Goal: Transaction & Acquisition: Purchase product/service

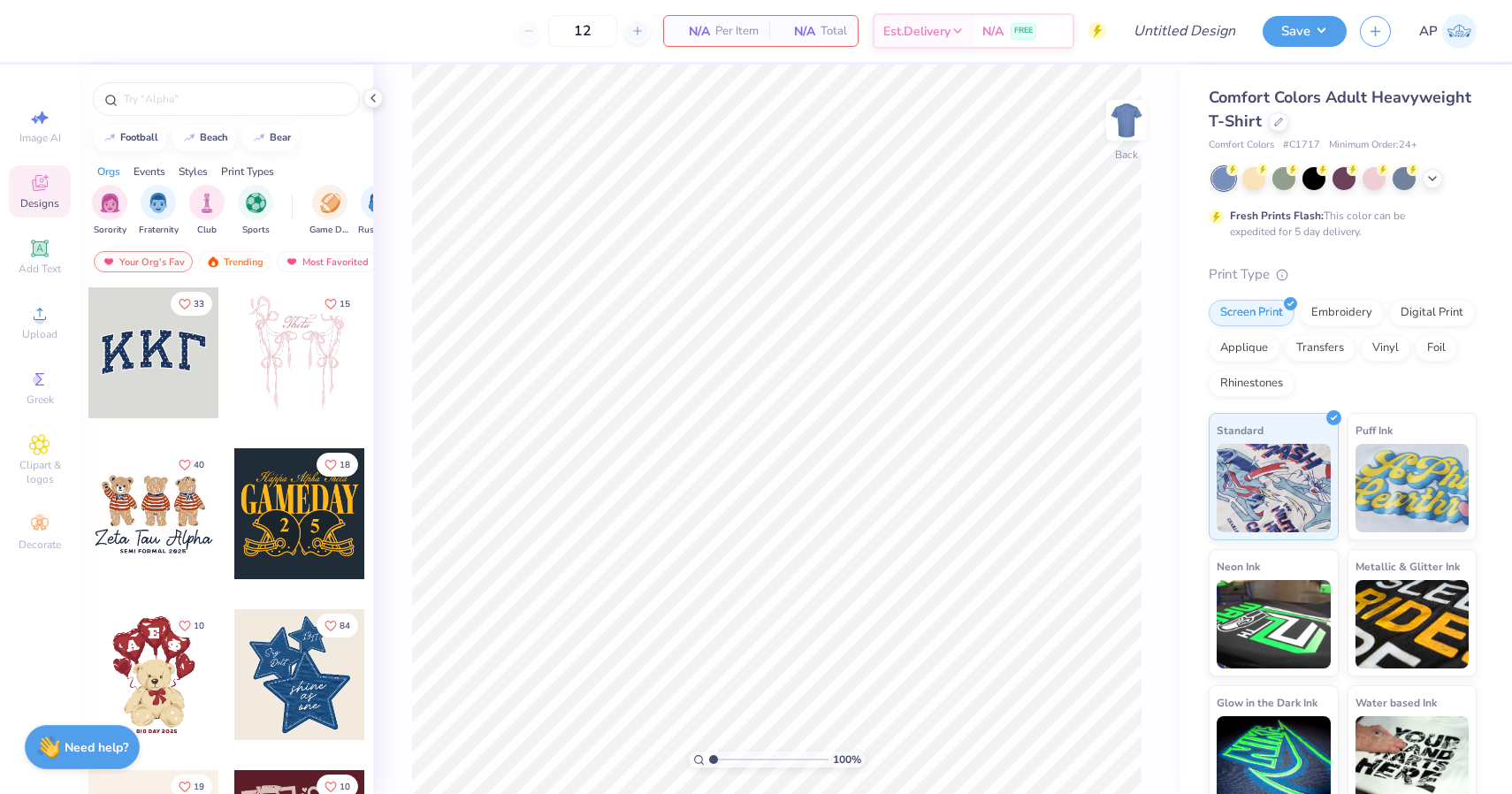
scroll to position [17, 0]
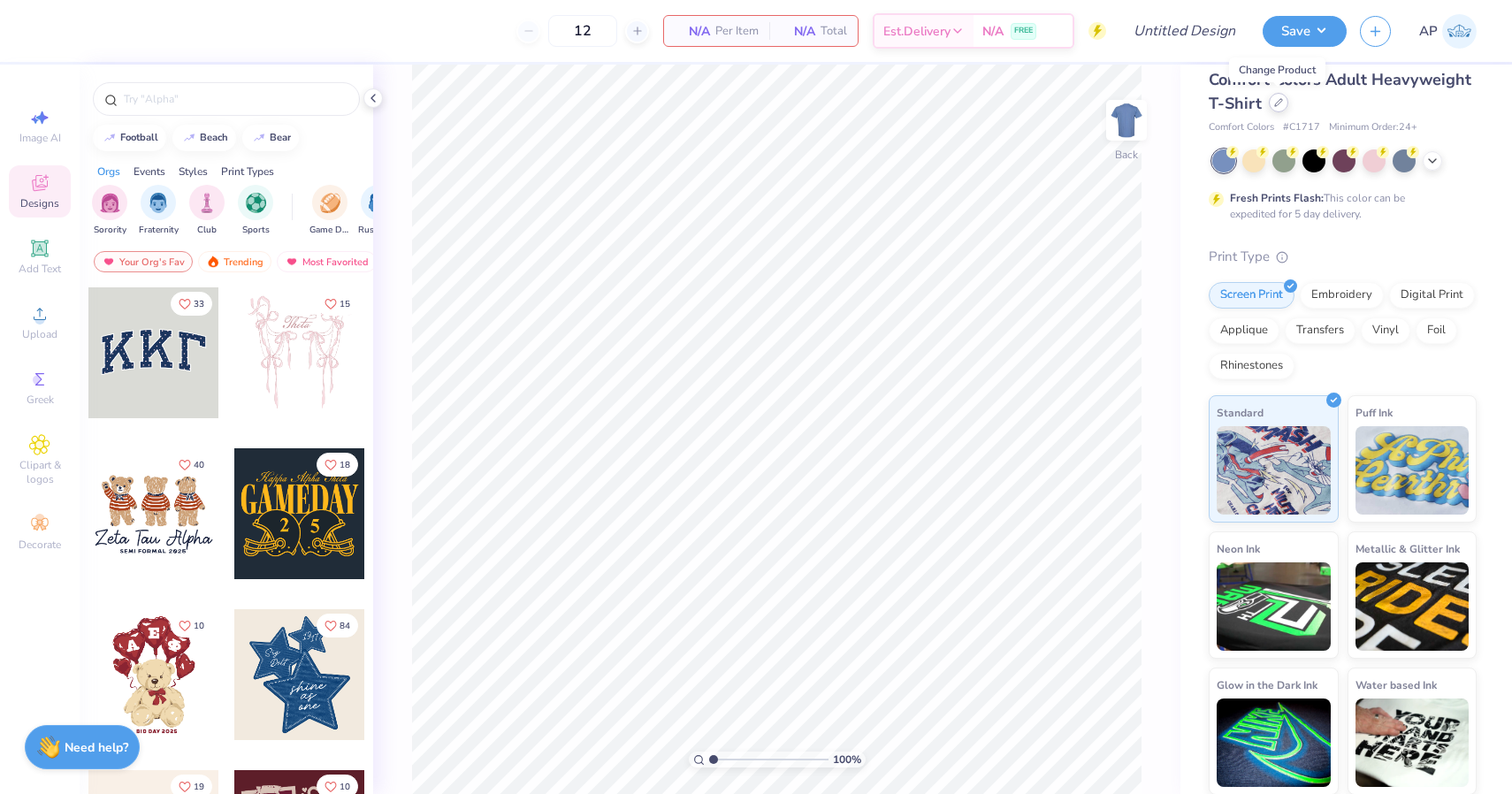
click at [1277, 102] on icon at bounding box center [1278, 103] width 9 height 9
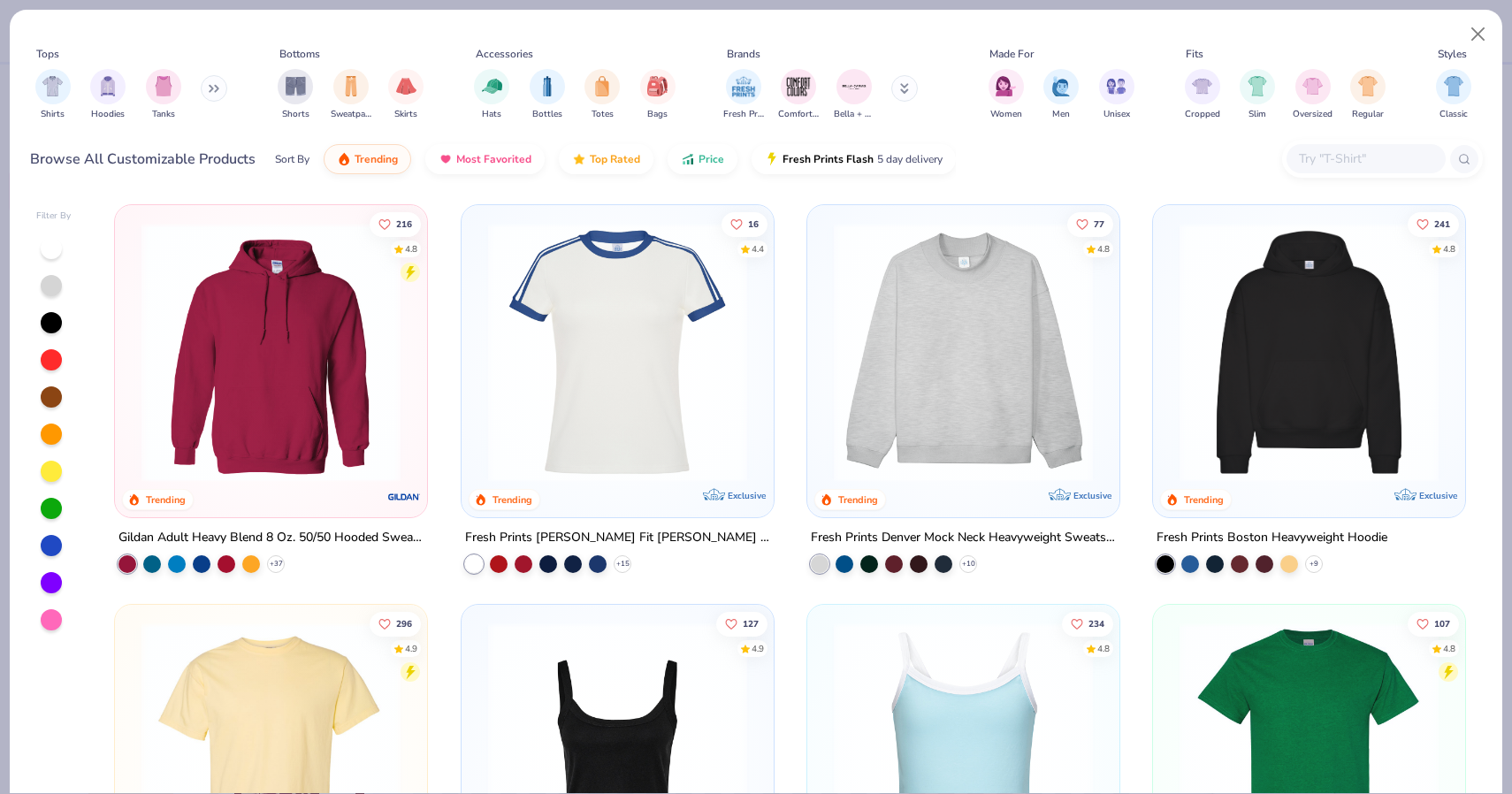
click at [212, 87] on icon at bounding box center [211, 88] width 3 height 6
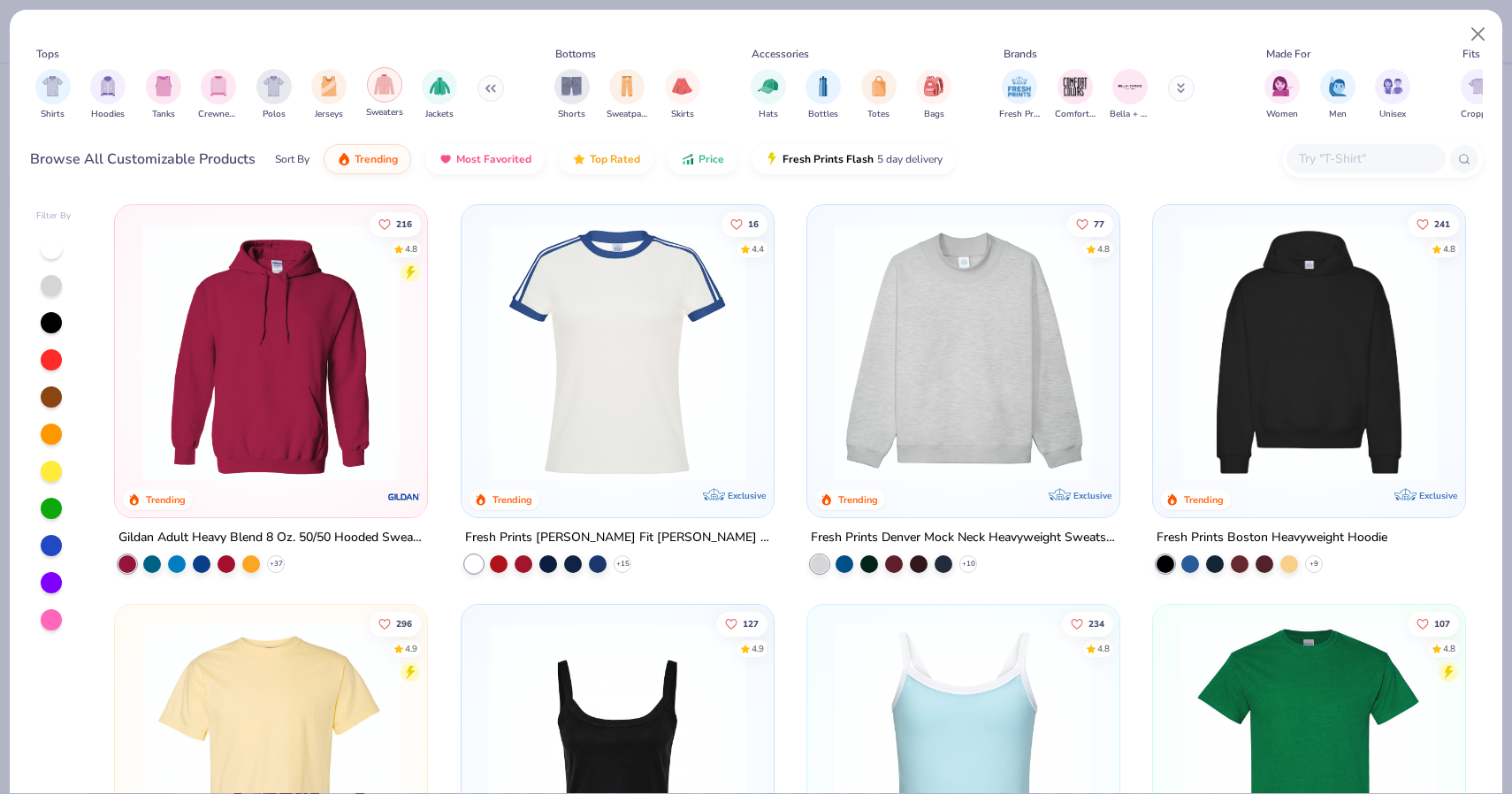
click at [373, 92] on div "filter for Sweaters" at bounding box center [384, 85] width 35 height 35
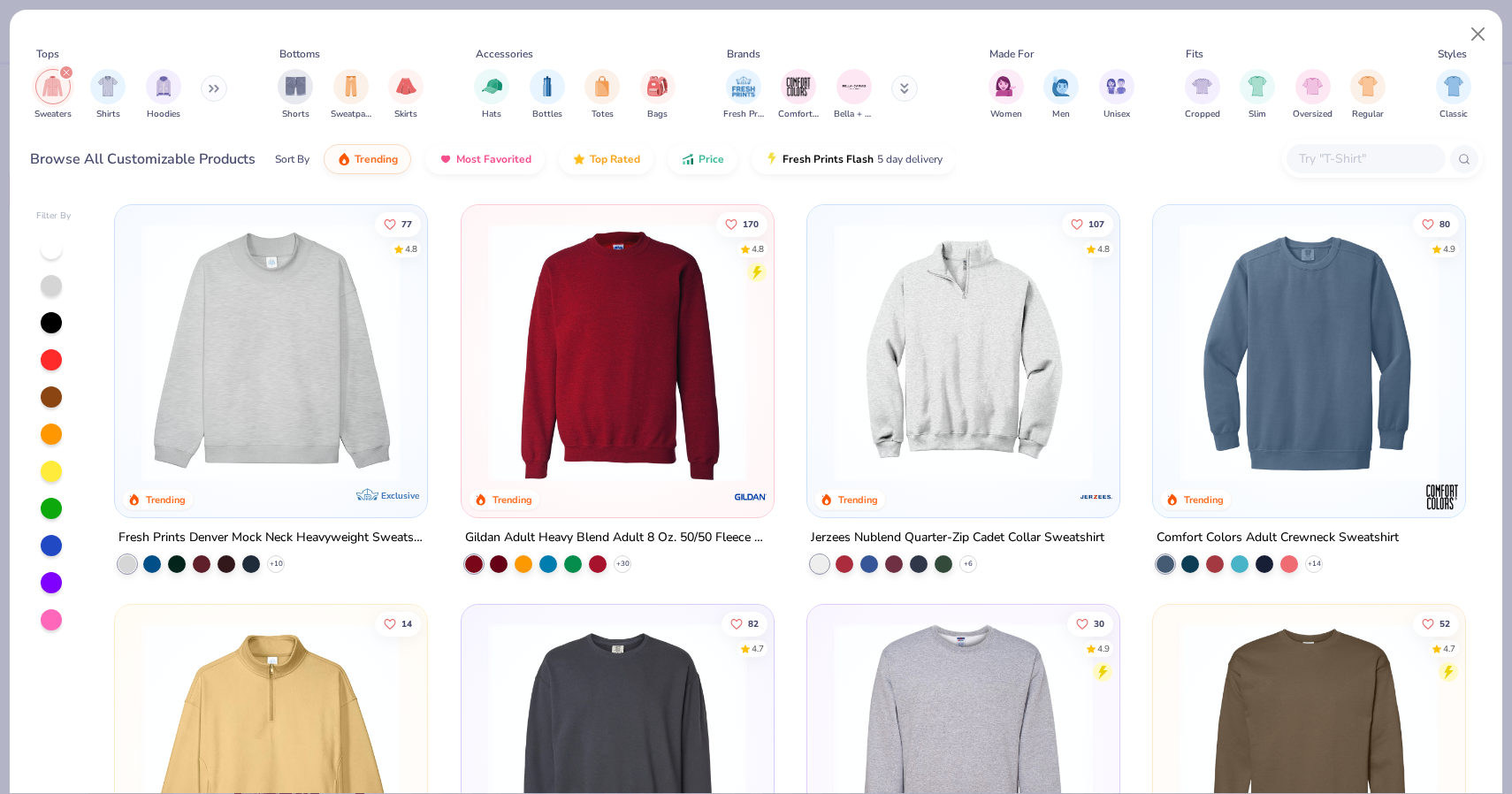
click at [1288, 319] on img at bounding box center [1309, 352] width 277 height 259
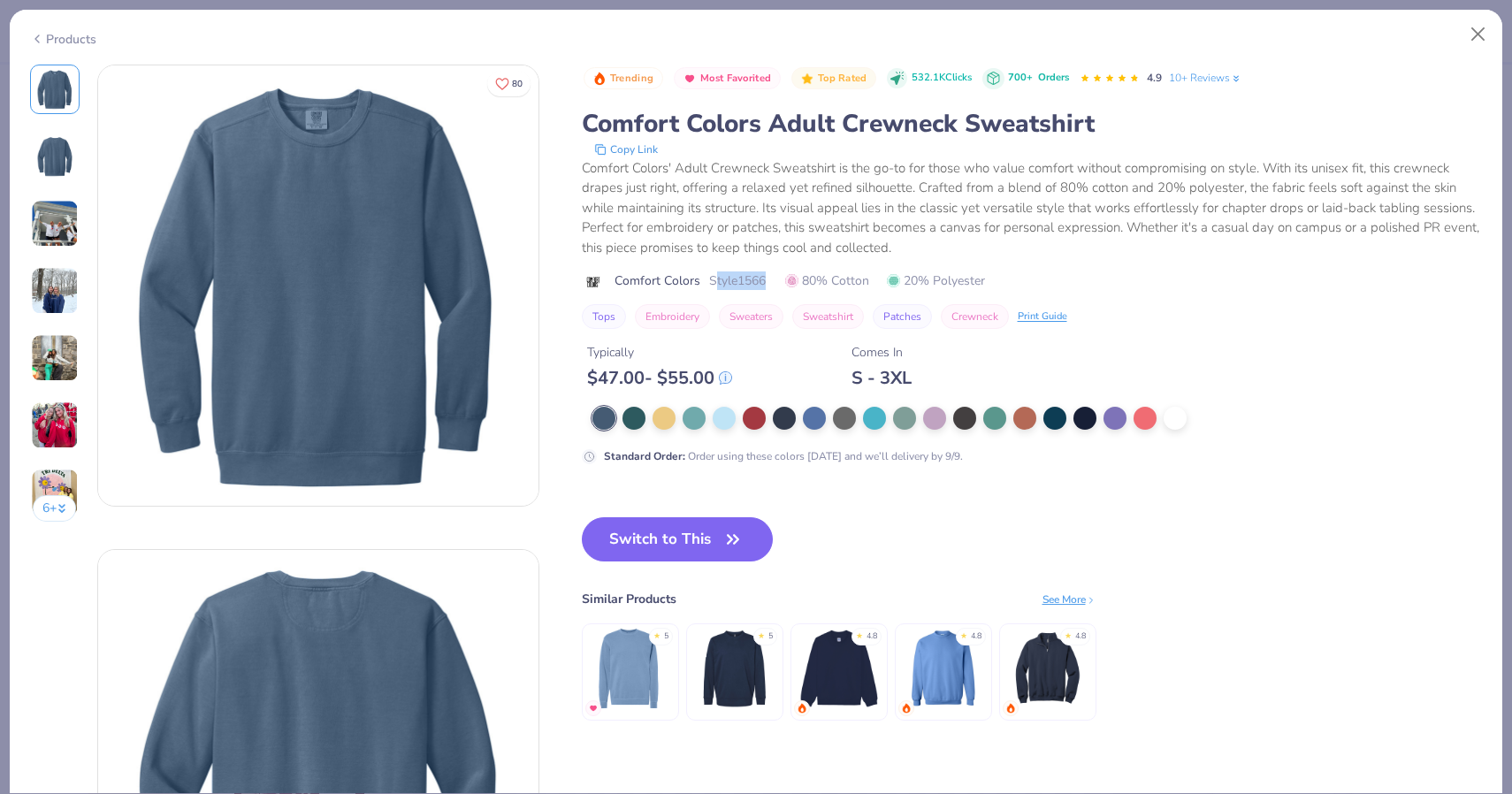
drag, startPoint x: 713, startPoint y: 283, endPoint x: 771, endPoint y: 285, distance: 58.0
click at [770, 284] on div "Comfort Colors Style 1566 80% Cotton 20% Polyester" at bounding box center [1033, 281] width 901 height 18
click at [628, 421] on div at bounding box center [634, 416] width 23 height 23
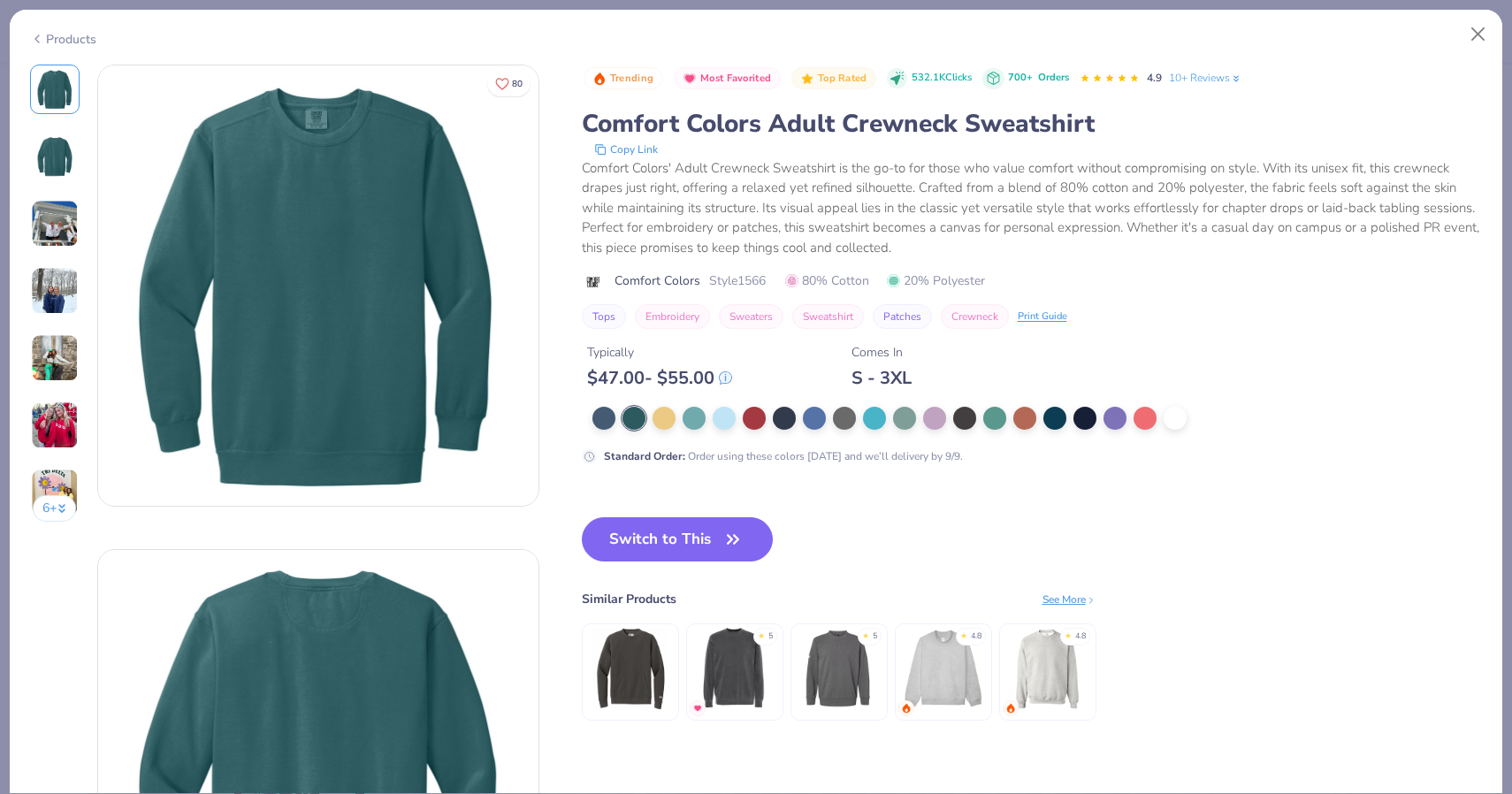
click at [592, 424] on div at bounding box center [941, 418] width 697 height 23
click at [601, 422] on div at bounding box center [603, 416] width 23 height 23
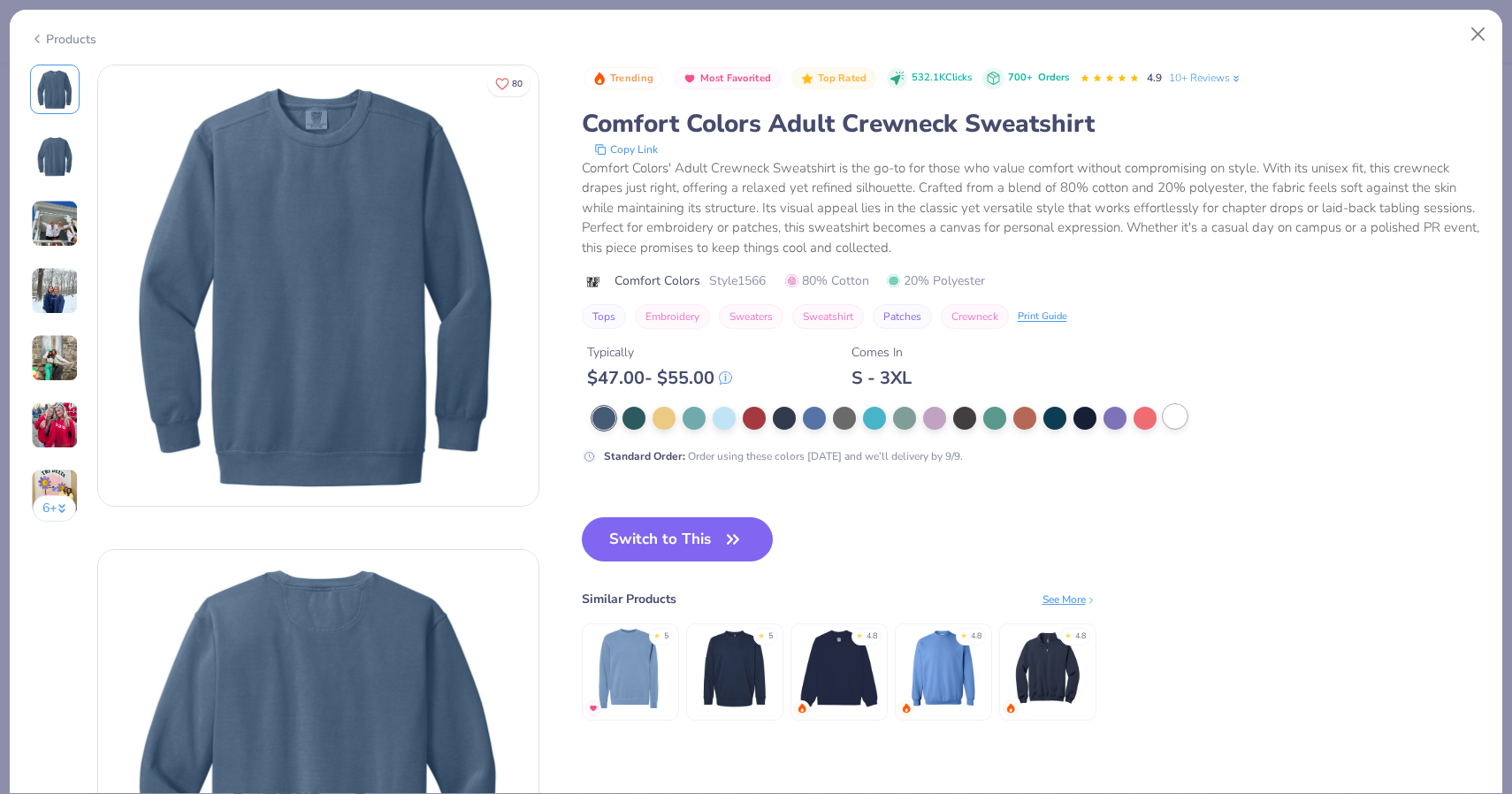
click at [1180, 417] on div at bounding box center [1174, 416] width 23 height 23
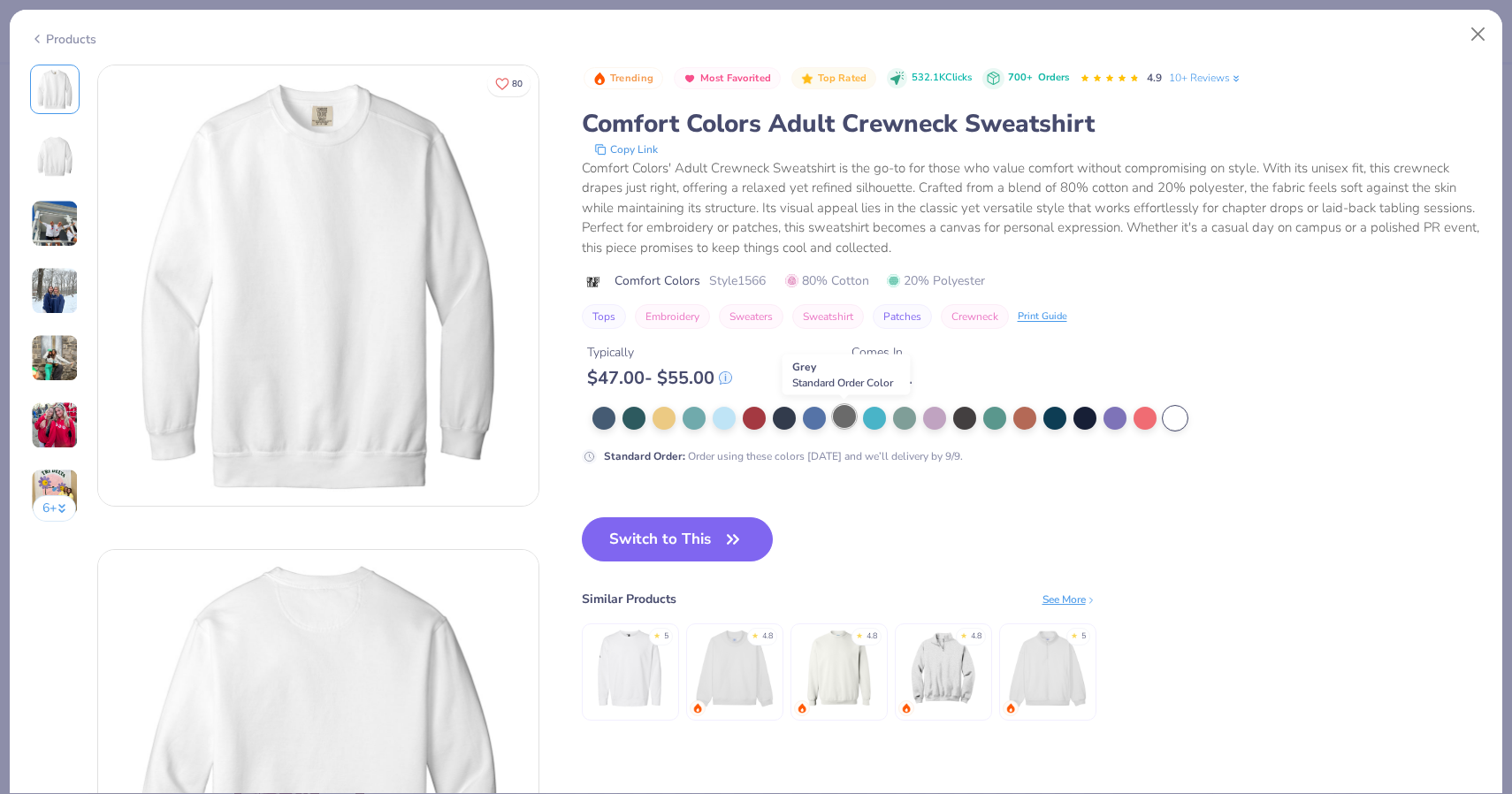
click at [844, 417] on div at bounding box center [844, 416] width 23 height 23
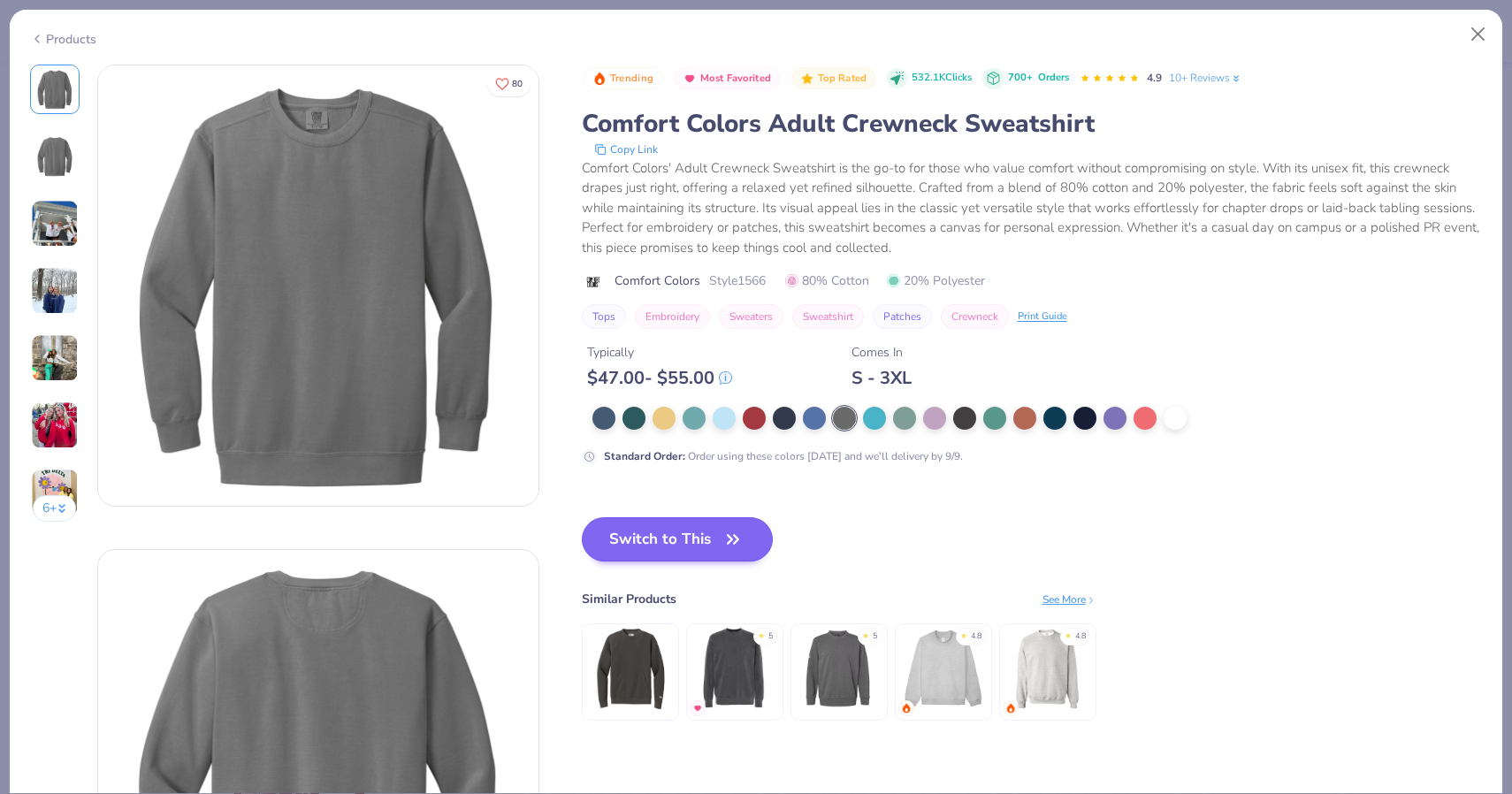
click at [687, 552] on button "Switch to This" at bounding box center [678, 539] width 192 height 44
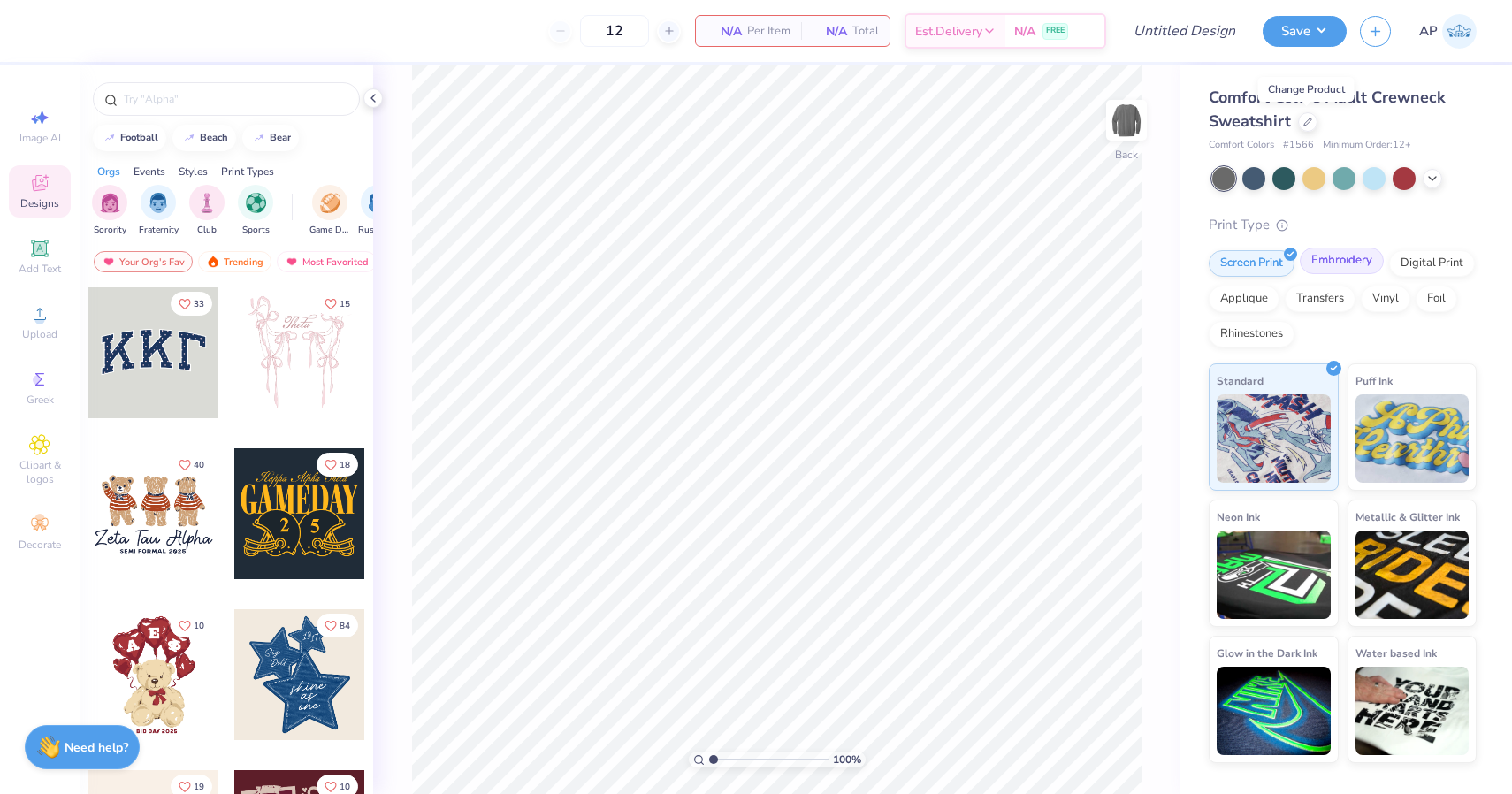
click at [1331, 263] on div "Embroidery" at bounding box center [1341, 260] width 84 height 27
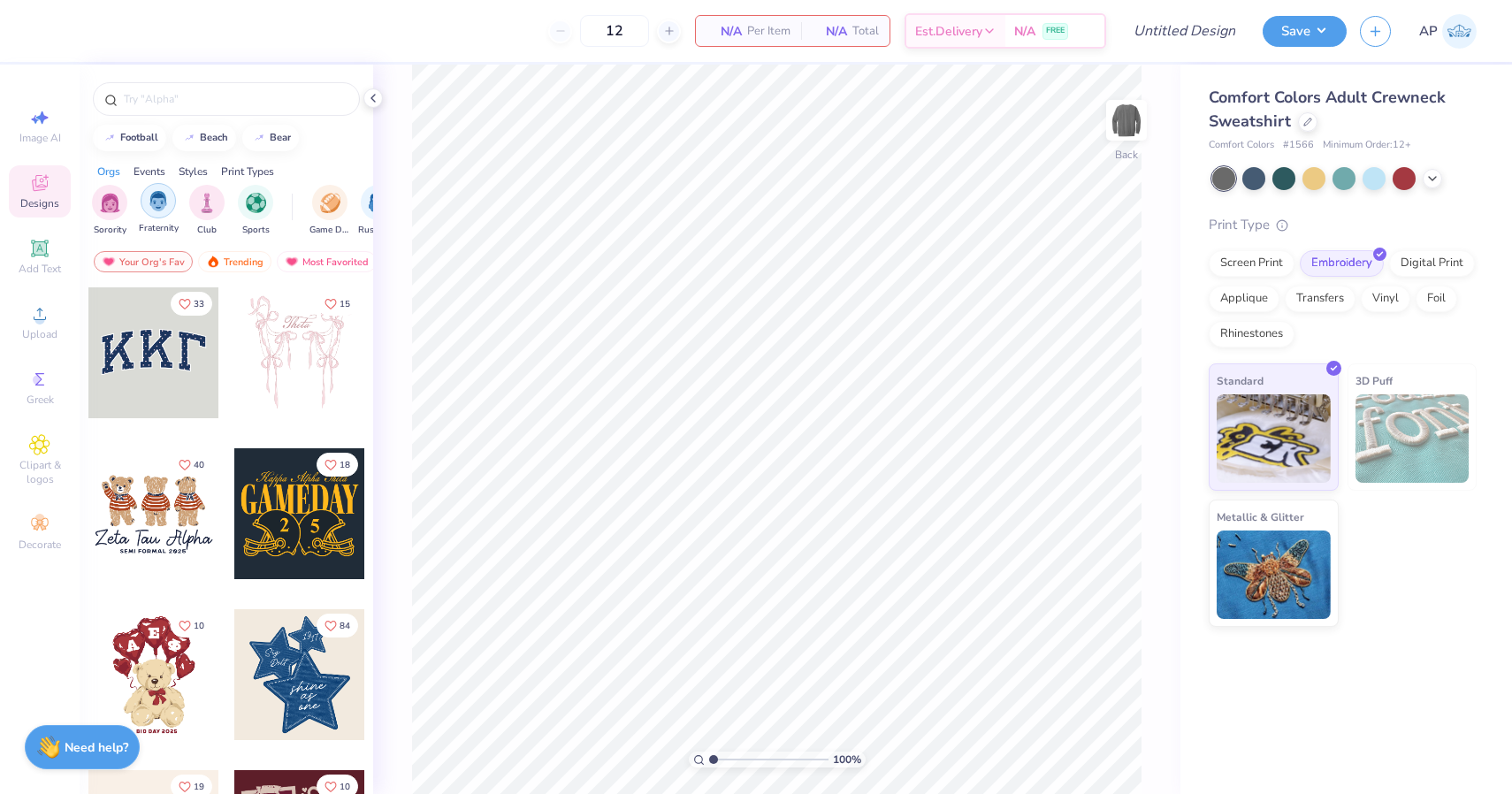
click at [158, 202] on img "filter for Fraternity" at bounding box center [157, 201] width 19 height 20
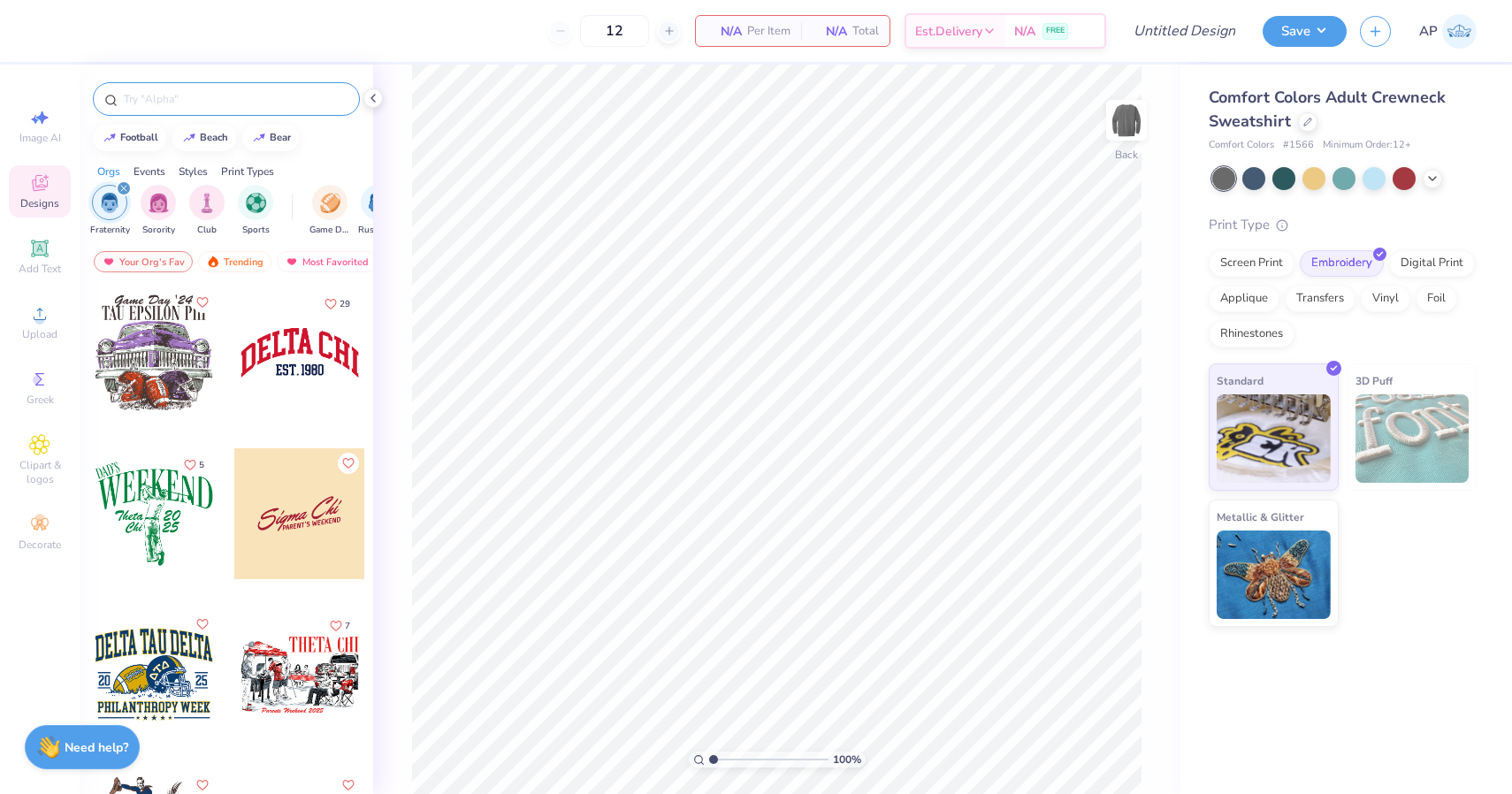
click at [200, 93] on input "text" at bounding box center [235, 98] width 226 height 17
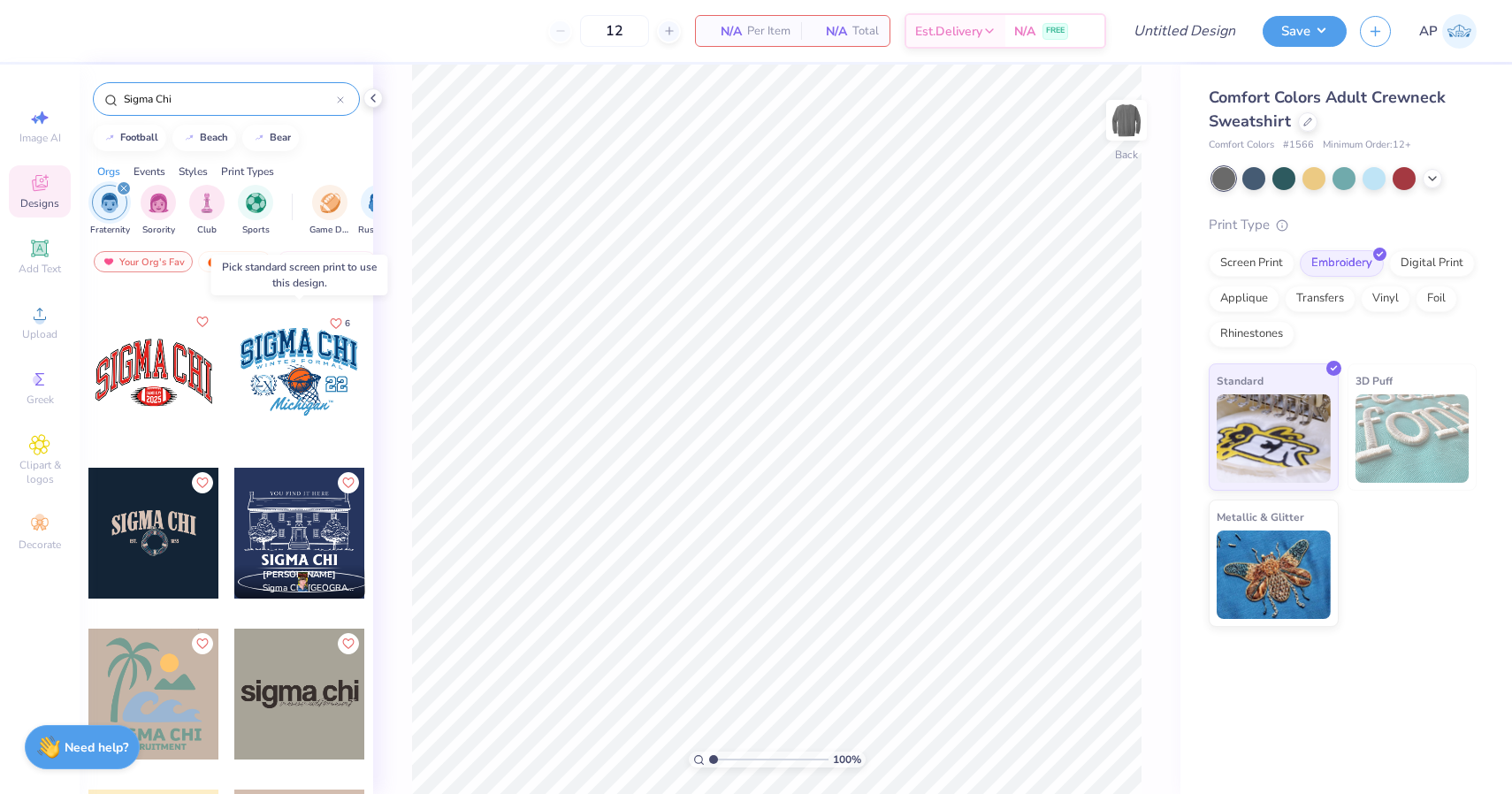
scroll to position [141, 0]
type input "Sigma Chi"
click at [173, 530] on div at bounding box center [154, 534] width 131 height 131
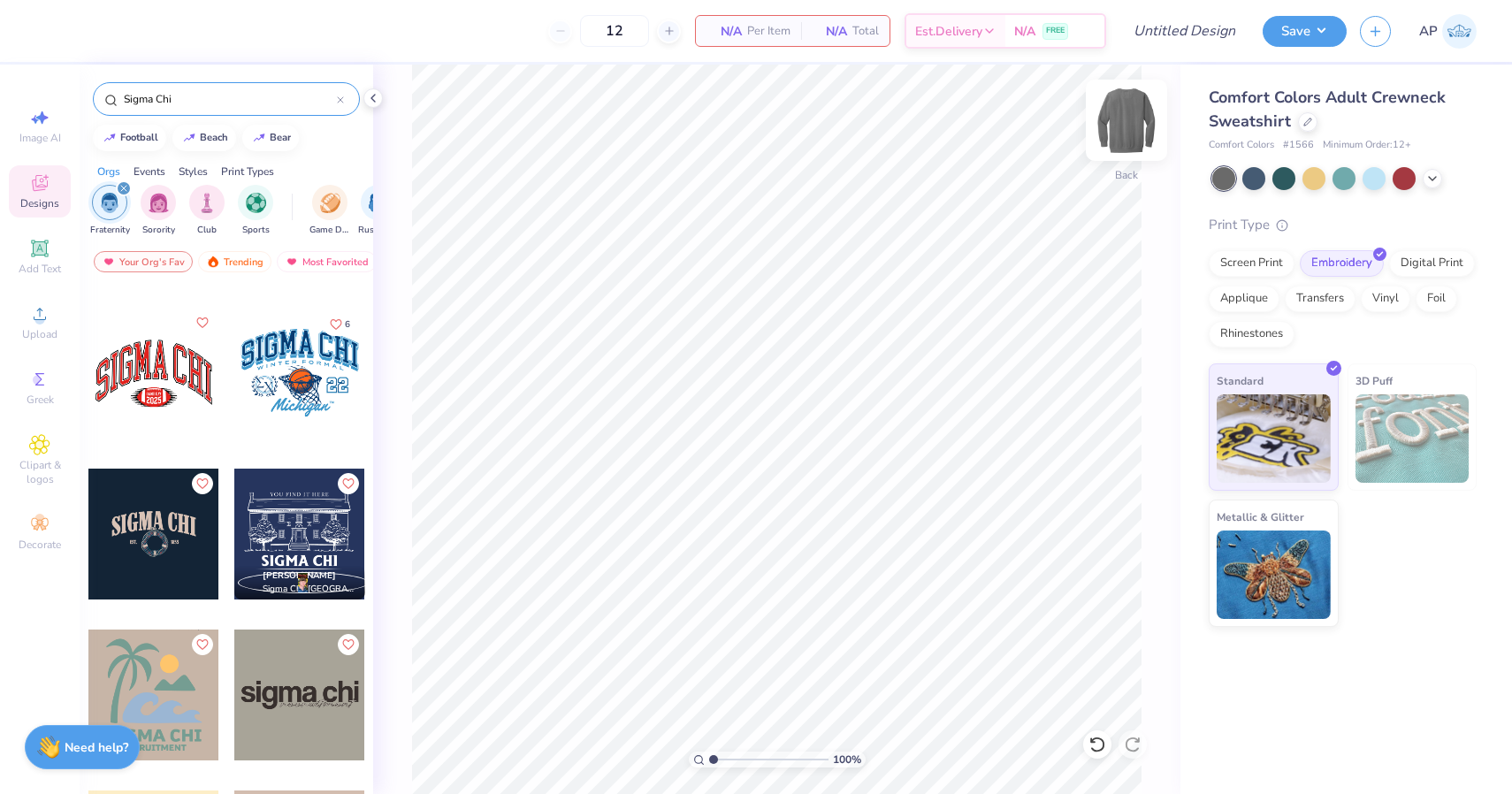
click at [1129, 121] on img at bounding box center [1126, 120] width 71 height 71
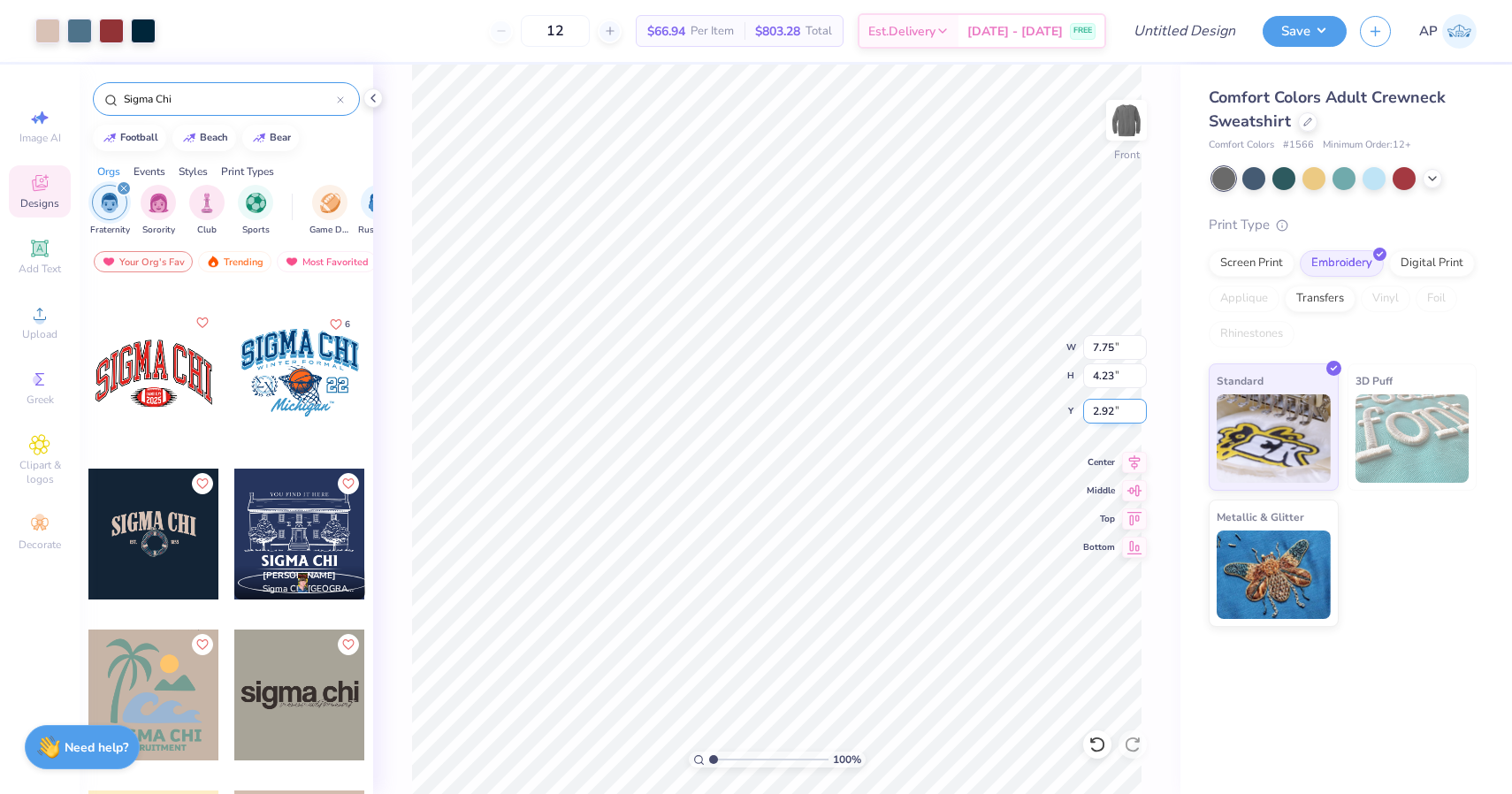
type input "1.13"
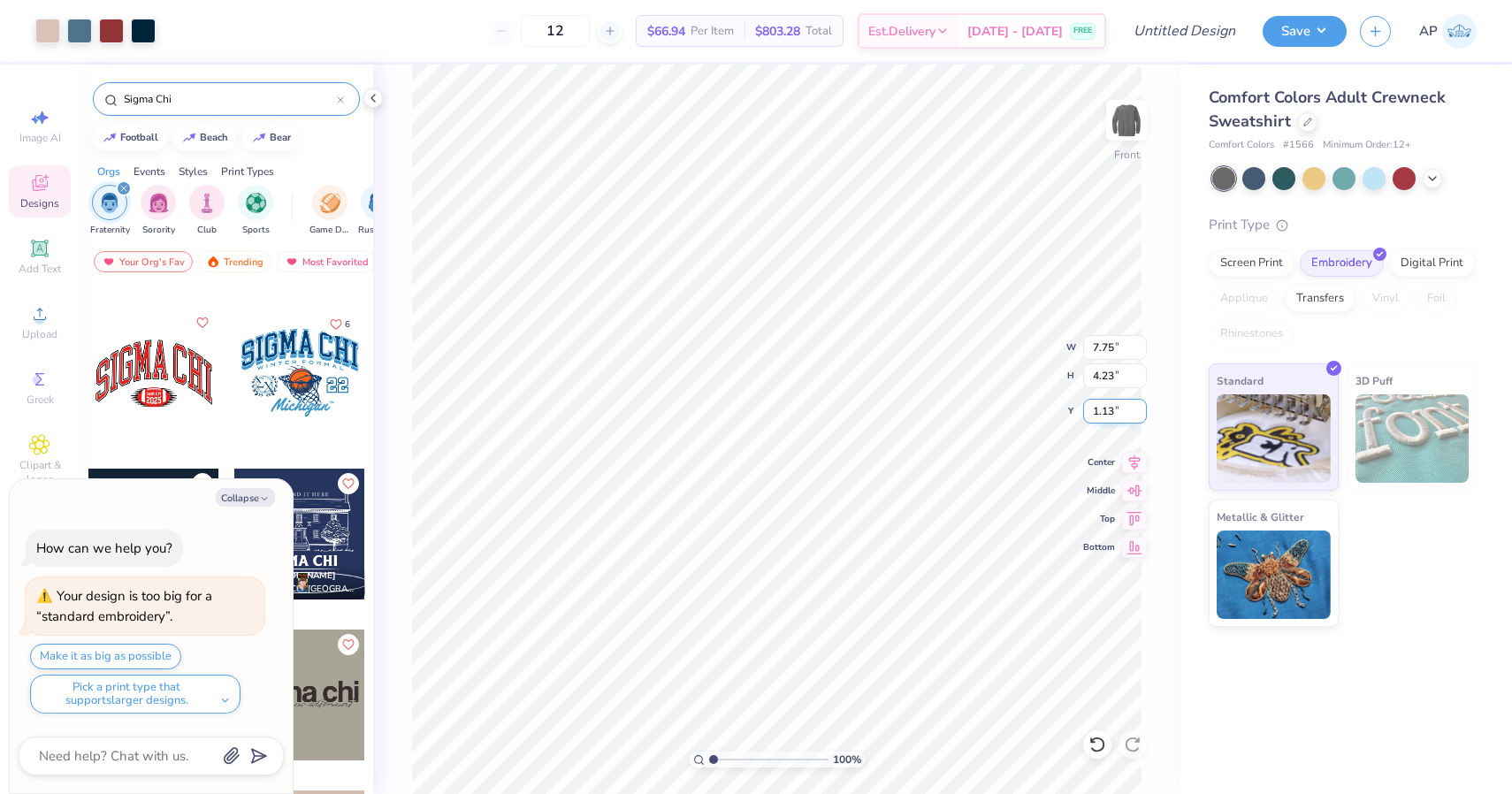
type textarea "x"
type input "1.09"
type textarea "x"
type input "10.14"
type input "5.53"
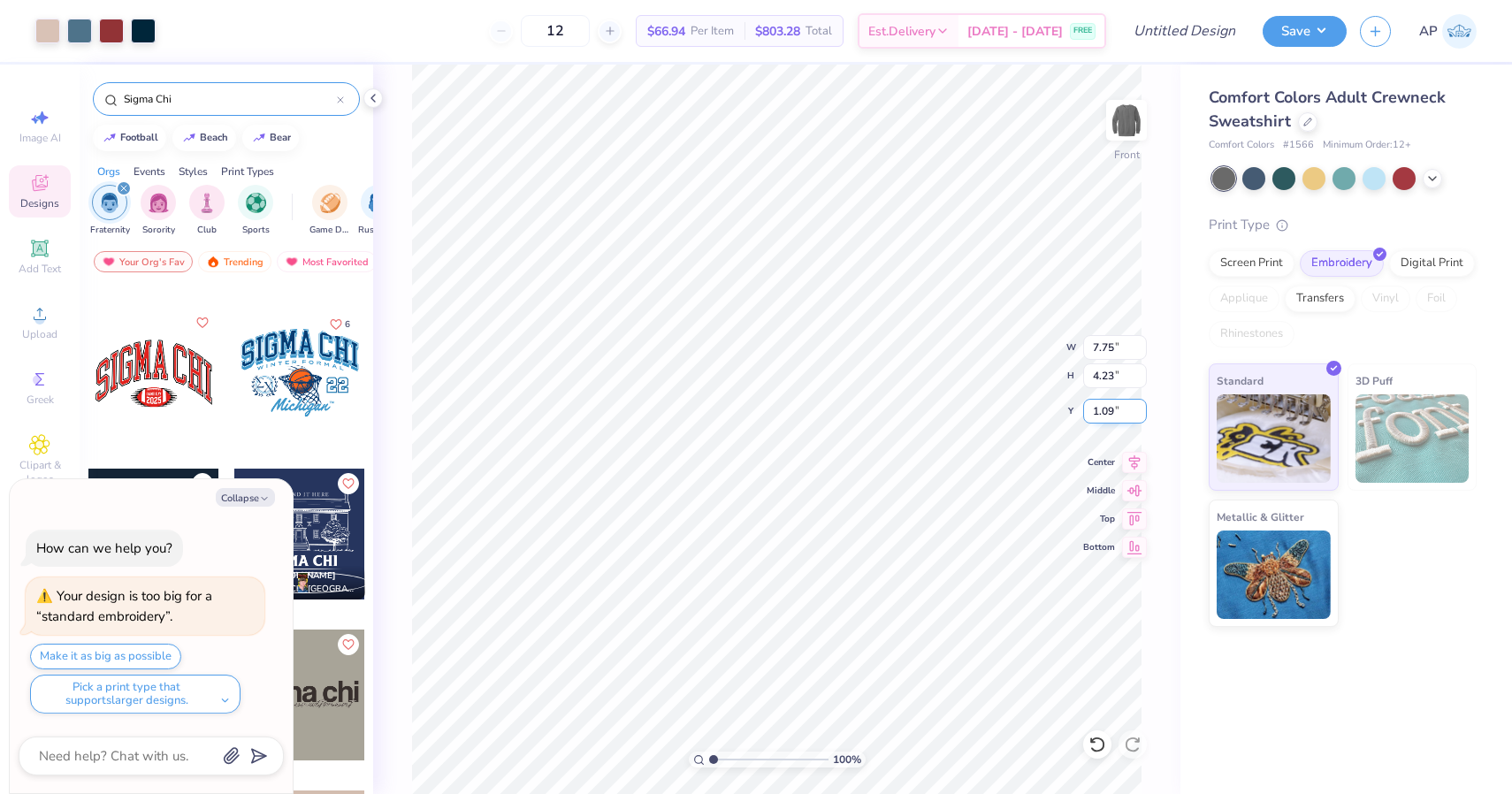
type textarea "x"
click at [126, 661] on button "Make it as big as possible" at bounding box center [106, 657] width 151 height 26
type input "12.00"
type input "6.55"
type input "1.13"
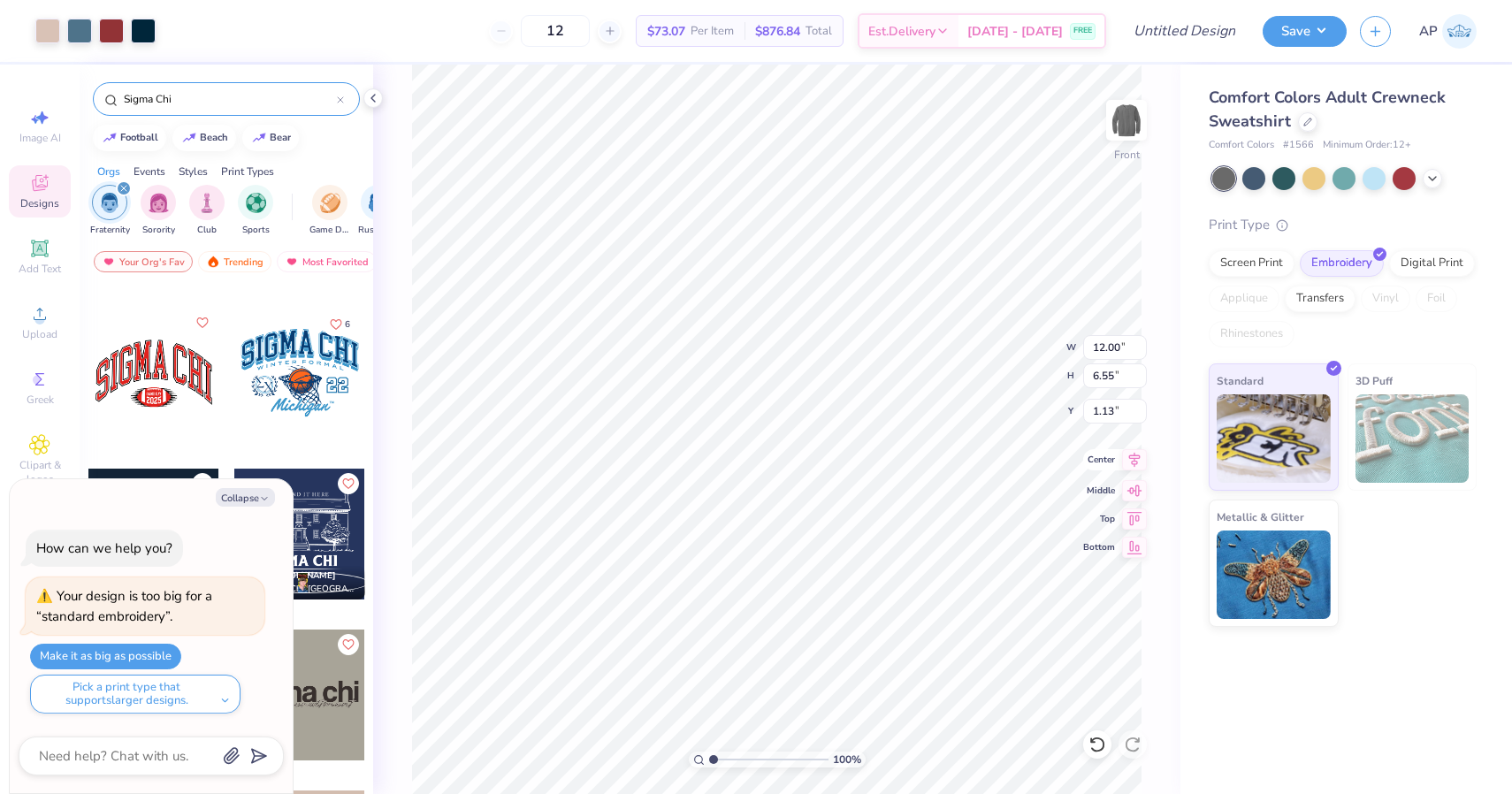
click at [1129, 459] on icon at bounding box center [1134, 459] width 25 height 21
type textarea "x"
type input "0.50"
type textarea "x"
type input "4.58"
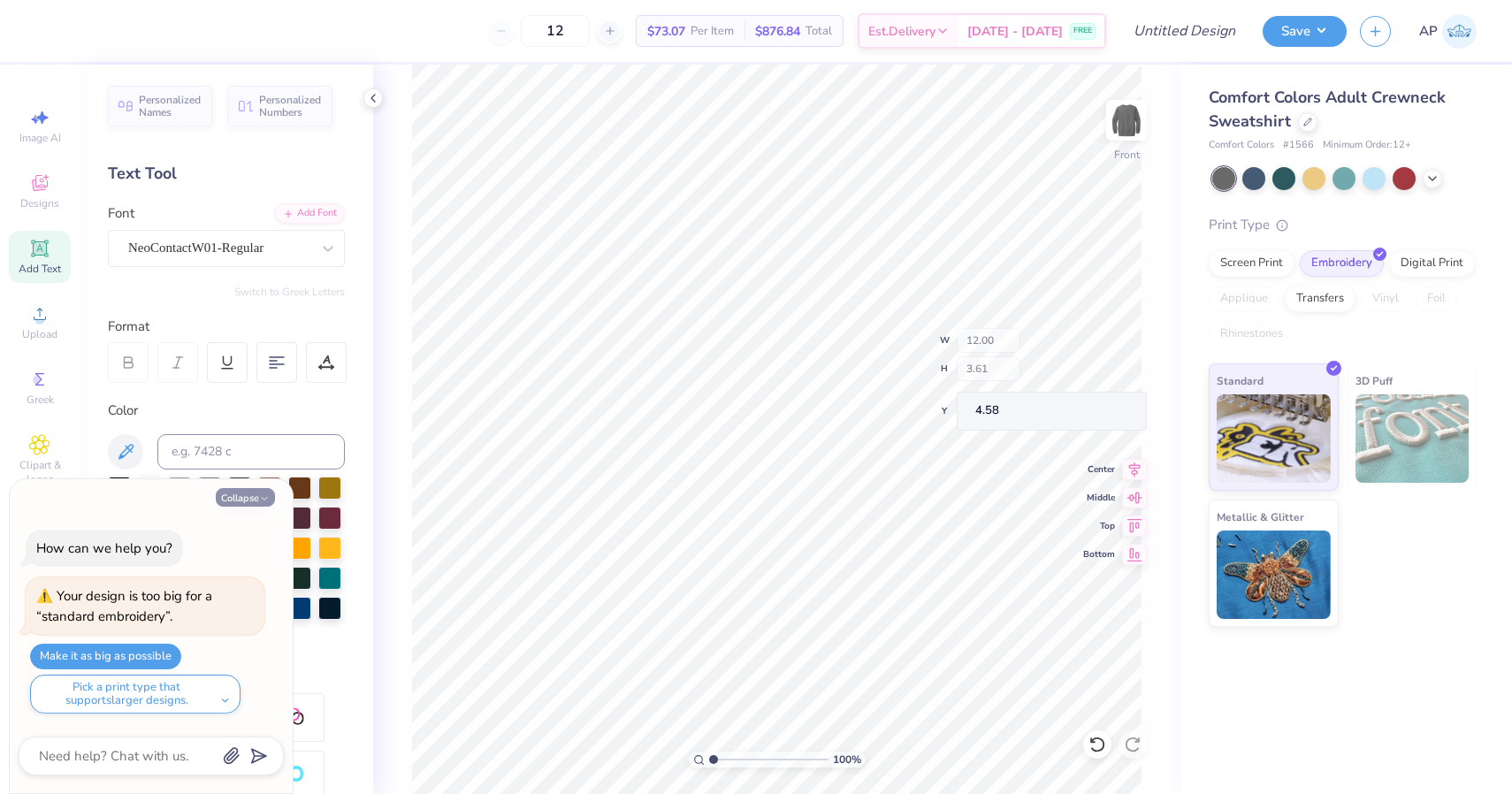
click at [258, 503] on button "Collapse" at bounding box center [246, 498] width 59 height 18
type textarea "x"
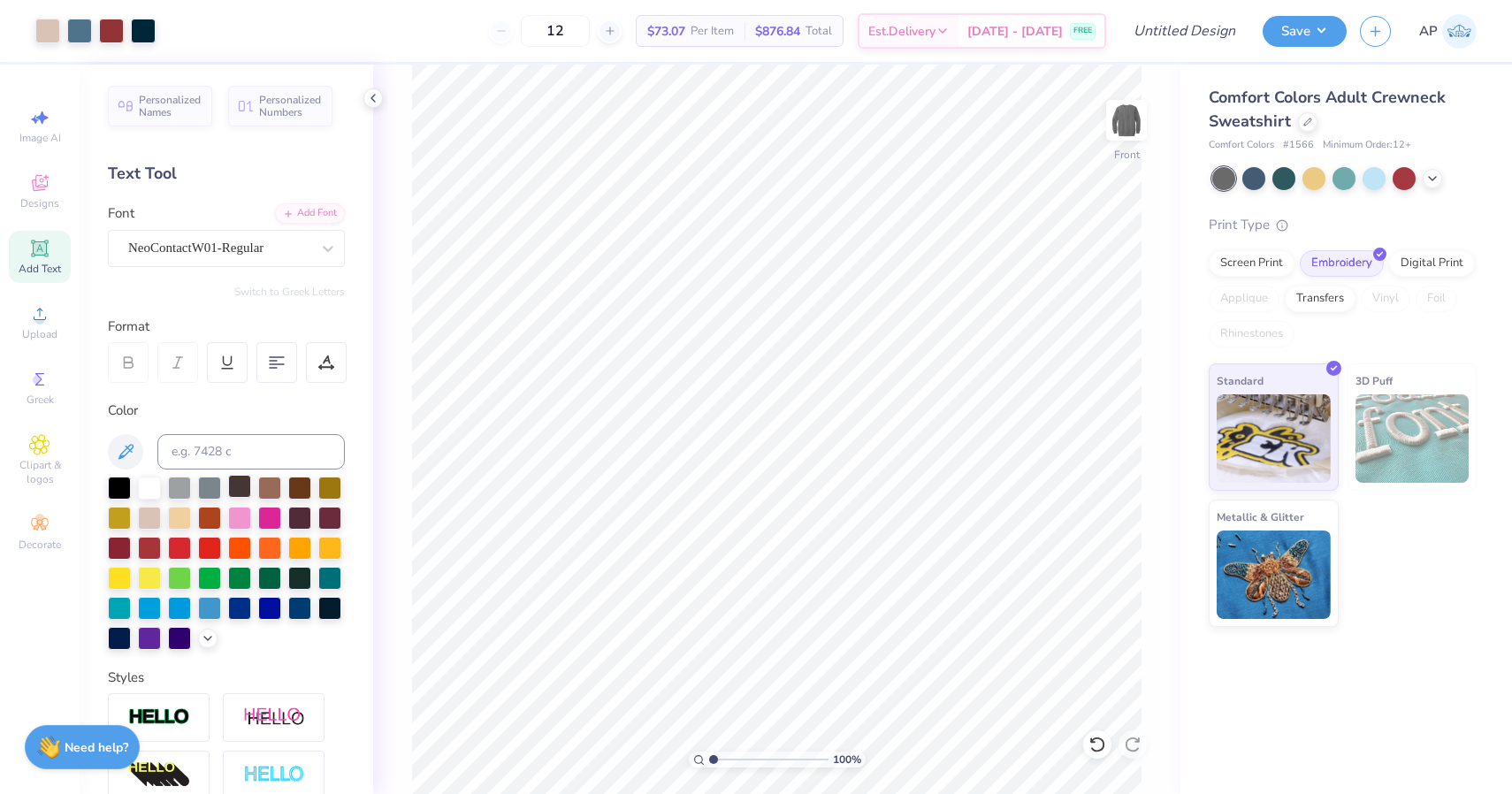
click at [244, 497] on div at bounding box center [239, 486] width 23 height 23
click at [161, 489] on div at bounding box center [149, 486] width 23 height 23
click at [144, 487] on div at bounding box center [149, 486] width 23 height 23
type input "1.01"
type input "0.59"
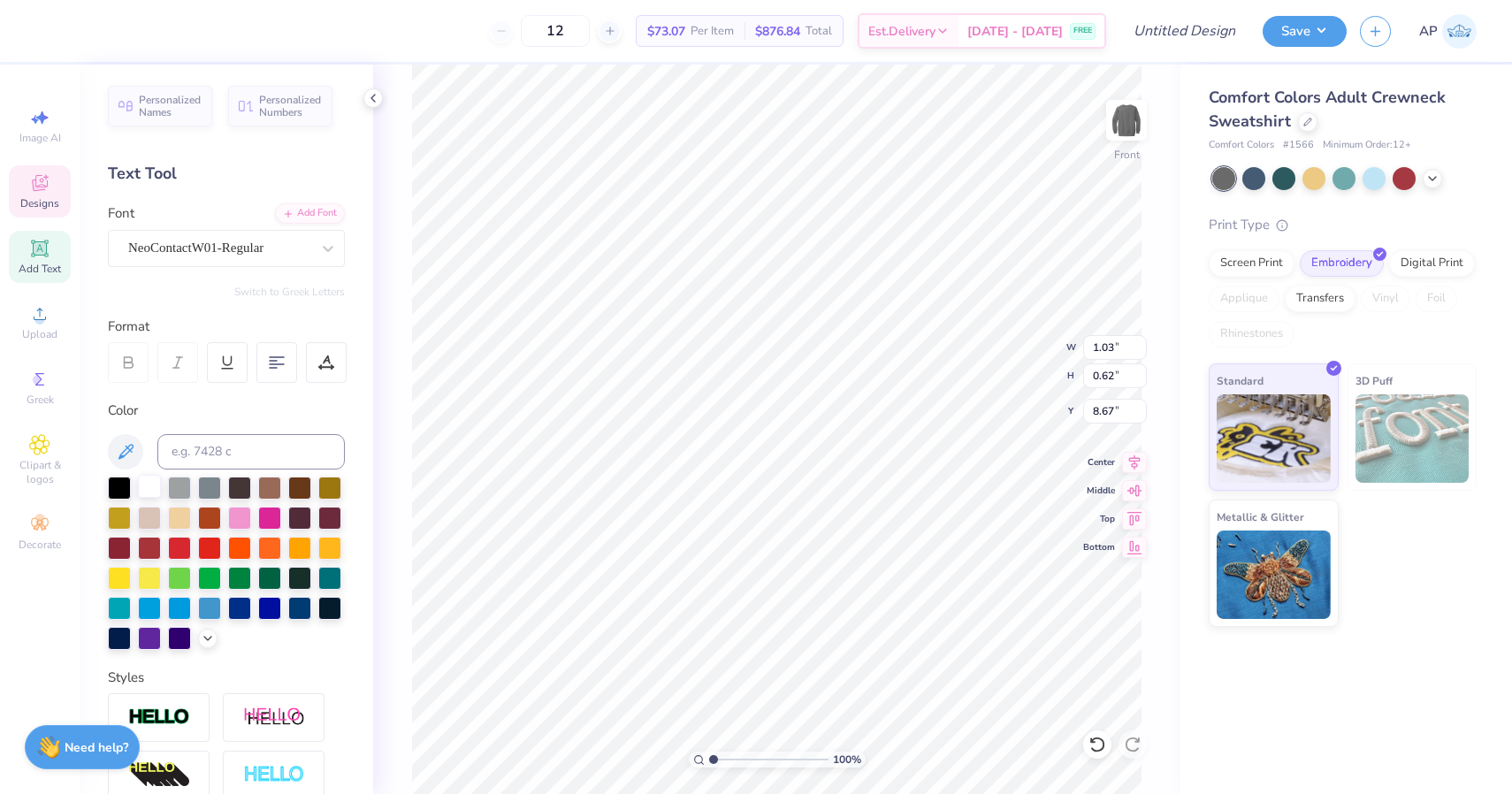
type input "8.73"
type input "3.89"
type input "4.32"
type input "6.80"
click at [149, 490] on div at bounding box center [149, 486] width 23 height 23
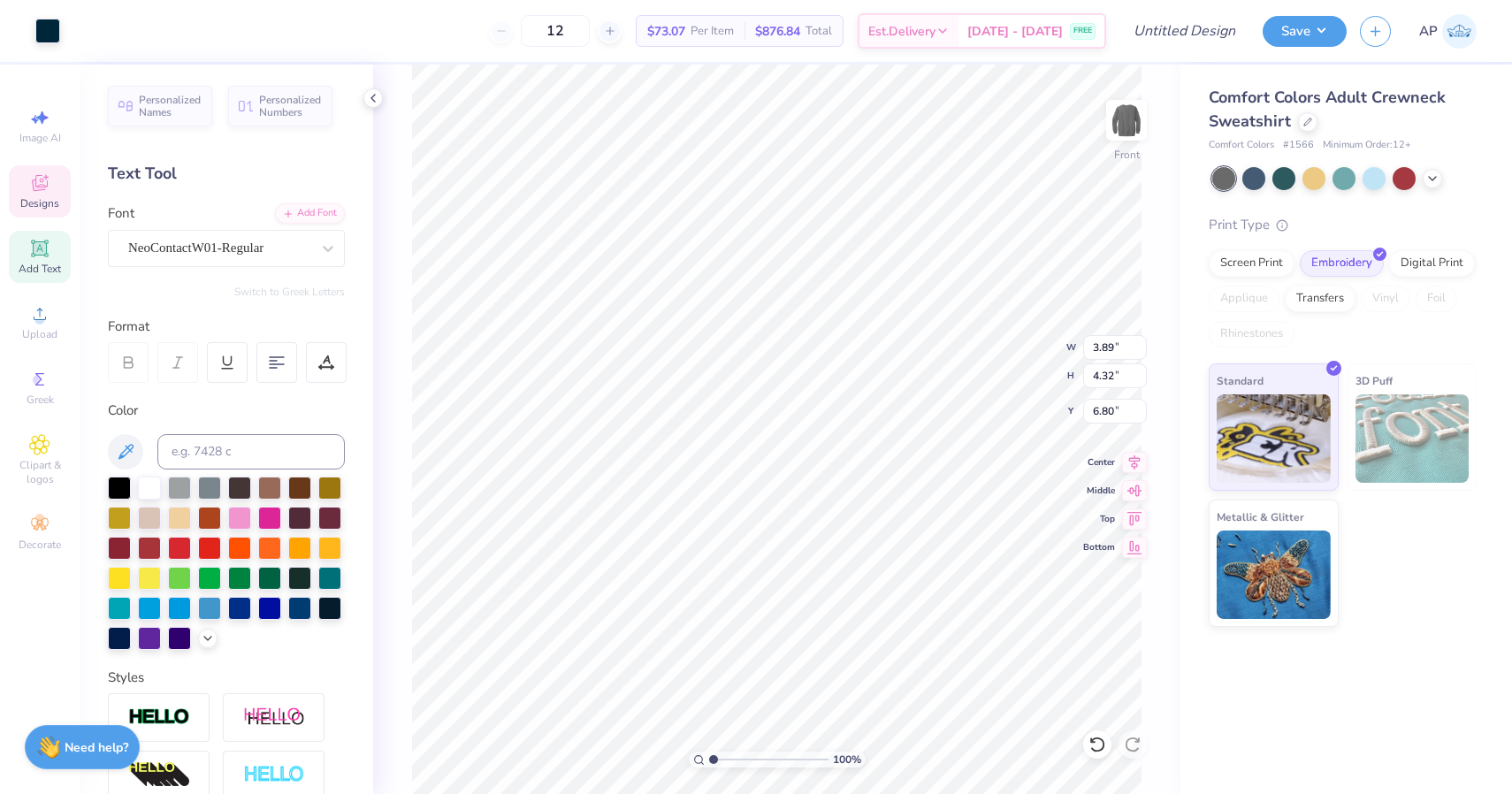
scroll to position [0, 0]
type input "1.12"
type input "0.62"
type input "8.67"
click at [148, 488] on div at bounding box center [149, 486] width 23 height 23
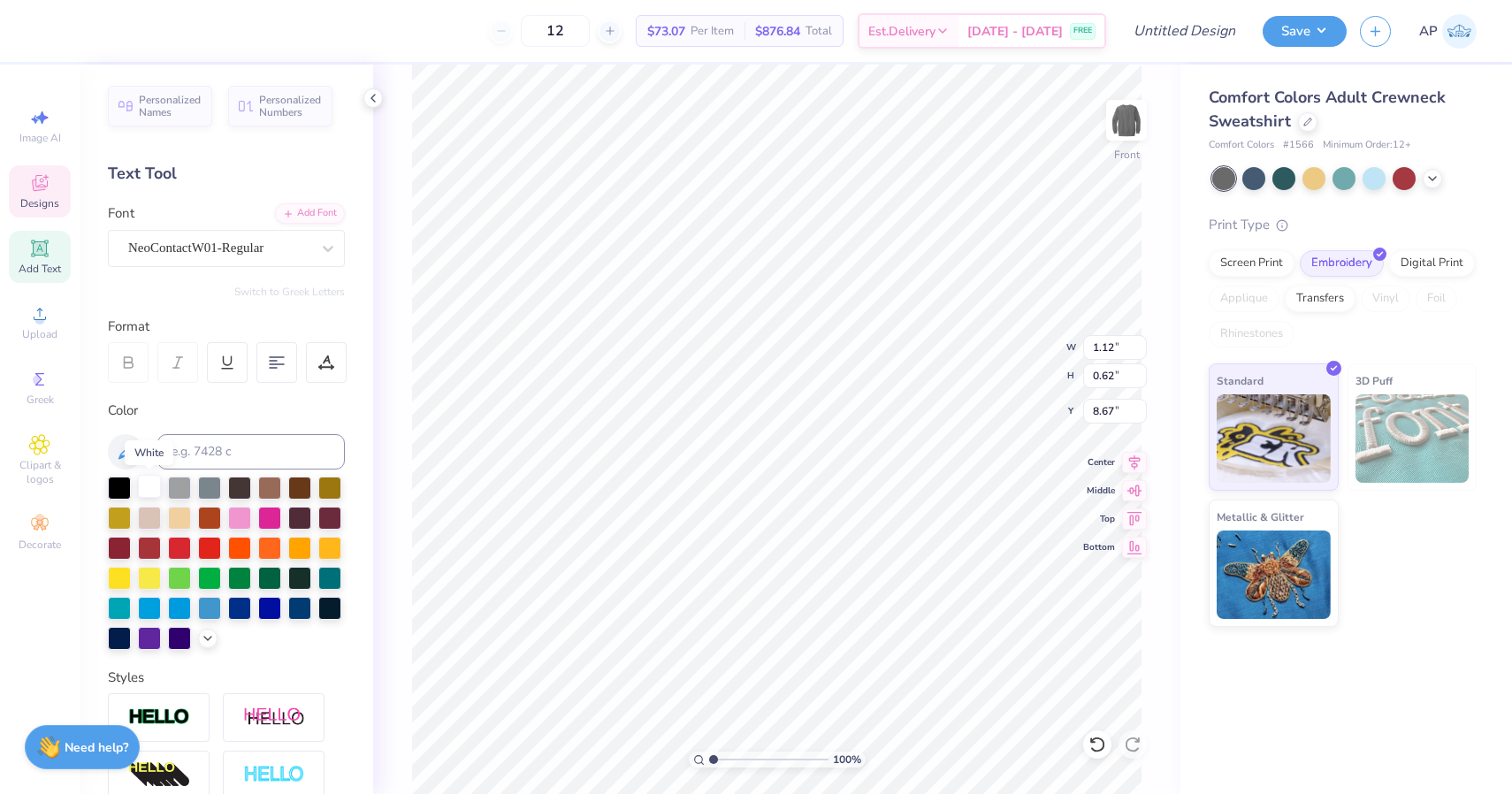
type input "1.10"
type input "0.59"
type input "8.73"
click at [409, 458] on div "100 % Front W 1.10 1.10 " H 0.59 0.59 " Y 8.73 8.73 " Center Middle Top Bottom" at bounding box center [777, 429] width 808 height 730
click at [299, 421] on div "Color" at bounding box center [226, 524] width 237 height 249
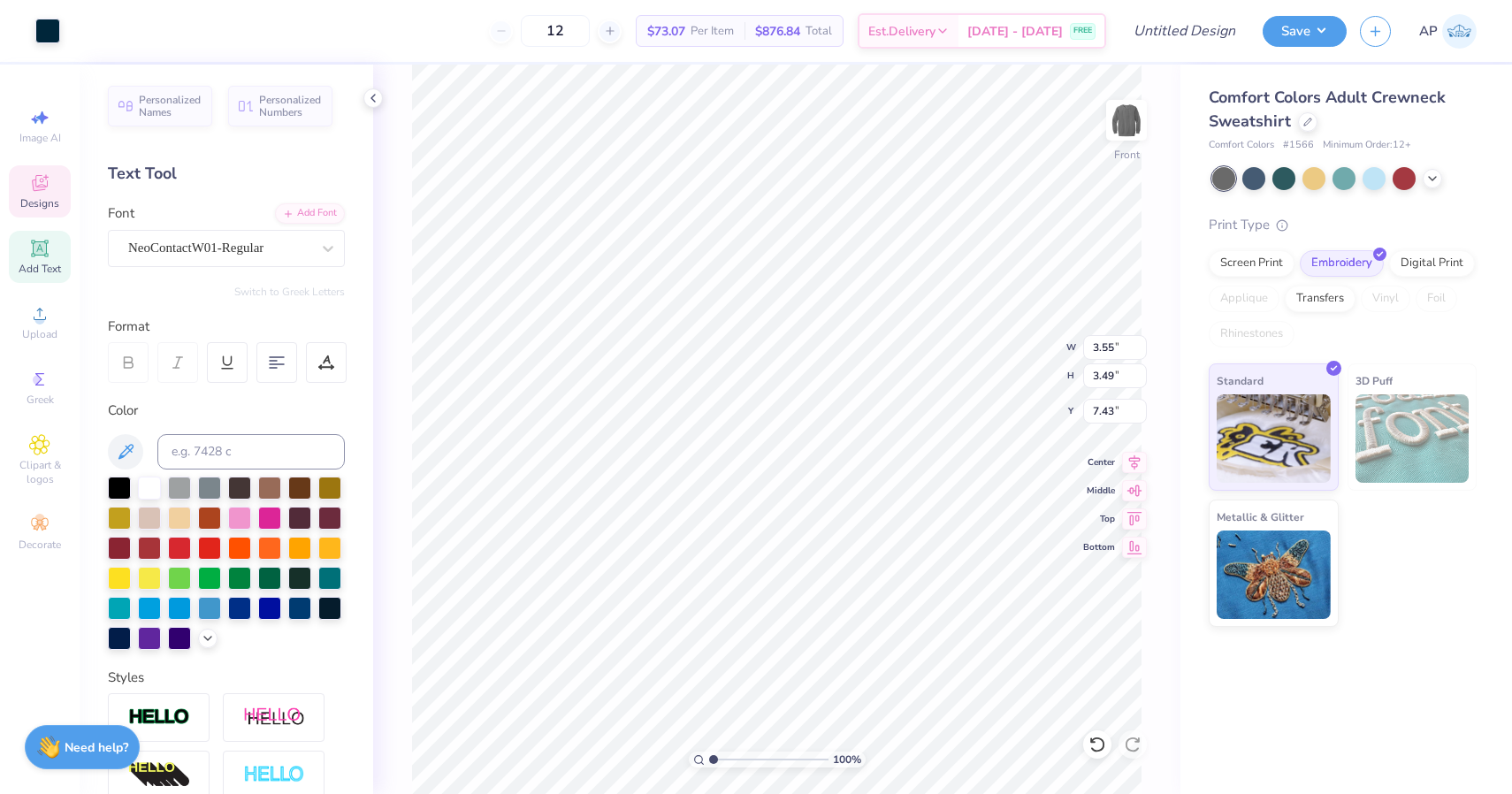
type input "3.58"
type input "7.42"
click at [819, 569] on li "Delete" at bounding box center [827, 565] width 139 height 34
click at [800, 566] on li "Delete" at bounding box center [817, 565] width 139 height 34
type input "7.42"
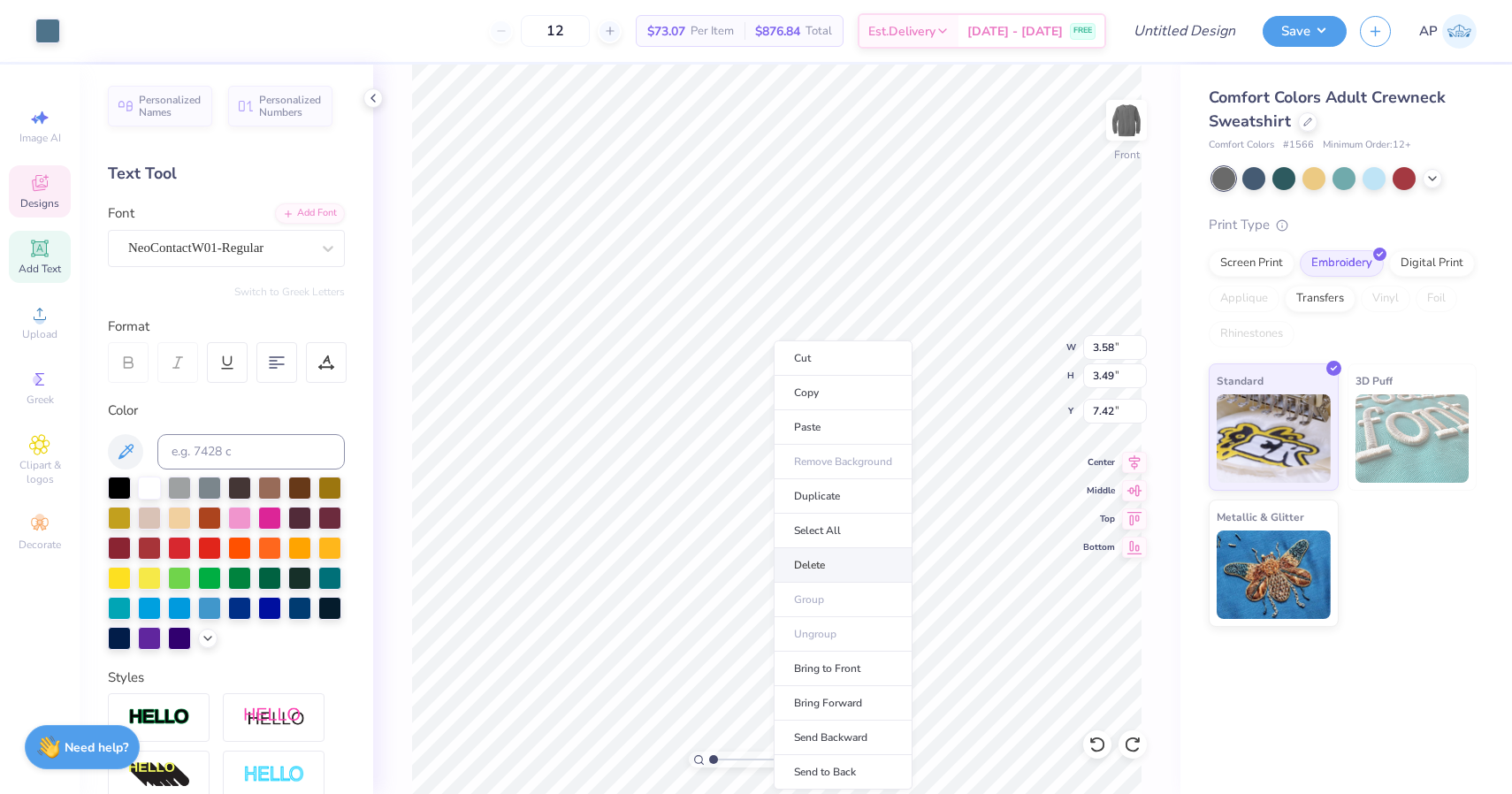
click at [821, 565] on li "Delete" at bounding box center [842, 565] width 139 height 34
click at [810, 566] on li "Delete" at bounding box center [850, 565] width 139 height 34
click at [794, 573] on li "Delete" at bounding box center [815, 565] width 139 height 34
type input "7.99"
type input "12.00"
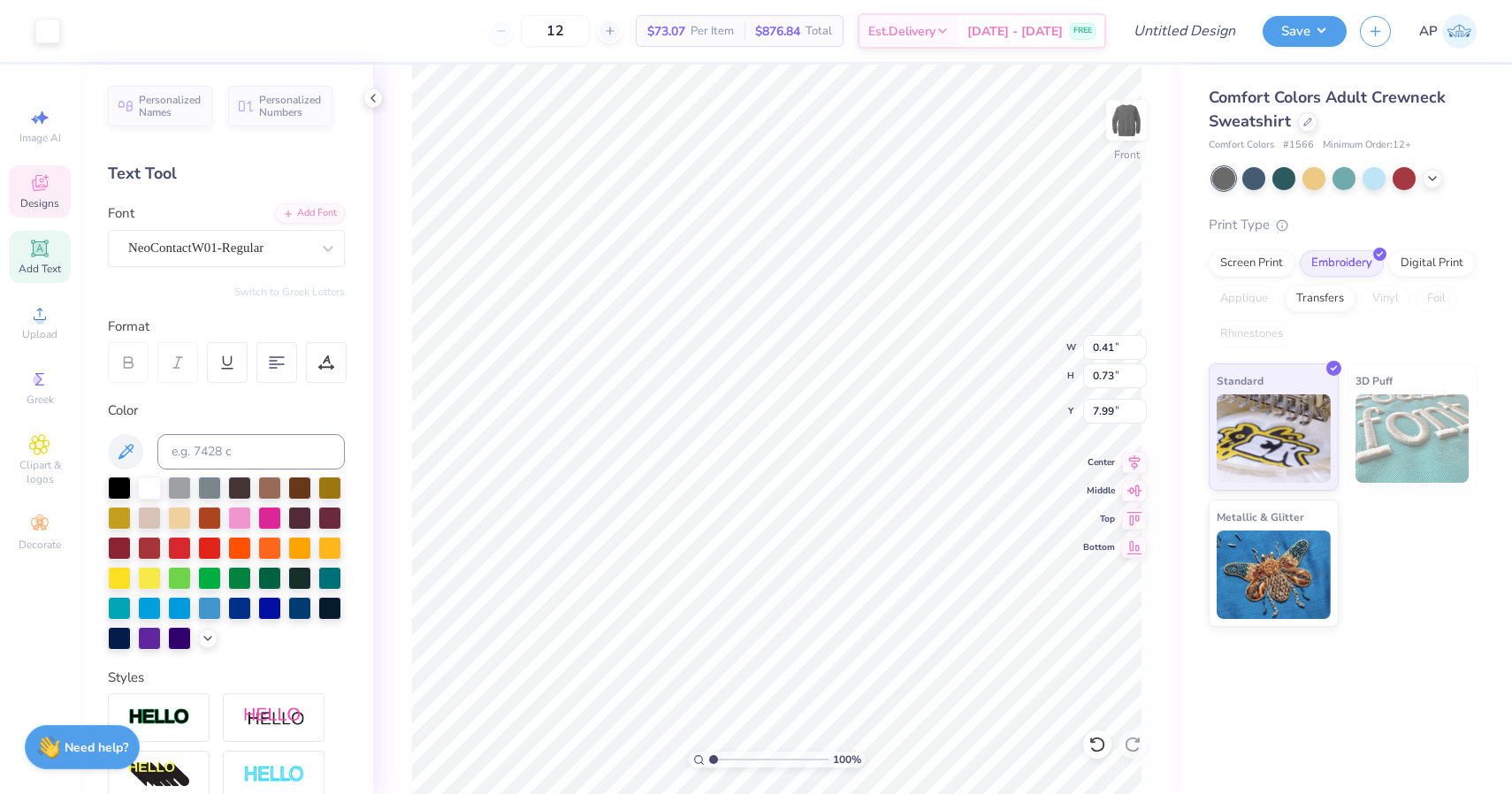
type input "3.61"
type input "2.08"
type input "5.12"
click at [375, 94] on icon at bounding box center [372, 98] width 14 height 14
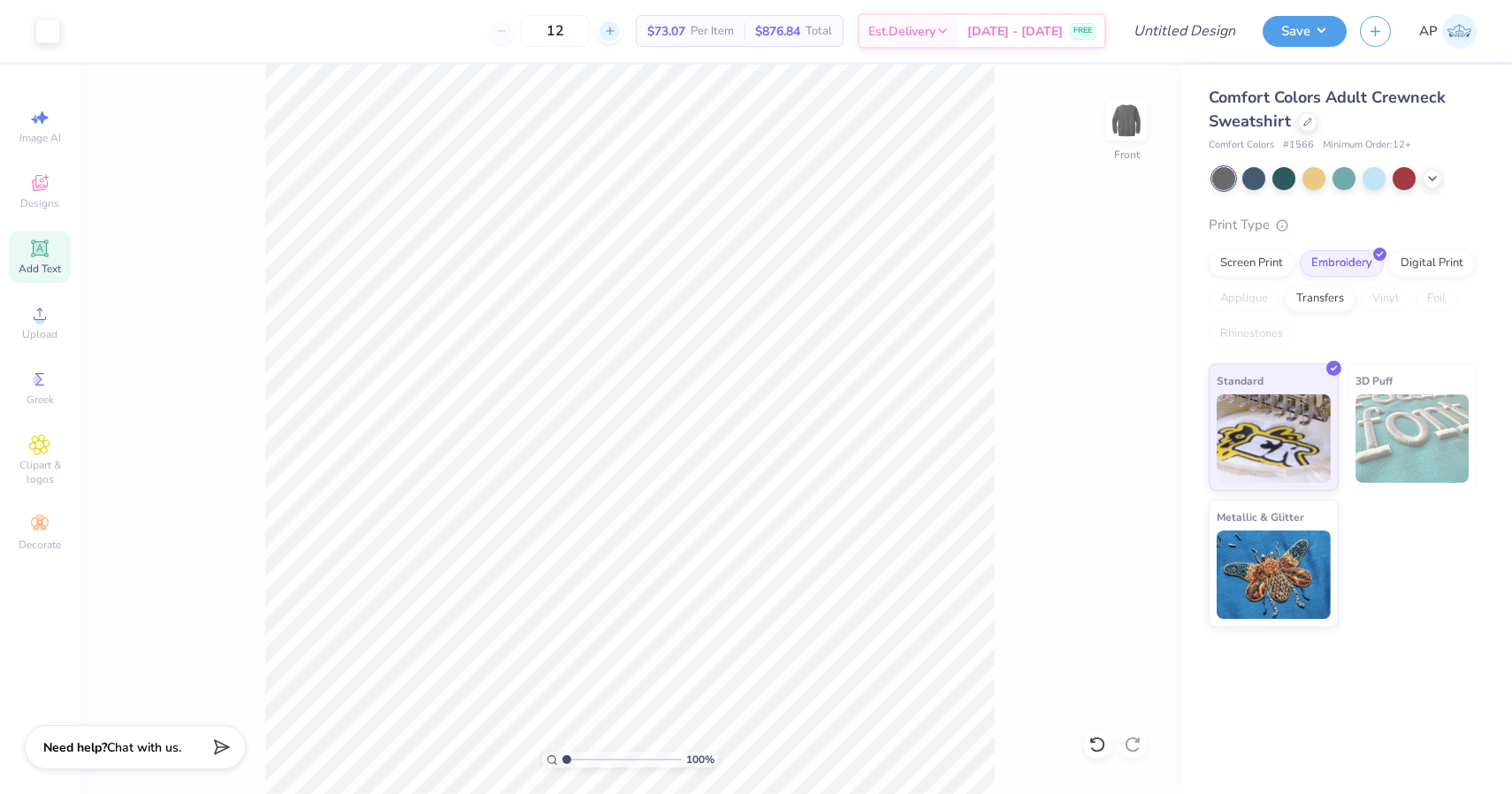
click at [622, 37] on div at bounding box center [610, 31] width 24 height 24
click at [622, 30] on div "13" at bounding box center [556, 30] width 132 height 32
click at [613, 31] on line at bounding box center [609, 31] width 7 height 0
click at [648, 31] on div "14 $71.64 Per Item $1,002.96 Total Est. Delivery [DATE] - [DATE] FREE" at bounding box center [590, 30] width 1033 height 62
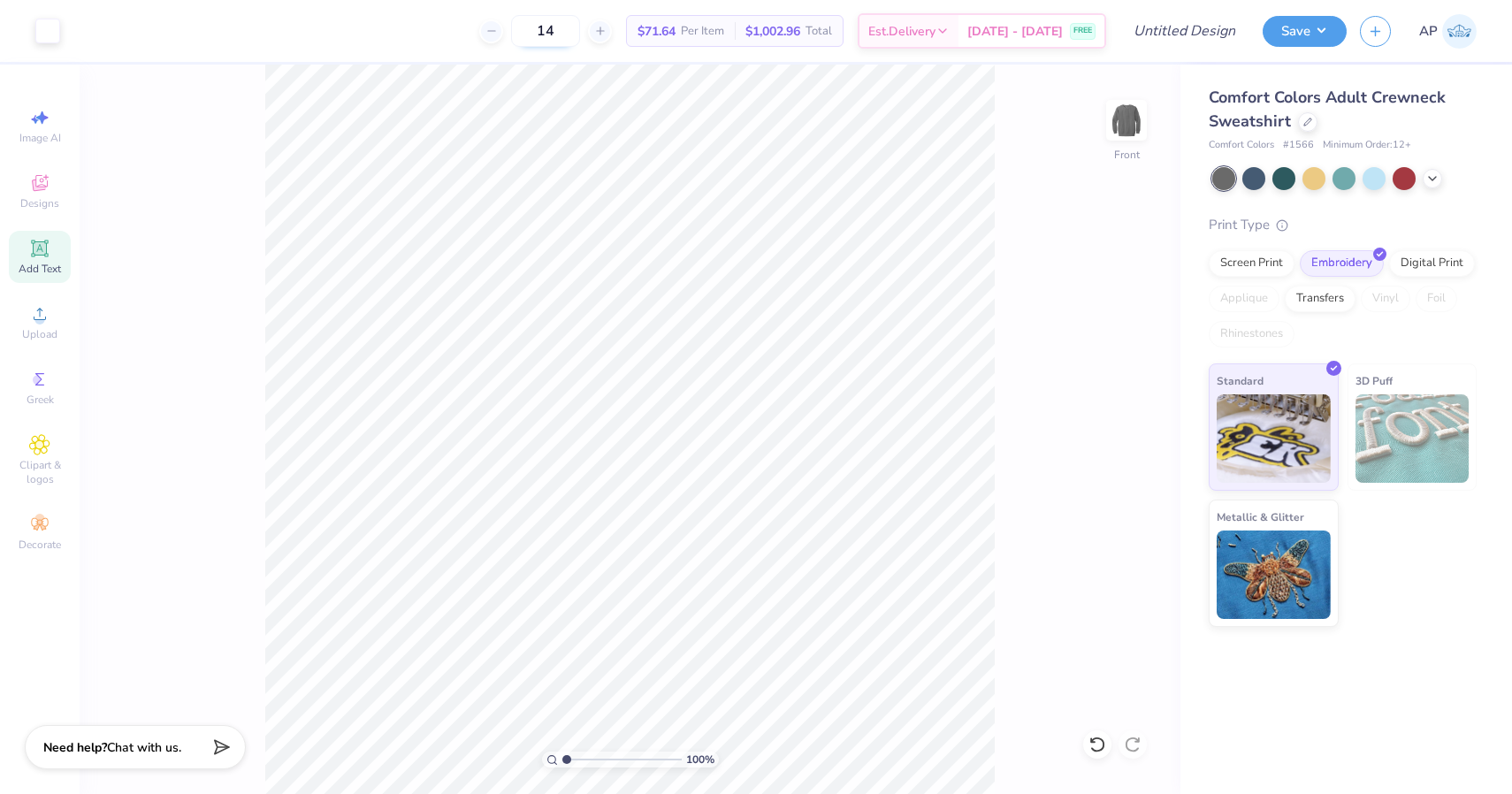
drag, startPoint x: 598, startPoint y: 28, endPoint x: 555, endPoint y: 28, distance: 43.0
click at [555, 28] on input "14" at bounding box center [545, 30] width 69 height 32
type input "2"
type input "5"
type input "1"
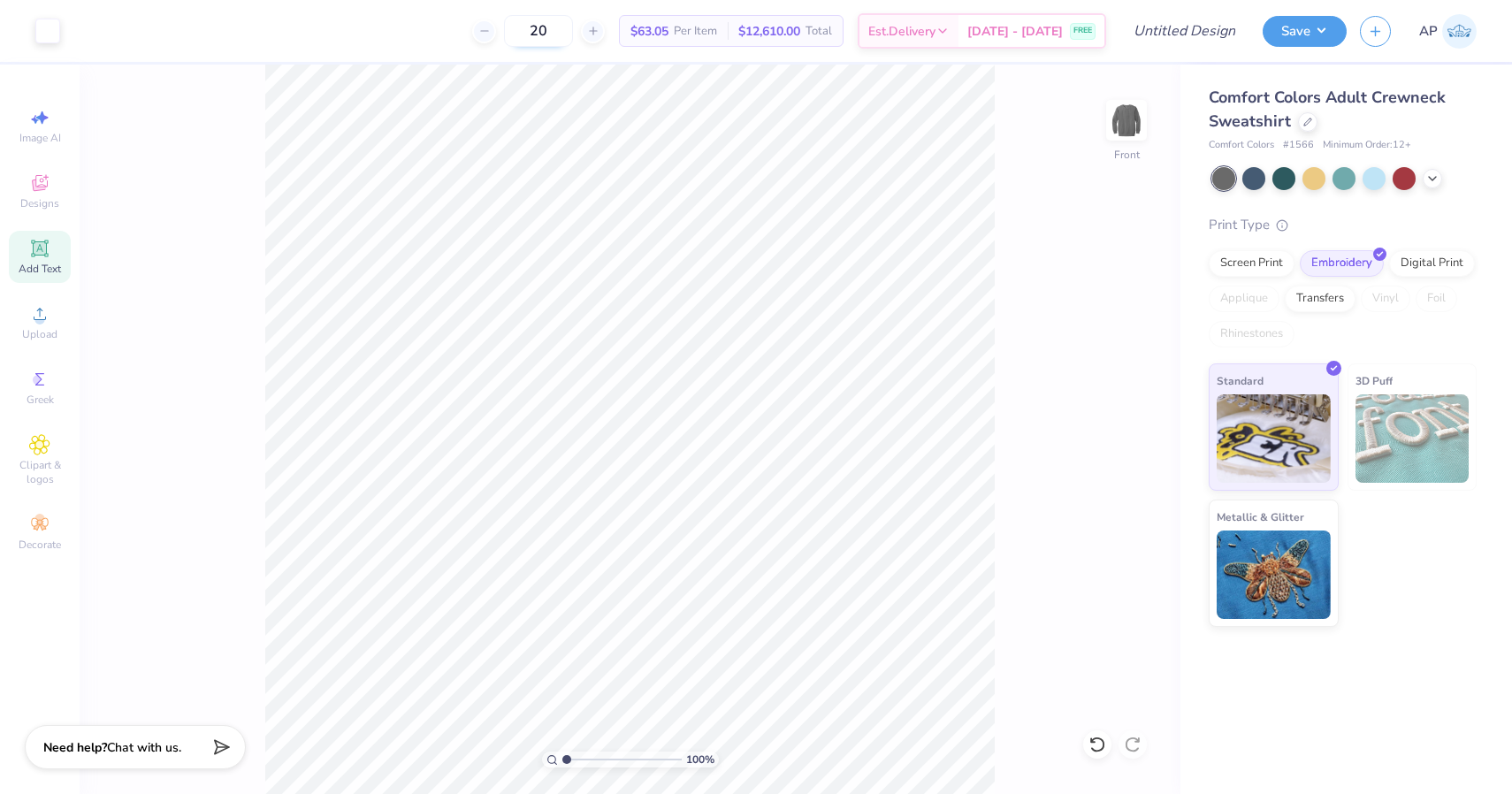
type input "2"
click at [688, 64] on icon at bounding box center [682, 70] width 12 height 12
click at [60, 22] on div at bounding box center [47, 29] width 25 height 25
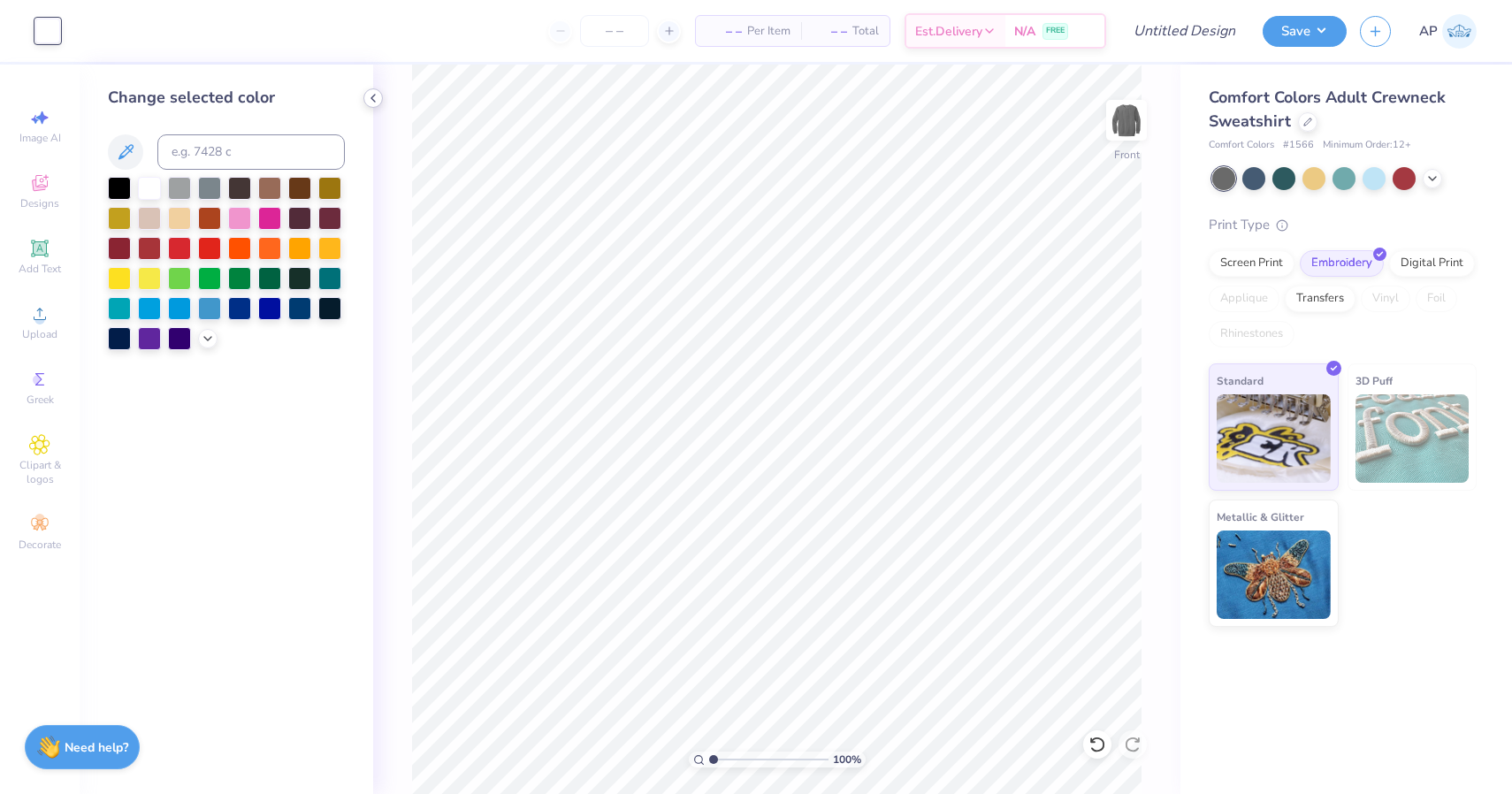
click at [374, 106] on div at bounding box center [372, 98] width 19 height 19
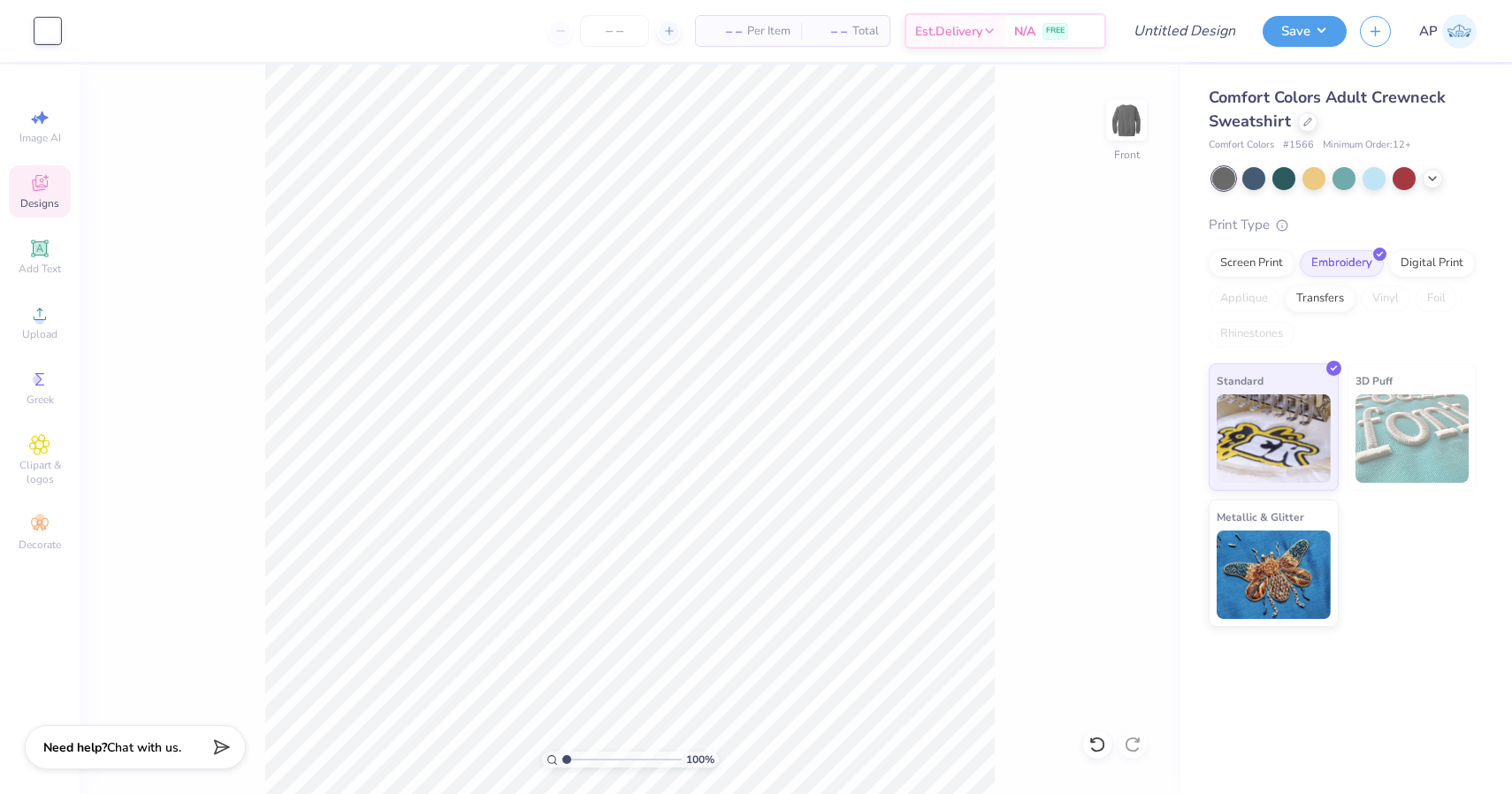
click at [47, 172] on icon at bounding box center [40, 182] width 21 height 21
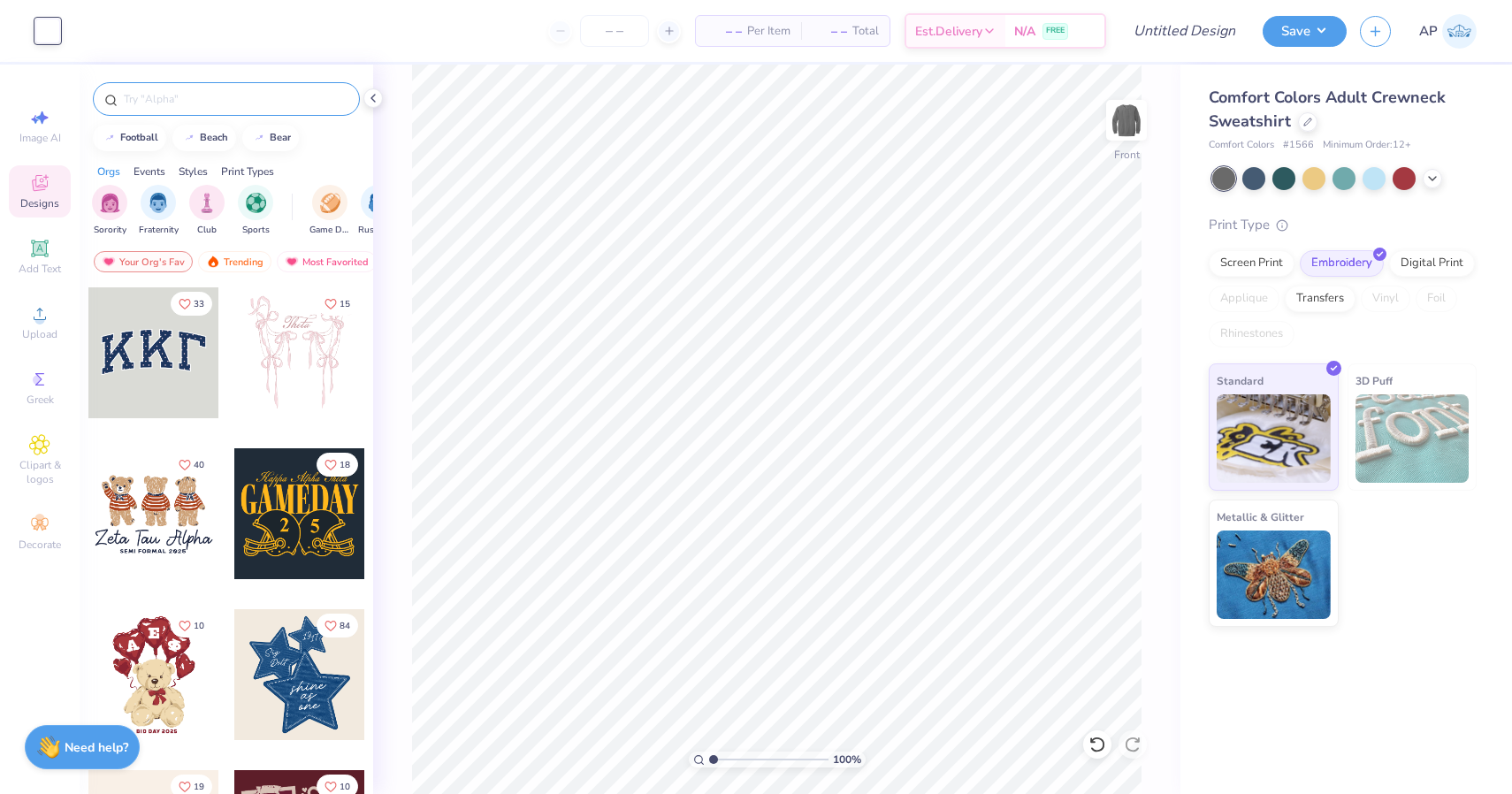
click at [195, 110] on div at bounding box center [226, 98] width 267 height 34
click at [210, 87] on div at bounding box center [226, 98] width 267 height 34
click at [204, 100] on input "text" at bounding box center [235, 98] width 226 height 17
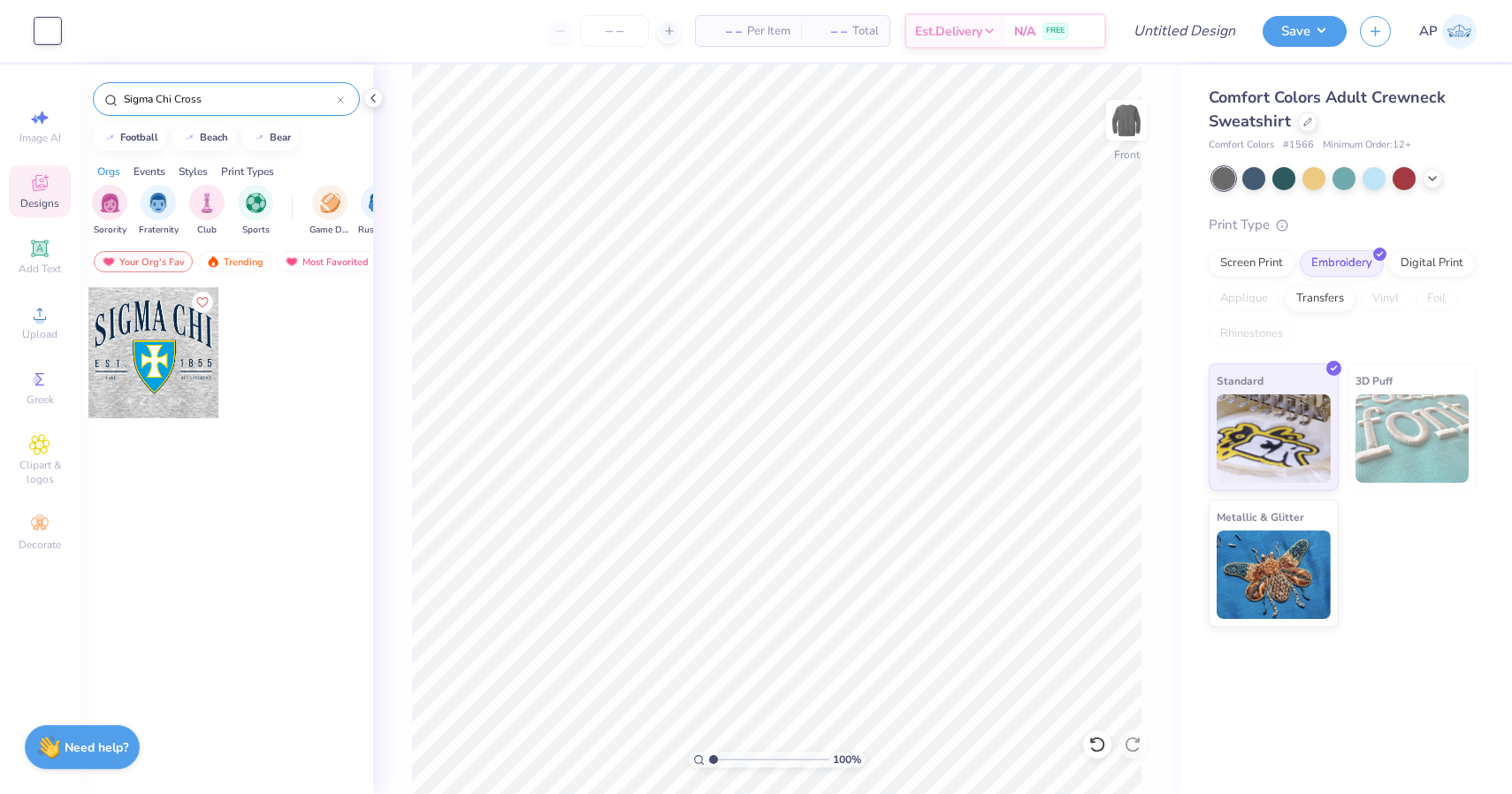
type input "Sigma Chi Cross"
click at [159, 354] on div at bounding box center [154, 352] width 131 height 131
type input "10.59"
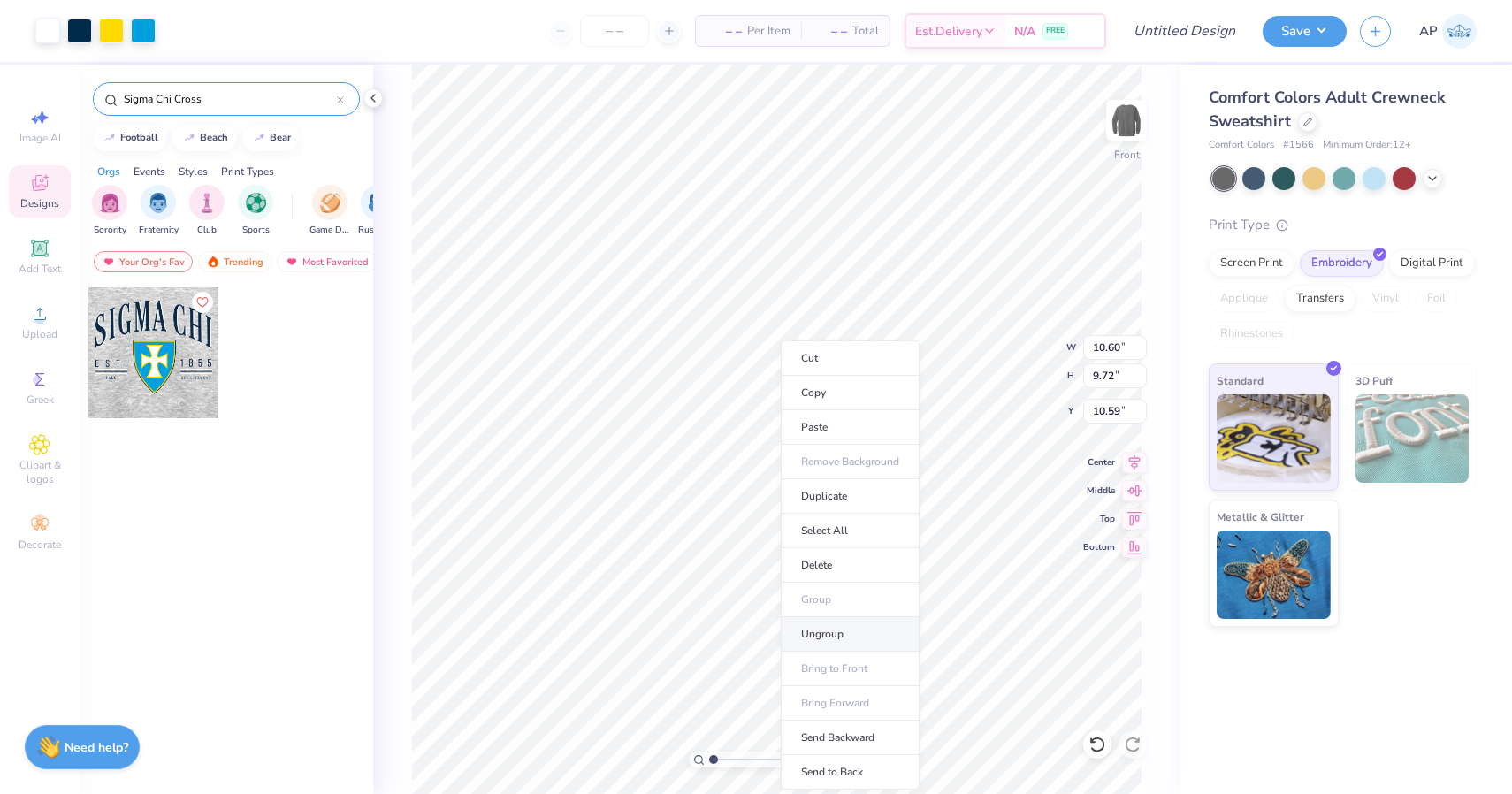
click at [835, 638] on li "Ungroup" at bounding box center [850, 634] width 139 height 34
type input "3.59"
type input "4.52"
type input "14.33"
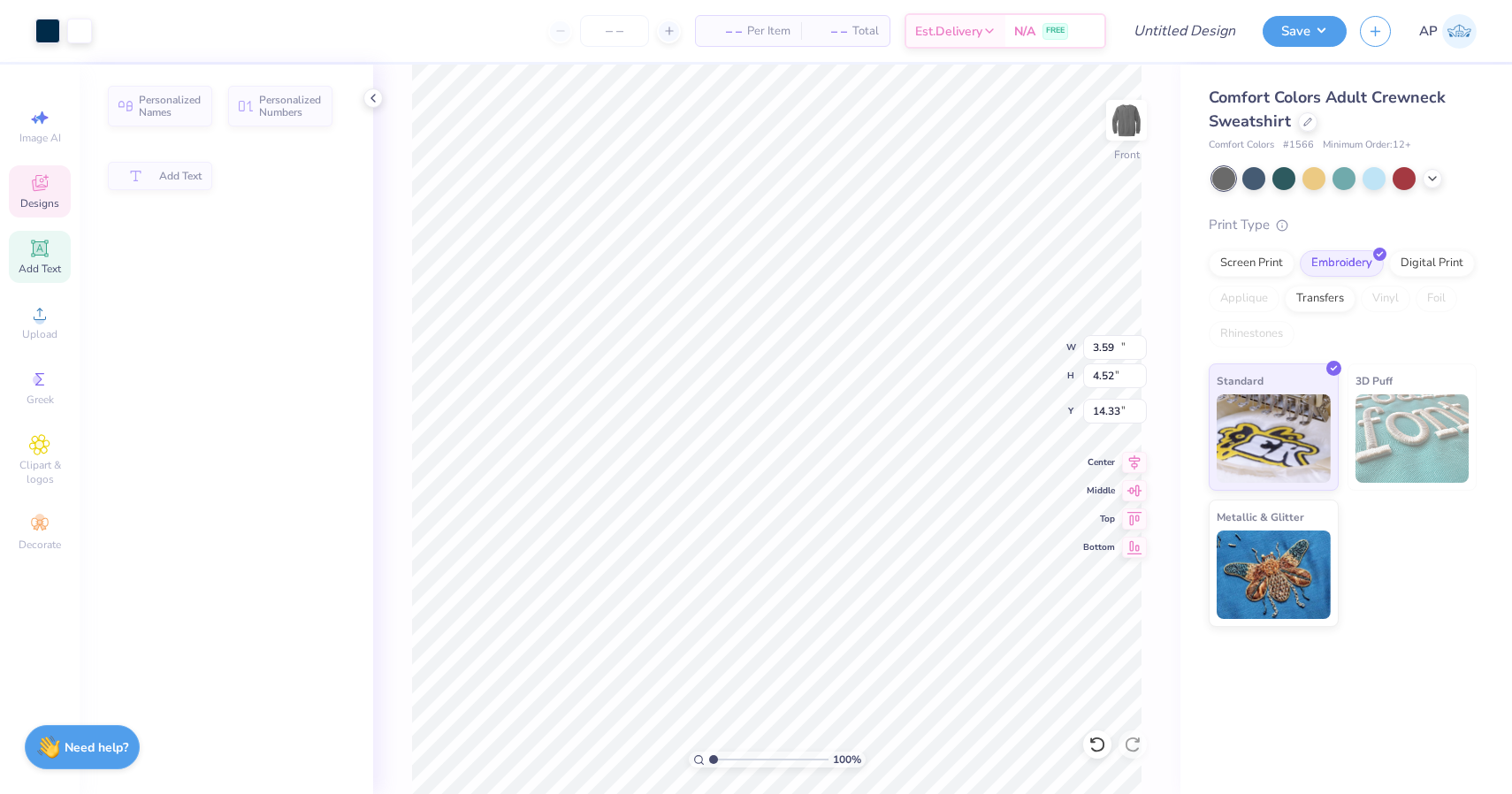
type input "10.57"
type input "4.32"
type input "10.59"
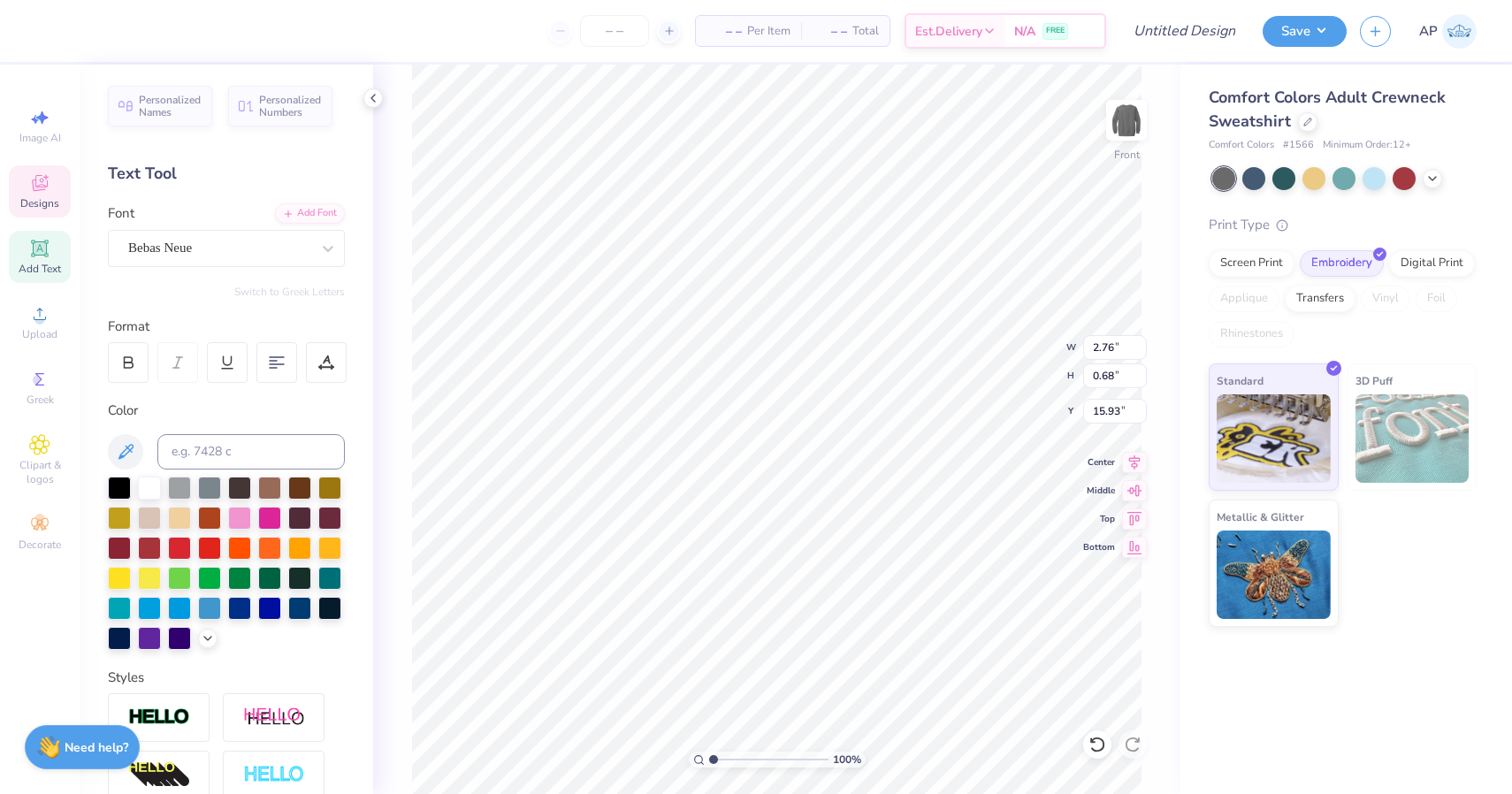
type input "2.98"
type input "0.74"
type input "15.88"
type input "14.35"
type input "2.16"
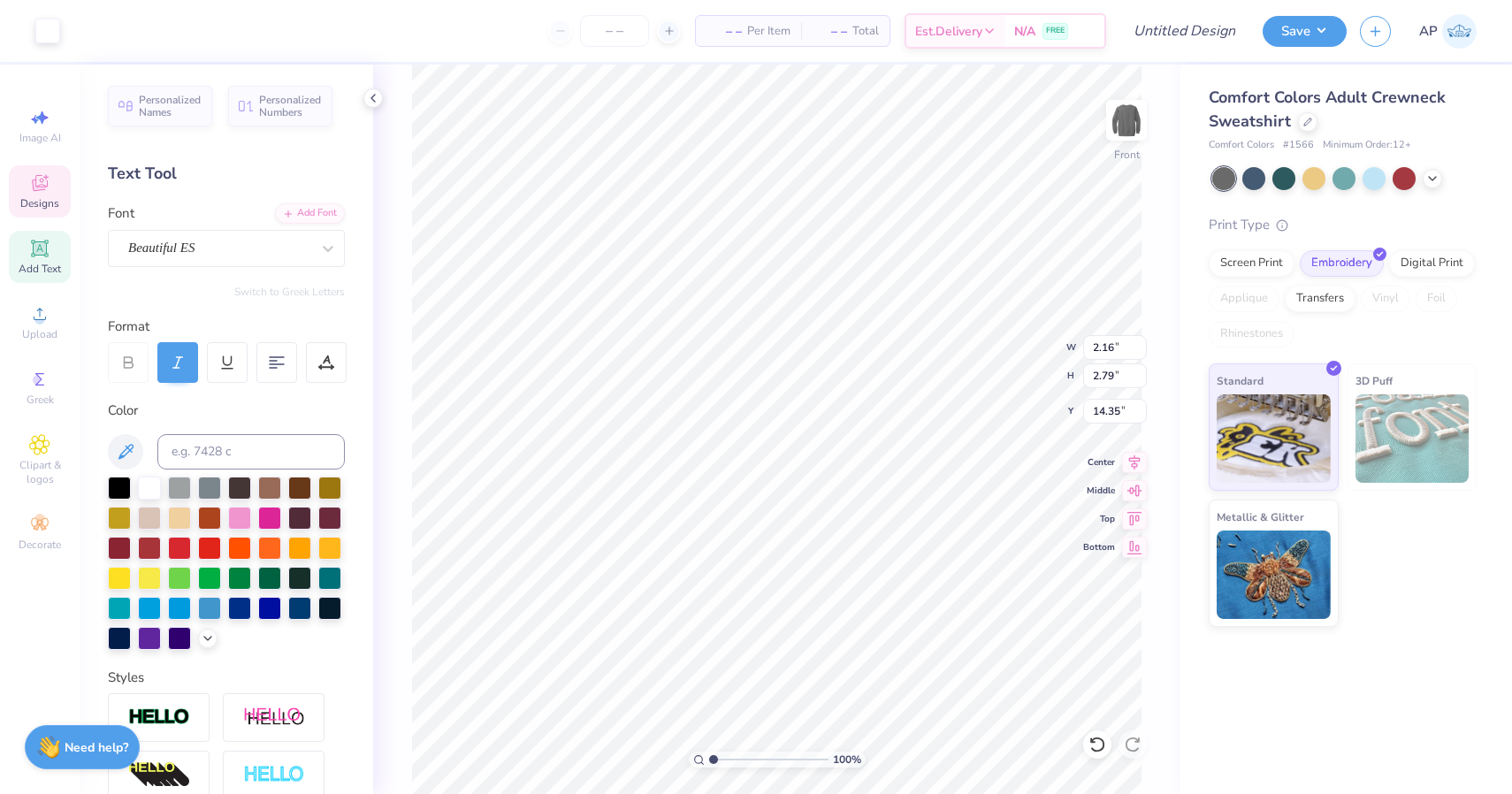
type input "2.79"
type input "14.70"
type input "6.87"
click at [876, 765] on li "Send to Back" at bounding box center [854, 772] width 139 height 34
click at [1135, 459] on icon at bounding box center [1135, 460] width 11 height 15
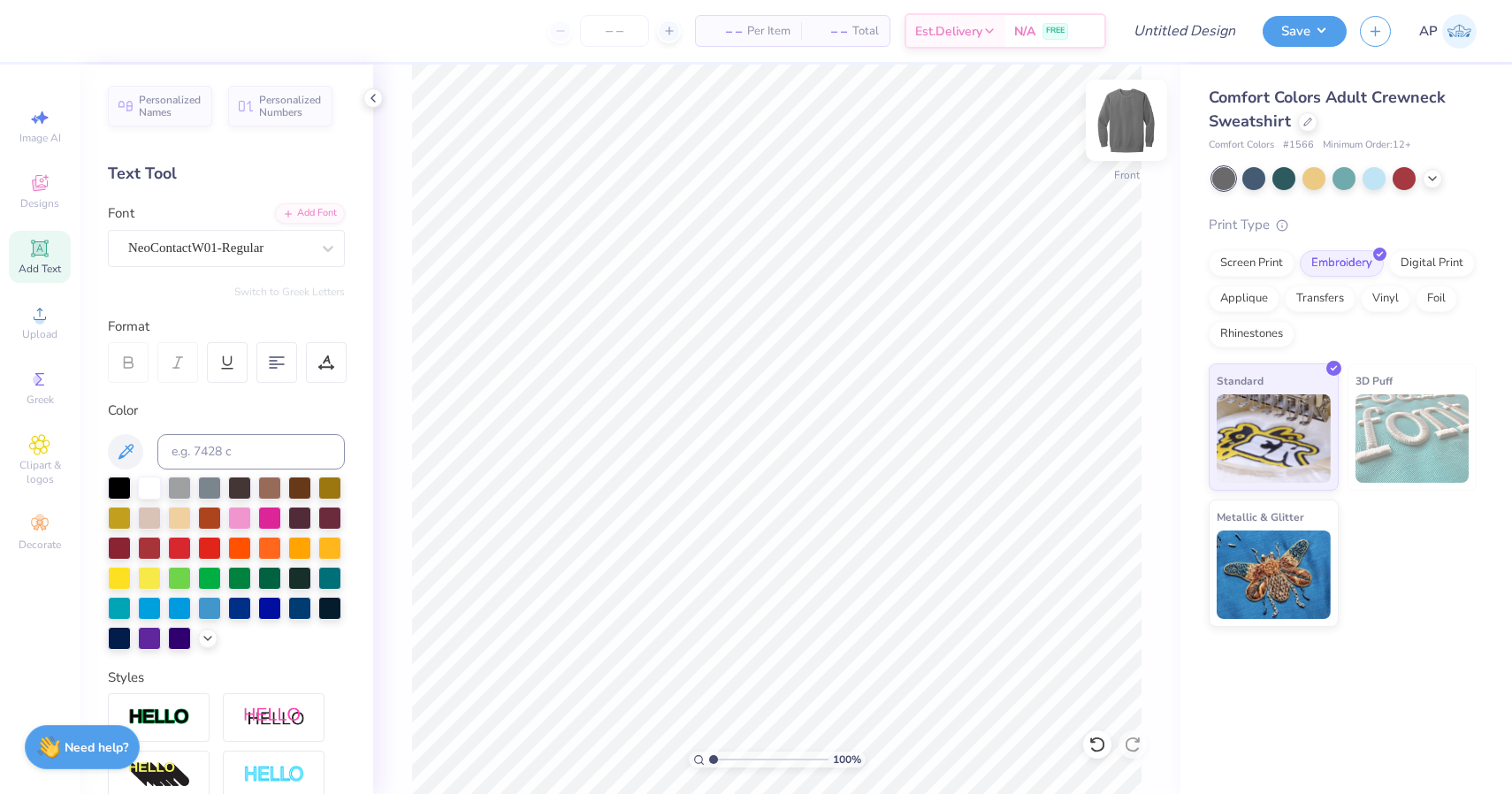
click at [1121, 104] on img at bounding box center [1126, 120] width 71 height 71
click at [283, 247] on div "NeoContactW01-Regular" at bounding box center [219, 248] width 186 height 28
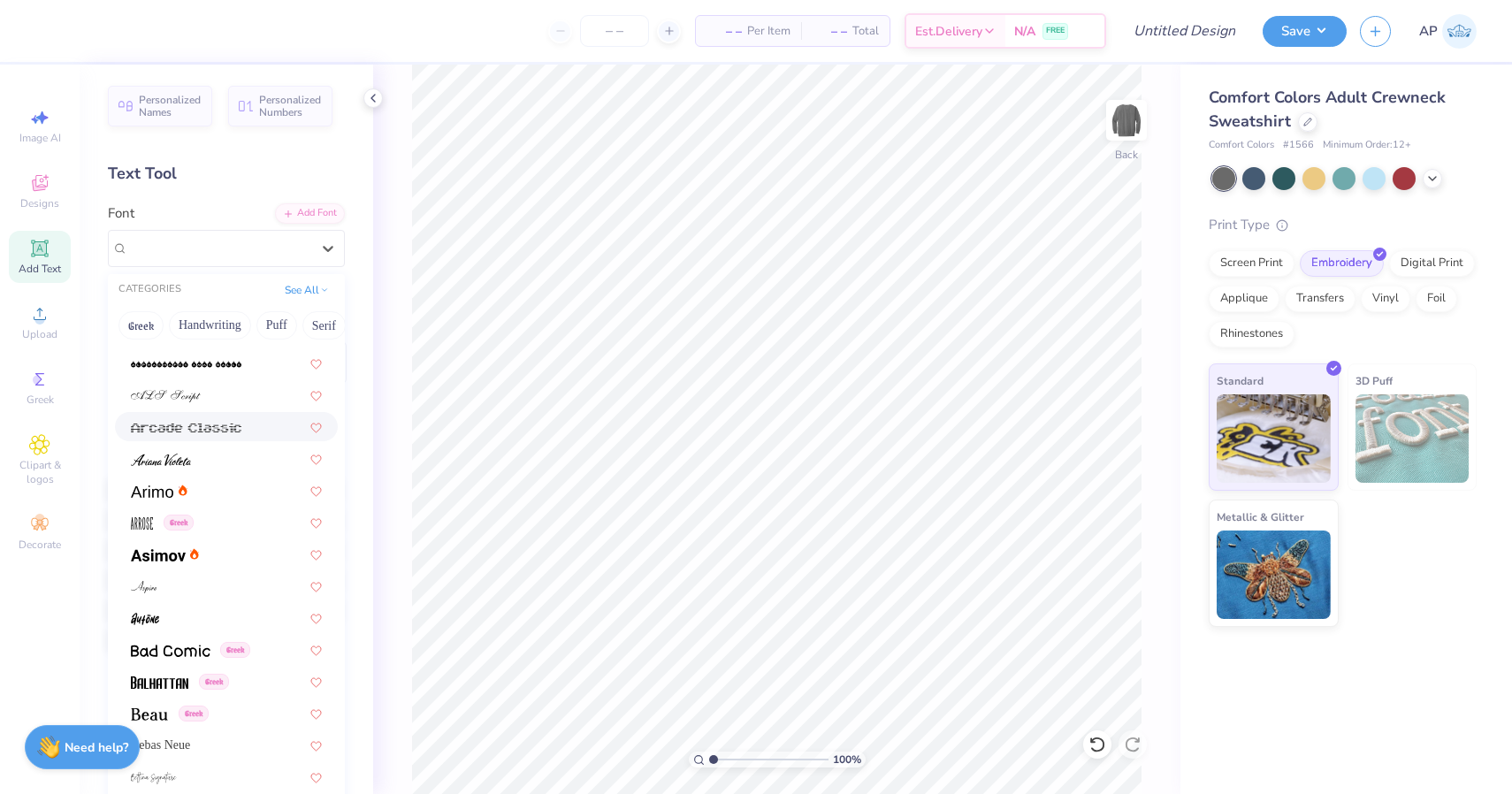
scroll to position [600, 0]
click at [217, 466] on div at bounding box center [226, 456] width 191 height 18
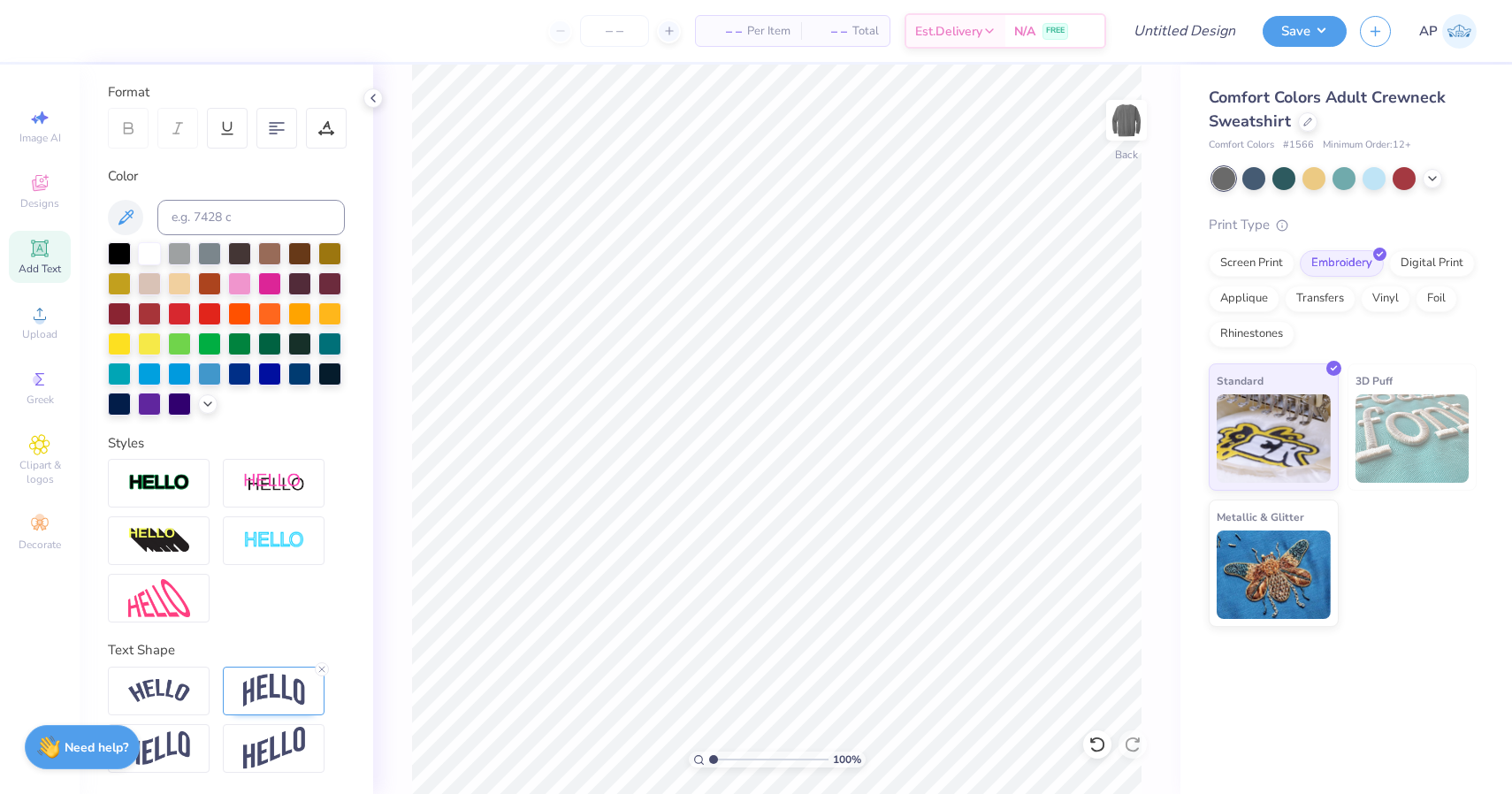
scroll to position [235, 0]
click at [296, 667] on div at bounding box center [273, 691] width 102 height 49
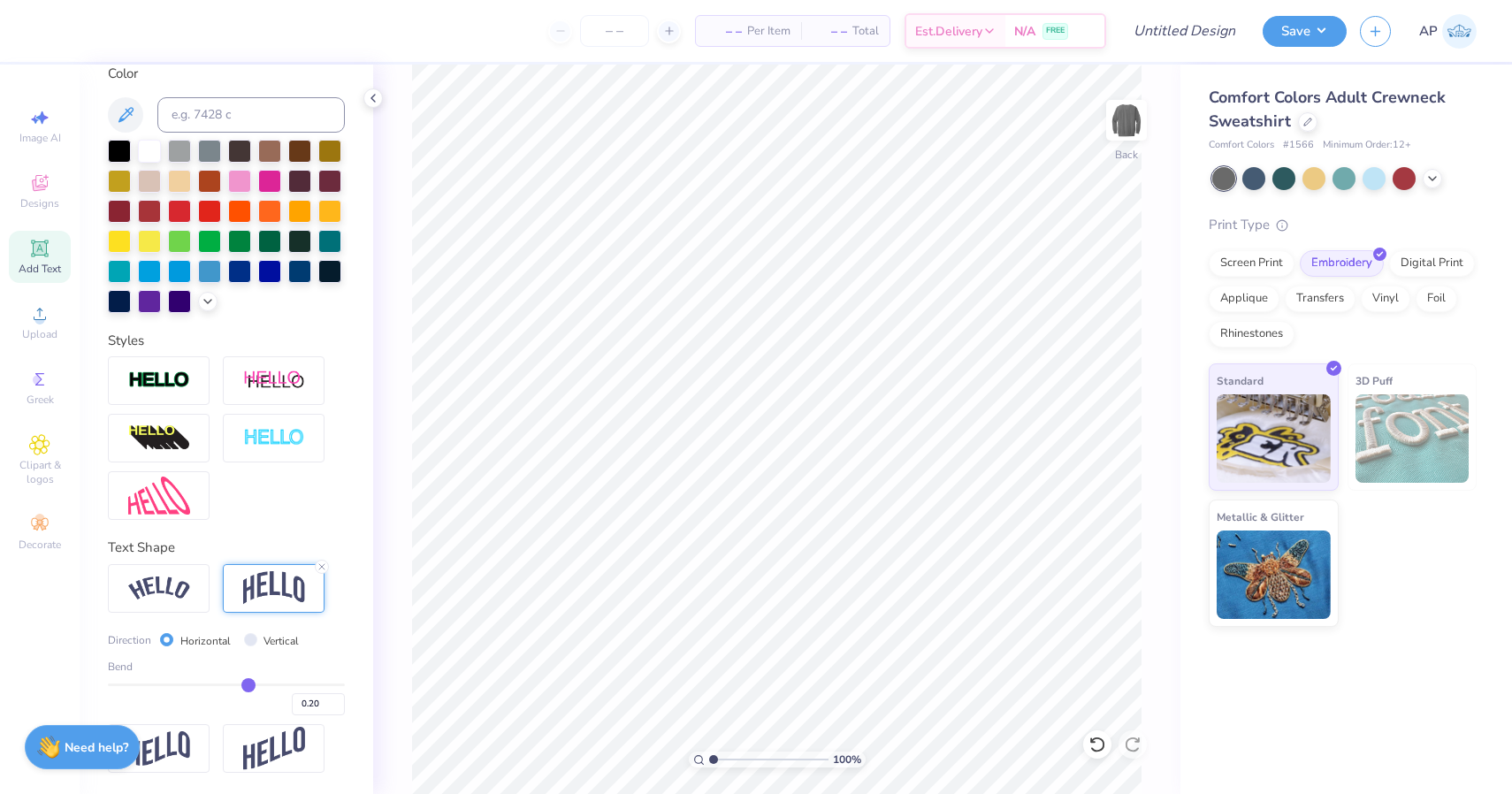
scroll to position [338, 0]
type input "0.17"
type input "0.15"
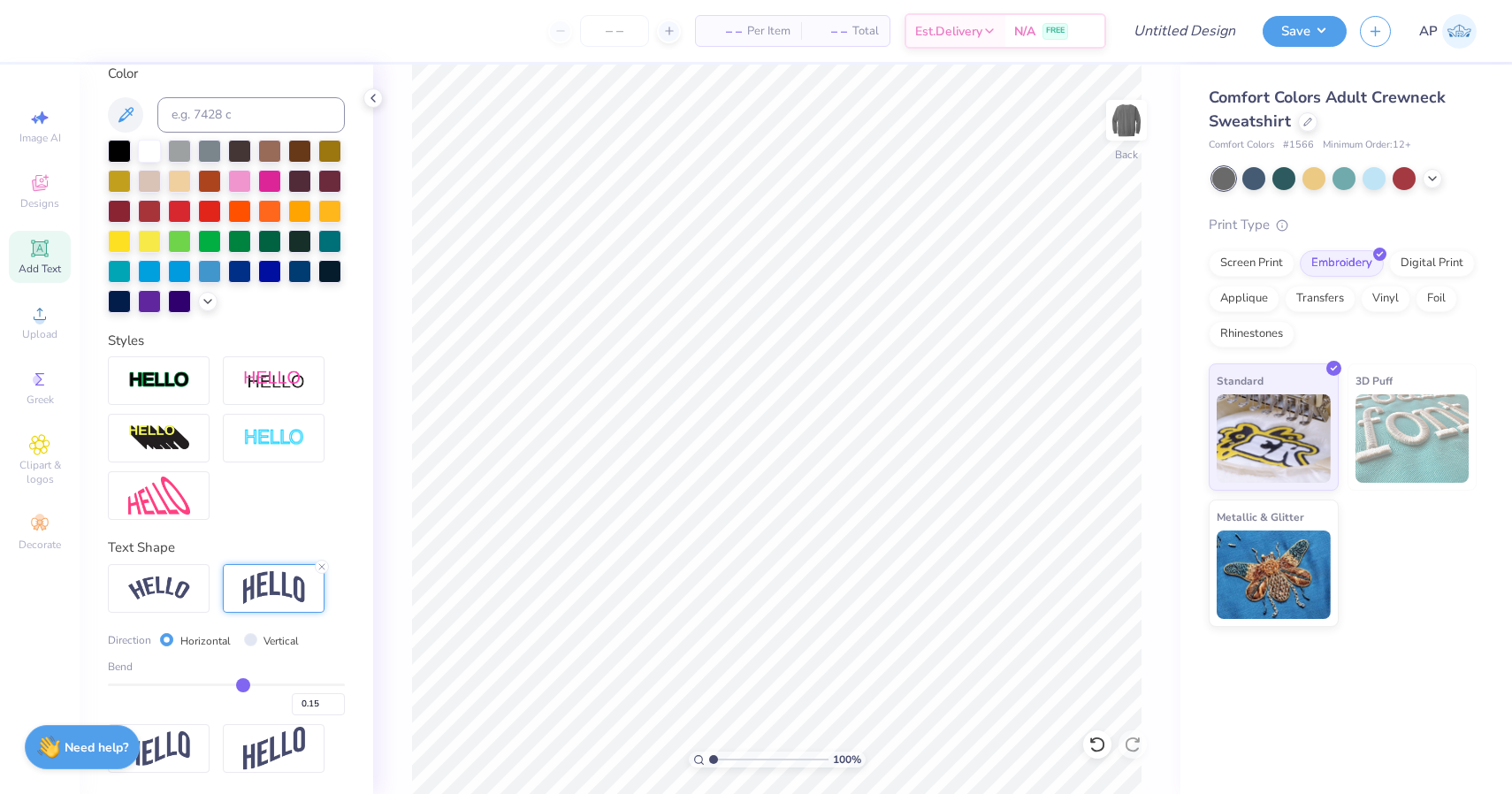
type input "0.12"
type input "0.07"
type input "0.02"
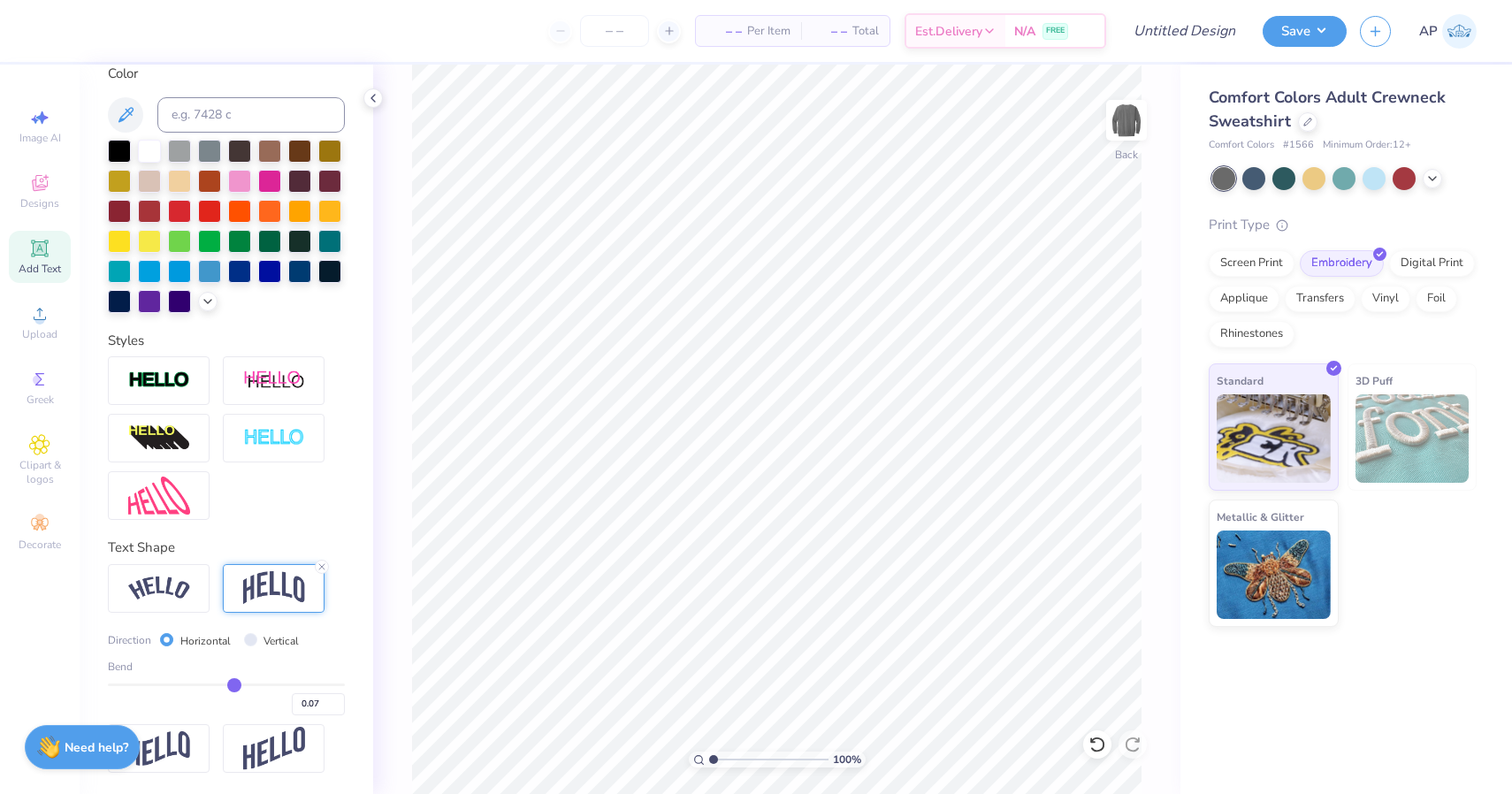
type input "0.02"
type input "-0.05"
type input "-0.13"
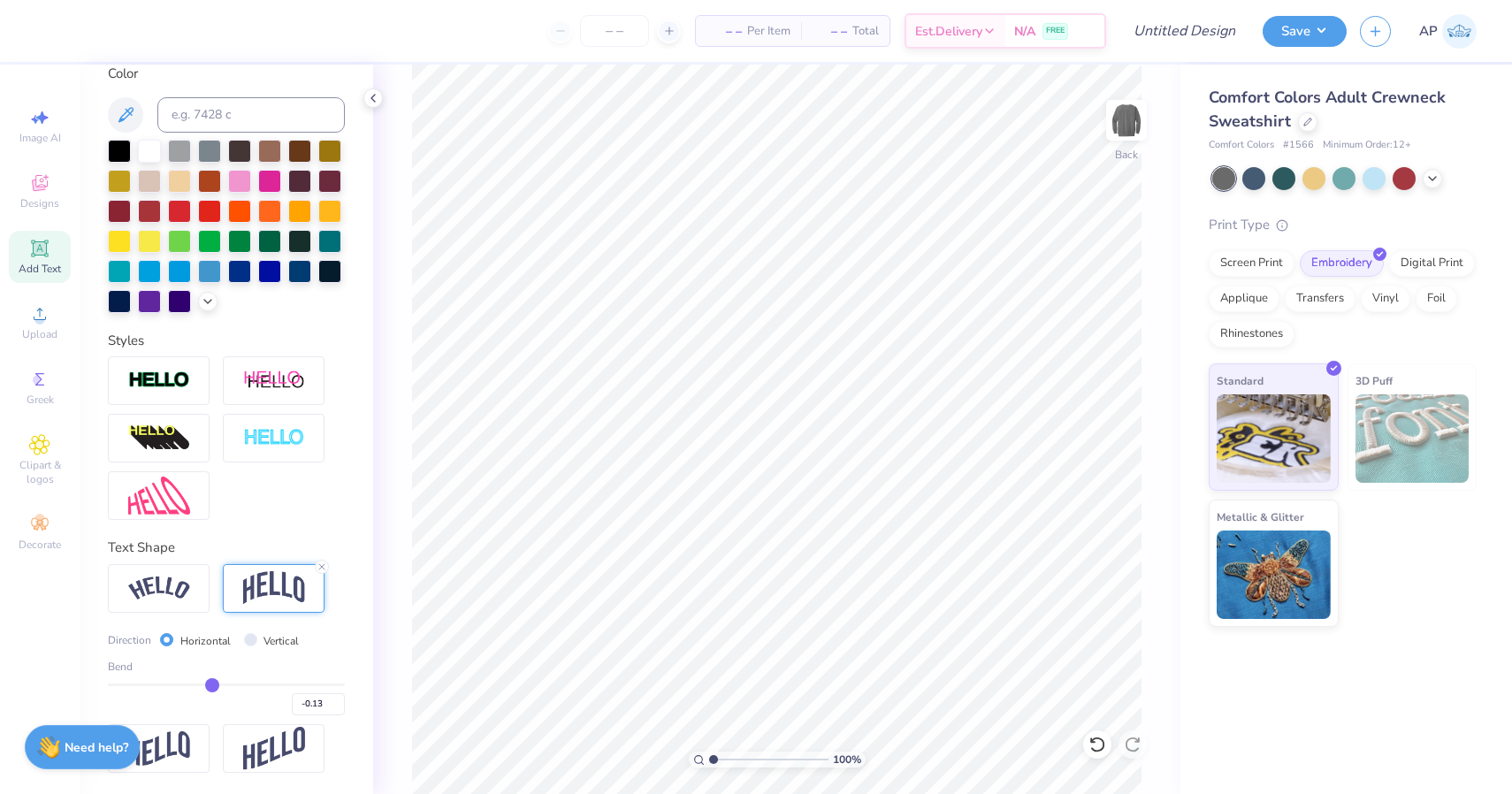
type input "-0.22"
type input "-0.39"
type input "-0.43"
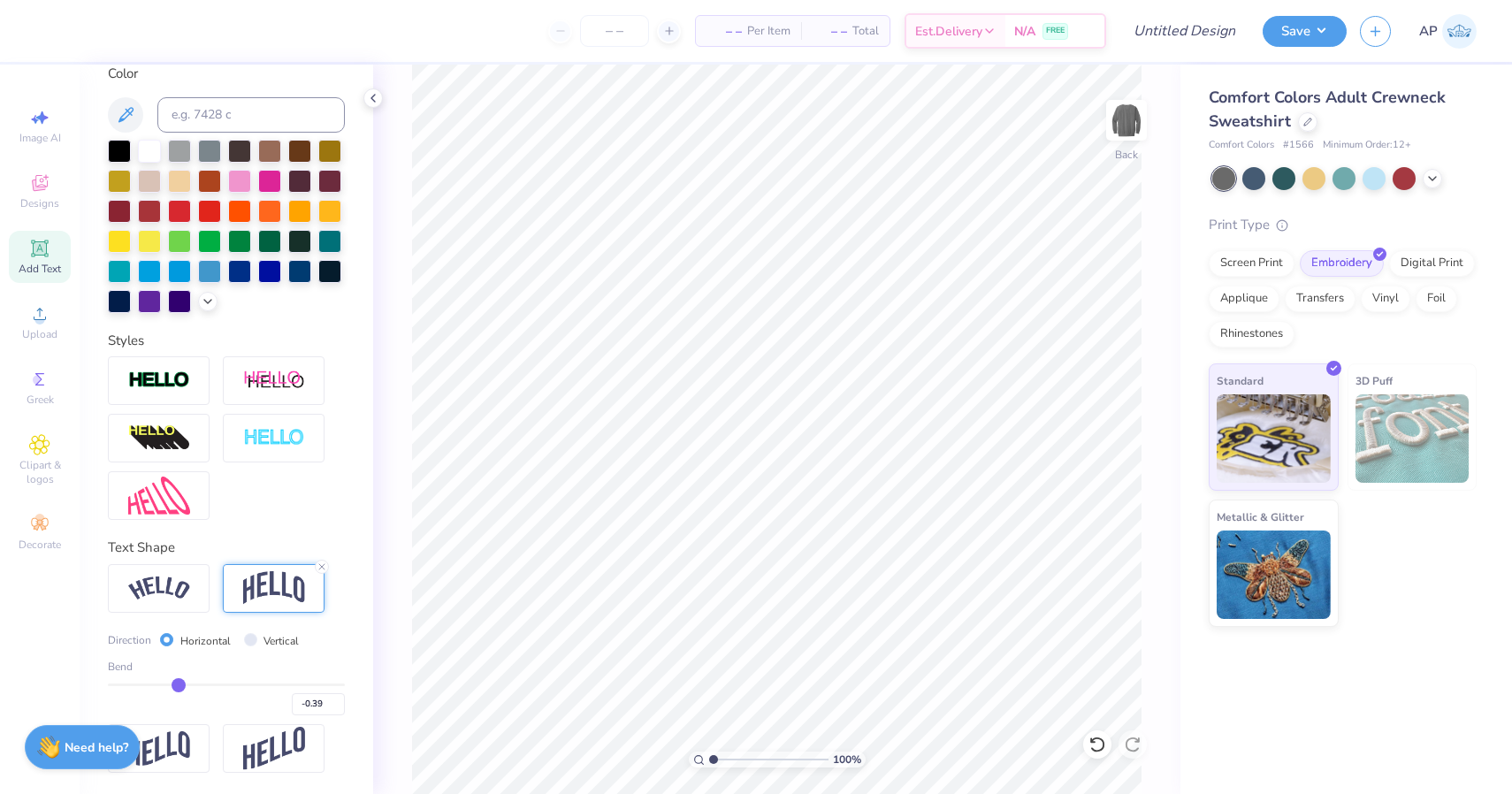
type input "-0.43"
type input "-0.54"
type input "-0.65"
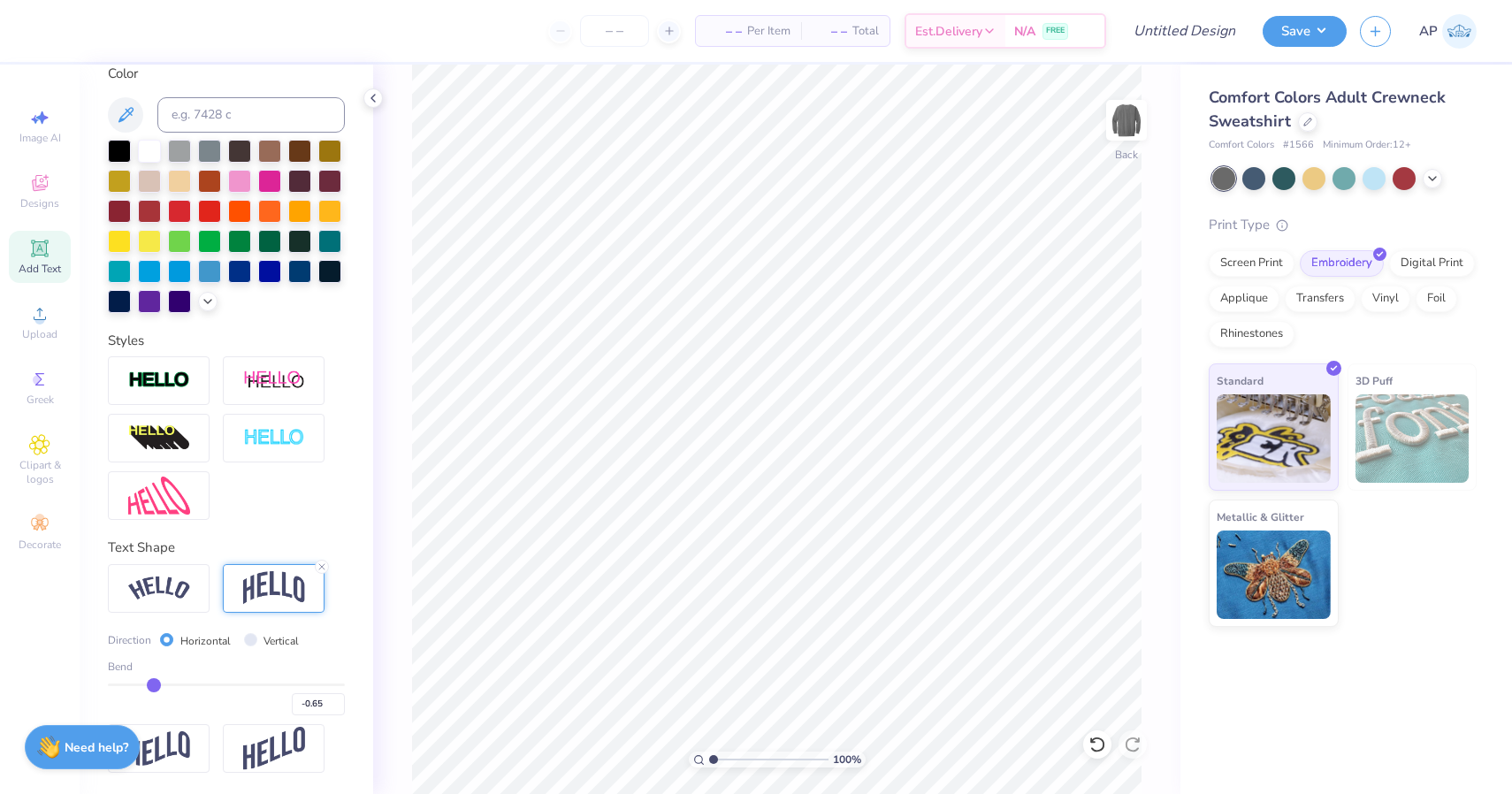
type input "-0.75"
type input "-0.84"
type input "-0.93"
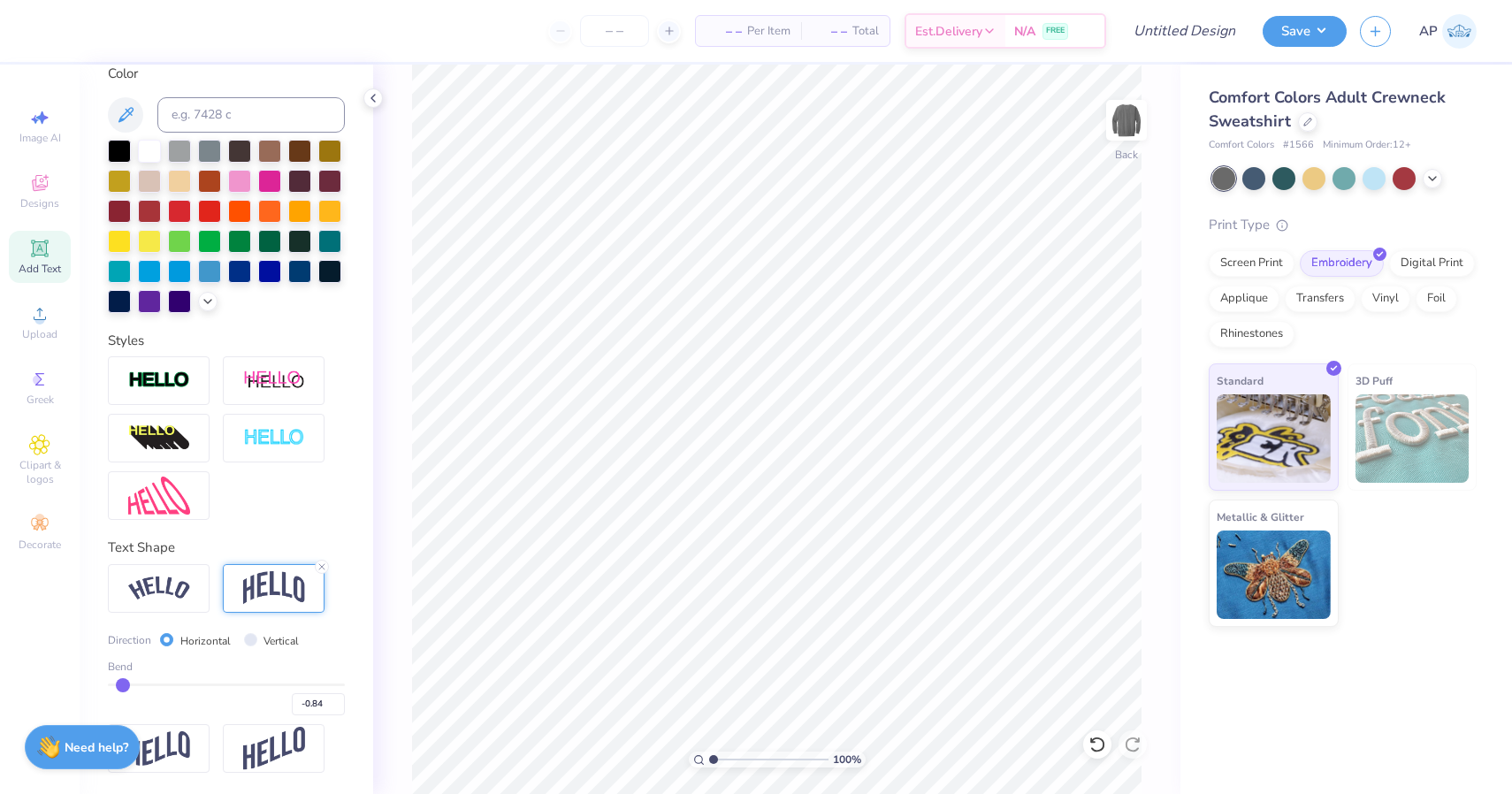
type input "-0.93"
type input "-1"
type input "-1.00"
drag, startPoint x: 246, startPoint y: 683, endPoint x: 18, endPoint y: 667, distance: 228.6
click at [18, 667] on div "– – Per Item – – Total Est. Delivery N/A FREE Design Title Save AP Image AI Des…" at bounding box center [756, 397] width 1512 height 794
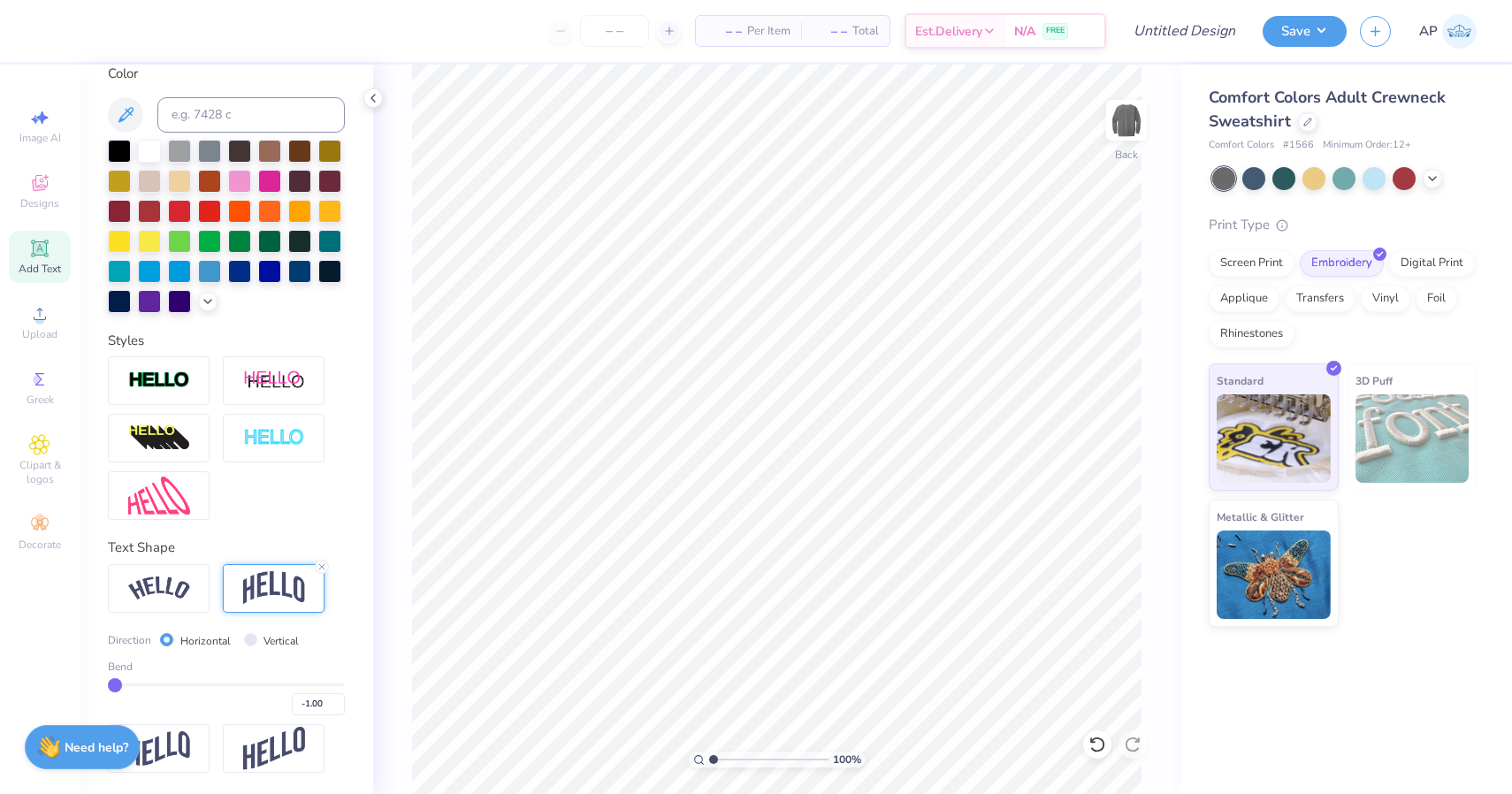
type input "-0.98"
type input "-0.94"
type input "-0.87"
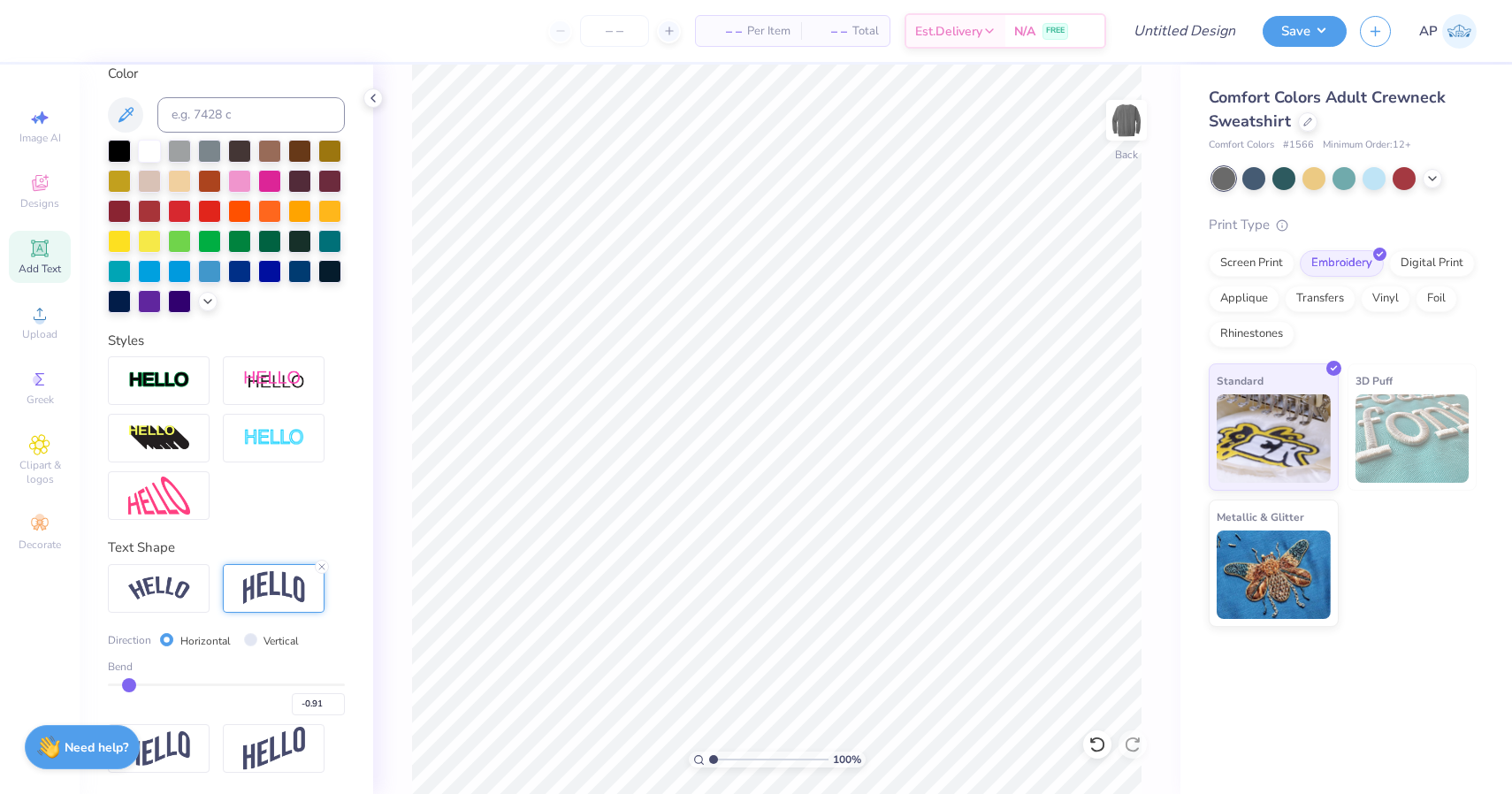
type input "-0.87"
type input "-0.85"
type input "-0.81"
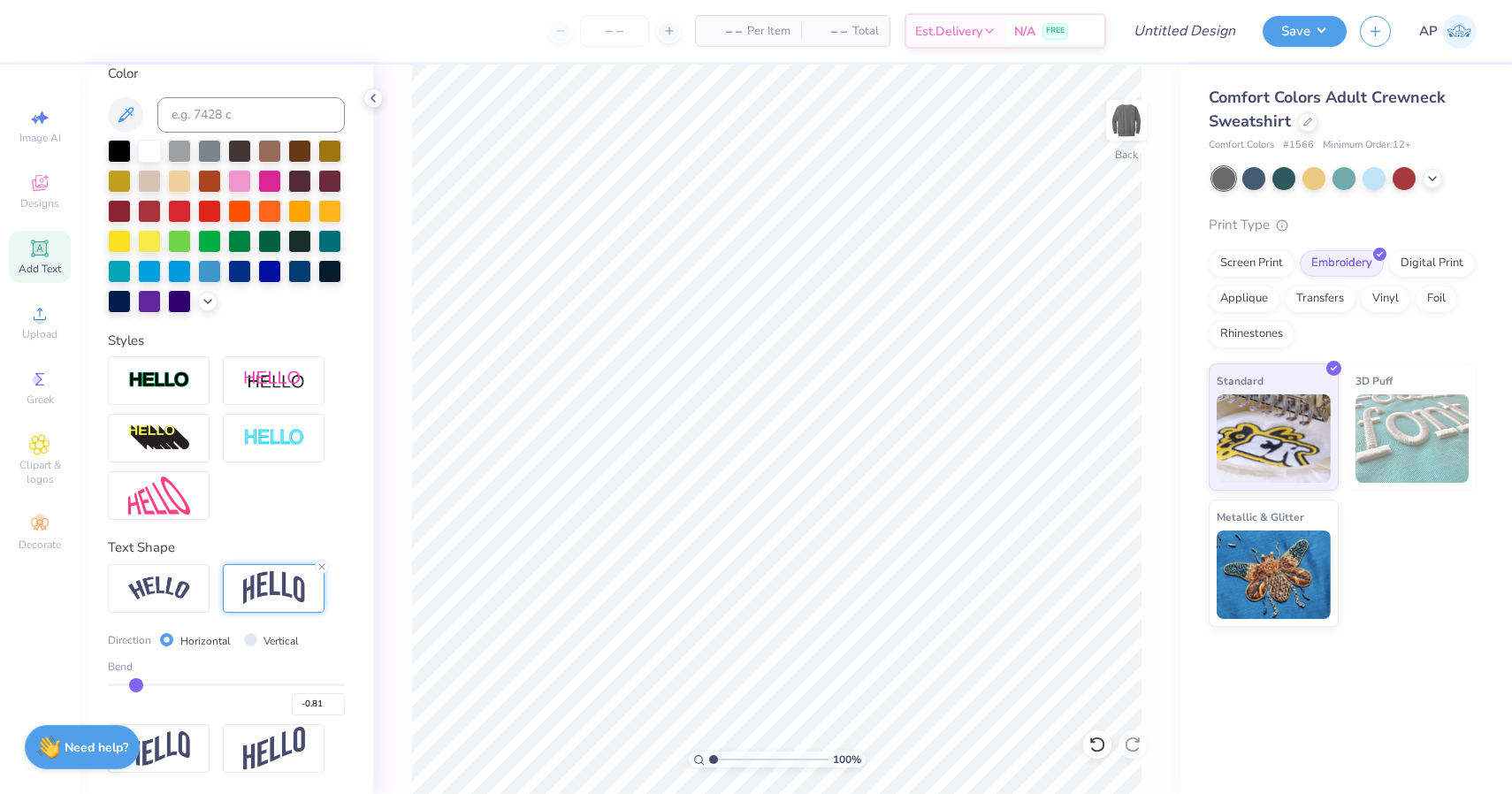
type input "-0.77"
type input "-0.72"
type input "-0.67"
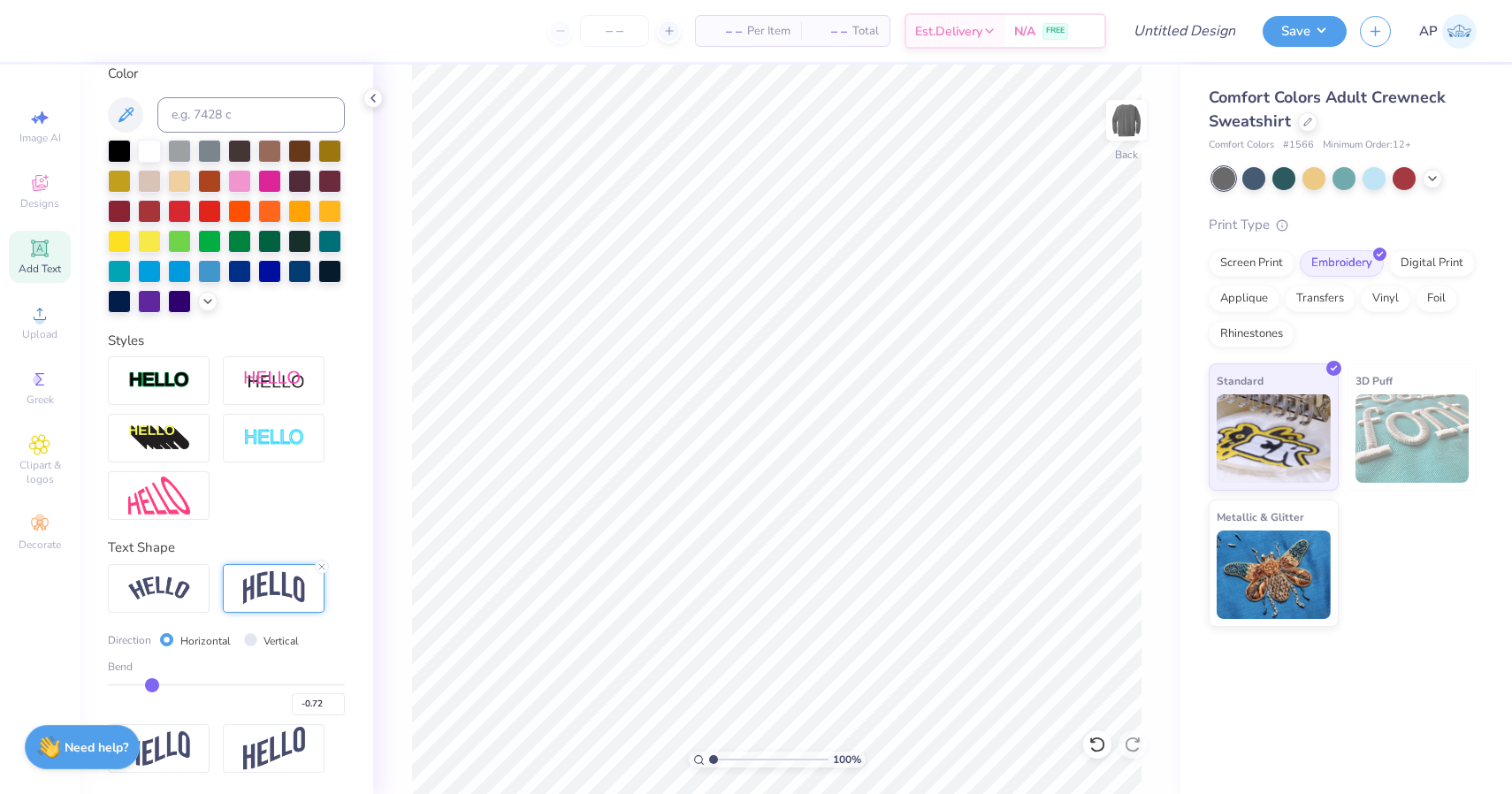
type input "-0.67"
type input "-0.63"
type input "-0.59"
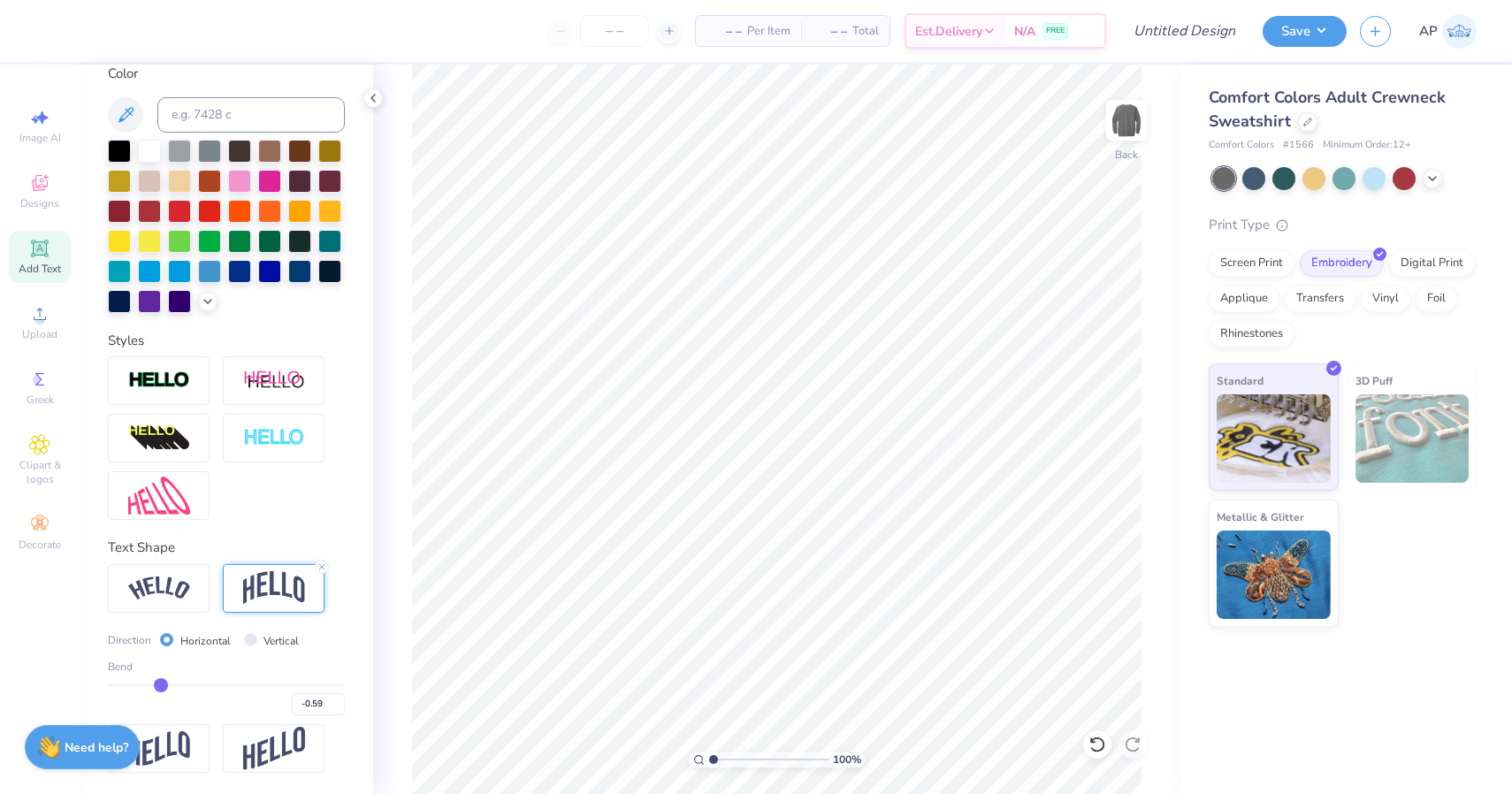
type input "-0.58"
type input "-0.55"
type input "-0.53"
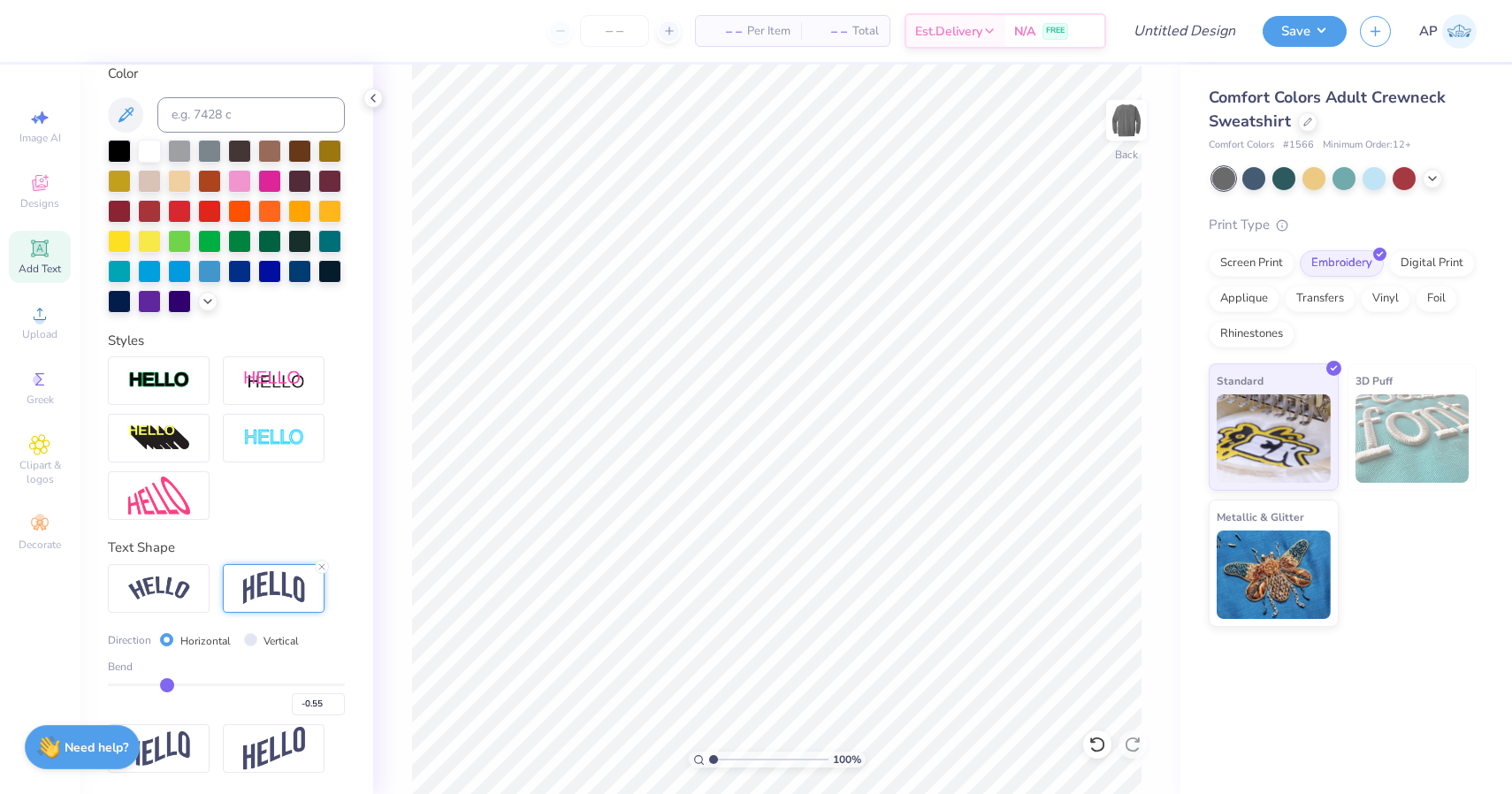
type input "-0.53"
type input "-0.52"
type input "-0.51"
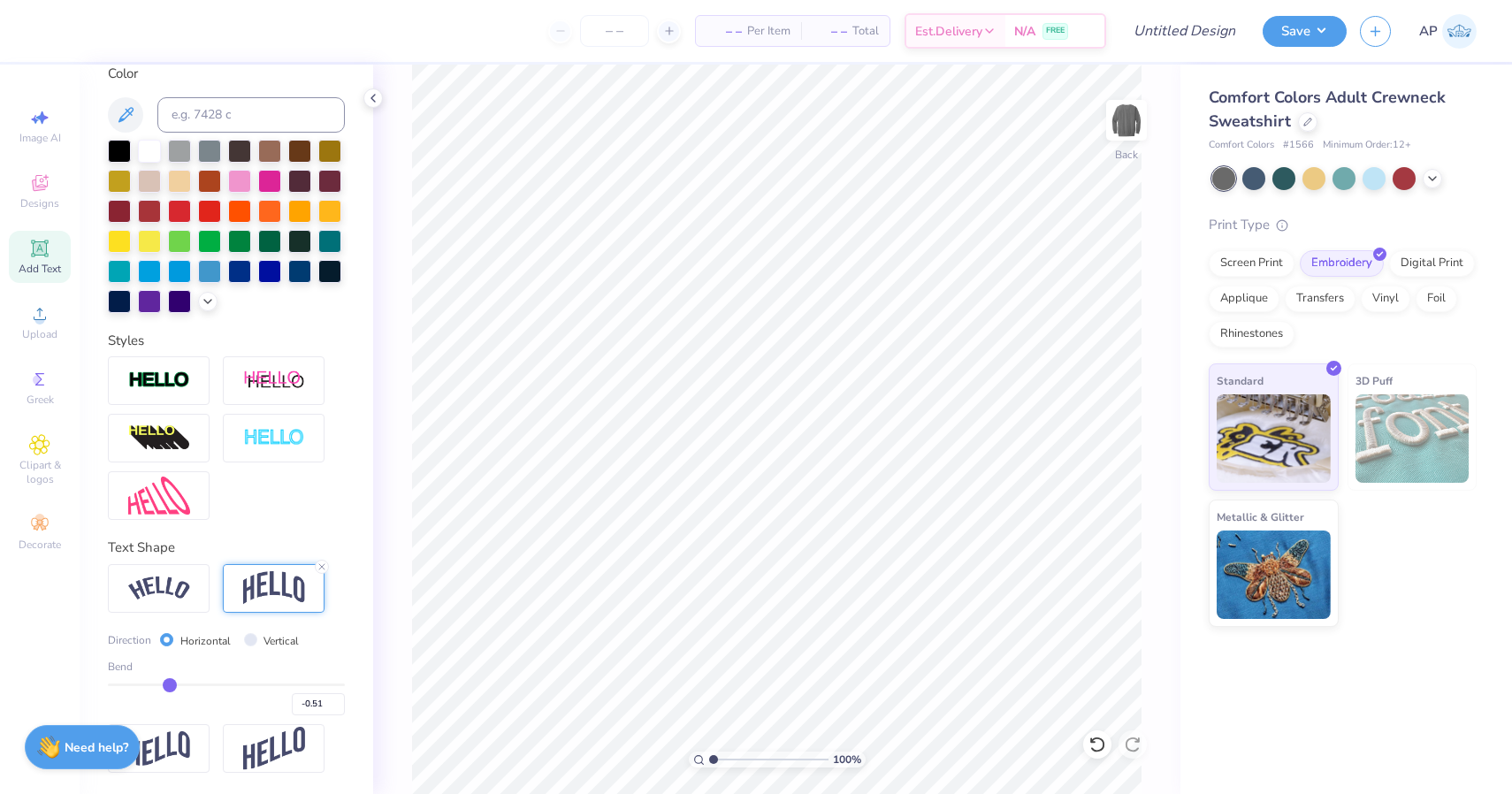
type input "-0.5"
type input "-0.50"
type input "-0.49"
type input "-0.48"
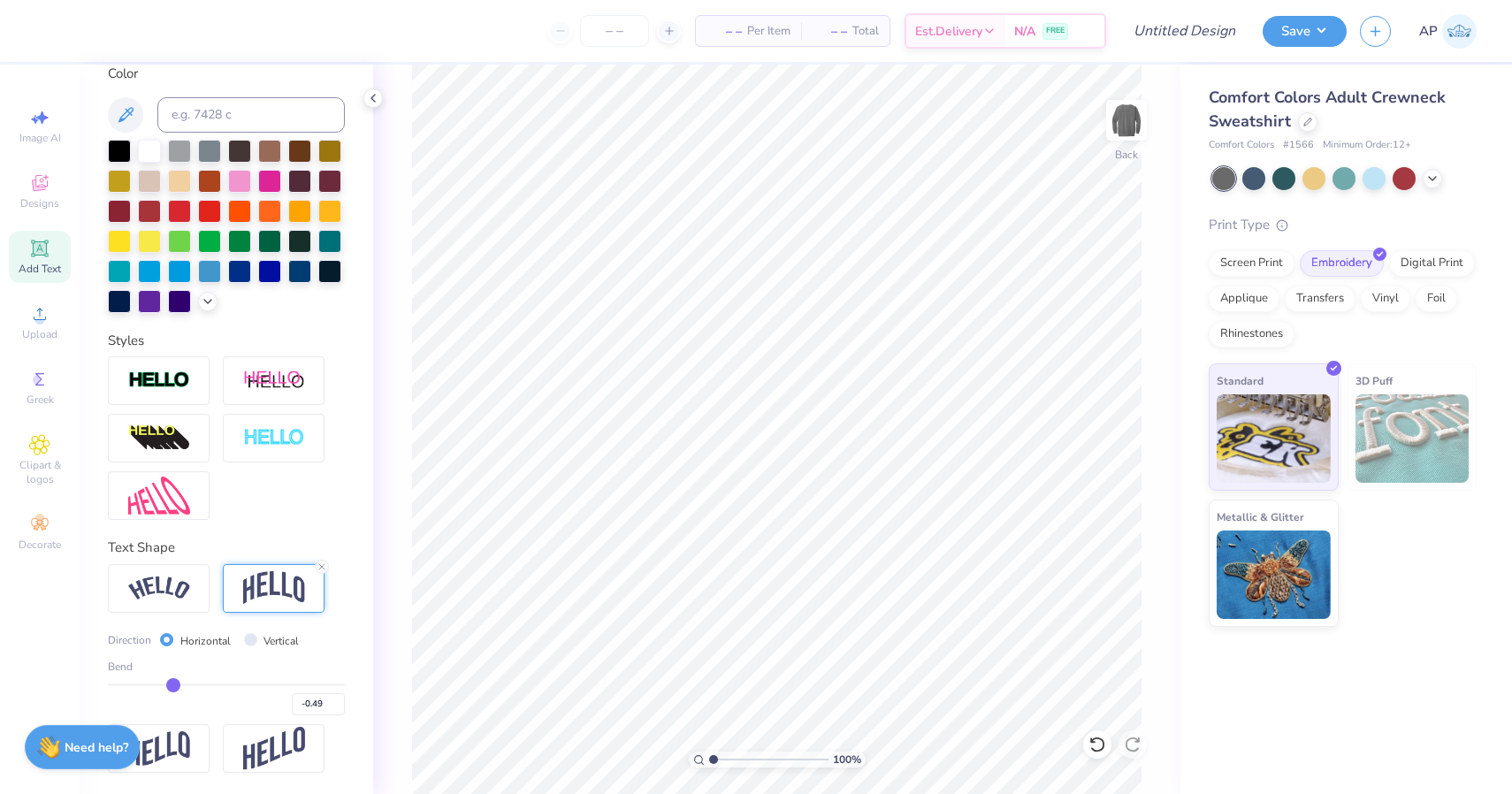
type input "-0.48"
type input "-0.47"
type input "-0.45"
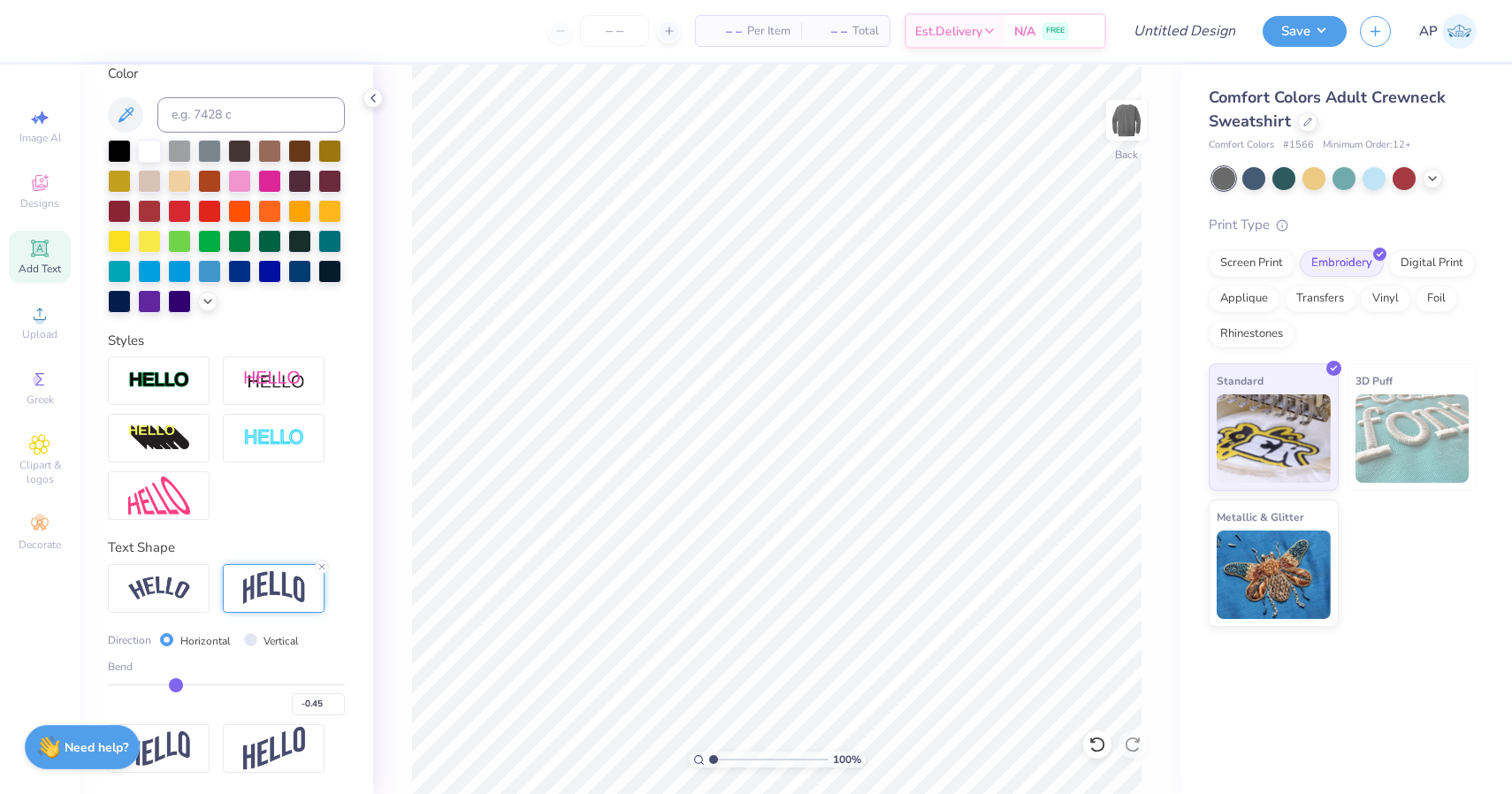
type input "-0.44"
type input "-0.43"
type input "-0.41"
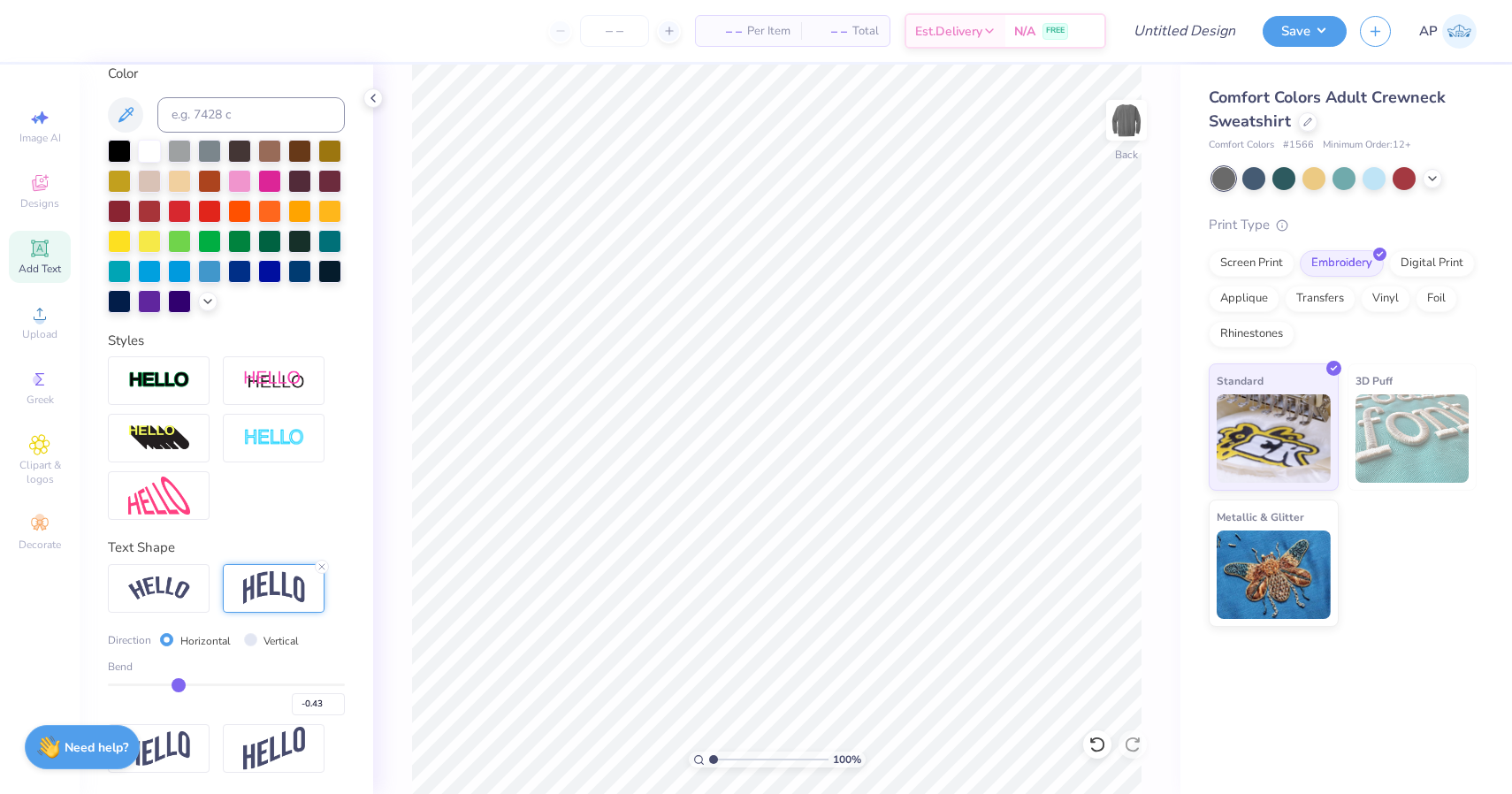
type input "-0.41"
type input "-0.39"
type input "-0.37"
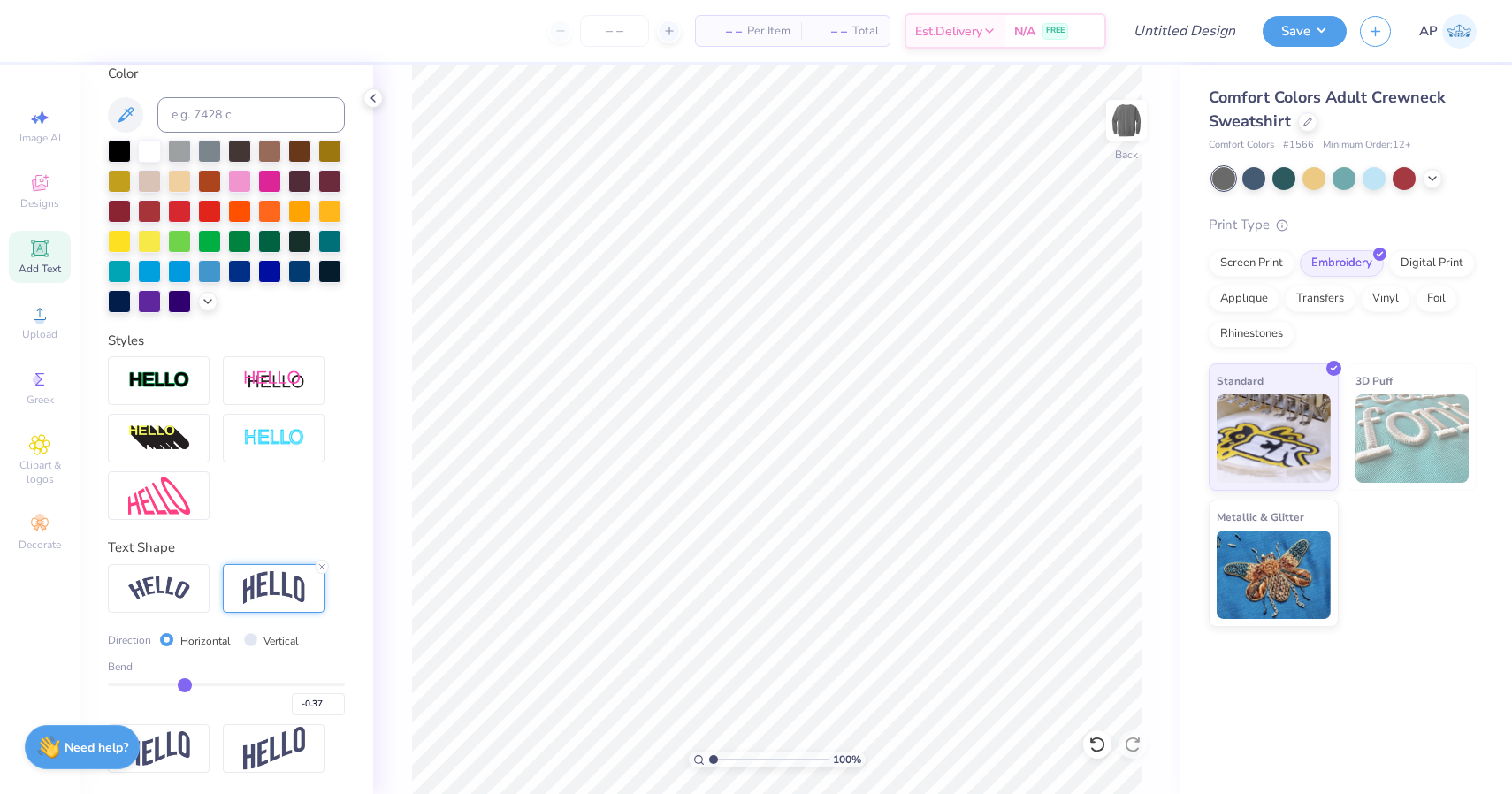
type input "-0.34"
type input "-0.33"
type input "-0.3"
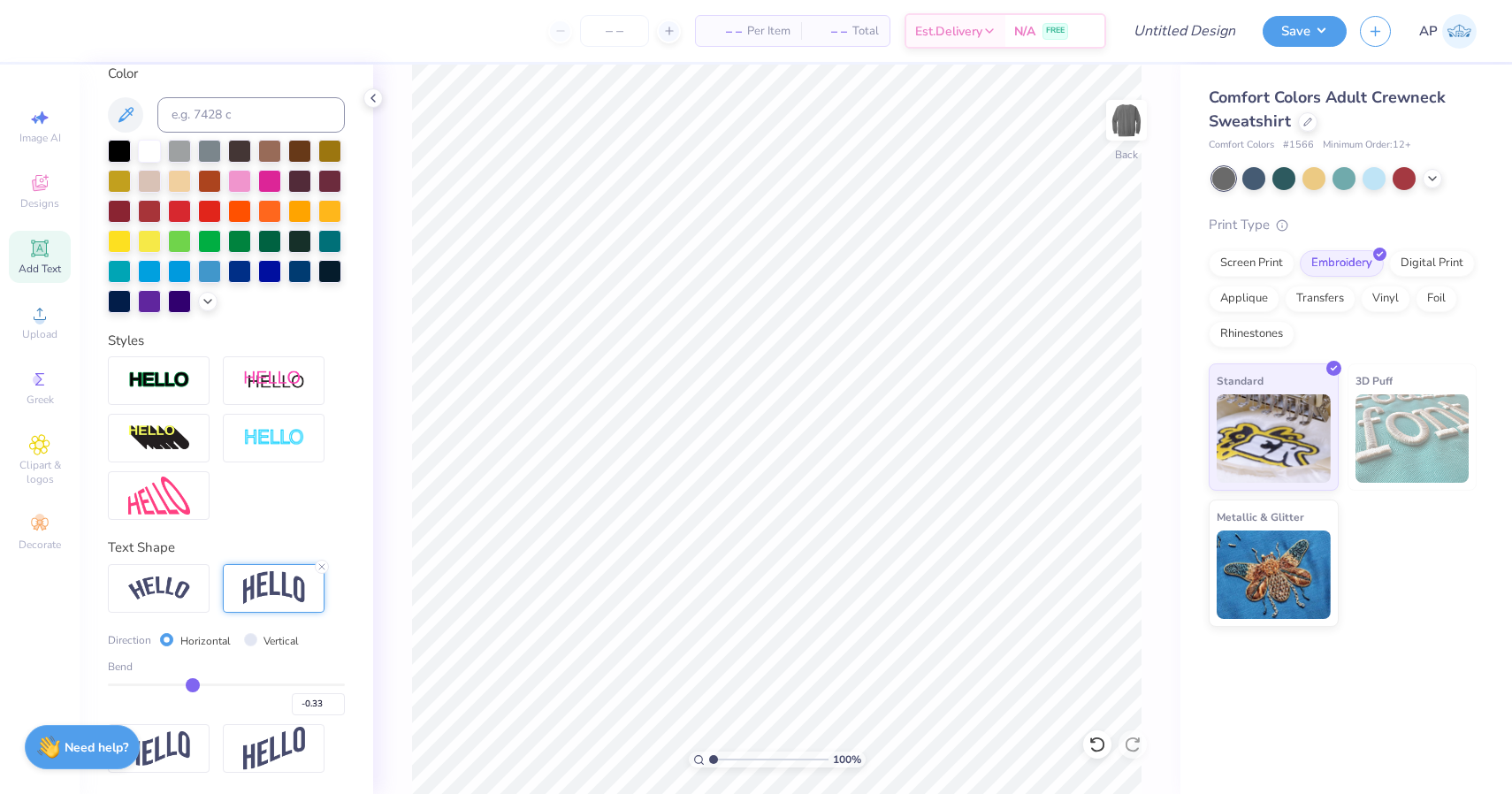
type input "-0.30"
type input "-0.29"
type input "-0.27"
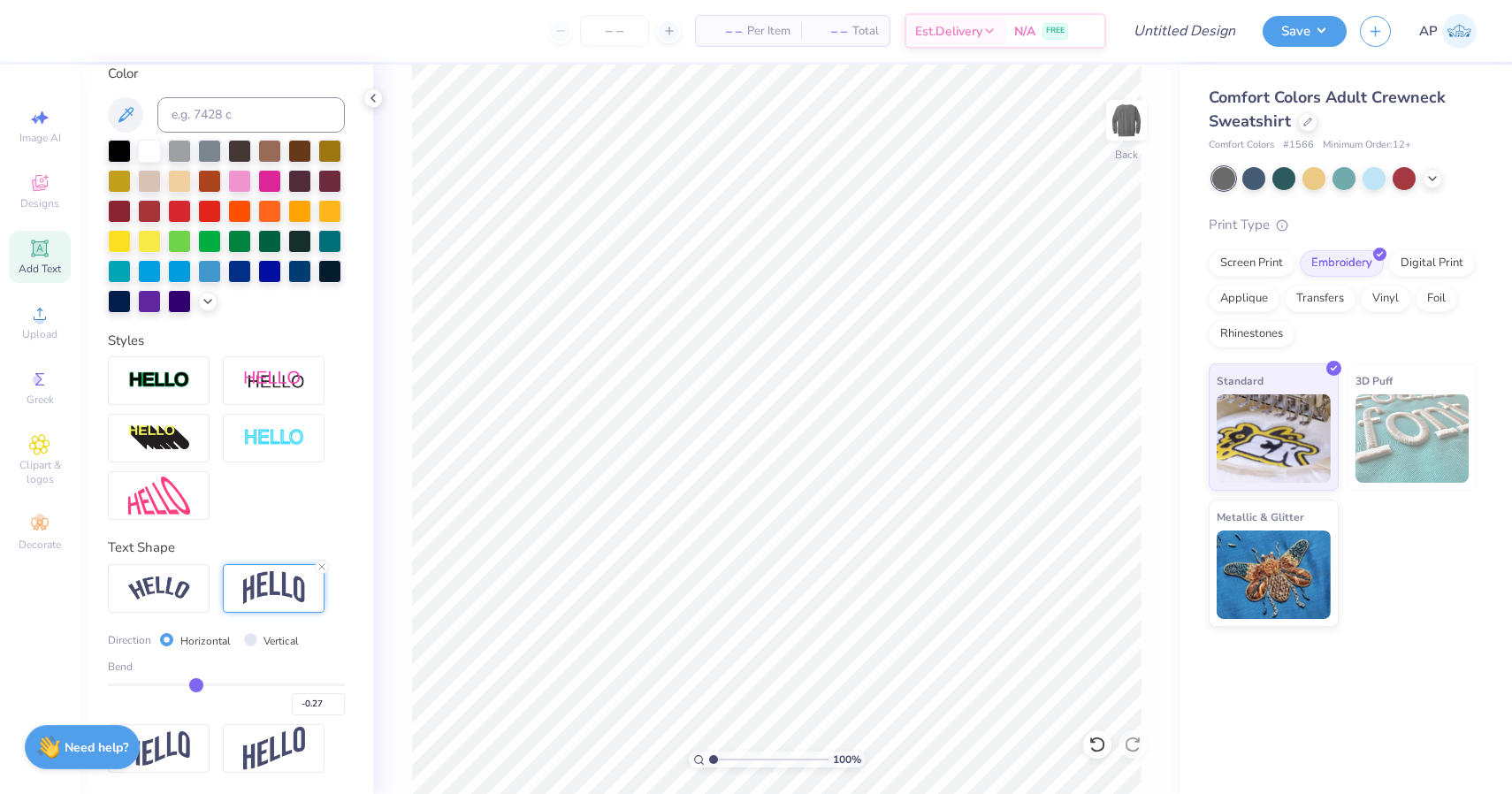
type input "-0.25"
type input "-0.23"
type input "-0.21"
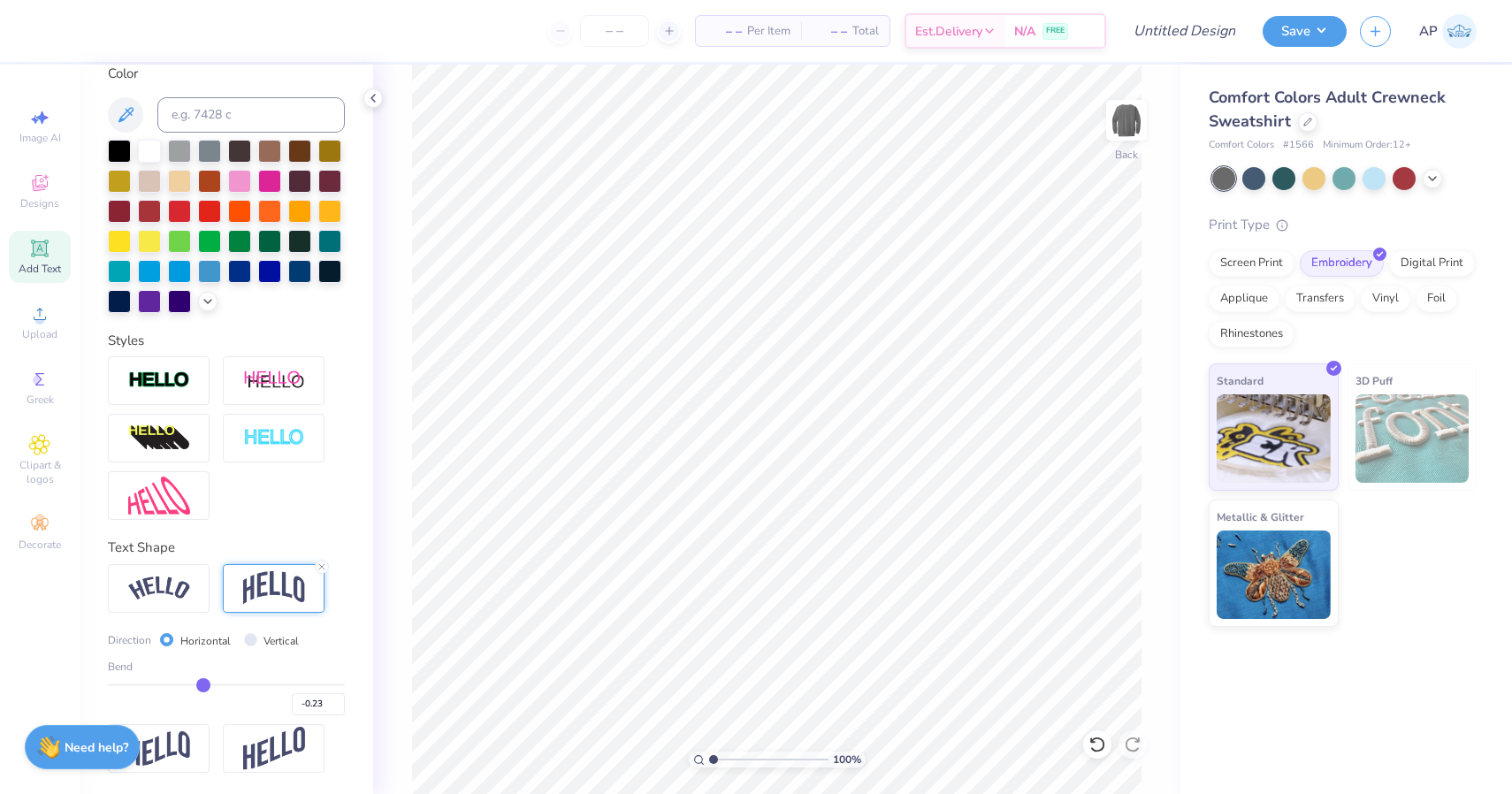
type input "-0.21"
type input "-0.2"
type input "-0.20"
type input "-0.19"
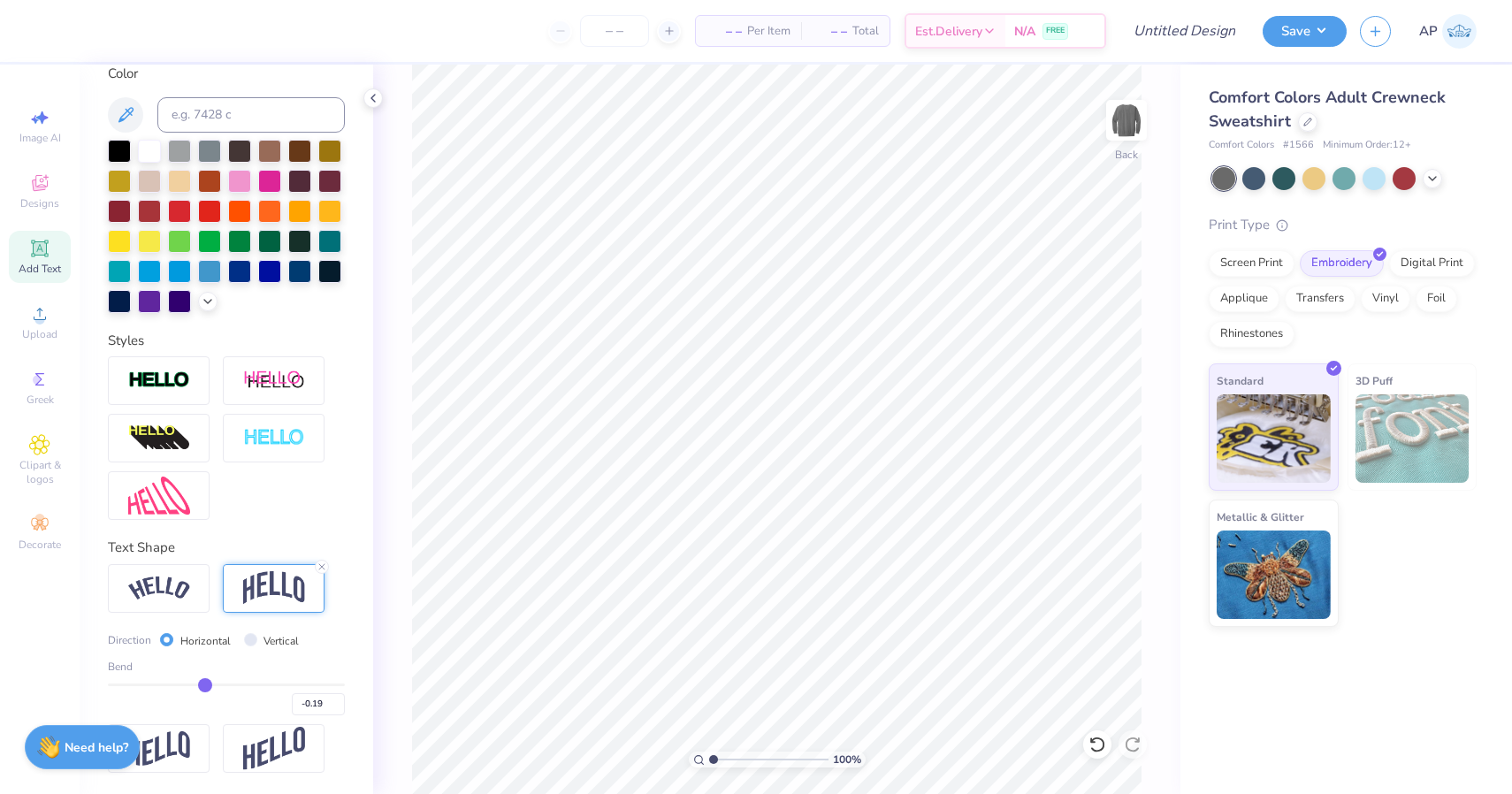
type input "-0.17"
type input "-0.16"
type input "-0.15"
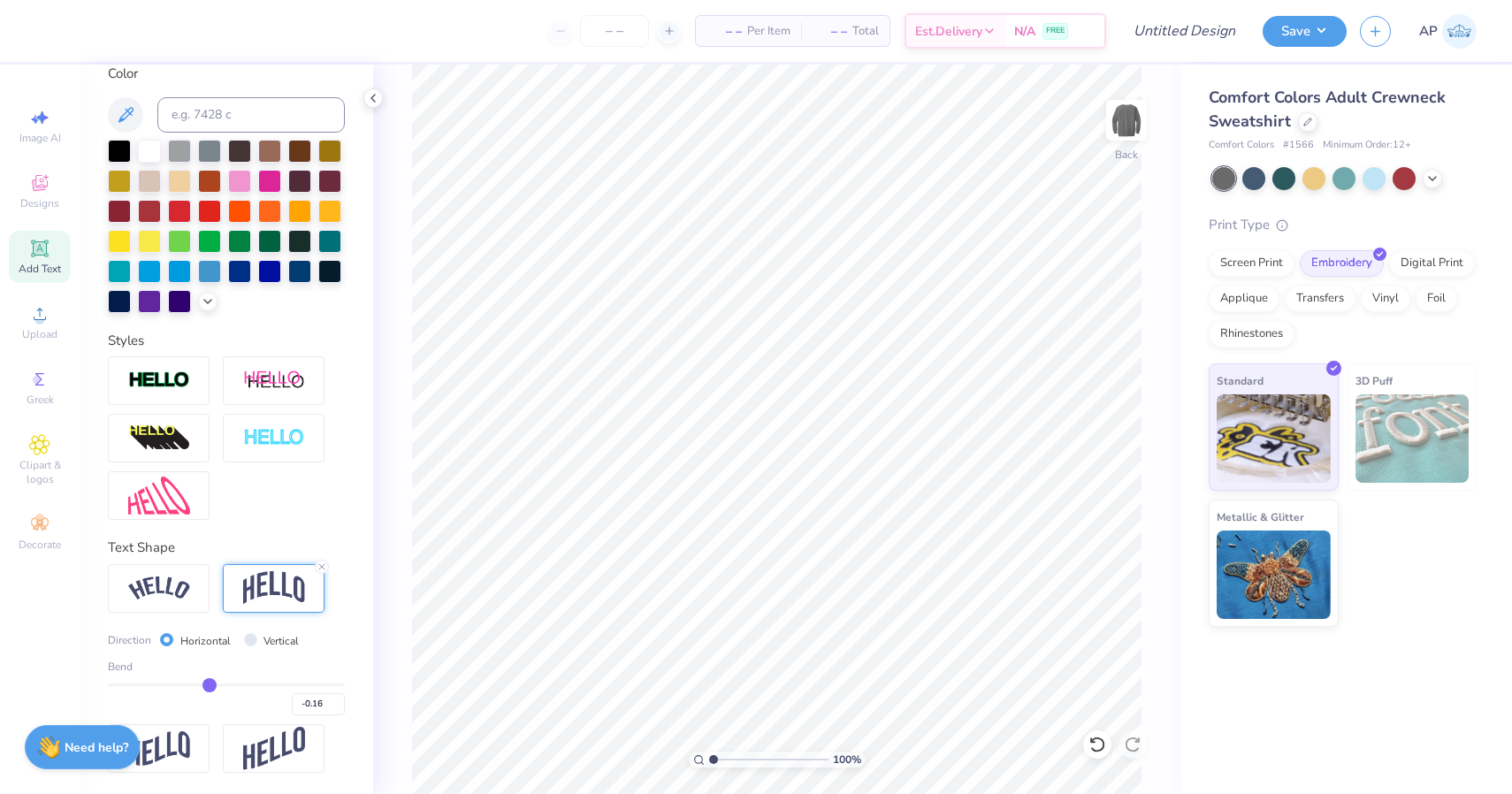
type input "-0.15"
type input "-0.13"
type input "-0.11"
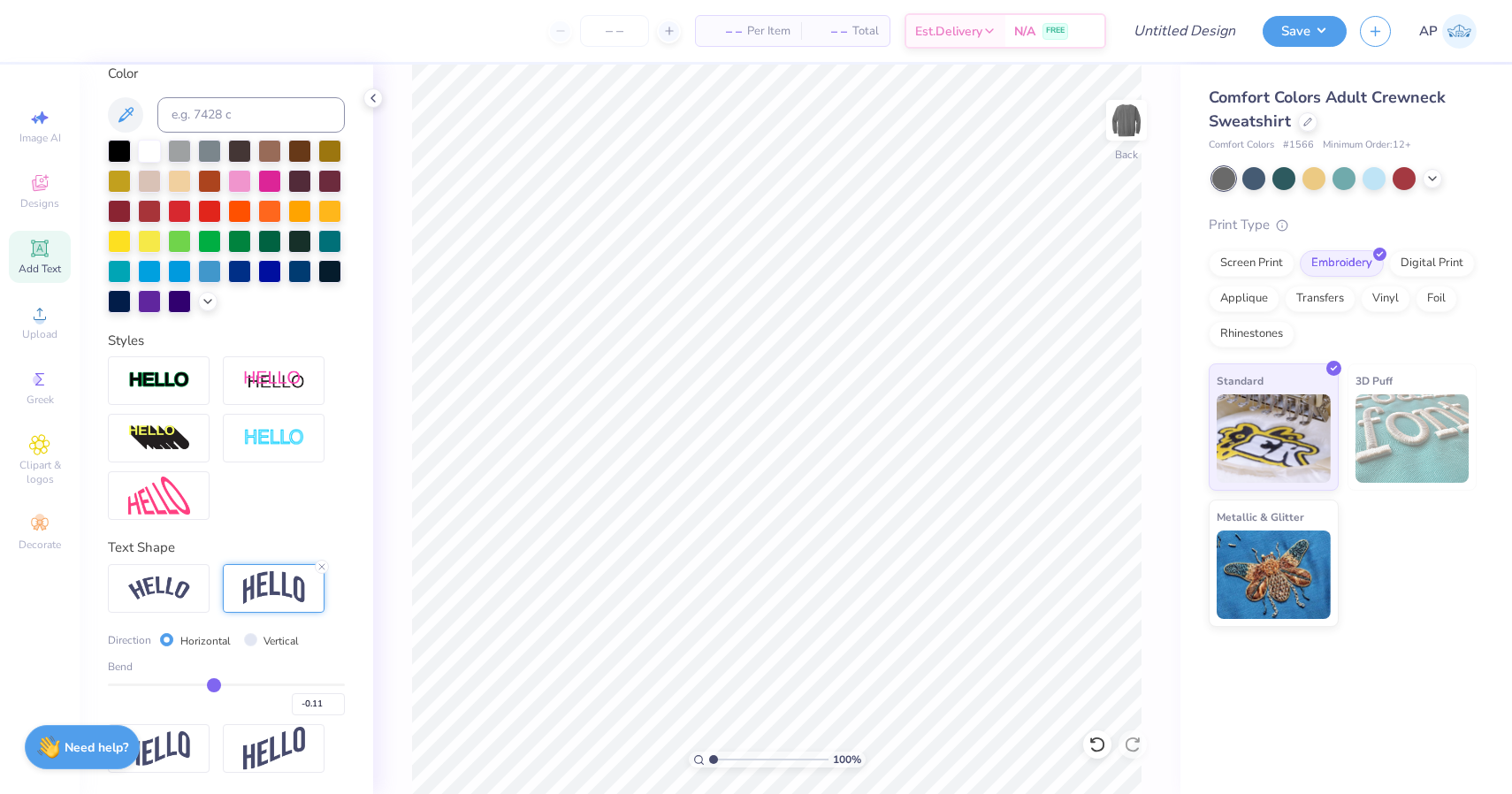
type input "-0.1"
type input "-0.10"
type input "-0.08"
type input "-0.07"
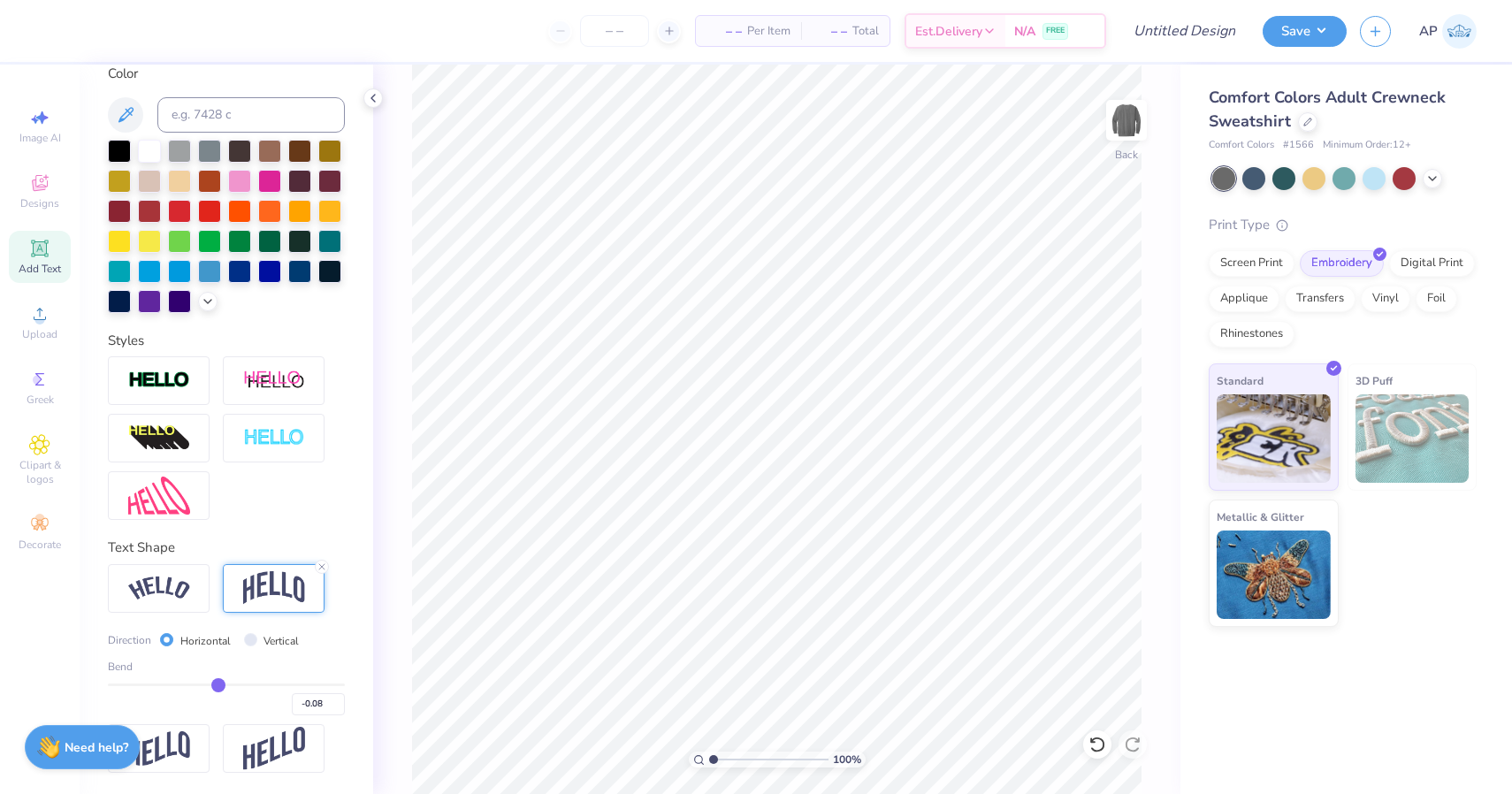
type input "-0.07"
type input "-0.06"
type input "-0.05"
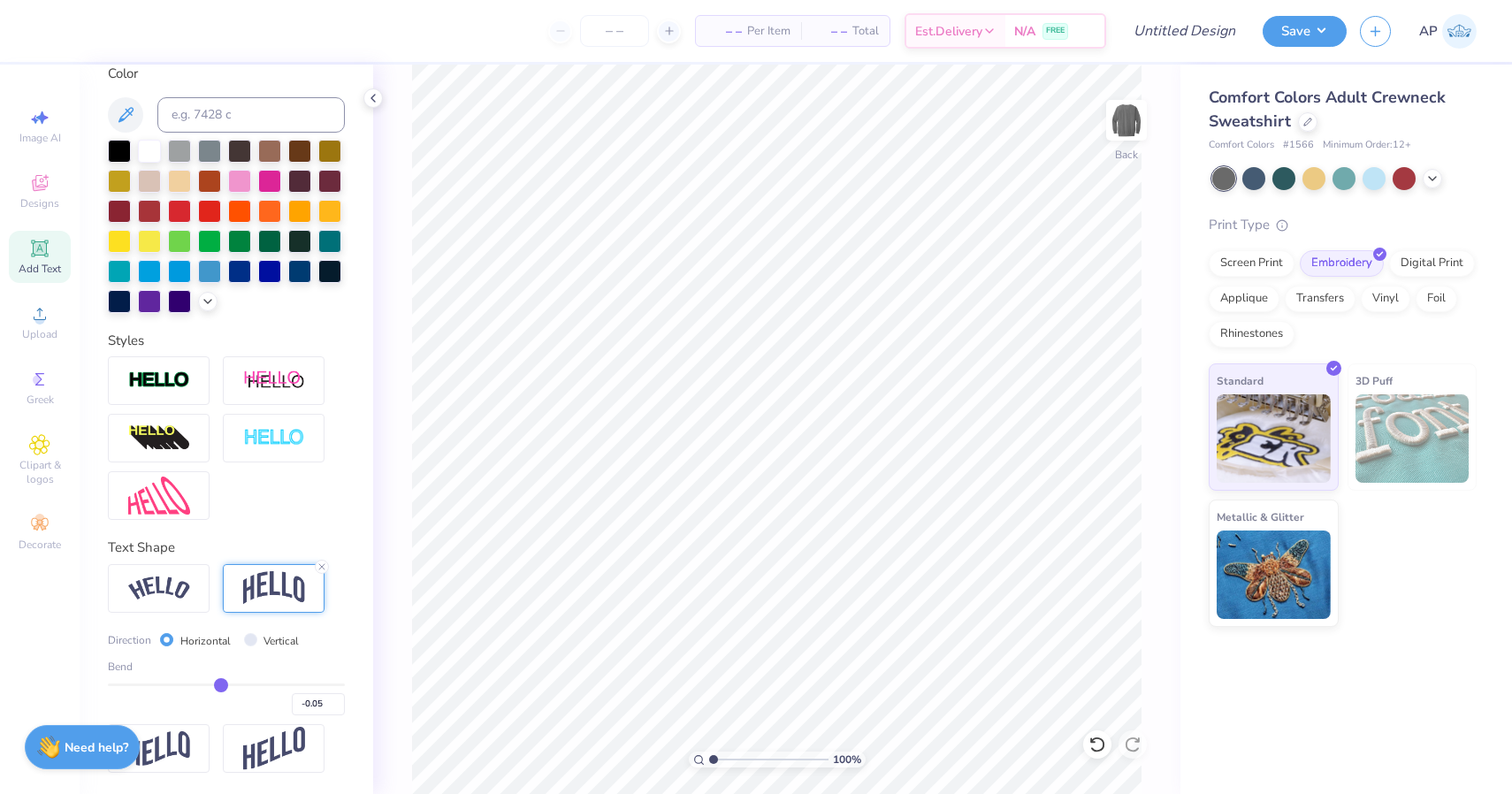
type input "-0.04"
type input "-0.03"
type input "-0.02"
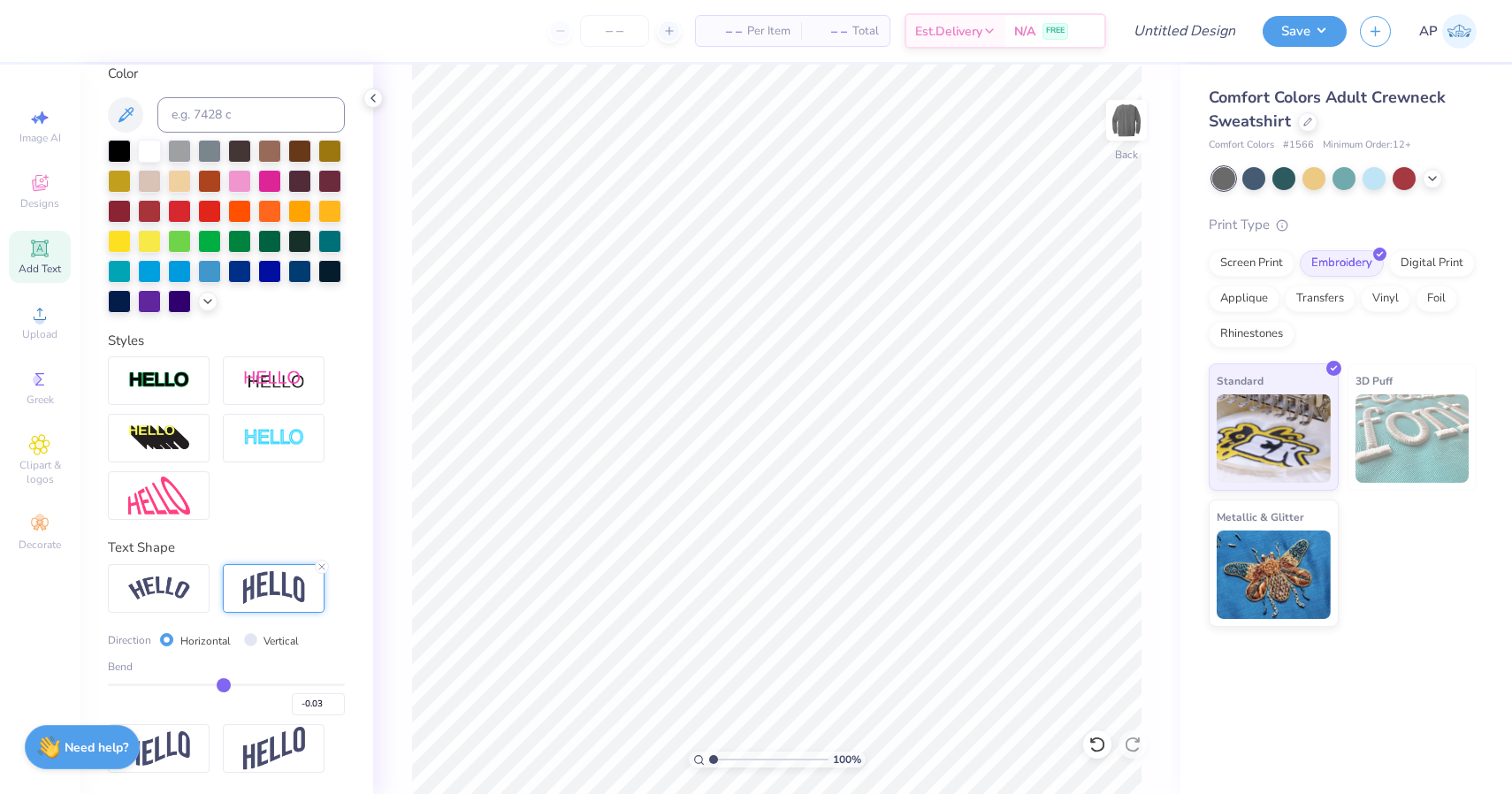
type input "-0.02"
type input "-0.01"
type input "0"
type input "0.00"
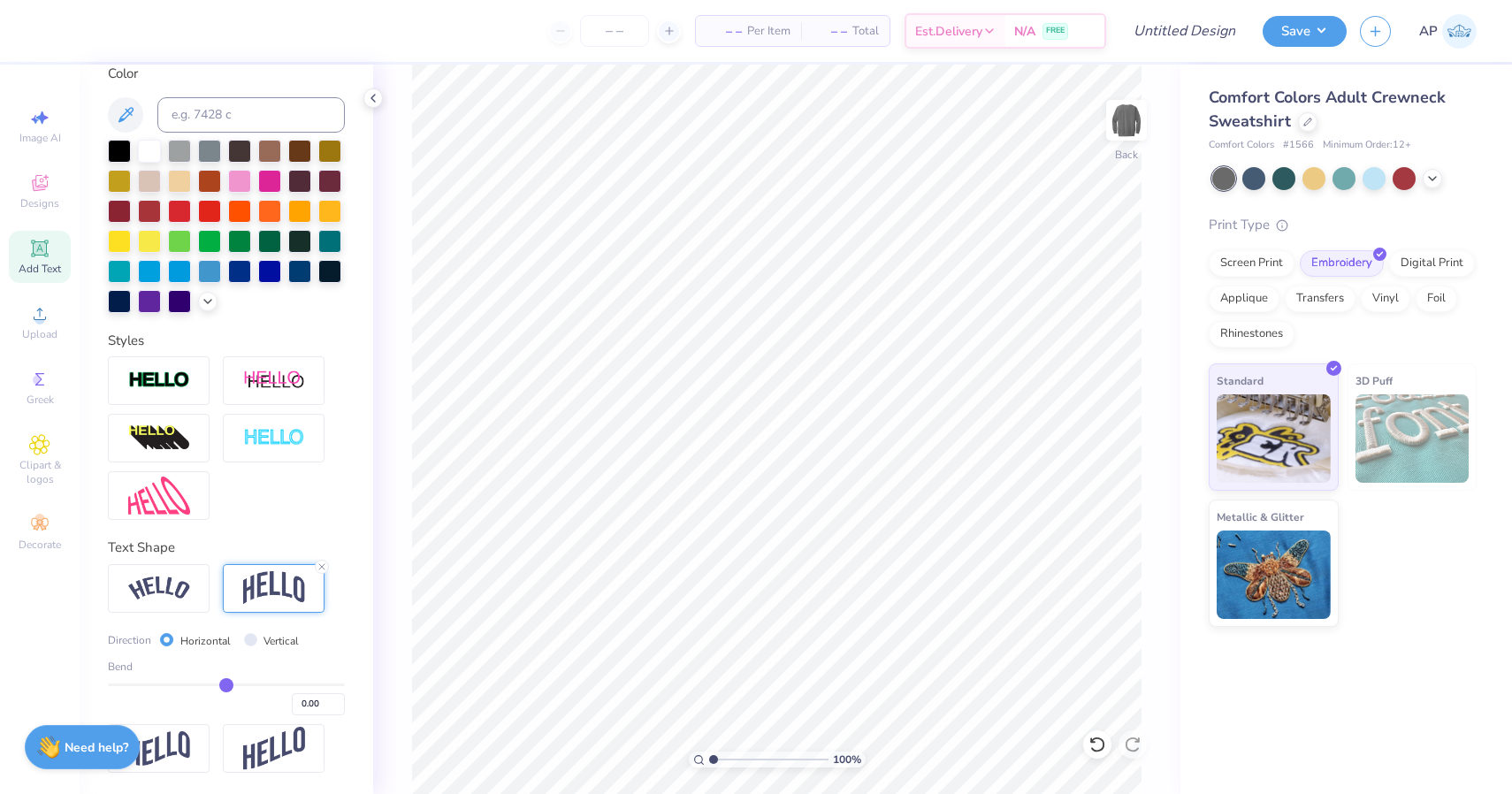
type input "0.01"
type input "0.02"
type input "0.03"
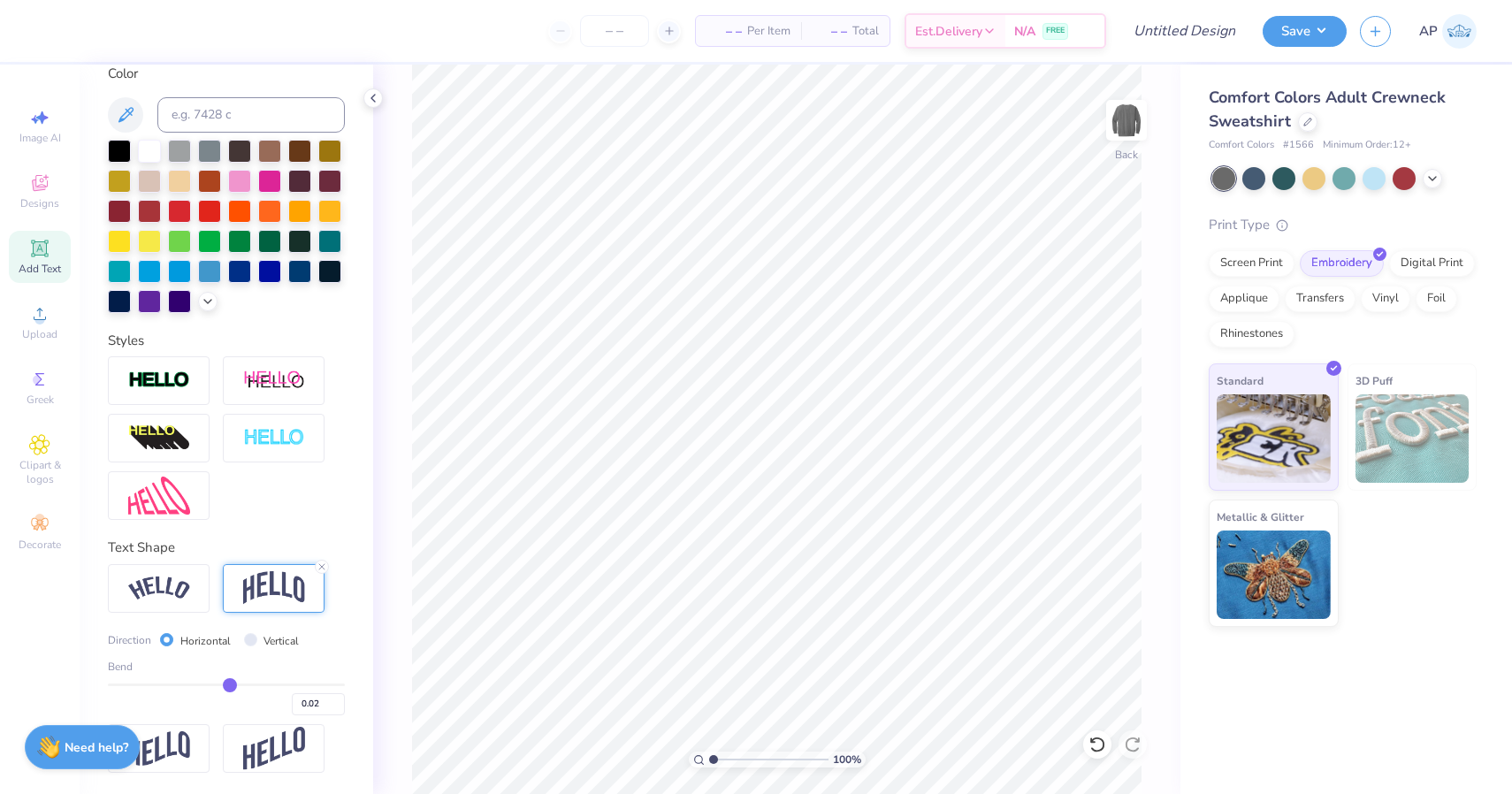
type input "0.03"
type input "0.04"
type input "0.05"
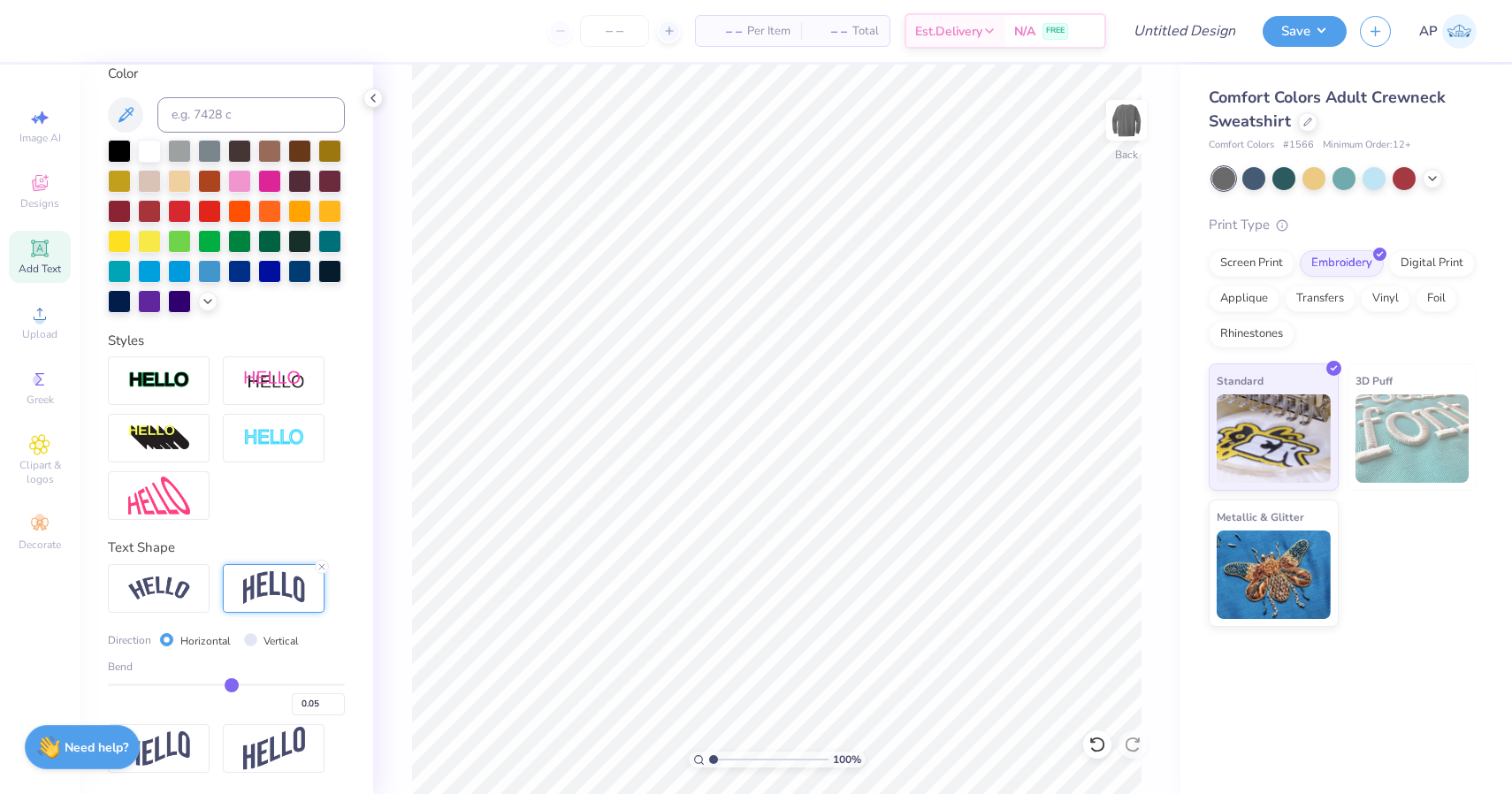
type input "0.06"
drag, startPoint x: 117, startPoint y: 685, endPoint x: 226, endPoint y: 685, distance: 109.0
click at [226, 685] on input "range" at bounding box center [226, 685] width 237 height 3
click at [276, 542] on div "Text Shape" at bounding box center [226, 547] width 237 height 20
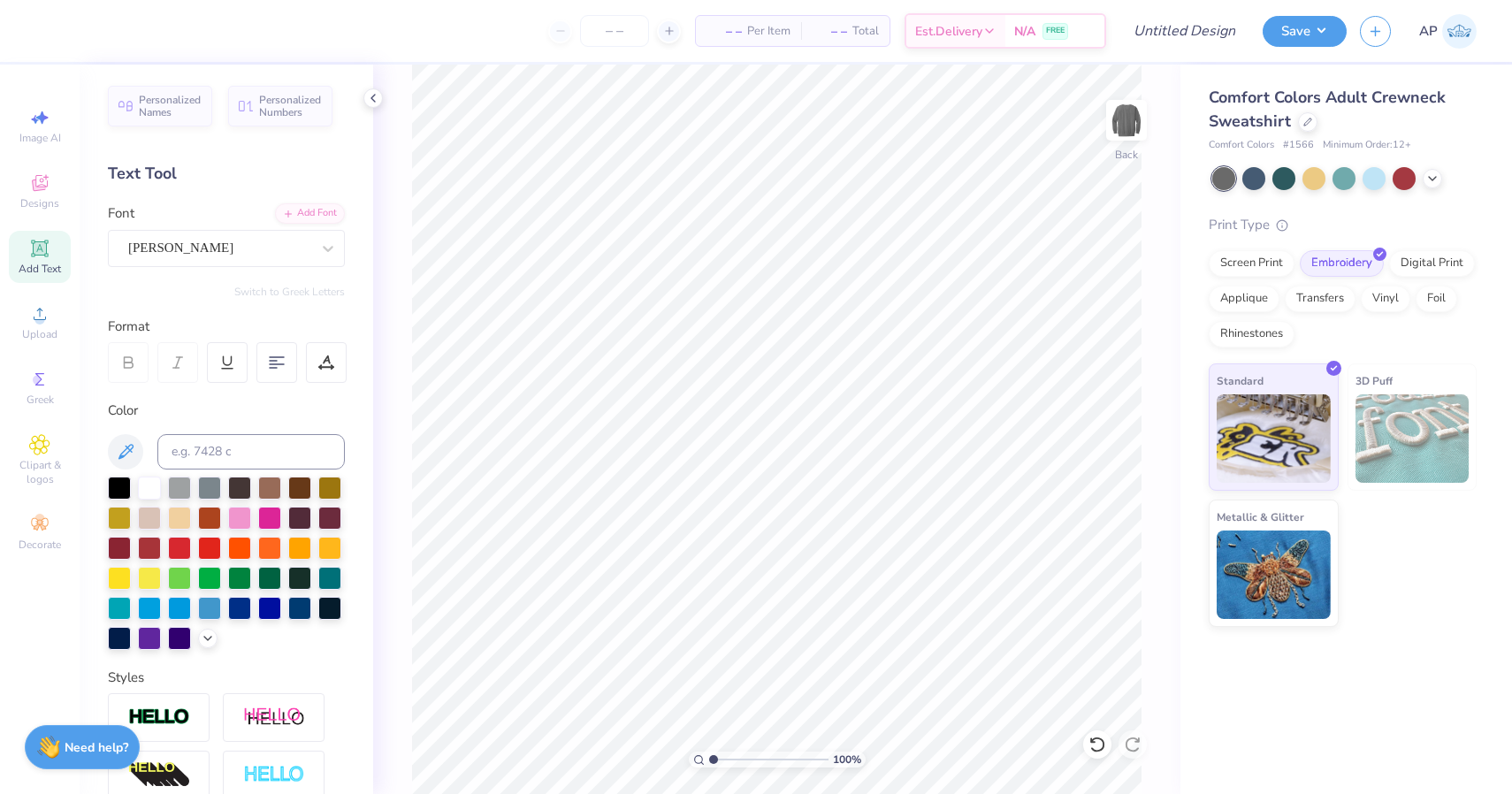
scroll to position [0, 0]
click at [143, 485] on div at bounding box center [149, 486] width 23 height 23
click at [155, 489] on div at bounding box center [149, 486] width 23 height 23
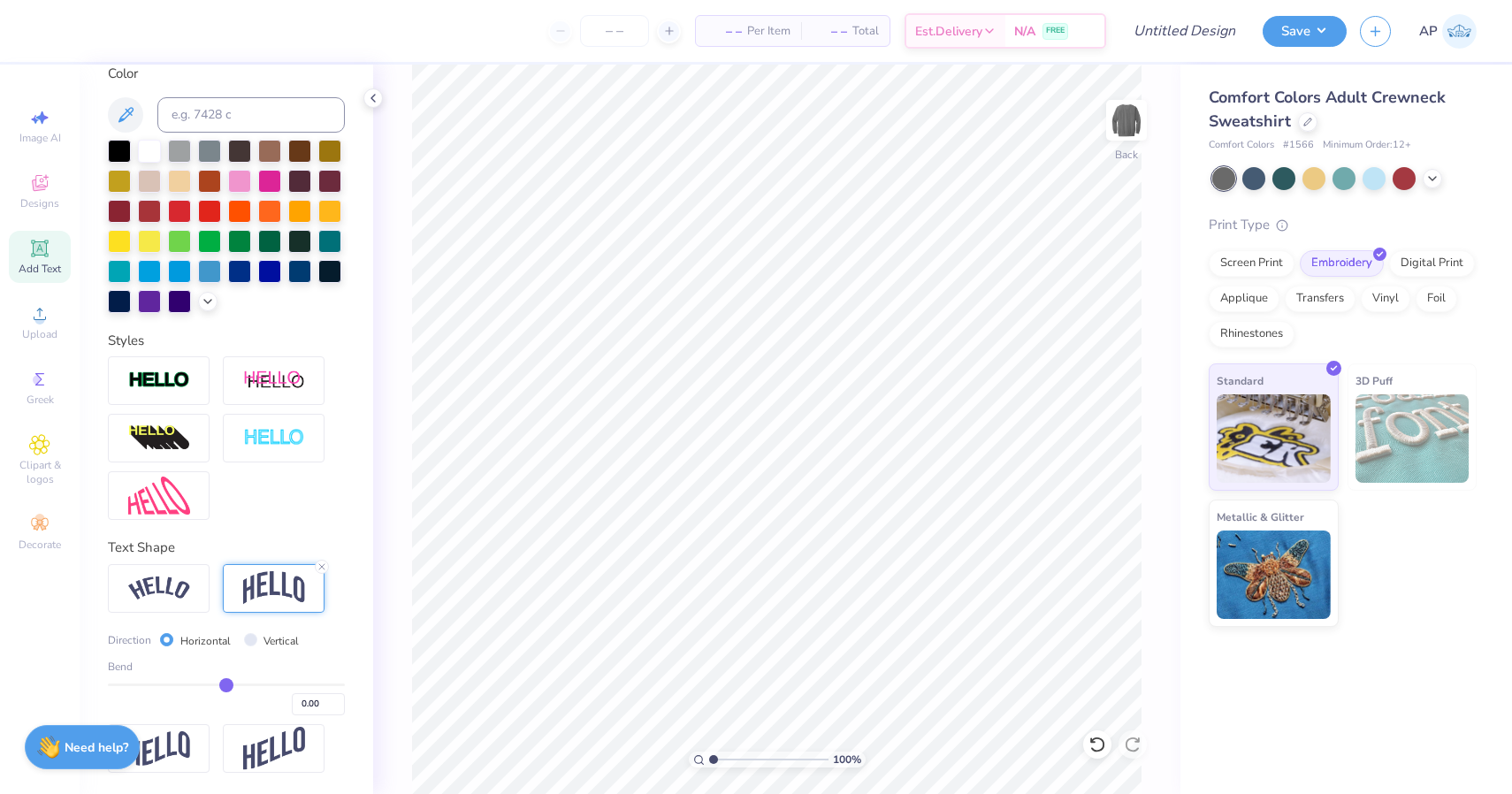
scroll to position [338, 0]
click at [309, 538] on div "Text Shape" at bounding box center [226, 547] width 237 height 20
click at [283, 585] on img at bounding box center [273, 588] width 62 height 34
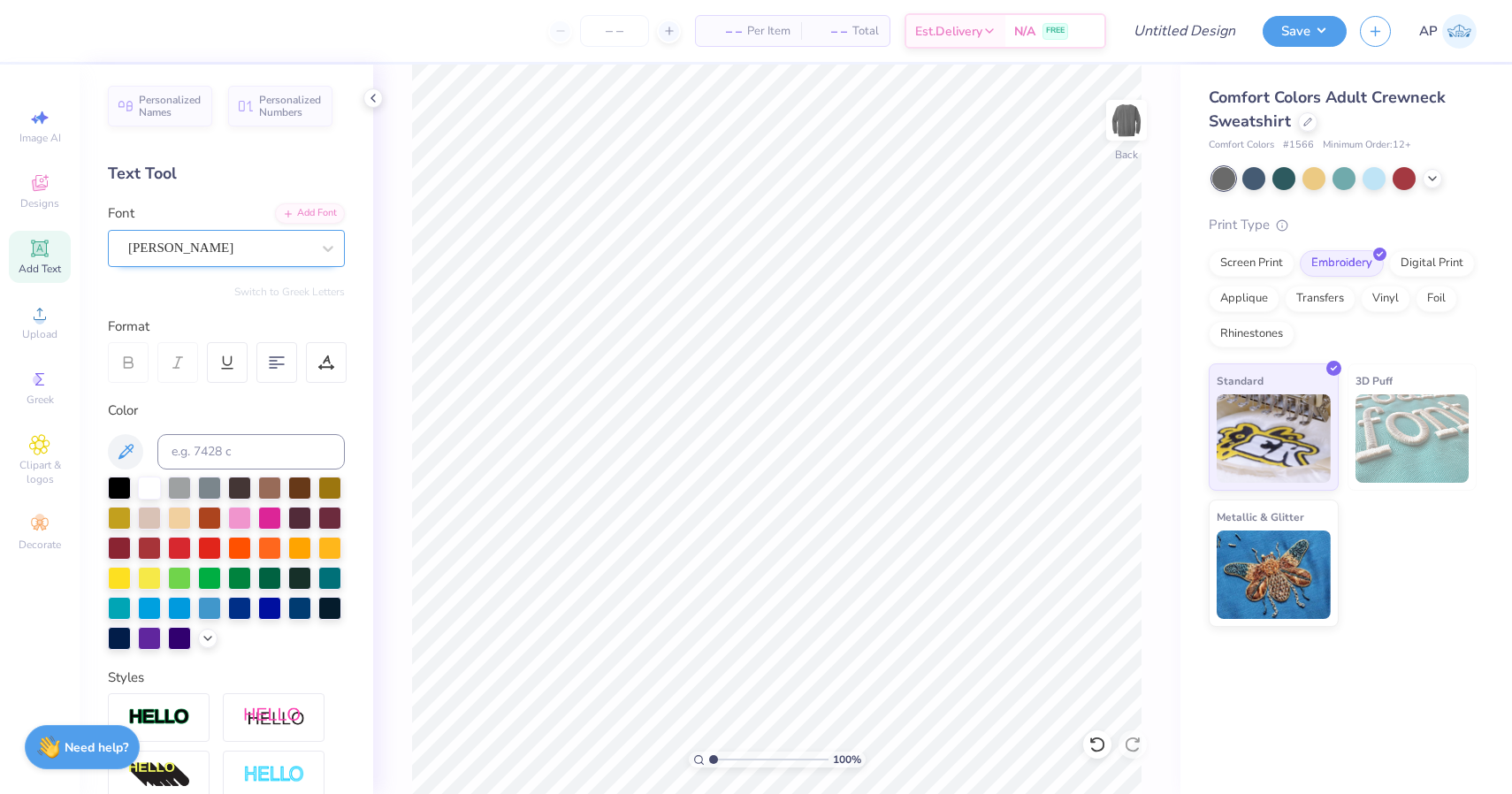
scroll to position [0, 0]
click at [261, 249] on div "[PERSON_NAME]" at bounding box center [219, 248] width 186 height 28
click at [261, 249] on div "[PERSON_NAME]" at bounding box center [219, 248] width 182 height 20
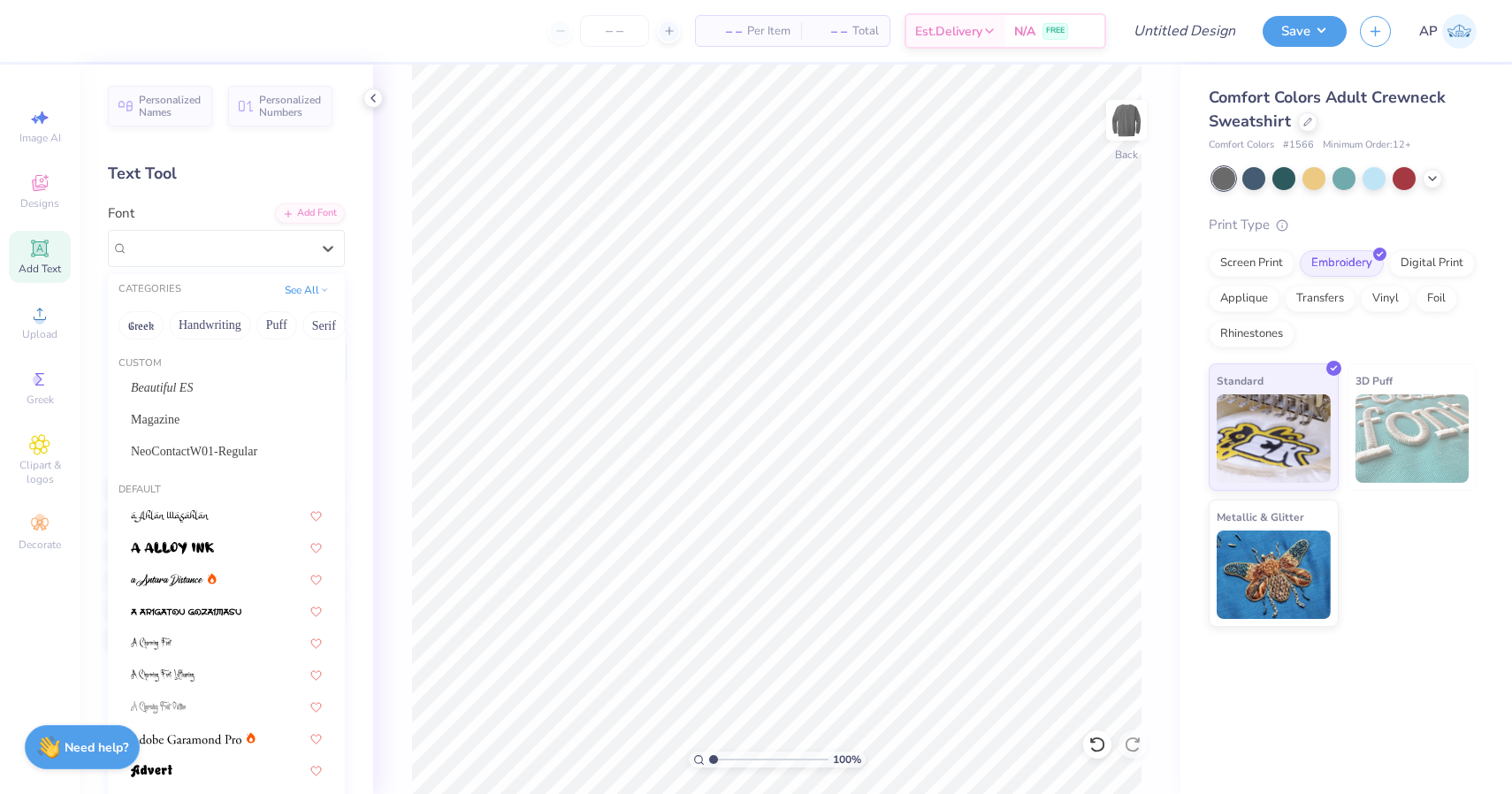
click at [228, 200] on div "Personalized Names Personalized Numbers Text Tool Add Font Font option [PERSON_…" at bounding box center [226, 429] width 293 height 730
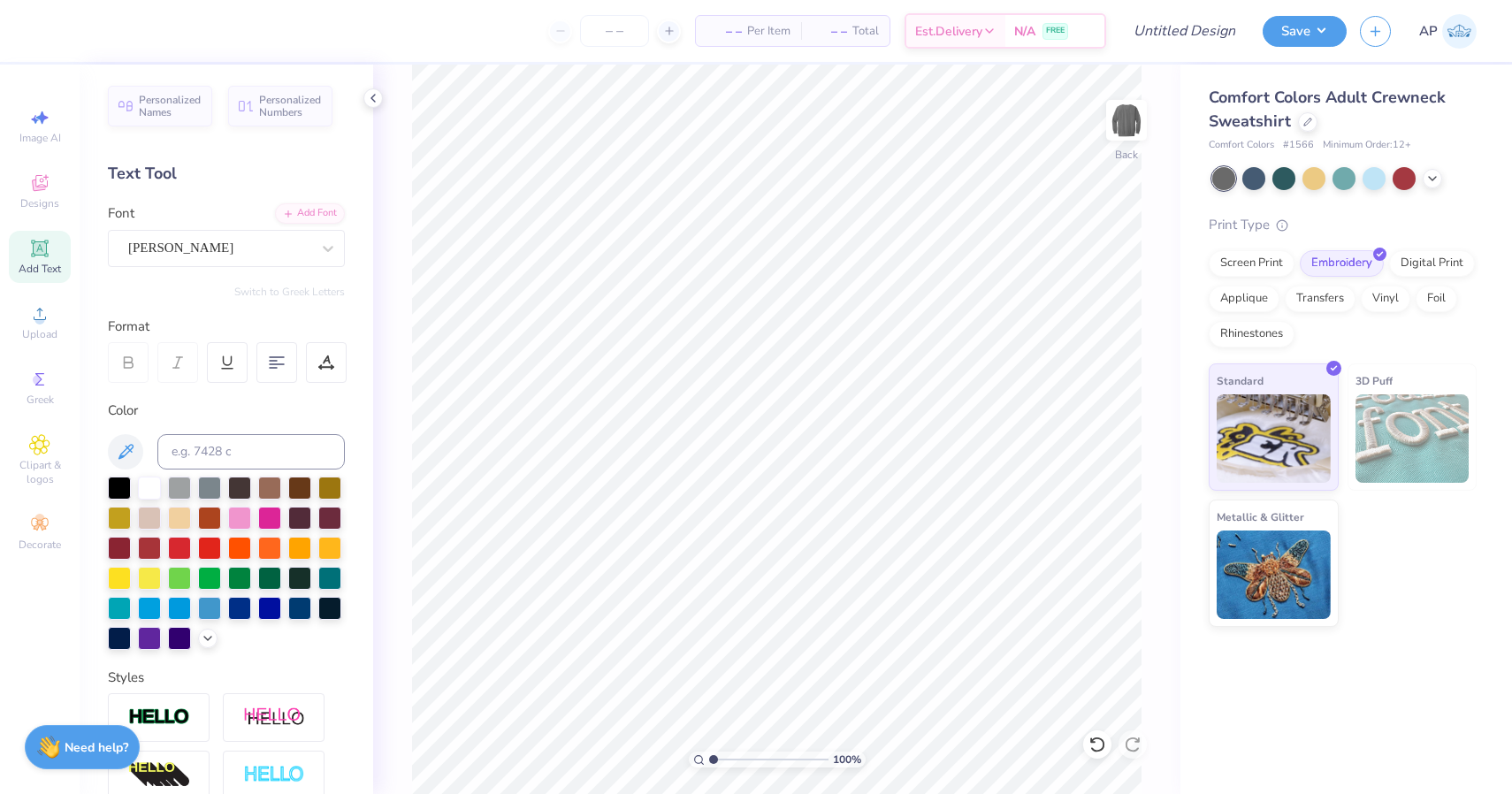
click at [48, 252] on icon at bounding box center [40, 248] width 21 height 21
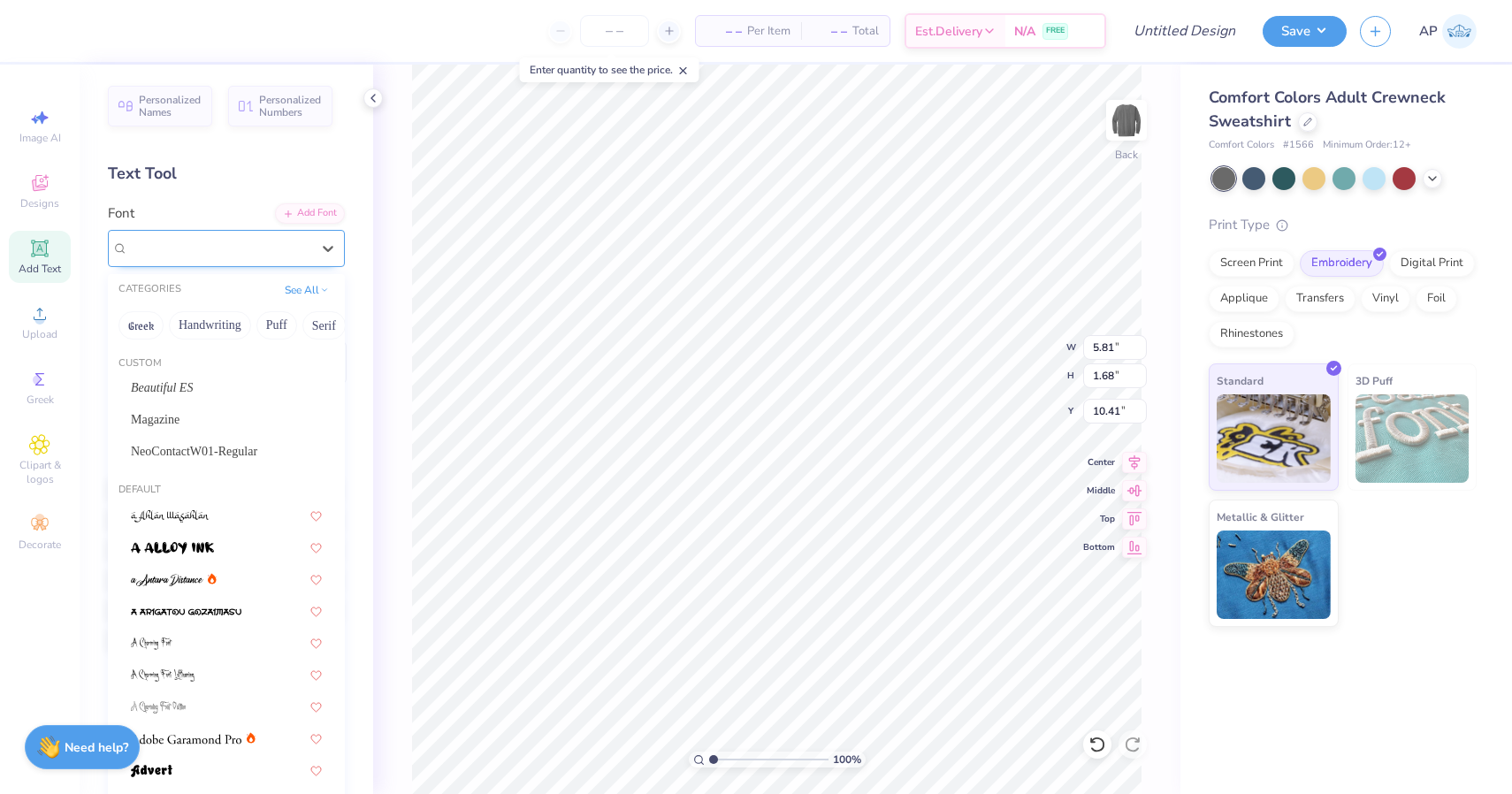
click at [184, 248] on span "Super Dream" at bounding box center [163, 248] width 71 height 20
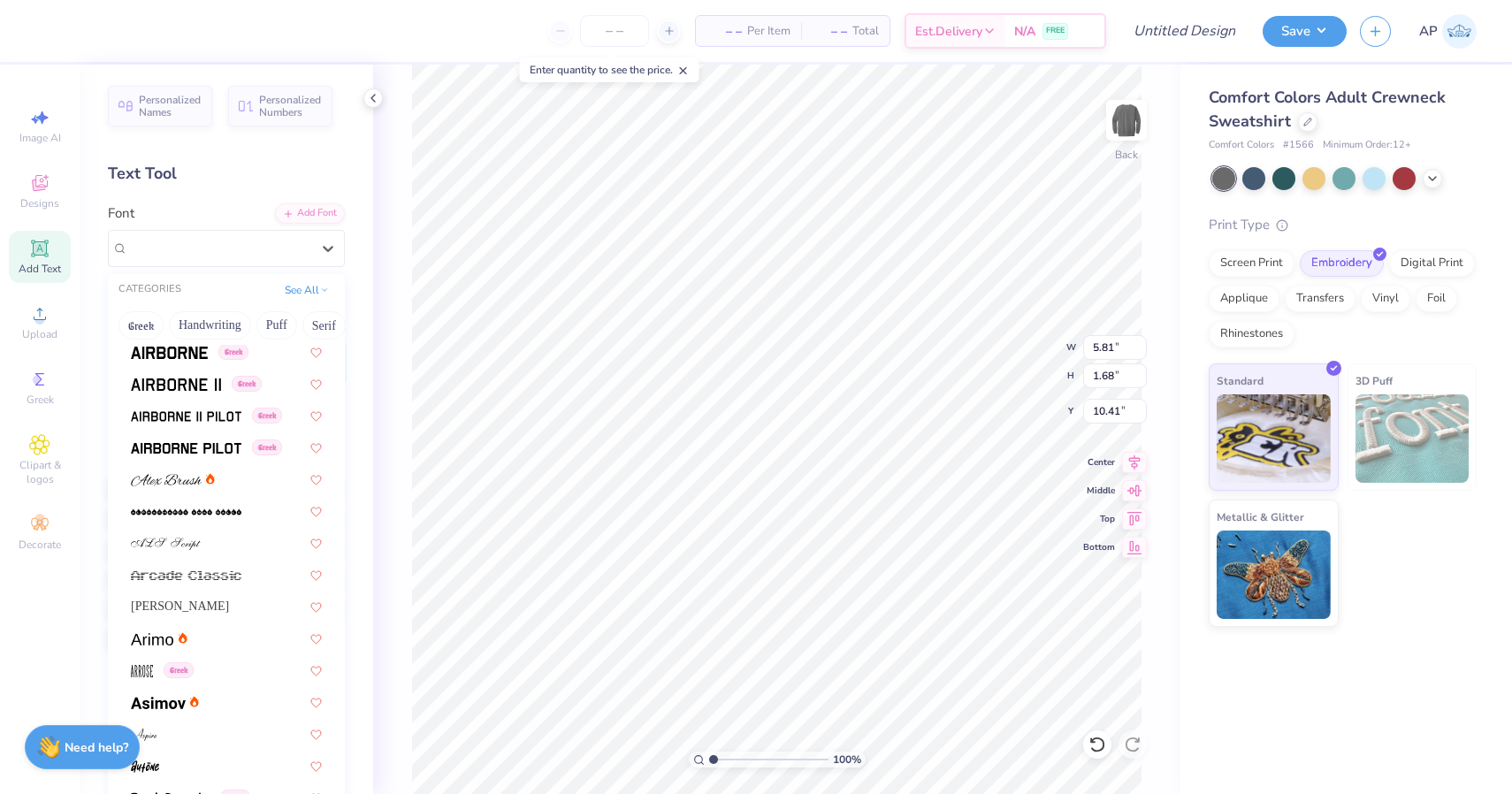
scroll to position [455, 0]
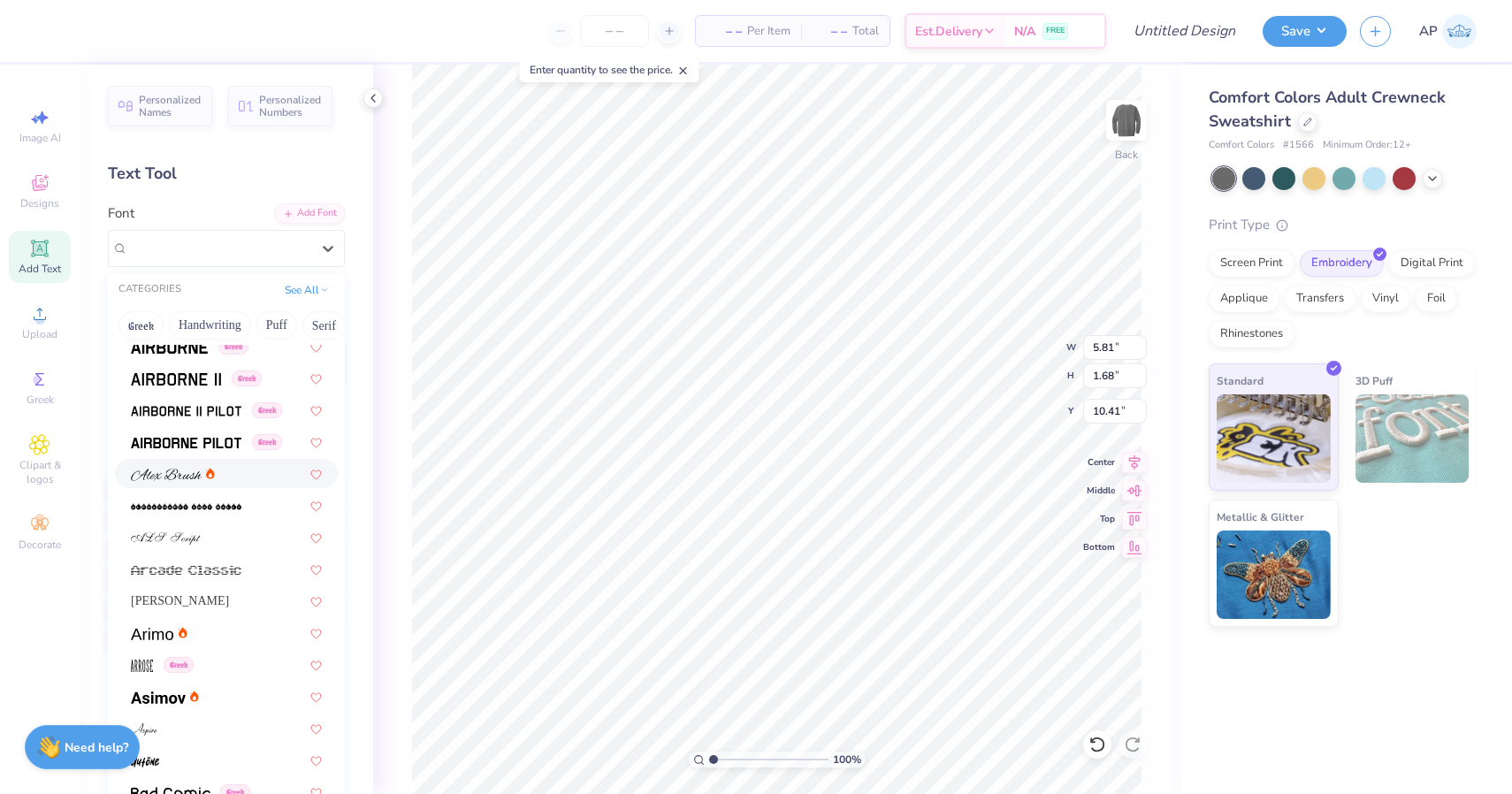
click at [210, 475] on icon at bounding box center [211, 474] width 9 height 11
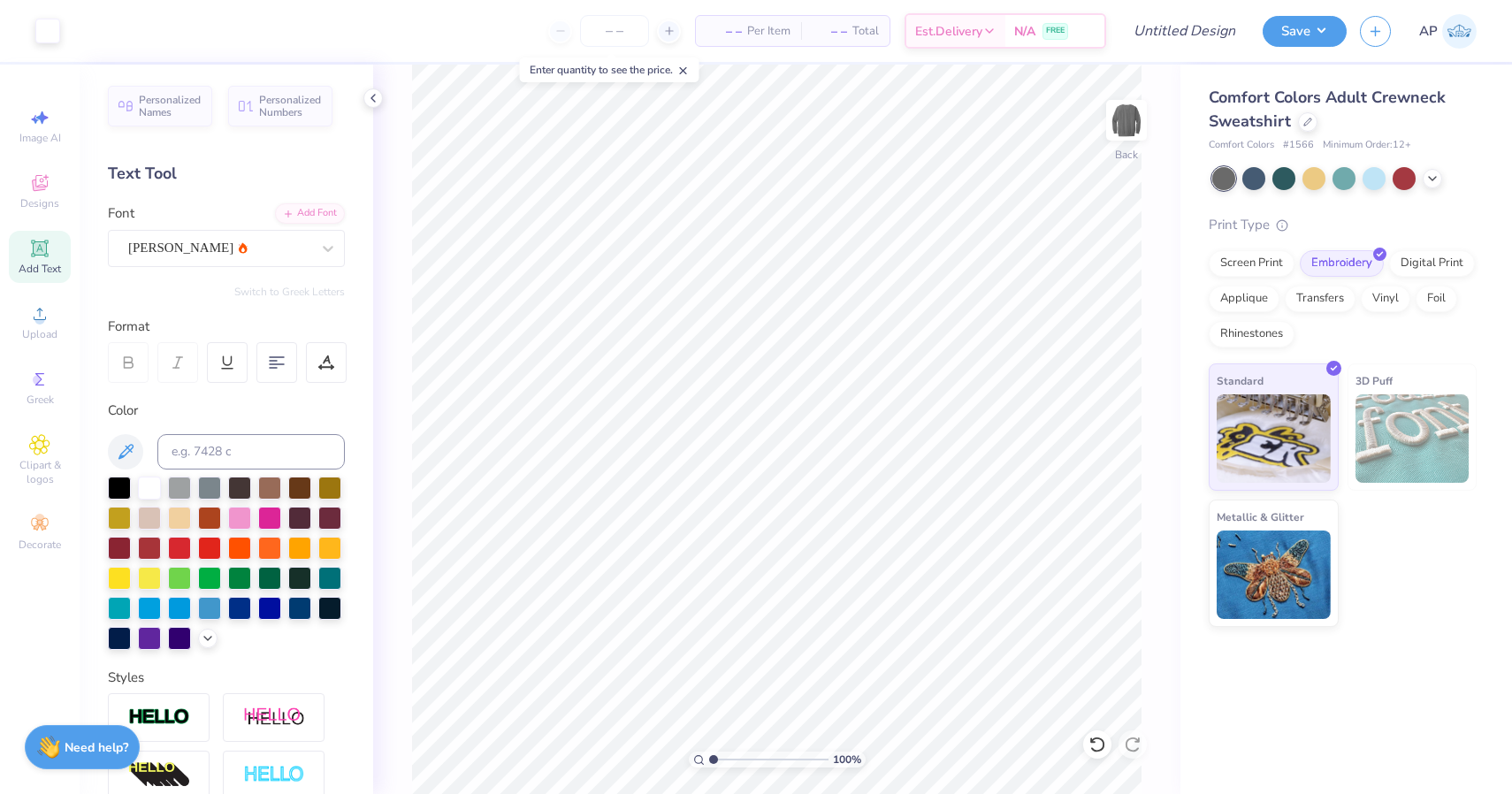
click at [280, 281] on div "Personalized Names Personalized Numbers Text Tool Add Font Font [PERSON_NAME] S…" at bounding box center [226, 429] width 293 height 730
click at [35, 310] on icon at bounding box center [40, 314] width 21 height 21
click at [29, 376] on icon at bounding box center [40, 379] width 21 height 21
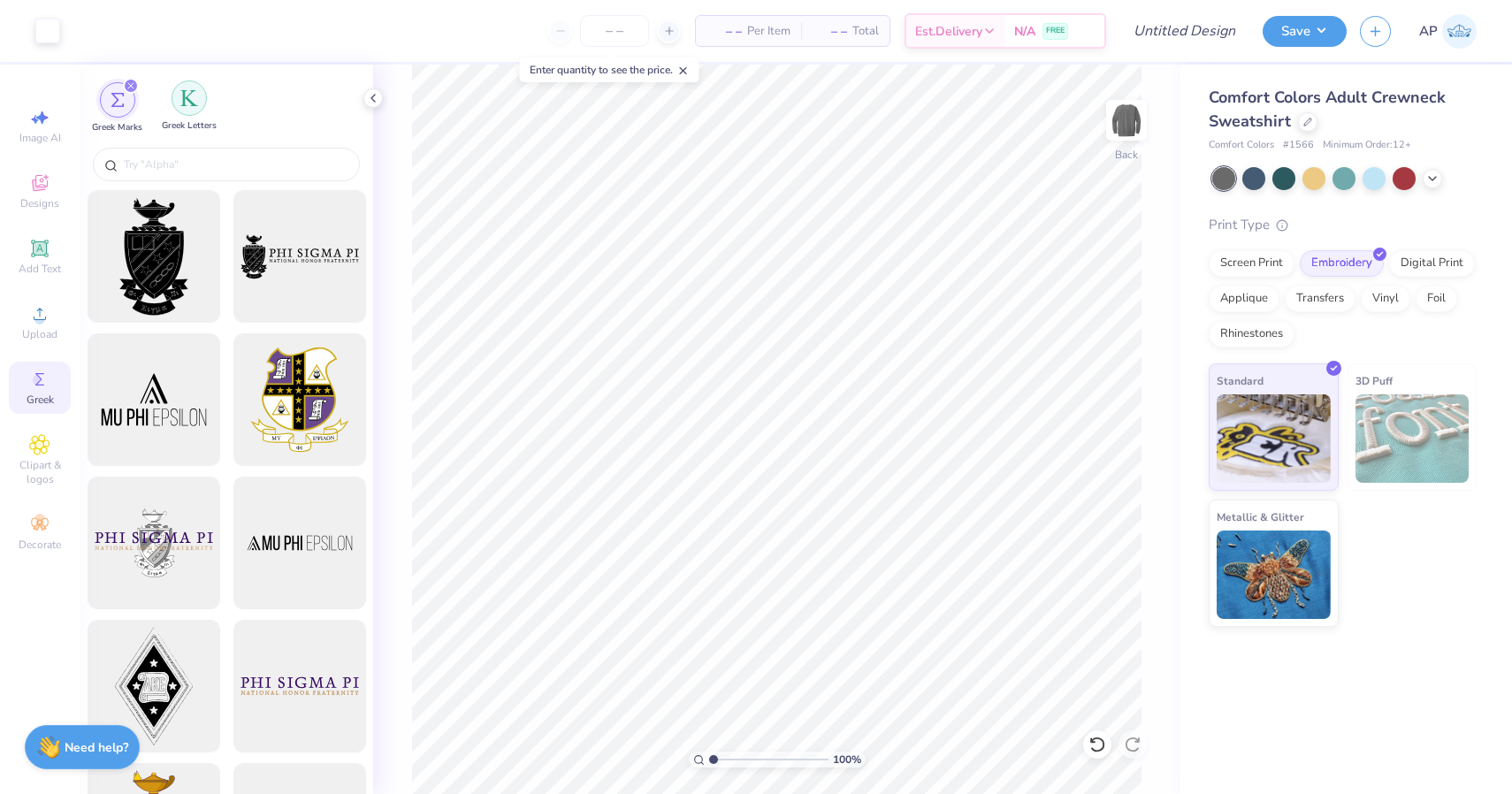
click at [179, 100] on div "filter for Greek Letters" at bounding box center [189, 98] width 35 height 35
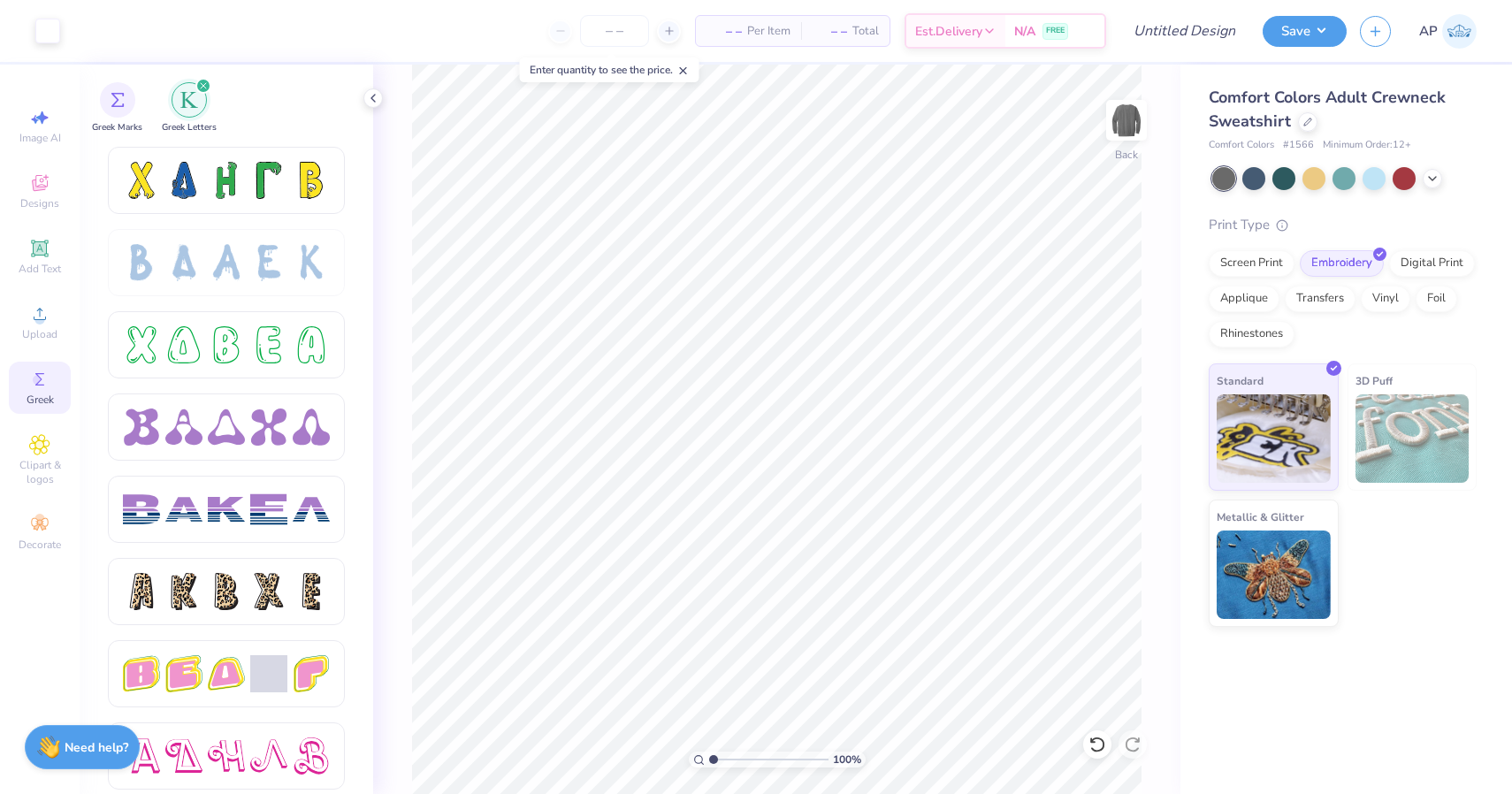
scroll to position [2549, 0]
click at [241, 337] on div at bounding box center [226, 343] width 37 height 37
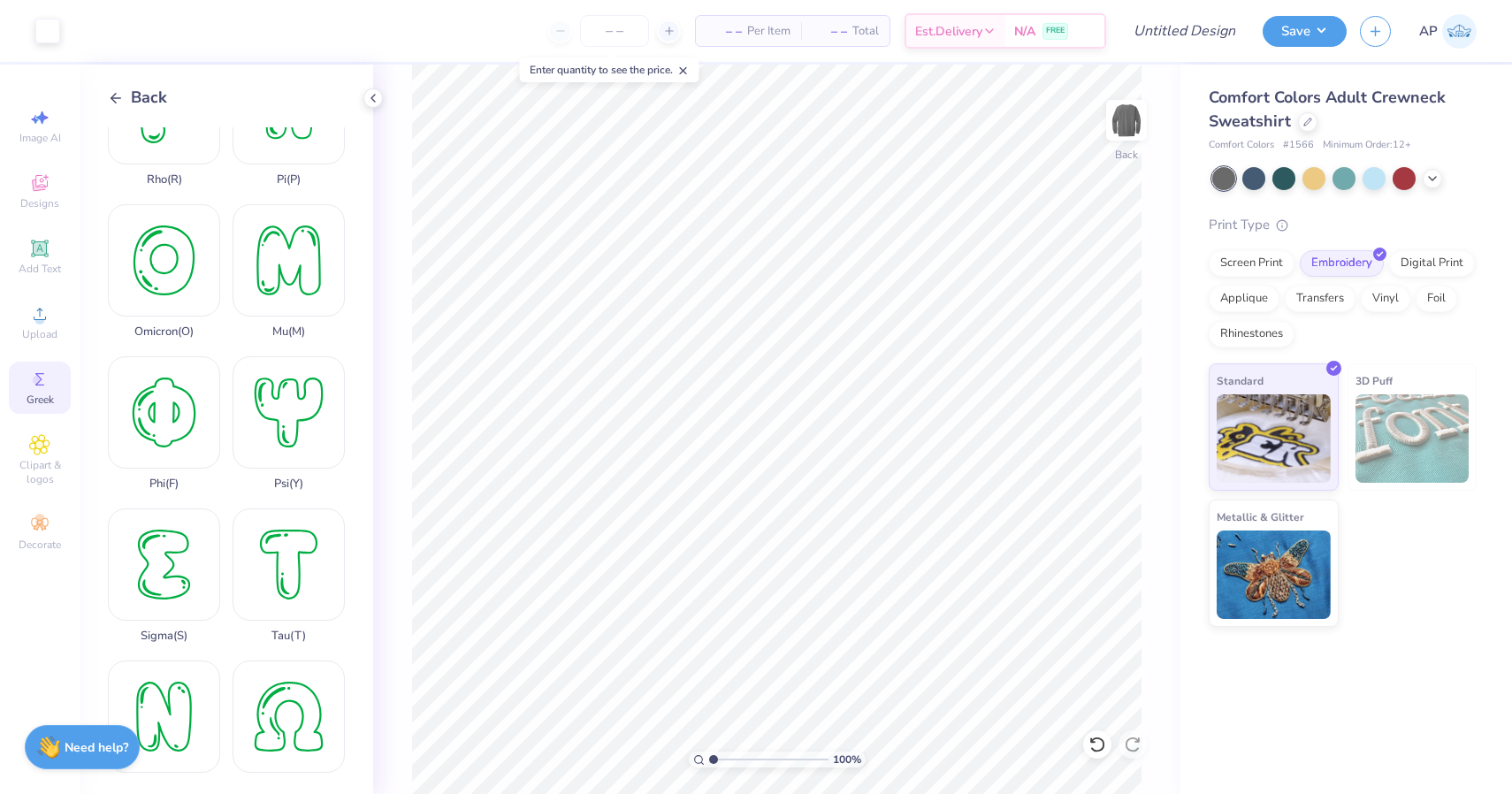
scroll to position [848, 0]
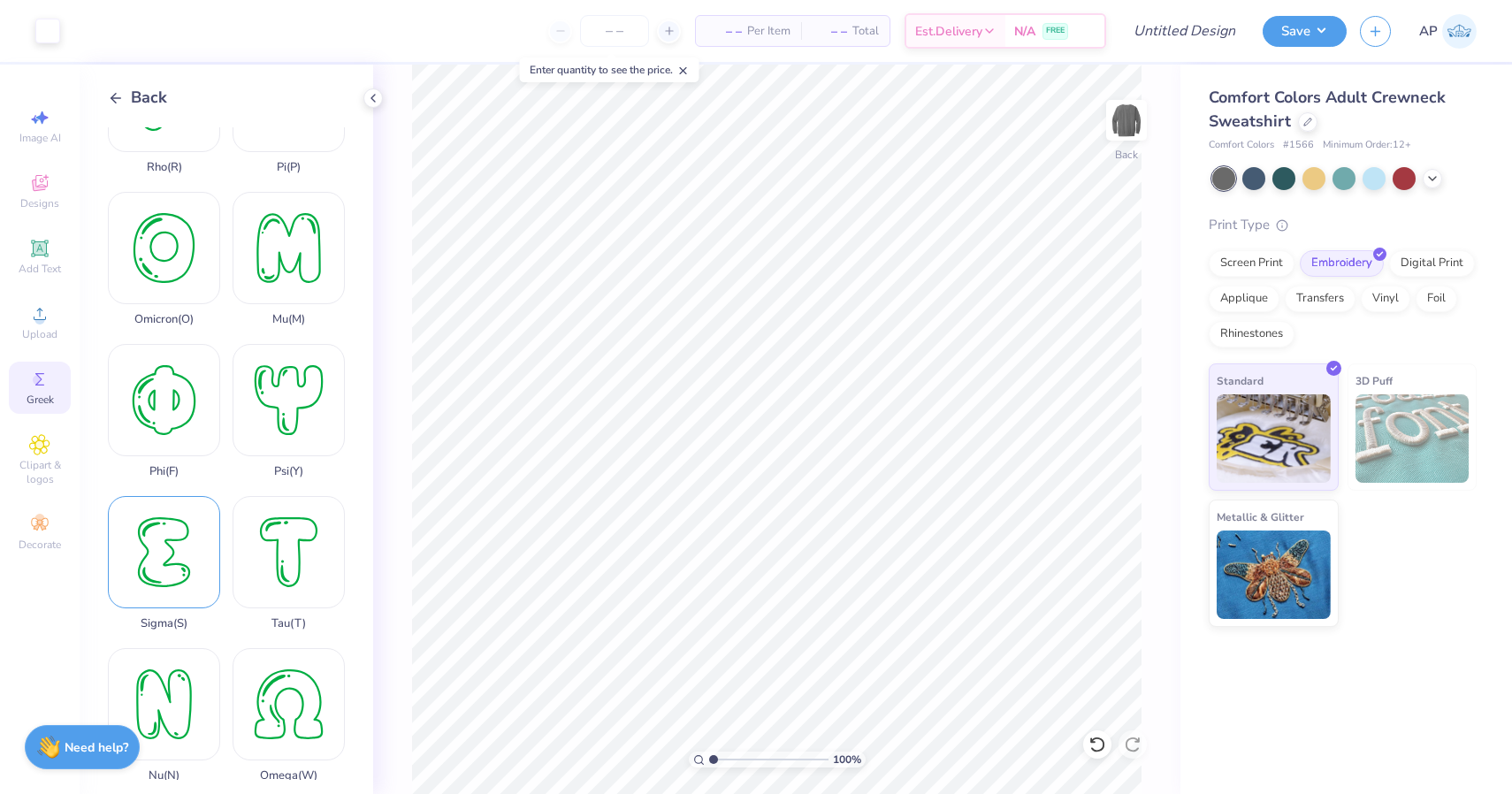
click at [184, 551] on div "Sigma ( S )" at bounding box center [164, 563] width 112 height 134
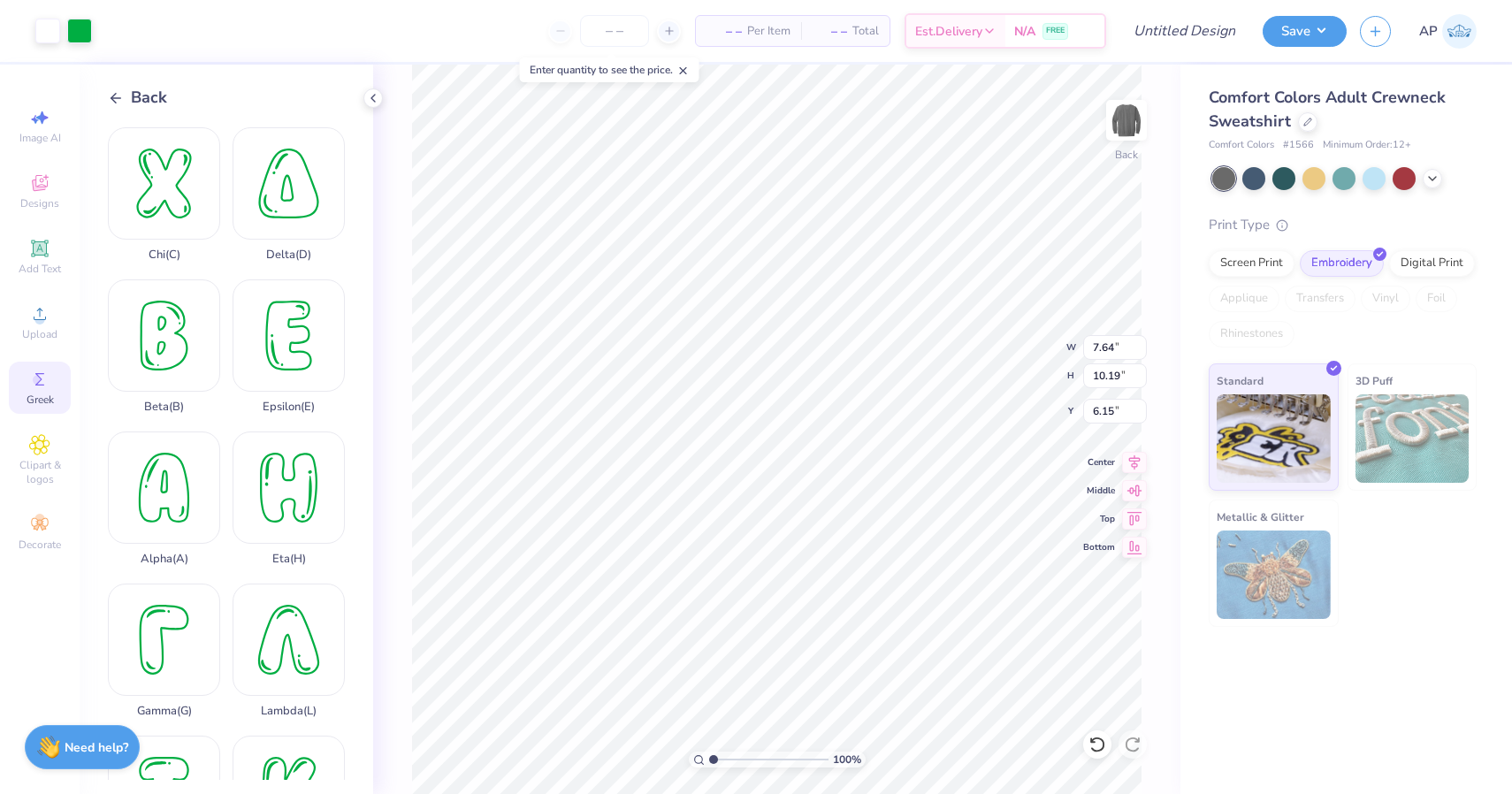
scroll to position [-1, 0]
click at [163, 177] on div "Chi ( C )" at bounding box center [164, 194] width 112 height 134
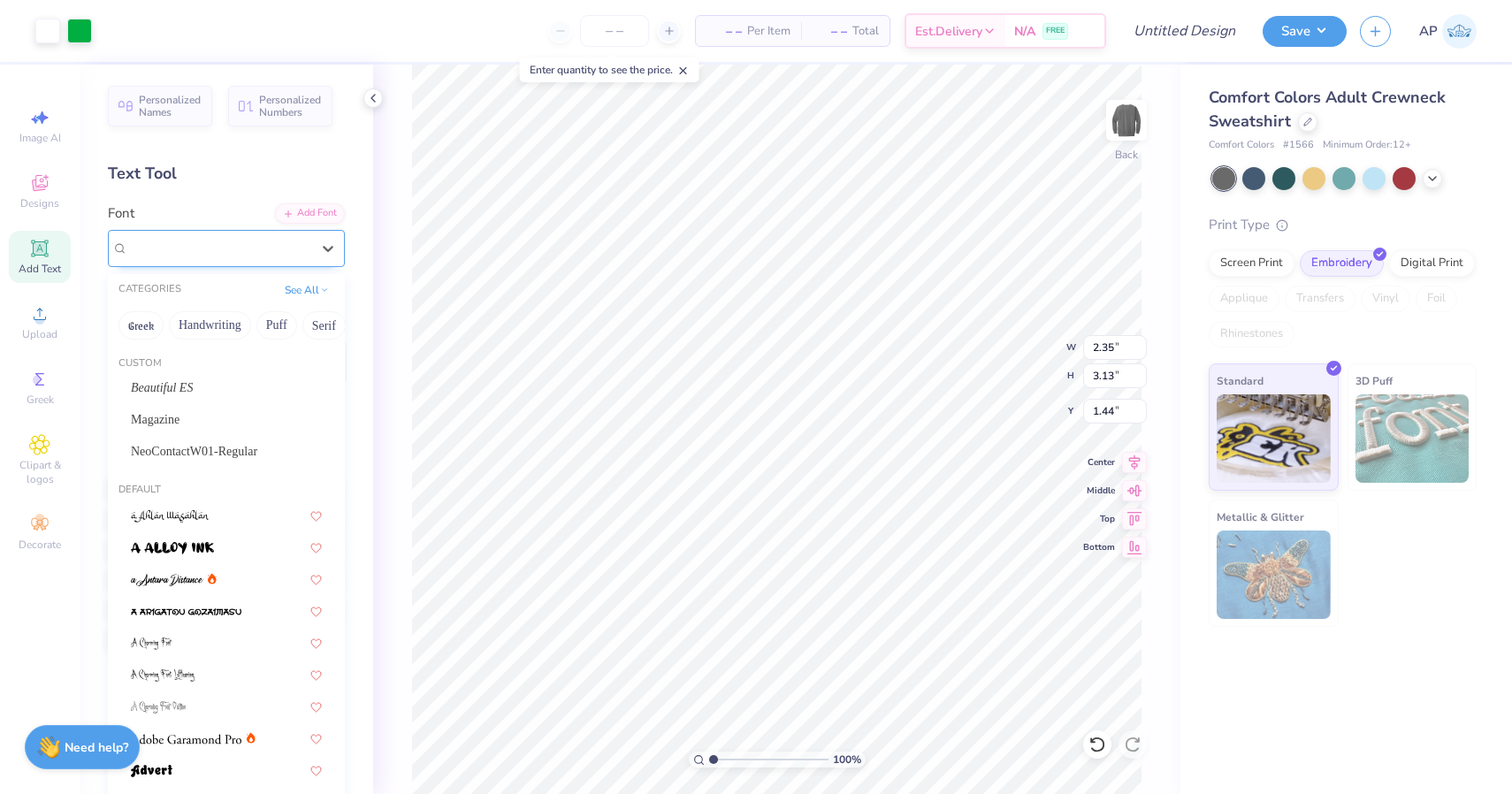
click at [248, 255] on div "[PERSON_NAME]" at bounding box center [219, 248] width 186 height 28
click at [261, 394] on div "Beautiful ES" at bounding box center [226, 387] width 191 height 18
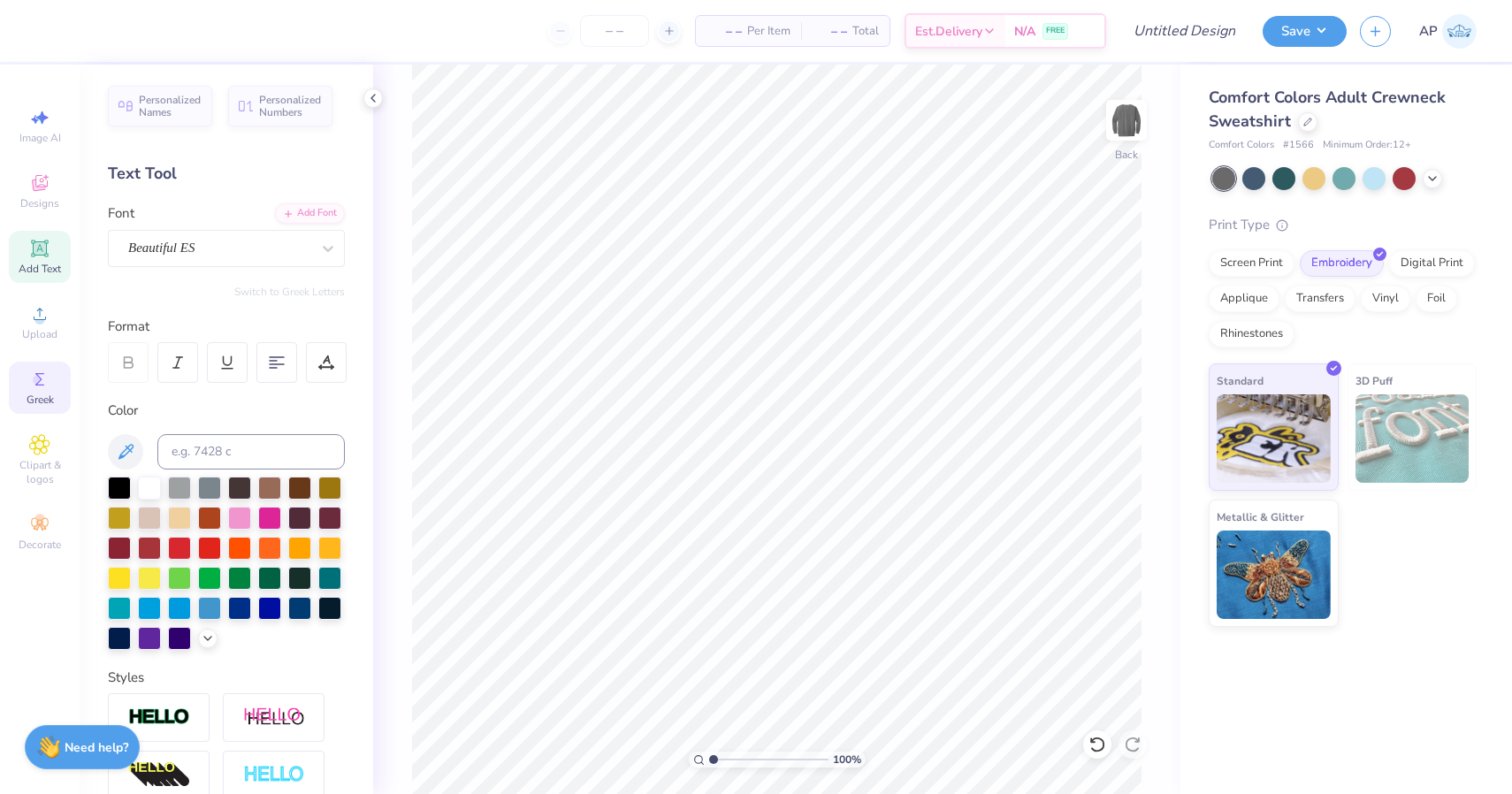
click at [11, 381] on div "Greek" at bounding box center [40, 387] width 62 height 52
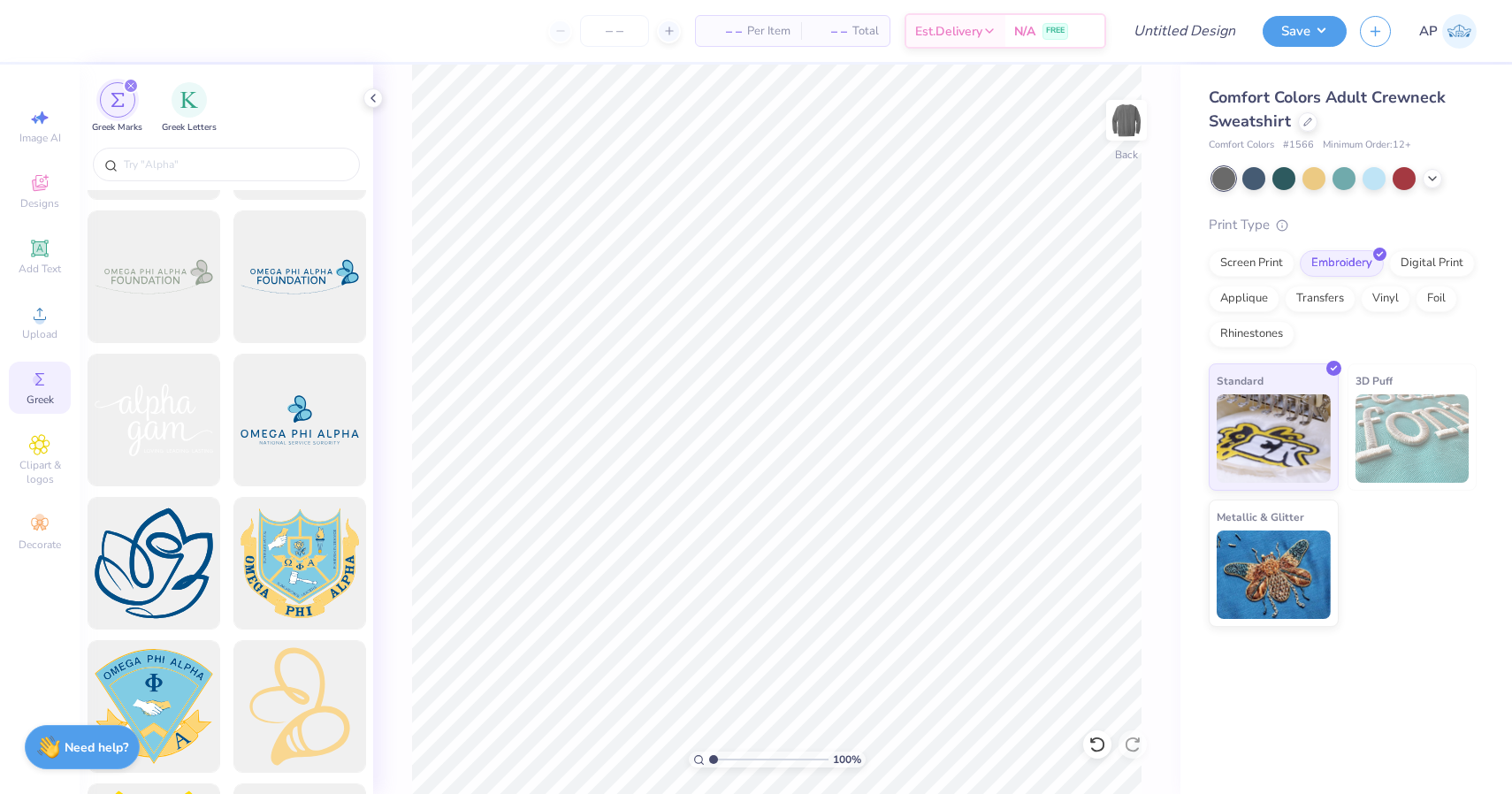
scroll to position [3707, 0]
click at [200, 164] on input "text" at bounding box center [235, 164] width 226 height 17
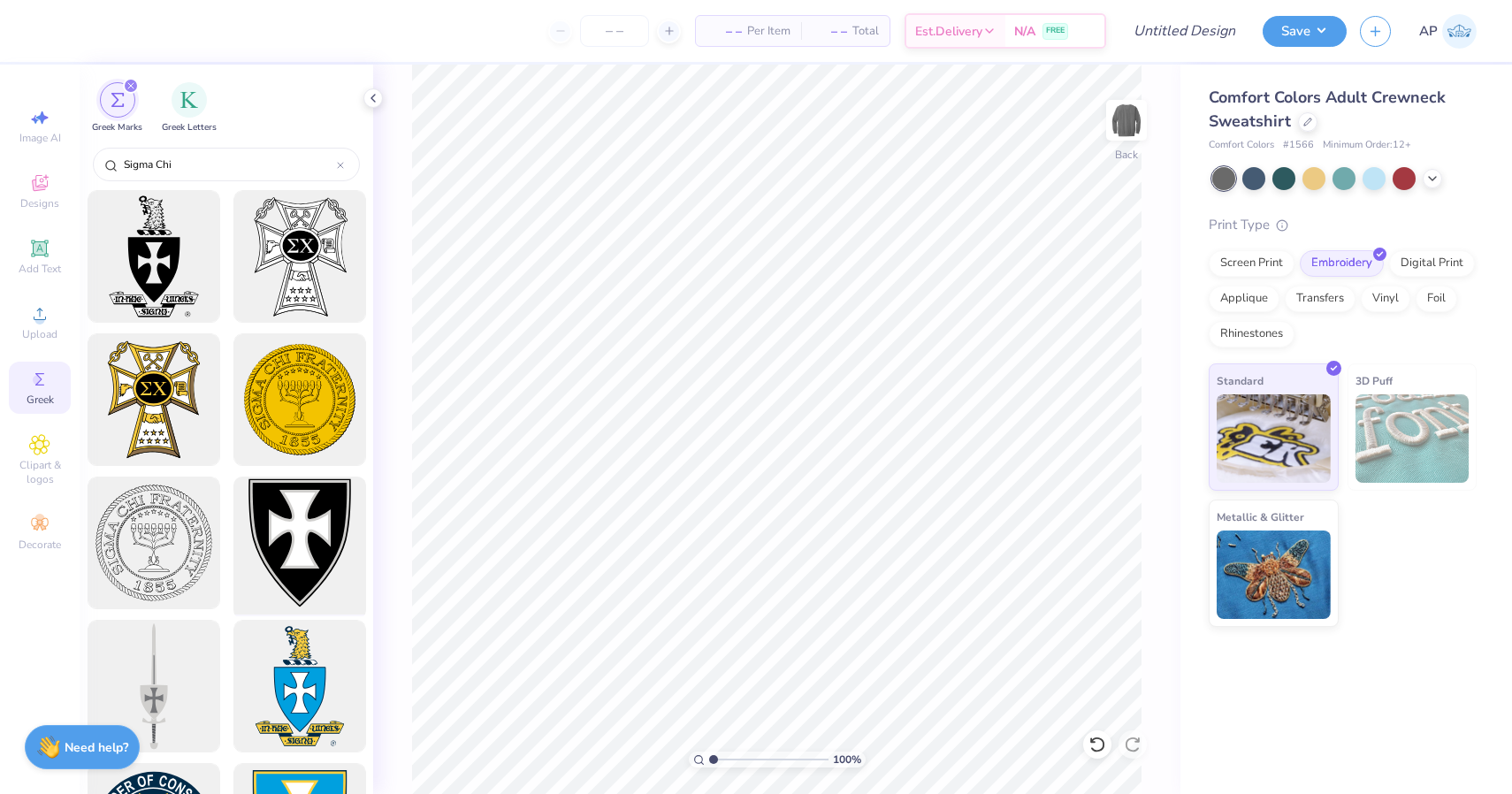
click at [288, 536] on div at bounding box center [299, 543] width 146 height 146
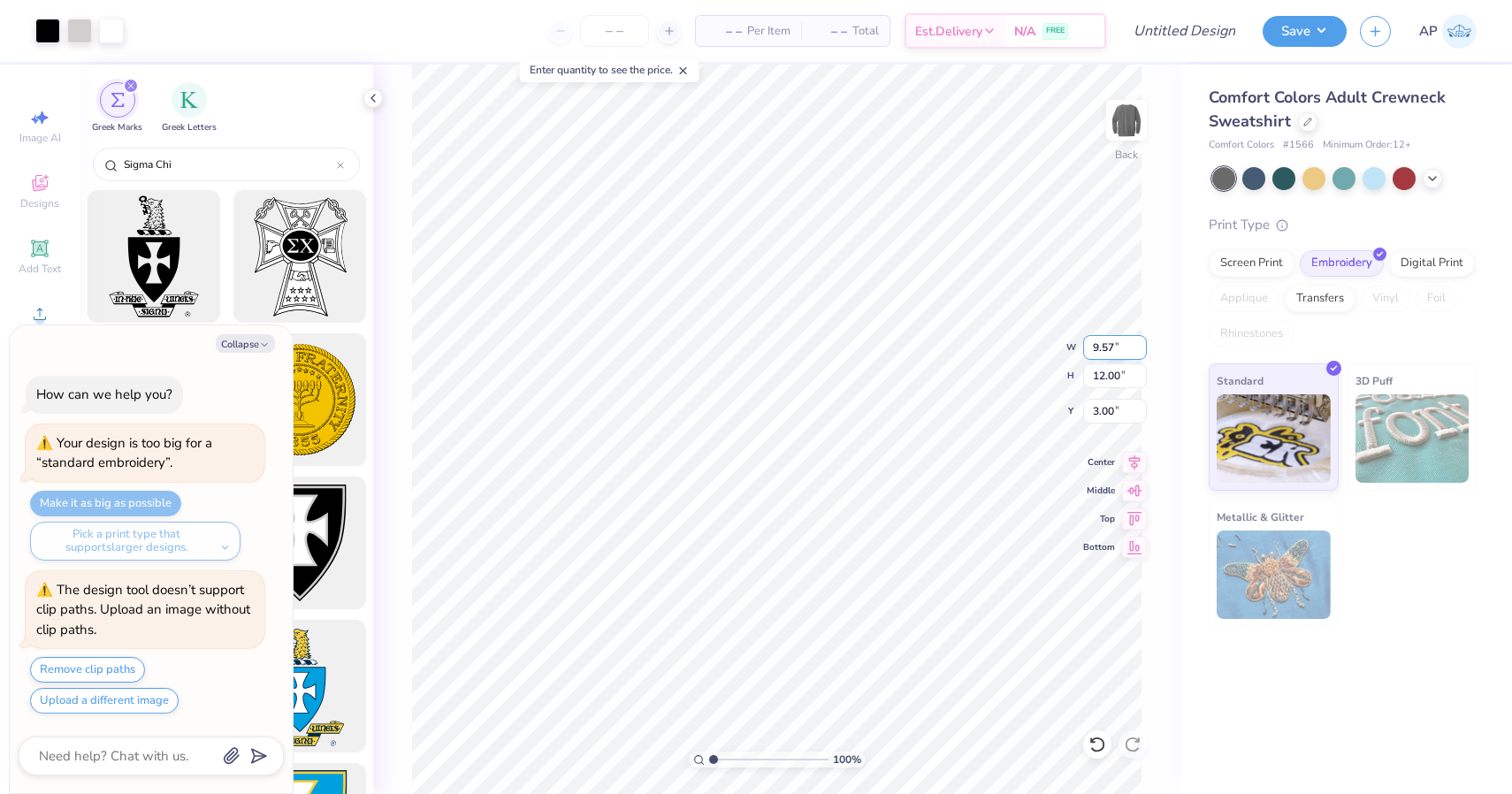
drag, startPoint x: 1122, startPoint y: 349, endPoint x: 1085, endPoint y: 348, distance: 37.0
click at [1085, 348] on input "9.57" at bounding box center [1115, 347] width 63 height 25
drag, startPoint x: 1126, startPoint y: 376, endPoint x: 1083, endPoint y: 379, distance: 43.1
click at [1083, 377] on input "3.14" at bounding box center [1115, 375] width 63 height 25
click at [254, 351] on button "Collapse" at bounding box center [246, 343] width 59 height 18
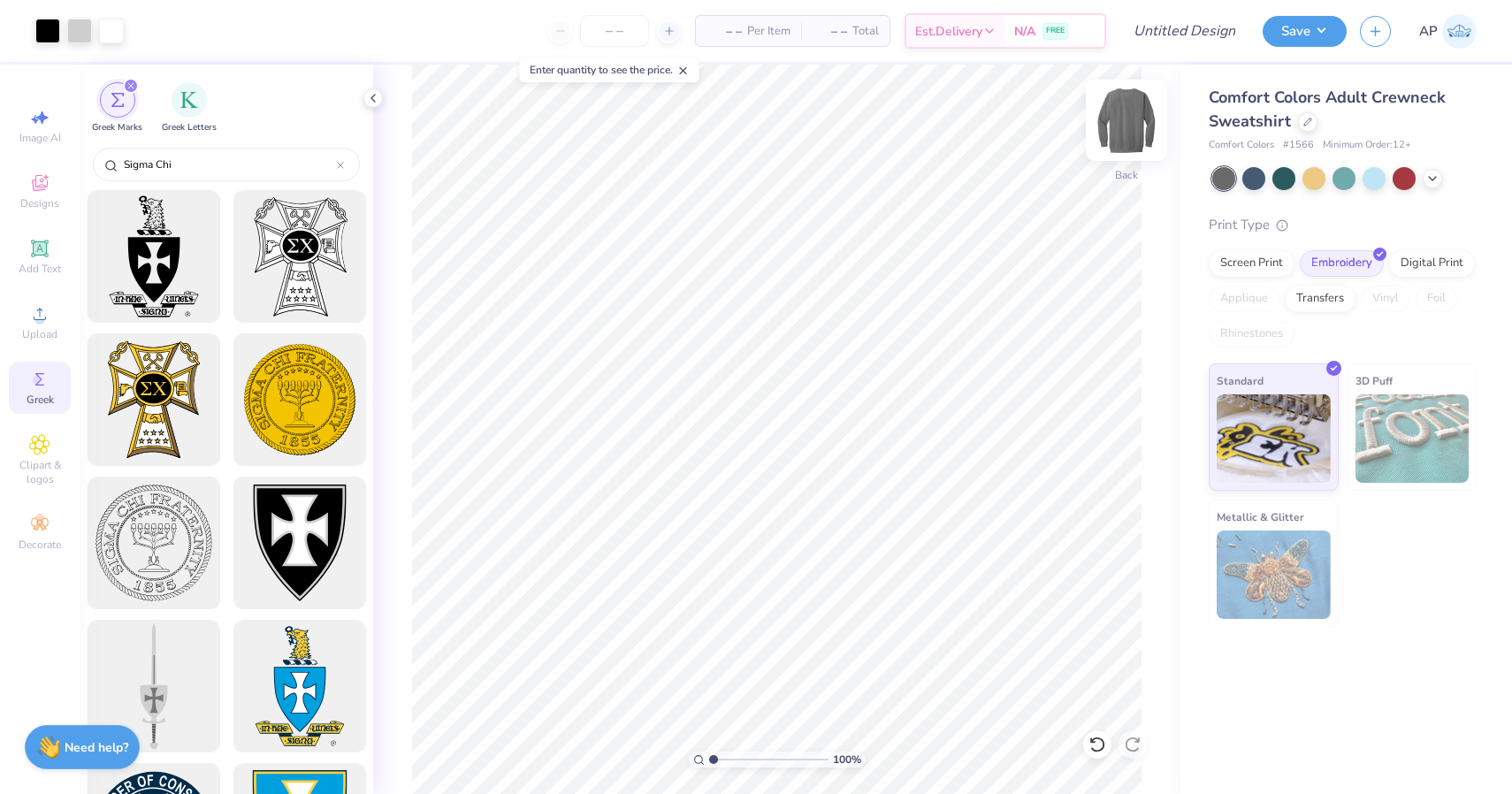
click at [1115, 135] on img at bounding box center [1126, 120] width 71 height 71
click at [38, 185] on icon at bounding box center [40, 182] width 21 height 21
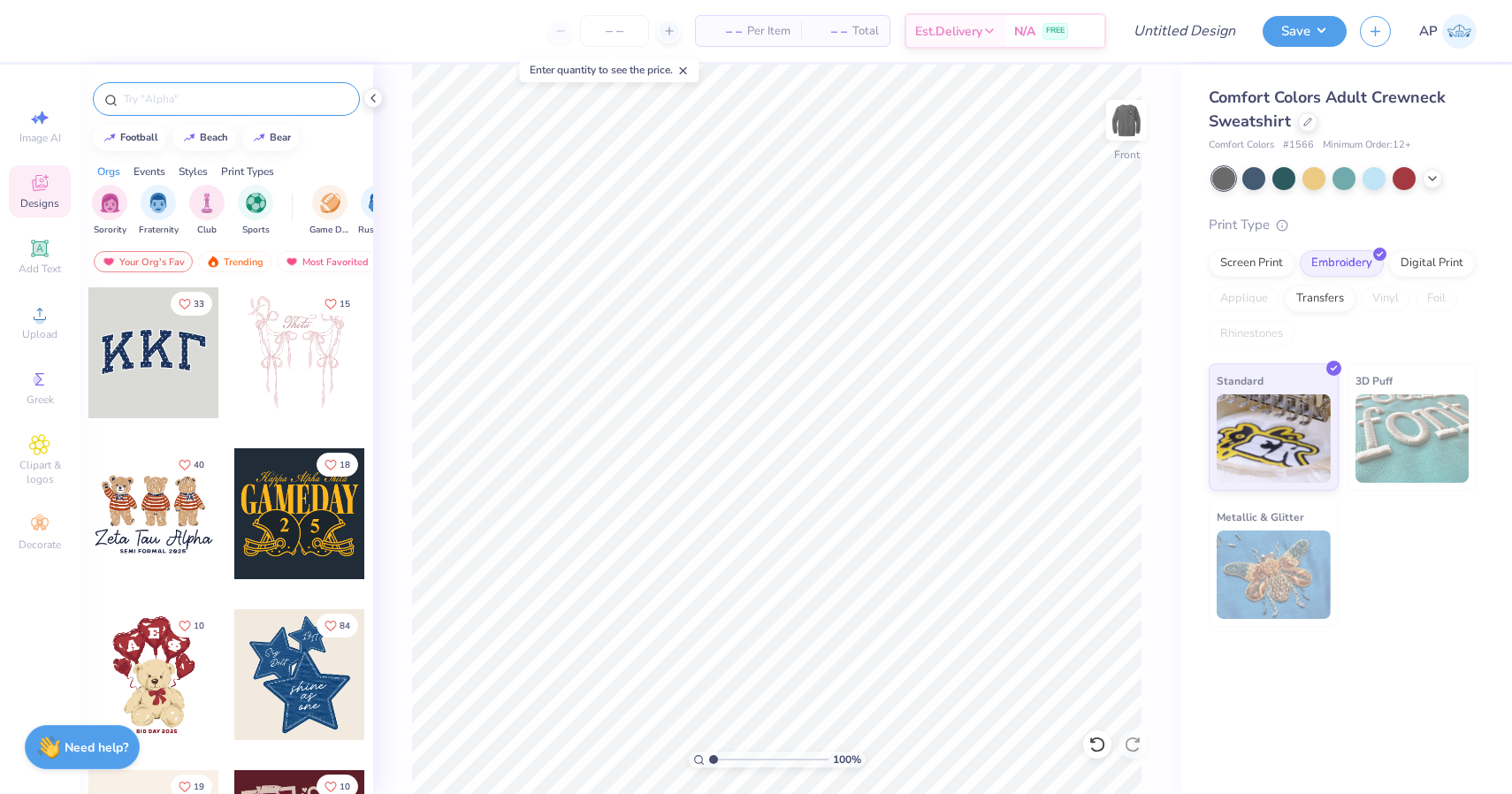
click at [227, 103] on input "text" at bounding box center [235, 98] width 226 height 17
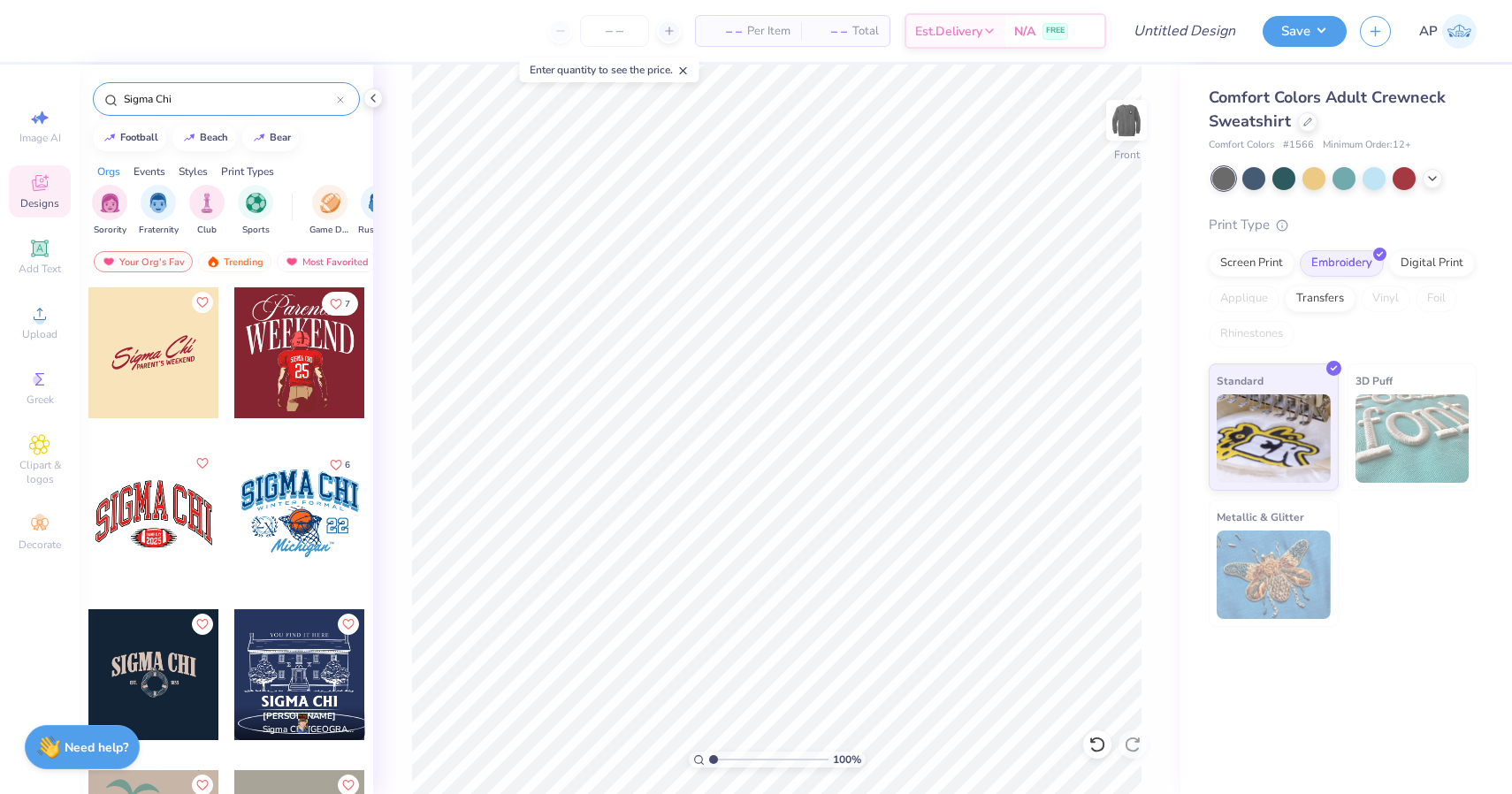
click at [294, 650] on div at bounding box center [300, 674] width 131 height 131
click at [1128, 463] on icon at bounding box center [1134, 459] width 25 height 21
click at [1434, 176] on polyline at bounding box center [1432, 177] width 7 height 4
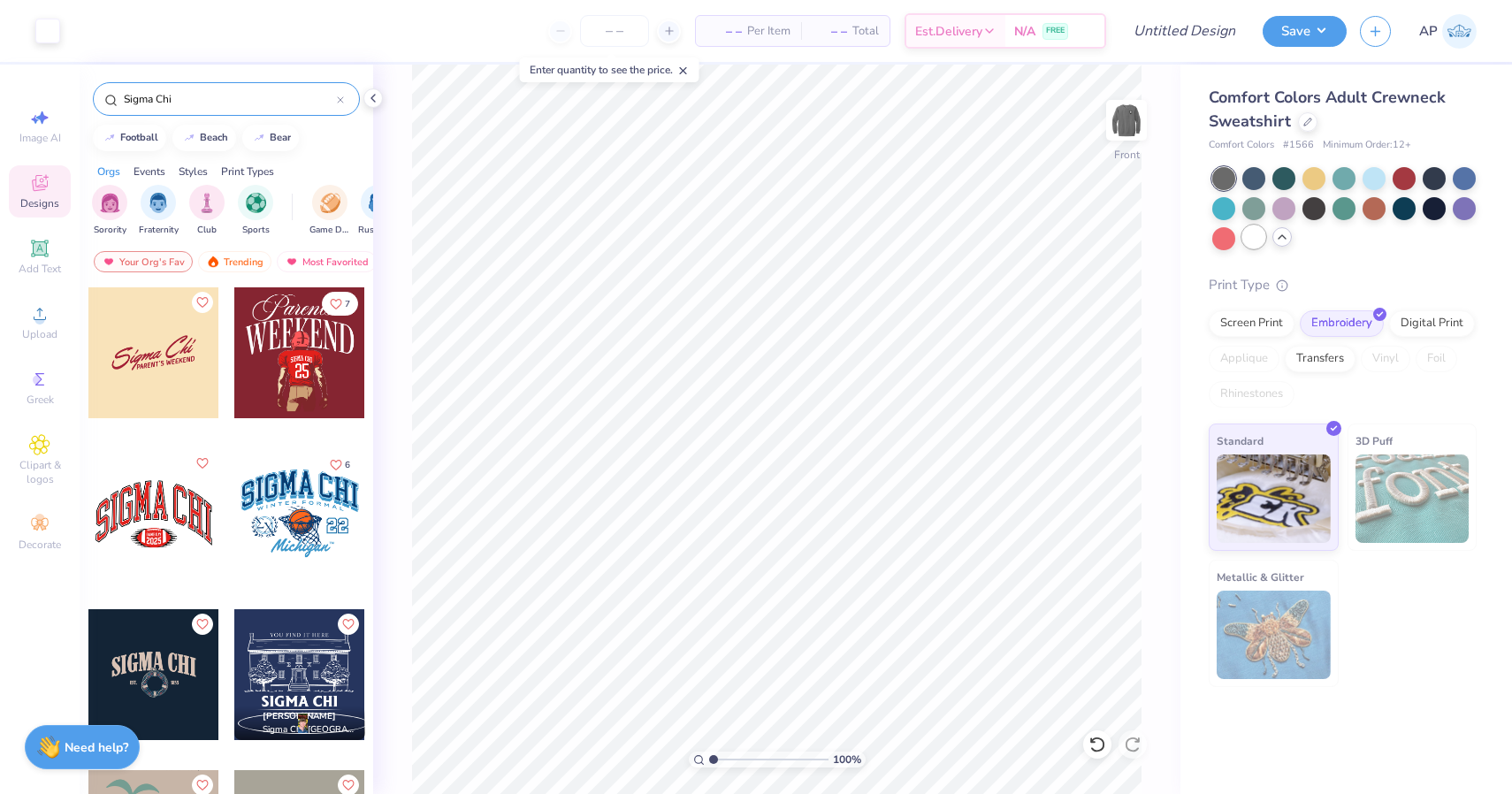
click at [1252, 246] on div at bounding box center [1254, 236] width 23 height 23
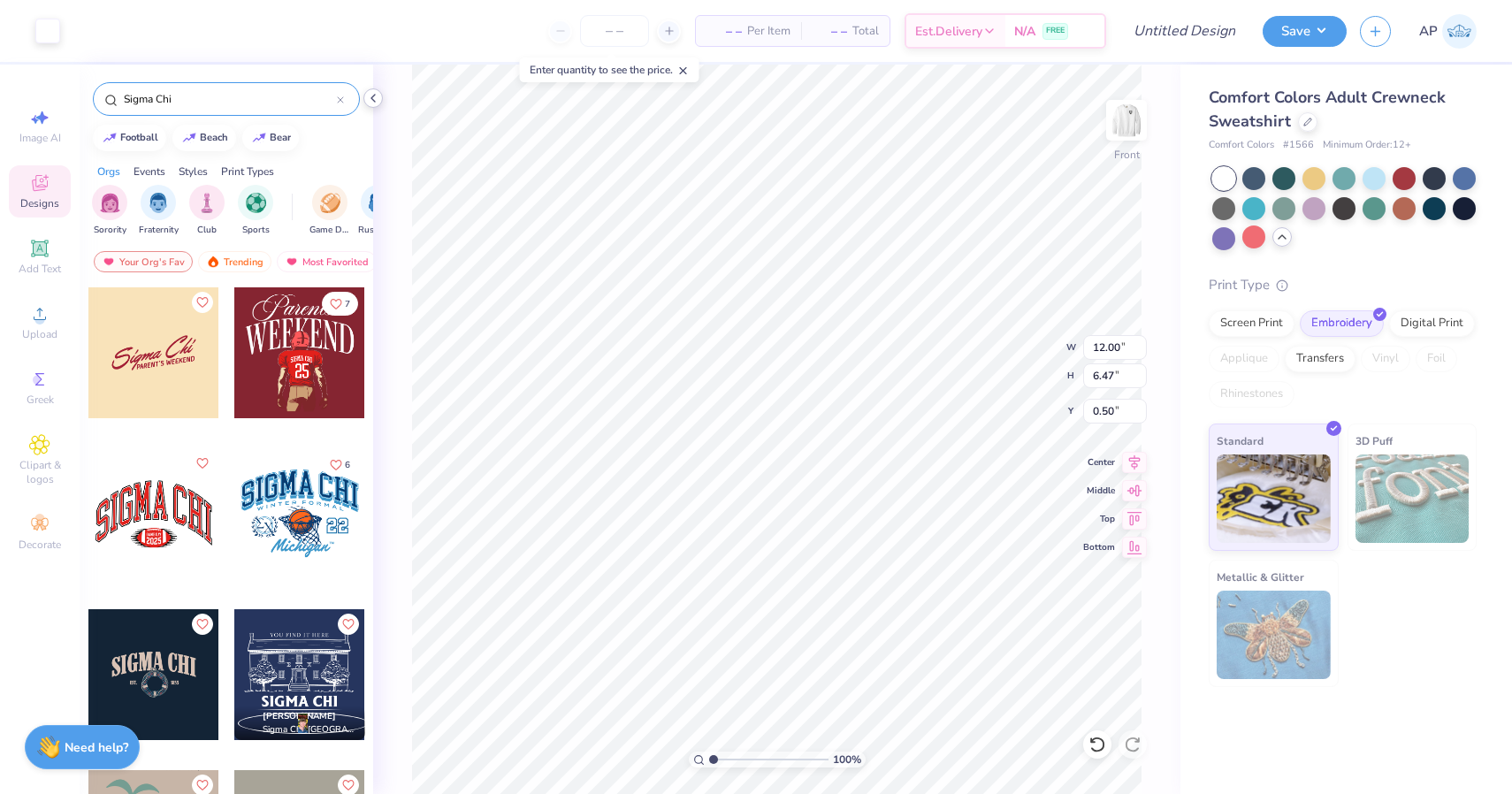
click at [373, 99] on icon at bounding box center [372, 98] width 14 height 14
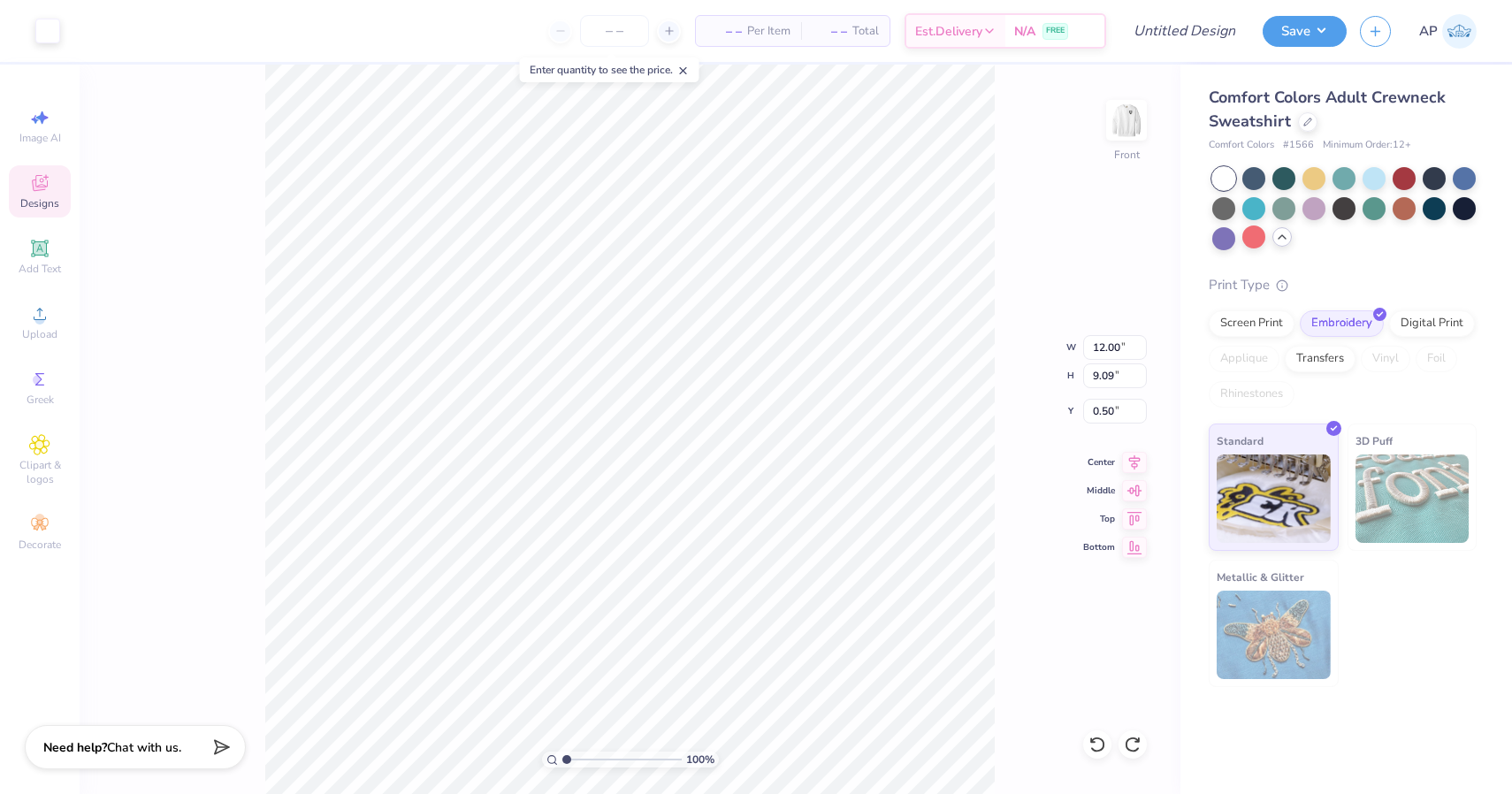
click at [52, 183] on div "Designs" at bounding box center [40, 191] width 62 height 52
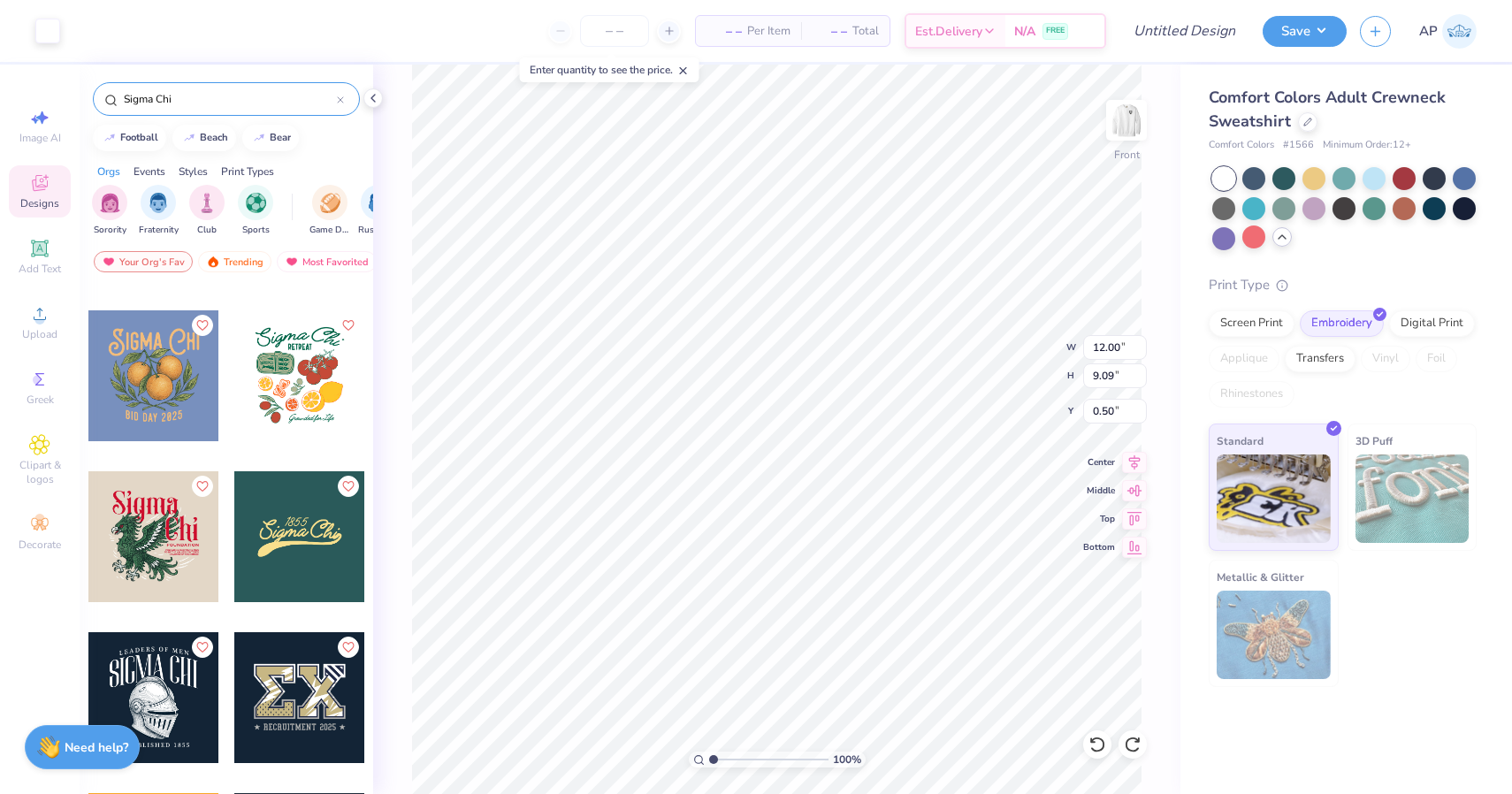
scroll to position [947, 0]
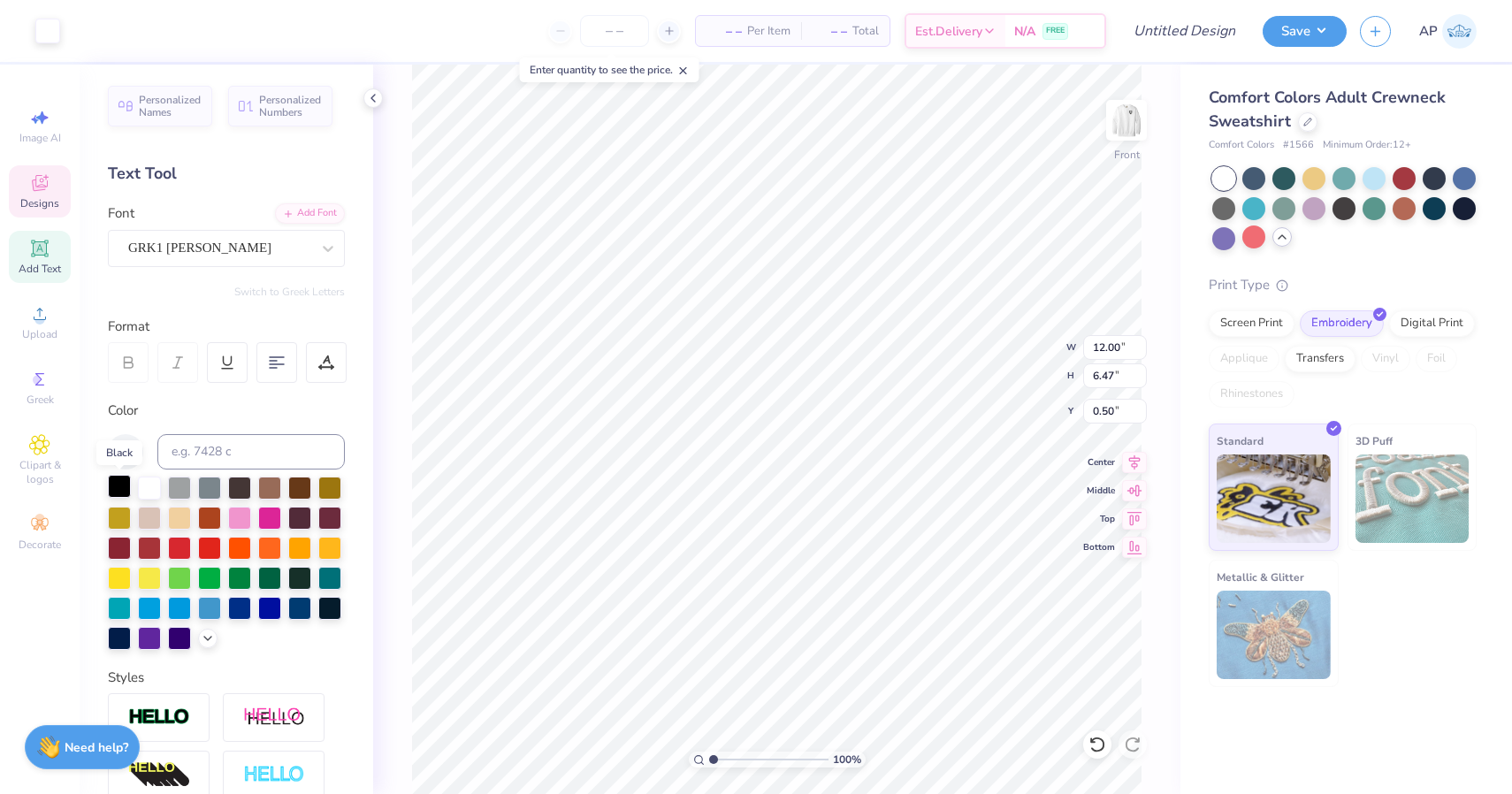
click at [124, 490] on div at bounding box center [119, 486] width 23 height 23
click at [116, 489] on div at bounding box center [119, 486] width 23 height 23
click at [120, 483] on div at bounding box center [119, 486] width 23 height 23
click at [119, 486] on div at bounding box center [119, 486] width 23 height 23
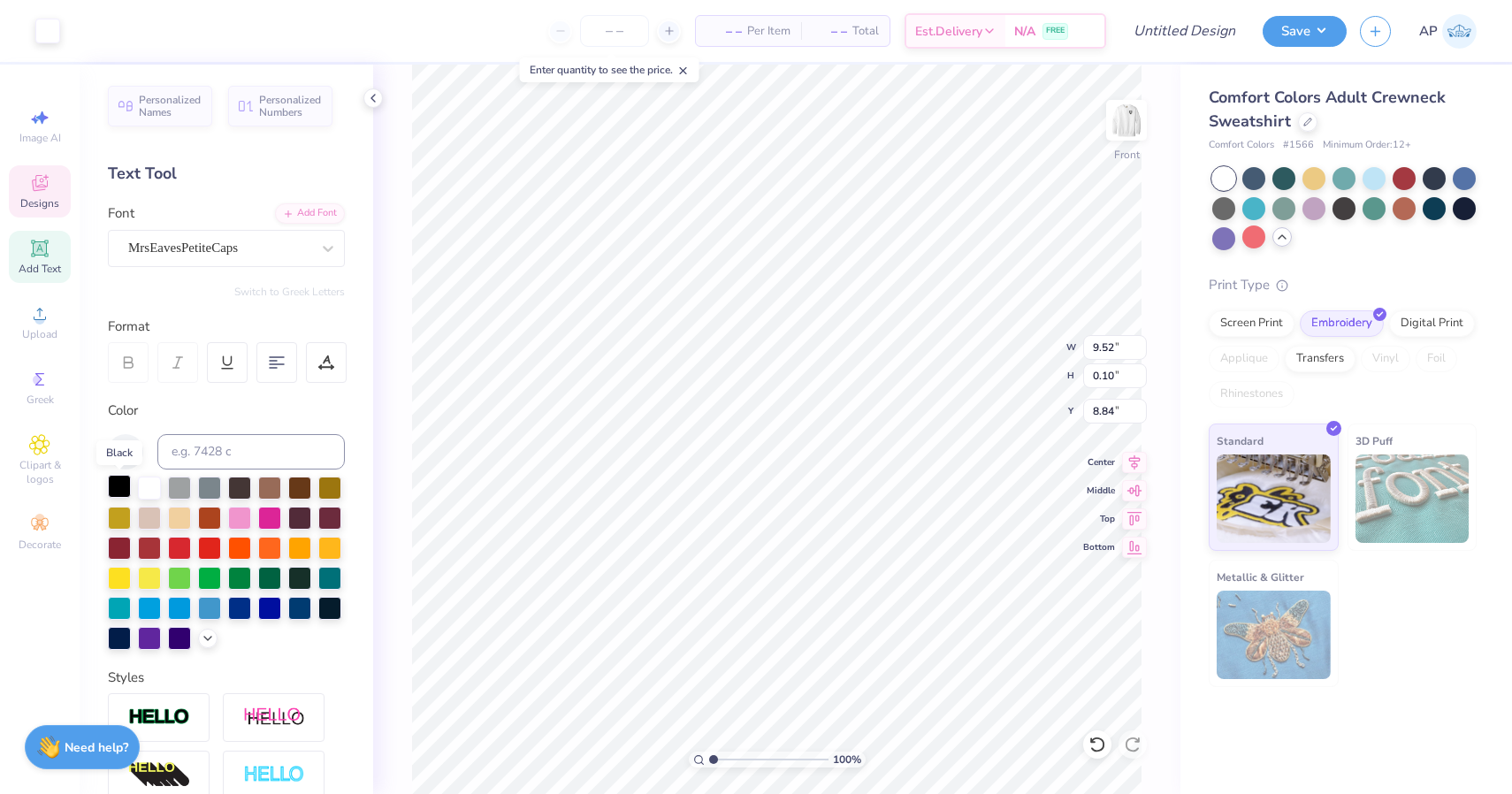
click at [124, 485] on div at bounding box center [119, 486] width 23 height 23
click at [18, 255] on div "Add Text" at bounding box center [40, 257] width 62 height 52
click at [42, 201] on span "Designs" at bounding box center [40, 202] width 39 height 14
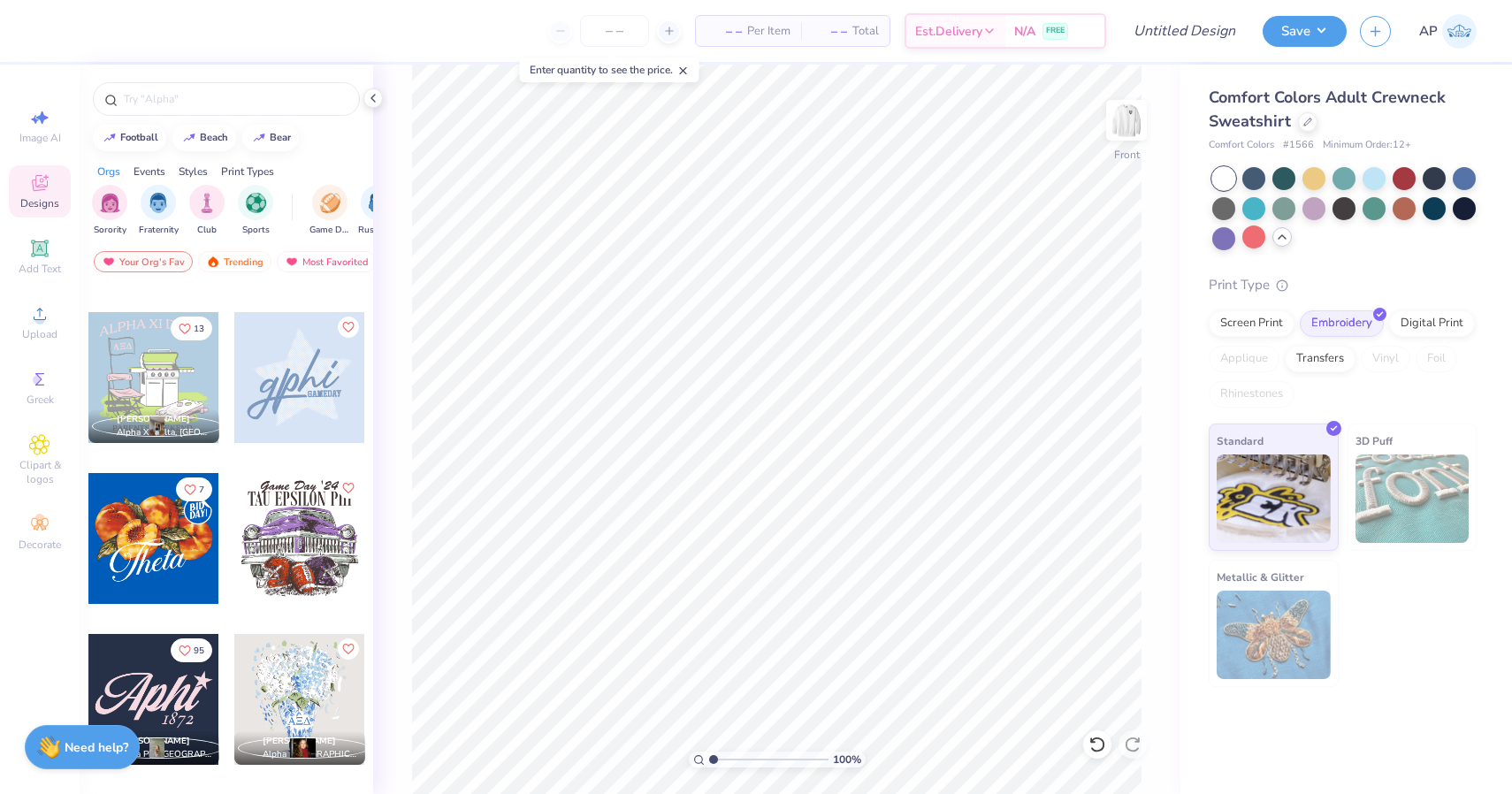
scroll to position [1122, 0]
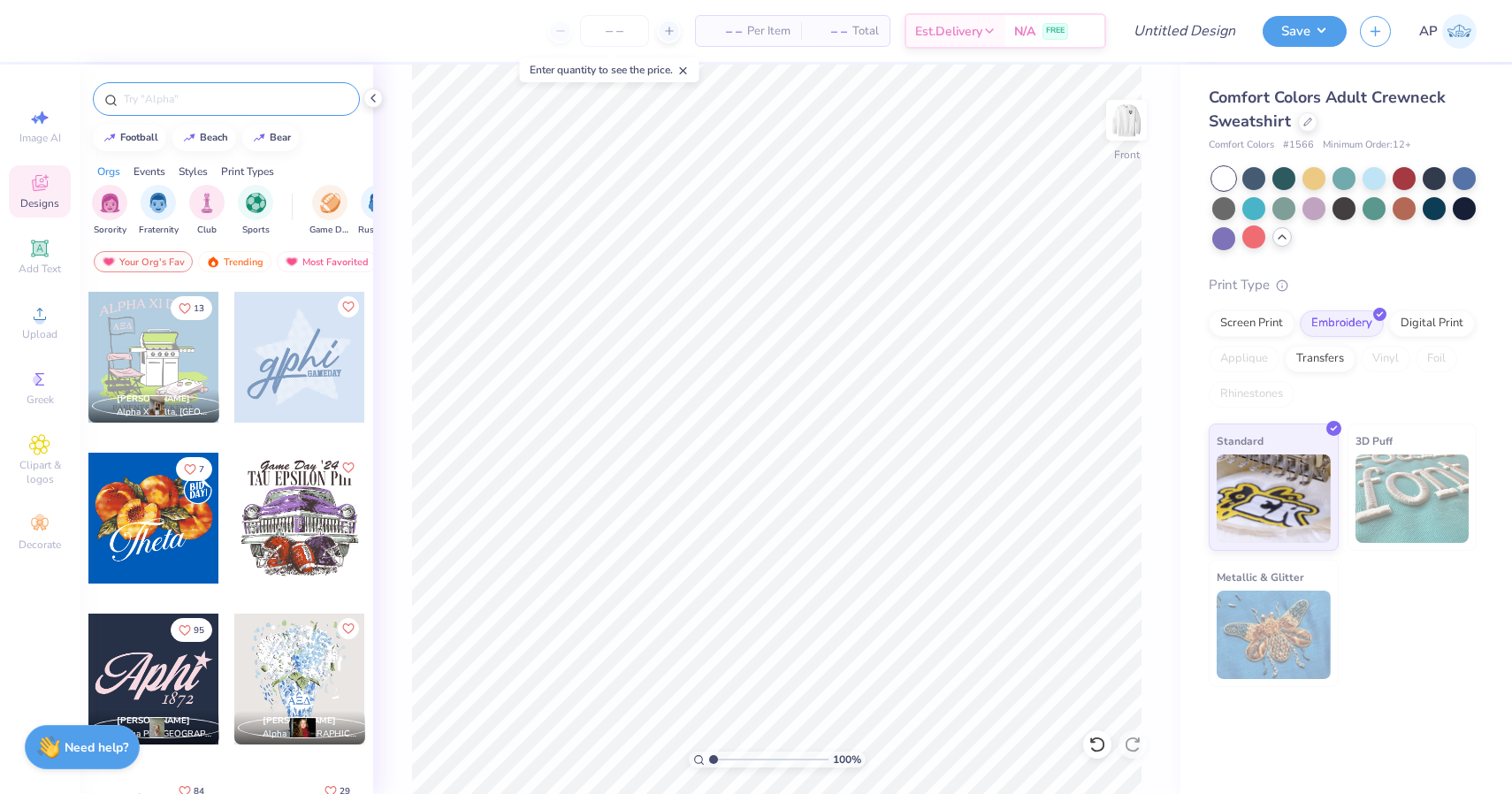
click at [177, 88] on div at bounding box center [226, 98] width 267 height 34
click at [174, 101] on input "text" at bounding box center [235, 98] width 226 height 17
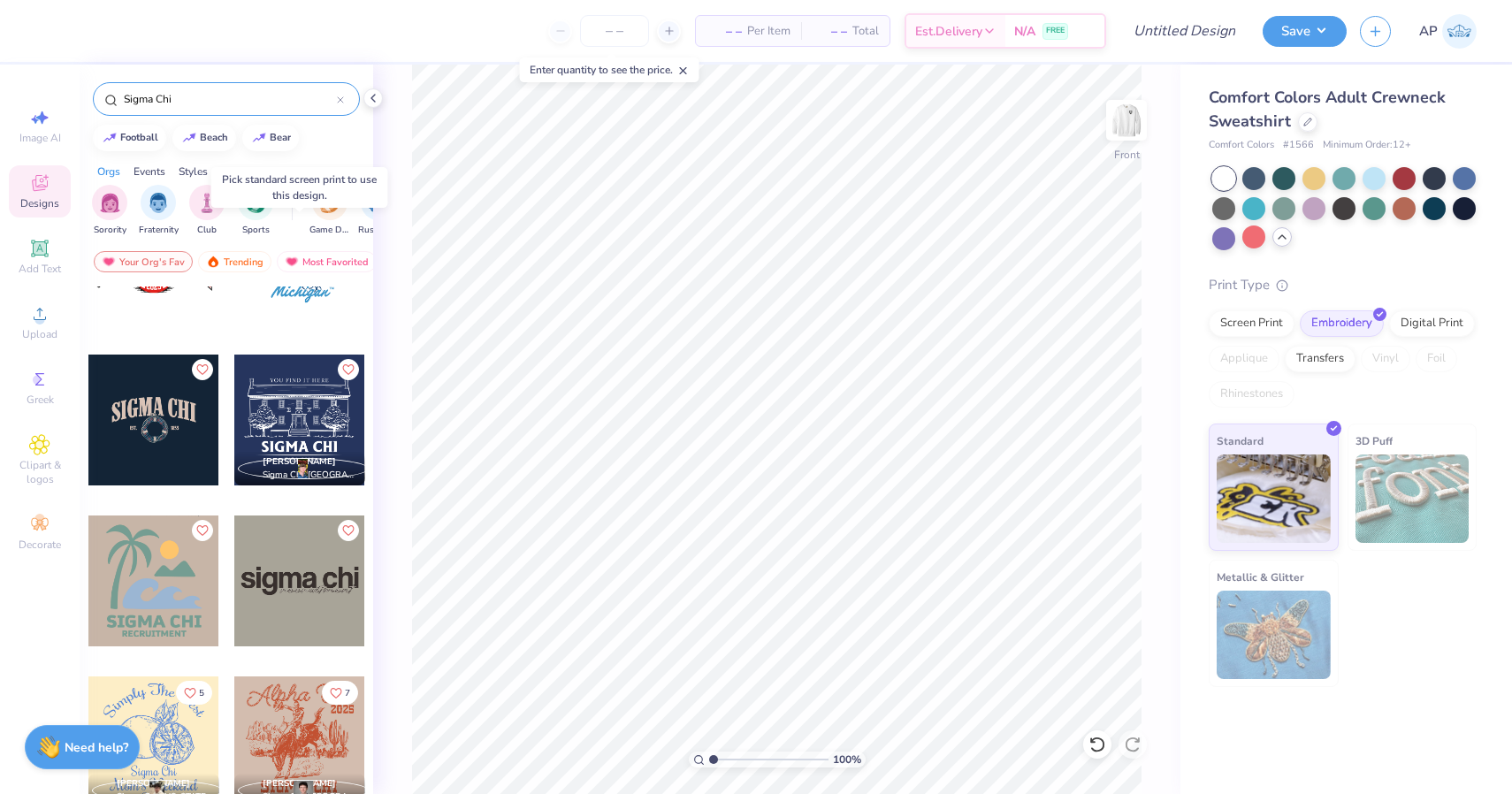
scroll to position [266, 0]
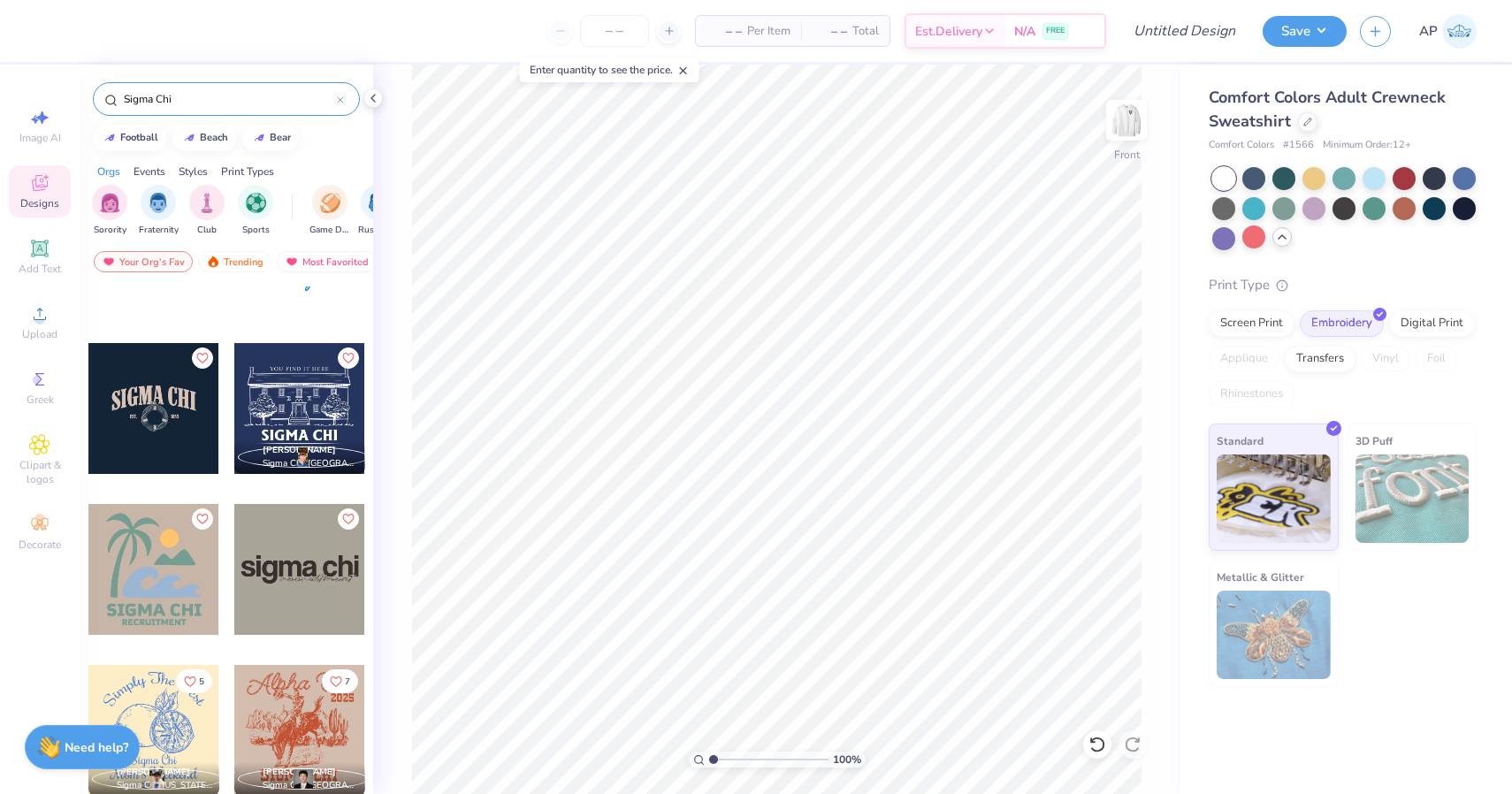
click at [290, 398] on div at bounding box center [300, 409] width 131 height 131
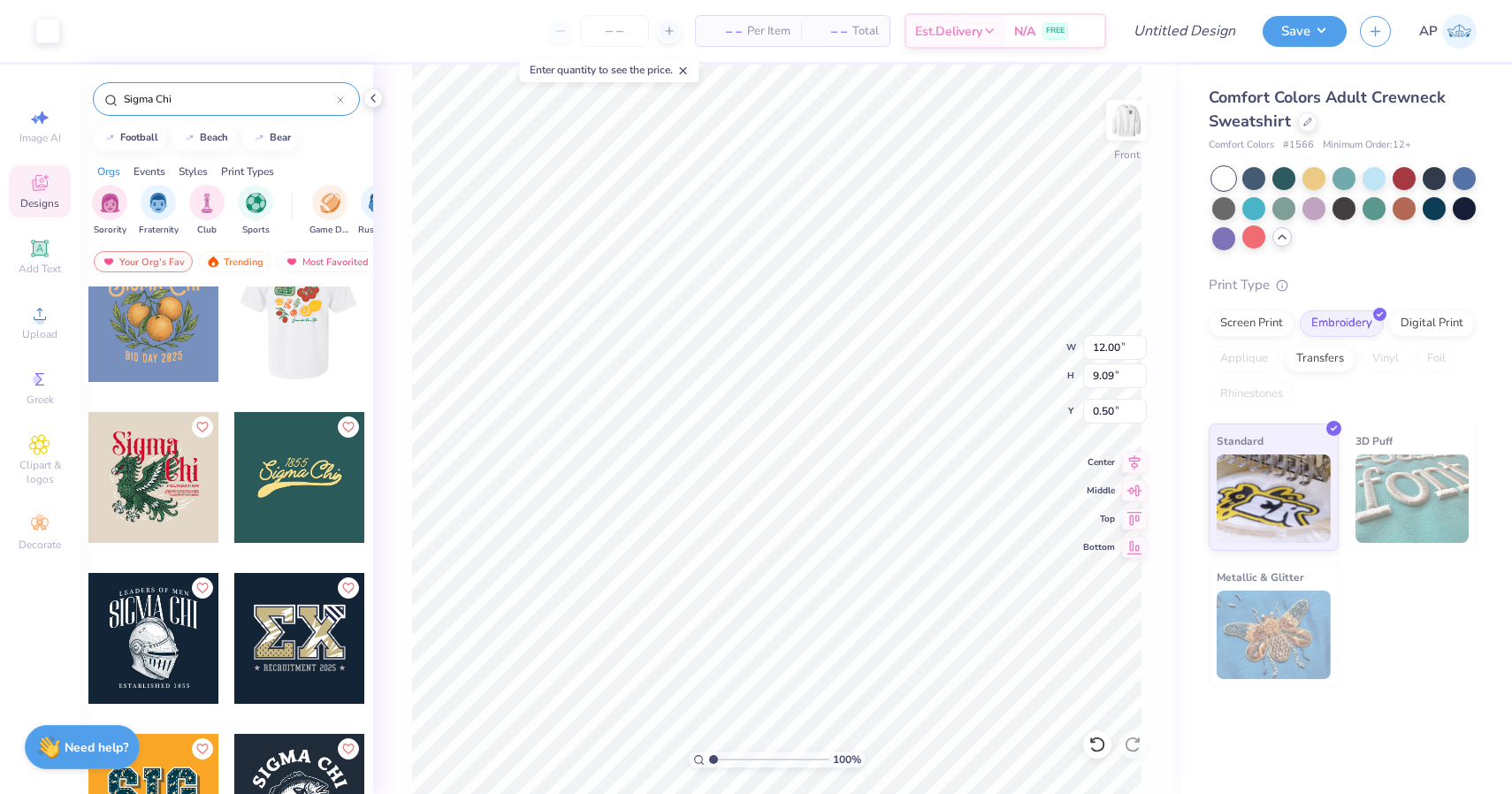
scroll to position [961, 0]
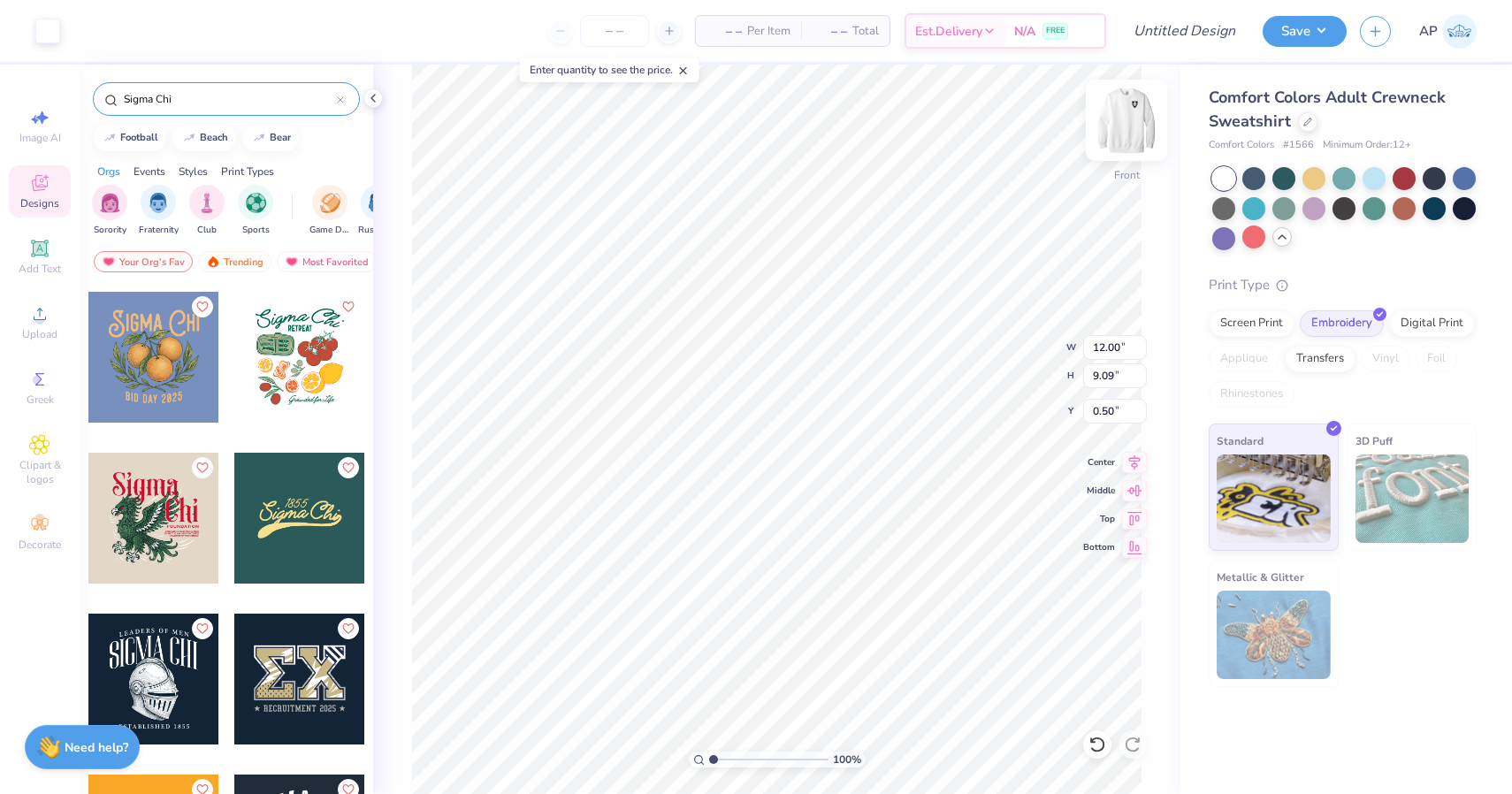
click at [1142, 114] on img at bounding box center [1126, 120] width 71 height 71
click at [1123, 118] on img at bounding box center [1126, 120] width 71 height 71
click at [1118, 130] on img at bounding box center [1126, 120] width 71 height 71
click at [1134, 112] on img at bounding box center [1126, 120] width 71 height 71
click at [587, 60] on body "Art colors – – Per Item – – Total Est. Delivery N/A FREE Design Title Save AP I…" at bounding box center [756, 397] width 1512 height 794
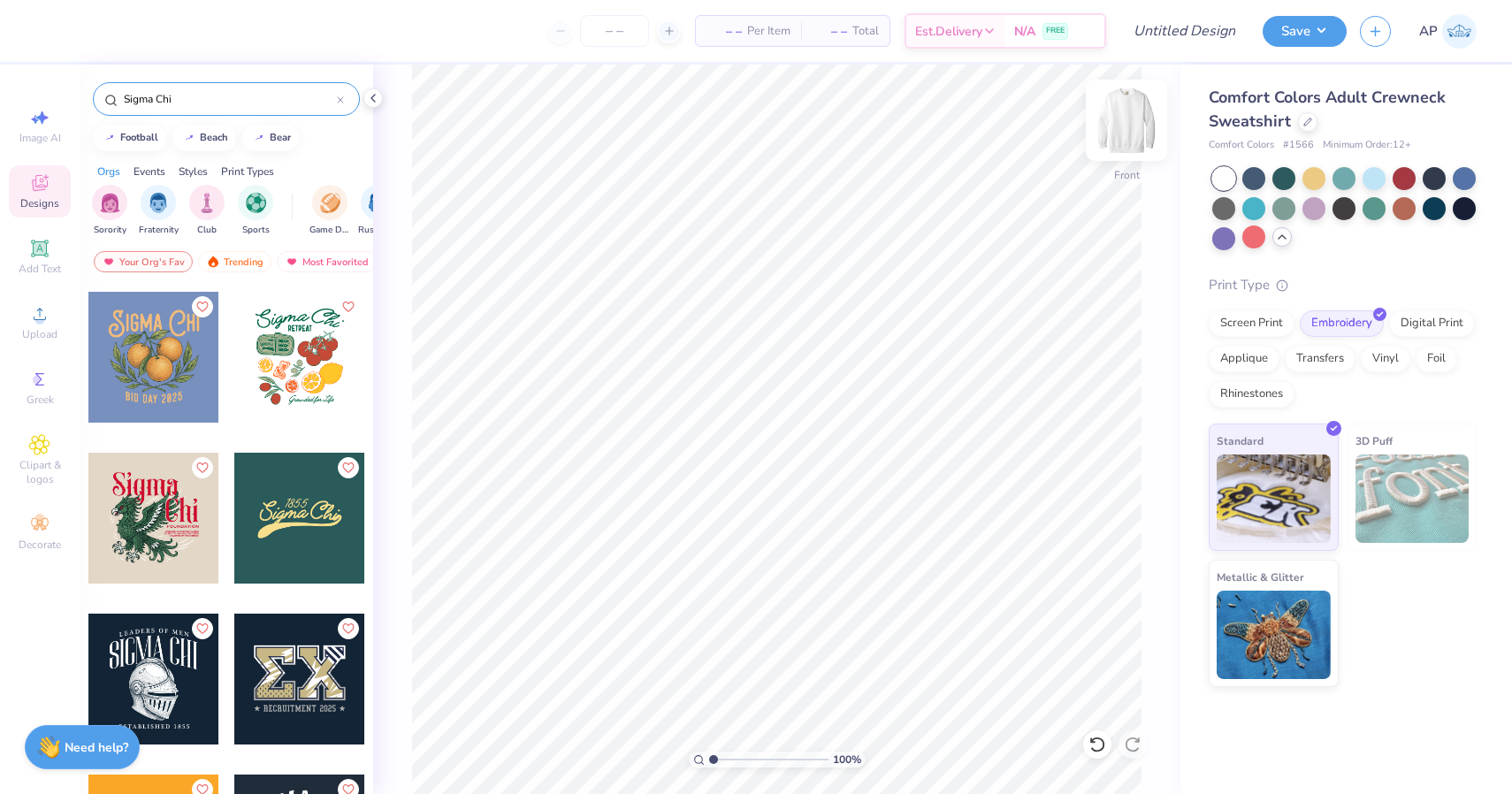
click at [1138, 103] on img at bounding box center [1126, 120] width 71 height 71
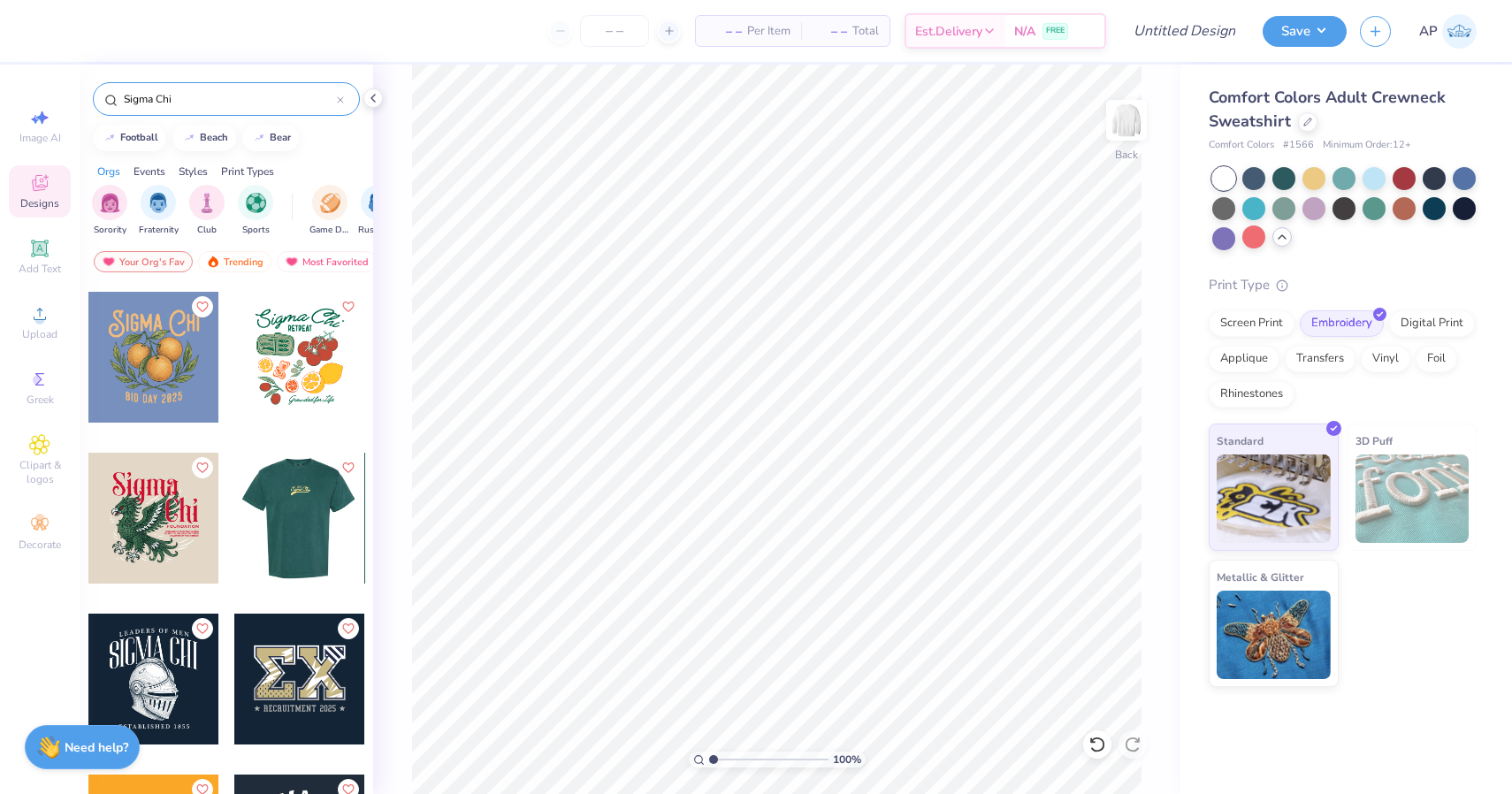
click at [290, 511] on div at bounding box center [299, 518] width 393 height 131
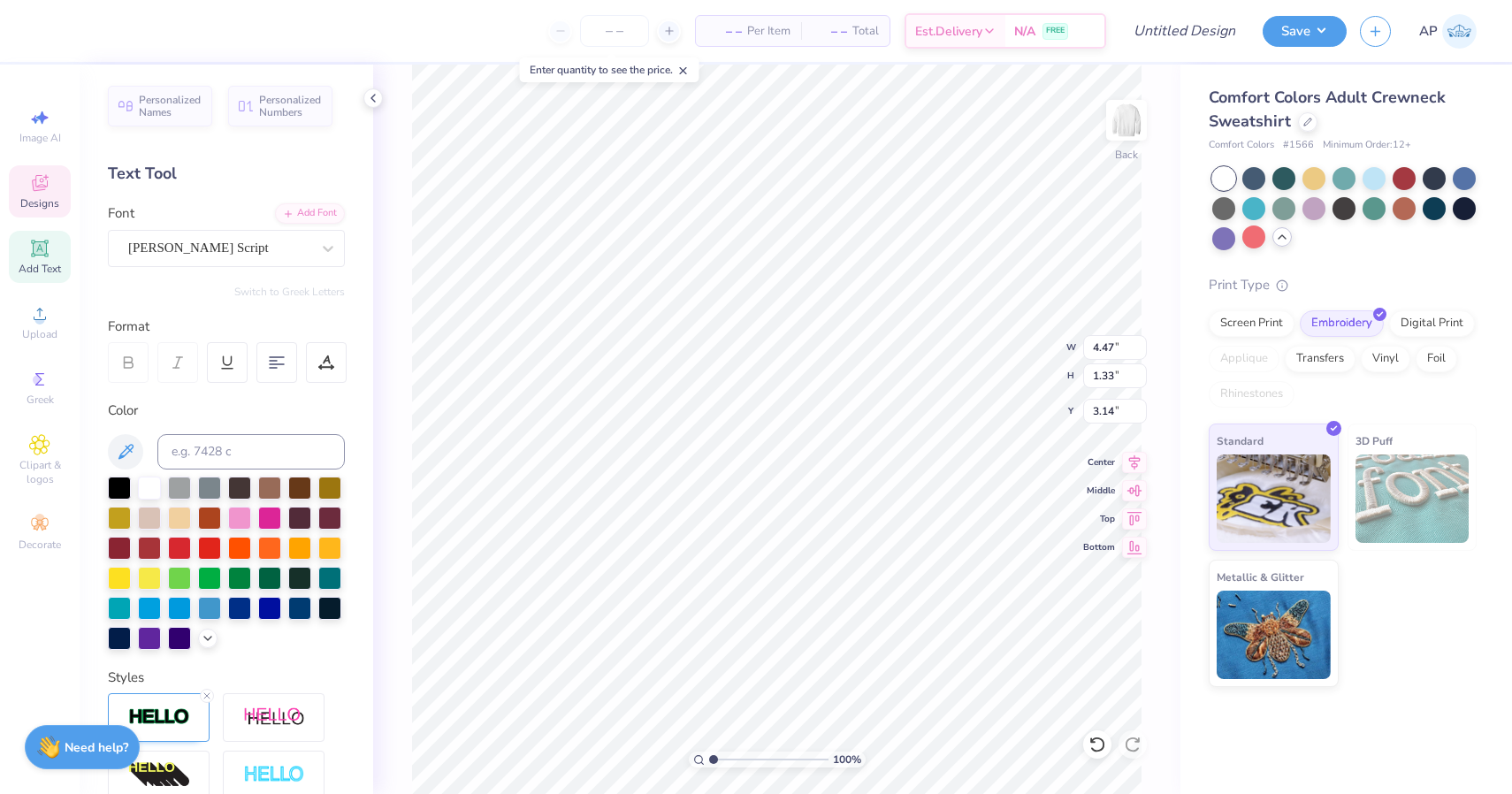
scroll to position [0, 1]
click at [113, 485] on div at bounding box center [119, 486] width 23 height 23
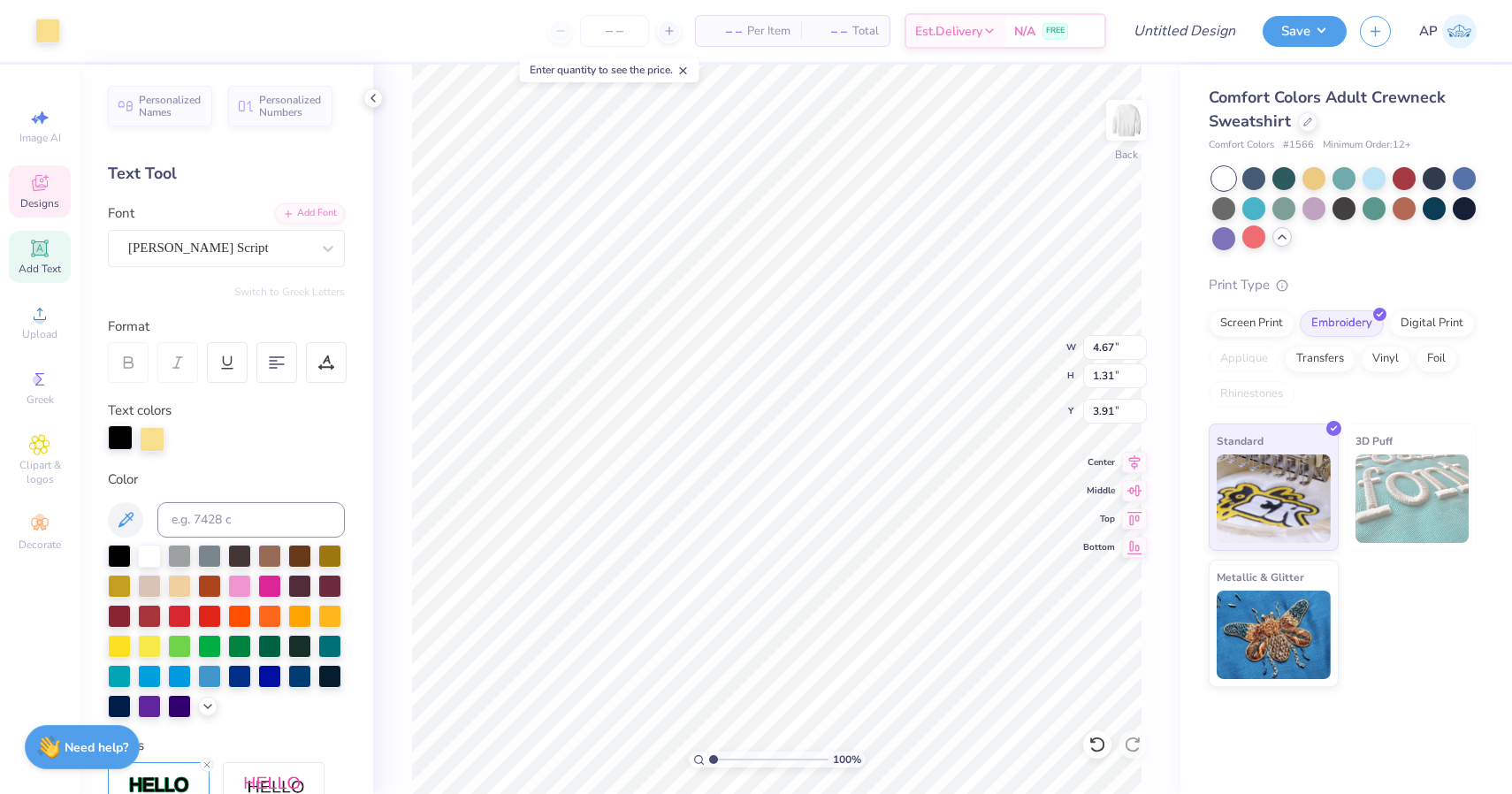
click at [120, 431] on div at bounding box center [120, 437] width 25 height 25
click at [118, 557] on div at bounding box center [119, 554] width 23 height 23
click at [120, 556] on div at bounding box center [119, 554] width 23 height 23
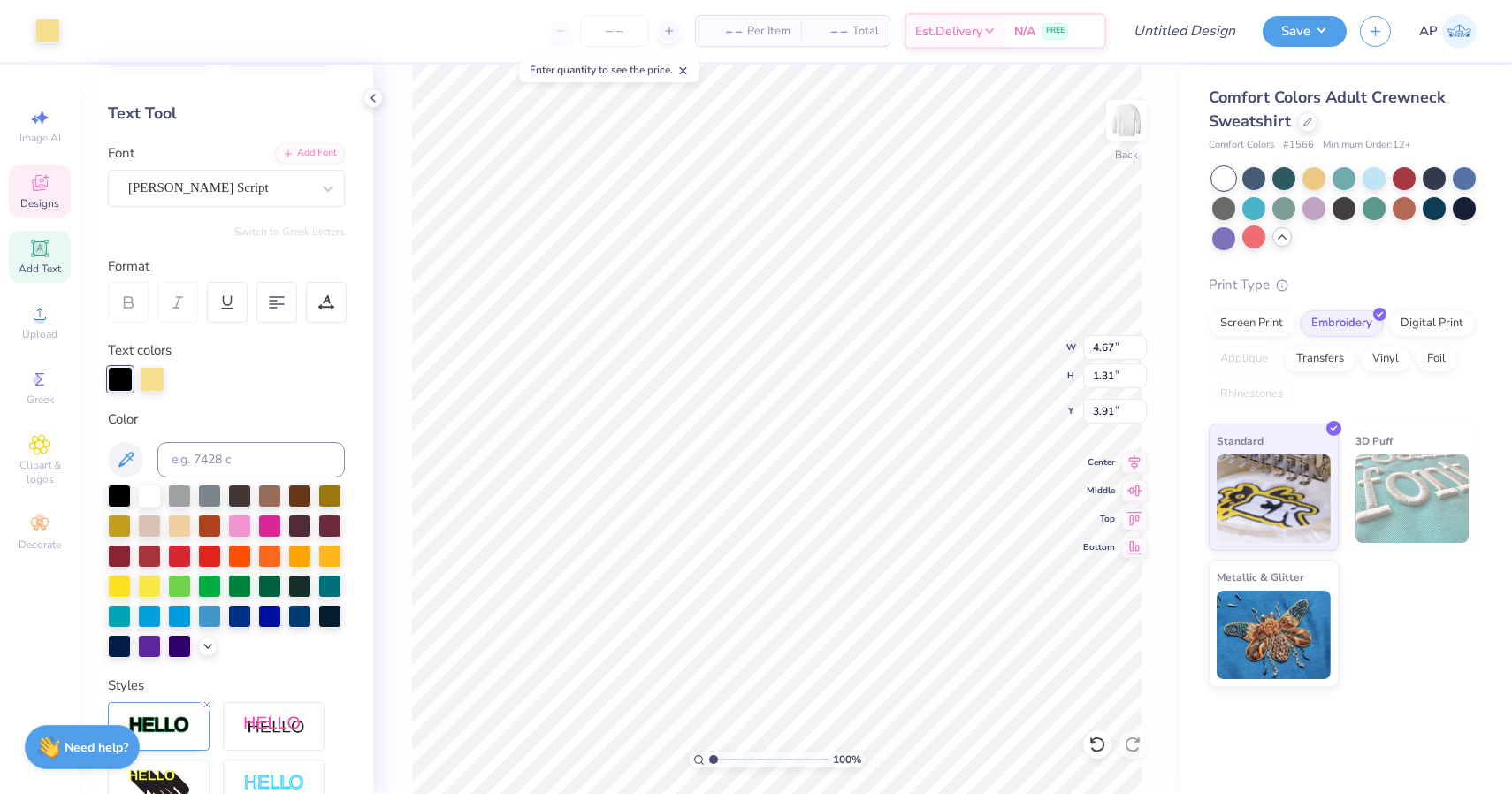
scroll to position [61, 0]
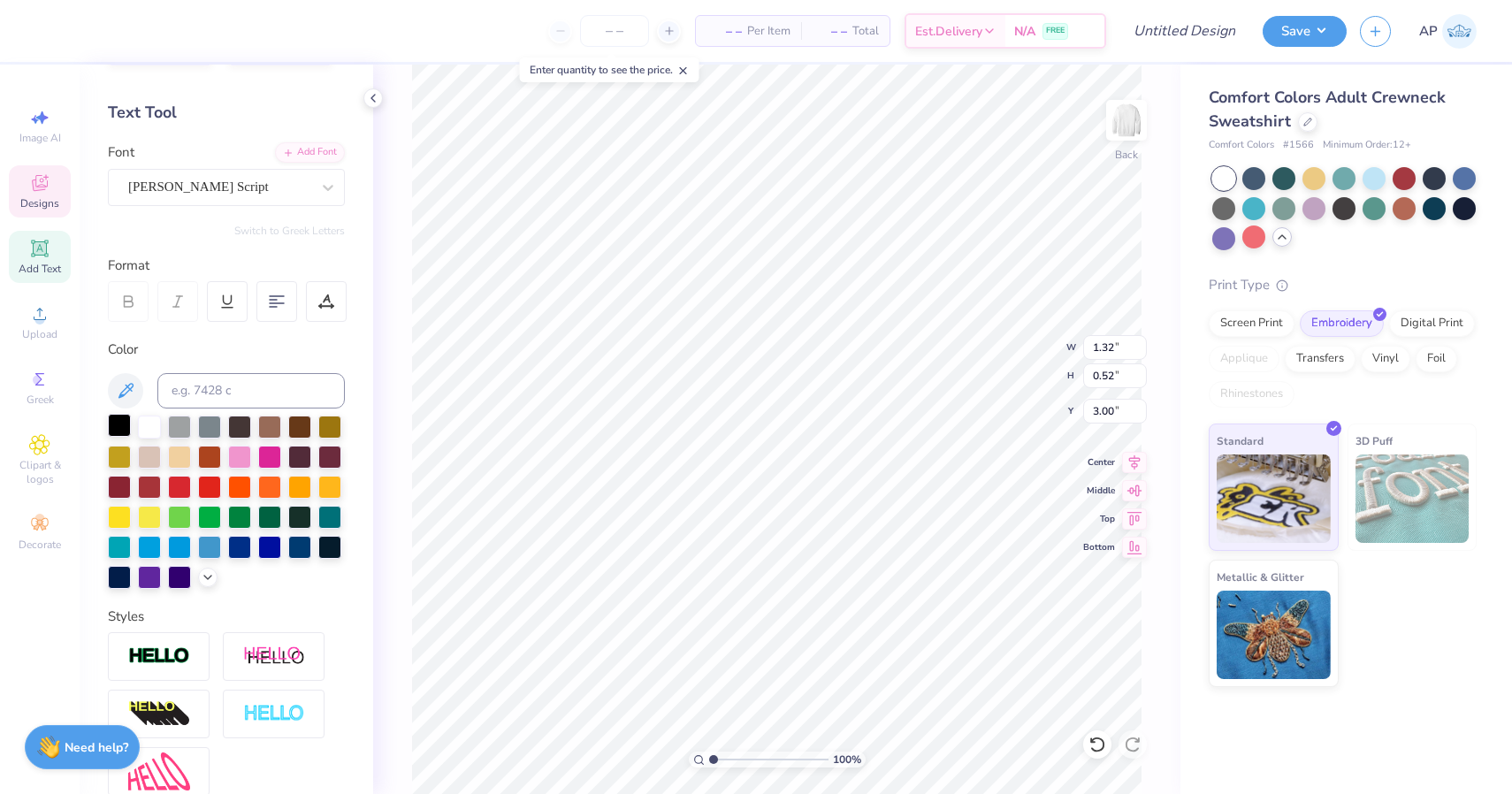
click at [111, 430] on div at bounding box center [119, 425] width 23 height 23
click at [119, 424] on div at bounding box center [119, 425] width 23 height 23
click at [117, 424] on div at bounding box center [119, 425] width 23 height 23
click at [125, 384] on icon at bounding box center [125, 390] width 21 height 21
click at [125, 422] on div at bounding box center [119, 425] width 23 height 23
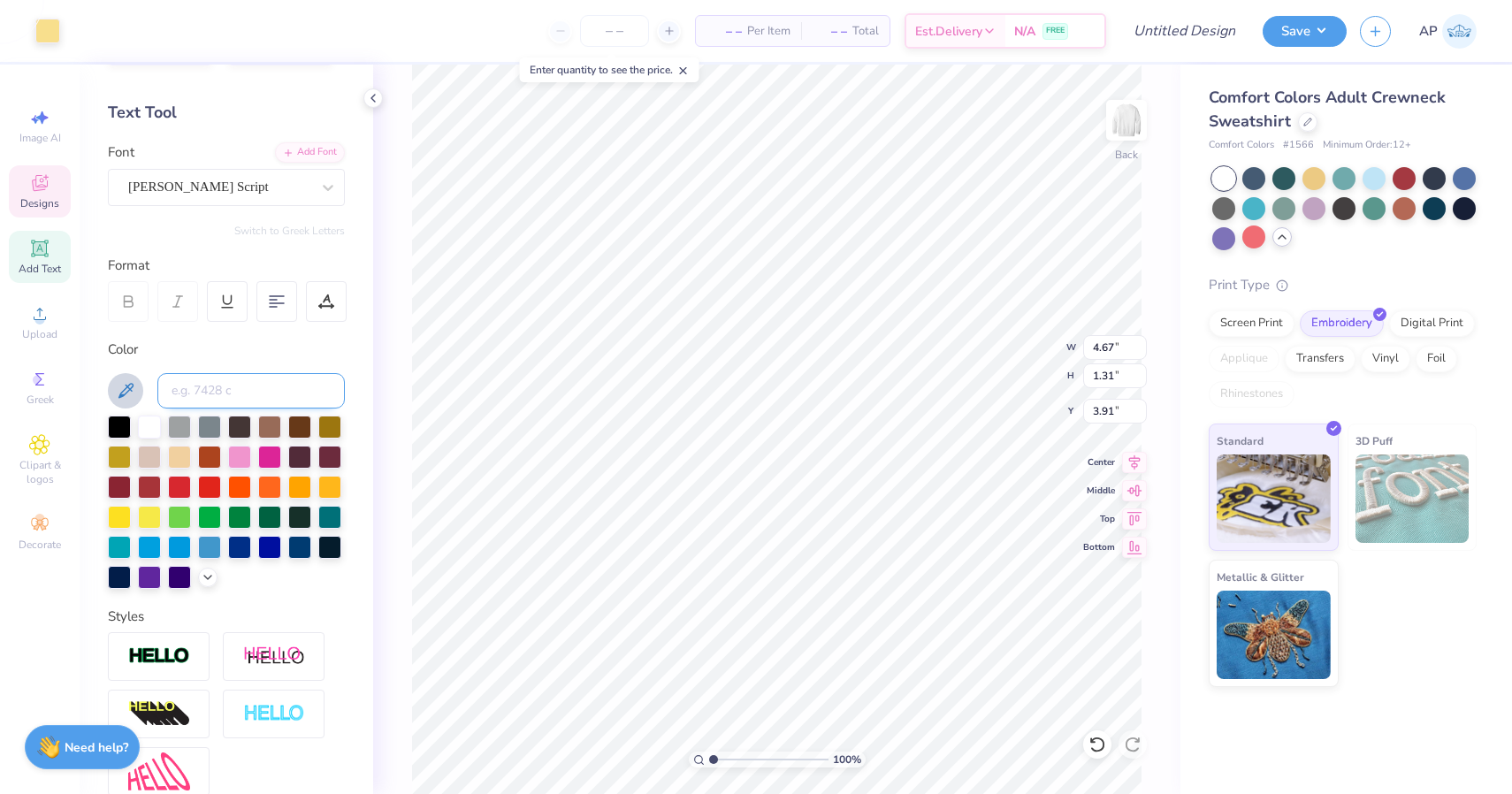
click at [247, 385] on input at bounding box center [251, 391] width 188 height 35
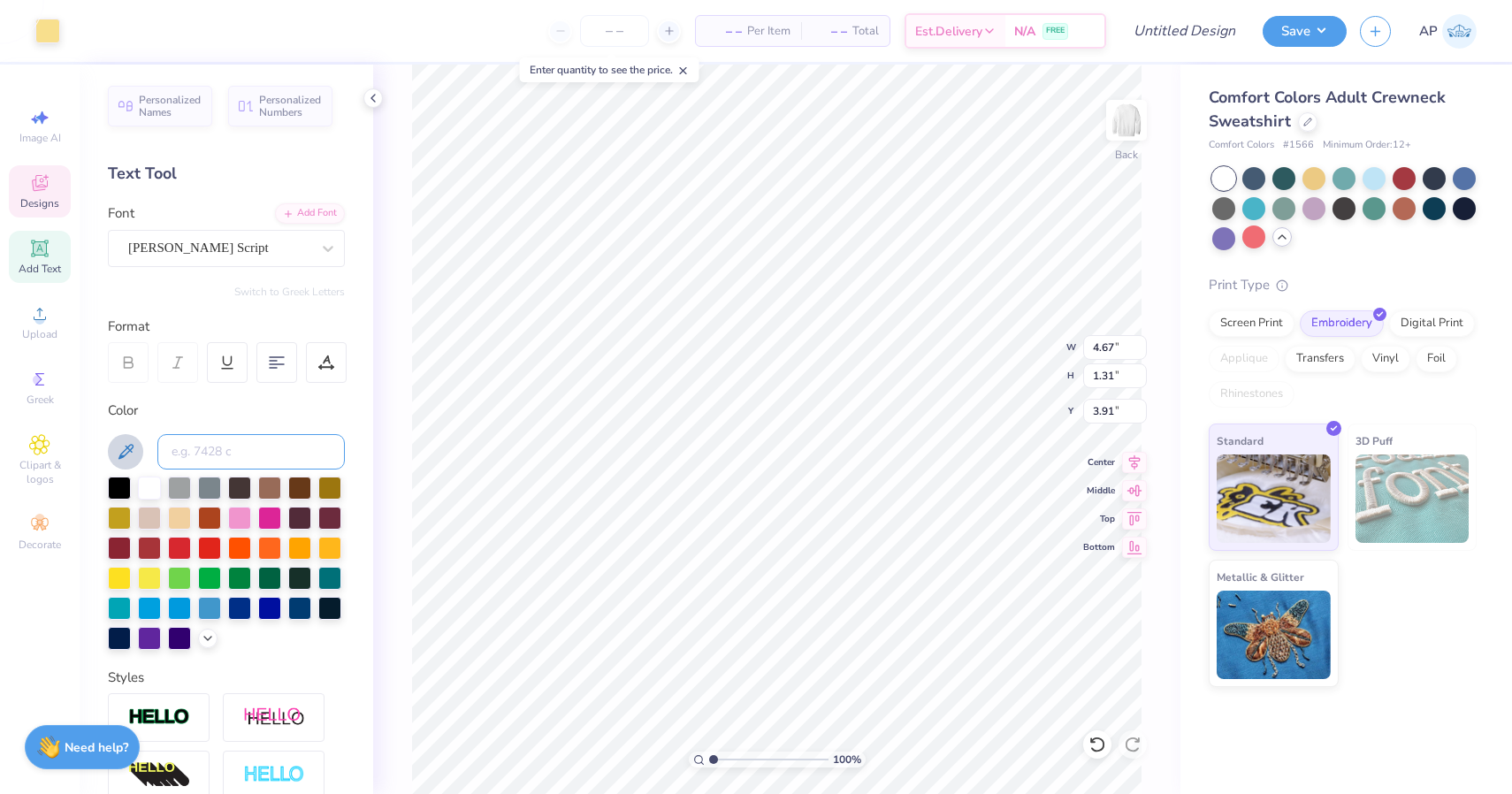
scroll to position [0, 0]
click at [262, 406] on div "Color" at bounding box center [226, 410] width 237 height 20
click at [45, 192] on icon at bounding box center [40, 182] width 21 height 21
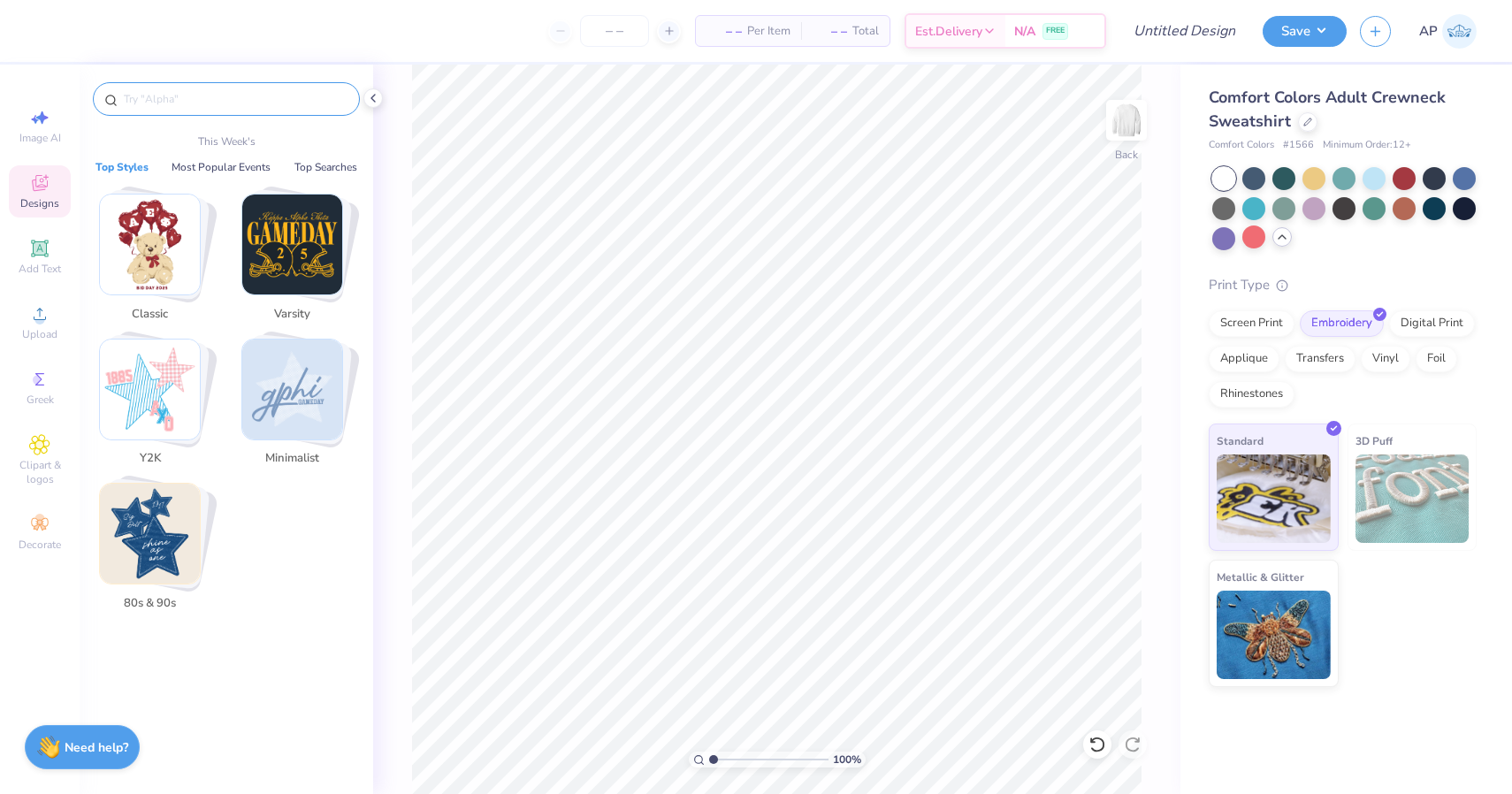
click at [182, 101] on input "text" at bounding box center [235, 98] width 226 height 17
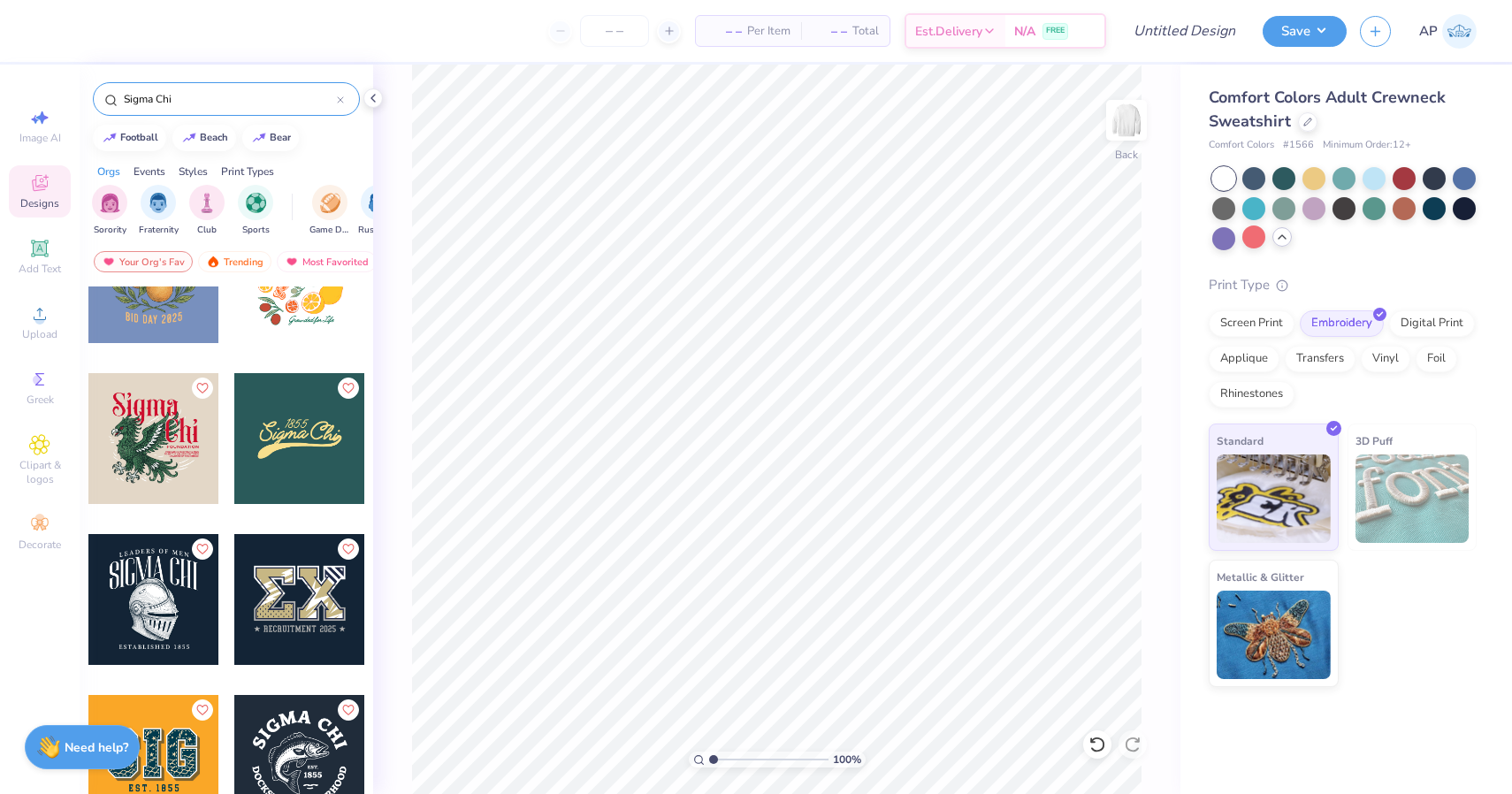
scroll to position [1035, 0]
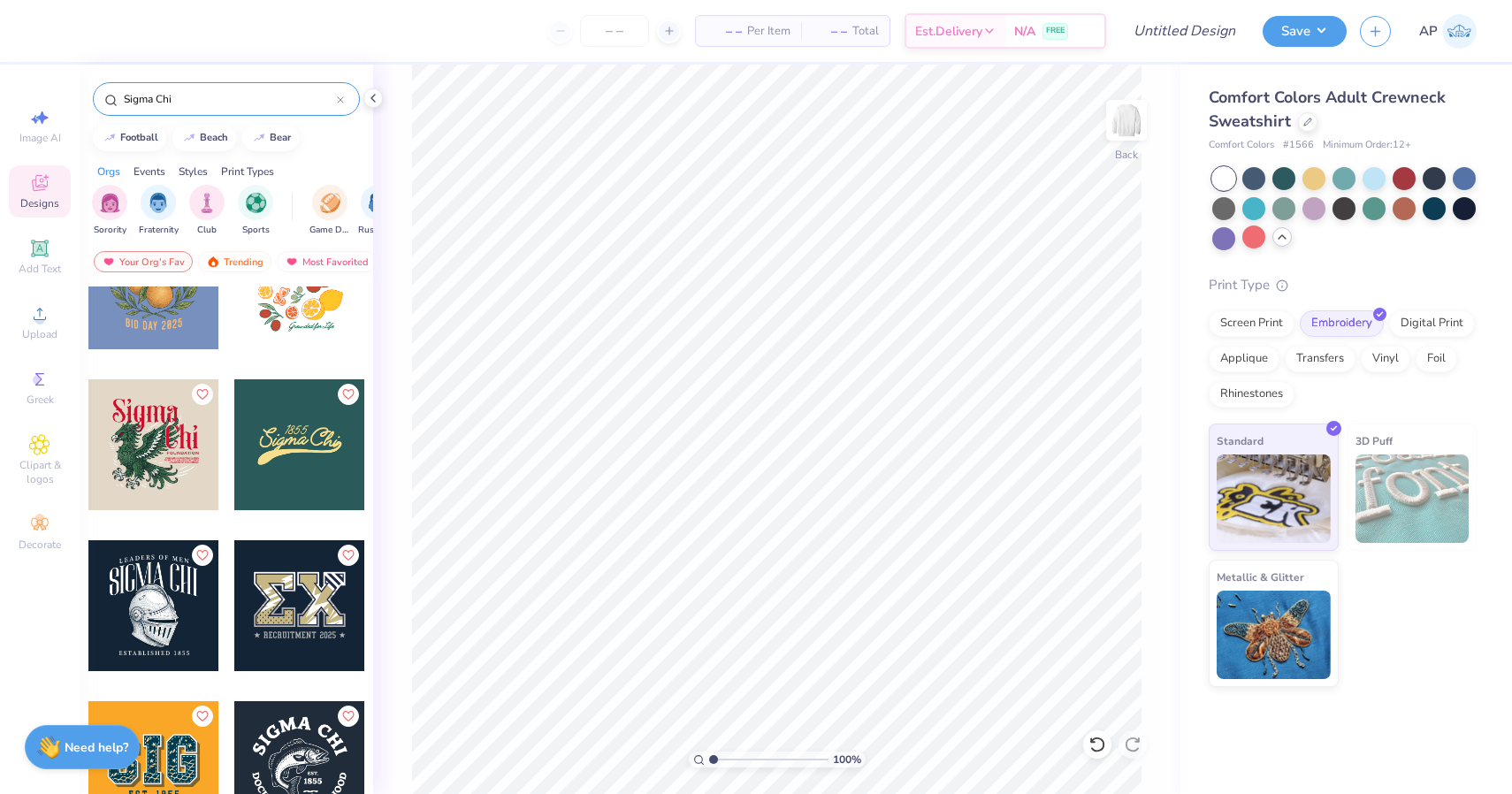
click at [316, 457] on div at bounding box center [300, 444] width 131 height 131
click at [1243, 320] on div "Screen Print" at bounding box center [1251, 321] width 86 height 27
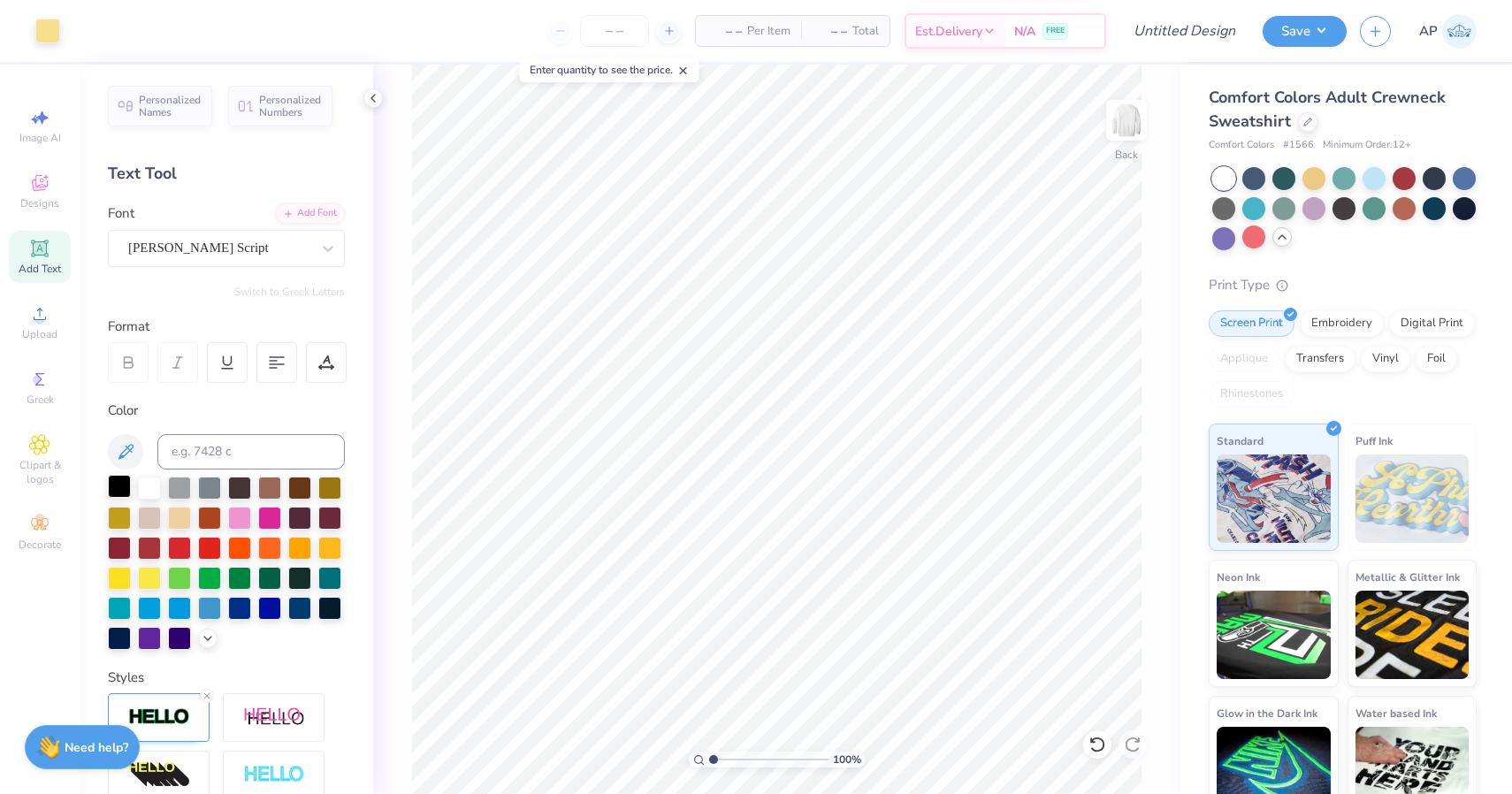
click at [125, 493] on div at bounding box center [119, 486] width 23 height 23
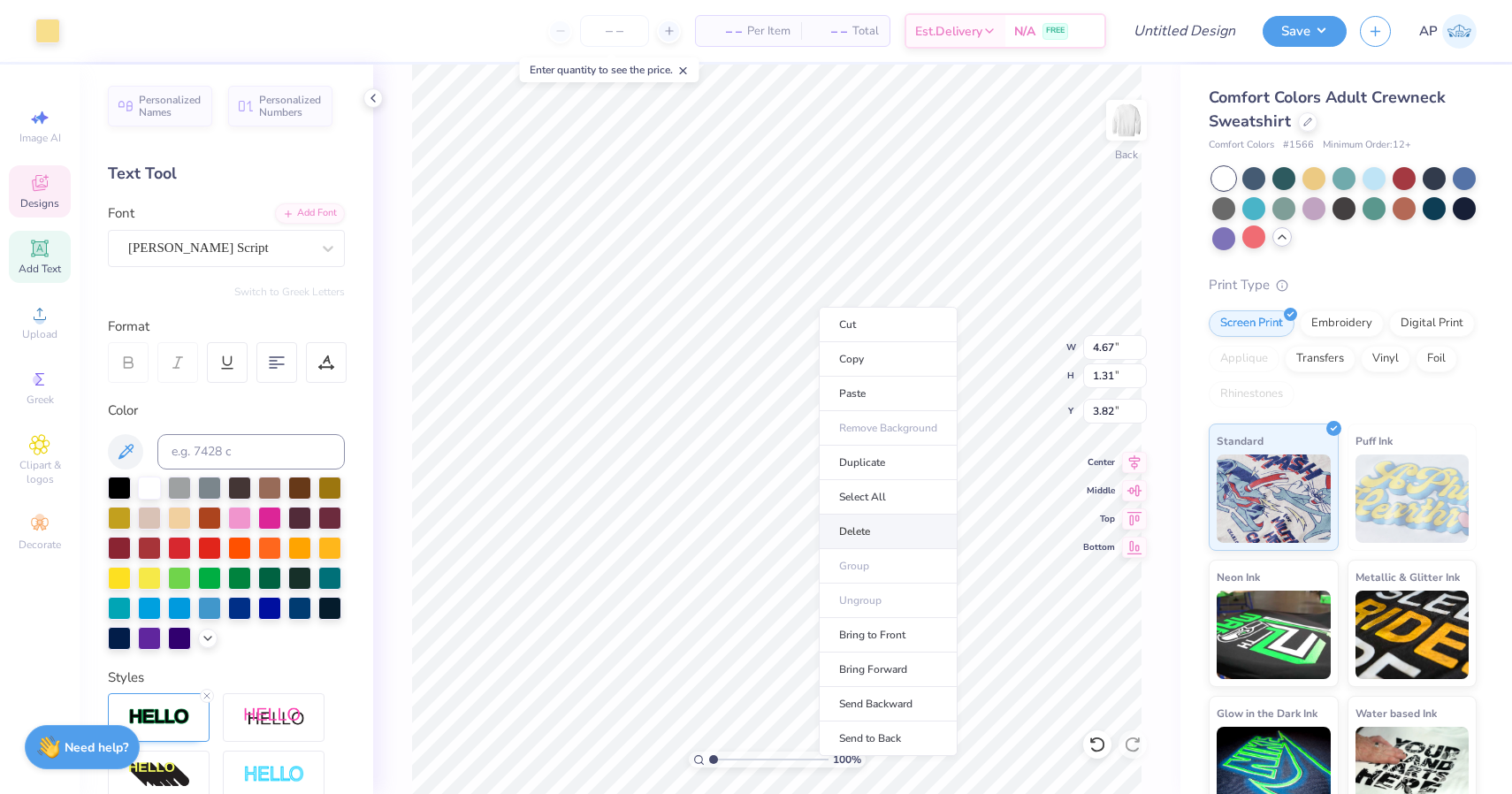
click at [860, 532] on li "Delete" at bounding box center [888, 531] width 139 height 34
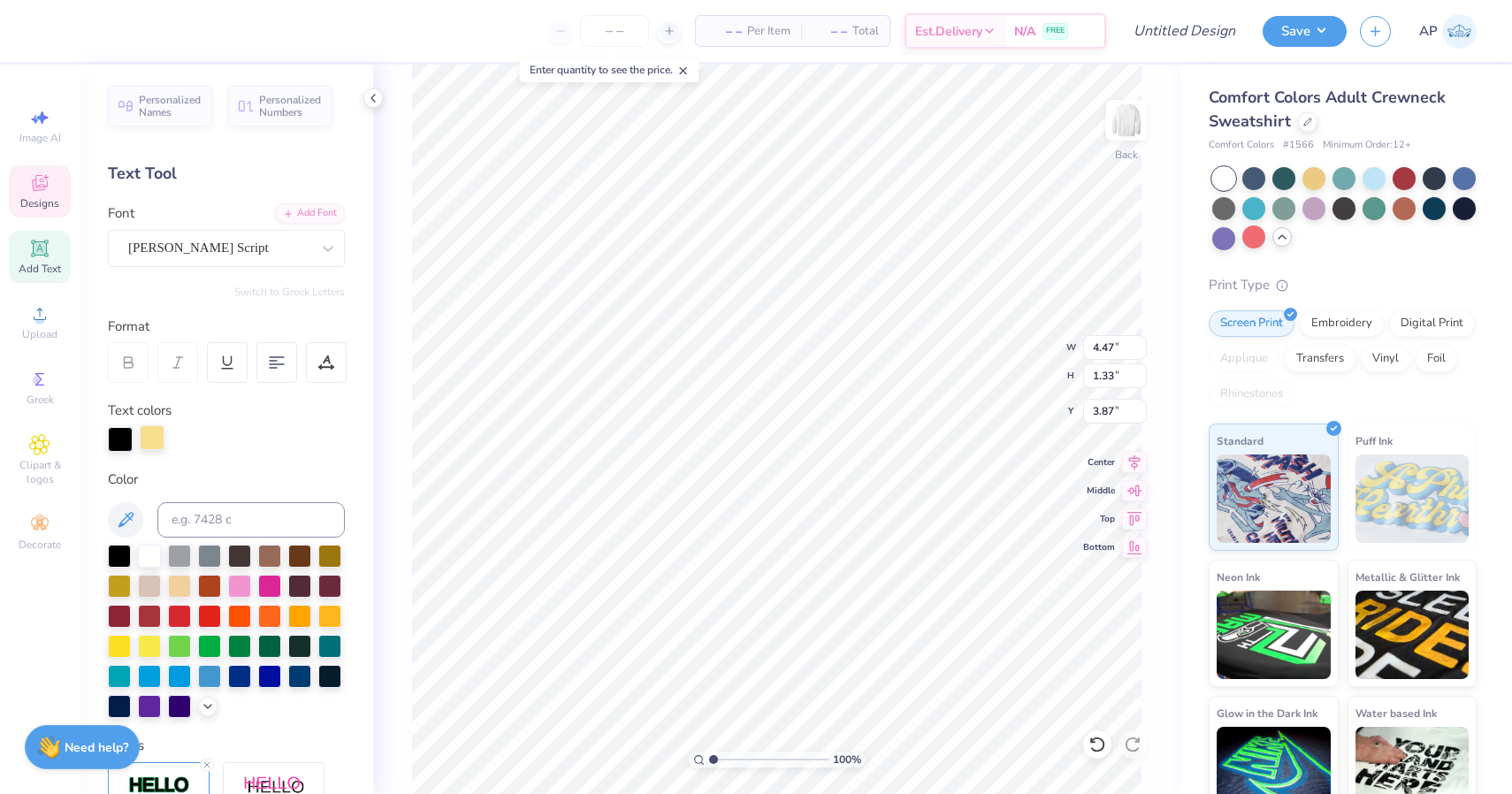
click at [150, 439] on div at bounding box center [152, 437] width 25 height 25
click at [121, 437] on div at bounding box center [120, 437] width 25 height 25
click at [121, 437] on div at bounding box center [120, 439] width 25 height 25
click at [121, 437] on div at bounding box center [120, 437] width 25 height 25
click at [126, 554] on div at bounding box center [119, 554] width 23 height 23
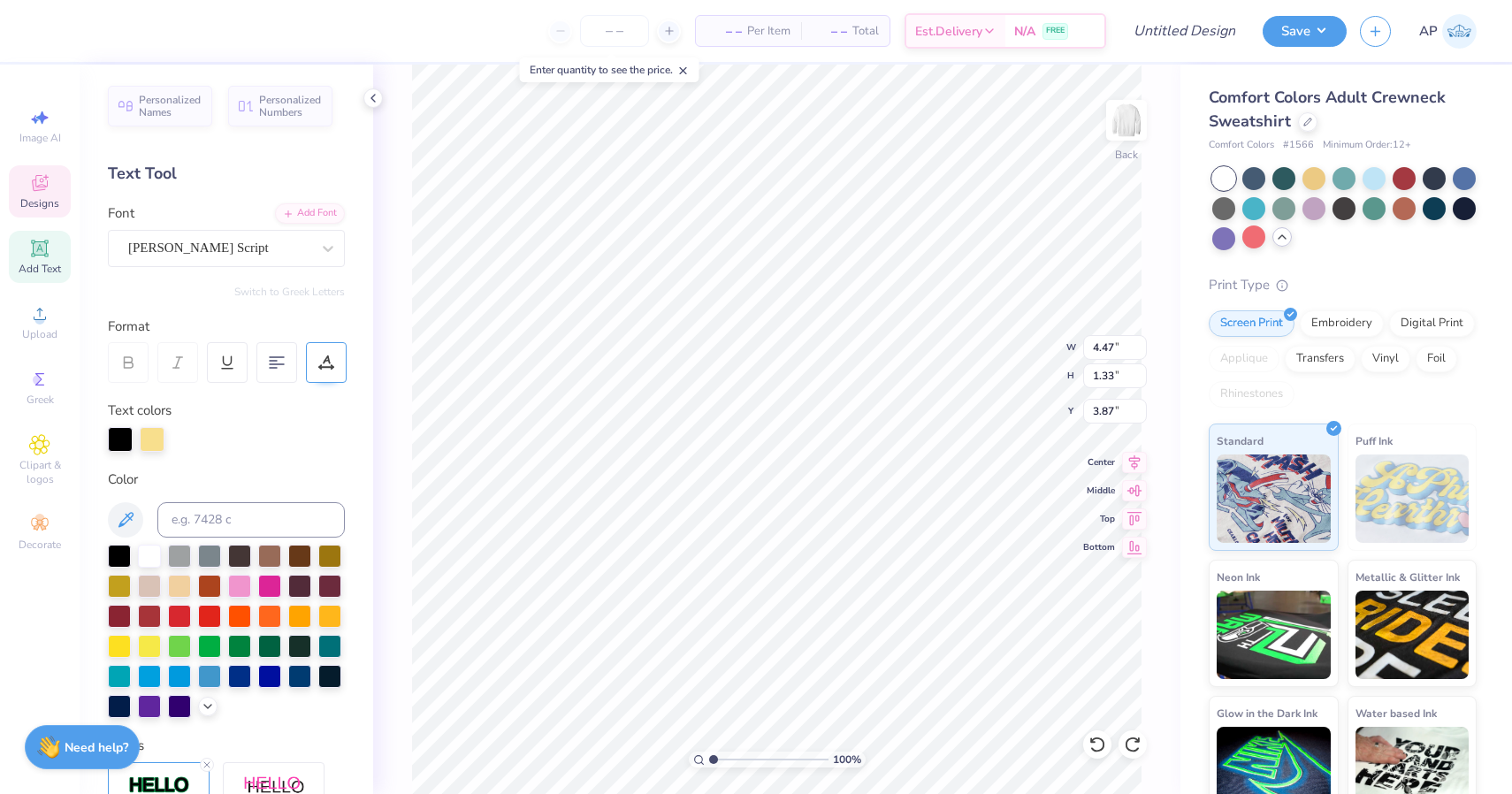
scroll to position [0, 0]
click at [326, 361] on icon at bounding box center [326, 362] width 16 height 16
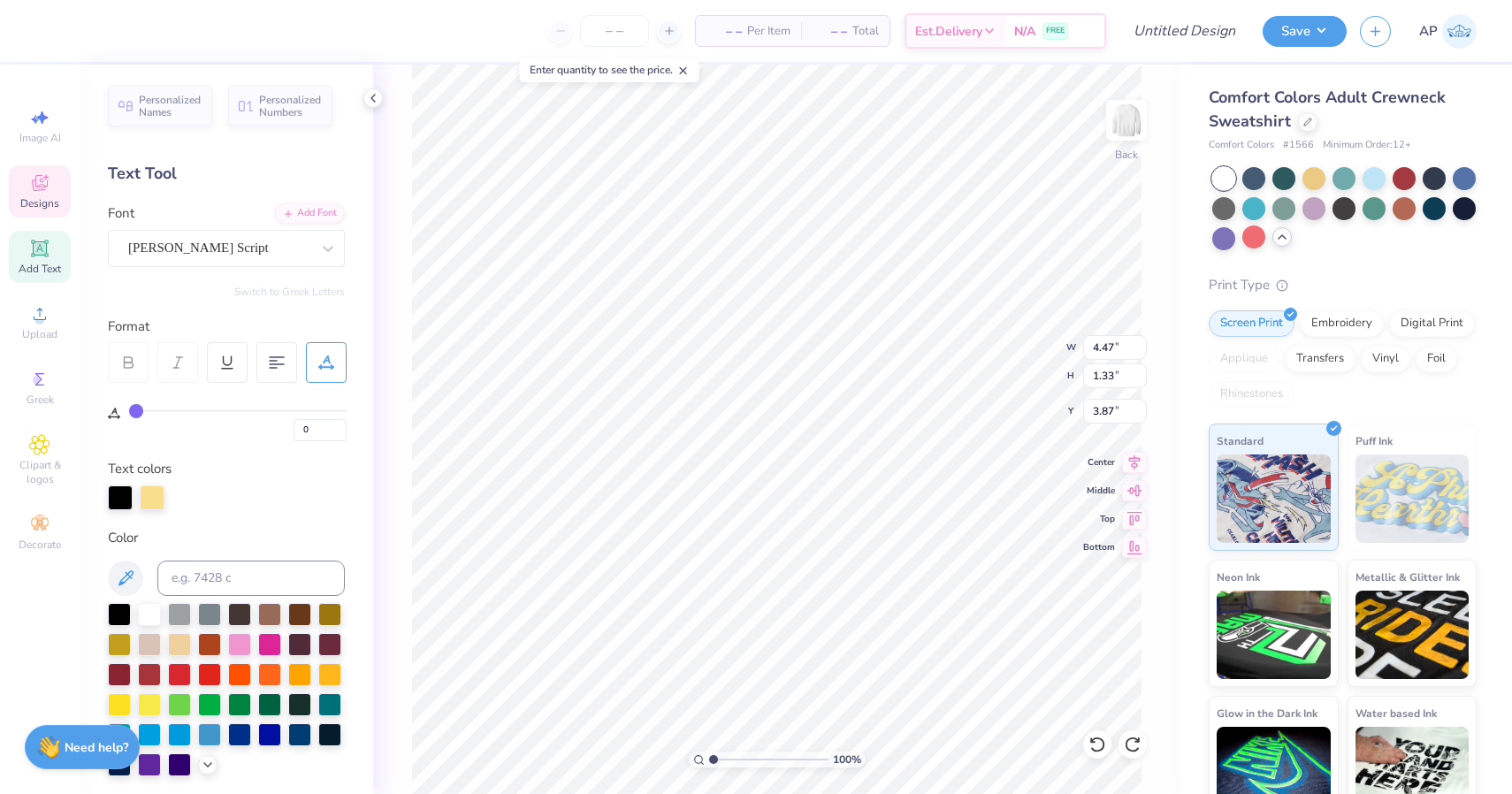
click at [321, 365] on icon at bounding box center [320, 366] width 2 height 2
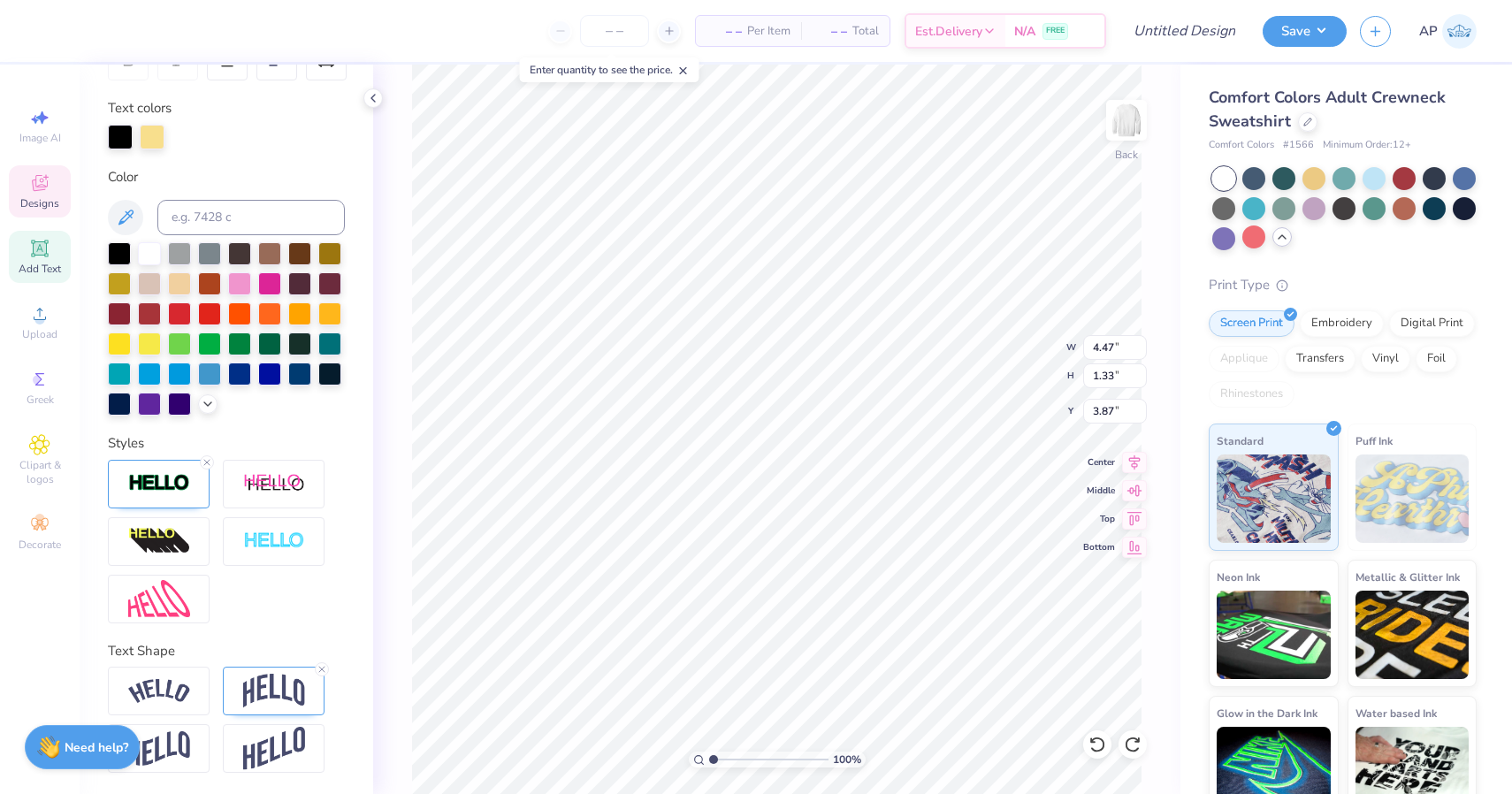
scroll to position [303, 0]
click at [207, 463] on line at bounding box center [207, 463] width 6 height 6
click at [286, 420] on div "Personalized Names Personalized Numbers Text Tool Add Font Font [PERSON_NAME] S…" at bounding box center [226, 429] width 293 height 730
click at [166, 479] on img at bounding box center [158, 483] width 62 height 20
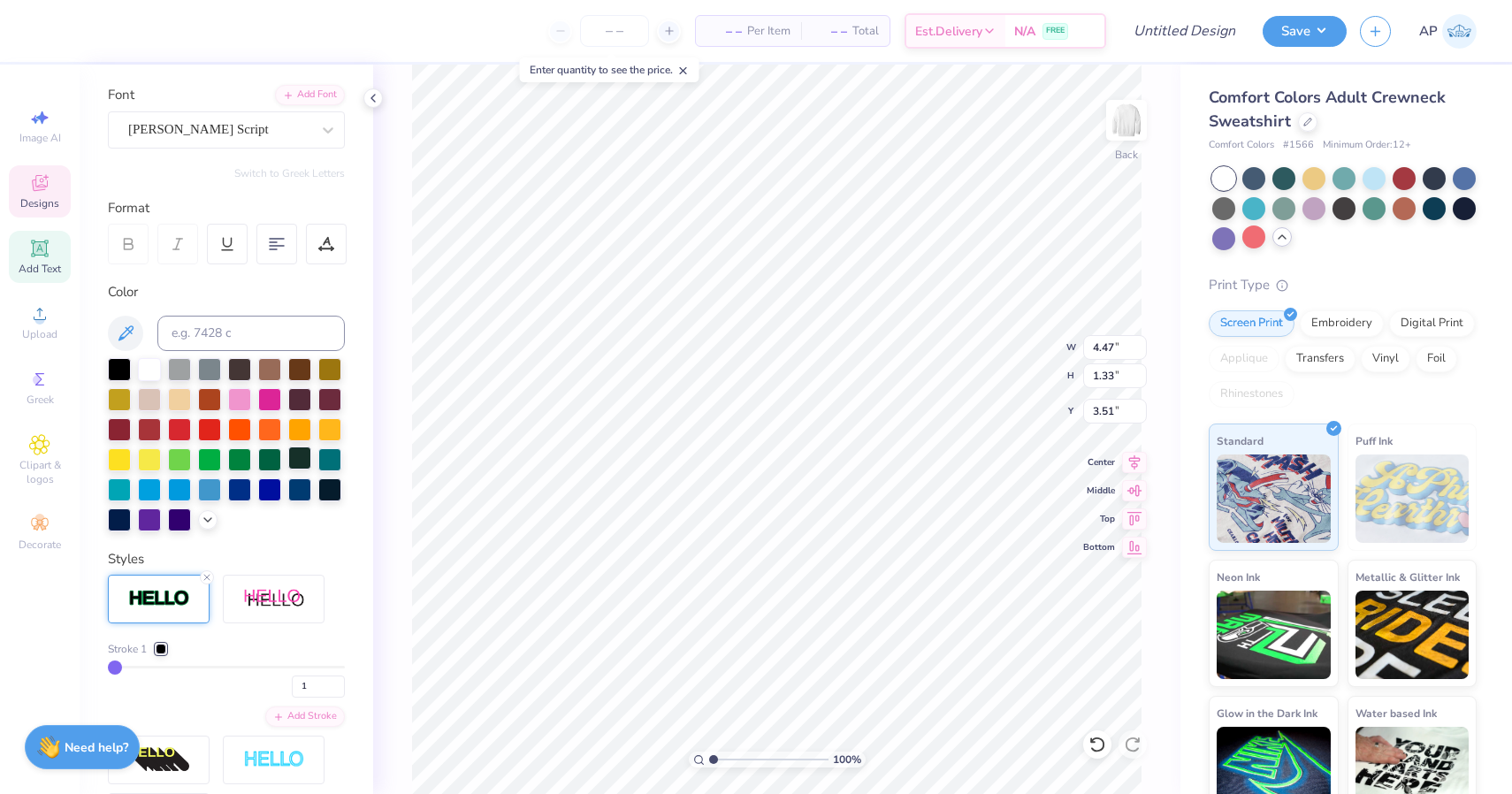
scroll to position [103, 0]
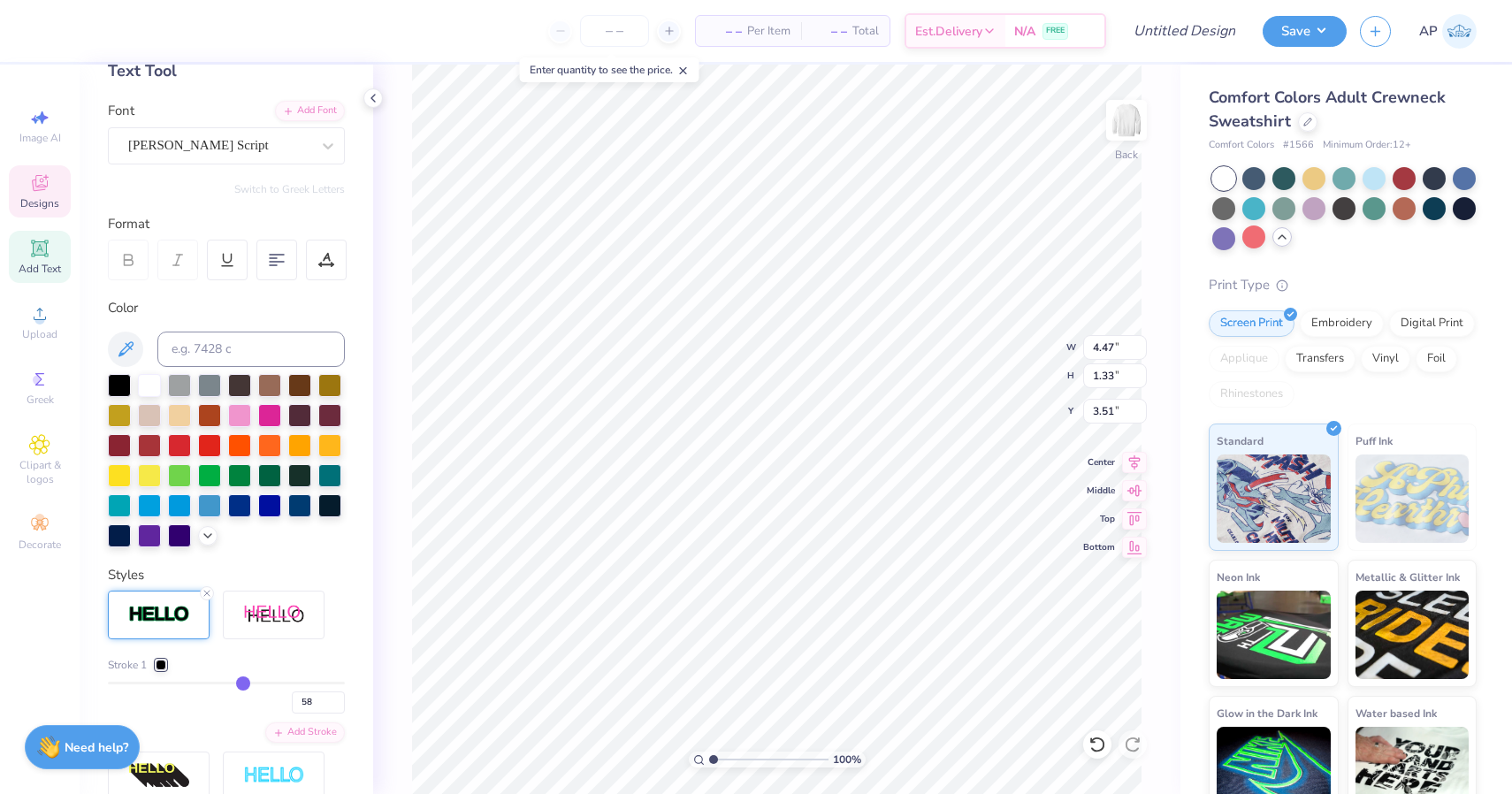
drag, startPoint x: 114, startPoint y: 683, endPoint x: 243, endPoint y: 677, distance: 129.1
click at [243, 682] on input "range" at bounding box center [226, 683] width 237 height 3
drag, startPoint x: 240, startPoint y: 684, endPoint x: 93, endPoint y: 679, distance: 147.1
click at [252, 566] on div "Styles" at bounding box center [226, 575] width 237 height 20
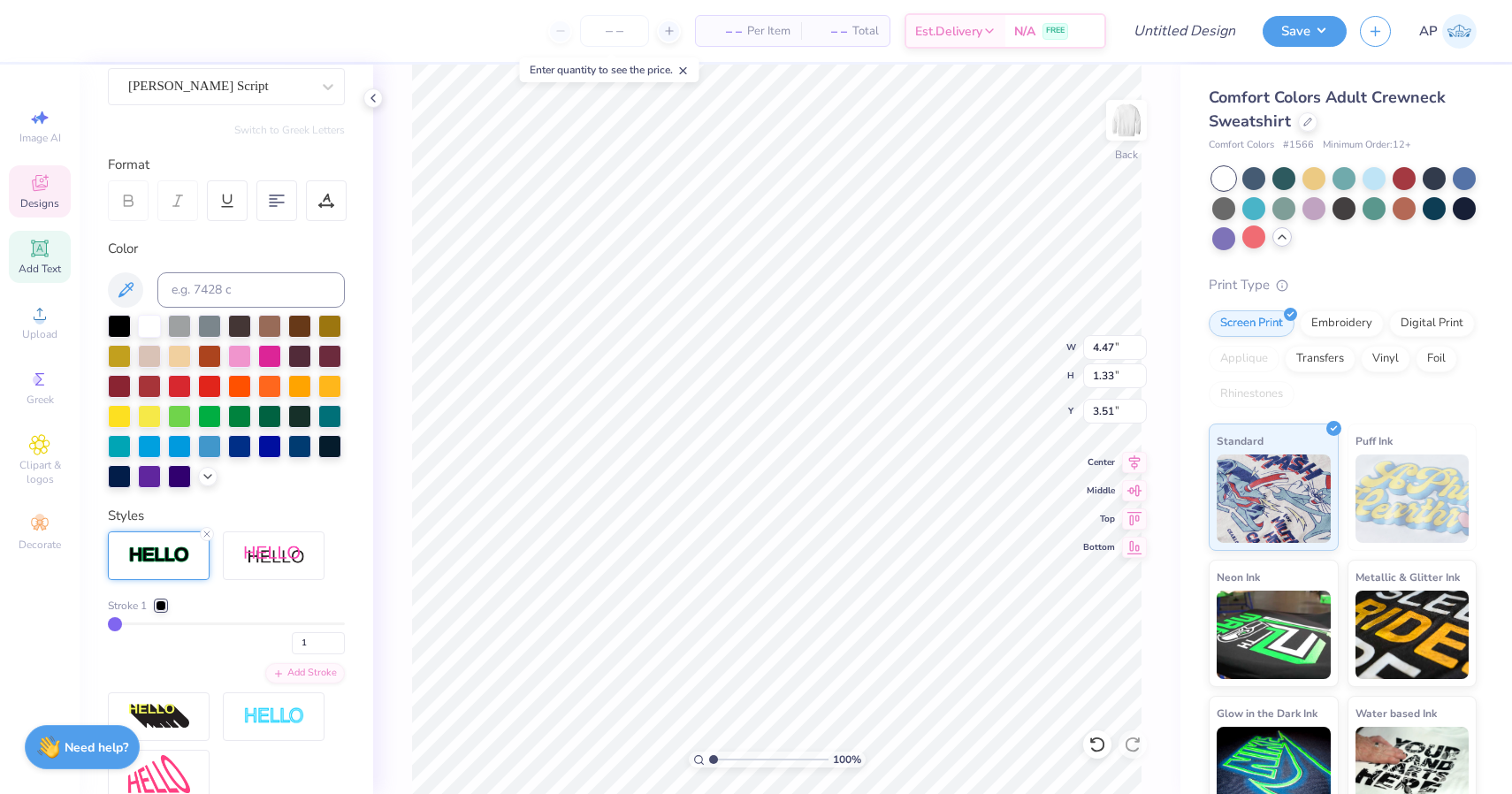
scroll to position [163, 0]
click at [160, 605] on div at bounding box center [161, 605] width 11 height 11
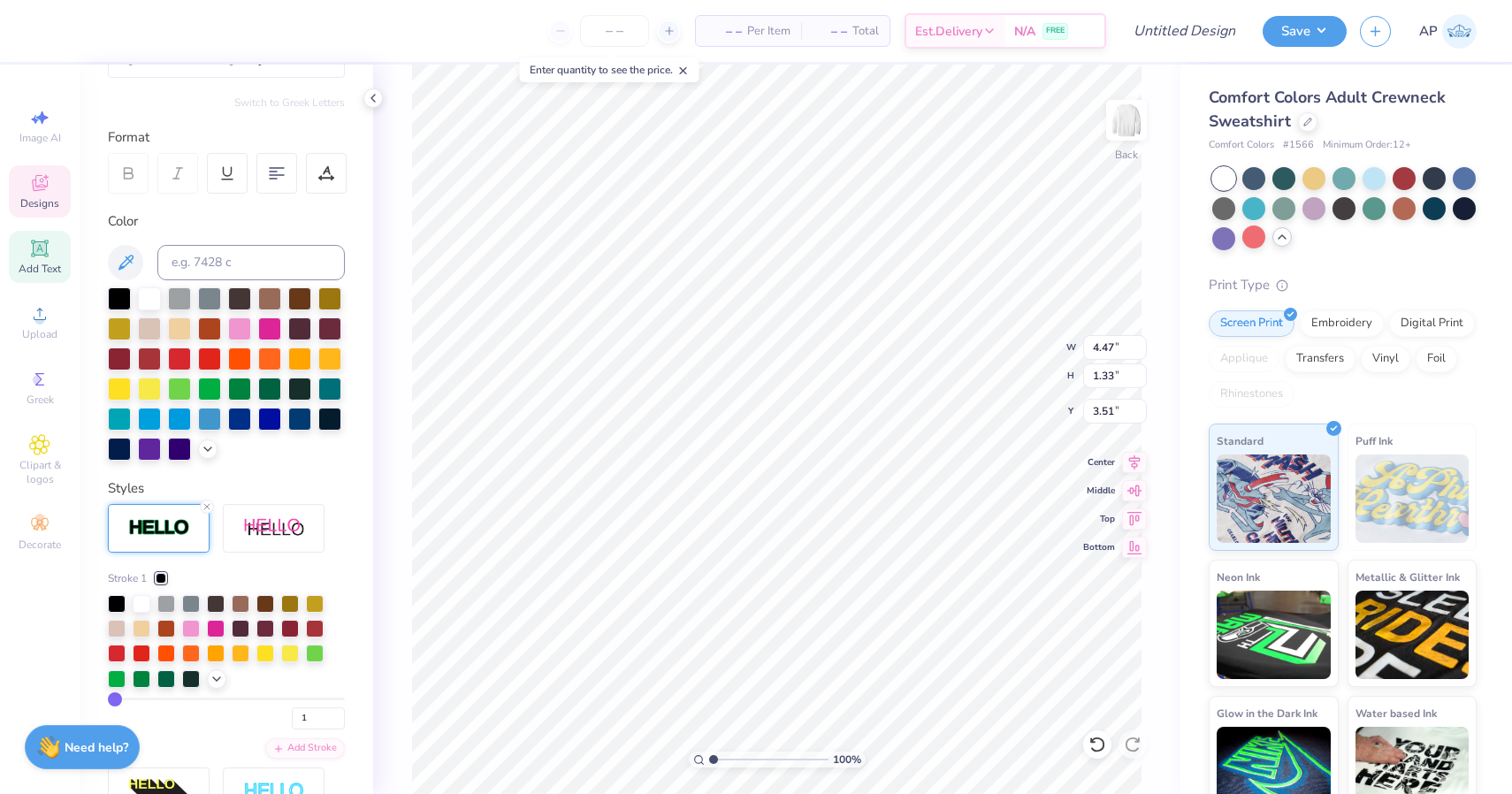
scroll to position [194, 0]
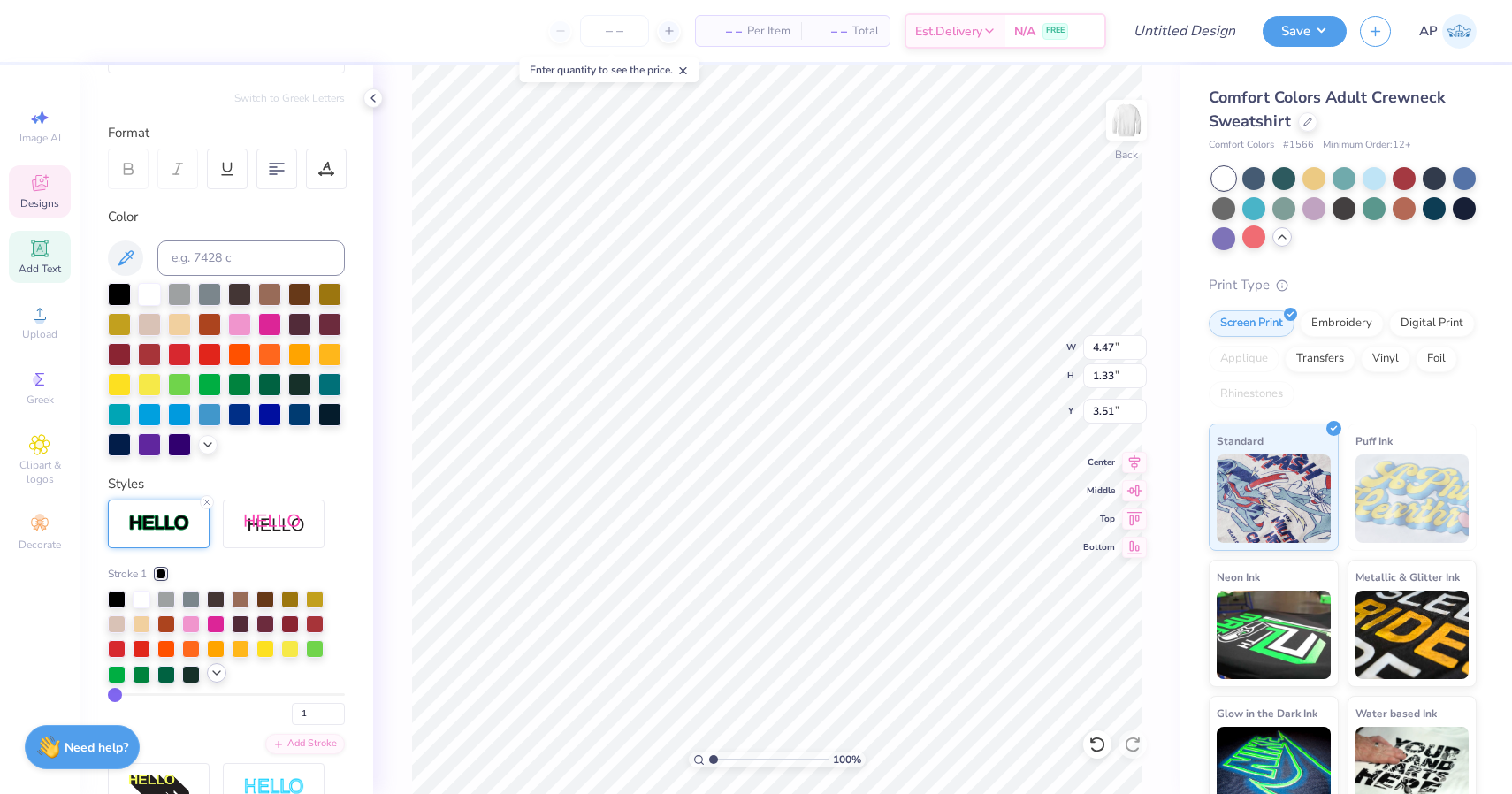
click at [216, 674] on icon at bounding box center [216, 673] width 14 height 14
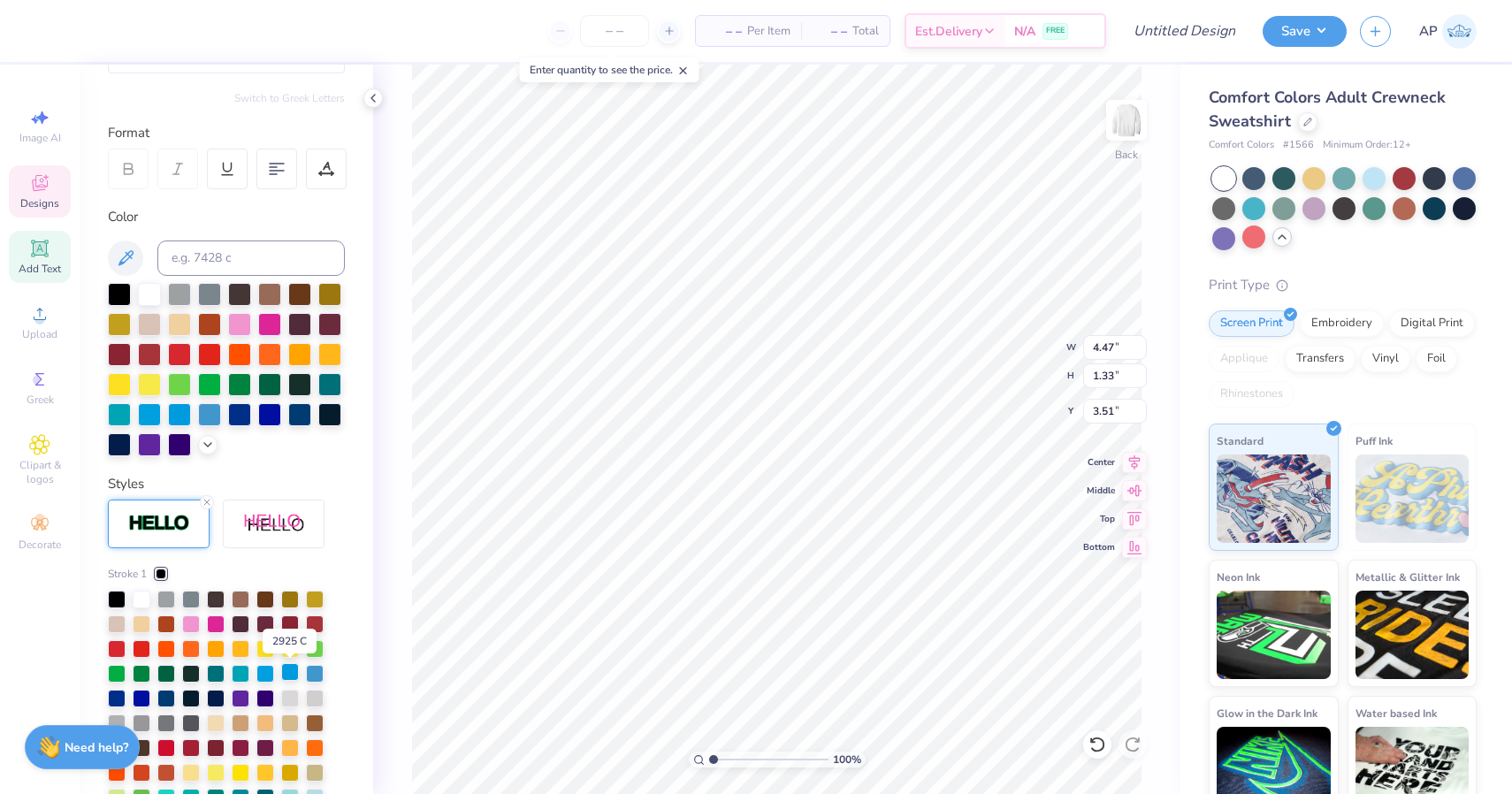
click at [290, 673] on div at bounding box center [290, 672] width 17 height 17
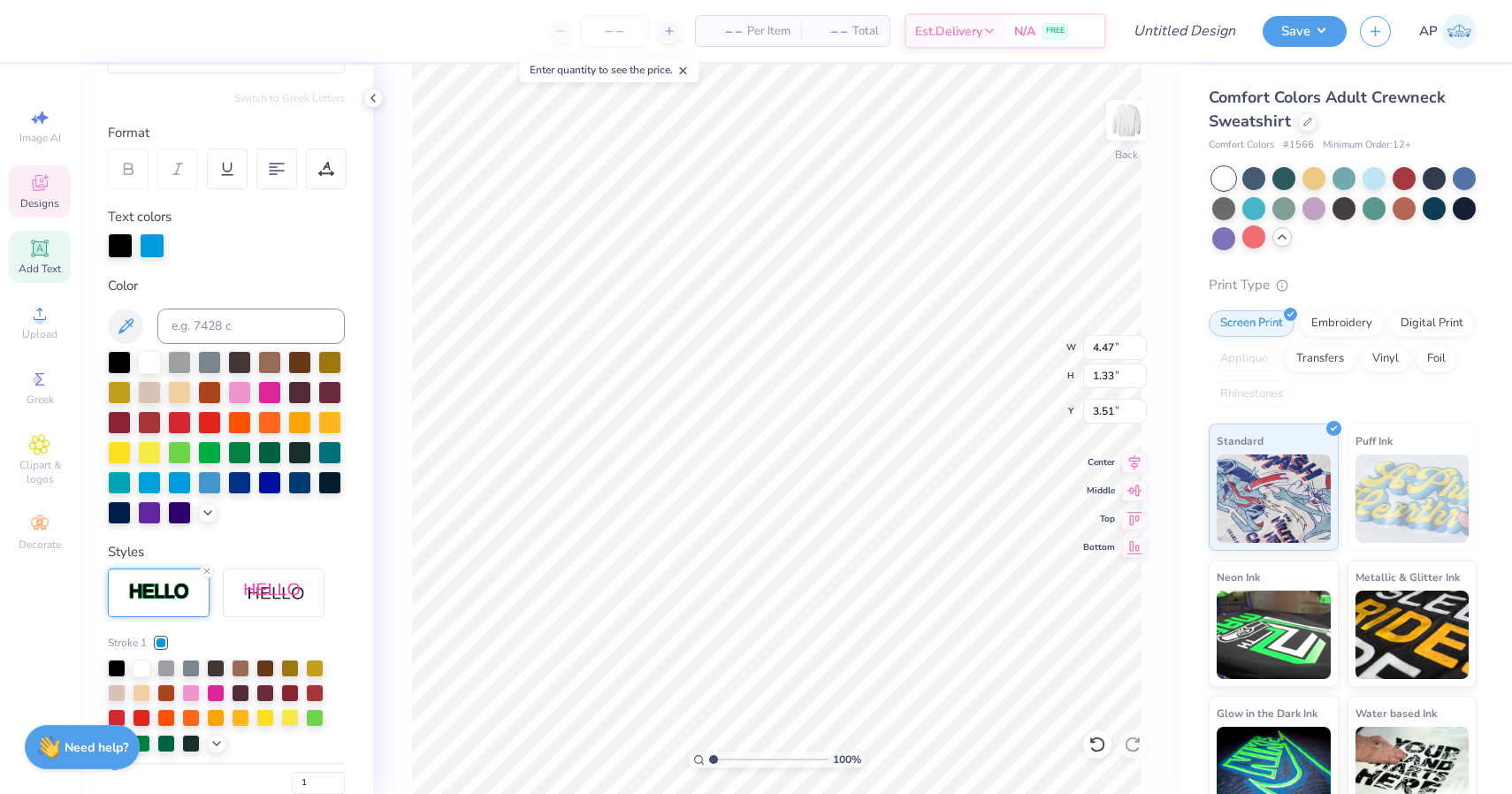
click at [392, 583] on div "100 % Back W 4.47 4.47 " H 1.33 1.33 " Y 3.51 3.51 " Center Middle Top Bottom" at bounding box center [777, 429] width 808 height 730
click at [148, 235] on div at bounding box center [152, 244] width 25 height 25
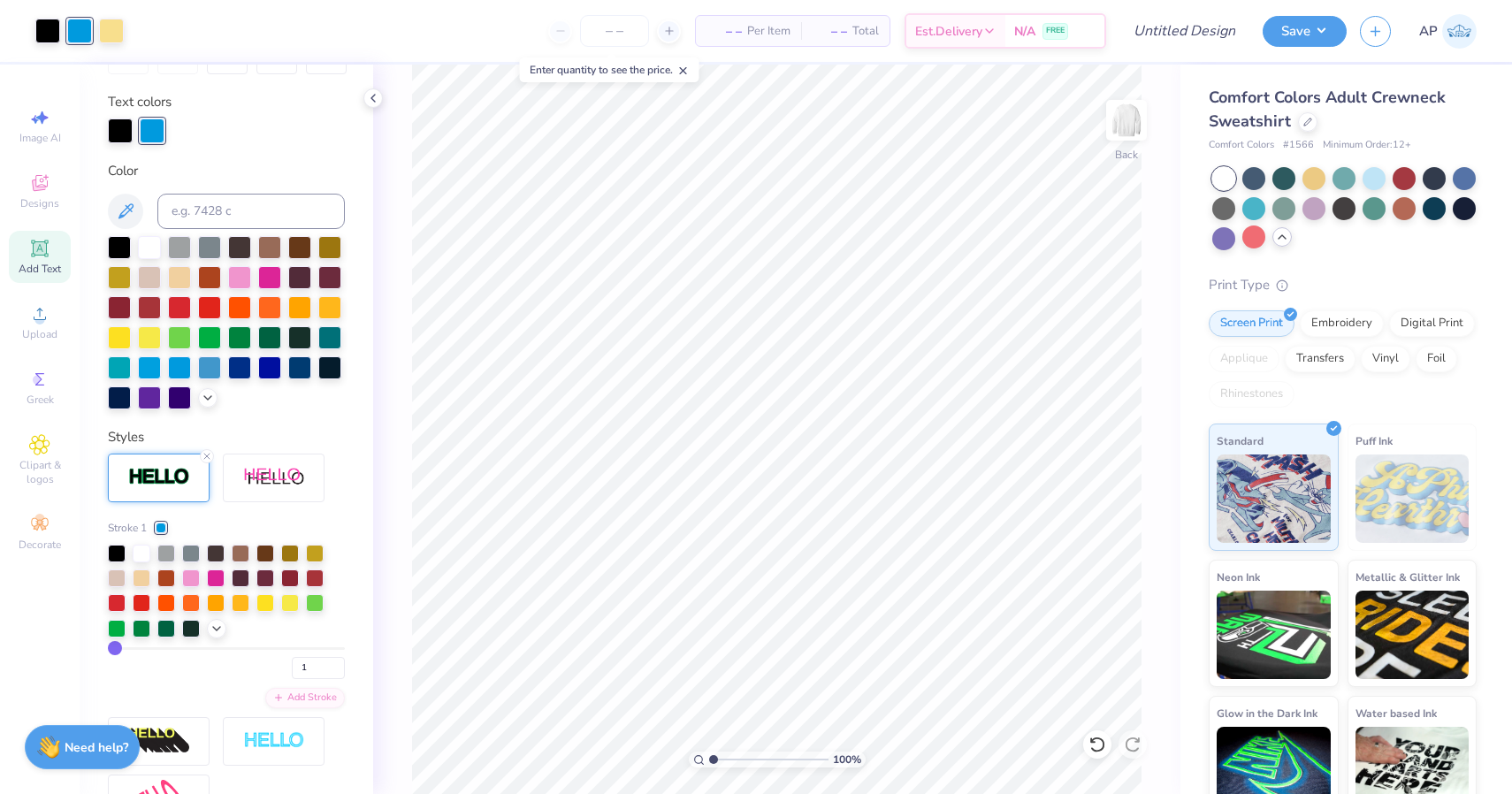
scroll to position [315, 0]
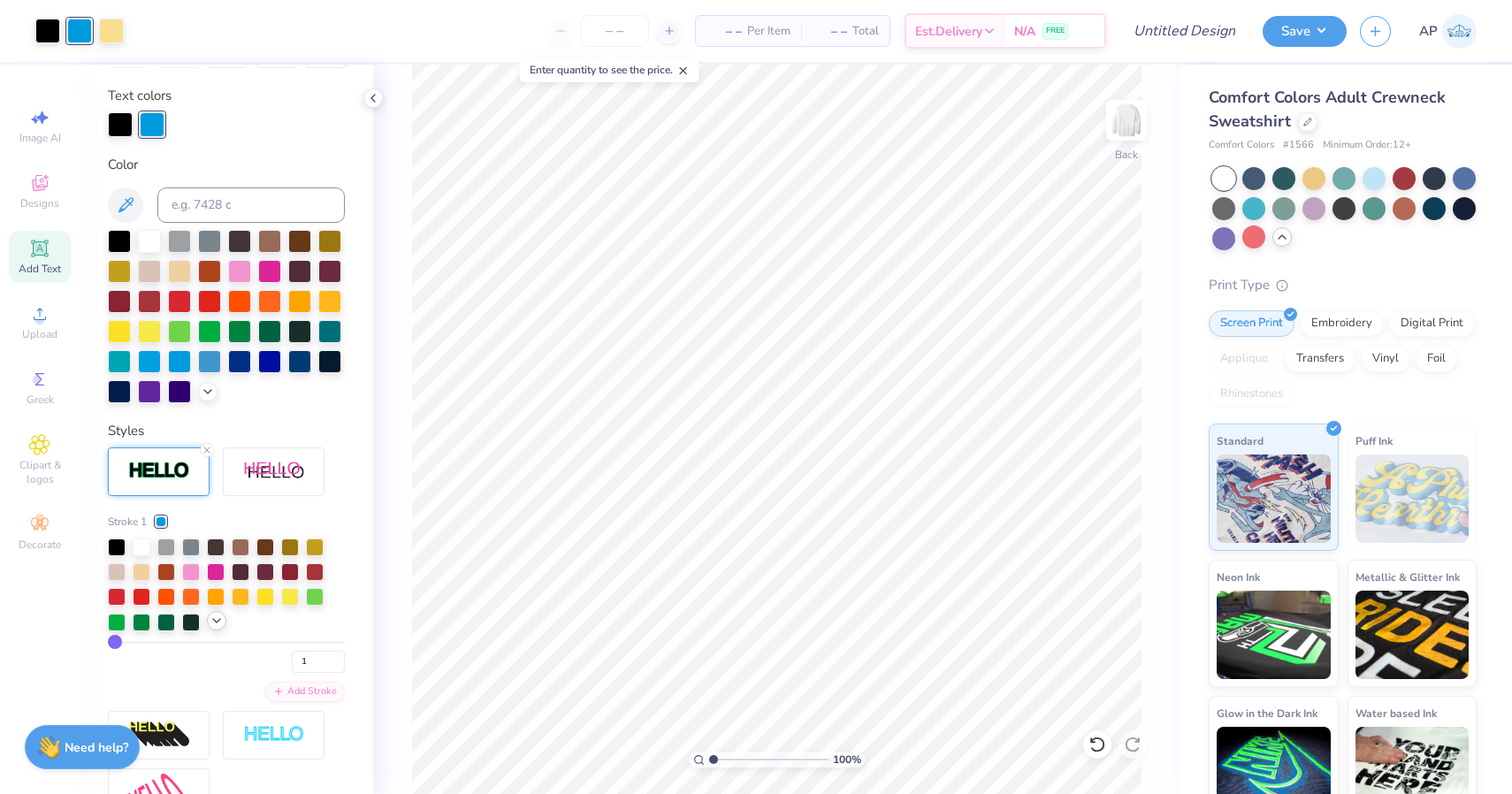
click at [219, 628] on div at bounding box center [216, 620] width 19 height 19
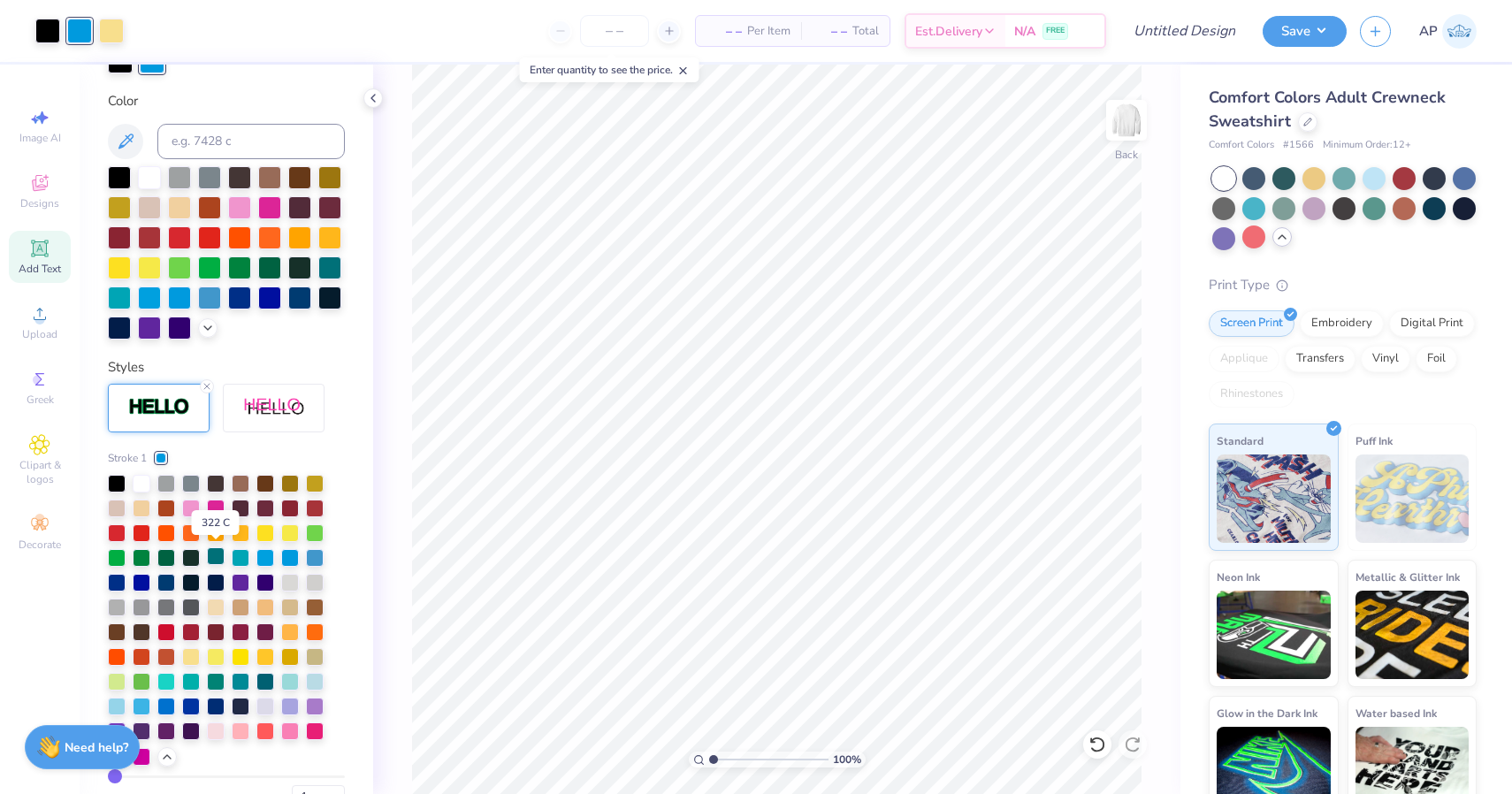
scroll to position [382, 0]
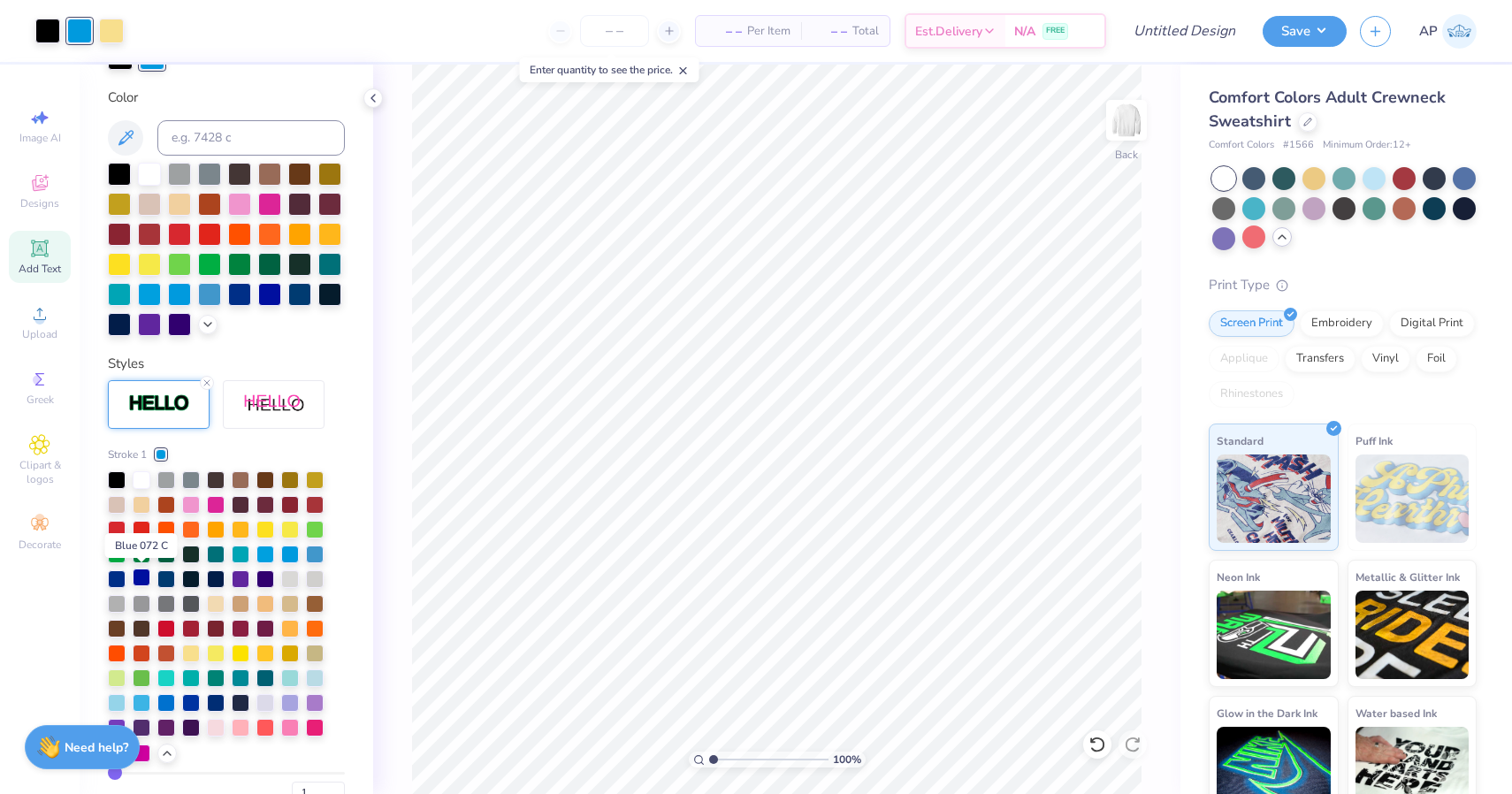
click at [143, 581] on div at bounding box center [141, 577] width 17 height 17
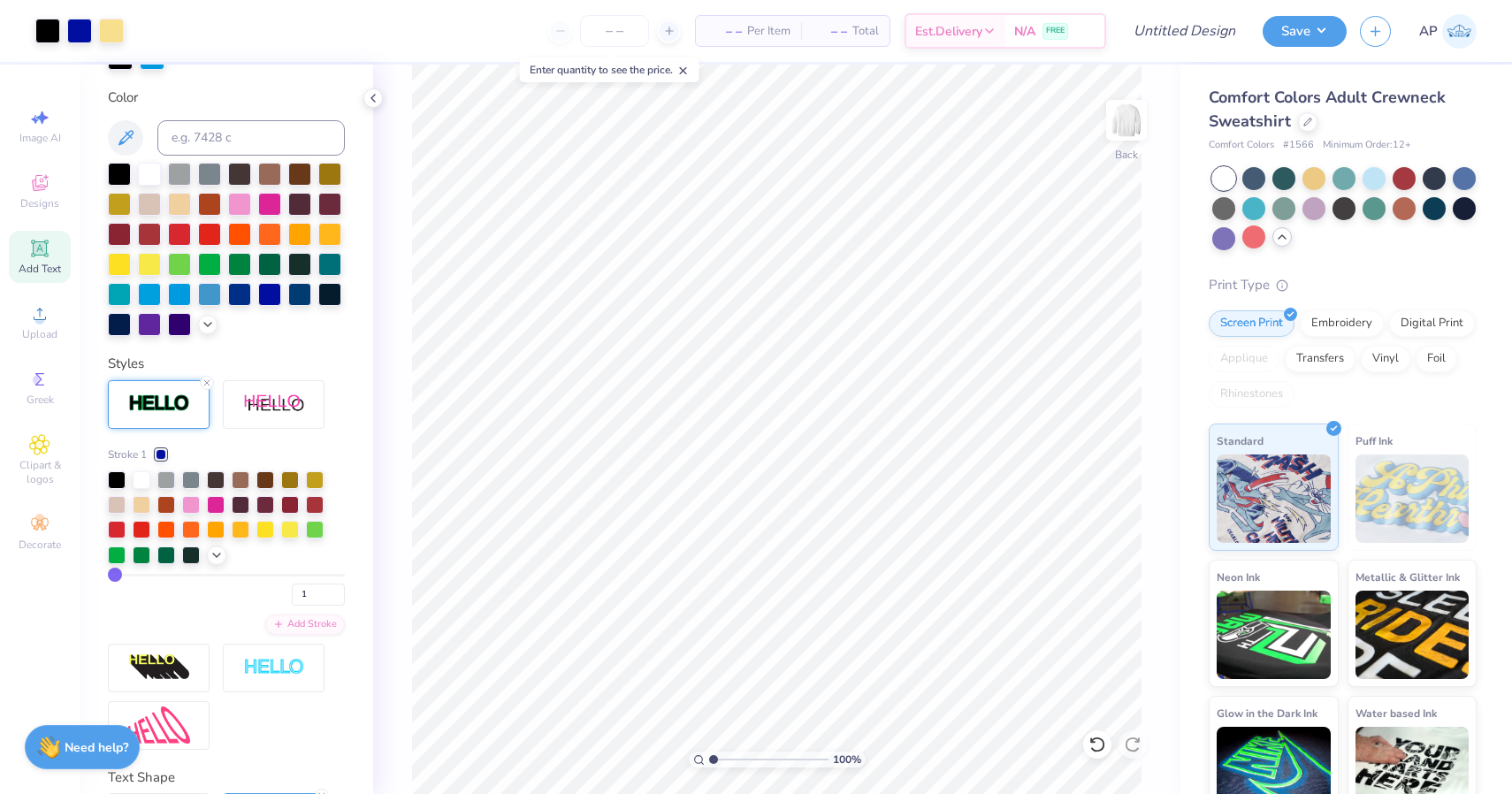
click at [1477, 204] on div "Comfort Colors Adult Crewneck Sweatshirt Comfort Colors # 1566 Minimum Order: 1…" at bounding box center [1346, 443] width 331 height 759
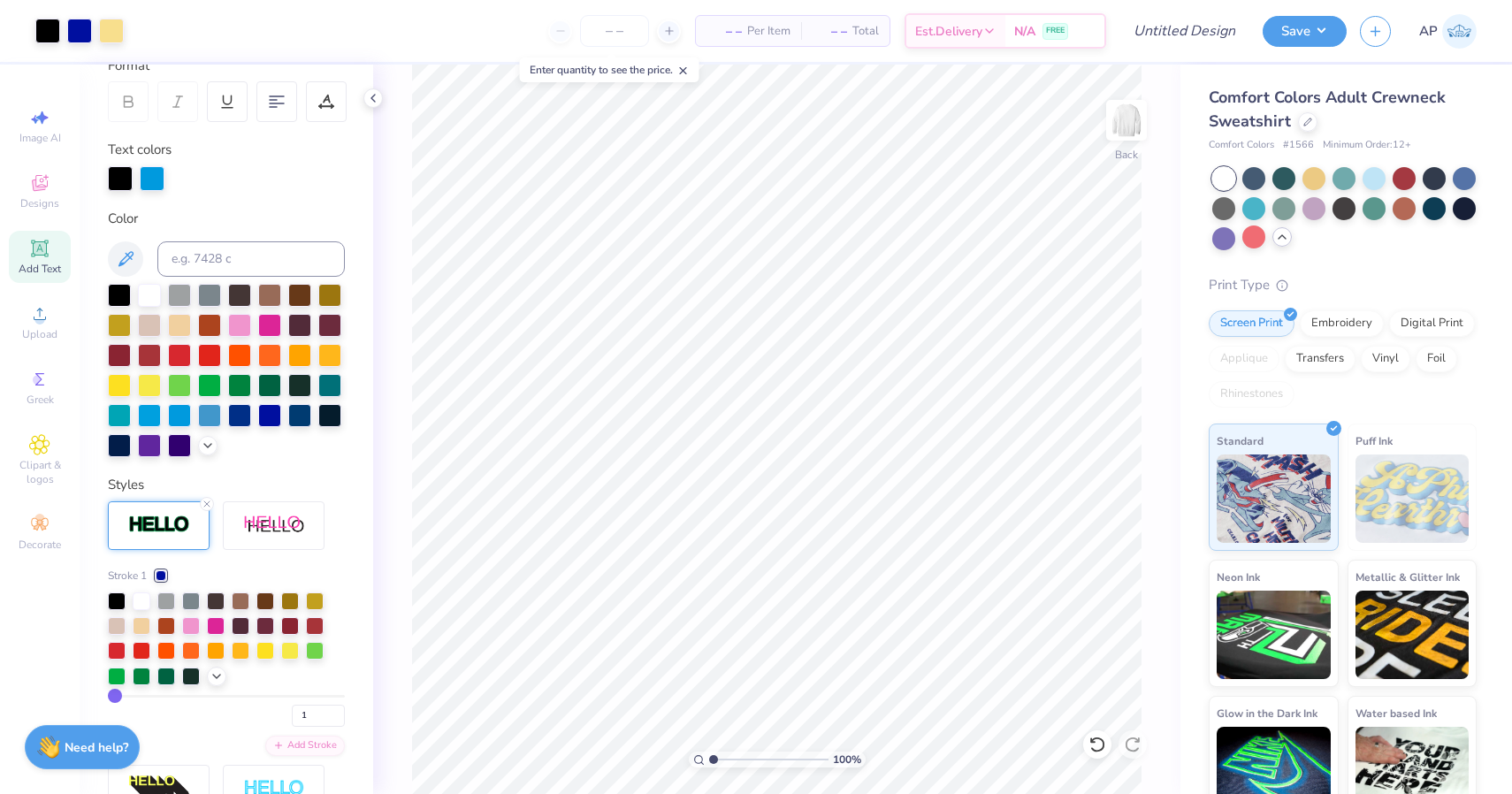
scroll to position [221, 0]
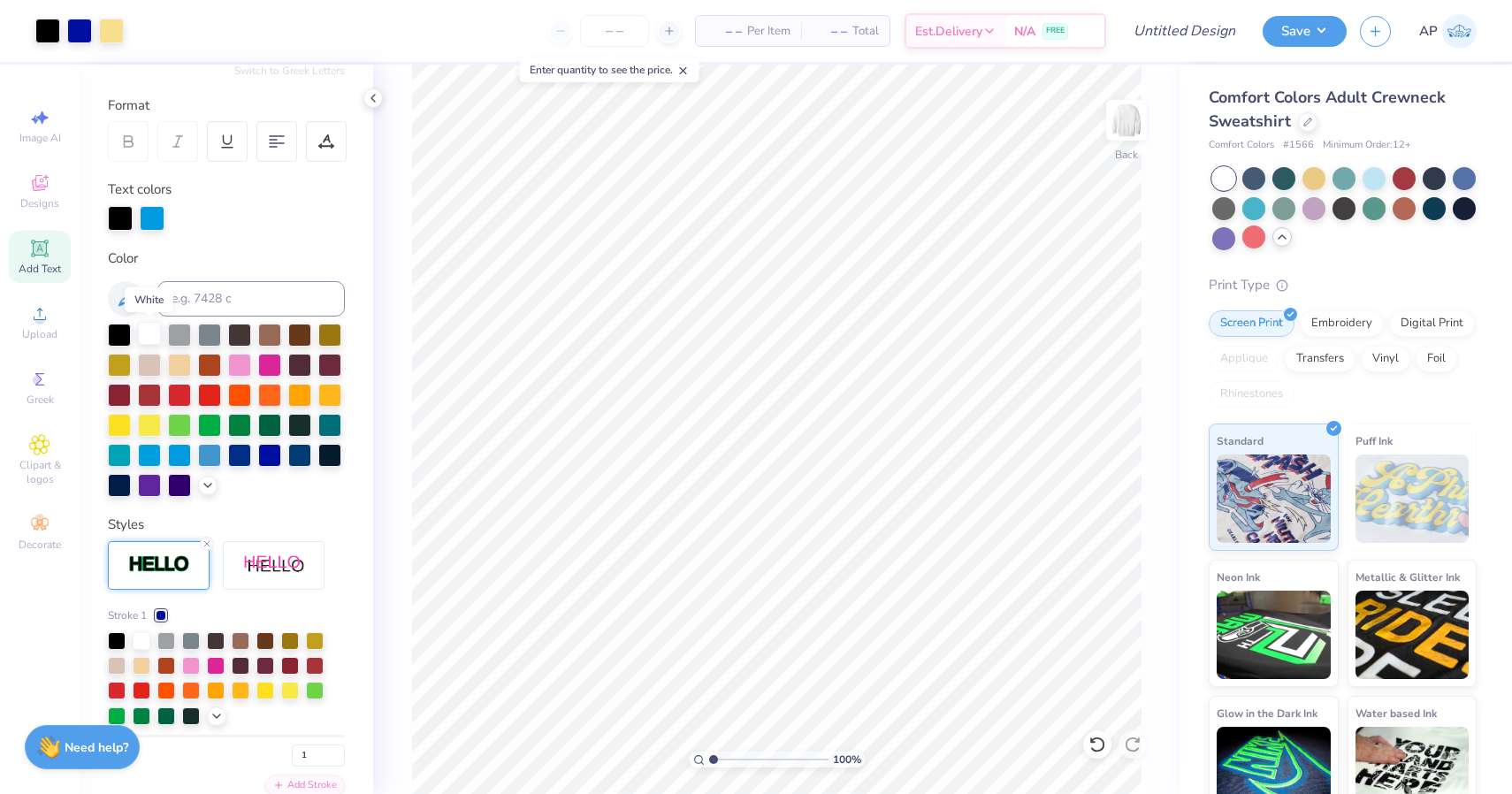
click at [148, 331] on div at bounding box center [149, 333] width 23 height 23
click at [1463, 214] on div at bounding box center [1463, 206] width 23 height 23
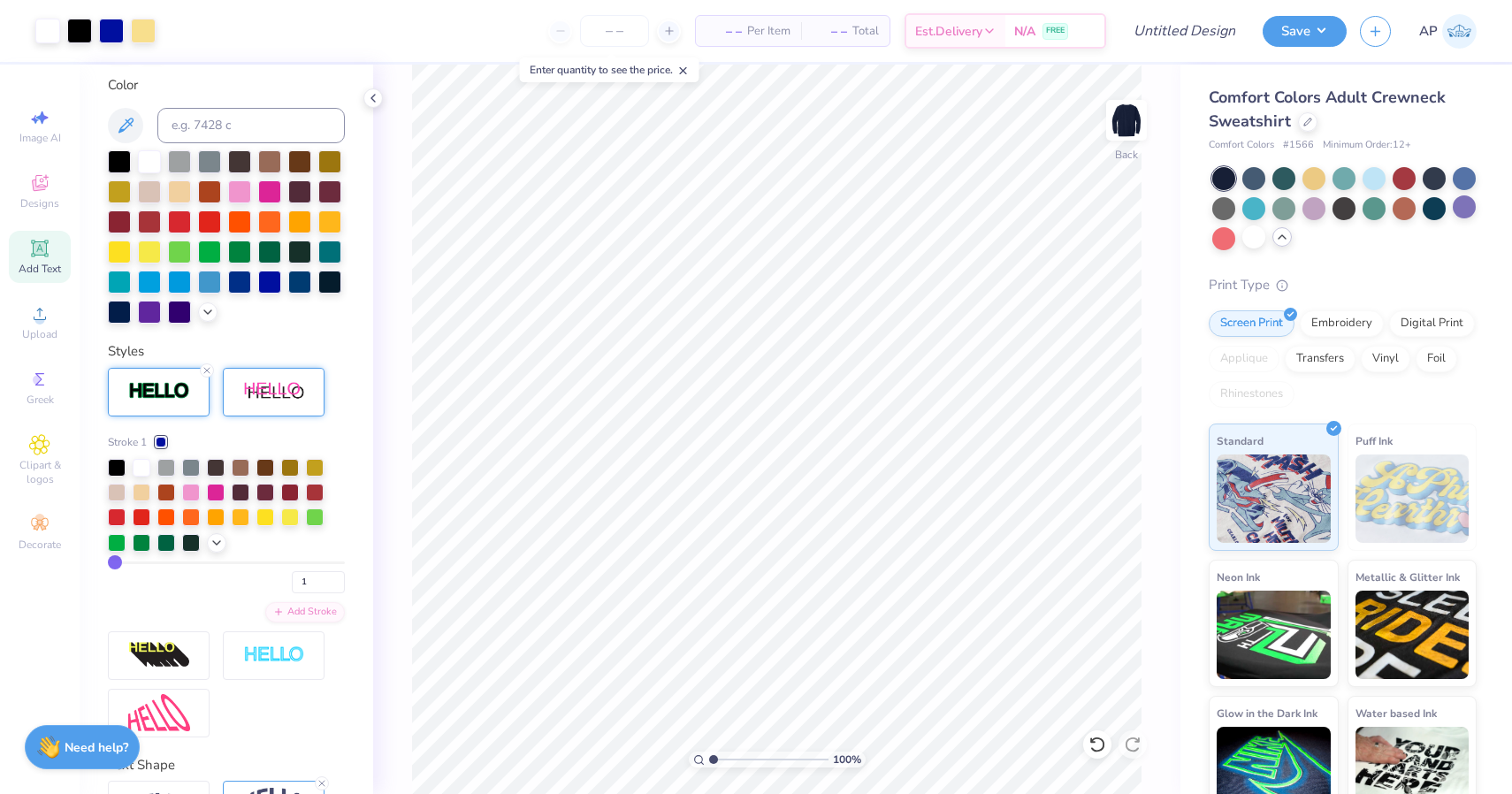
scroll to position [397, 0]
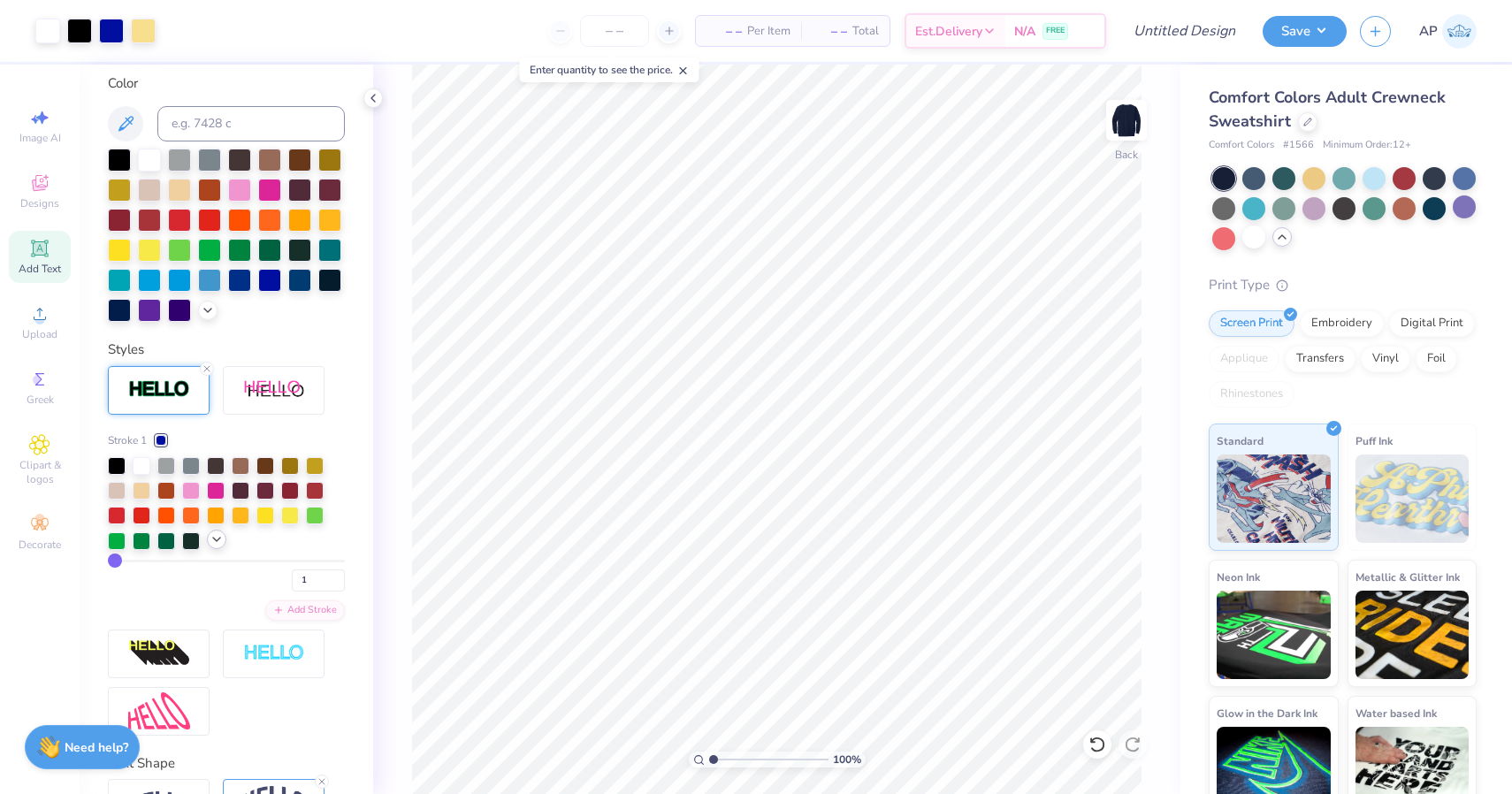
click at [222, 547] on div at bounding box center [216, 539] width 19 height 19
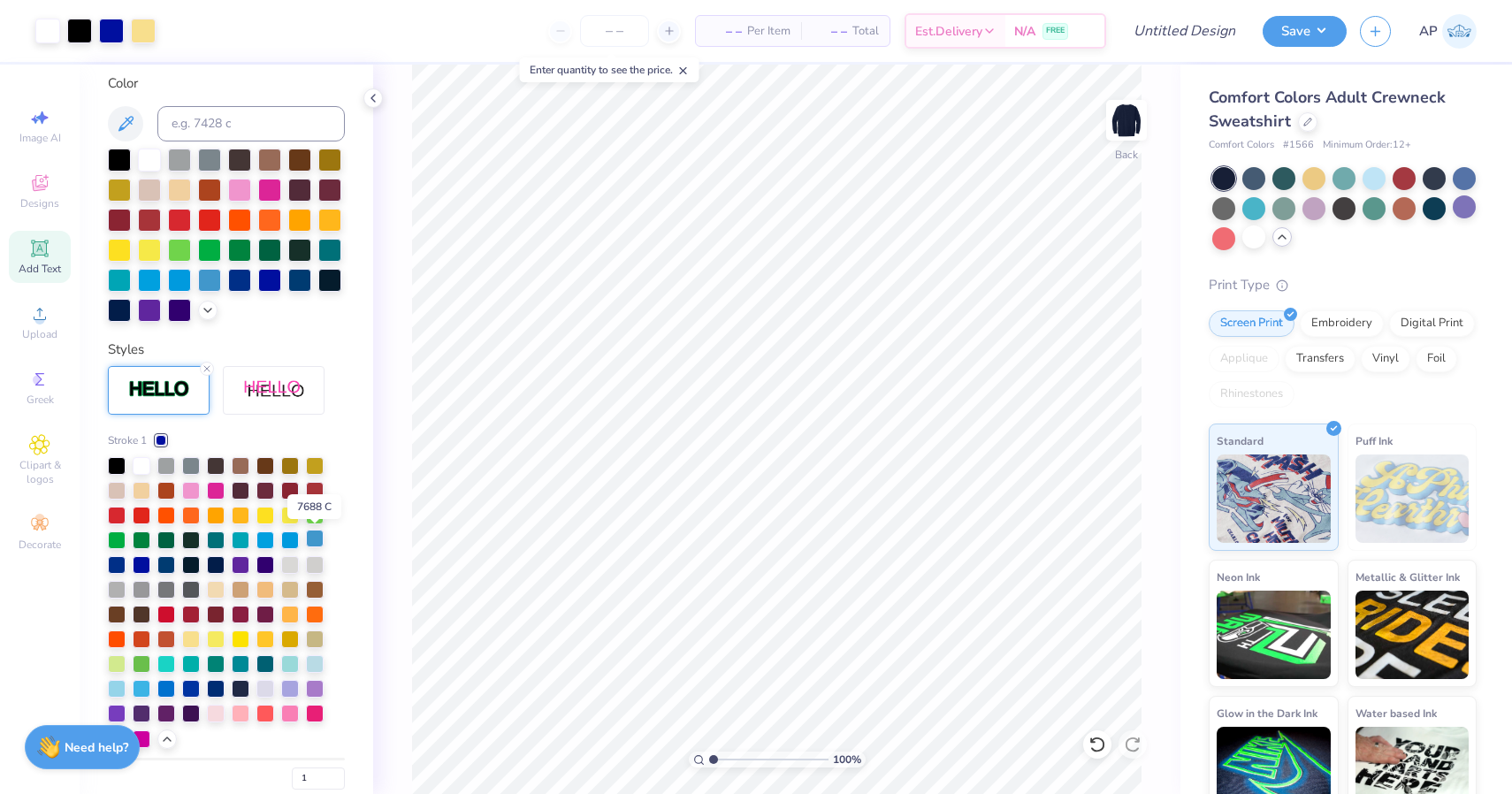
click at [309, 537] on div at bounding box center [315, 538] width 17 height 17
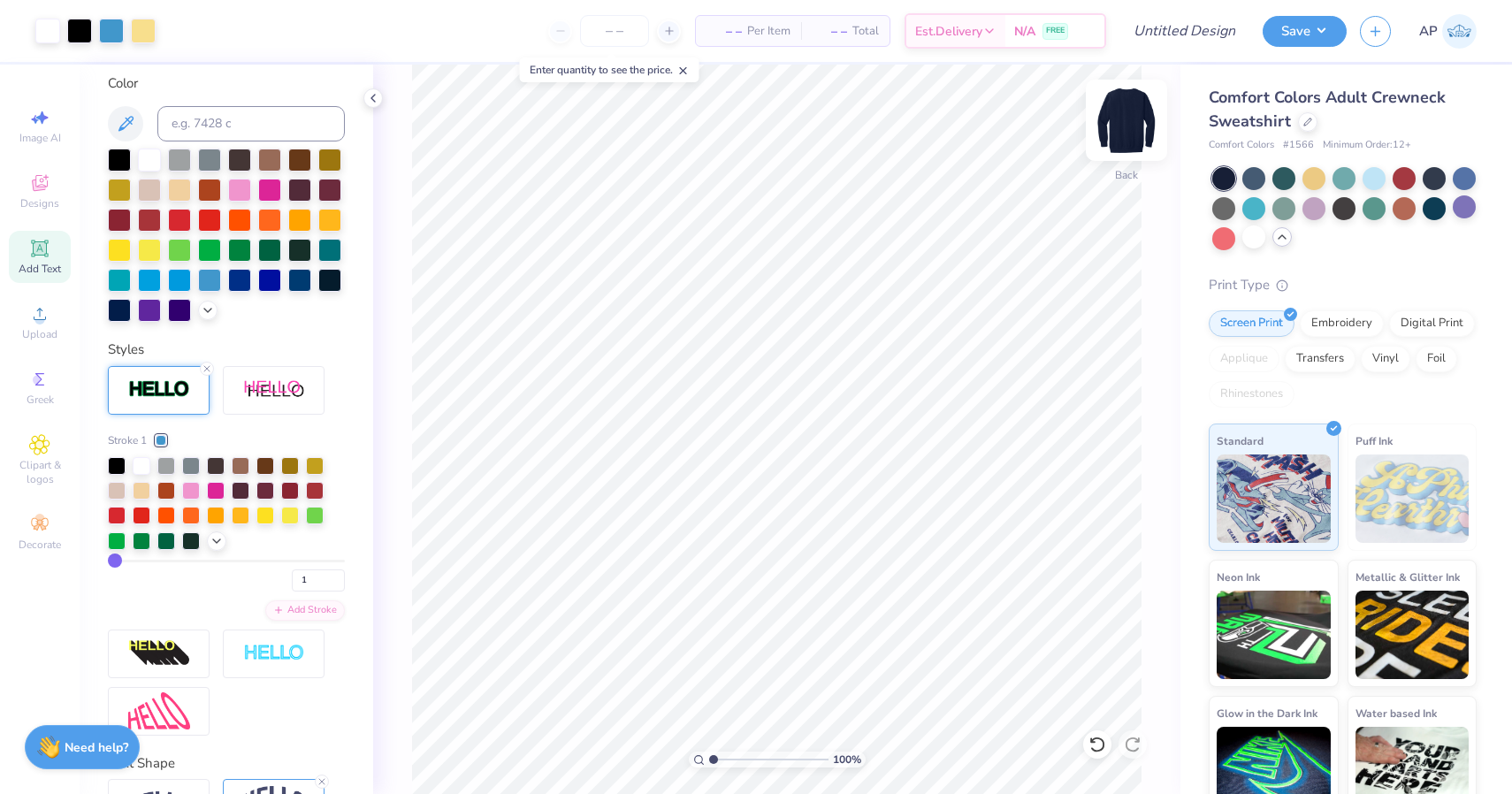
click at [1128, 125] on img at bounding box center [1126, 120] width 71 height 71
click at [44, 173] on icon at bounding box center [40, 182] width 21 height 21
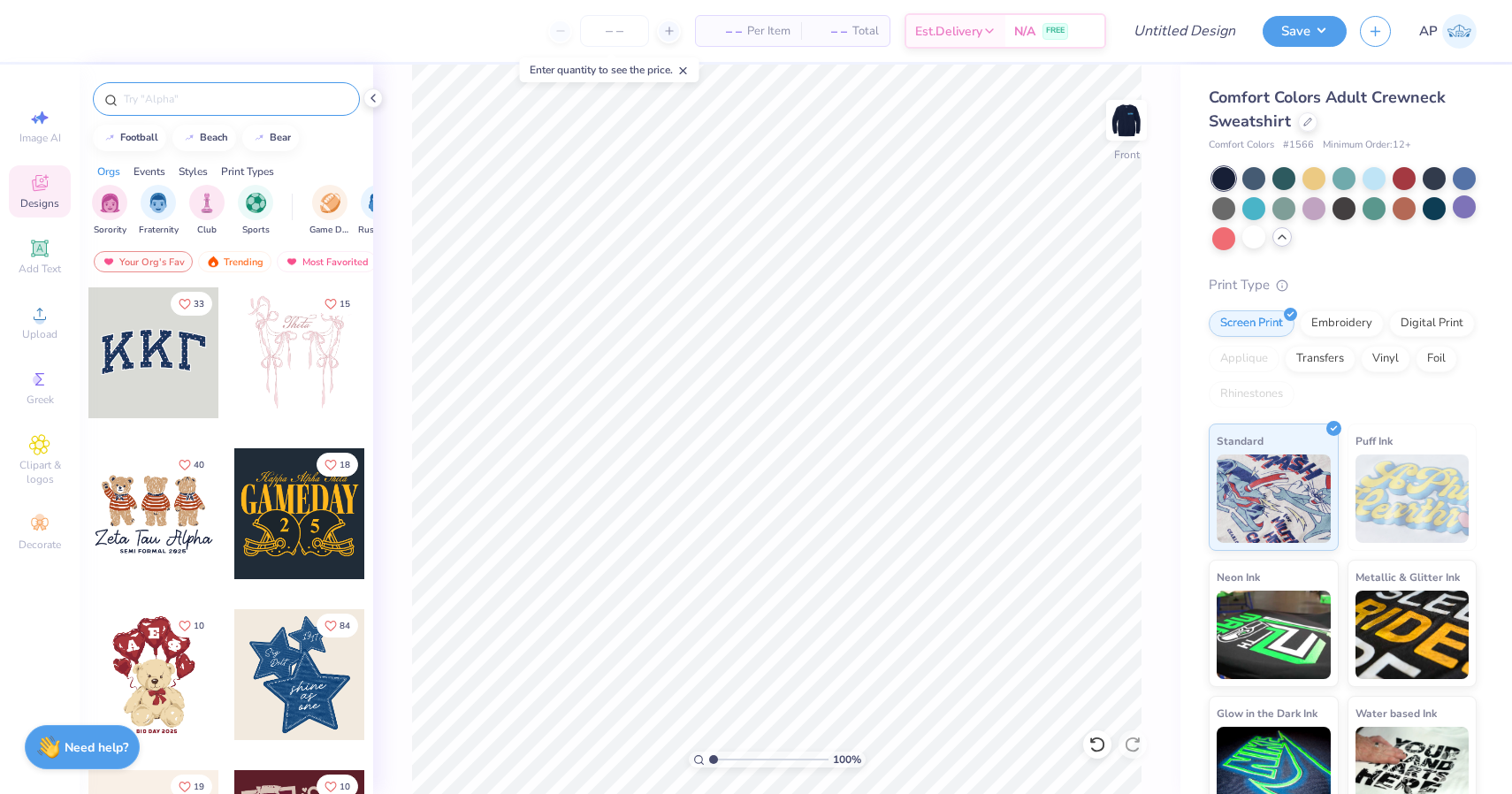
click at [213, 97] on input "text" at bounding box center [235, 98] width 226 height 17
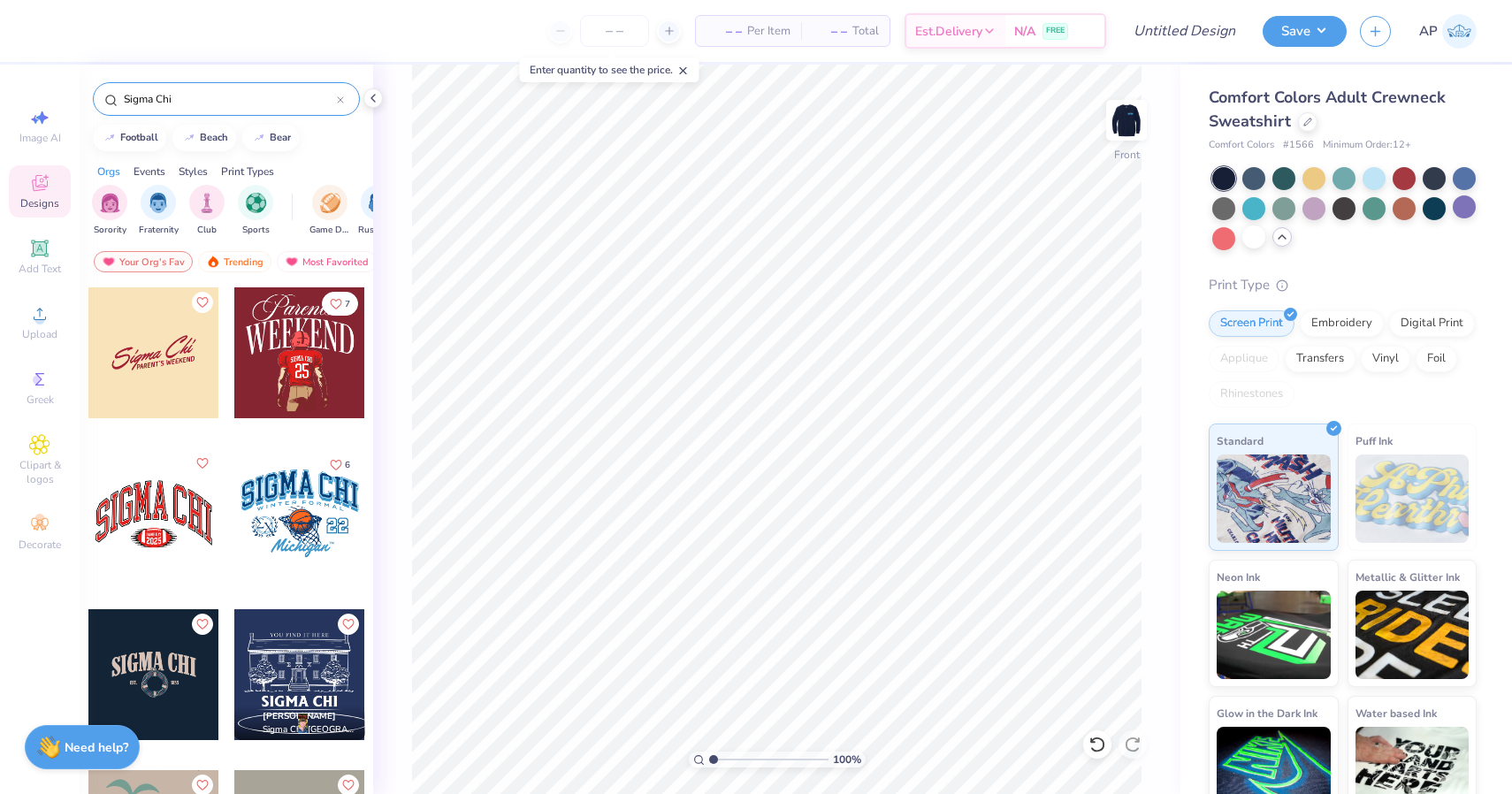
click at [302, 659] on div at bounding box center [300, 674] width 131 height 131
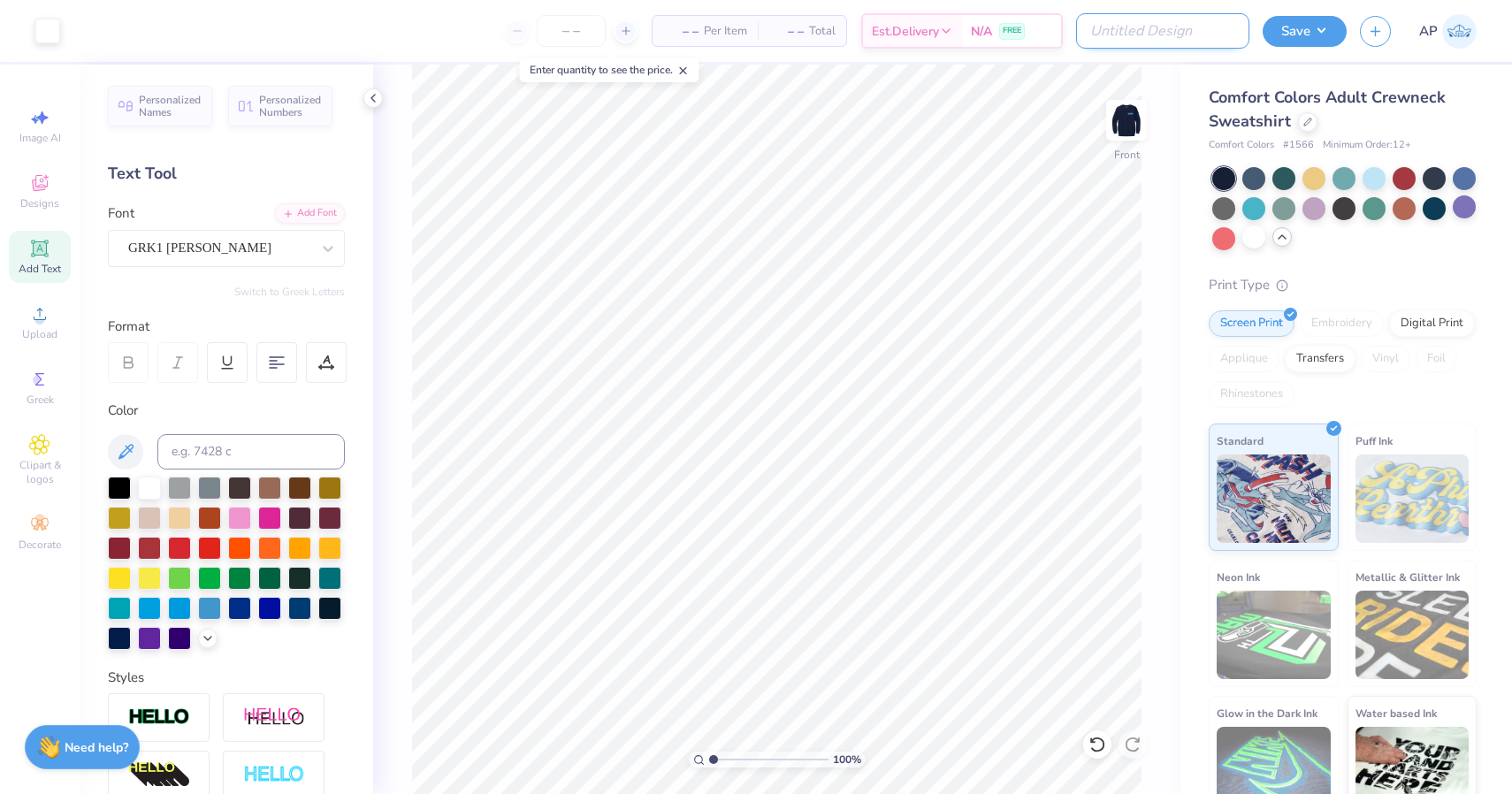
click at [1220, 34] on input "Design Title" at bounding box center [1163, 30] width 173 height 35
click at [1305, 30] on button "Save" at bounding box center [1304, 29] width 84 height 31
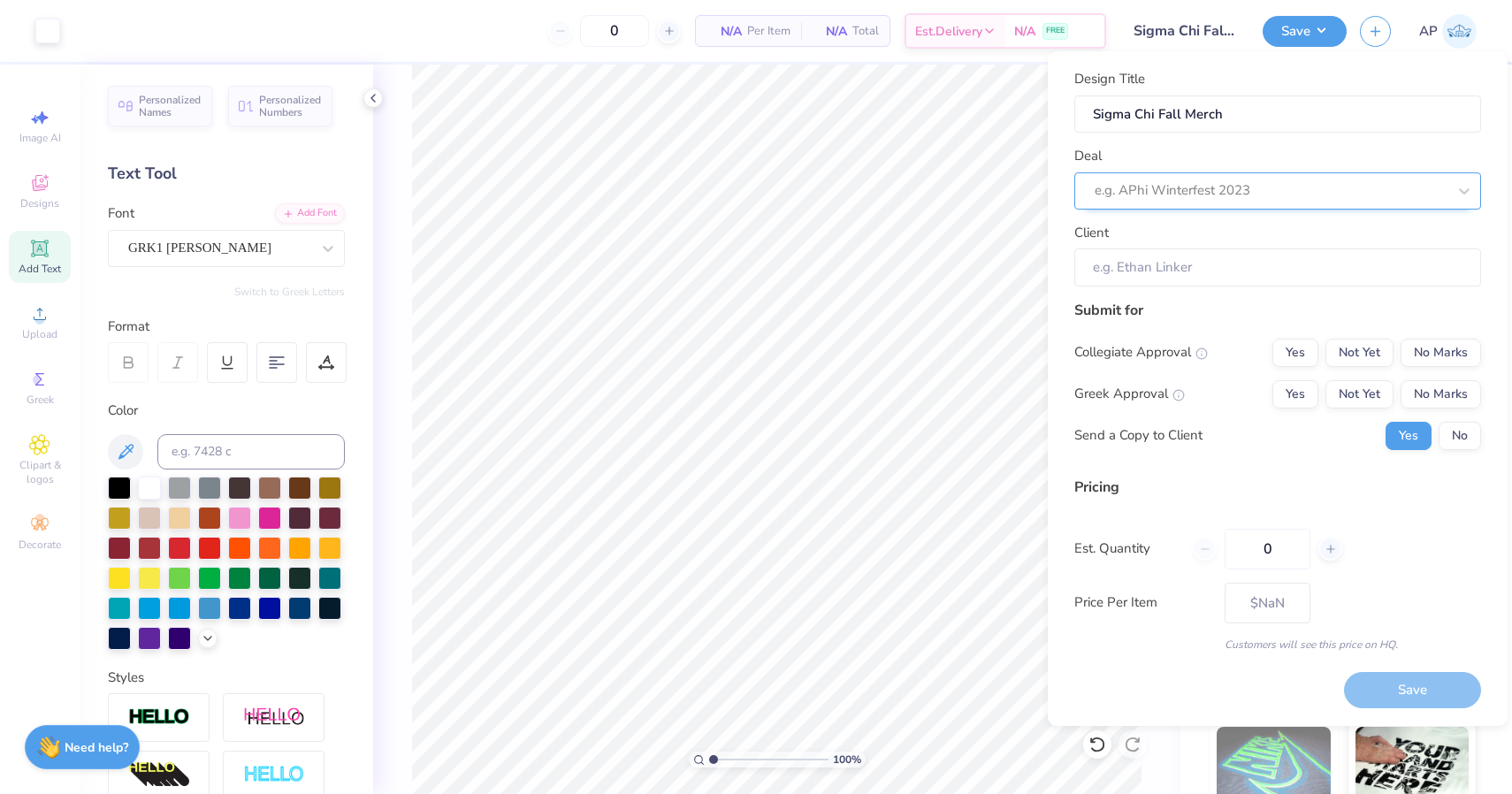
click at [1237, 198] on div at bounding box center [1270, 190] width 352 height 24
click at [1261, 163] on div "Deal e.g. APhi Winterfest 2023" at bounding box center [1277, 178] width 407 height 63
click at [1207, 275] on input "Client" at bounding box center [1277, 267] width 407 height 38
click at [1166, 267] on input "Client" at bounding box center [1277, 267] width 407 height 38
drag, startPoint x: 1300, startPoint y: 540, endPoint x: 1254, endPoint y: 540, distance: 46.0
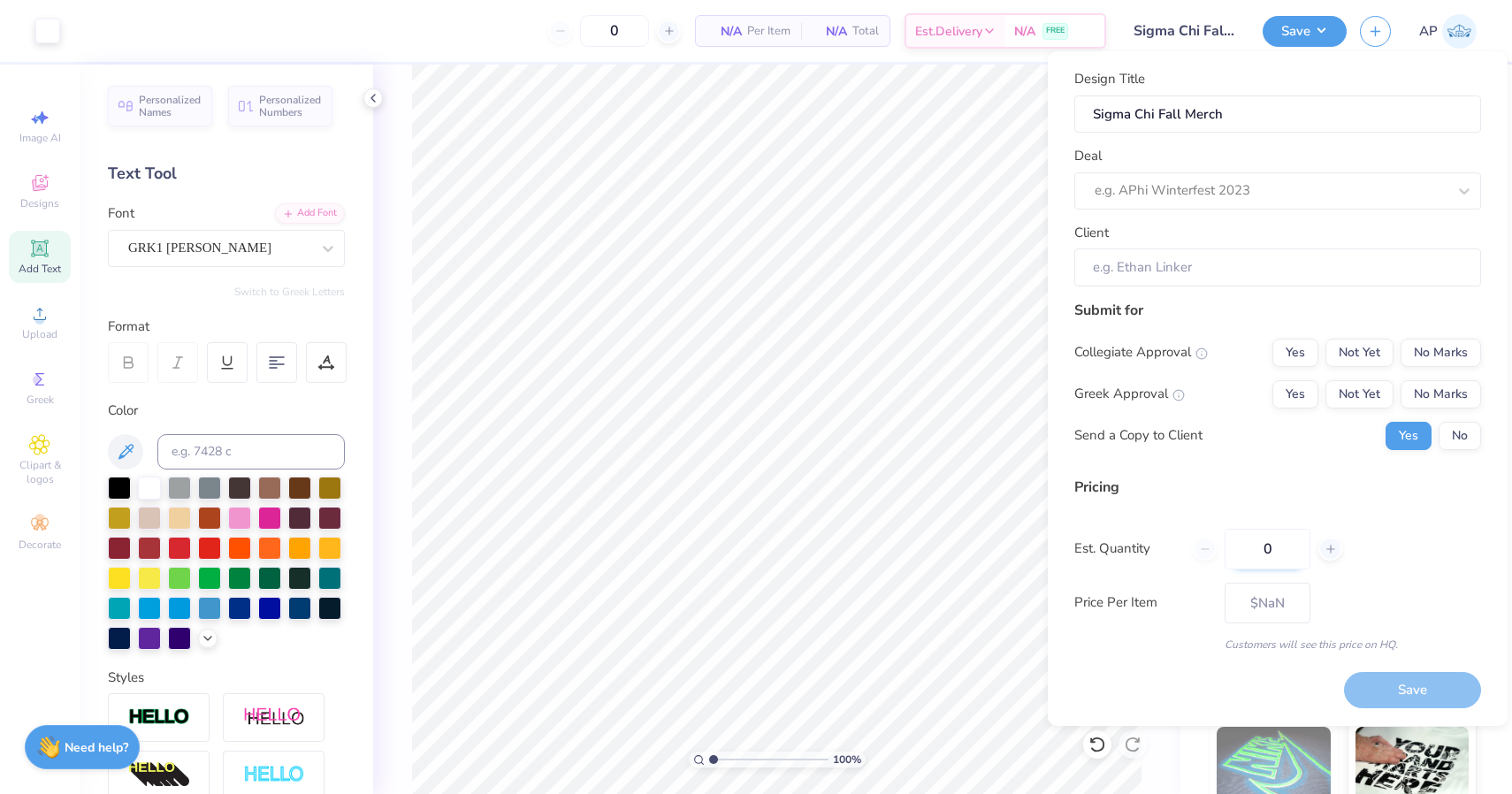
click at [1254, 540] on input "0" at bounding box center [1266, 549] width 86 height 40
click at [1279, 497] on div "Pricing Est. Quantity 50 Price Per Item – – Customers will see this price on HQ." at bounding box center [1277, 564] width 407 height 176
click at [1438, 346] on button "No Marks" at bounding box center [1440, 352] width 80 height 29
click at [1300, 391] on button "Yes" at bounding box center [1295, 394] width 46 height 29
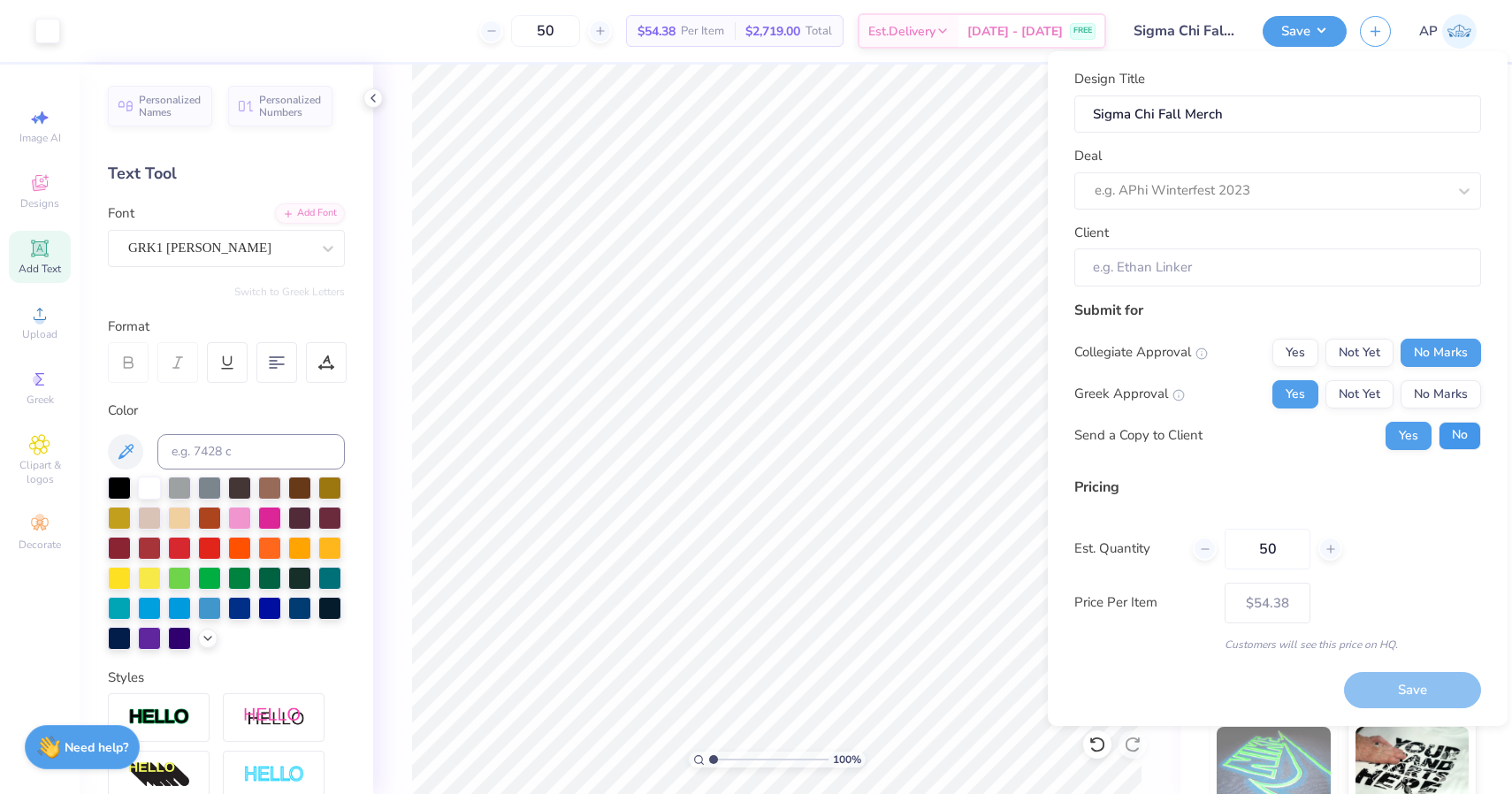
click at [1460, 437] on button "No" at bounding box center [1460, 436] width 42 height 29
click at [1190, 196] on div "e.g. APhi Winterfest 2023" at bounding box center [1270, 190] width 352 height 20
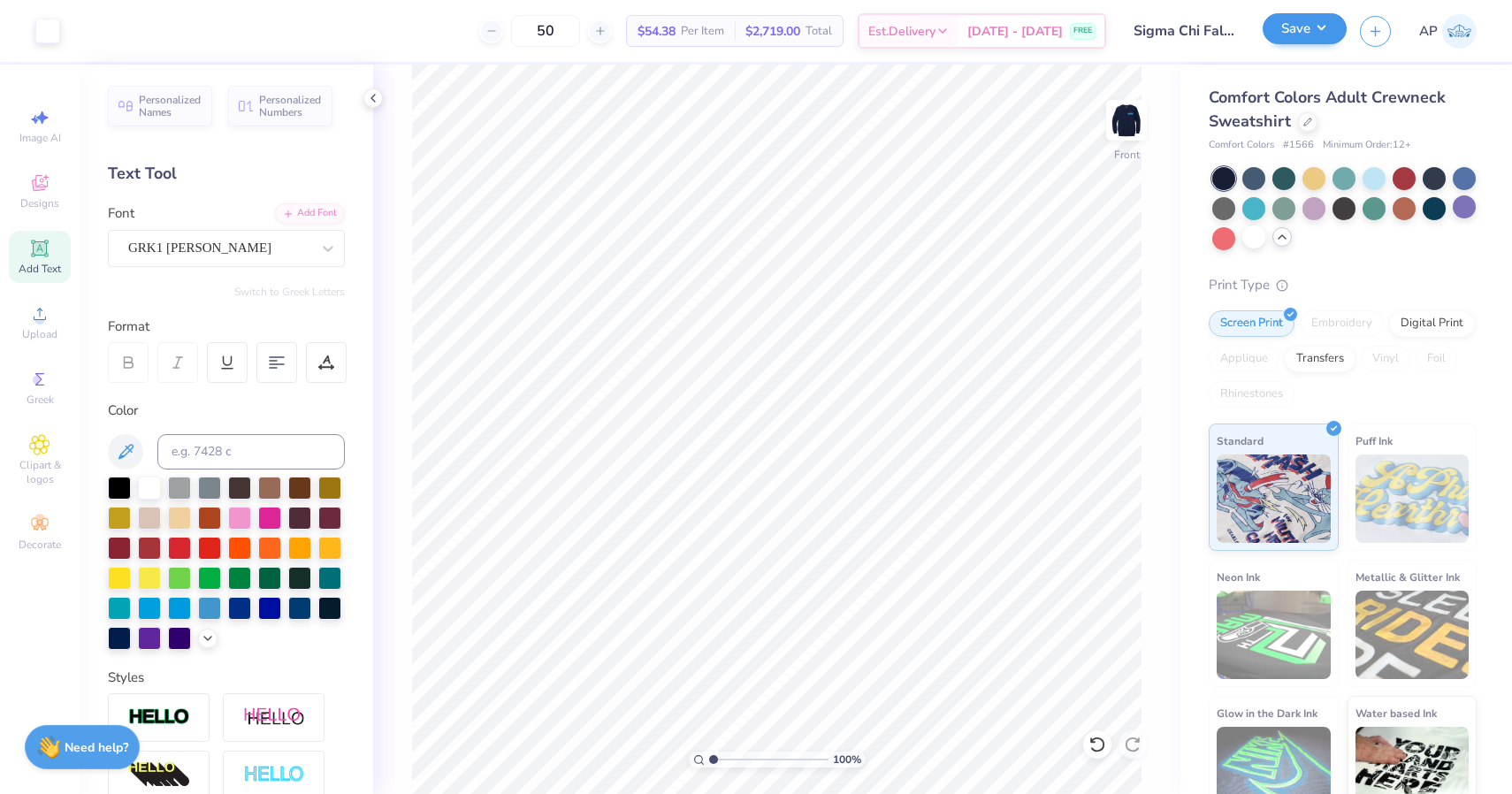
click at [1304, 32] on button "Save" at bounding box center [1304, 29] width 84 height 31
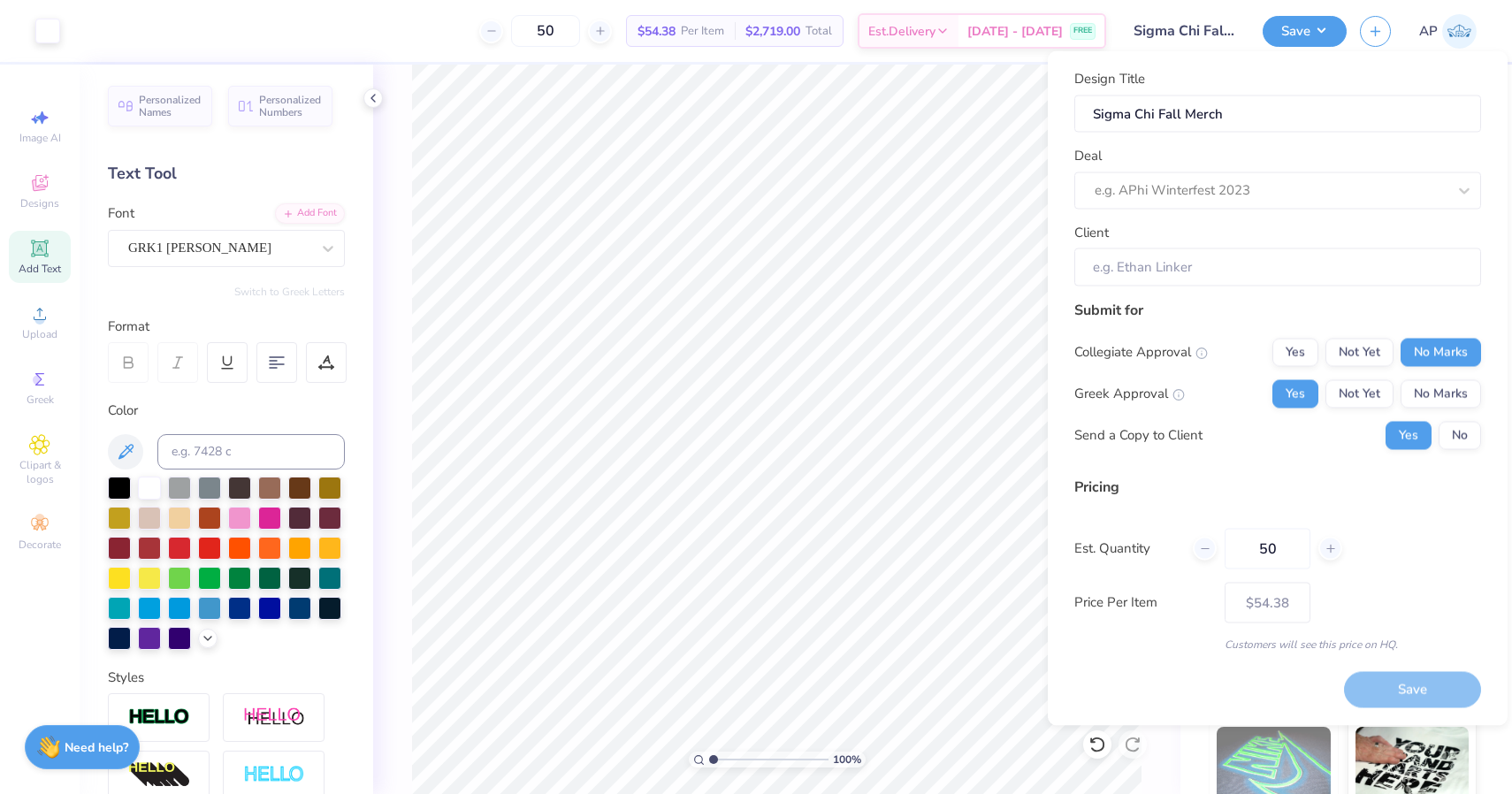
click at [1184, 163] on div "Deal e.g. APhi Winterfest 2023" at bounding box center [1277, 178] width 407 height 63
click at [1184, 183] on div "e.g. APhi Winterfest 2023" at bounding box center [1270, 190] width 352 height 20
click at [1300, 229] on div "No matching deals found" at bounding box center [1277, 236] width 407 height 32
click at [1308, 174] on div "e.g. APhi Winterfest 2023" at bounding box center [1277, 190] width 407 height 37
click at [1293, 155] on div "Deal Select is focused ,type to refine list, press Down to open the menu, e.g. …" at bounding box center [1277, 178] width 407 height 63
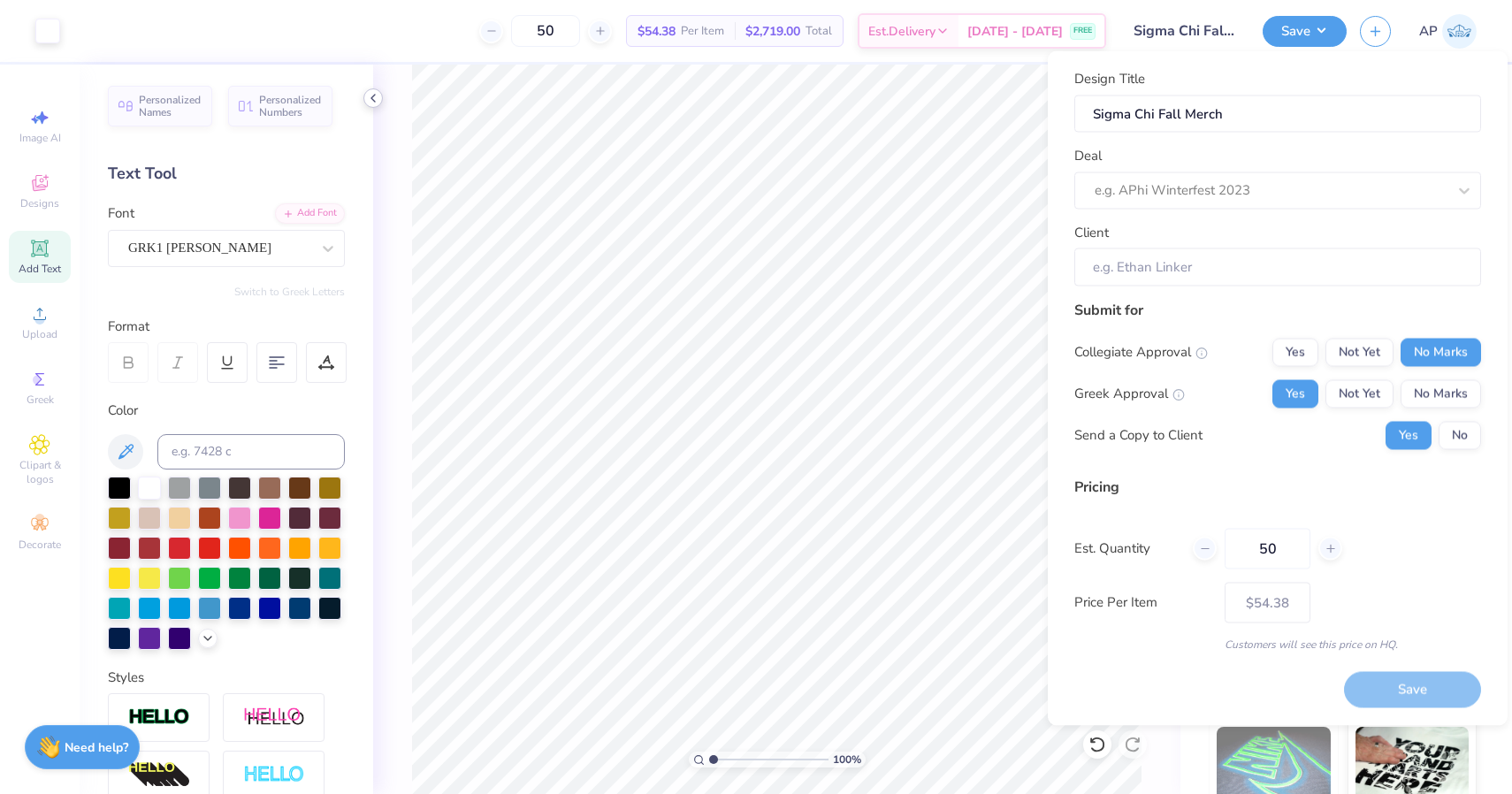
click at [372, 98] on icon at bounding box center [372, 98] width 14 height 14
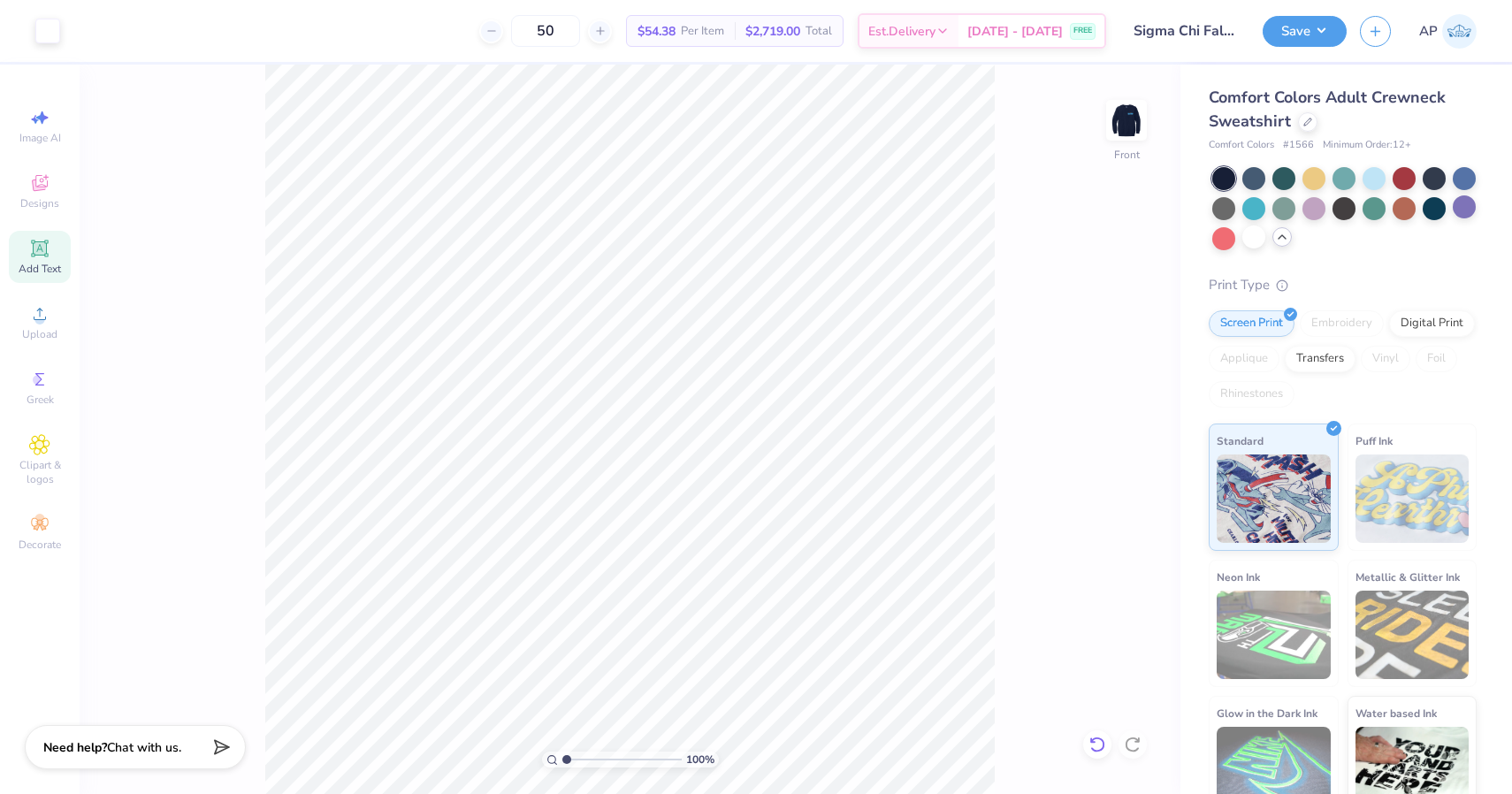
click at [1097, 744] on icon at bounding box center [1096, 744] width 17 height 17
click at [1137, 746] on icon at bounding box center [1132, 744] width 17 height 17
click at [1119, 122] on img at bounding box center [1126, 120] width 71 height 71
click at [1121, 155] on img at bounding box center [1126, 120] width 71 height 71
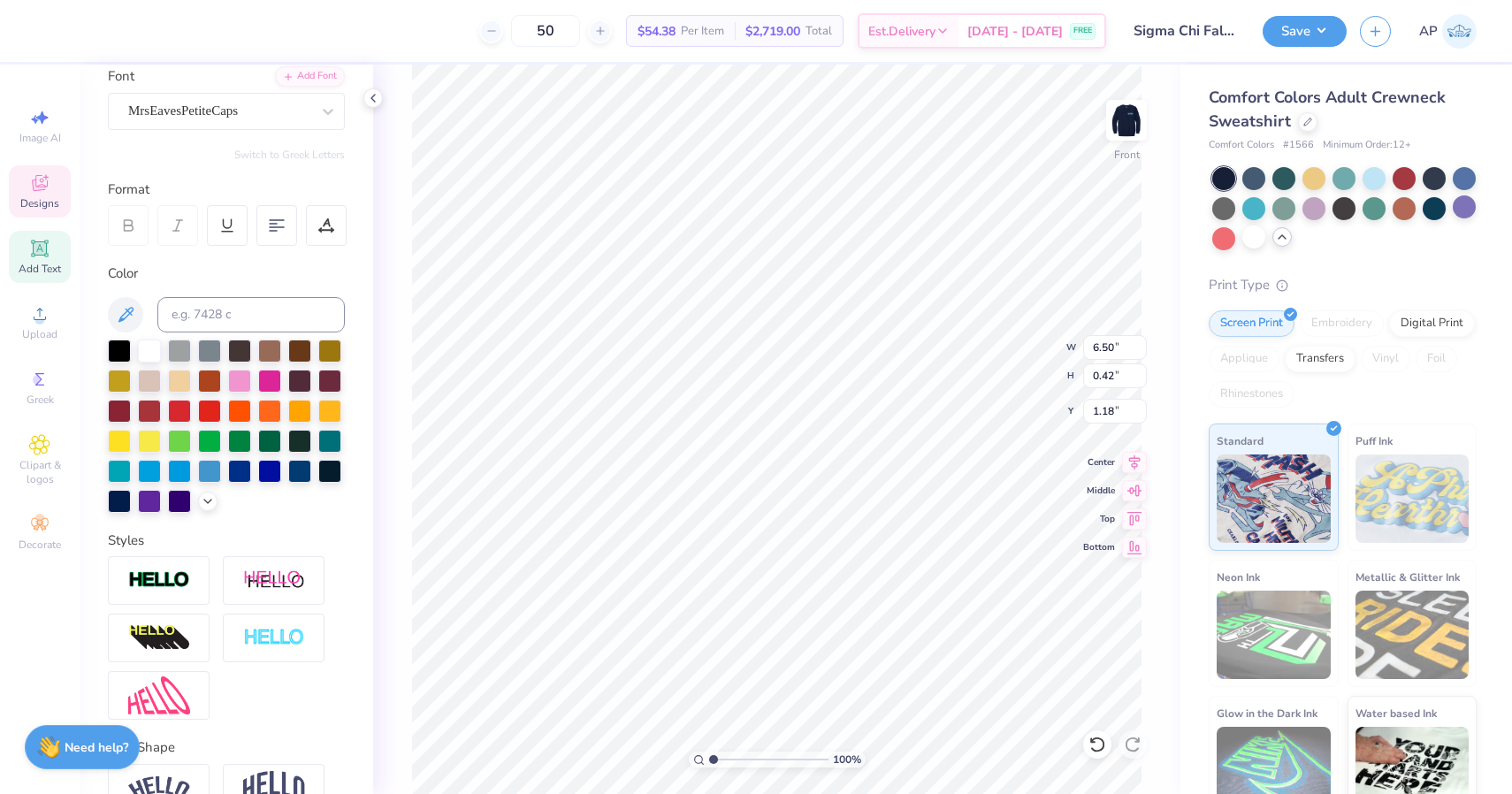
scroll to position [143, 0]
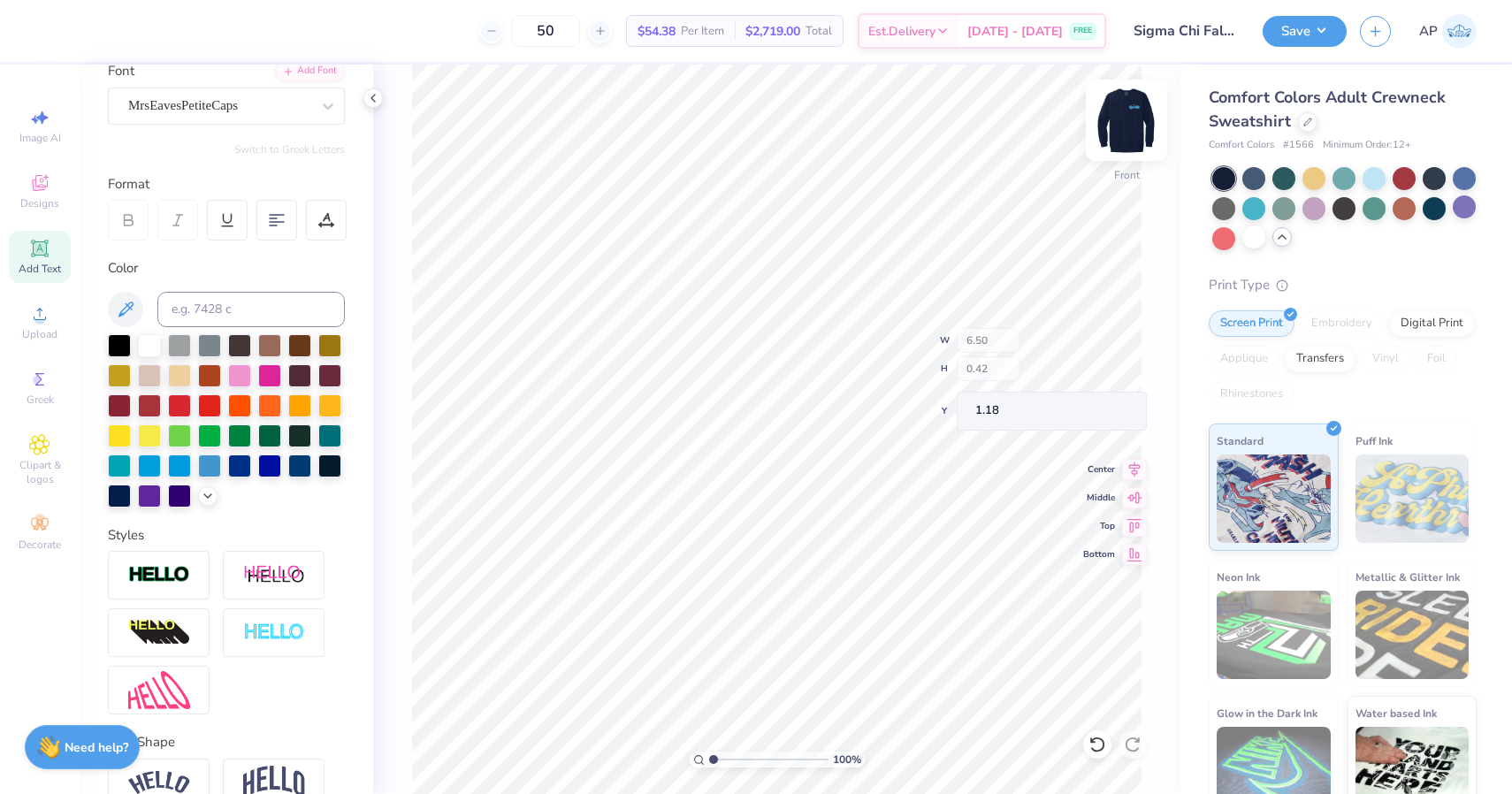
click at [1121, 119] on img at bounding box center [1126, 120] width 71 height 71
click at [1123, 123] on img at bounding box center [1126, 120] width 71 height 71
click at [1131, 112] on img at bounding box center [1126, 120] width 71 height 71
click at [1136, 130] on img at bounding box center [1126, 120] width 71 height 71
click at [281, 98] on div "MrsEavesPetiteCaps" at bounding box center [219, 106] width 186 height 28
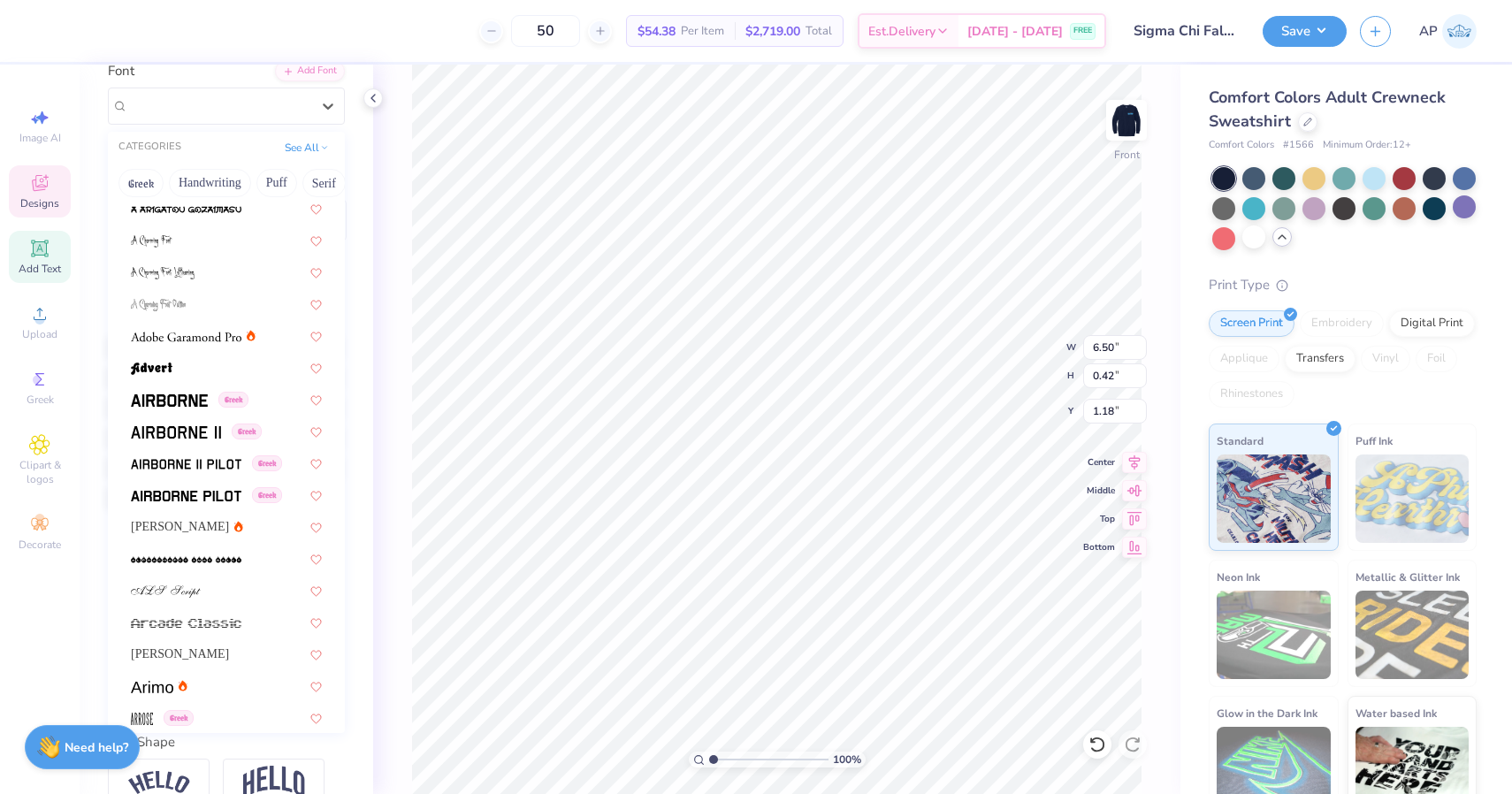
scroll to position [389, 0]
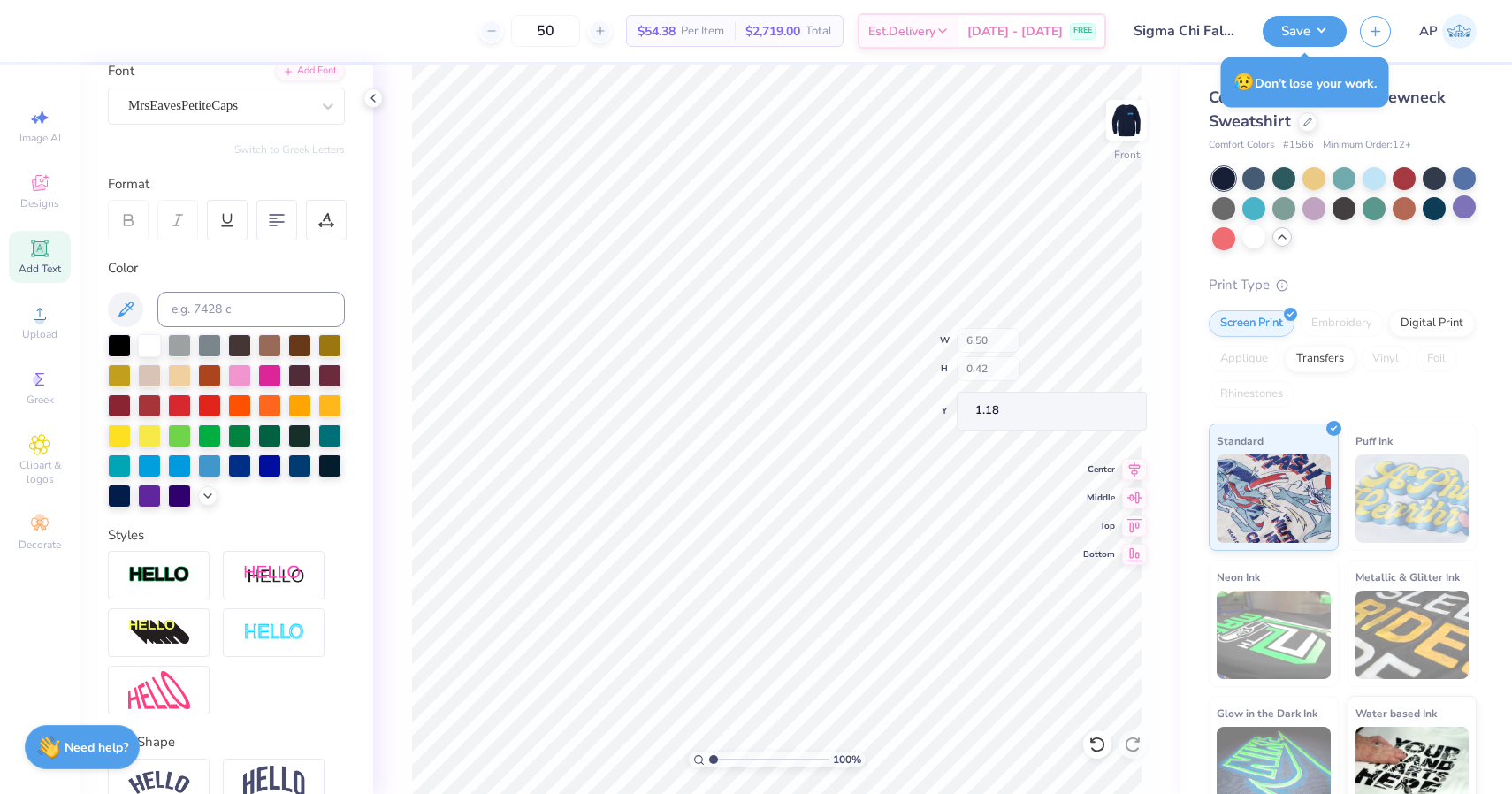
click at [1117, 114] on img at bounding box center [1126, 121] width 35 height 35
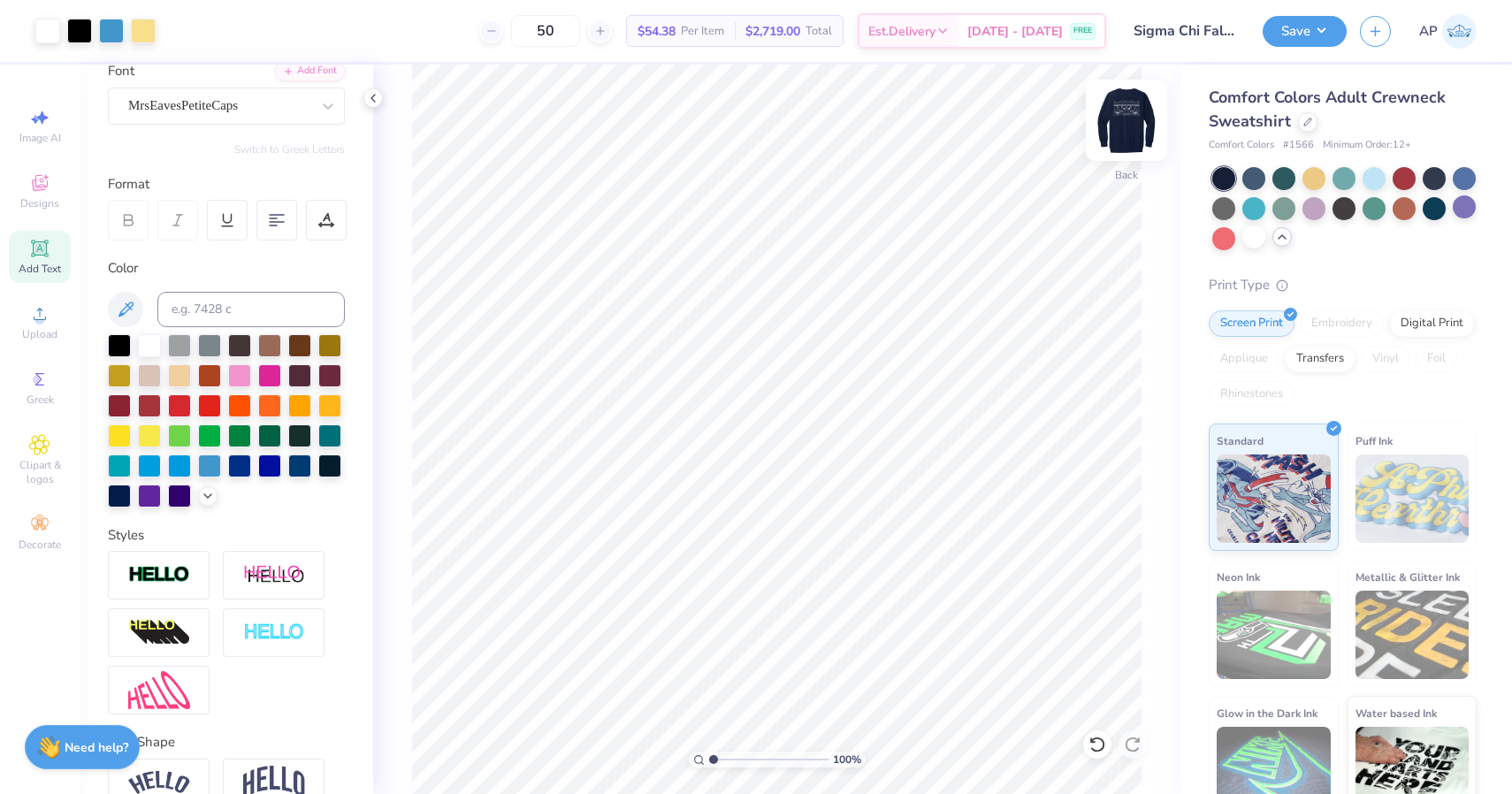
click at [1132, 111] on img at bounding box center [1126, 120] width 71 height 71
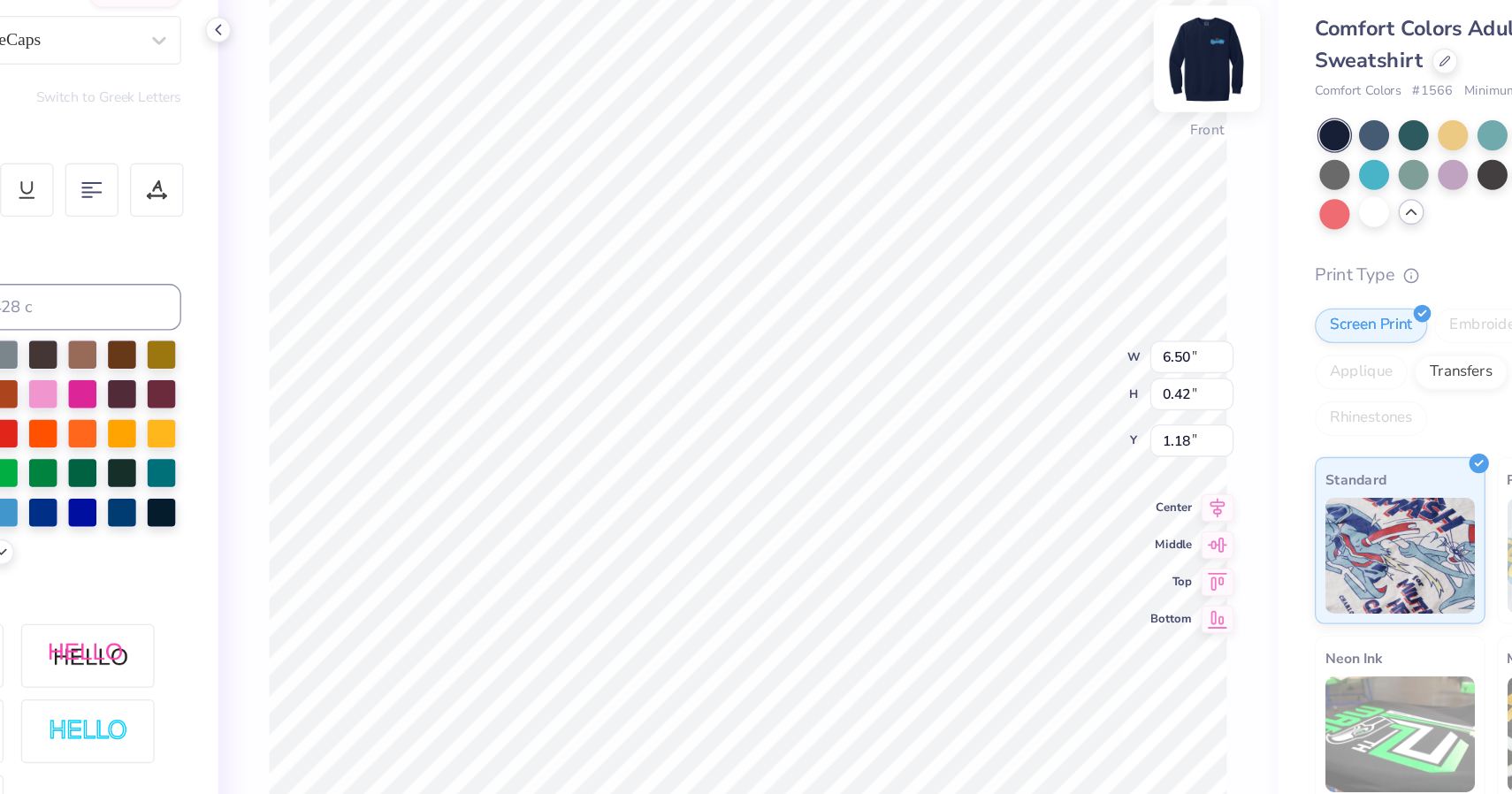
scroll to position [0, 1]
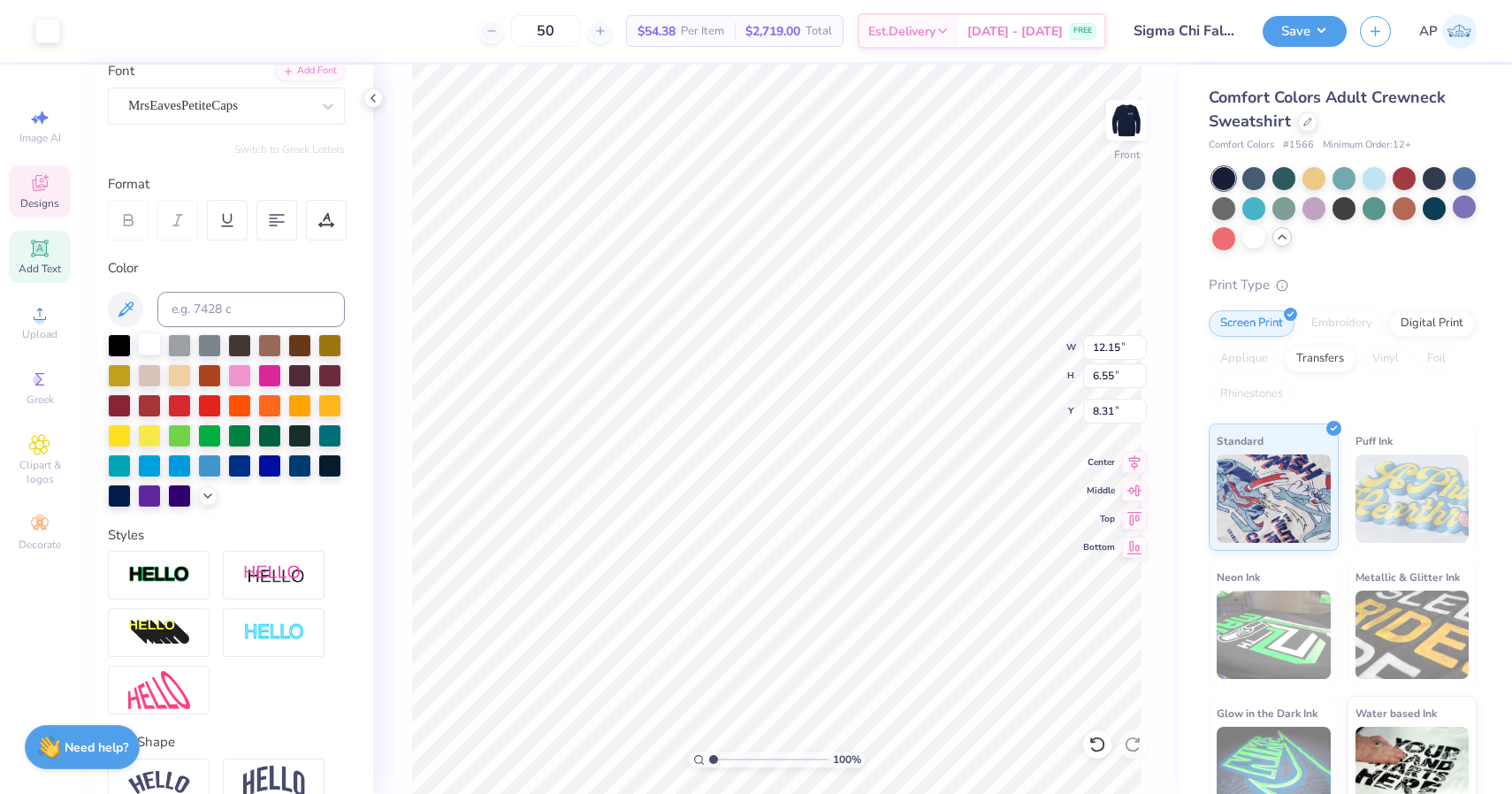
click at [140, 348] on div at bounding box center [149, 343] width 23 height 23
click at [178, 433] on div at bounding box center [179, 434] width 23 height 23
click at [212, 438] on div at bounding box center [209, 434] width 23 height 23
click at [174, 433] on div at bounding box center [179, 434] width 23 height 23
click at [274, 375] on div at bounding box center [269, 374] width 23 height 23
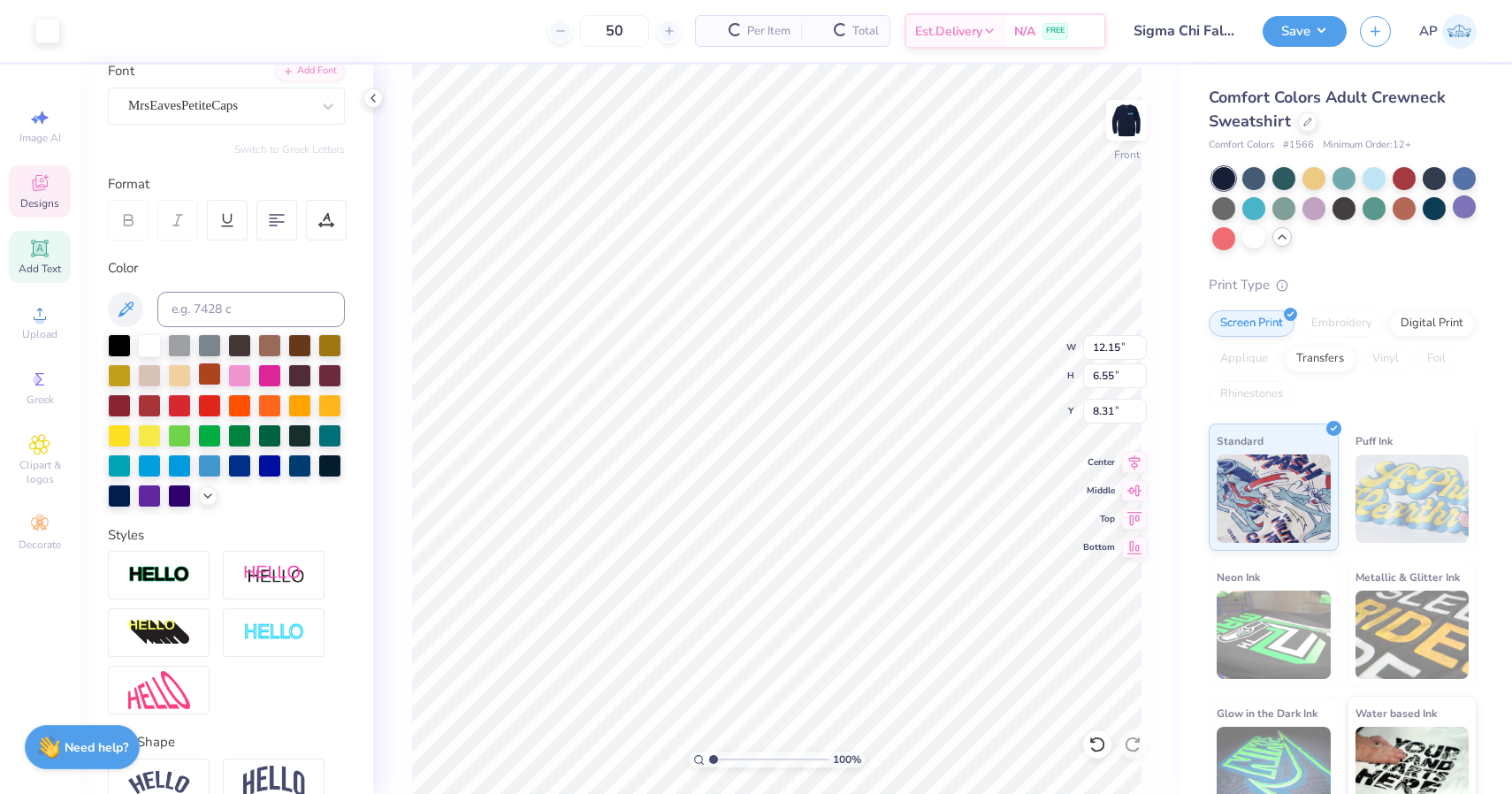
click at [224, 369] on div at bounding box center [226, 420] width 237 height 173
click at [209, 371] on div at bounding box center [209, 374] width 23 height 23
click at [245, 375] on div at bounding box center [239, 374] width 23 height 23
click at [263, 375] on div at bounding box center [269, 374] width 23 height 23
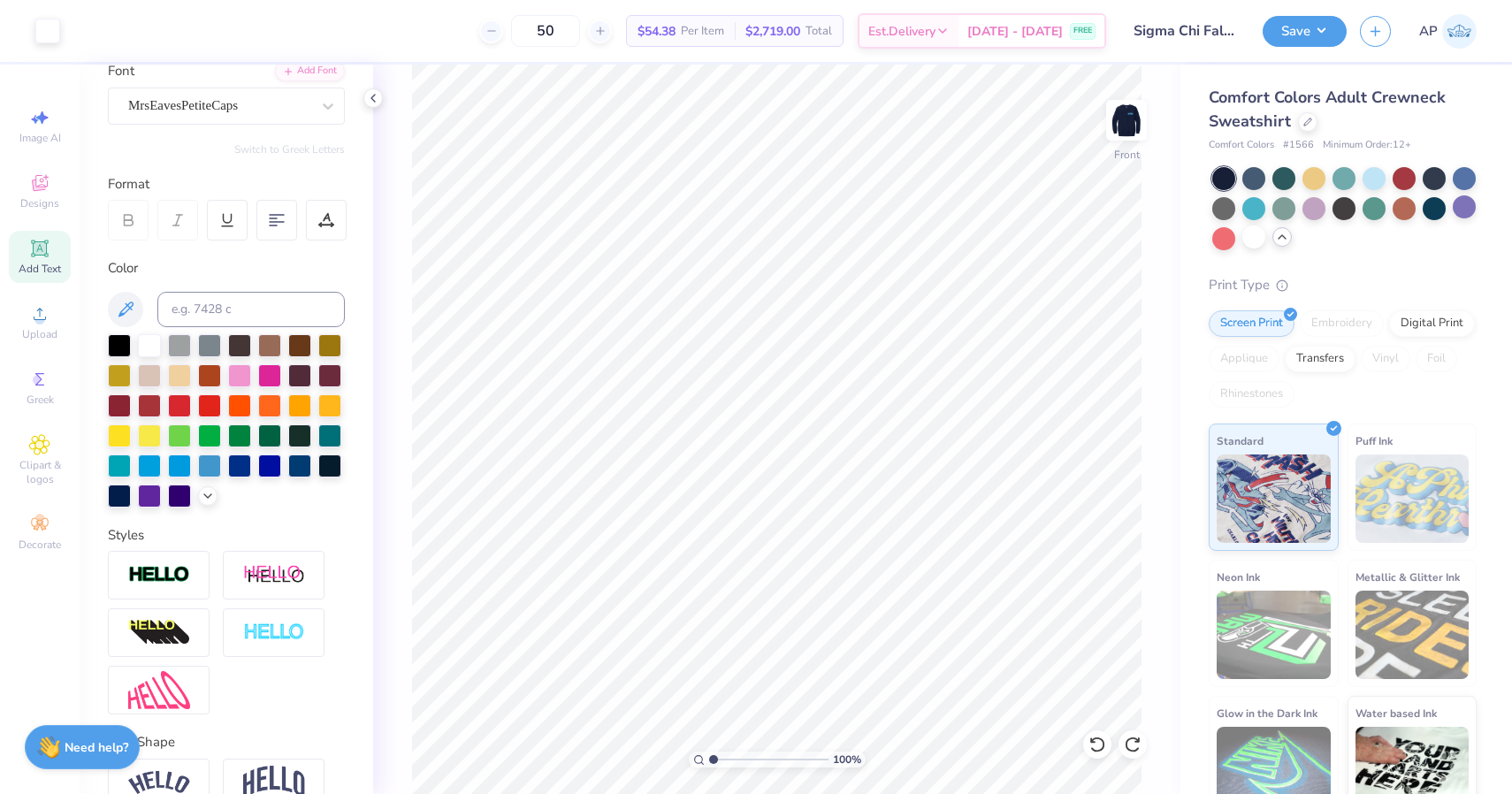
click at [169, 1] on div "50 $54.38 Per Item $2,719.00 Total Est. Delivery [DATE] - [DATE] FREE" at bounding box center [590, 30] width 1033 height 62
click at [58, 455] on div "Clipart & logos" at bounding box center [40, 460] width 62 height 66
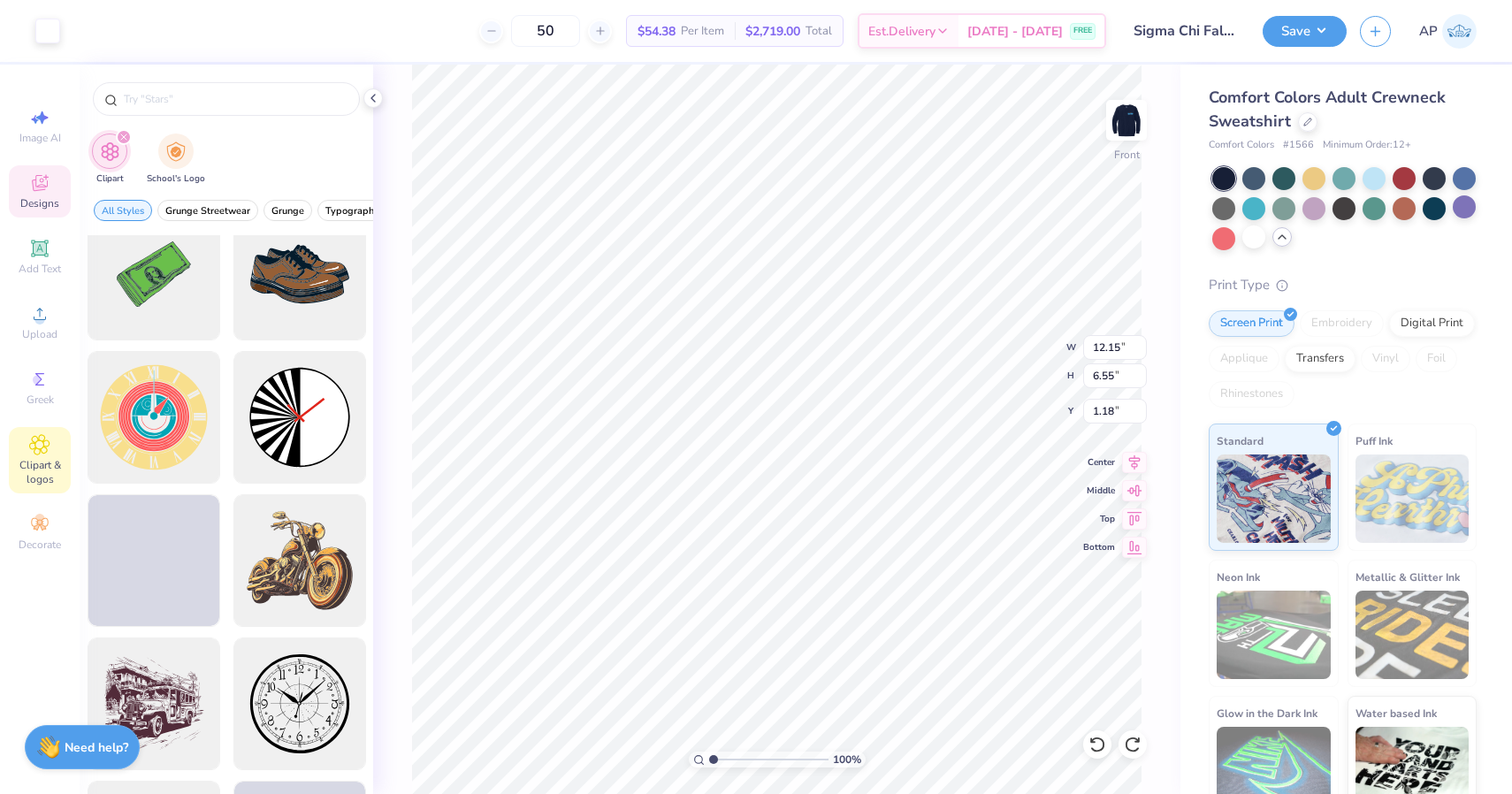
scroll to position [458, 0]
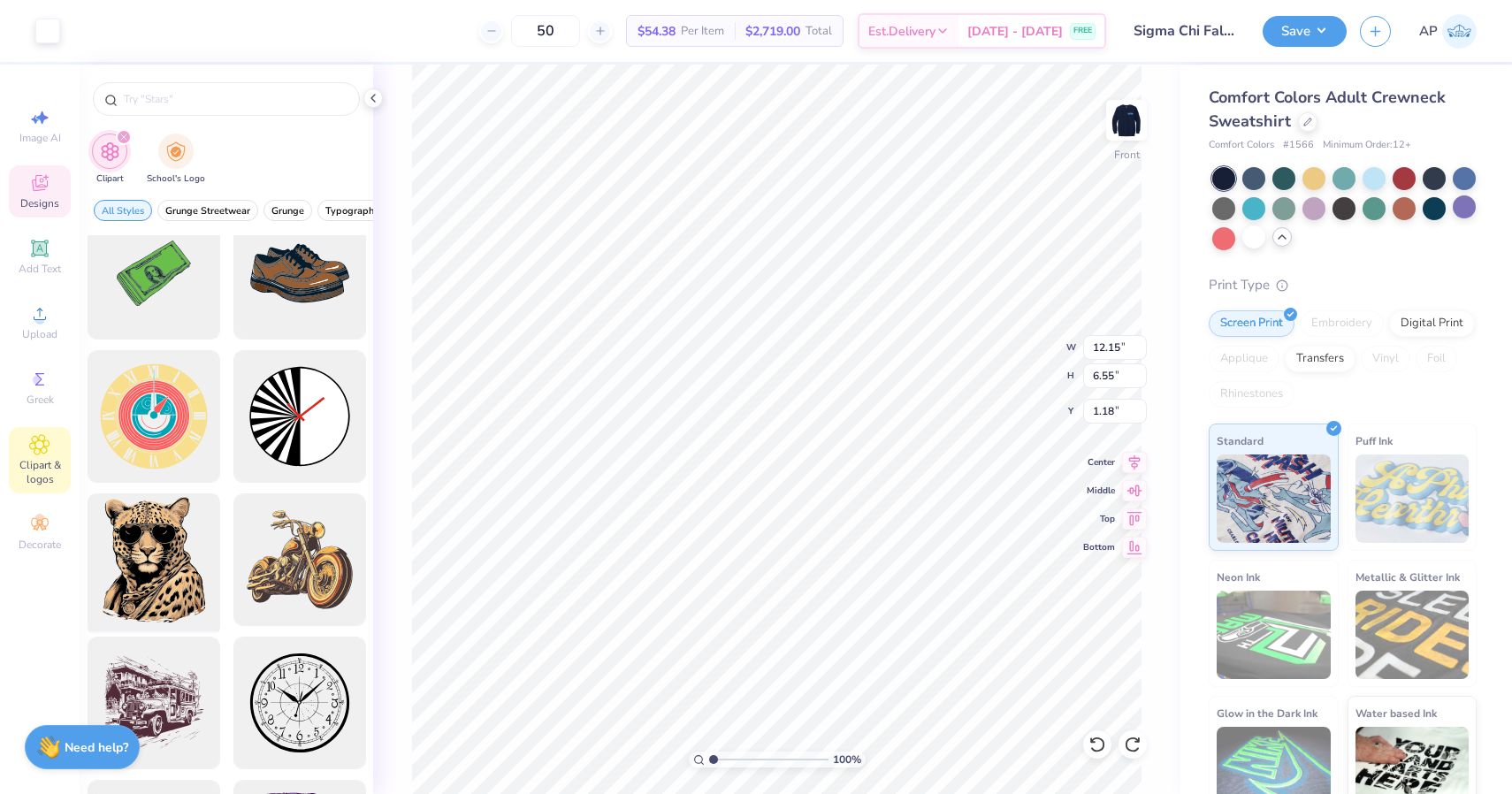
click at [149, 545] on div at bounding box center [153, 560] width 146 height 146
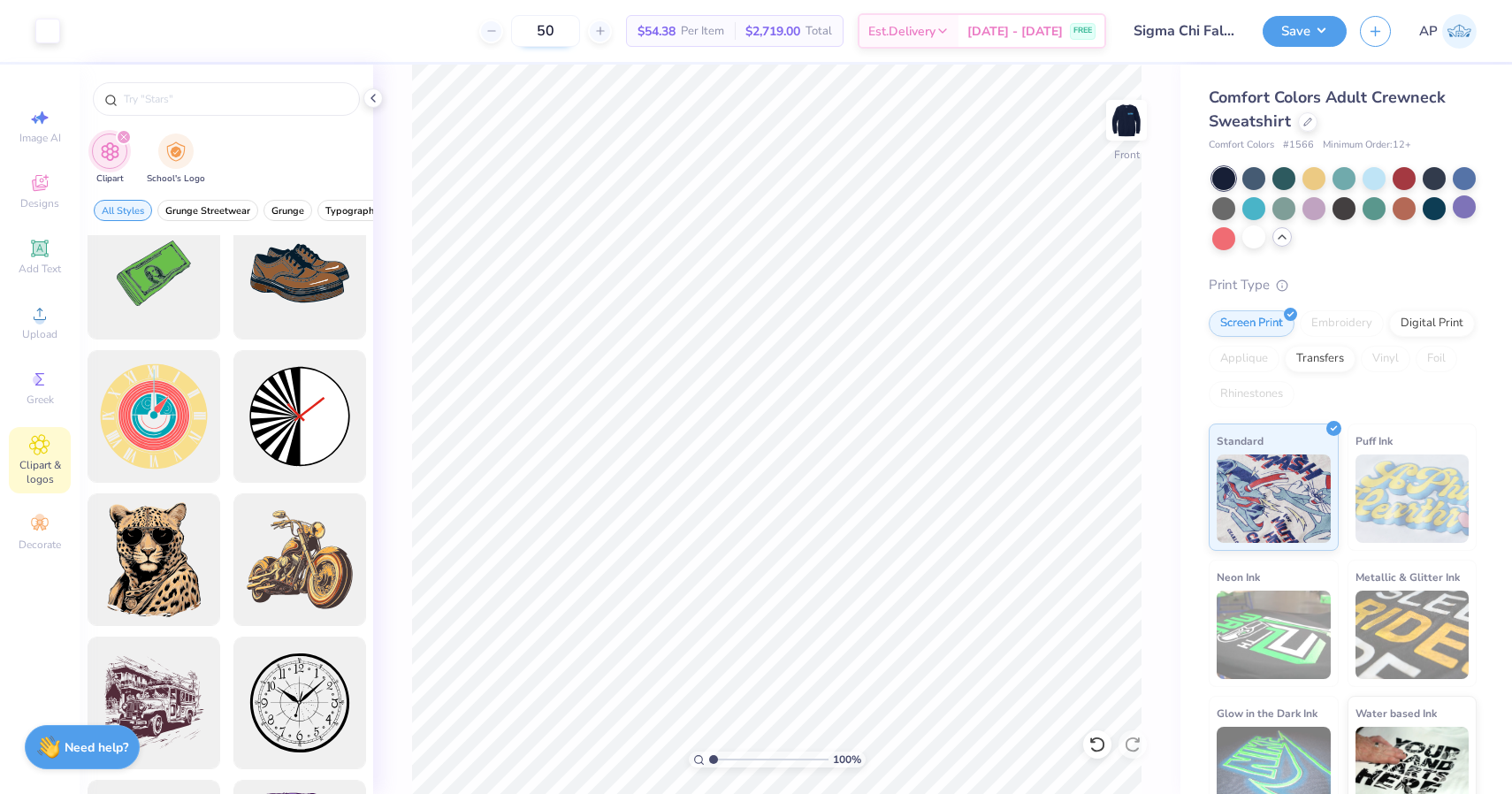
click at [580, 35] on input "50" at bounding box center [545, 30] width 69 height 32
drag, startPoint x: 601, startPoint y: 35, endPoint x: 541, endPoint y: 35, distance: 60.0
click at [541, 35] on div "50" at bounding box center [545, 30] width 132 height 32
click at [372, 102] on icon at bounding box center [372, 98] width 14 height 14
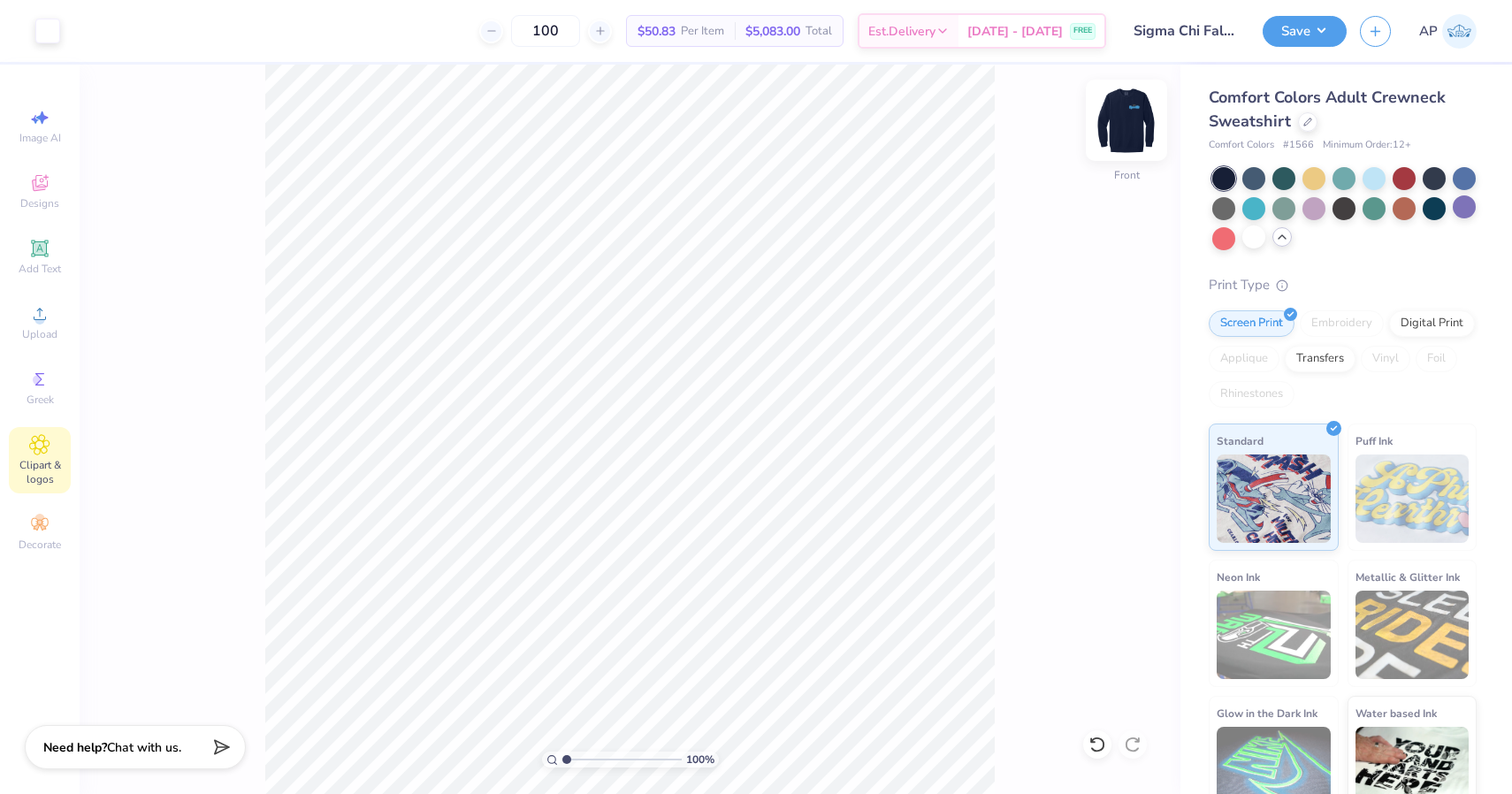
click at [1116, 118] on img at bounding box center [1126, 120] width 71 height 71
click at [1127, 126] on img at bounding box center [1126, 120] width 71 height 71
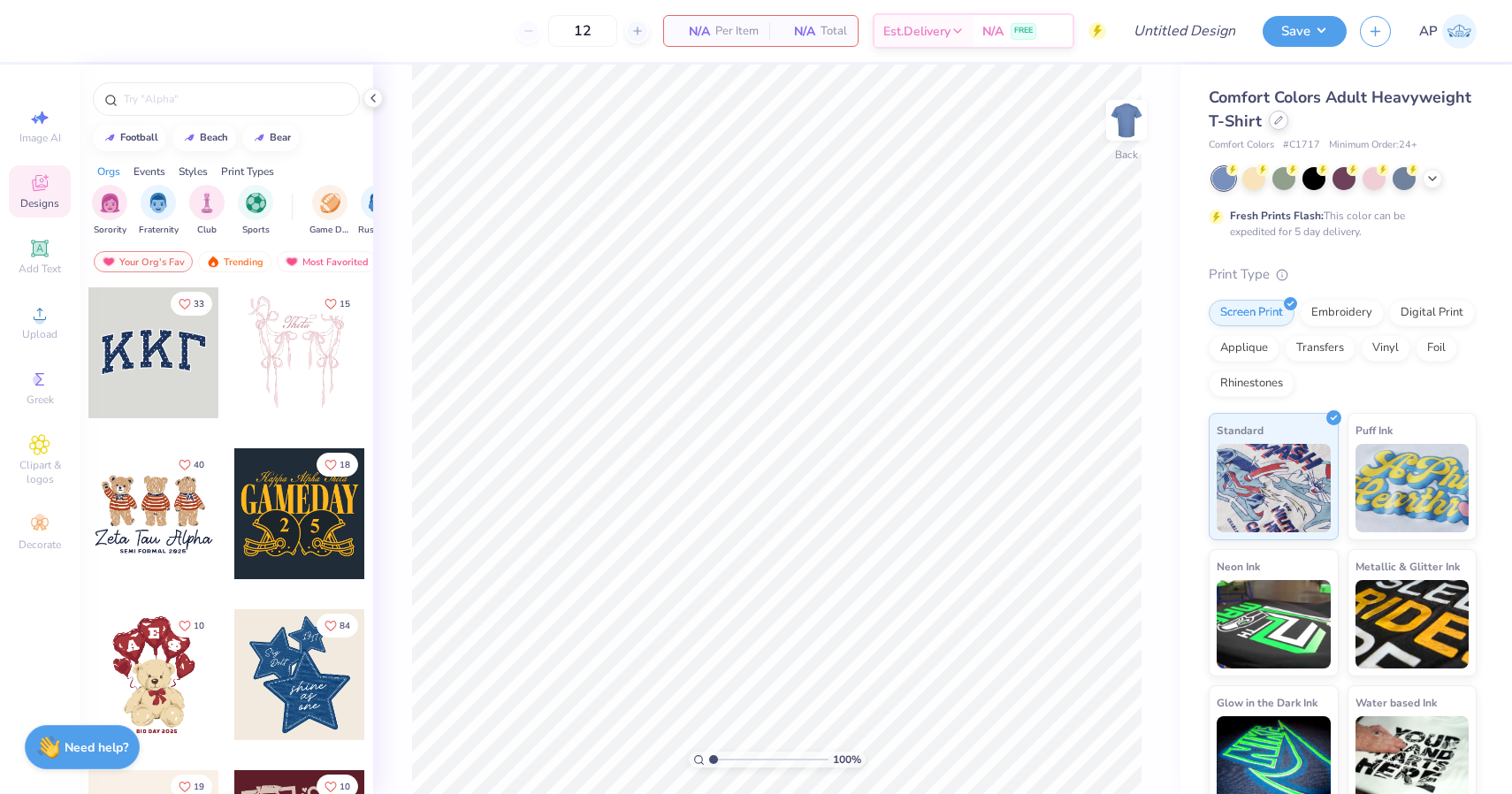
click at [1278, 125] on div at bounding box center [1277, 120] width 19 height 19
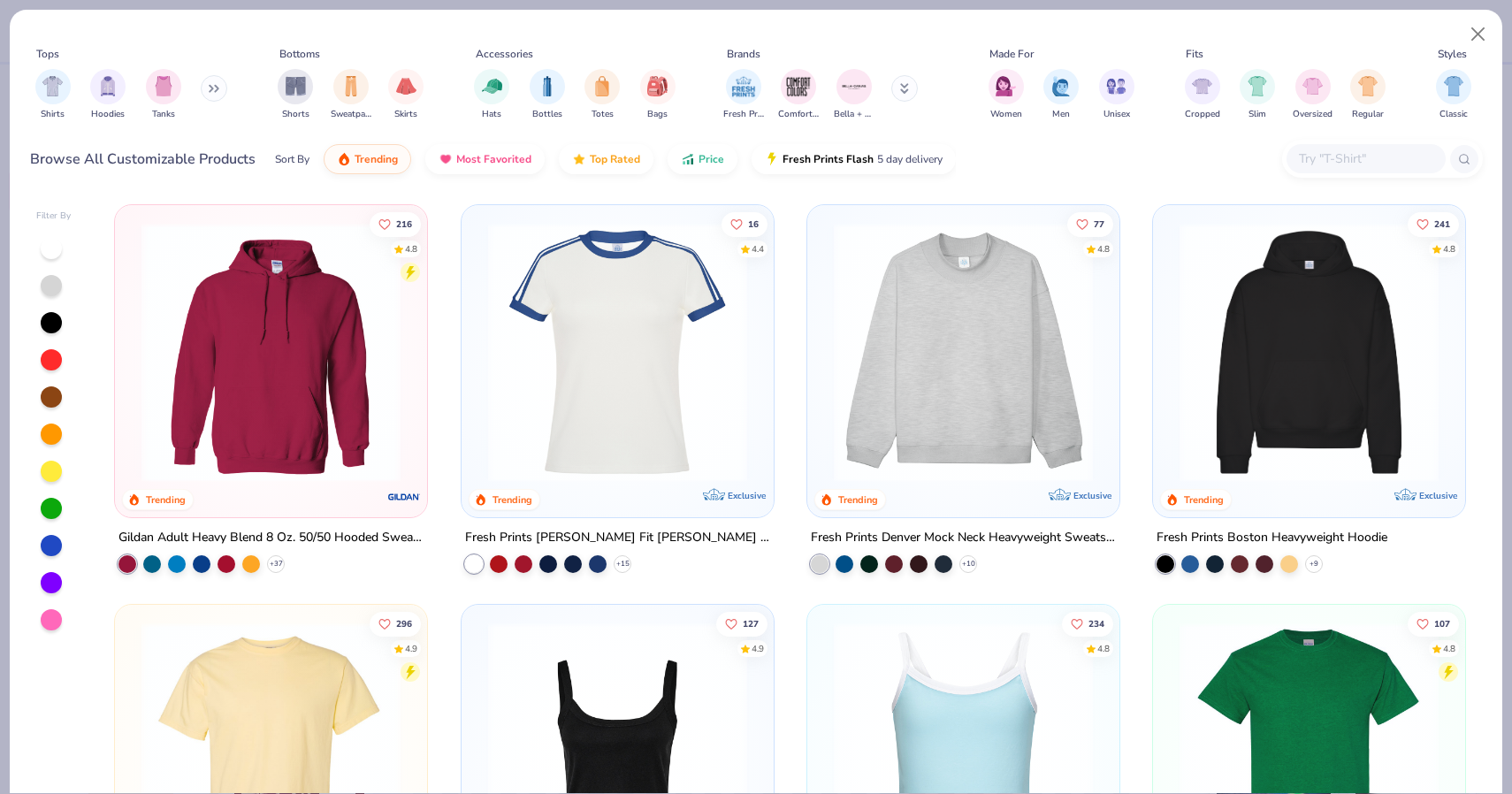
click at [219, 92] on icon at bounding box center [214, 88] width 11 height 9
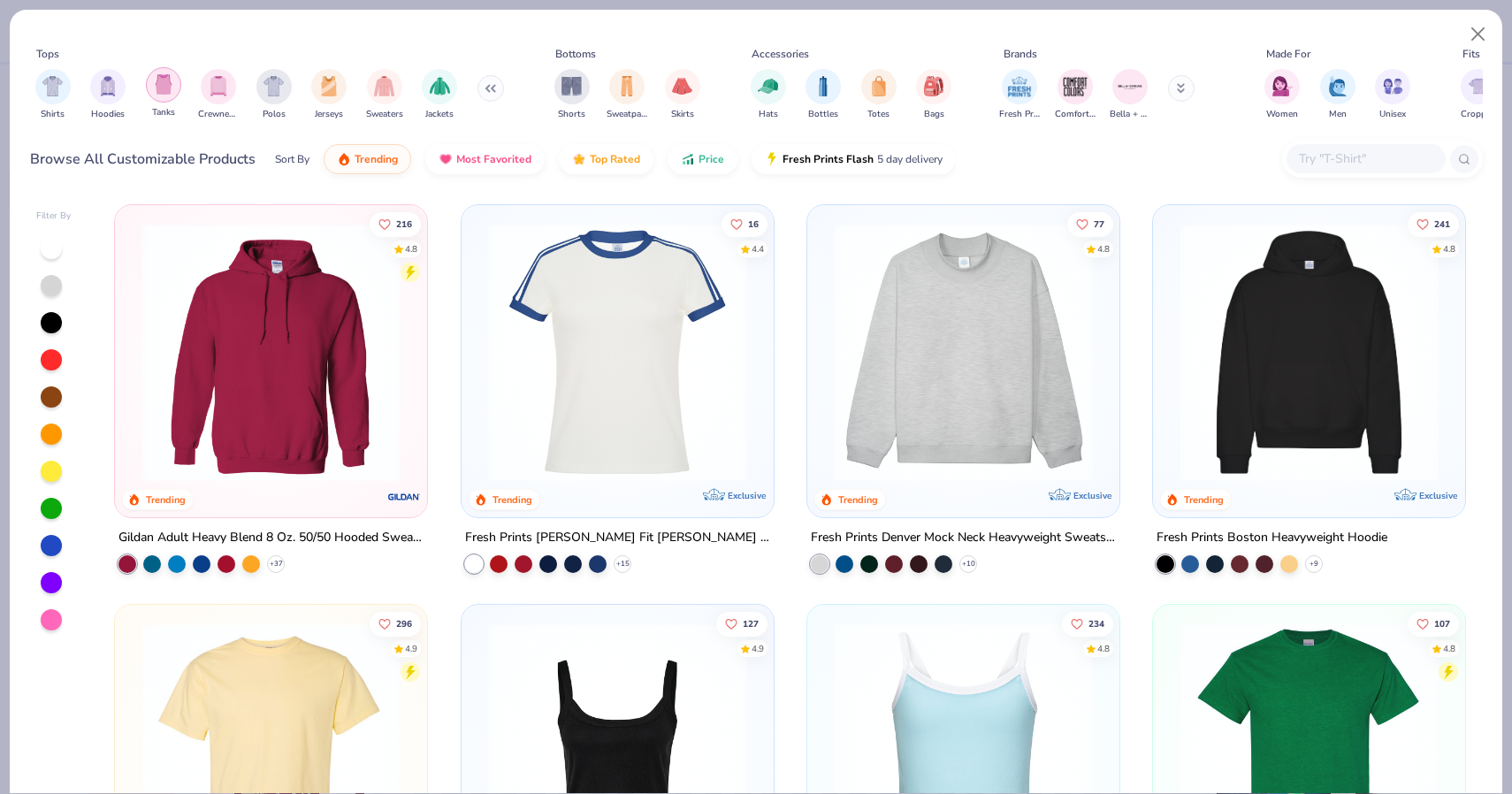
click at [161, 89] on img "filter for Tanks" at bounding box center [163, 85] width 19 height 20
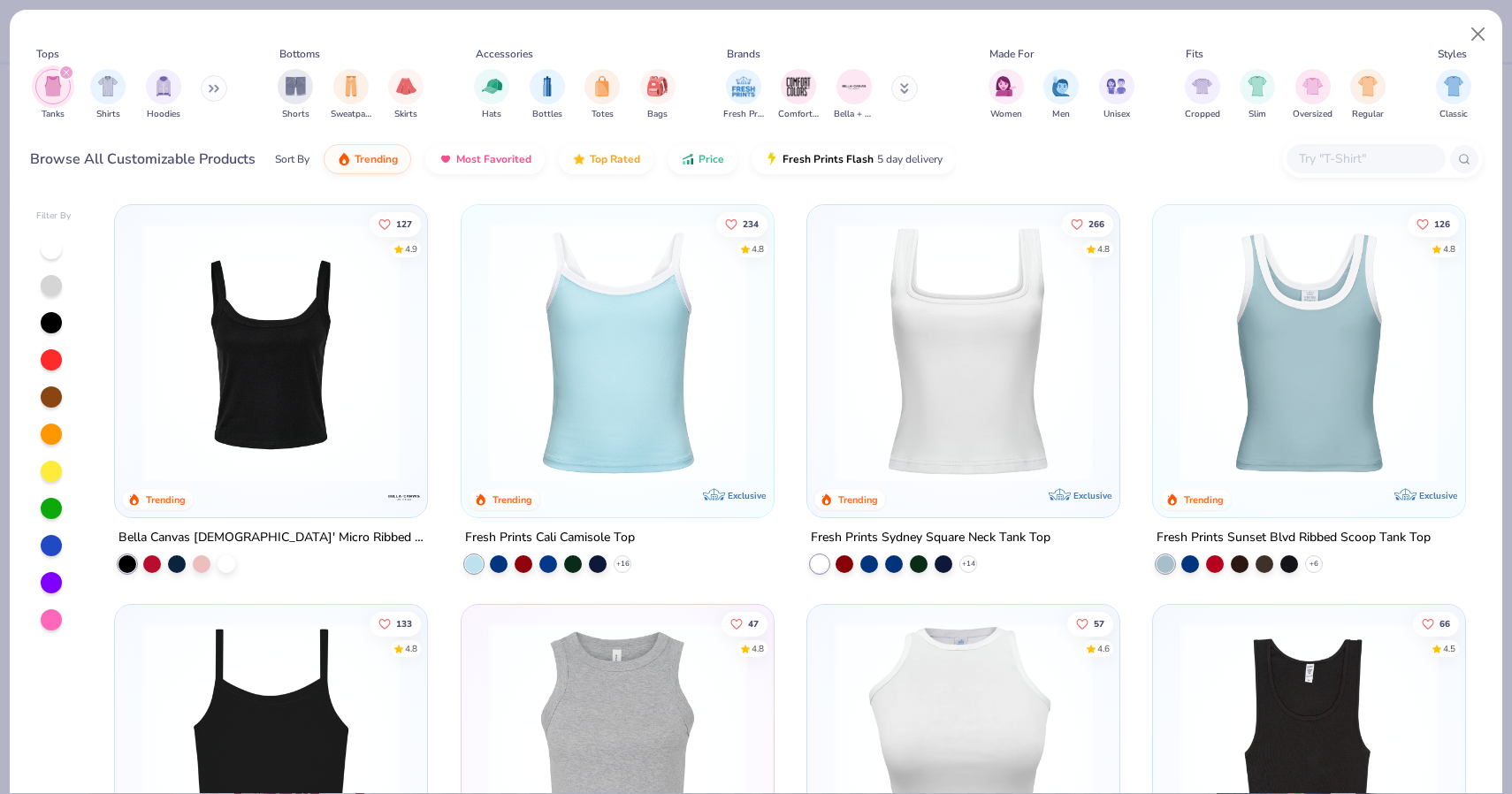
click at [211, 86] on button at bounding box center [213, 88] width 27 height 27
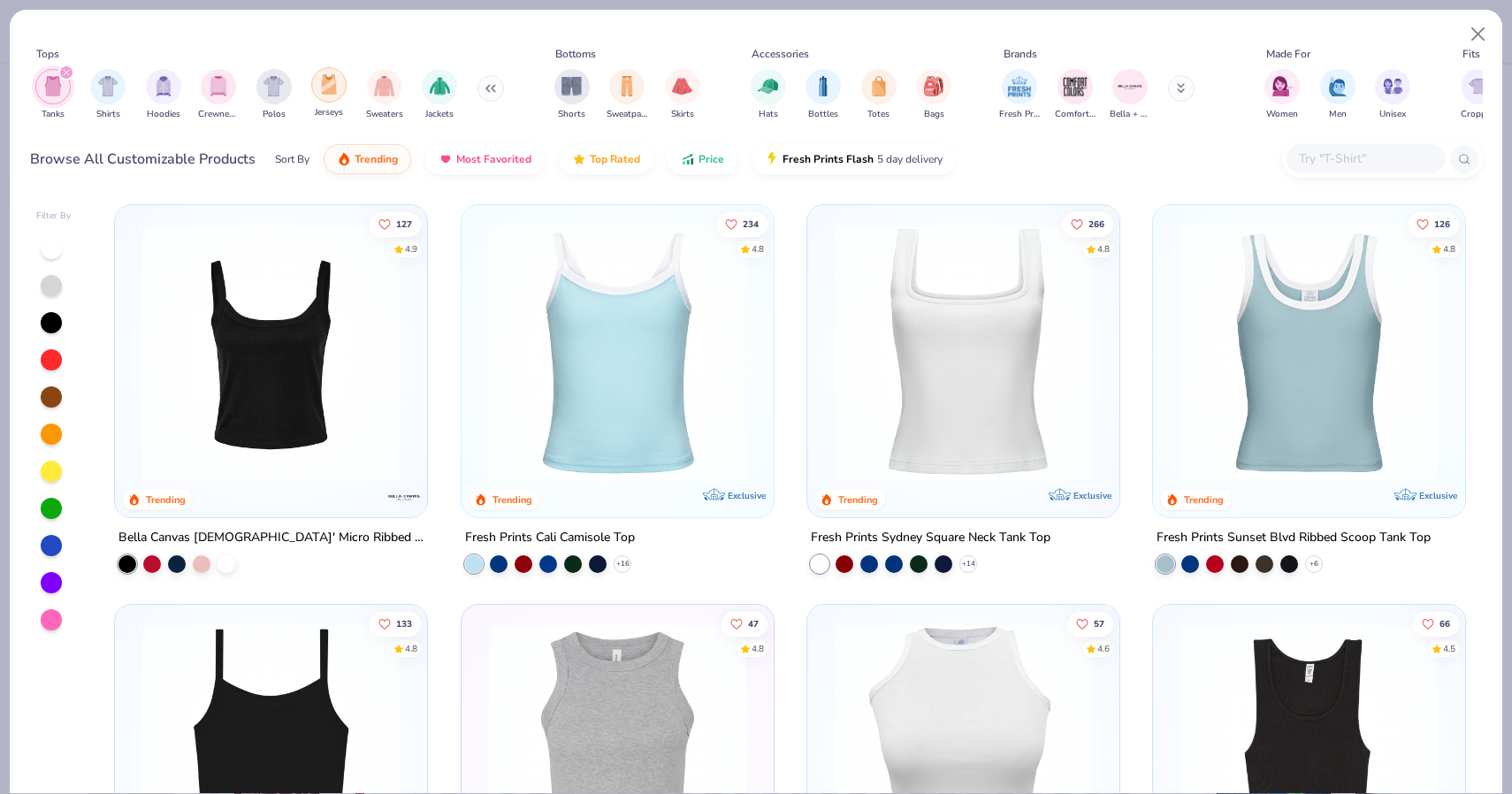
click at [331, 82] on img "filter for Jerseys" at bounding box center [328, 85] width 19 height 20
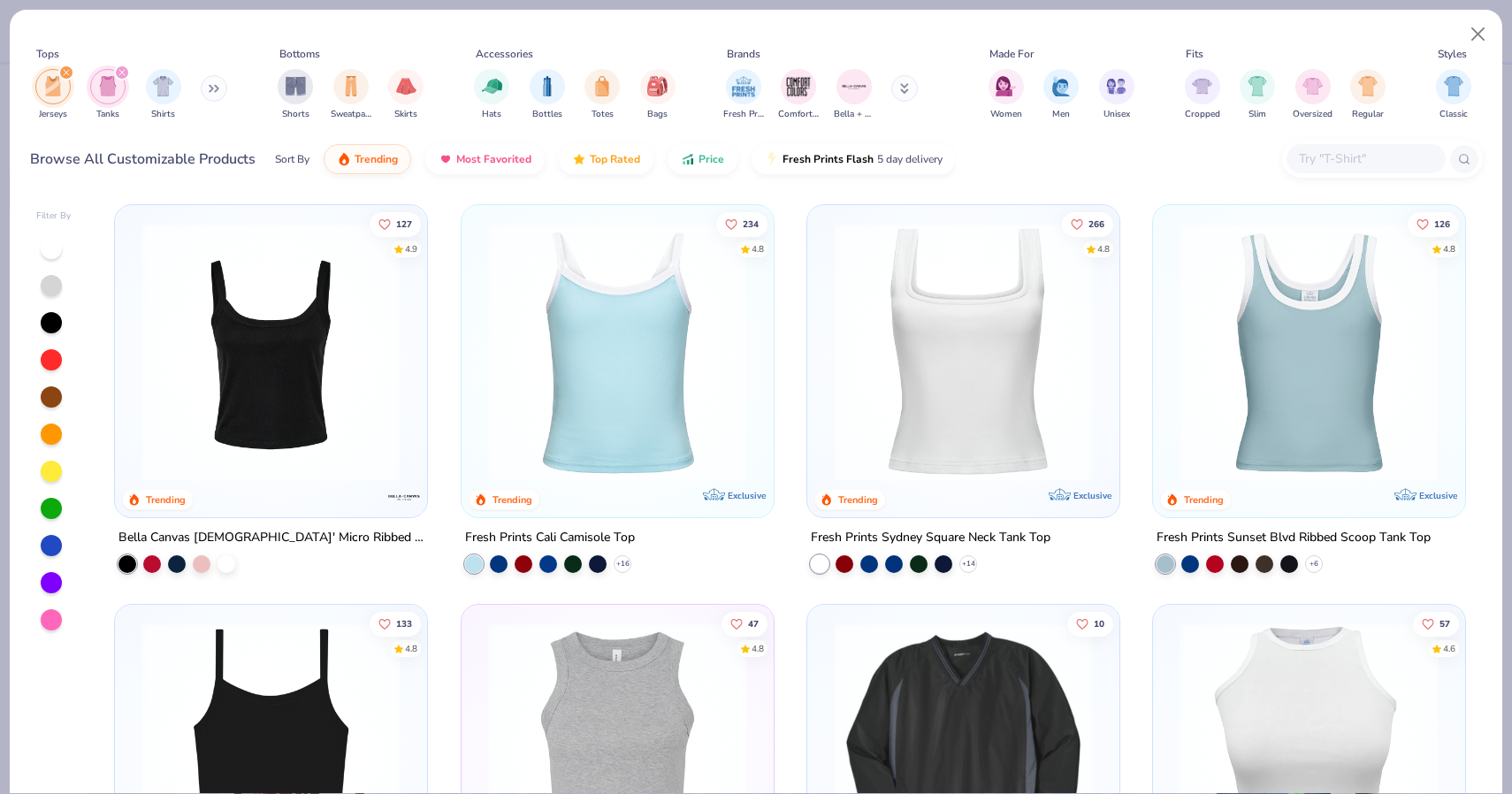
click at [119, 73] on icon "filter for Tanks" at bounding box center [122, 73] width 7 height 7
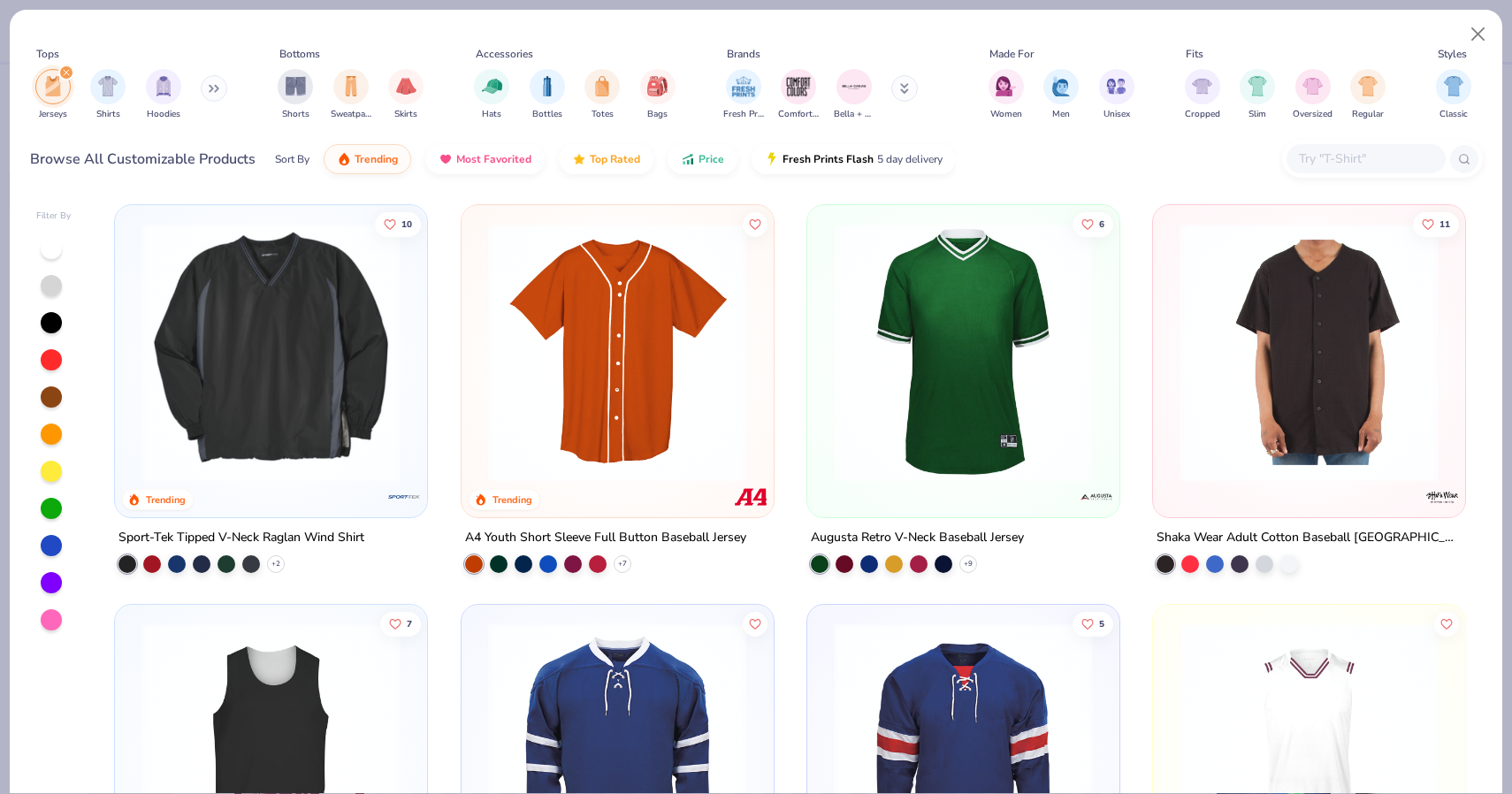
click at [638, 402] on img at bounding box center [617, 352] width 277 height 259
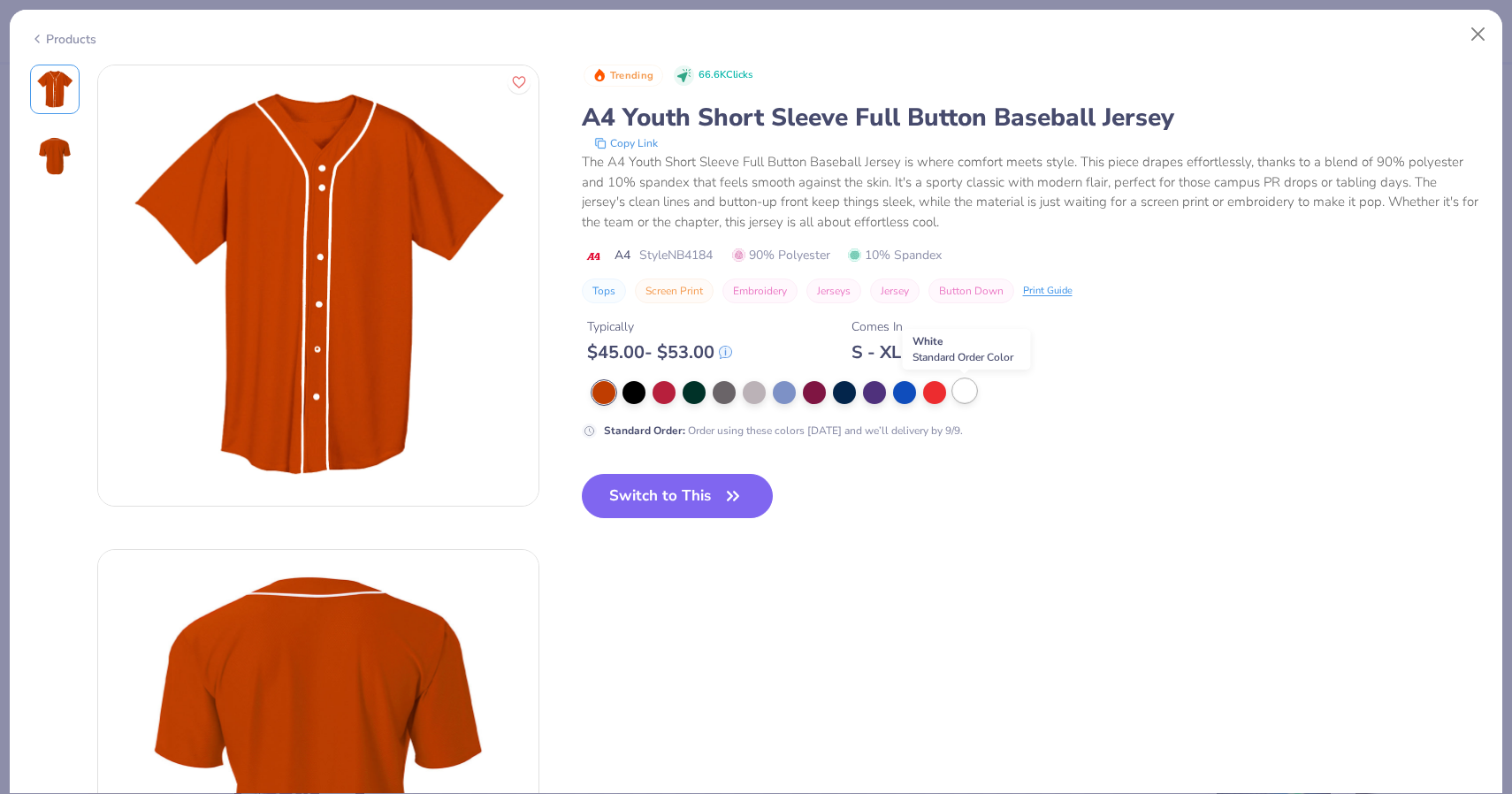
click at [968, 397] on div at bounding box center [964, 390] width 23 height 23
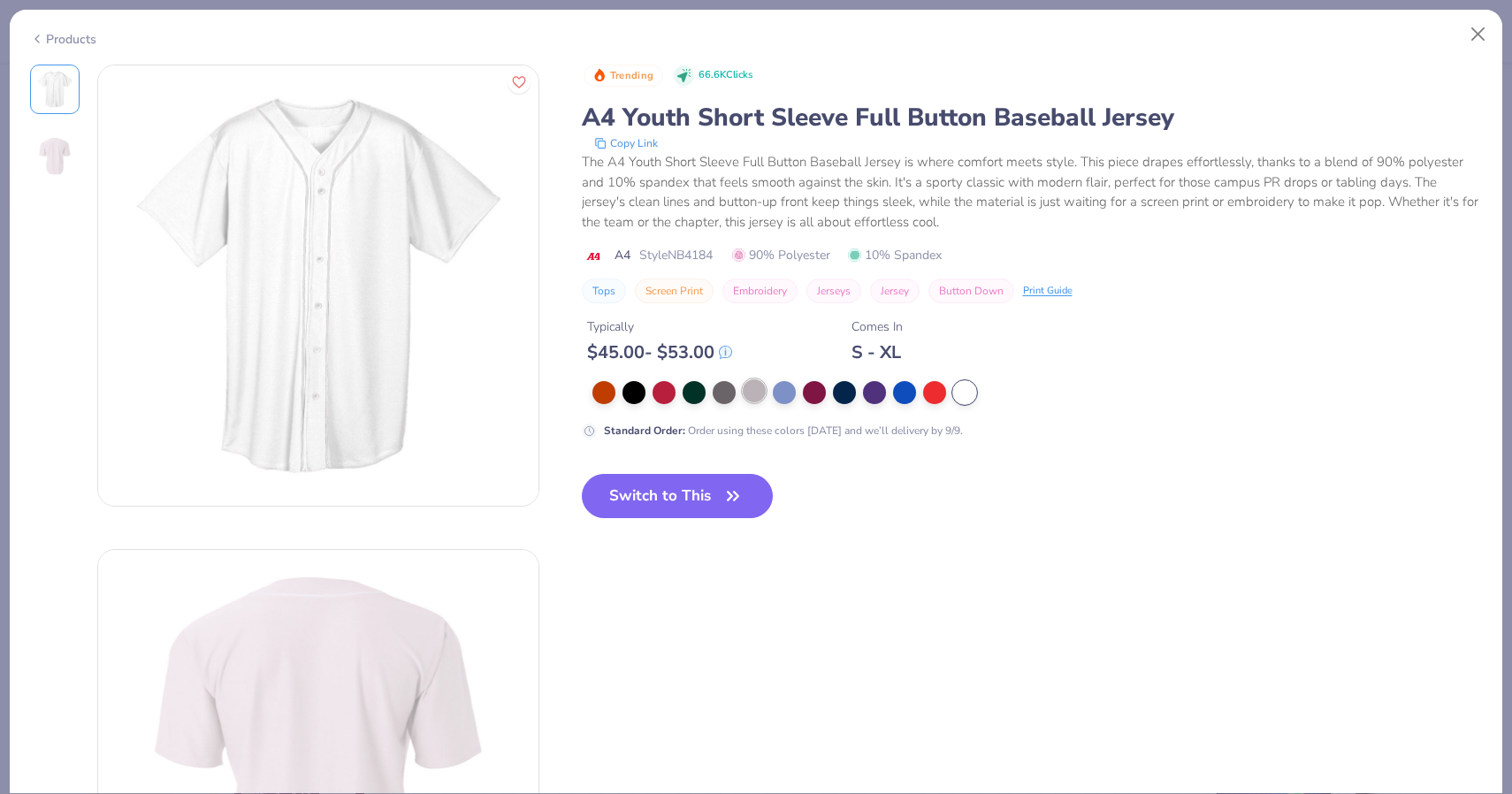
click at [760, 387] on div at bounding box center [753, 390] width 23 height 23
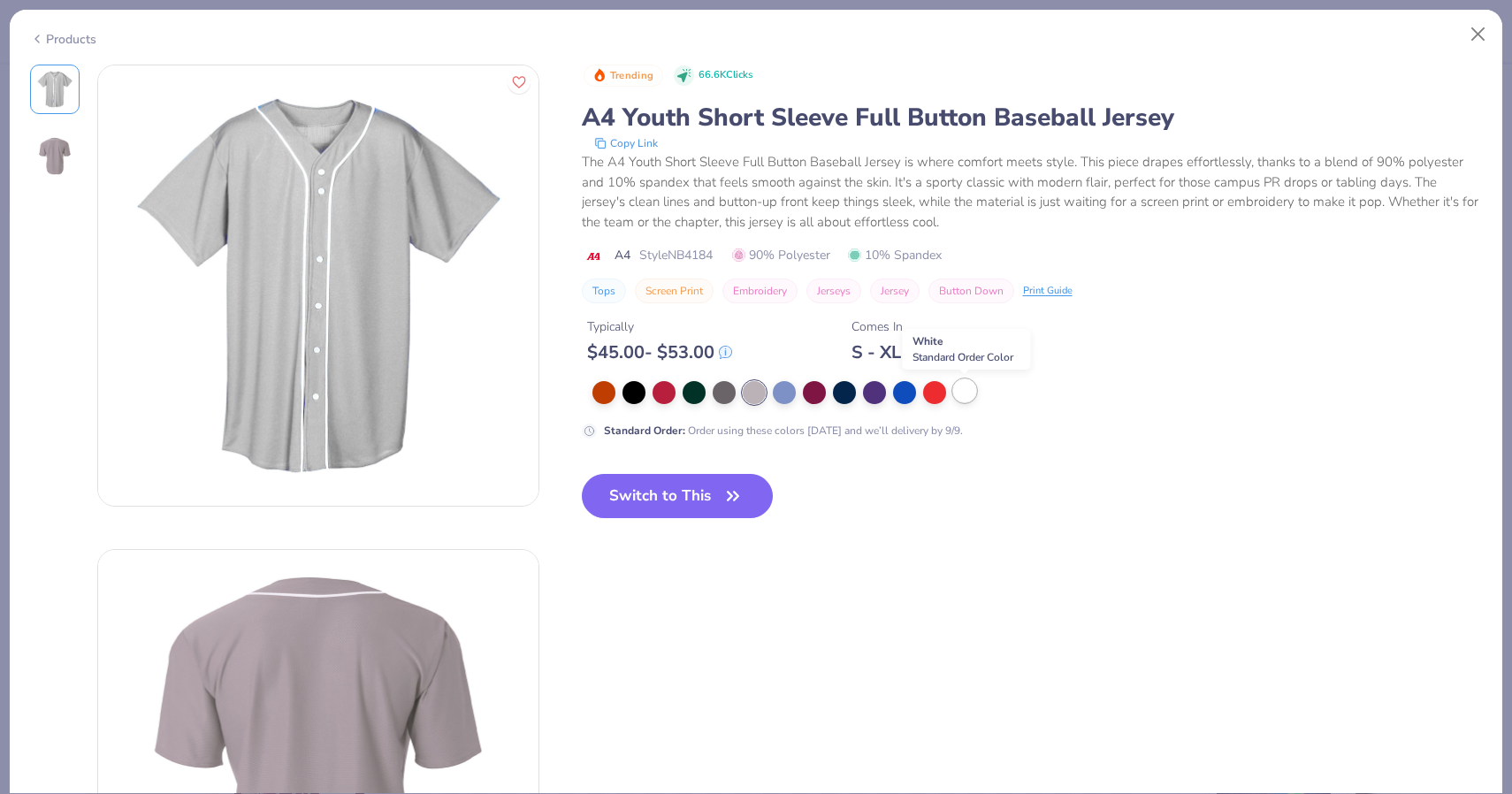
click at [962, 381] on div at bounding box center [964, 390] width 23 height 23
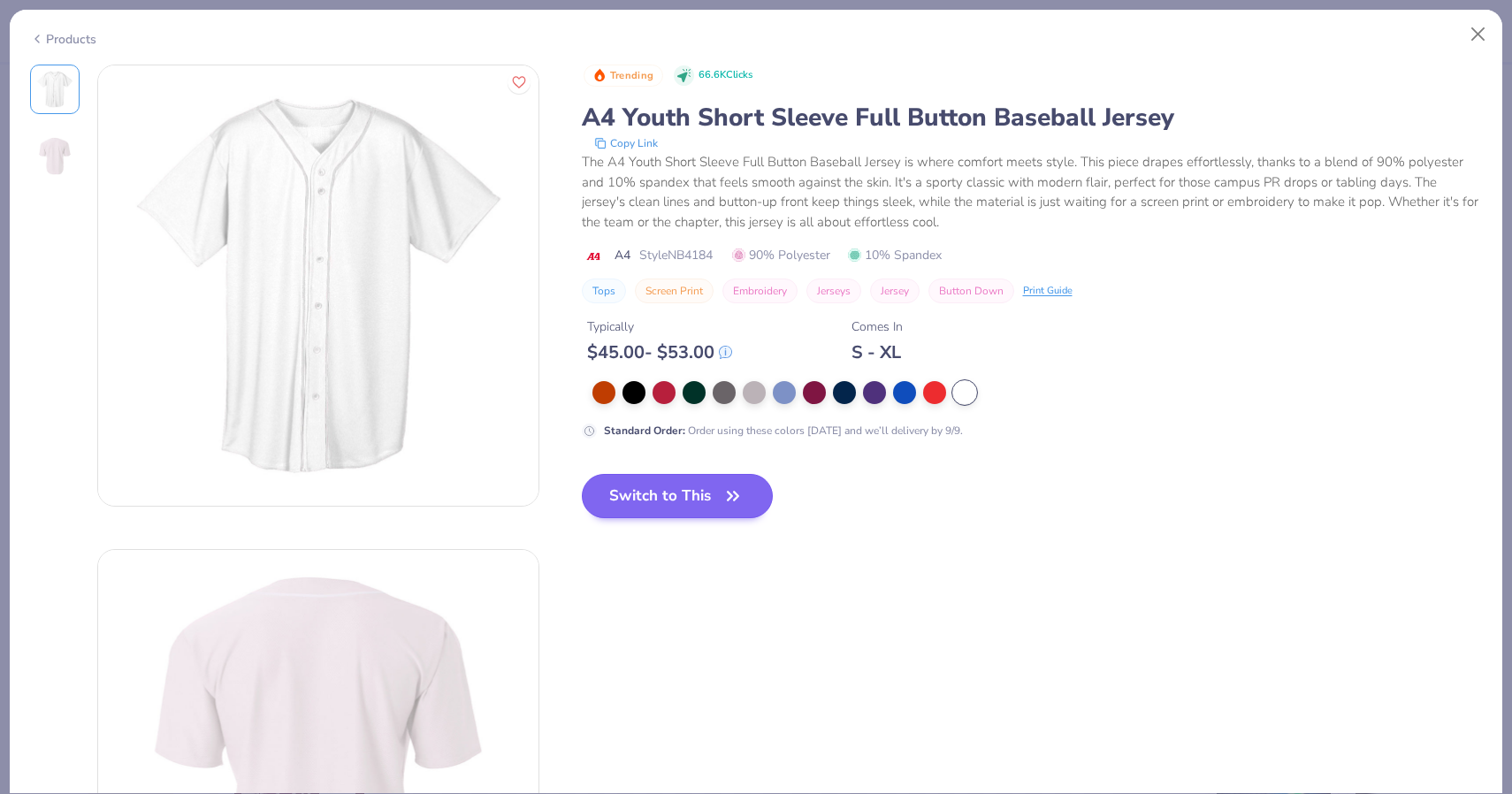
click at [701, 511] on button "Switch to This" at bounding box center [678, 496] width 192 height 44
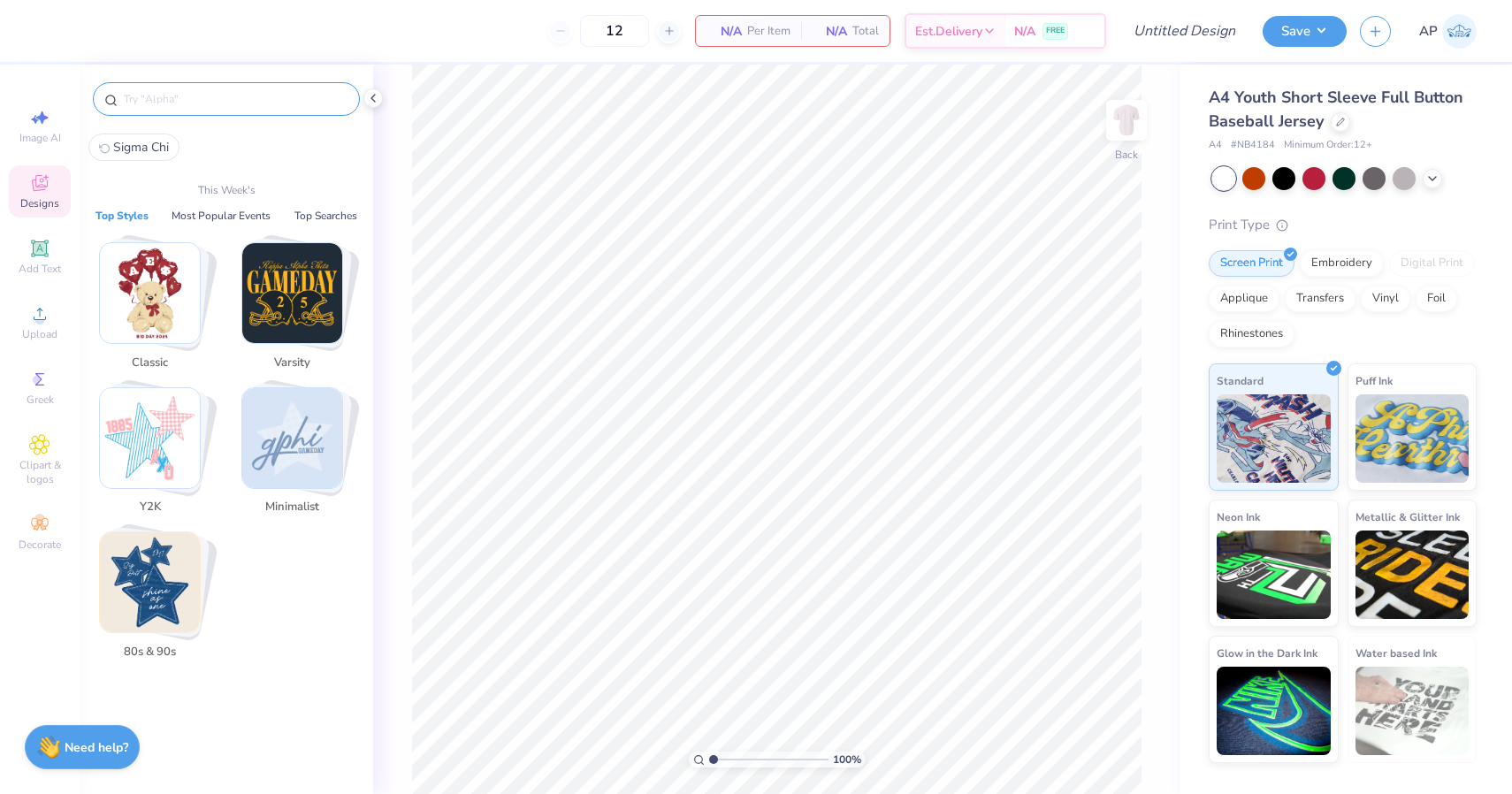
click at [268, 93] on input "text" at bounding box center [235, 98] width 226 height 17
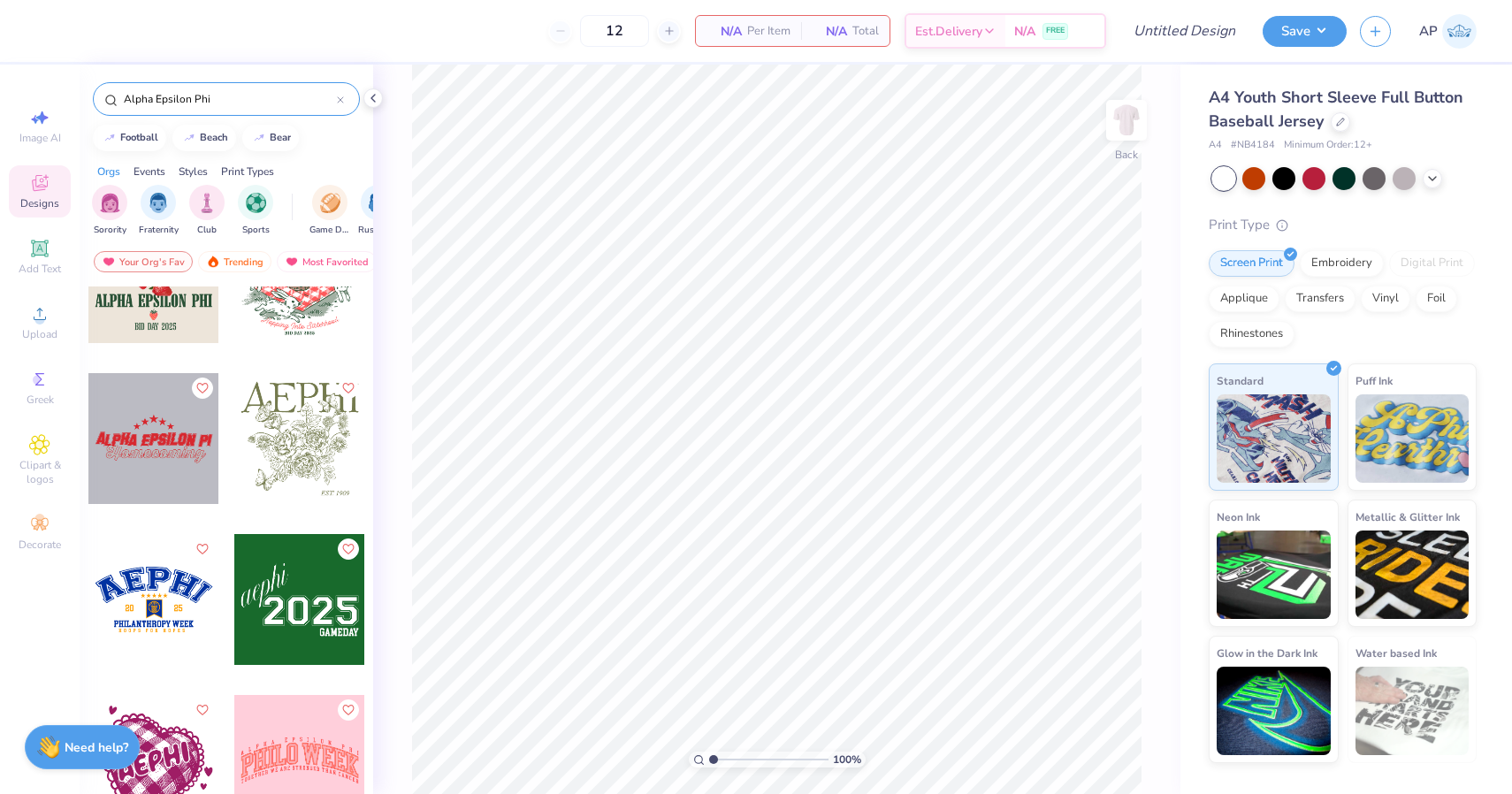
scroll to position [1364, 0]
type input "Alpha Epsilon Phi"
click at [282, 423] on div at bounding box center [300, 437] width 131 height 131
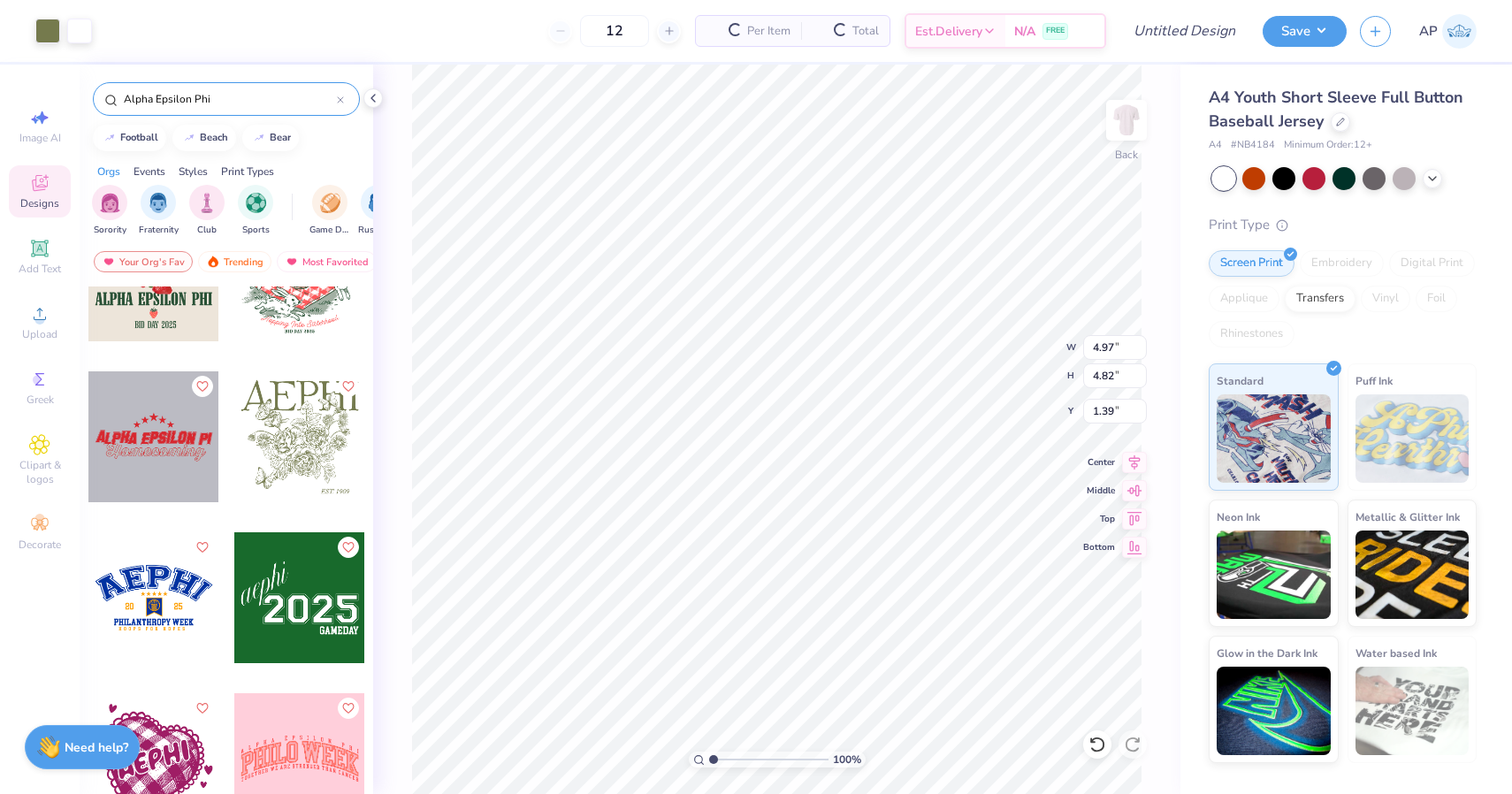
type input "1.39"
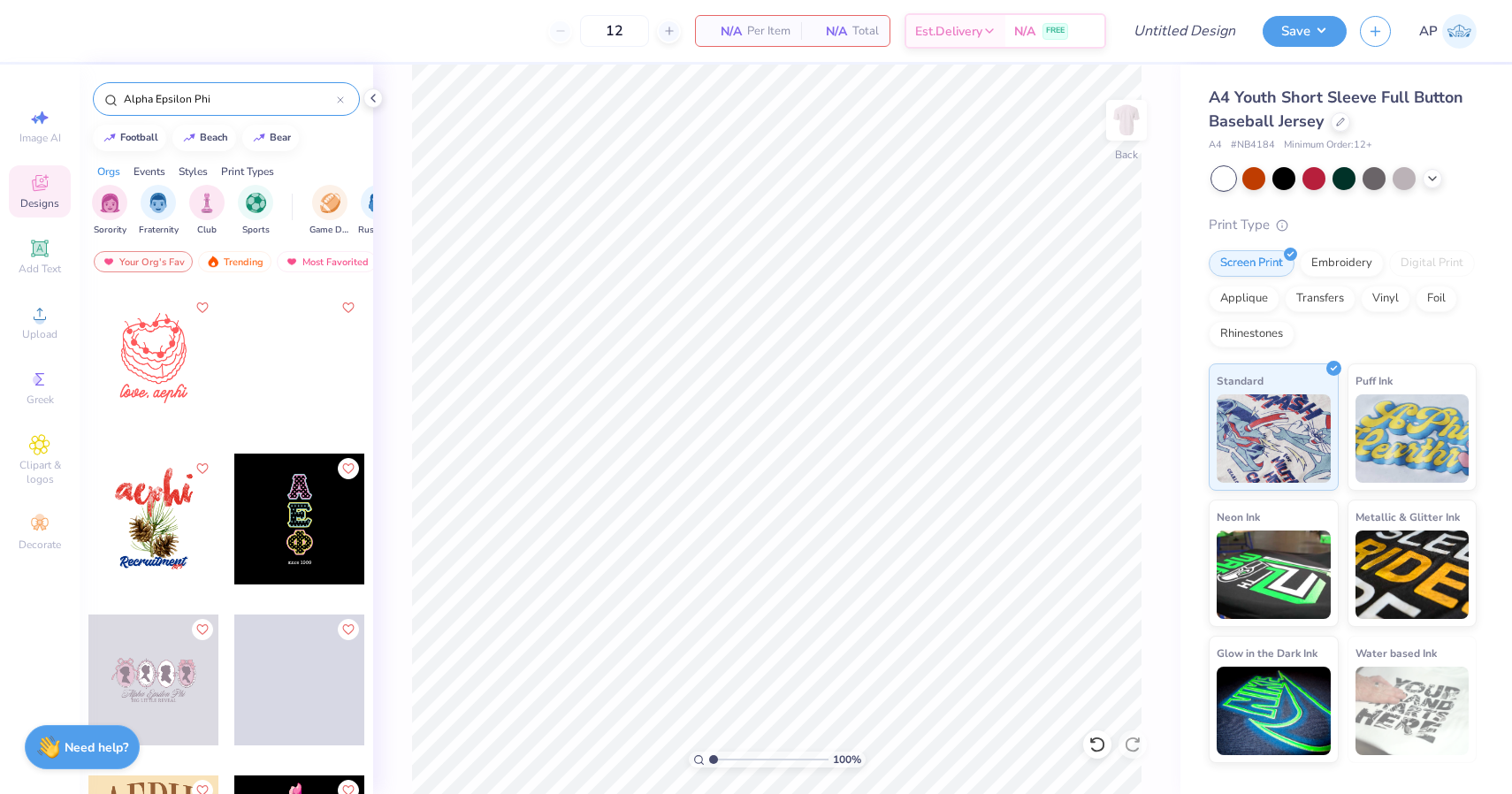
scroll to position [3700, 0]
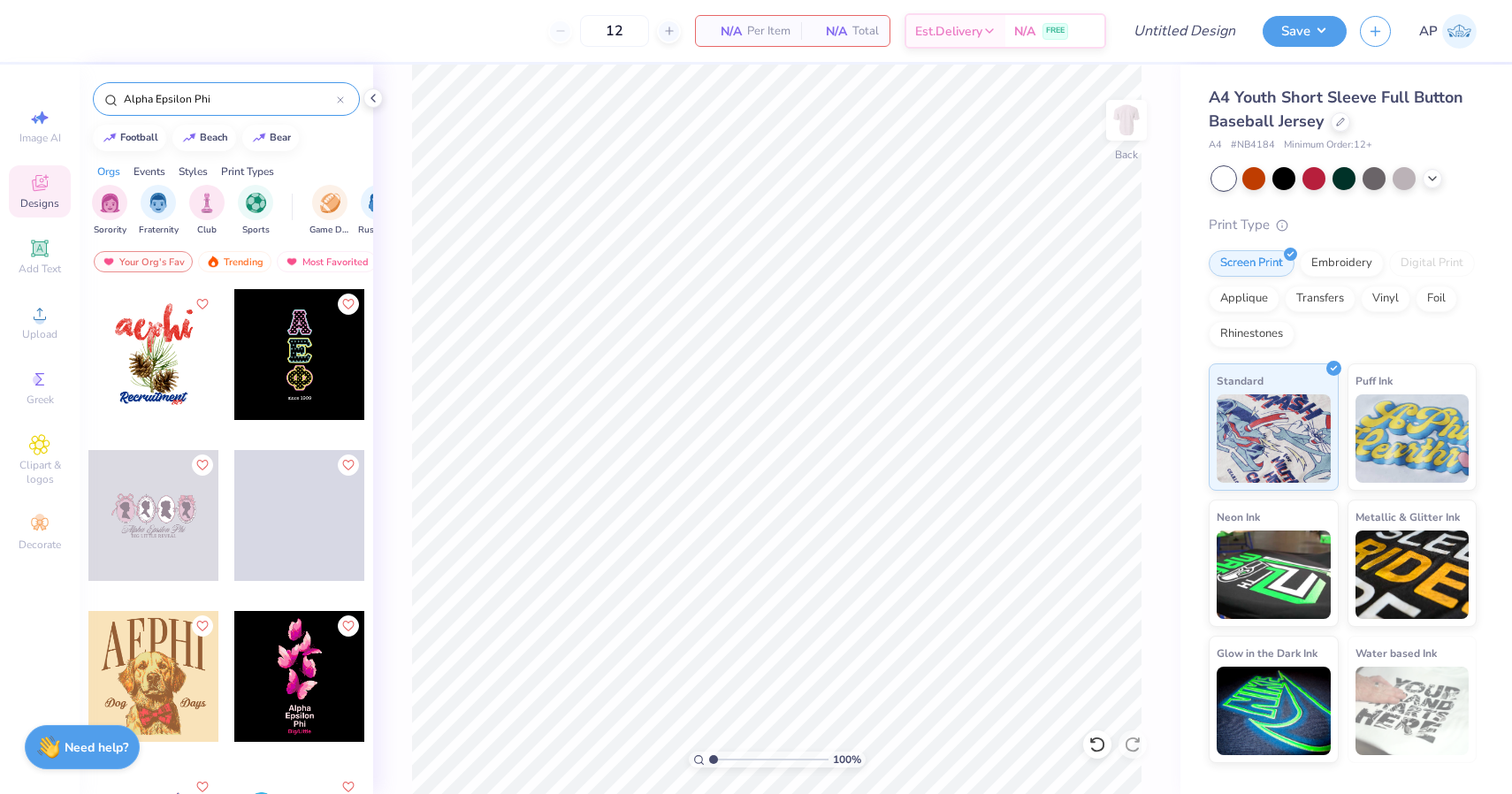
click at [299, 352] on div at bounding box center [300, 354] width 131 height 131
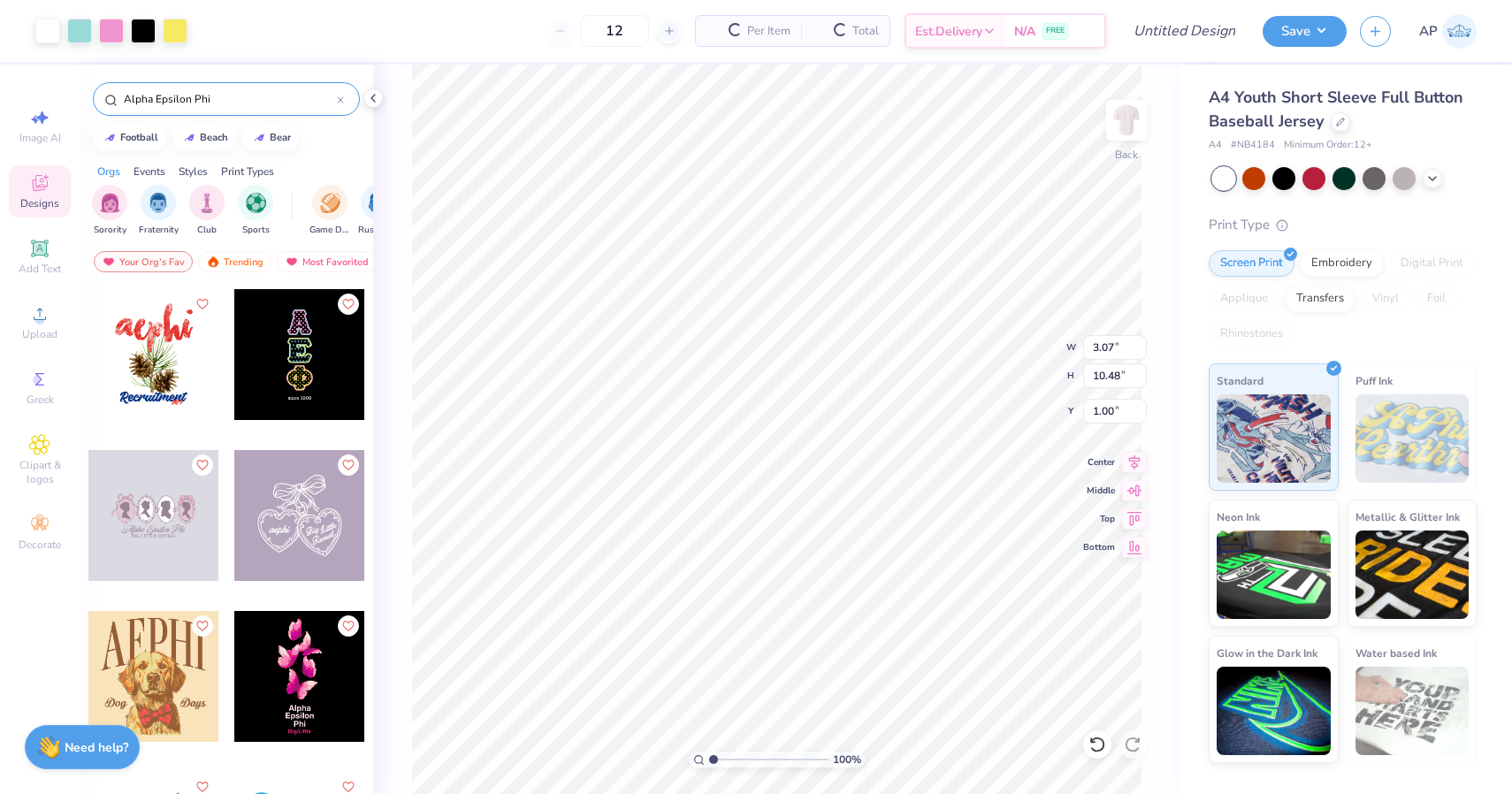
type input "1.00"
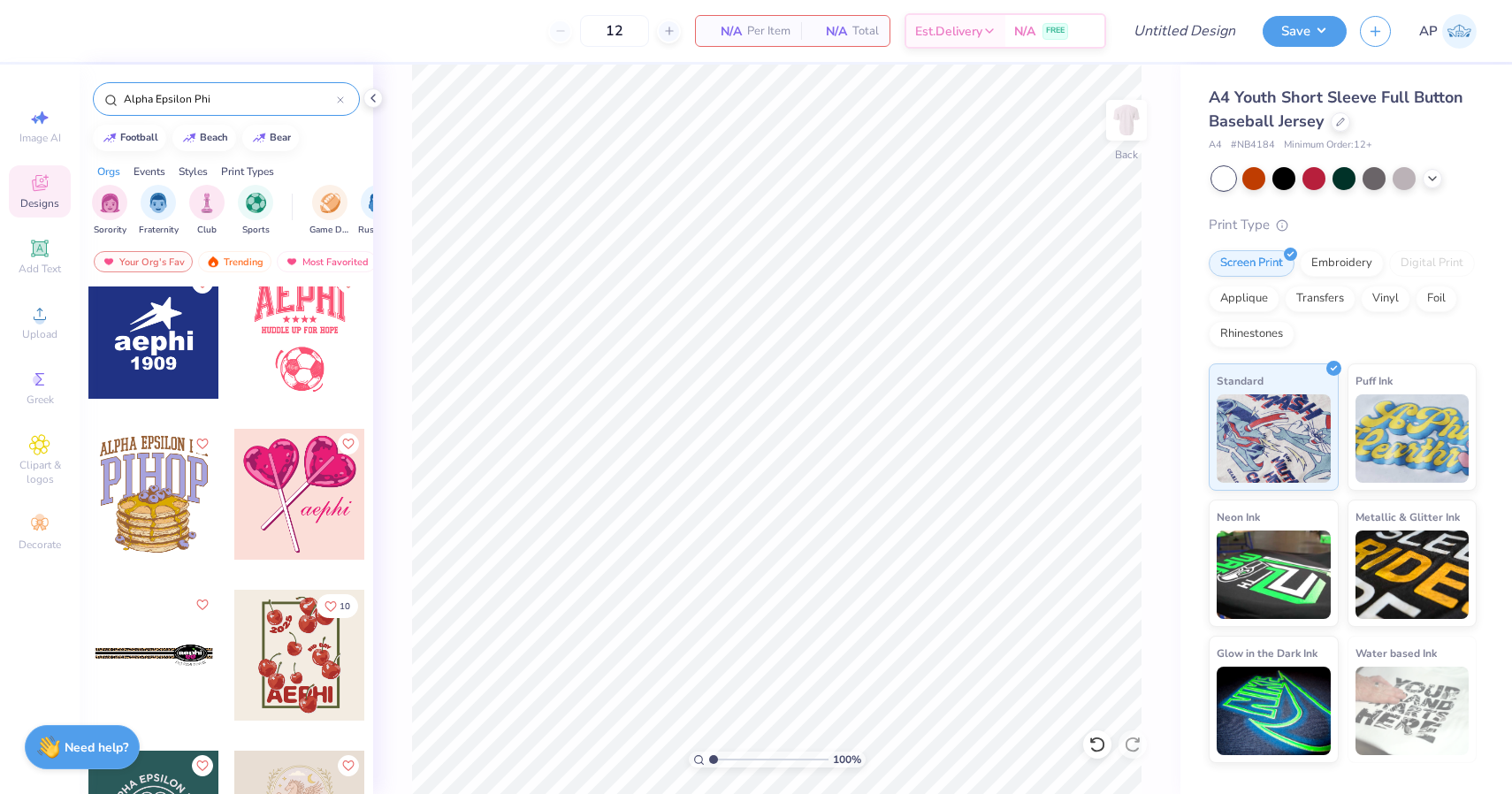
scroll to position [167, 0]
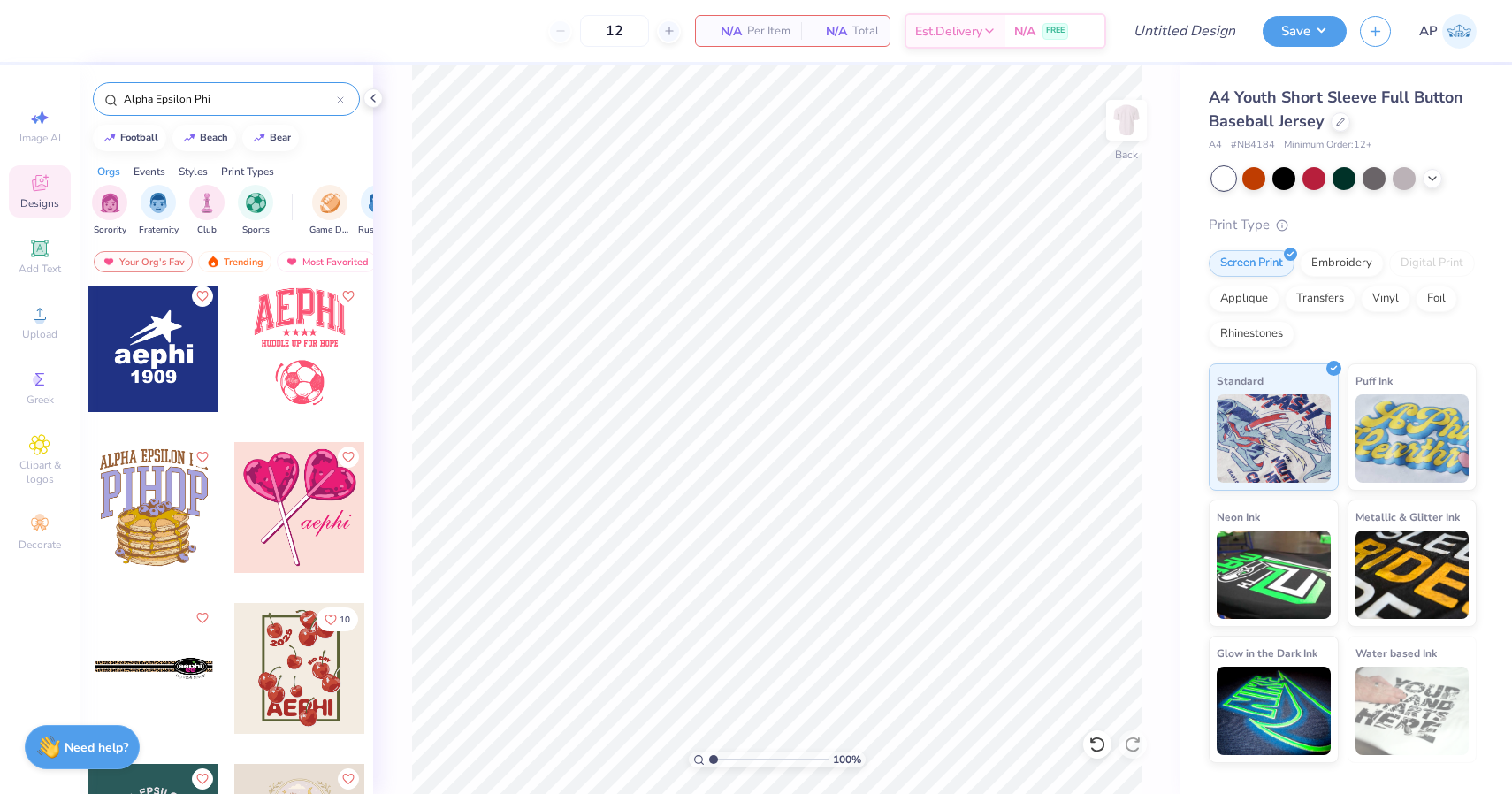
click at [154, 515] on div at bounding box center [154, 508] width 131 height 131
click at [1124, 121] on img at bounding box center [1126, 120] width 71 height 71
click at [49, 361] on div "Image AI Designs Add Text Upload Greek Clipart & logos Decorate" at bounding box center [40, 329] width 62 height 459
click at [34, 390] on div "Greek" at bounding box center [40, 387] width 62 height 52
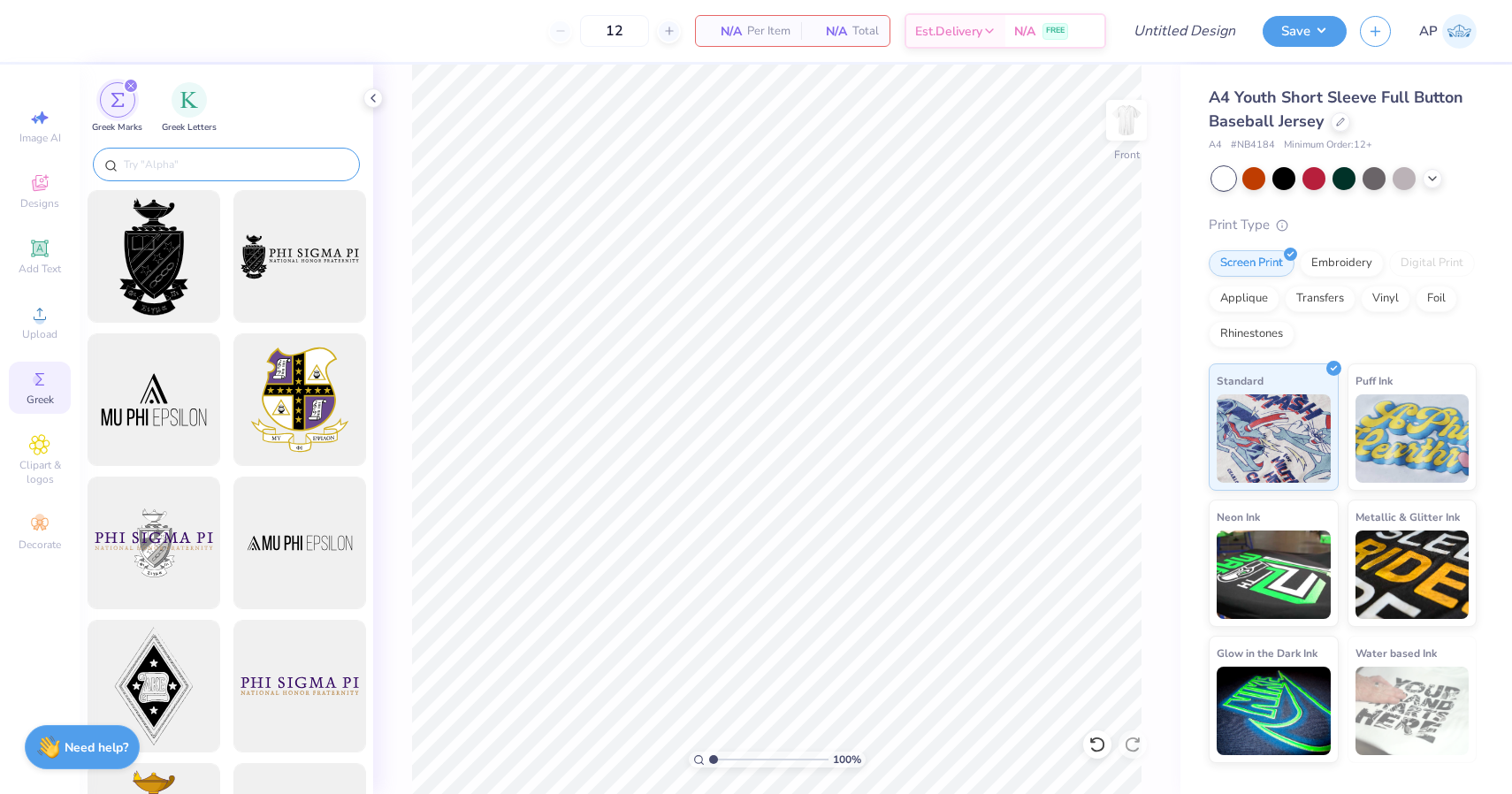
click at [202, 161] on input "text" at bounding box center [235, 164] width 226 height 17
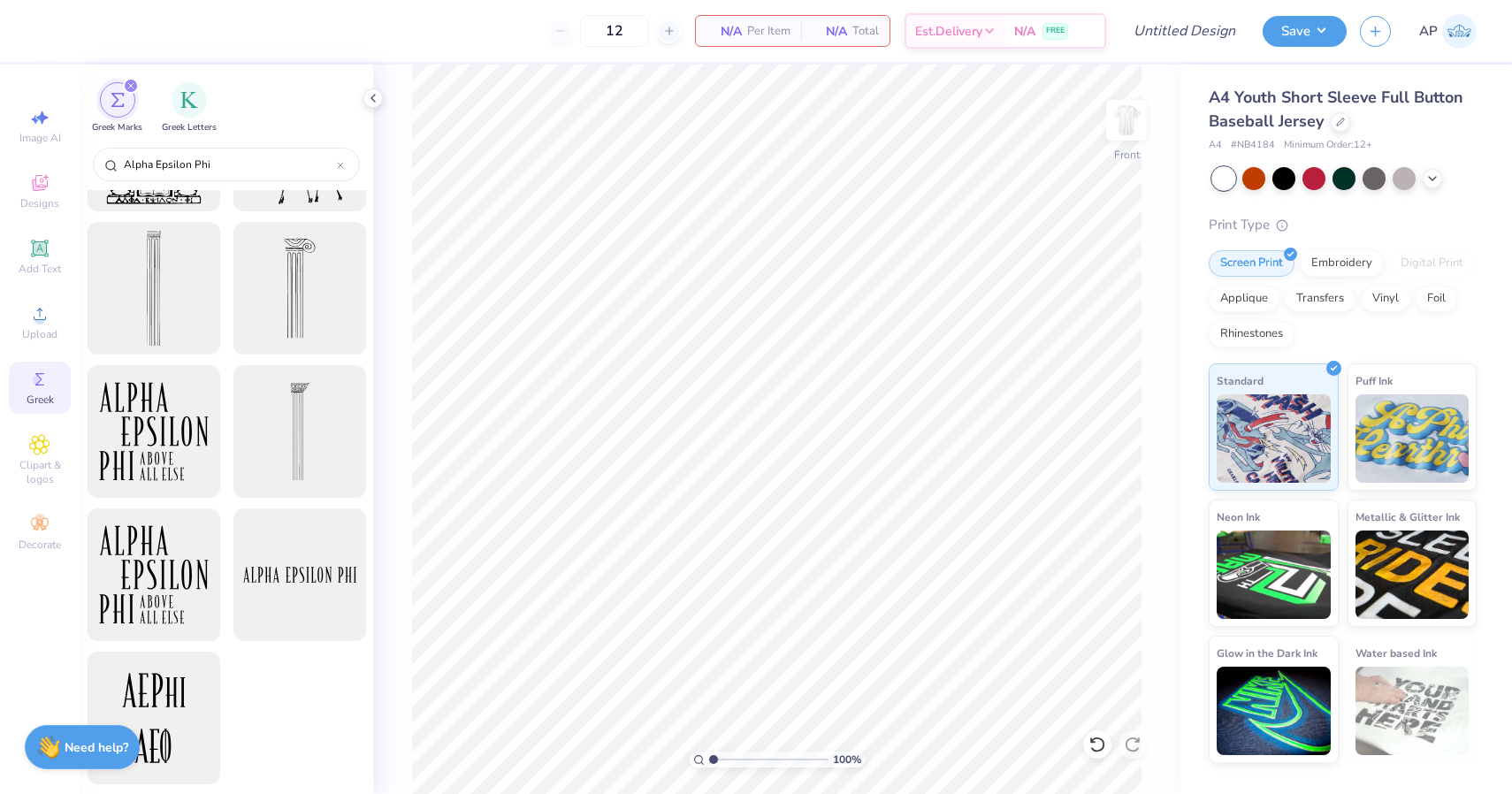
scroll to position [398, 0]
type input "Alpha Epsilon Phi"
click at [134, 253] on div at bounding box center [153, 289] width 146 height 146
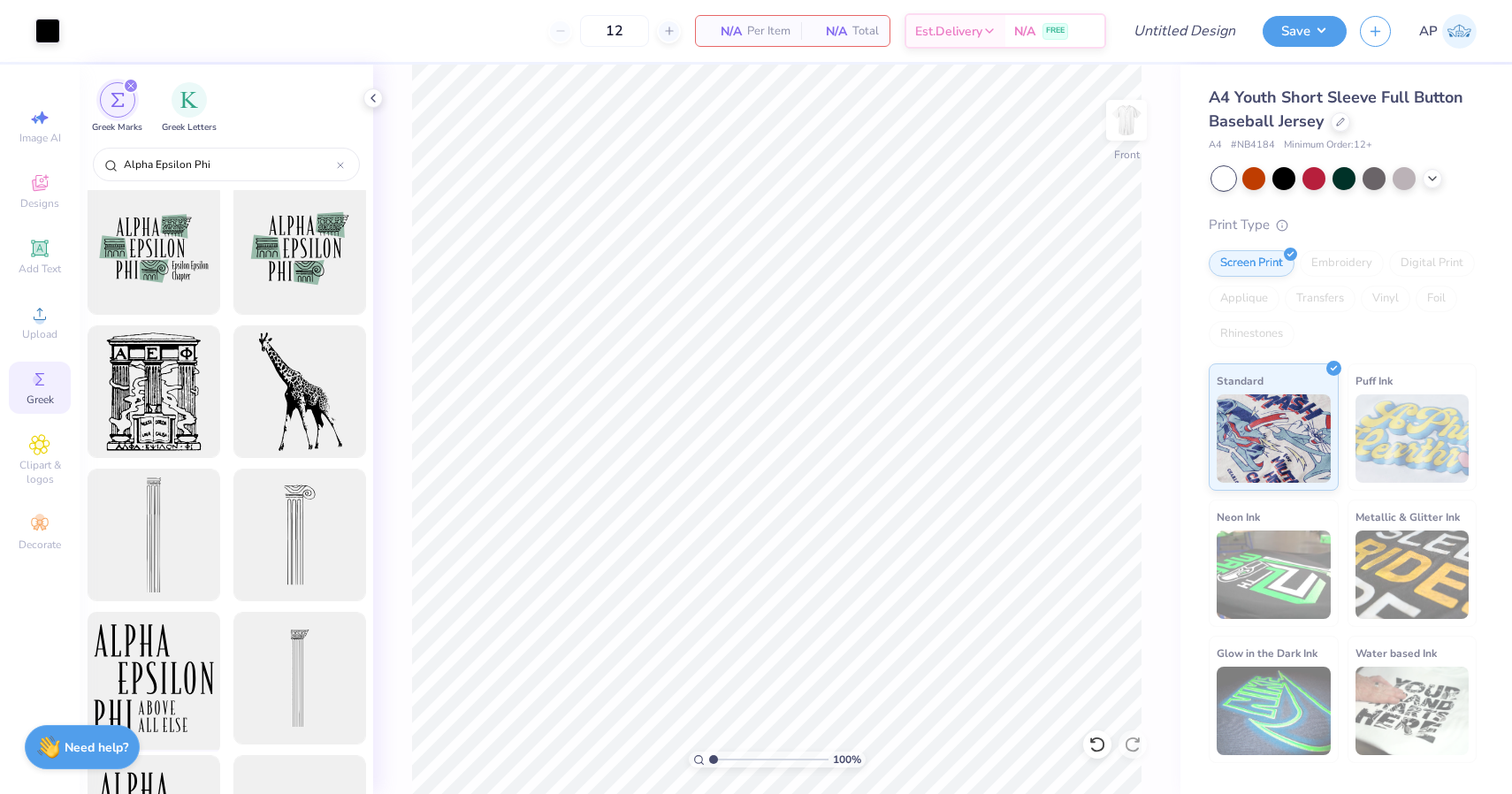
scroll to position [148, 0]
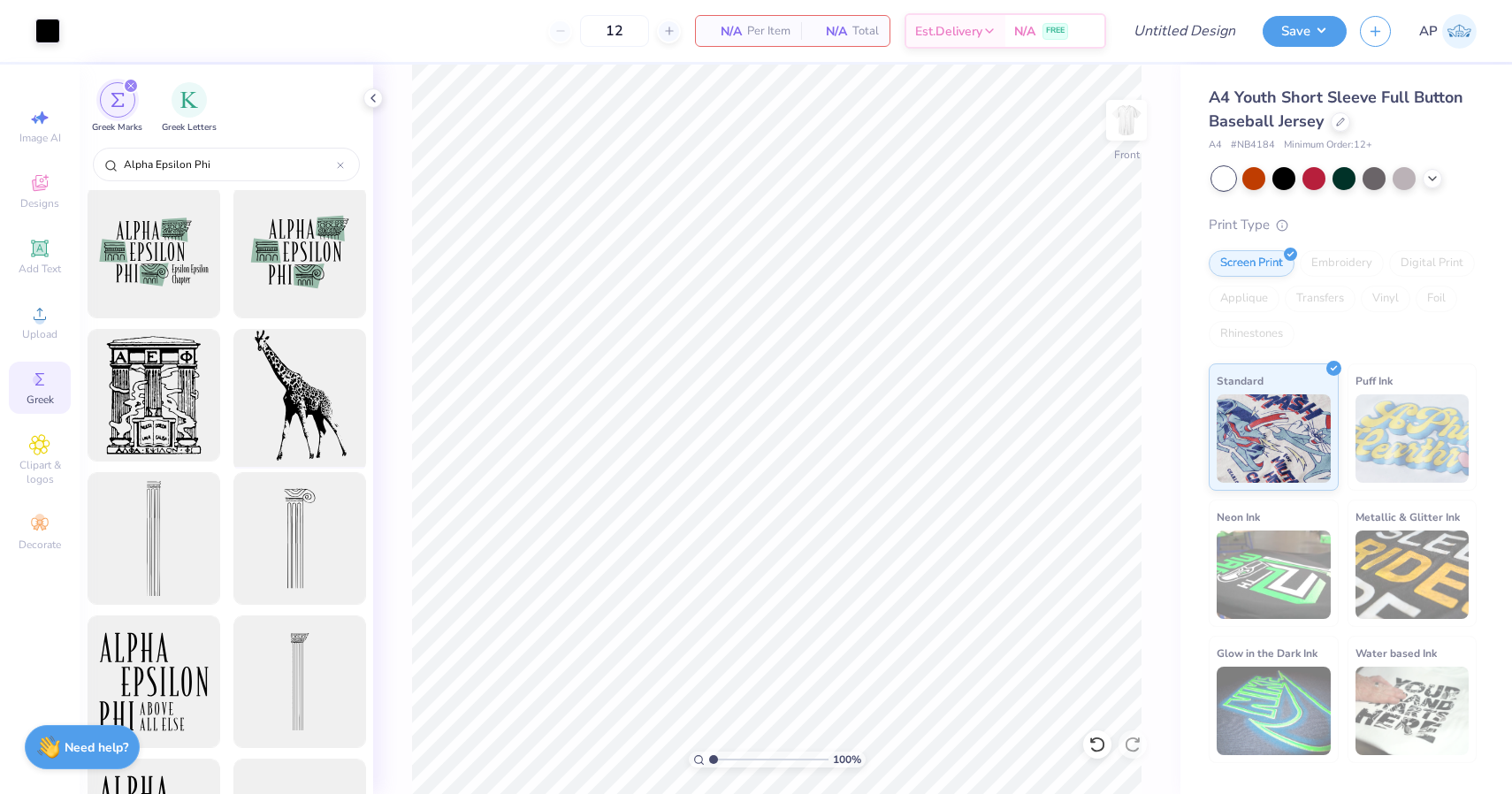
click at [315, 387] on div at bounding box center [299, 396] width 146 height 146
type input "2.44"
type input "3.41"
type input "2.13"
type input "18.00"
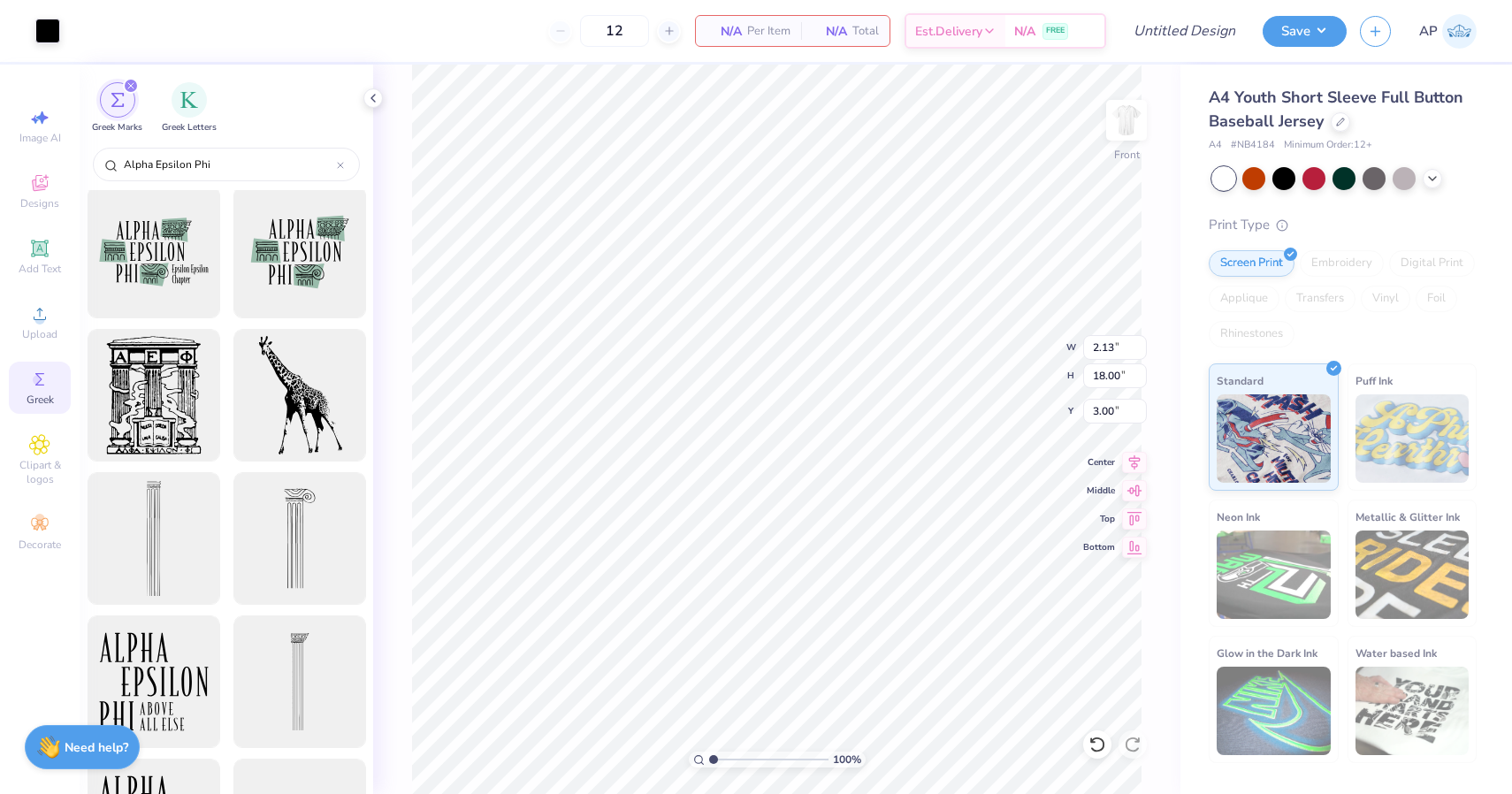
type input "5.00"
type input "1.59"
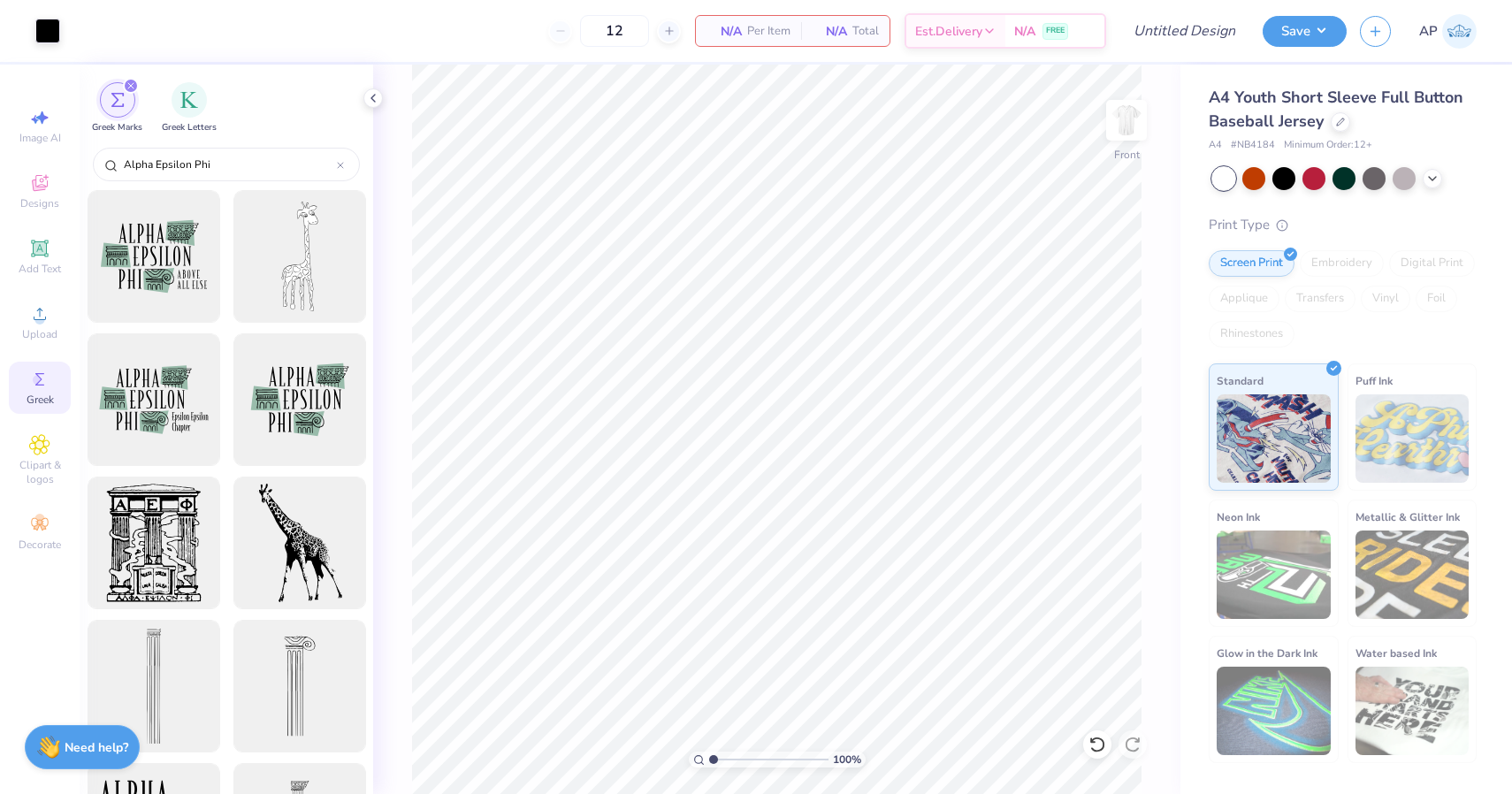
scroll to position [0, 0]
click at [346, 161] on div "Alpha Epsilon Phi" at bounding box center [226, 165] width 267 height 34
click at [27, 200] on span "Designs" at bounding box center [40, 202] width 39 height 14
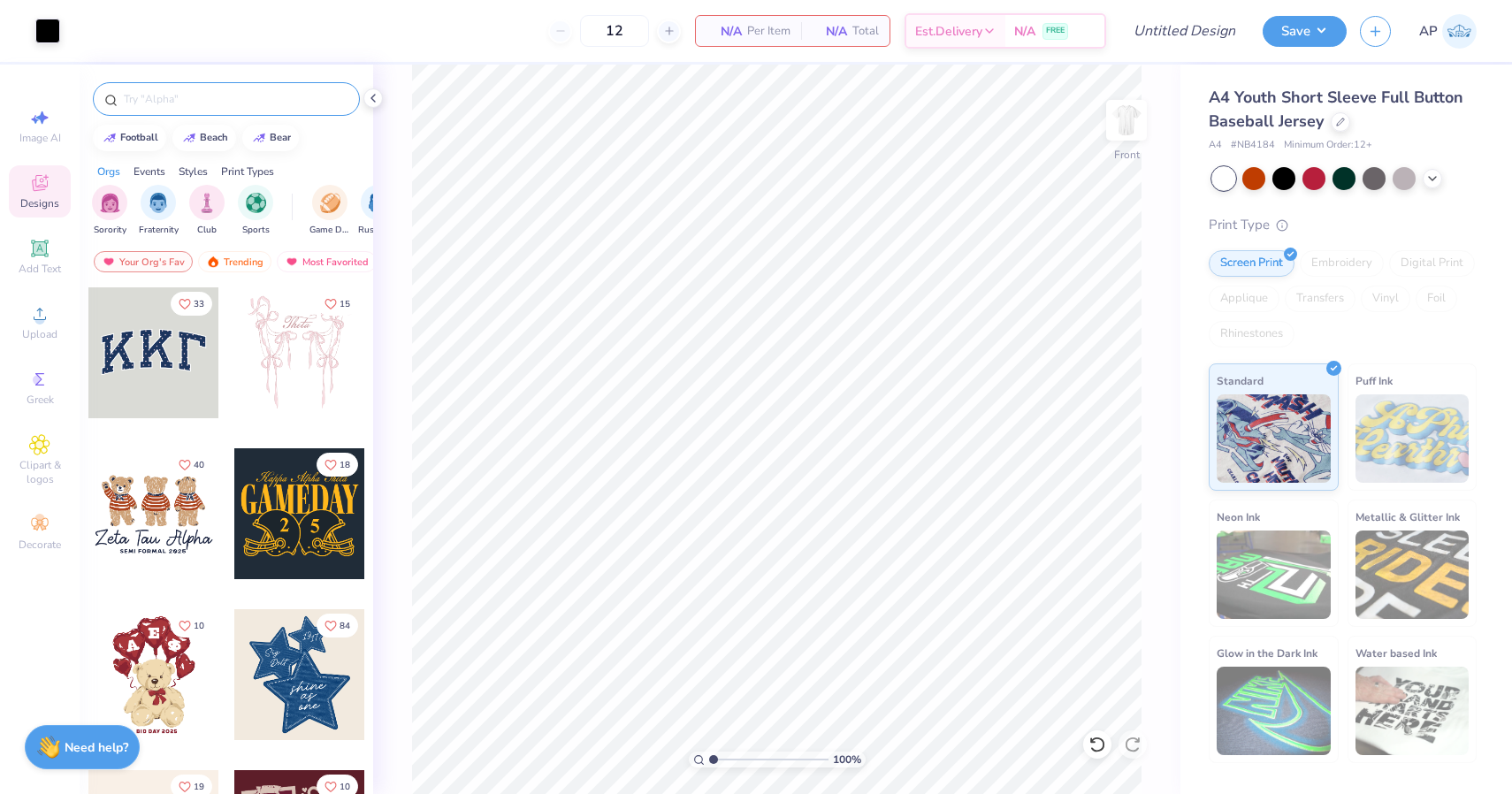
click at [235, 99] on input "text" at bounding box center [235, 98] width 226 height 17
type input "flames"
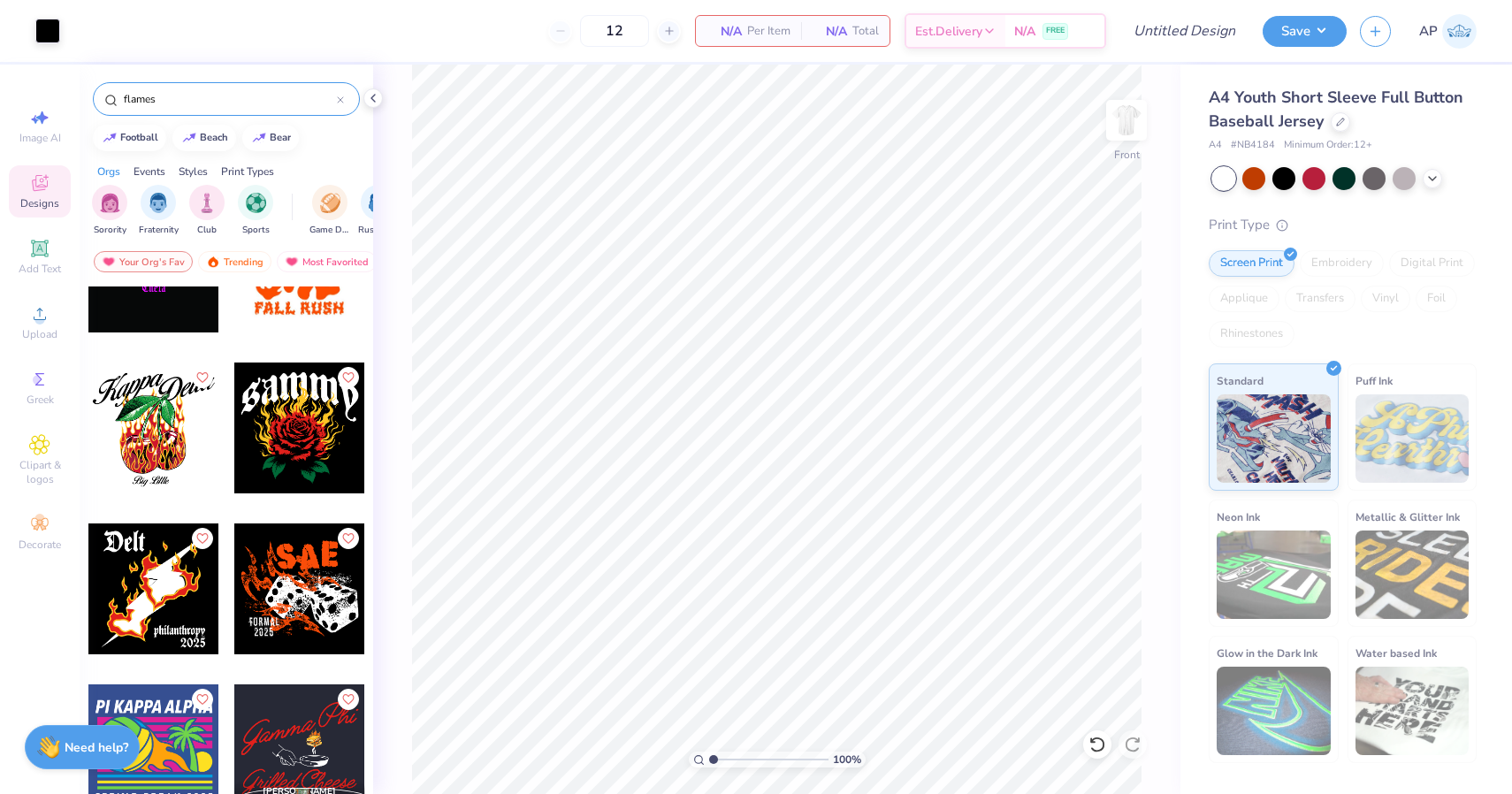
scroll to position [506, 0]
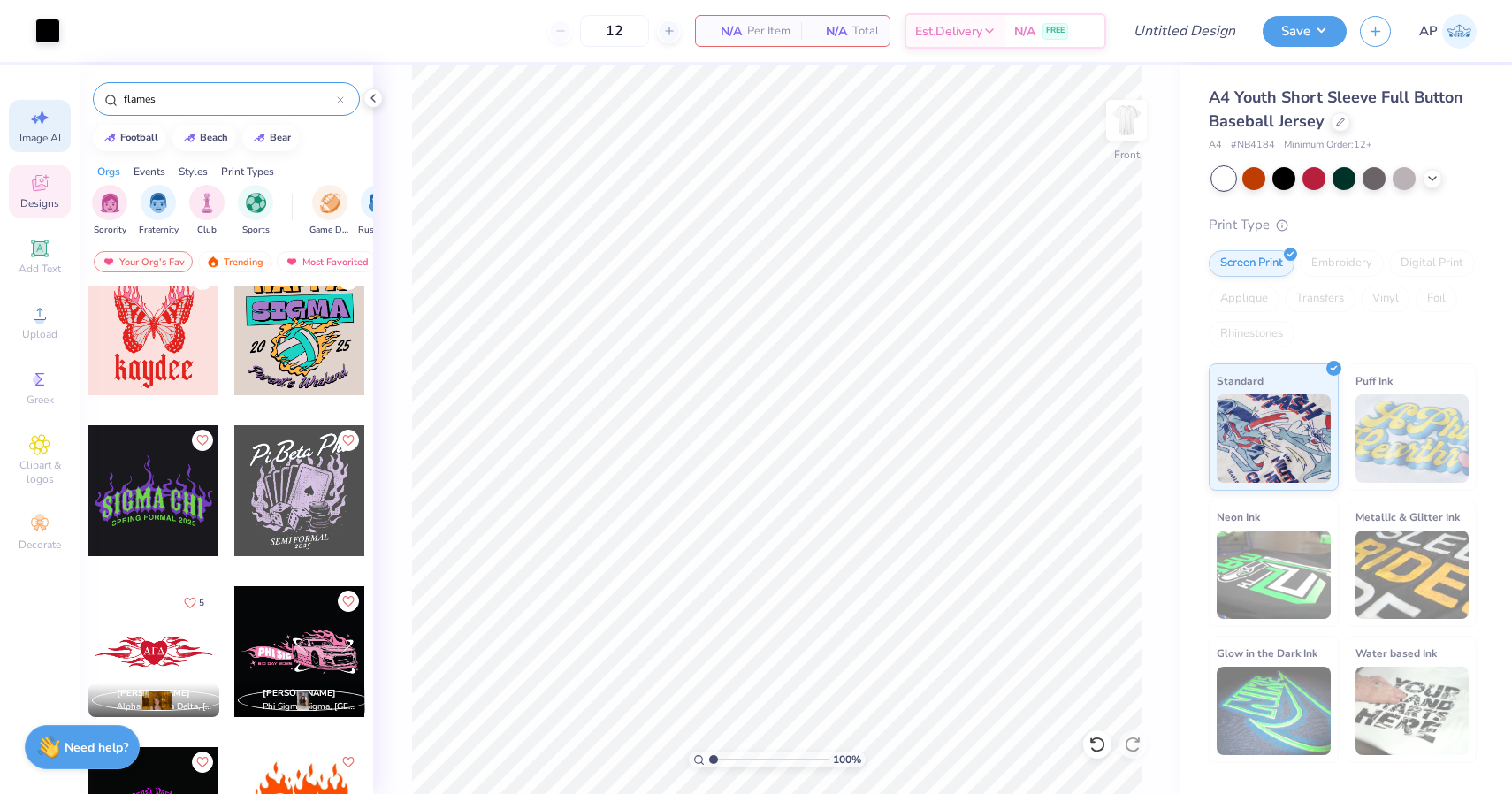
click at [37, 108] on icon at bounding box center [40, 117] width 21 height 21
select select "4"
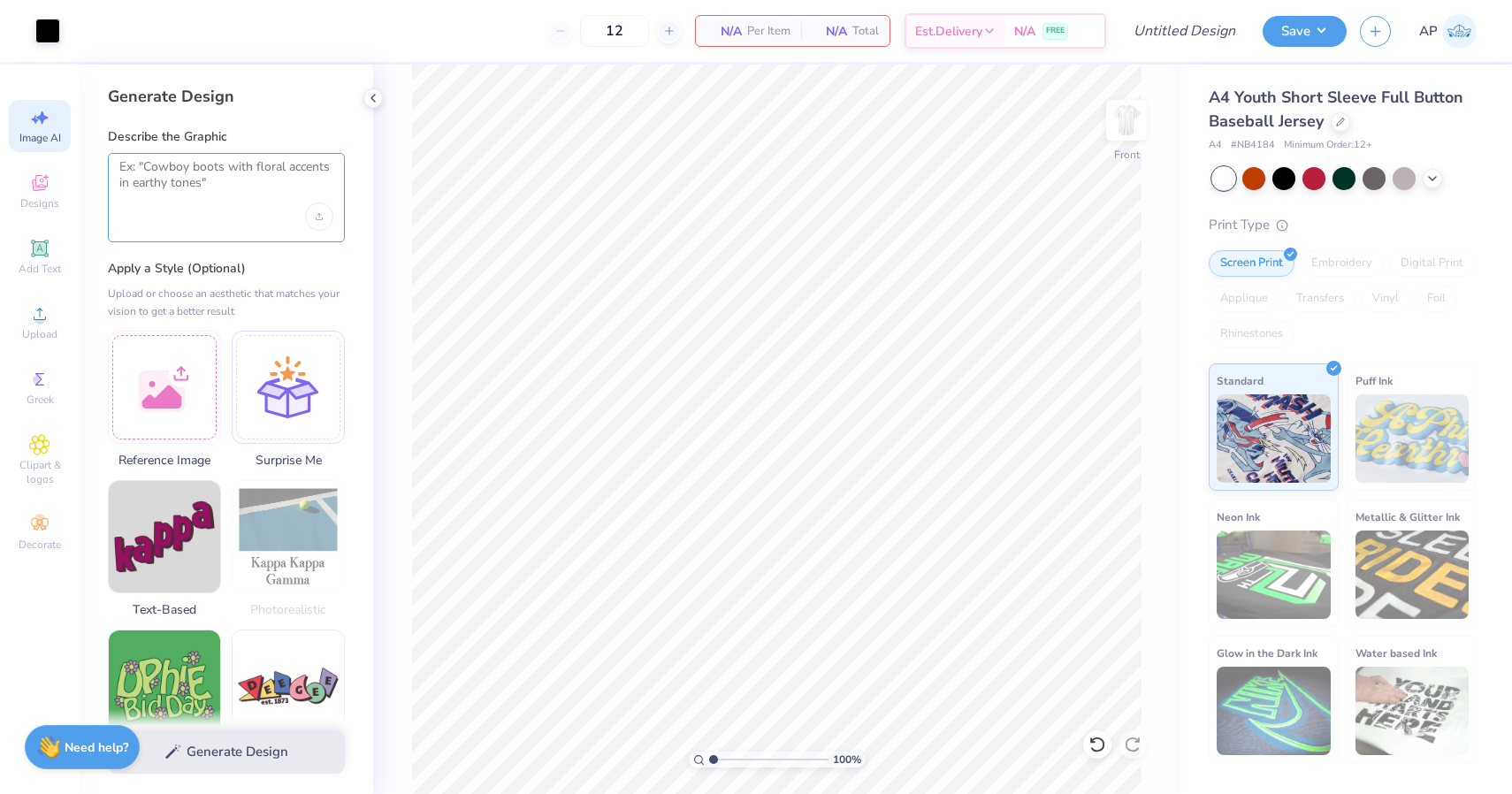
click at [218, 184] on textarea at bounding box center [226, 181] width 214 height 44
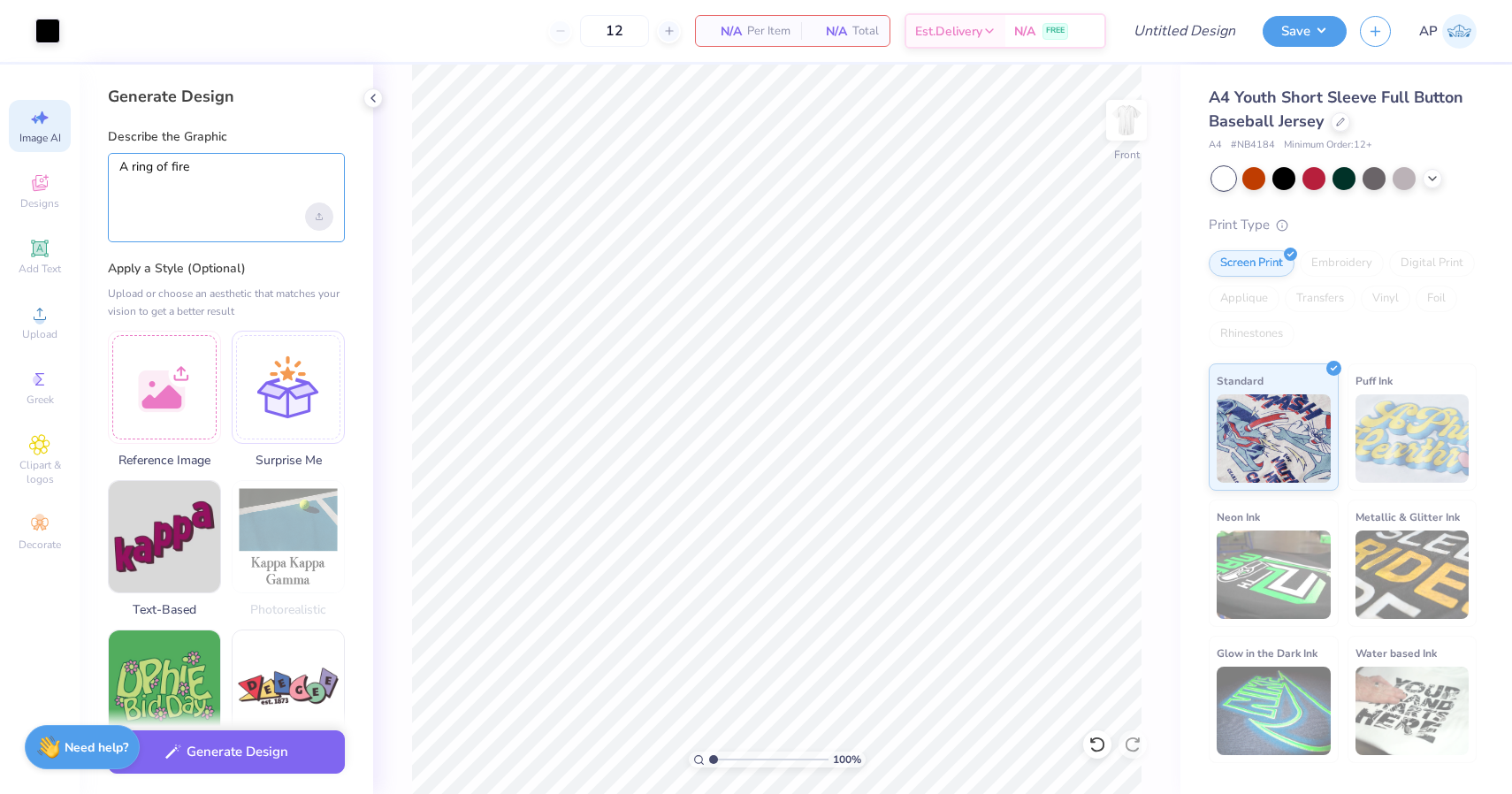
type textarea "A ring of fire"
click at [317, 217] on icon "Upload image" at bounding box center [319, 217] width 7 height 7
click at [300, 765] on button "Generate Design" at bounding box center [226, 747] width 237 height 43
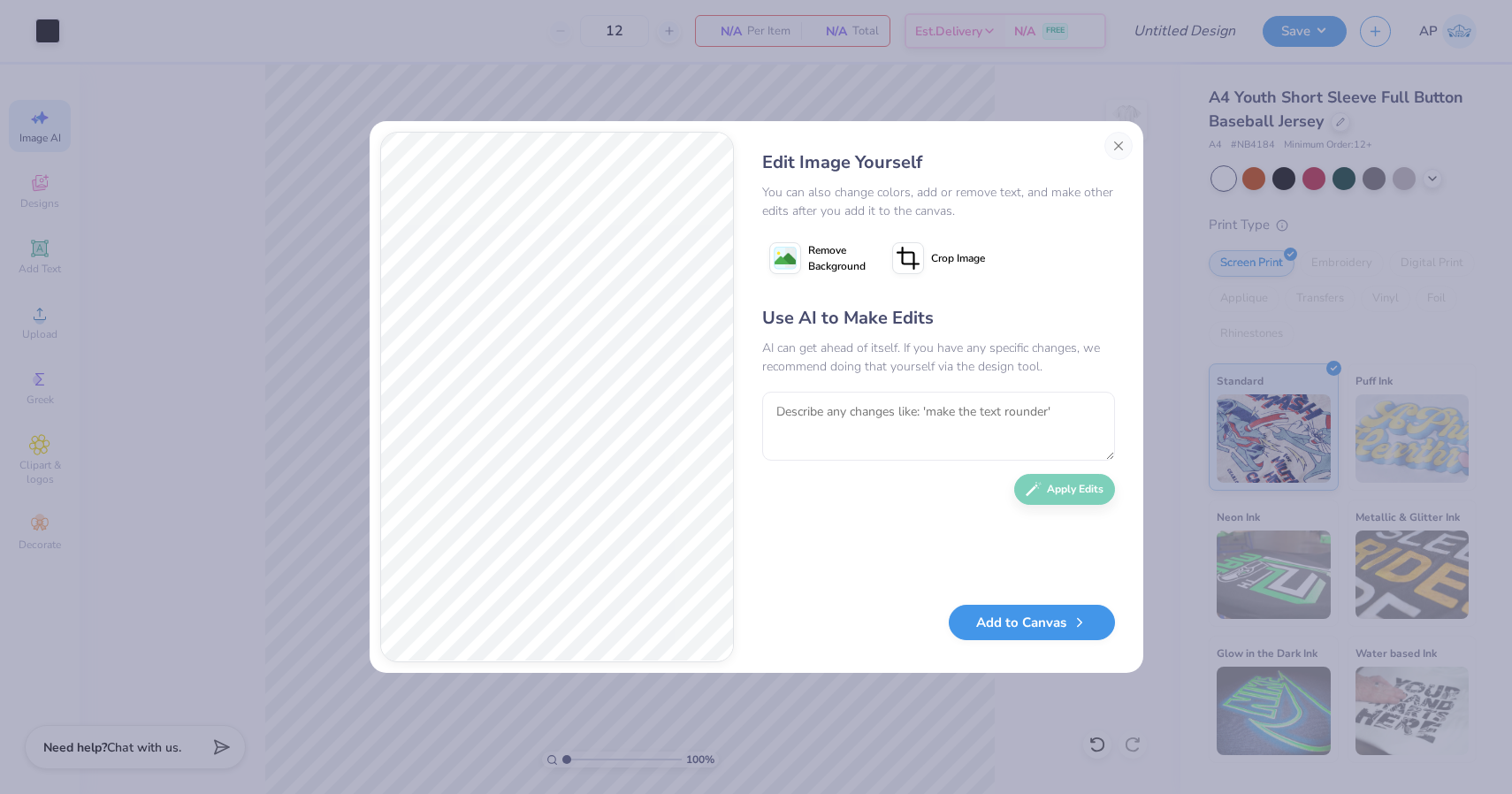
click at [1082, 628] on icon "button" at bounding box center [1079, 622] width 16 height 16
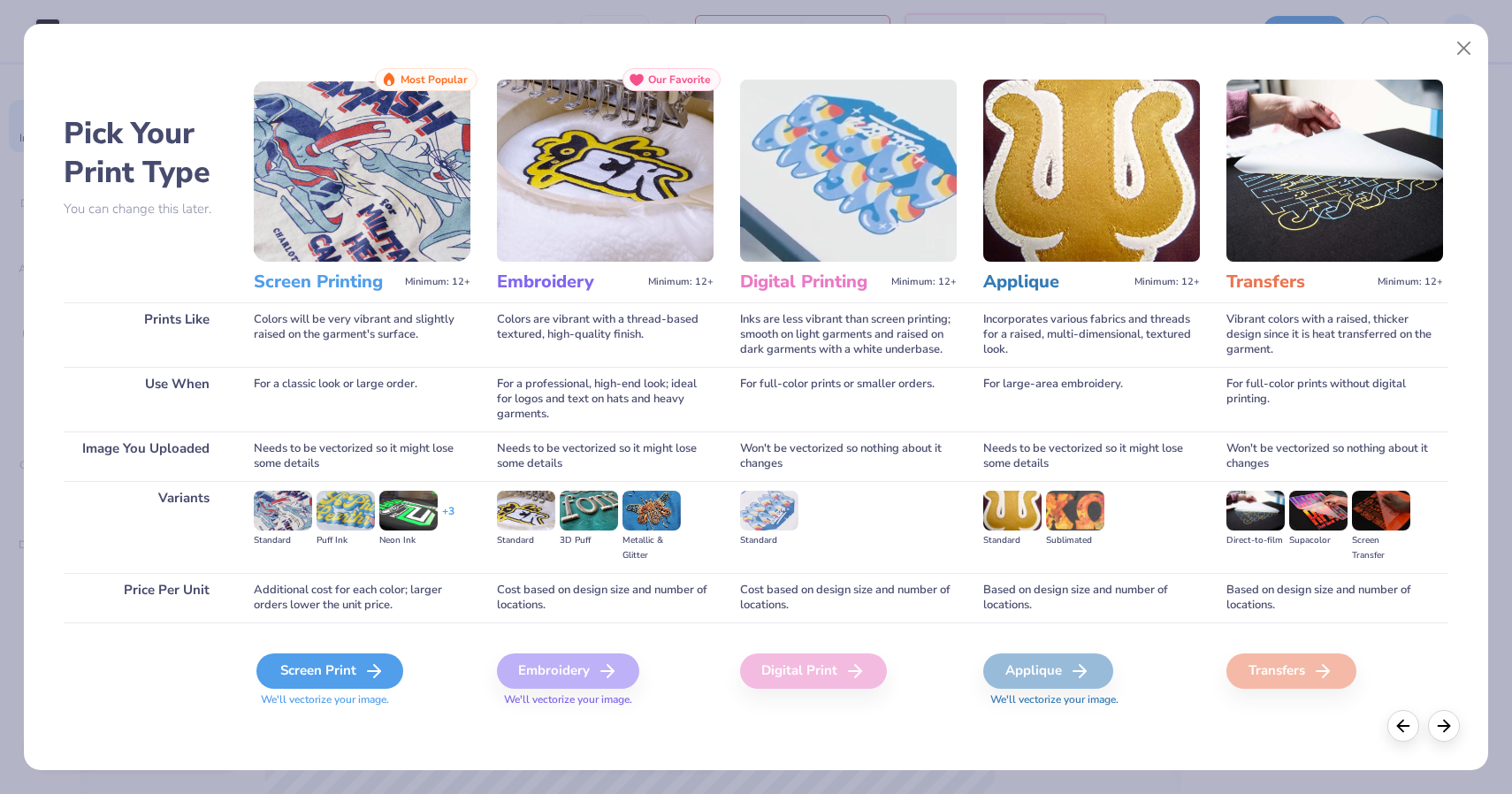
click at [335, 668] on div "Screen Print" at bounding box center [330, 671] width 147 height 35
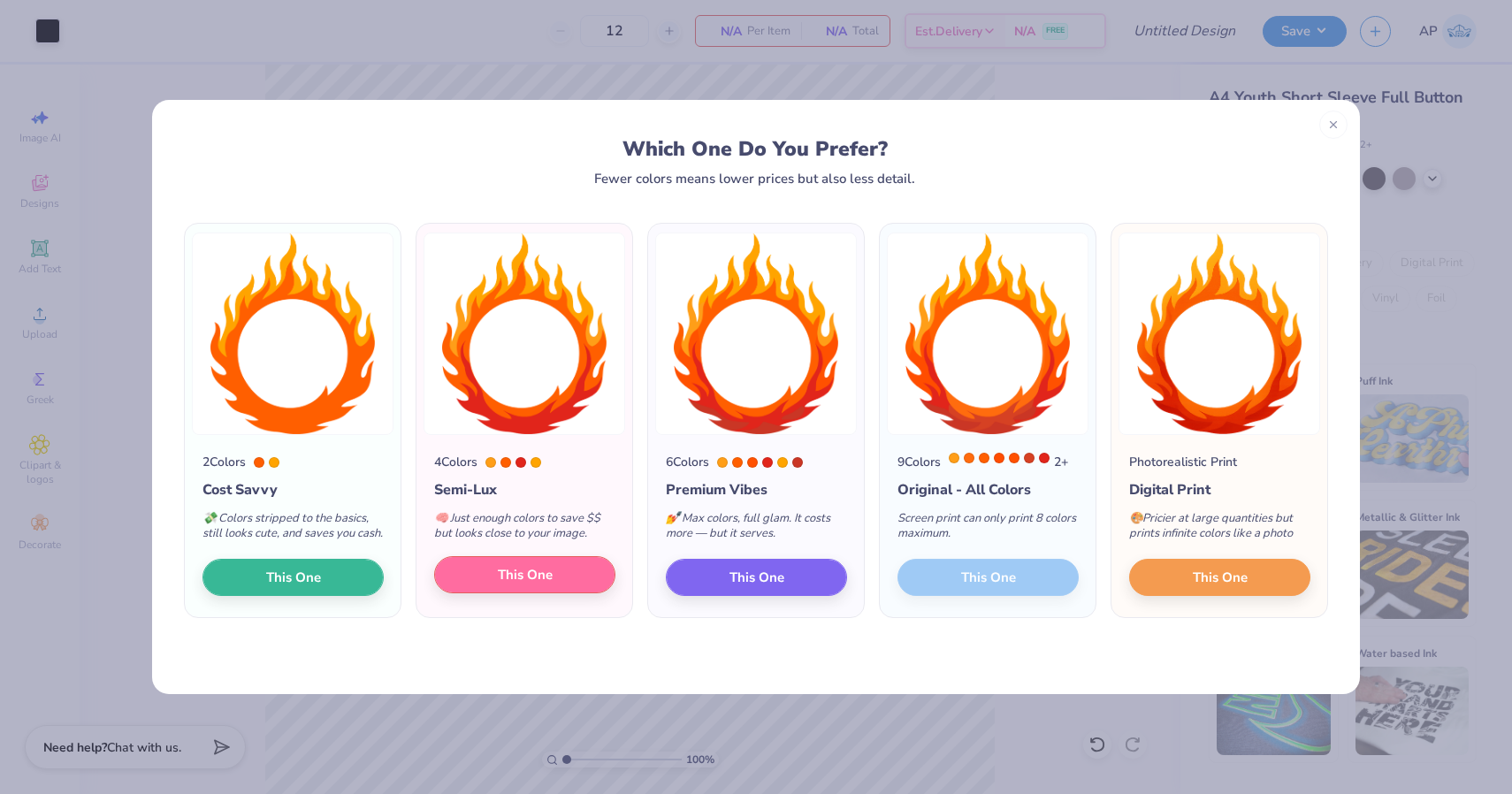
click at [532, 585] on span "This One" at bounding box center [525, 575] width 55 height 20
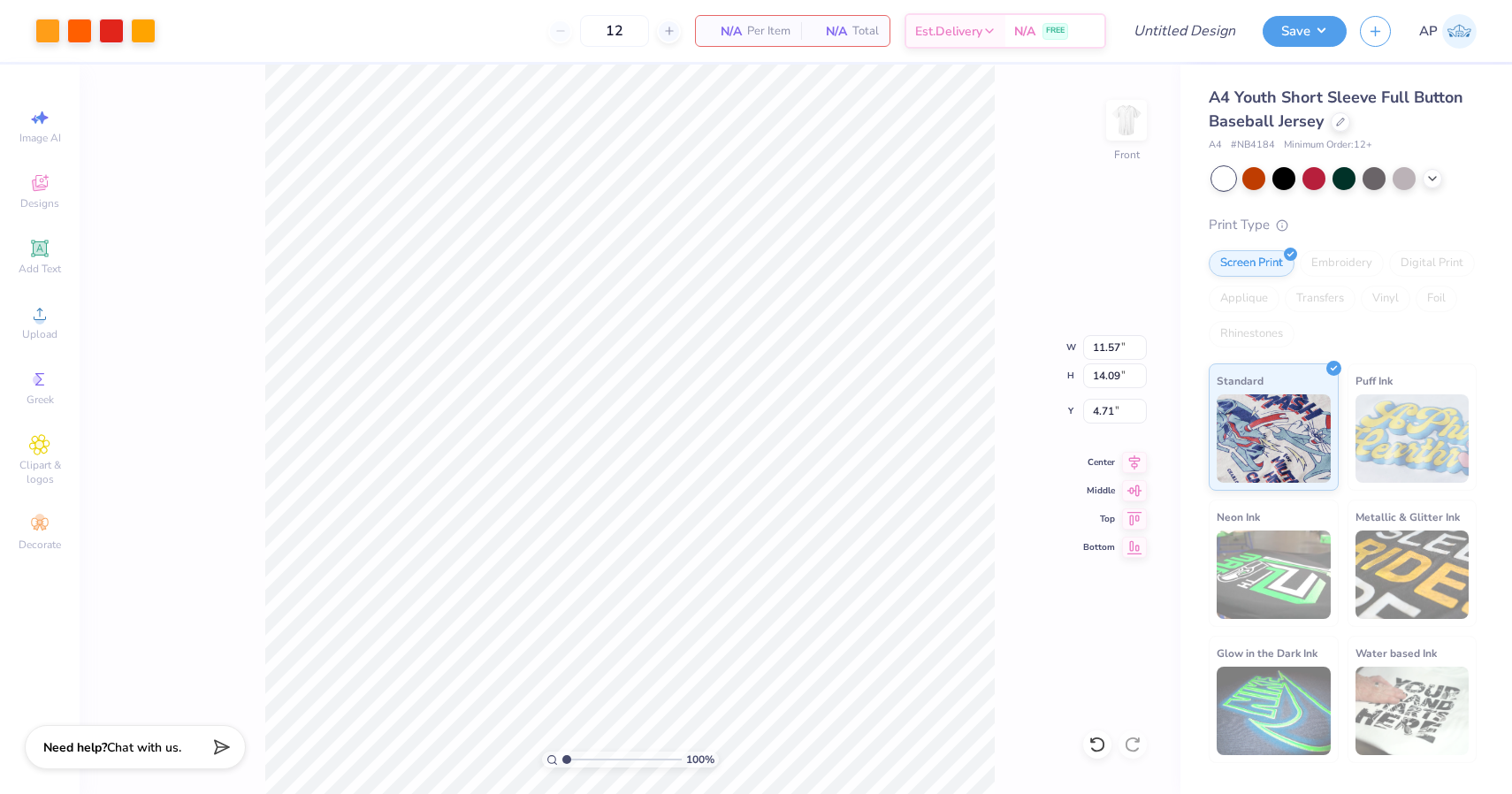
type input "2.13"
type input "18.00"
type input "5.00"
type input "11.57"
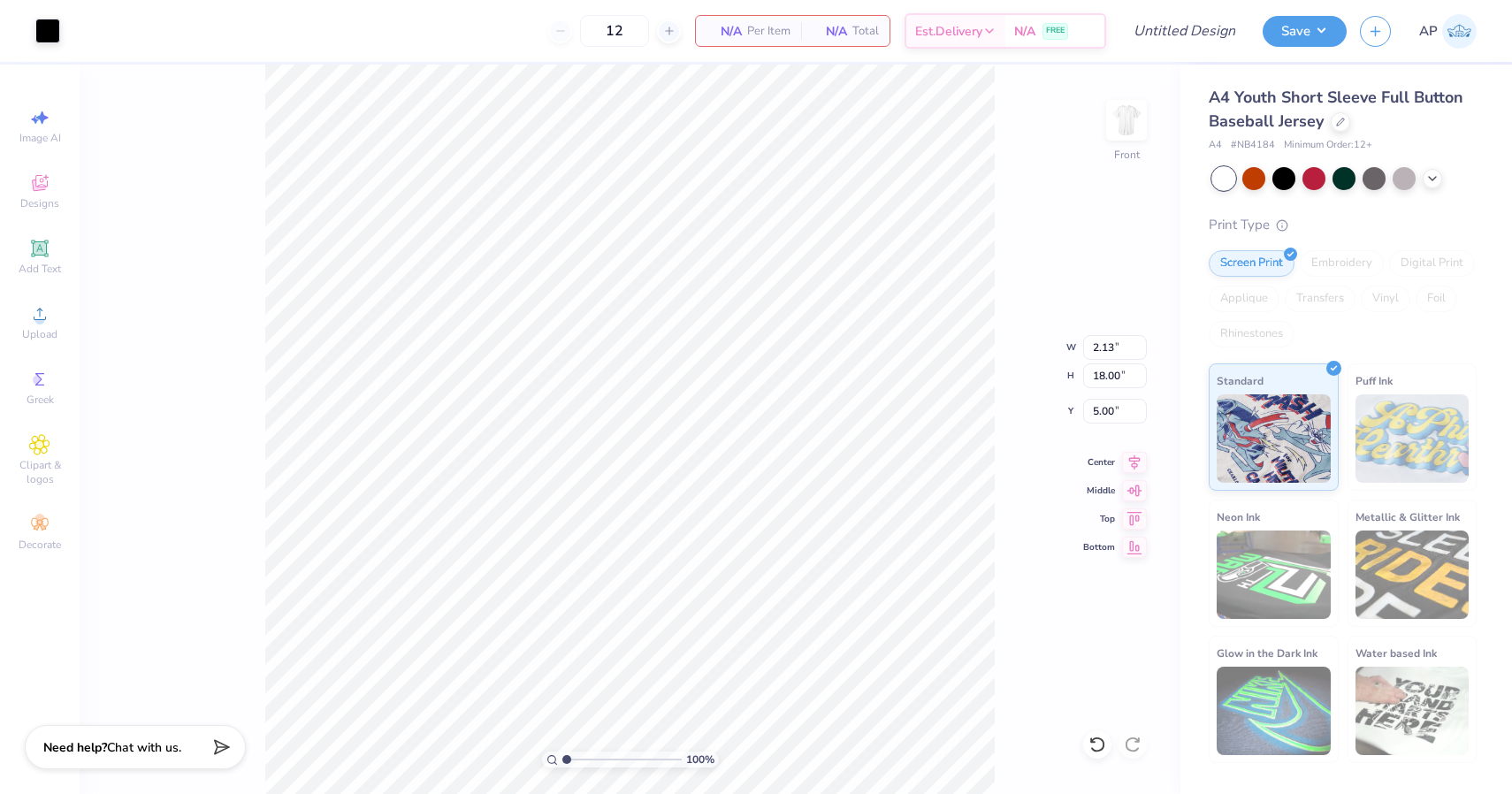
type input "14.09"
type input "2.13"
click at [1055, 389] on div "100 % Front W 11.57 11.57 " H 14.09 14.09 " Y 2.13 2.13 " Center Middle Top Bot…" at bounding box center [630, 429] width 1101 height 730
type input "2.13"
type input "18.00"
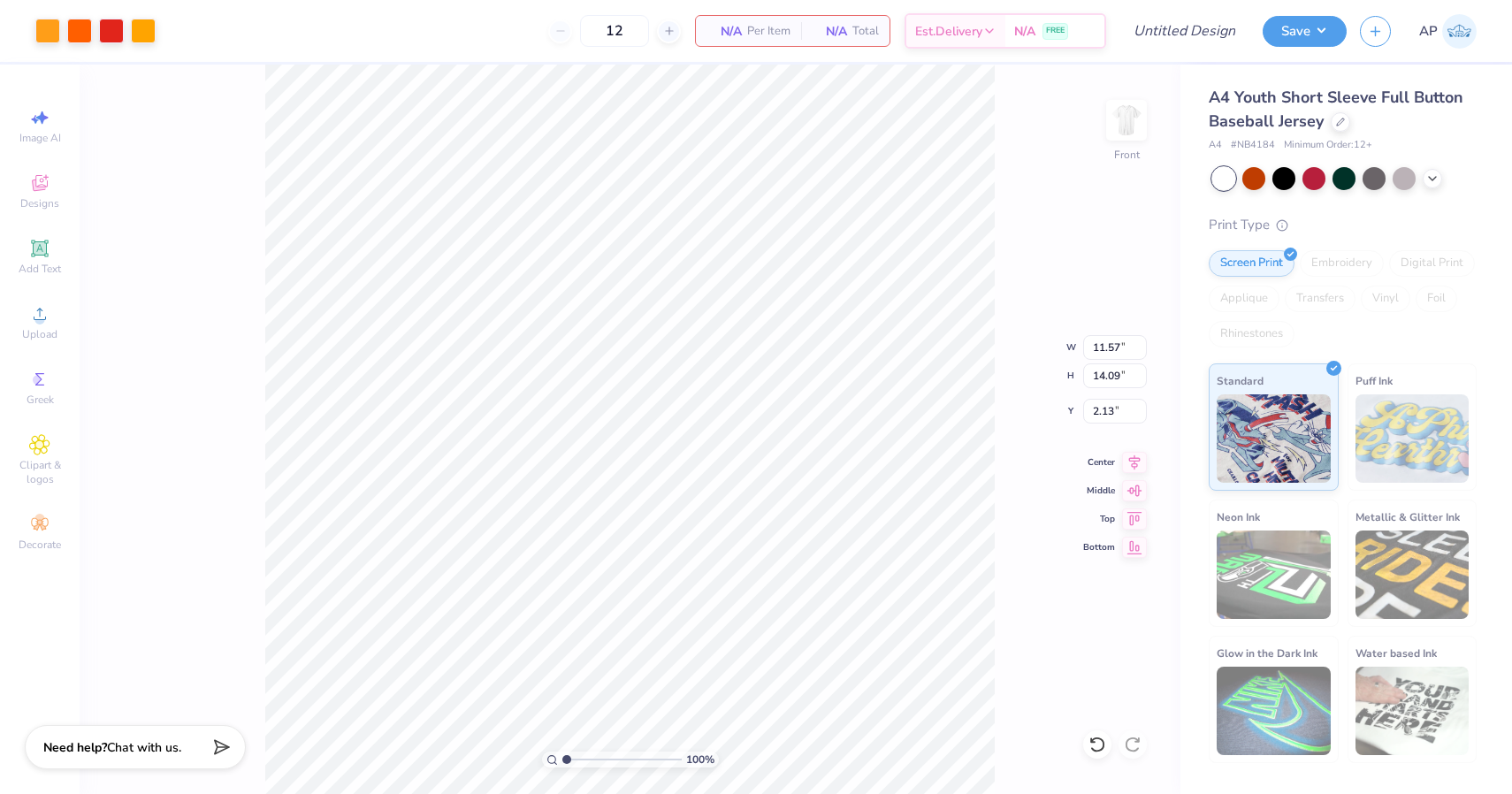
type input "5.00"
type input "11.57"
type input "14.09"
type input "2.13"
type input "2.09"
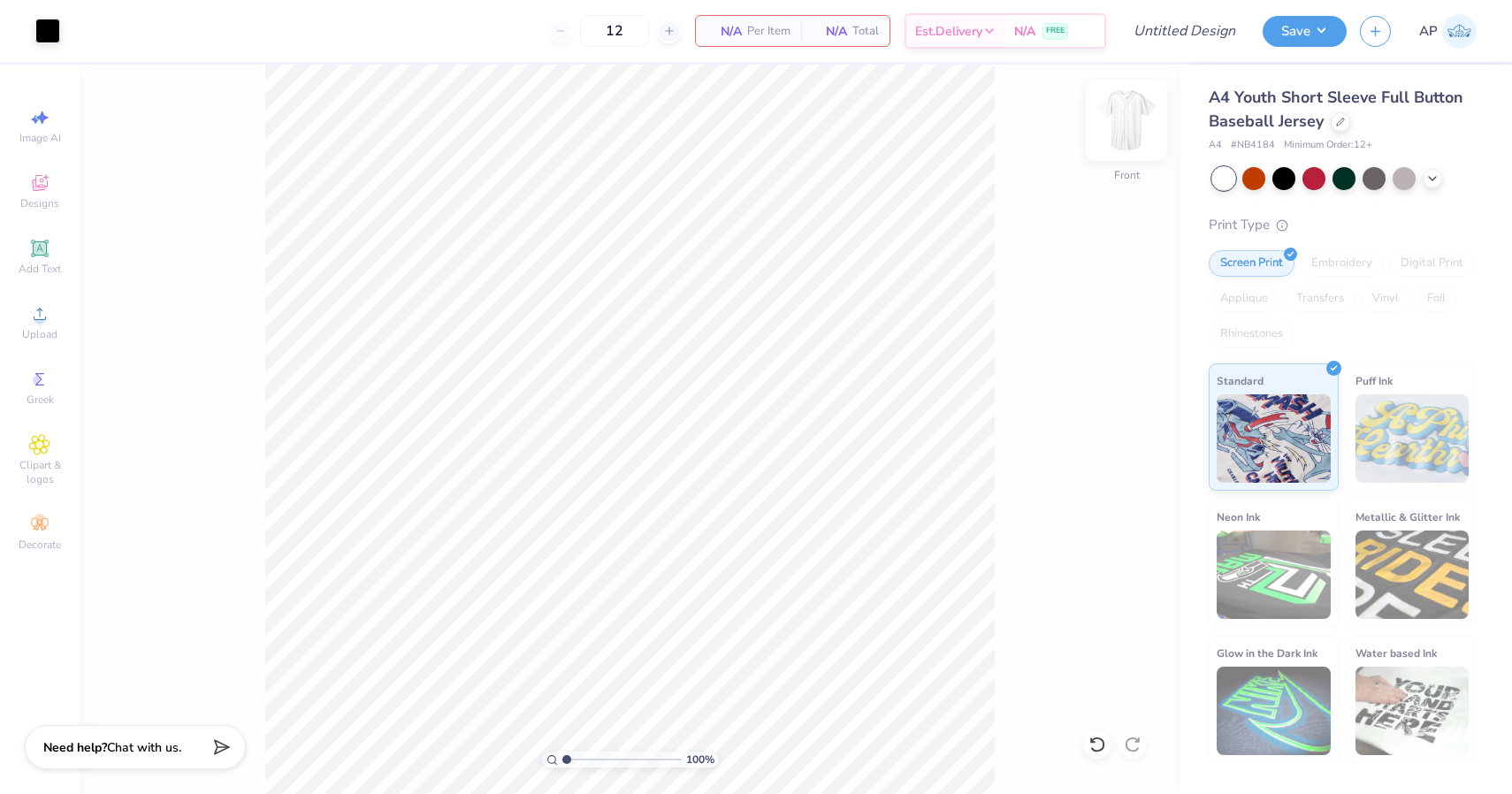
click at [1130, 110] on img at bounding box center [1126, 120] width 71 height 71
click at [1346, 124] on div at bounding box center [1340, 120] width 19 height 19
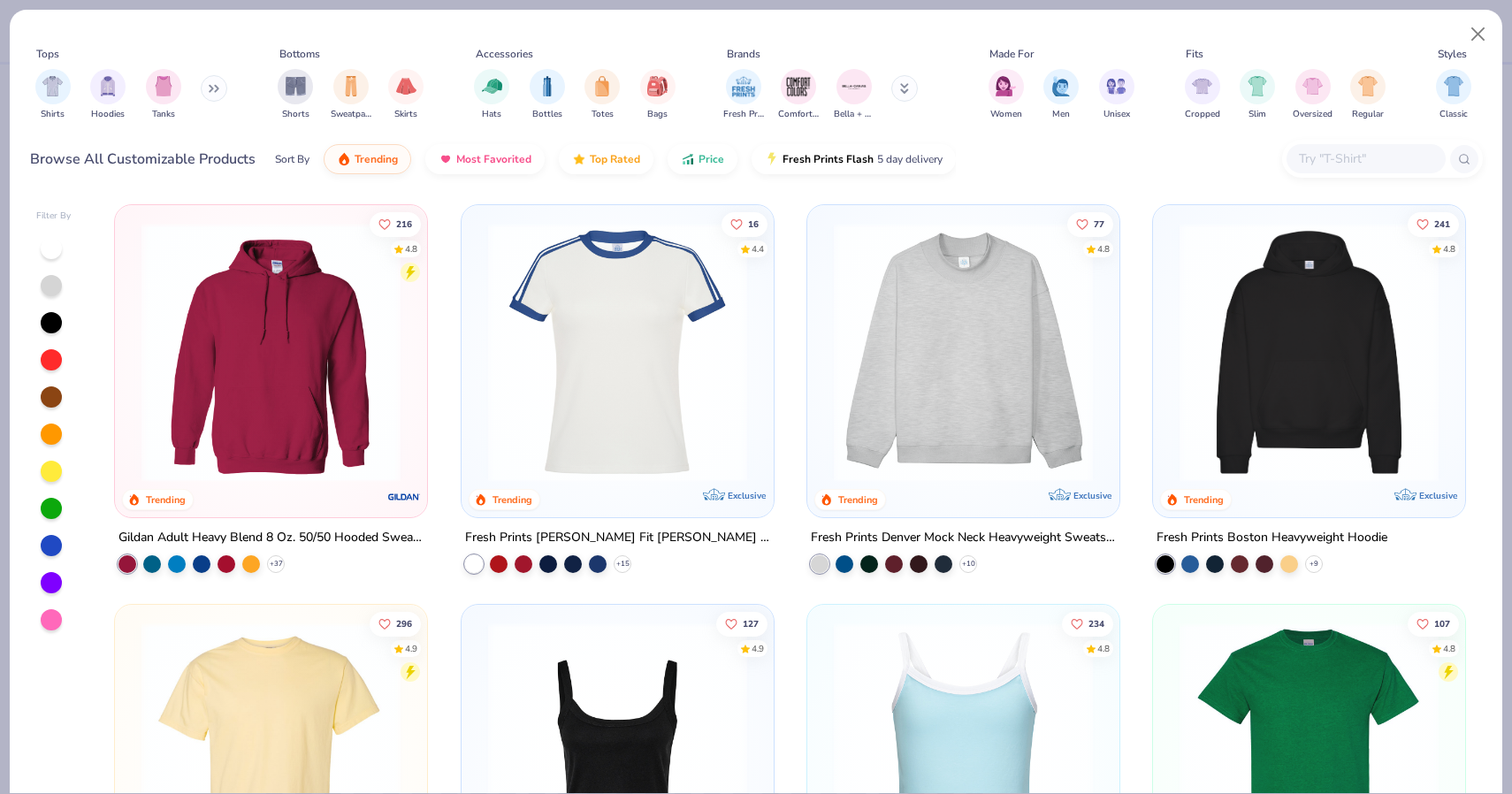
click at [212, 86] on button at bounding box center [213, 88] width 27 height 27
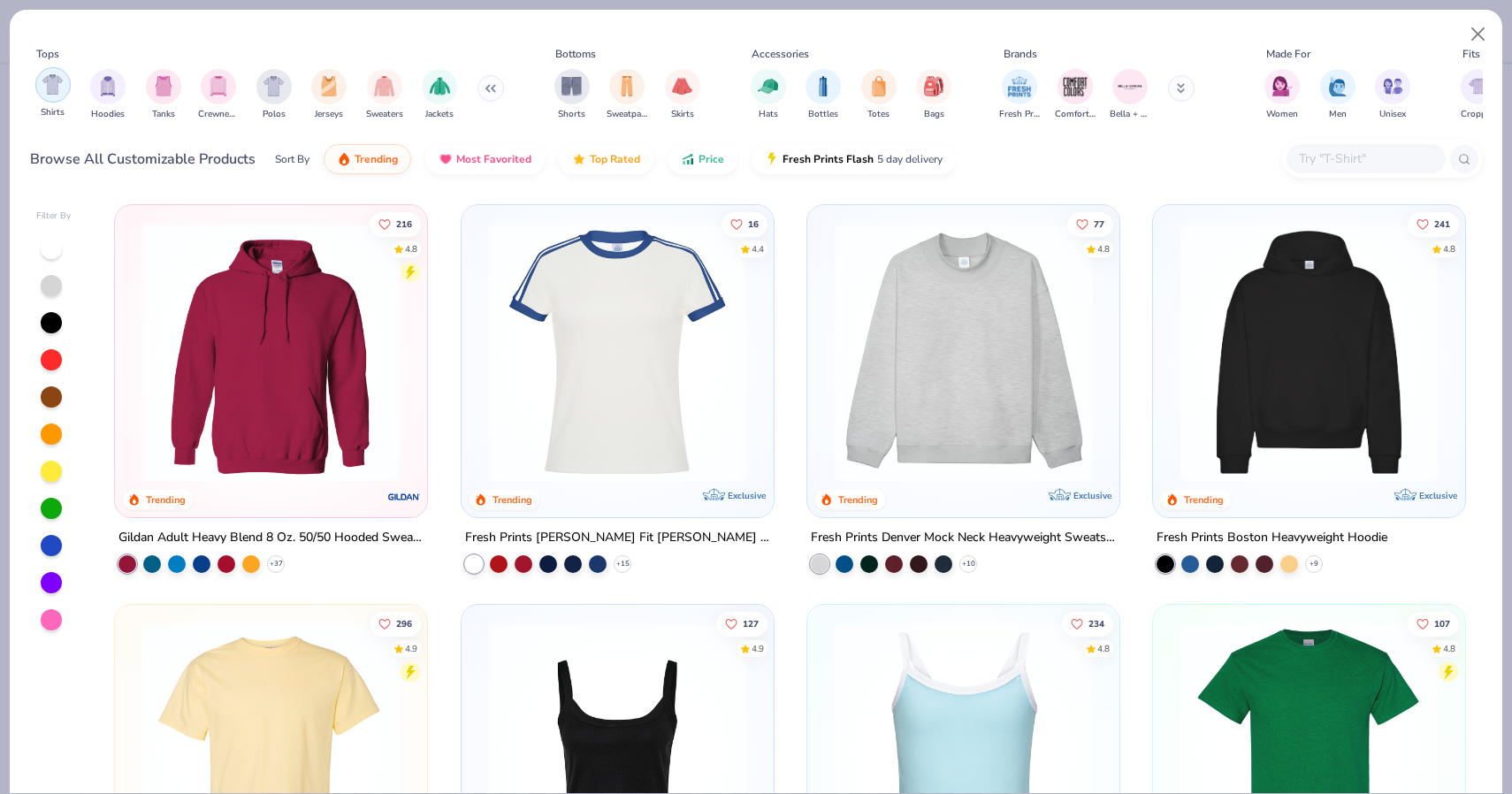
click at [57, 80] on img "filter for Shirts" at bounding box center [52, 85] width 20 height 20
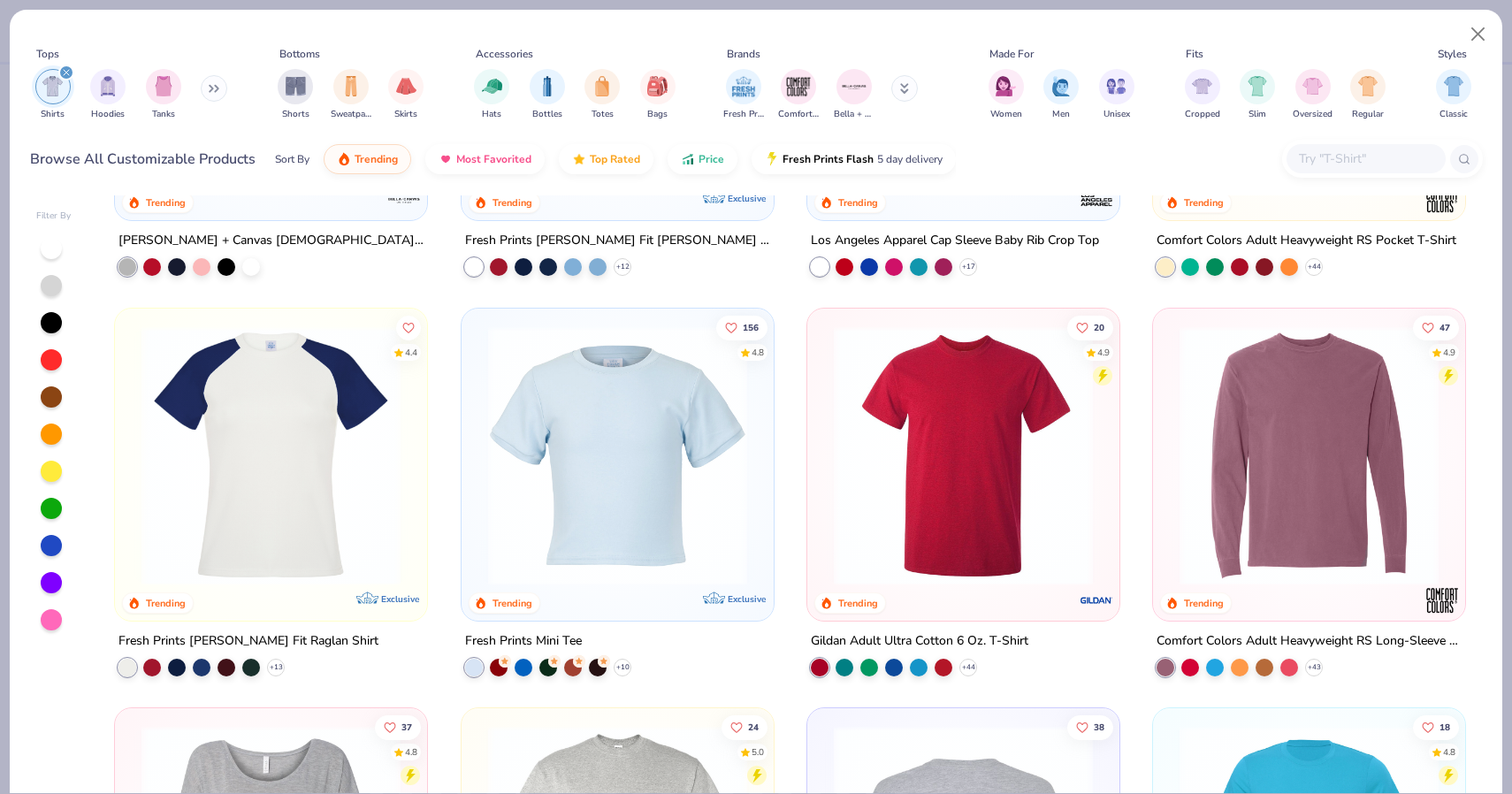
scroll to position [706, 0]
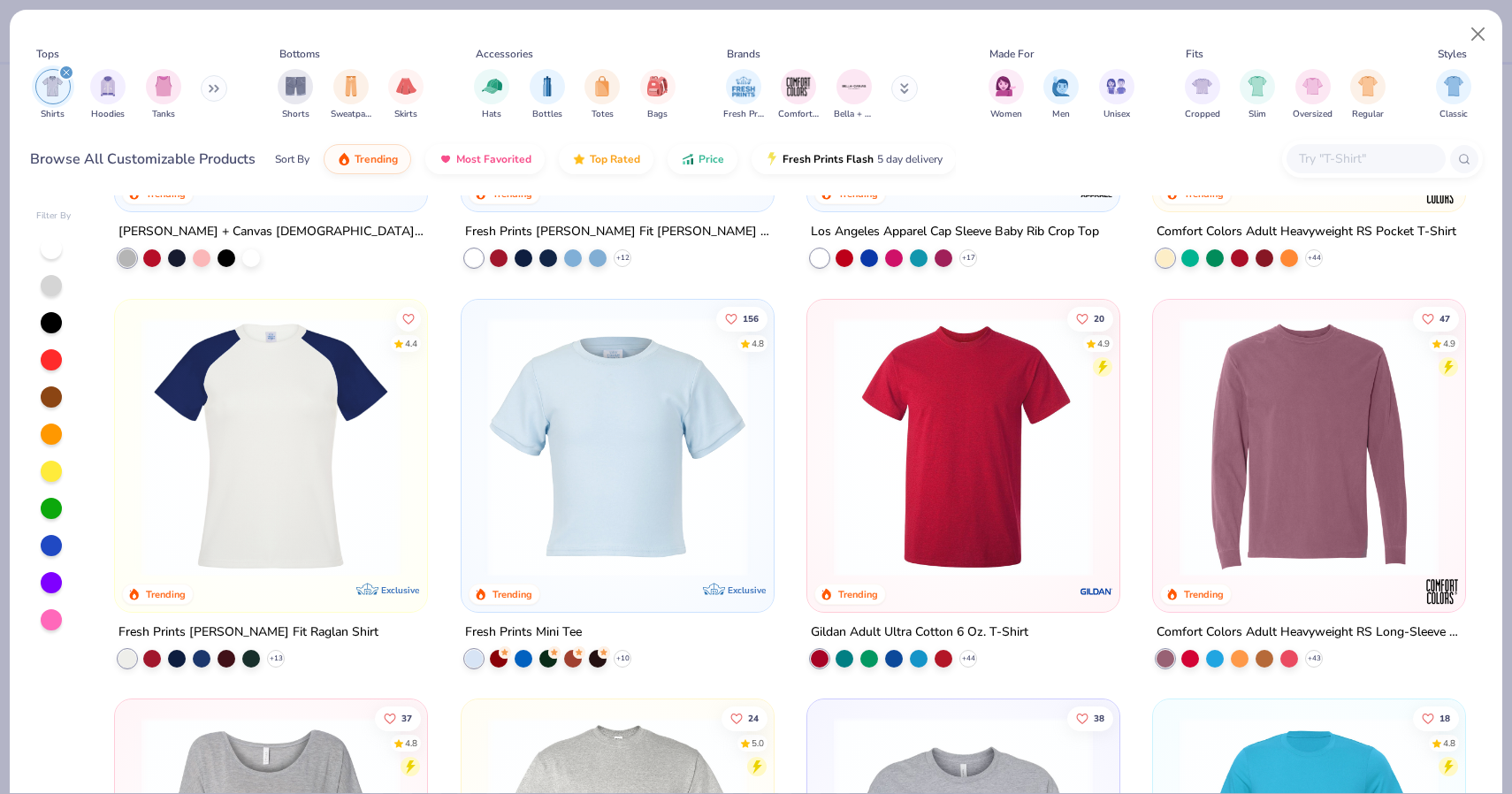
click at [601, 439] on img at bounding box center [616, 446] width 277 height 259
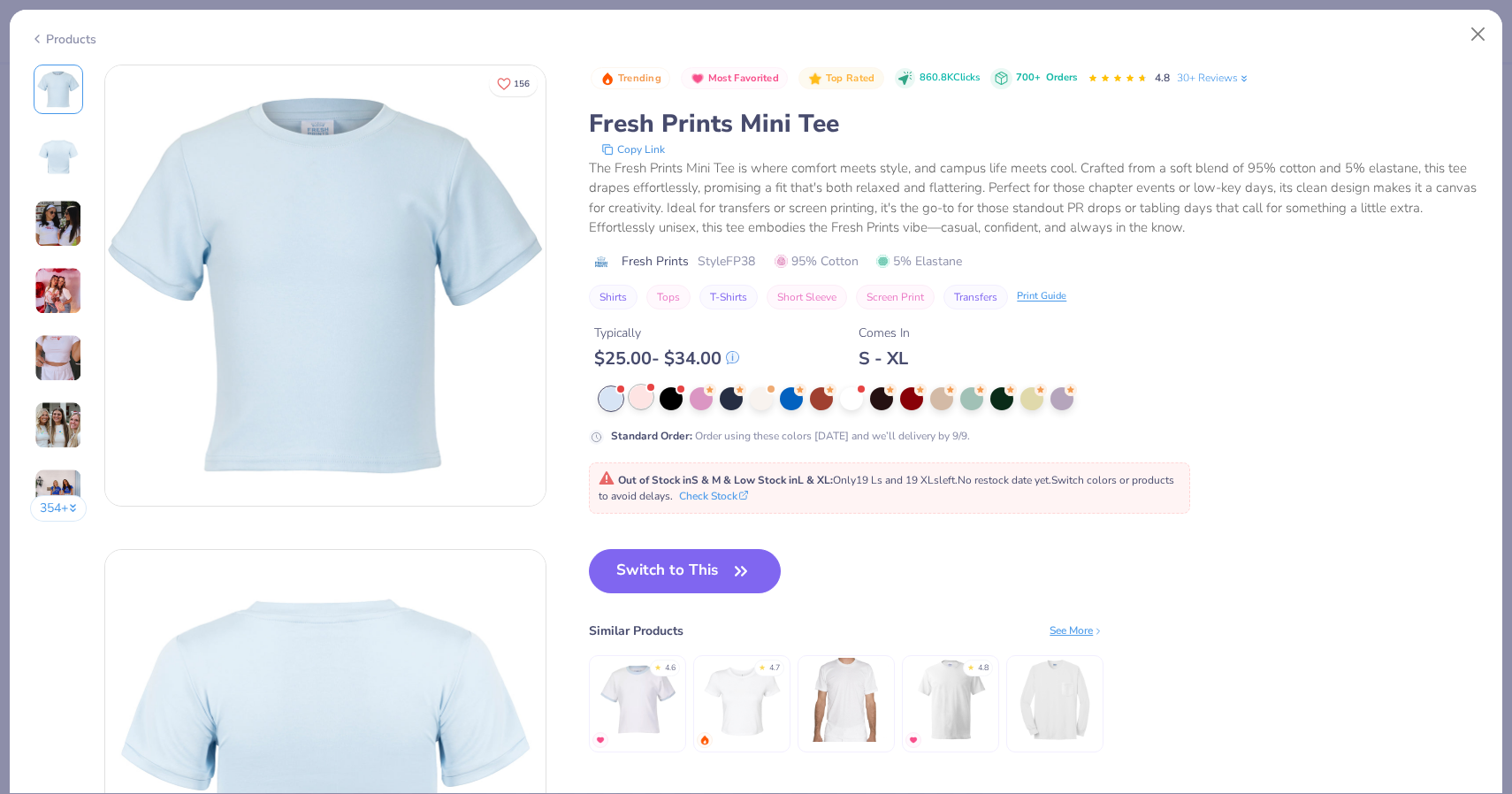
click at [647, 404] on div at bounding box center [640, 397] width 23 height 23
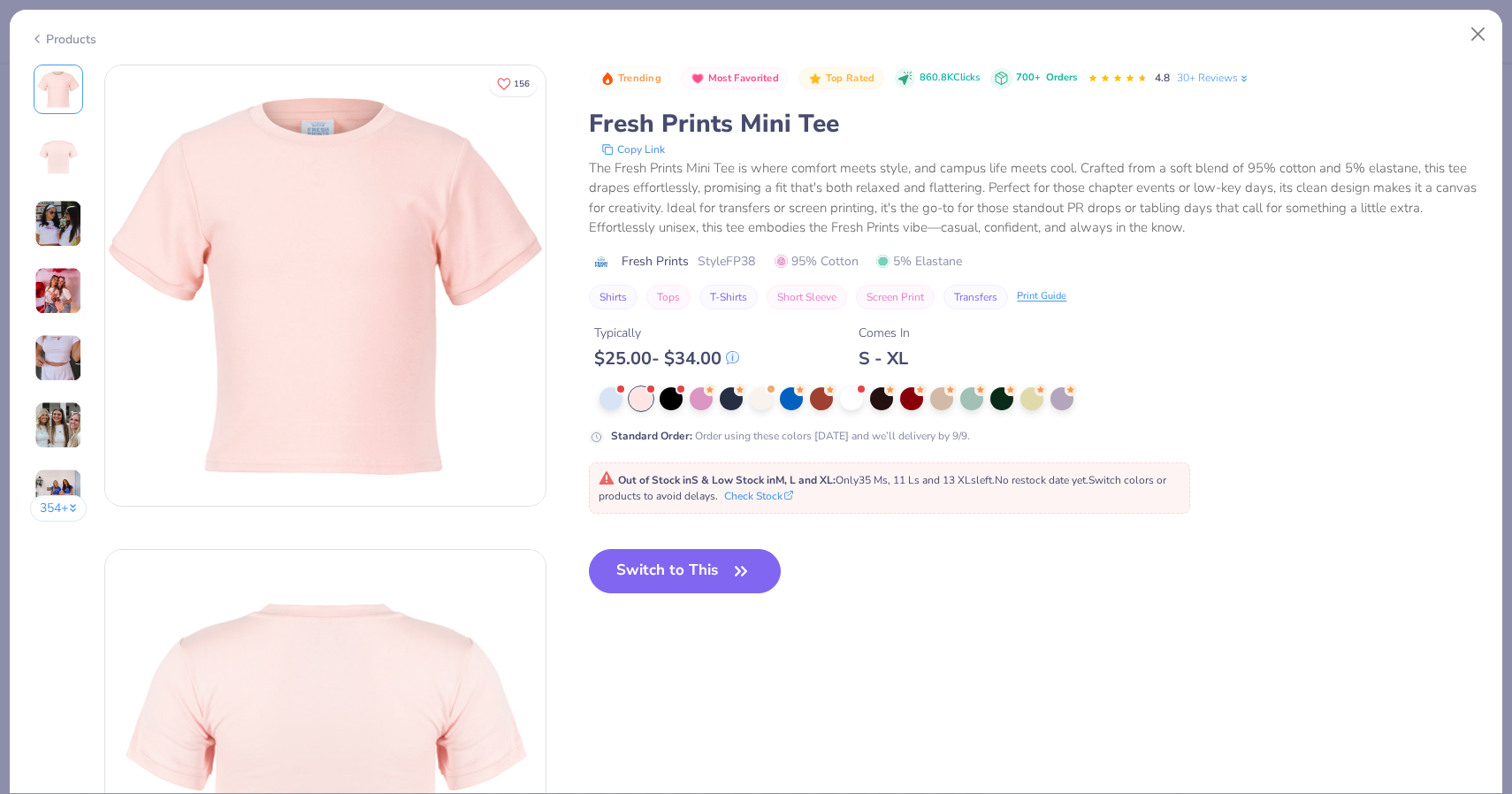
click at [659, 412] on div "Standard Order : Order using these colors today and we’ll delivery by 9/9." at bounding box center [942, 416] width 707 height 57
click at [667, 402] on div at bounding box center [670, 397] width 23 height 23
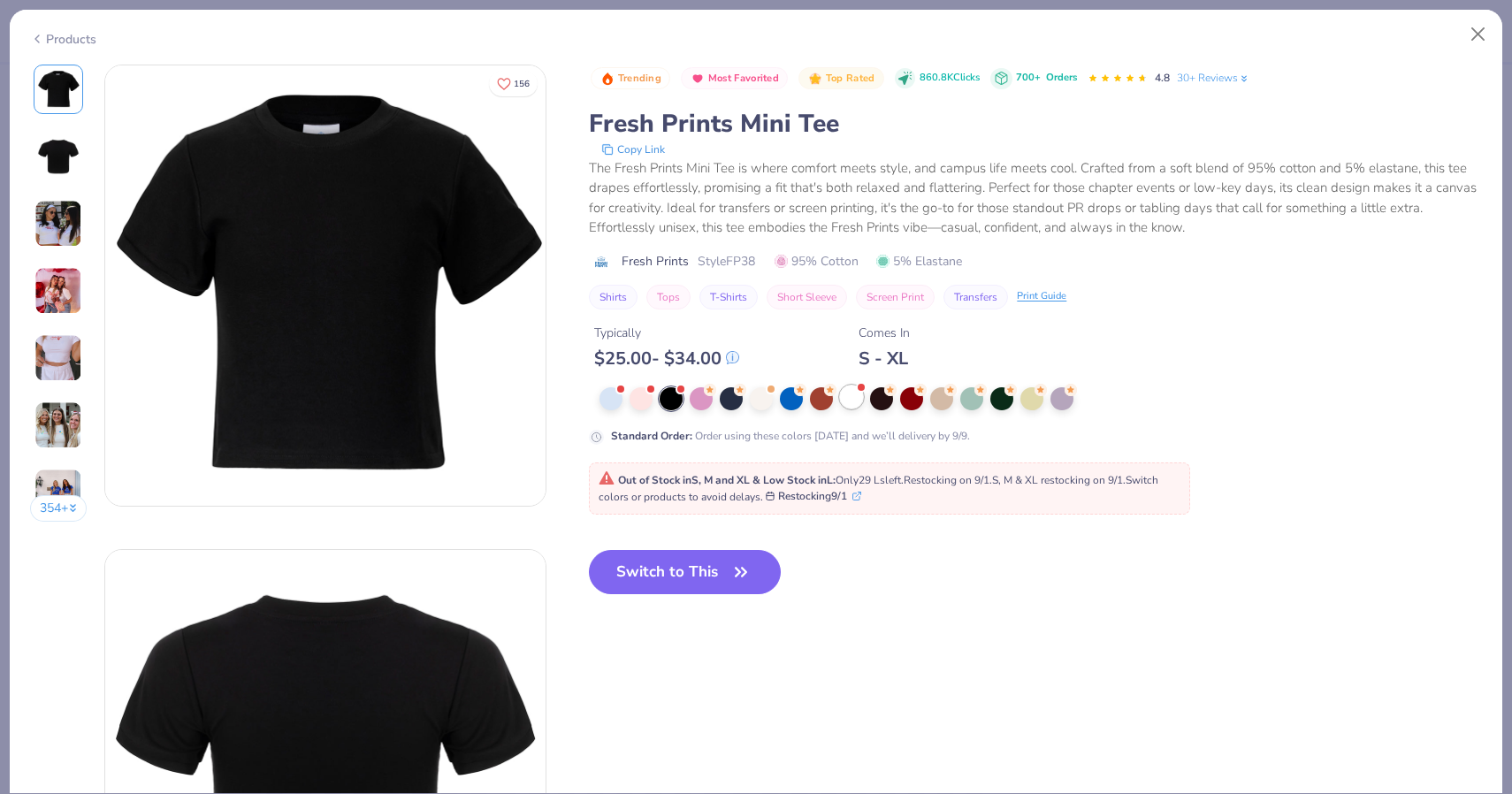
click at [853, 398] on div at bounding box center [851, 397] width 23 height 23
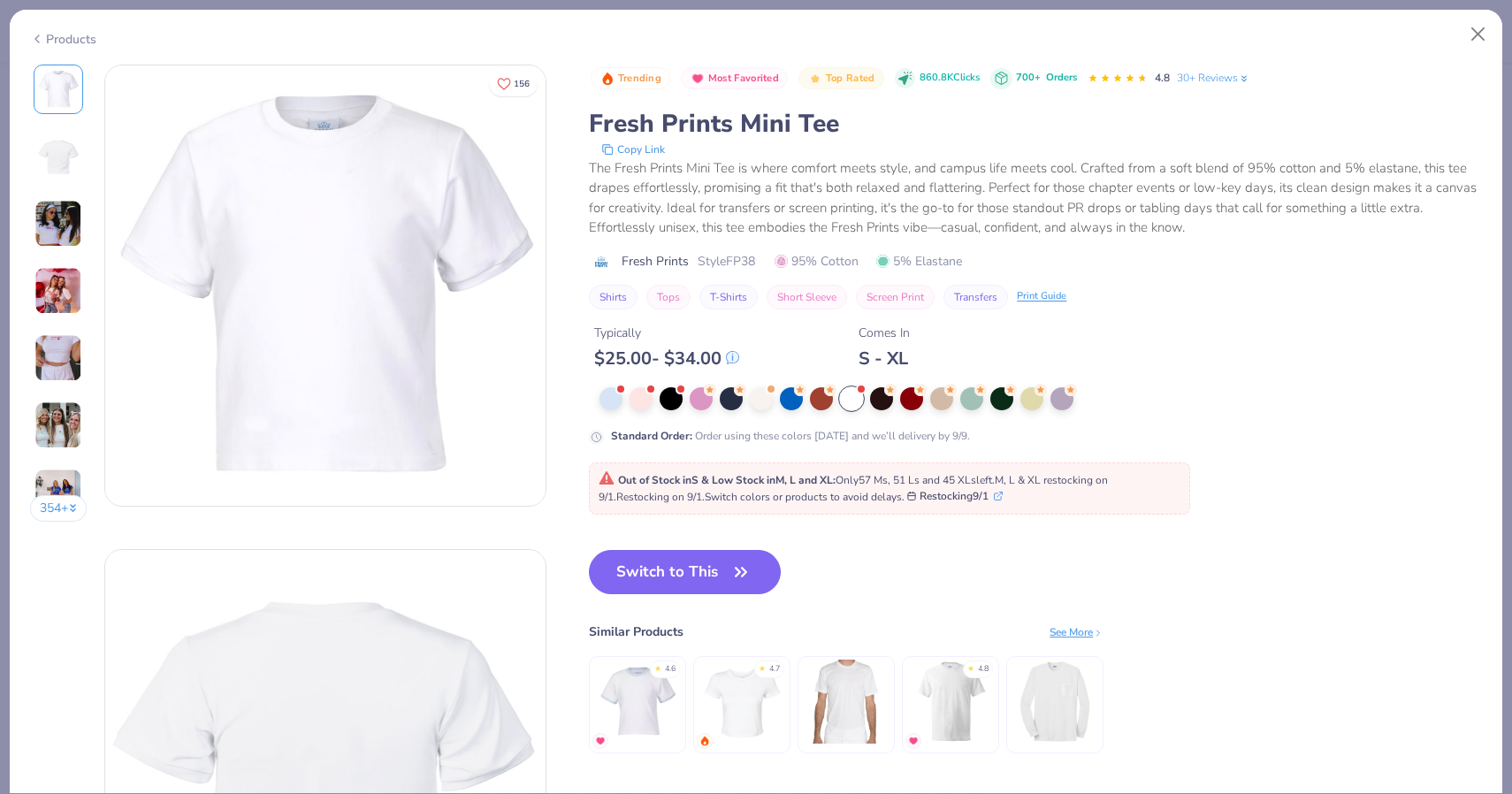
click at [52, 293] on img at bounding box center [58, 291] width 48 height 48
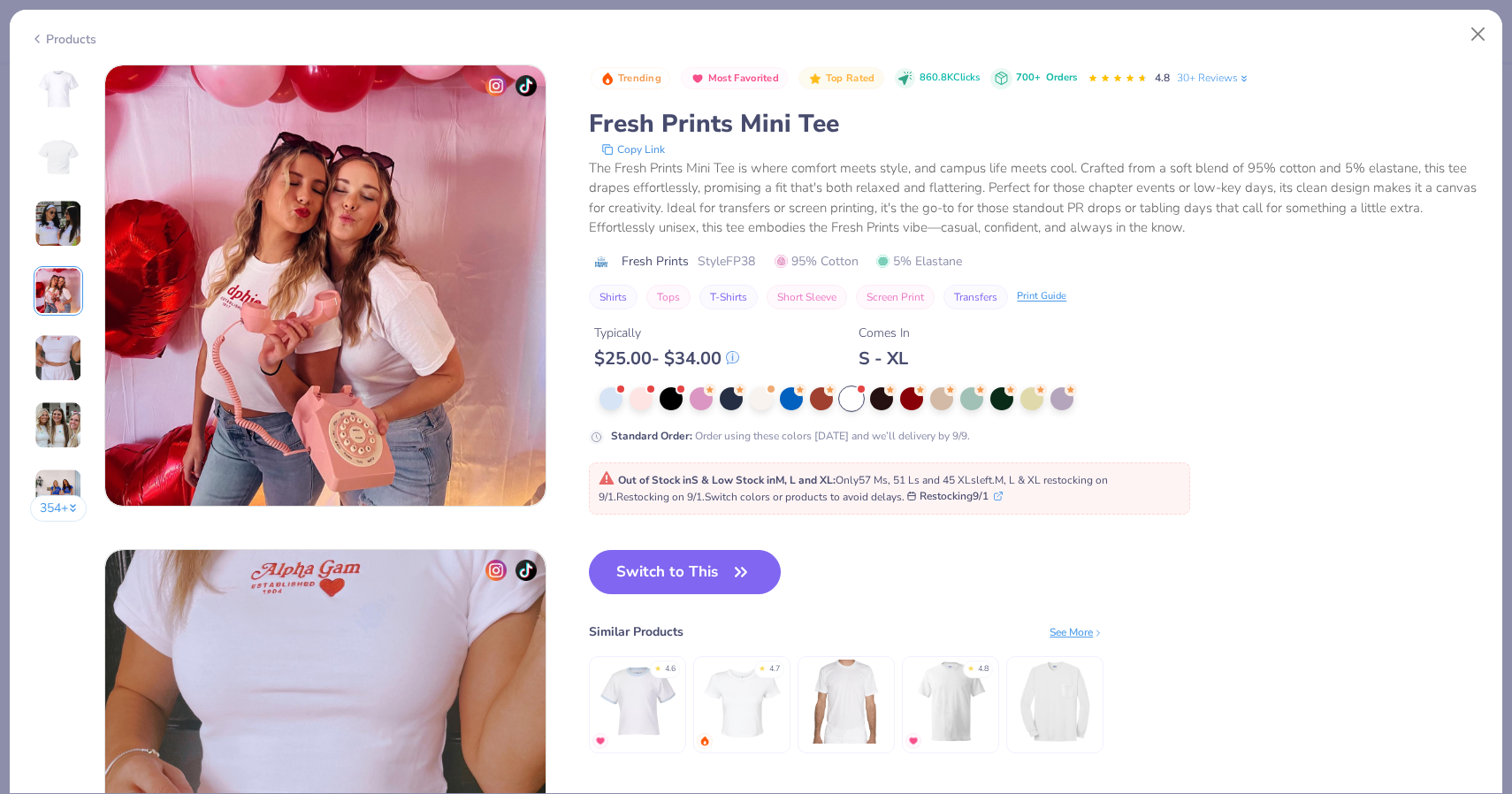
click at [51, 432] on img at bounding box center [58, 425] width 48 height 48
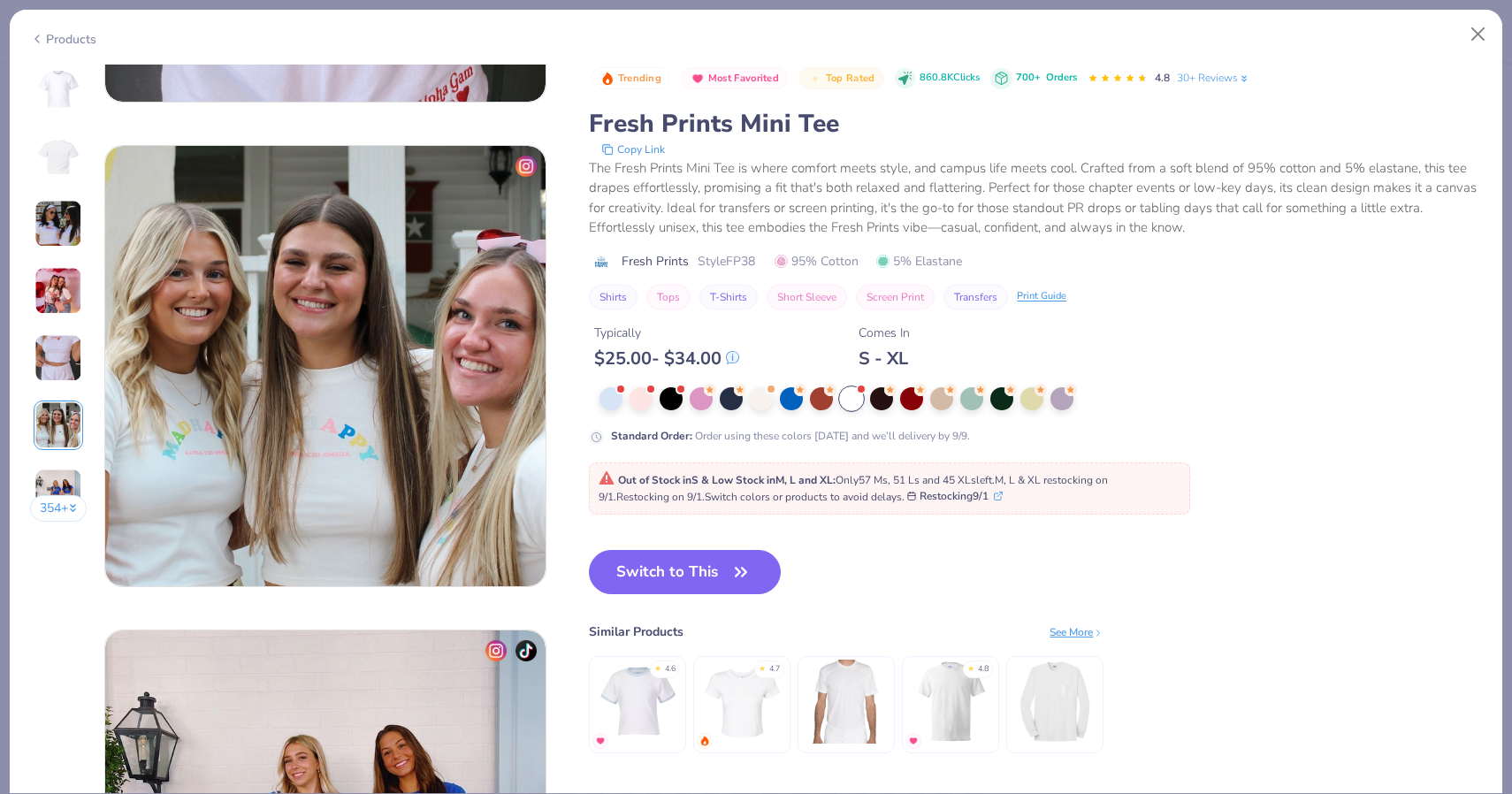
scroll to position [2423, 0]
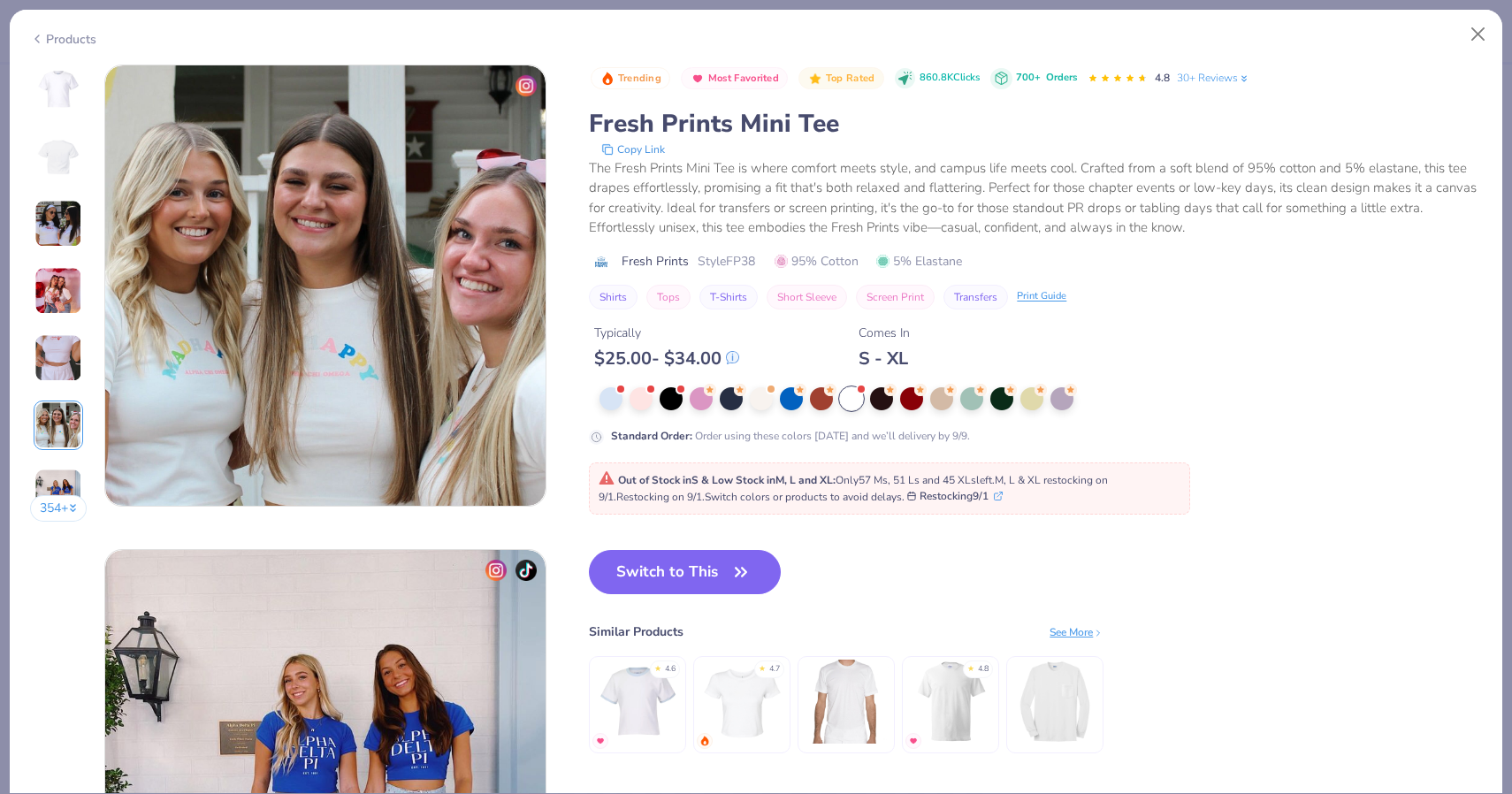
click at [57, 371] on img at bounding box center [58, 358] width 48 height 48
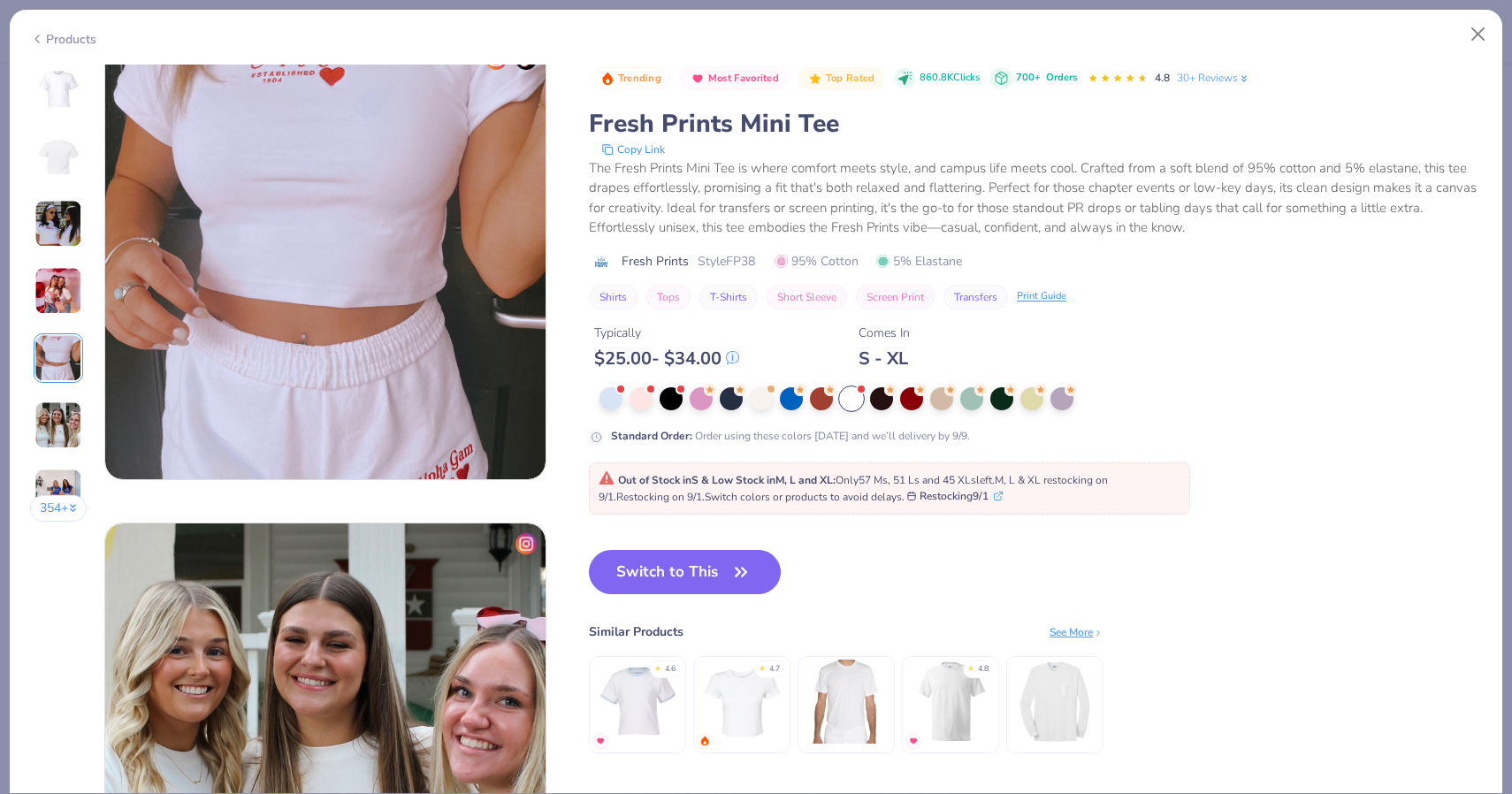
scroll to position [1939, 0]
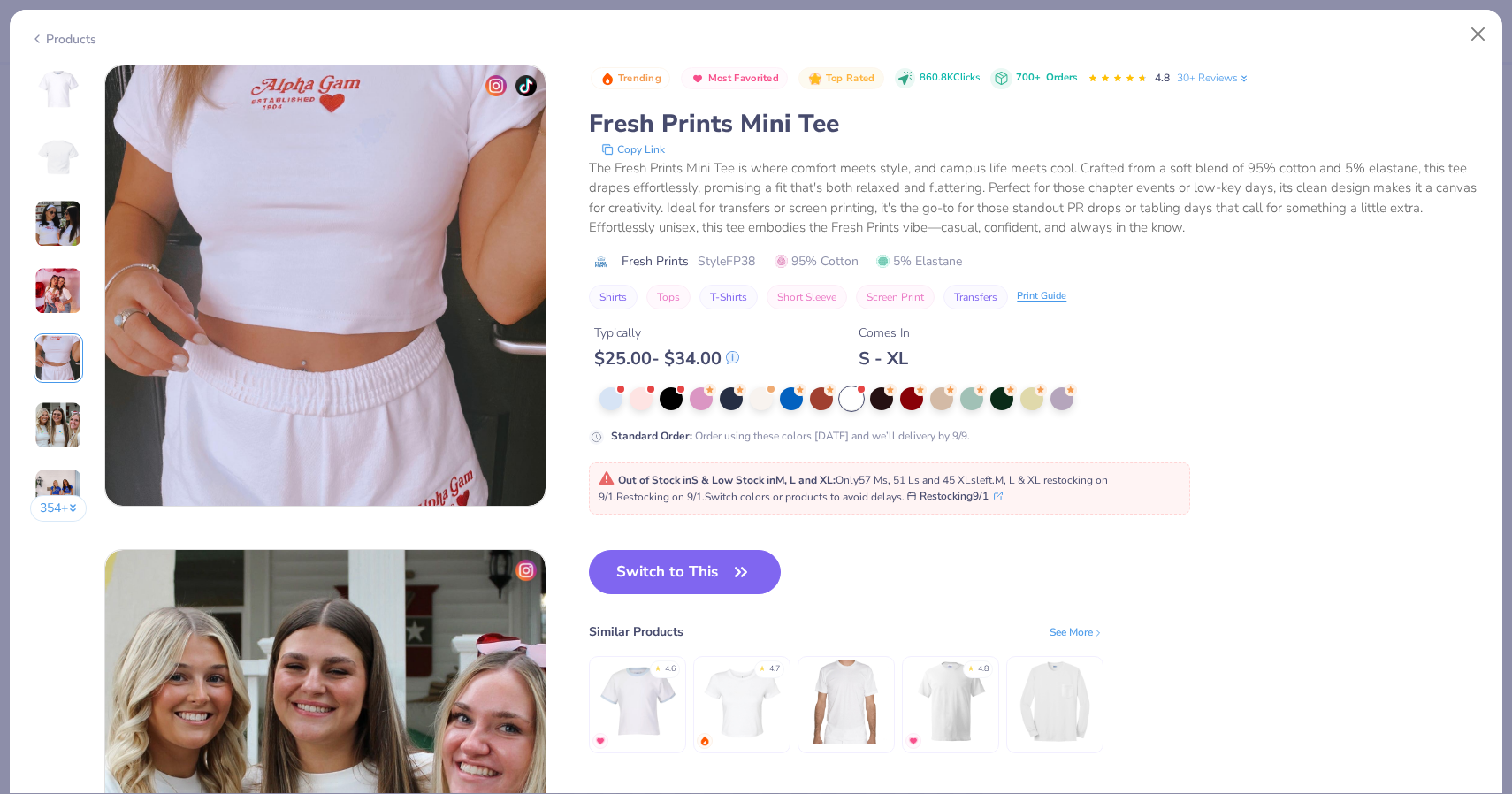
click at [56, 494] on div "354 +" at bounding box center [59, 299] width 57 height 470
click at [57, 488] on img at bounding box center [58, 492] width 48 height 48
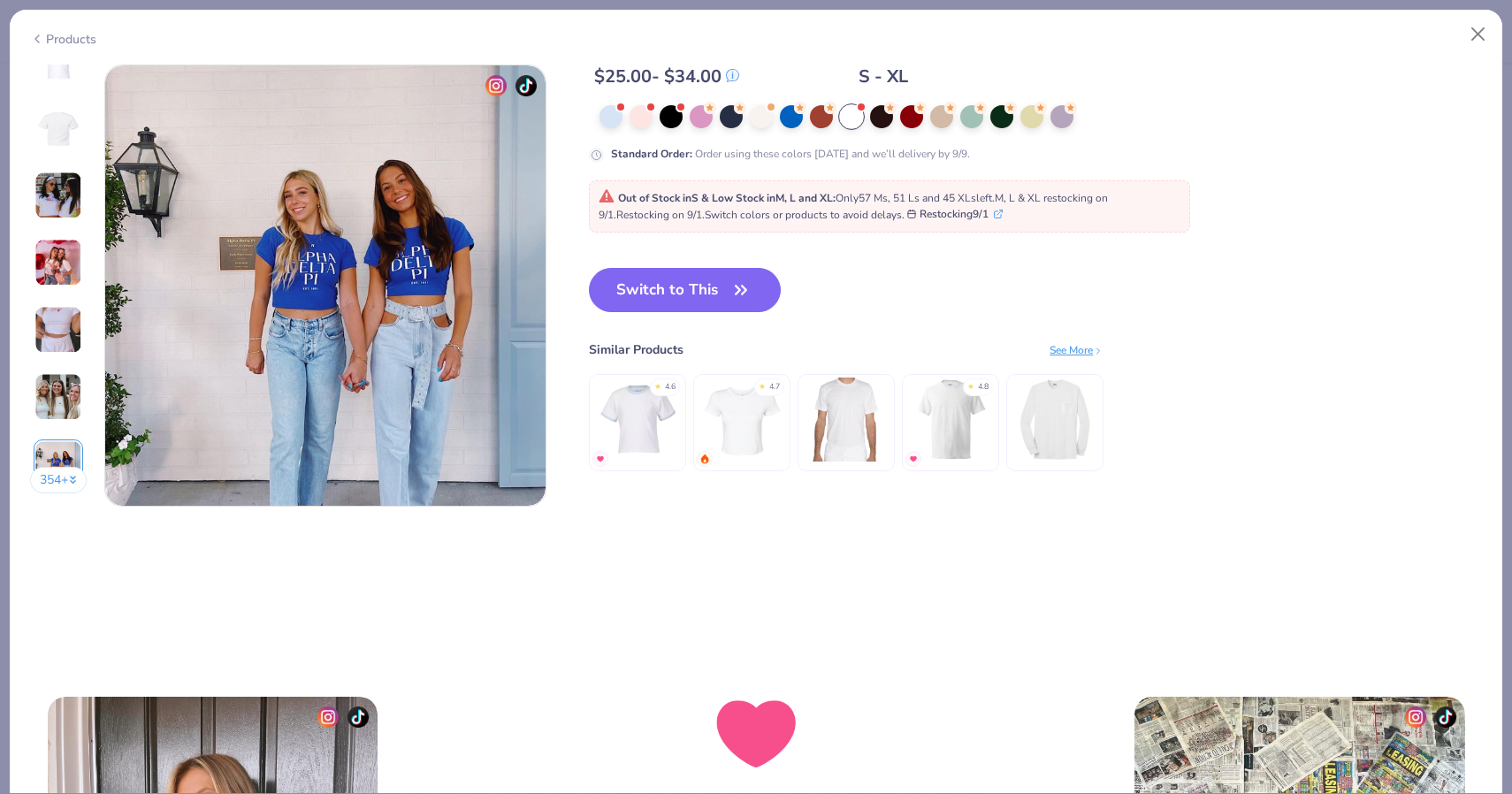
click at [63, 484] on button "354 +" at bounding box center [59, 480] width 57 height 27
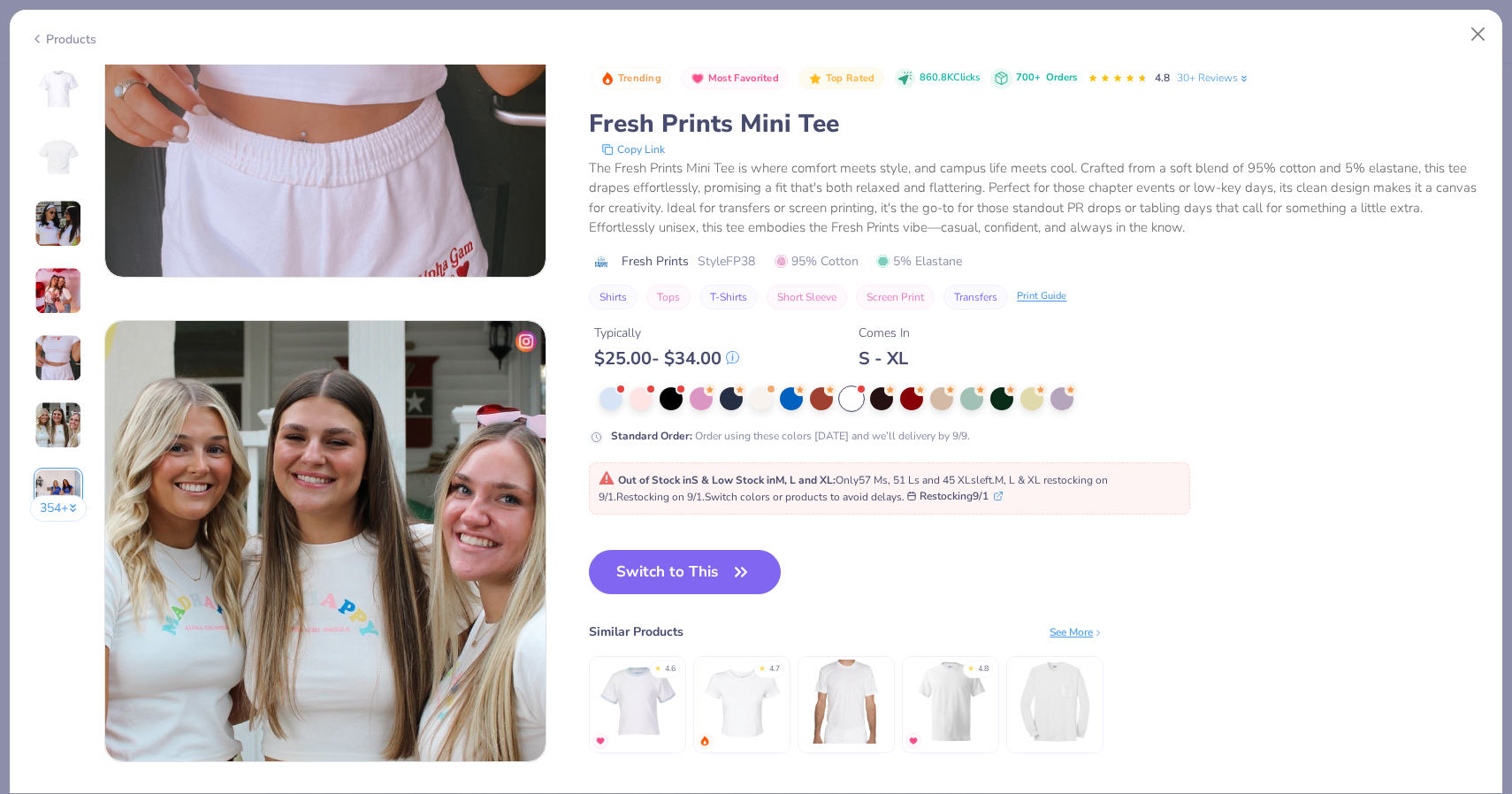
scroll to position [1258, 0]
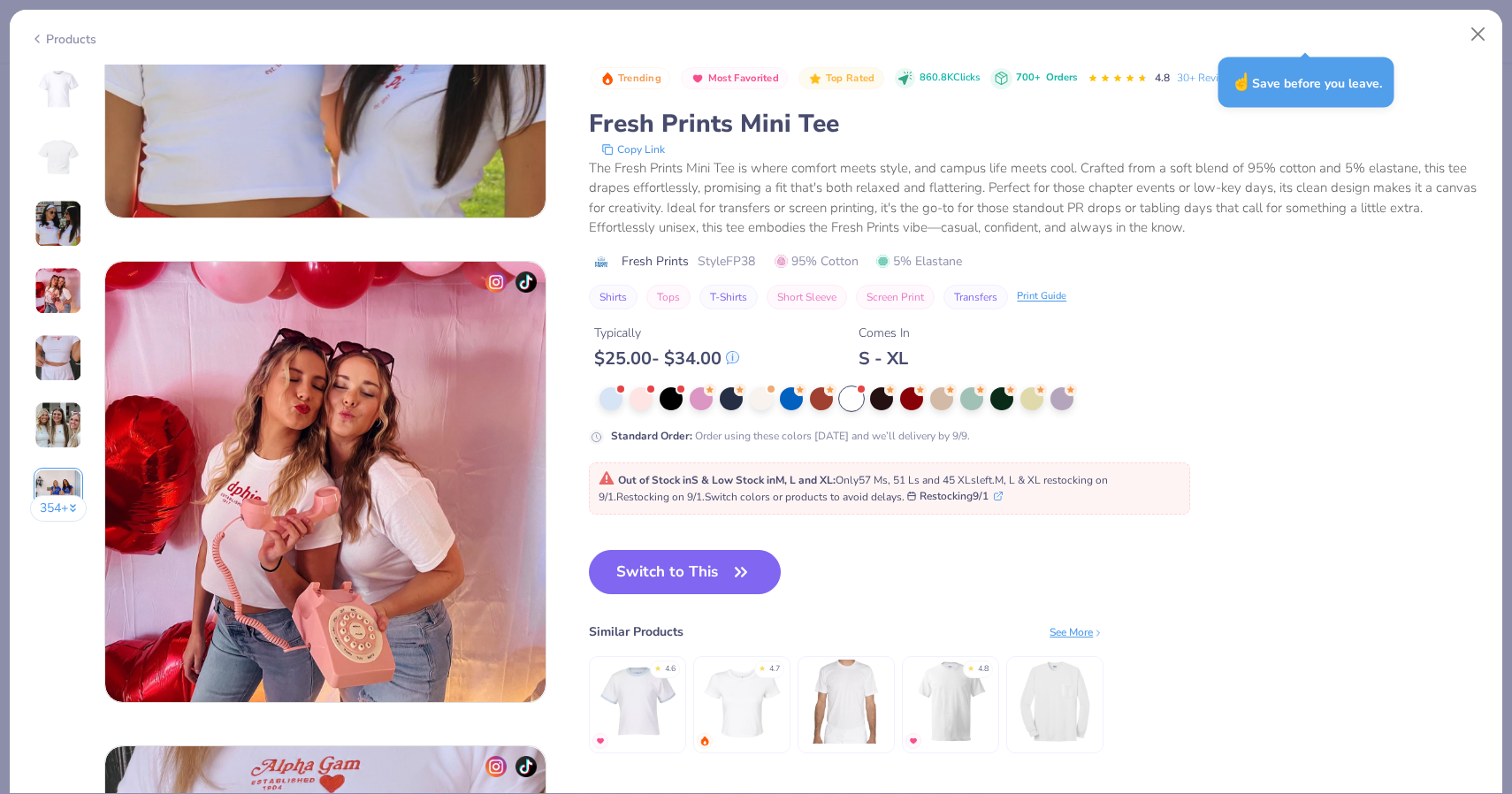
click at [70, 33] on div "Products" at bounding box center [63, 40] width 66 height 18
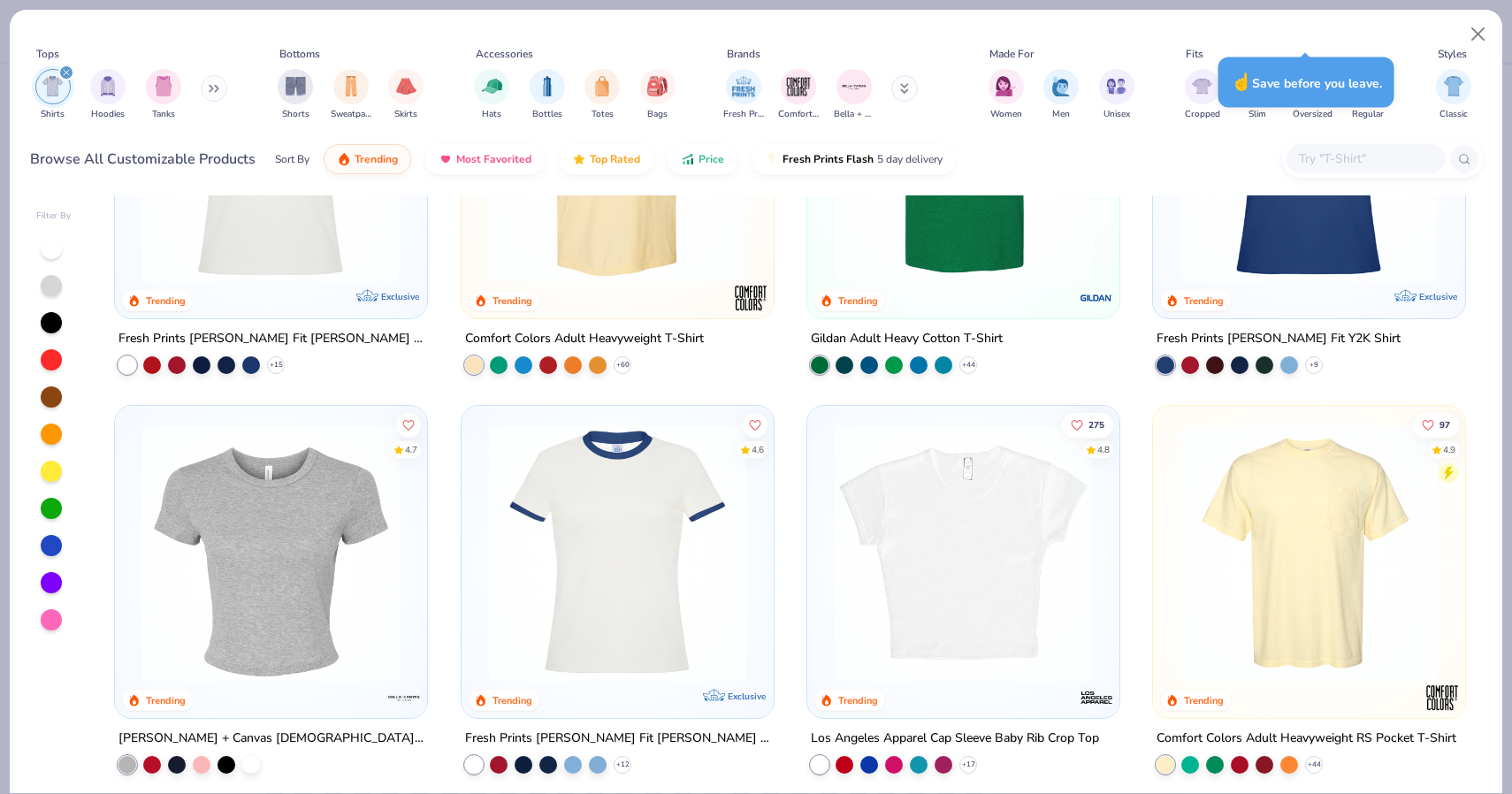
scroll to position [184, 0]
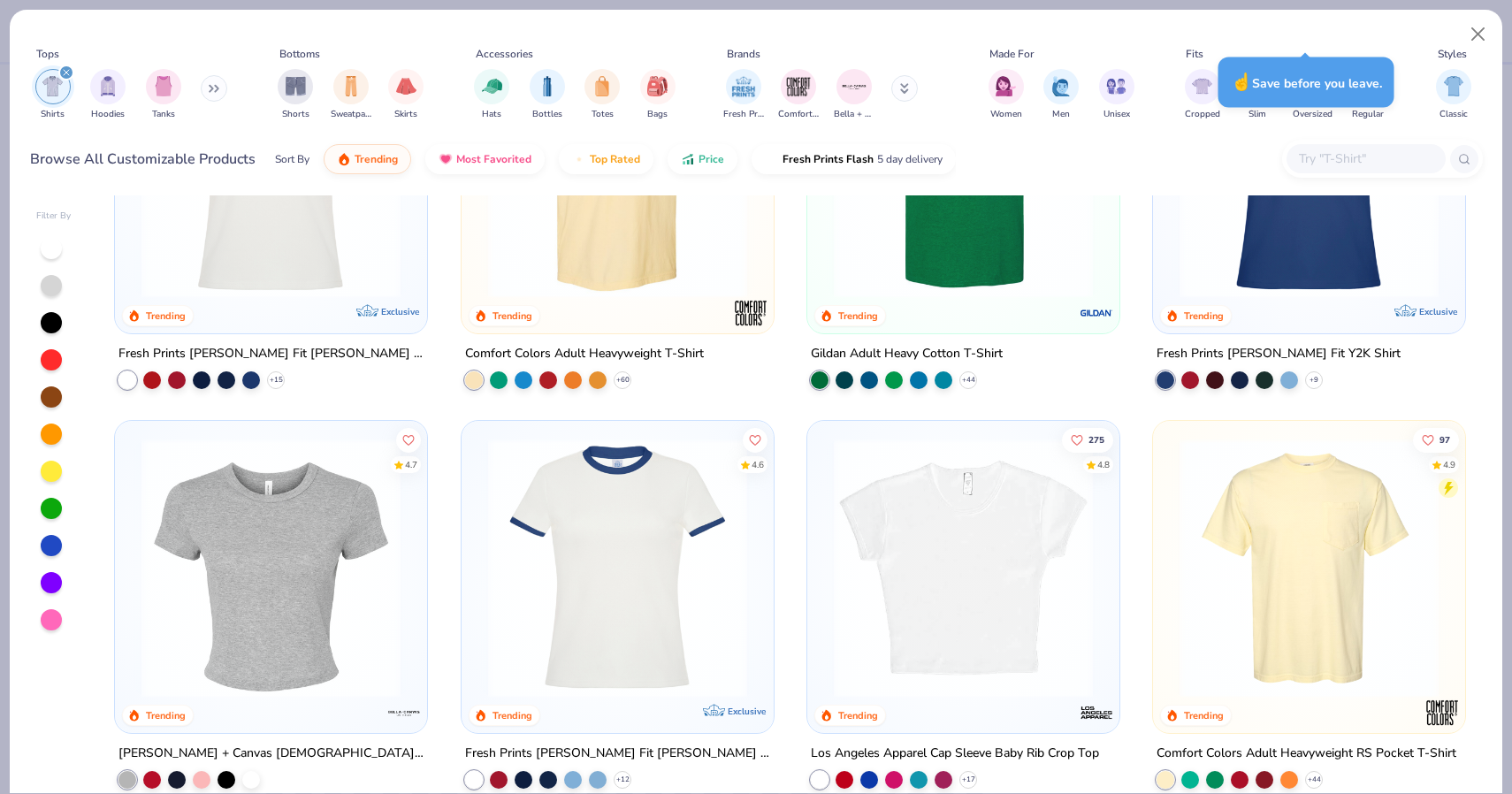
click at [641, 490] on img at bounding box center [617, 569] width 277 height 259
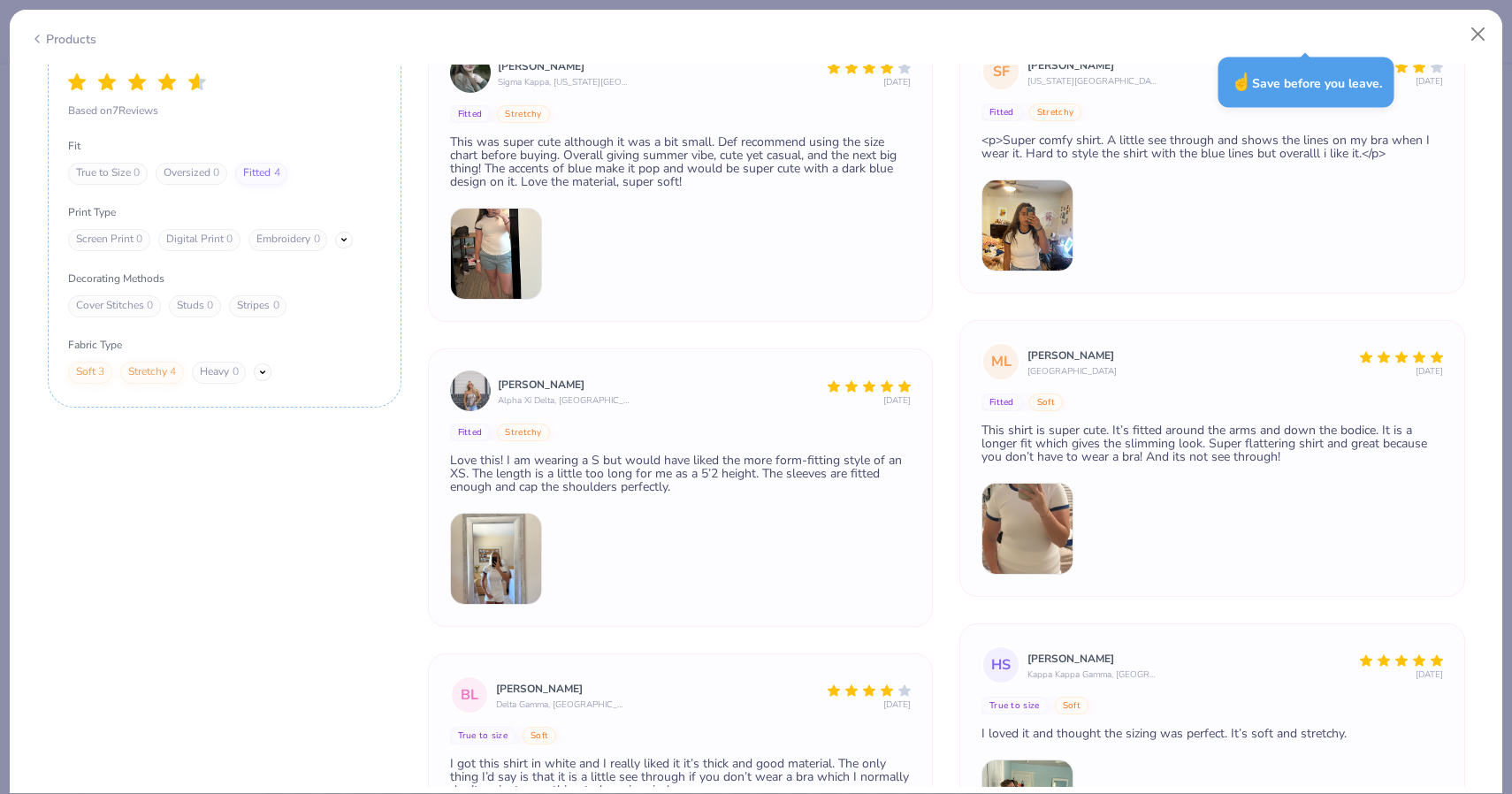
scroll to position [2742, 0]
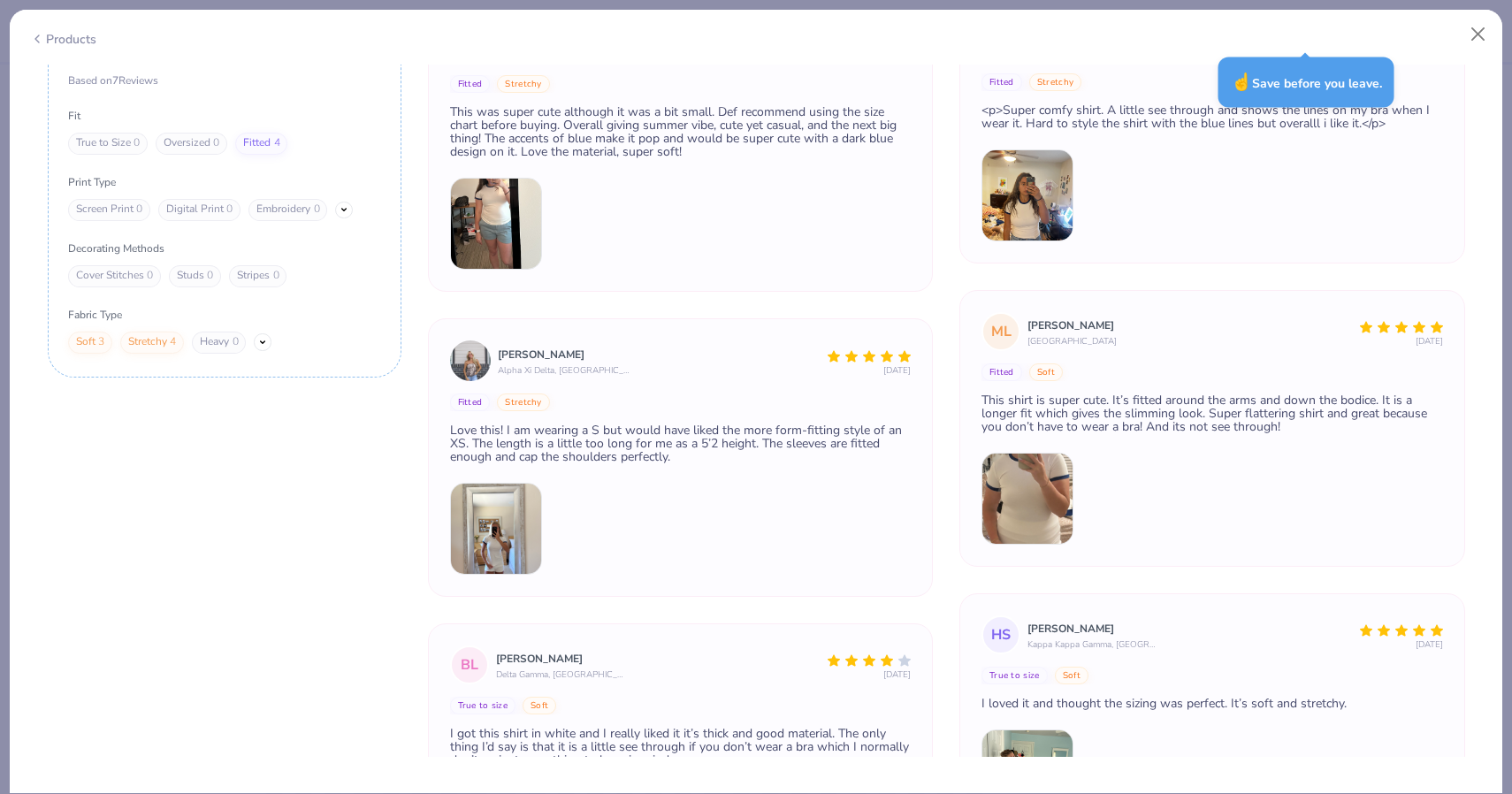
click at [493, 520] on img at bounding box center [496, 529] width 92 height 92
click at [492, 532] on img at bounding box center [496, 529] width 92 height 92
click at [544, 446] on div "Love this! I am wearing a S but would have liked the more form-fitting style of…" at bounding box center [681, 443] width 462 height 40
click at [502, 557] on img at bounding box center [496, 529] width 92 height 92
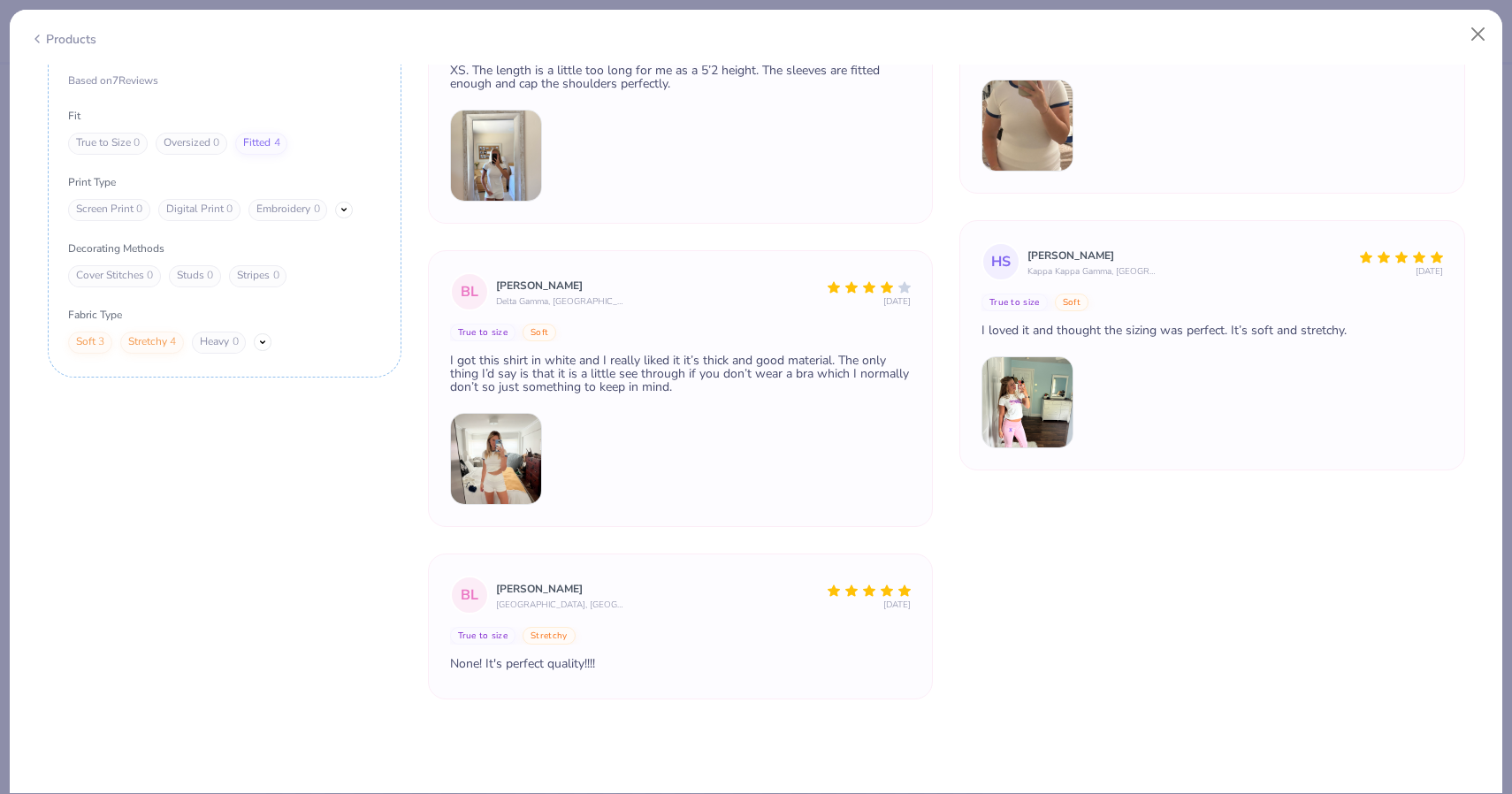
scroll to position [374, 0]
click at [1055, 410] on img at bounding box center [1027, 402] width 92 height 92
click at [465, 437] on img at bounding box center [496, 459] width 92 height 92
click at [510, 442] on img at bounding box center [496, 459] width 92 height 92
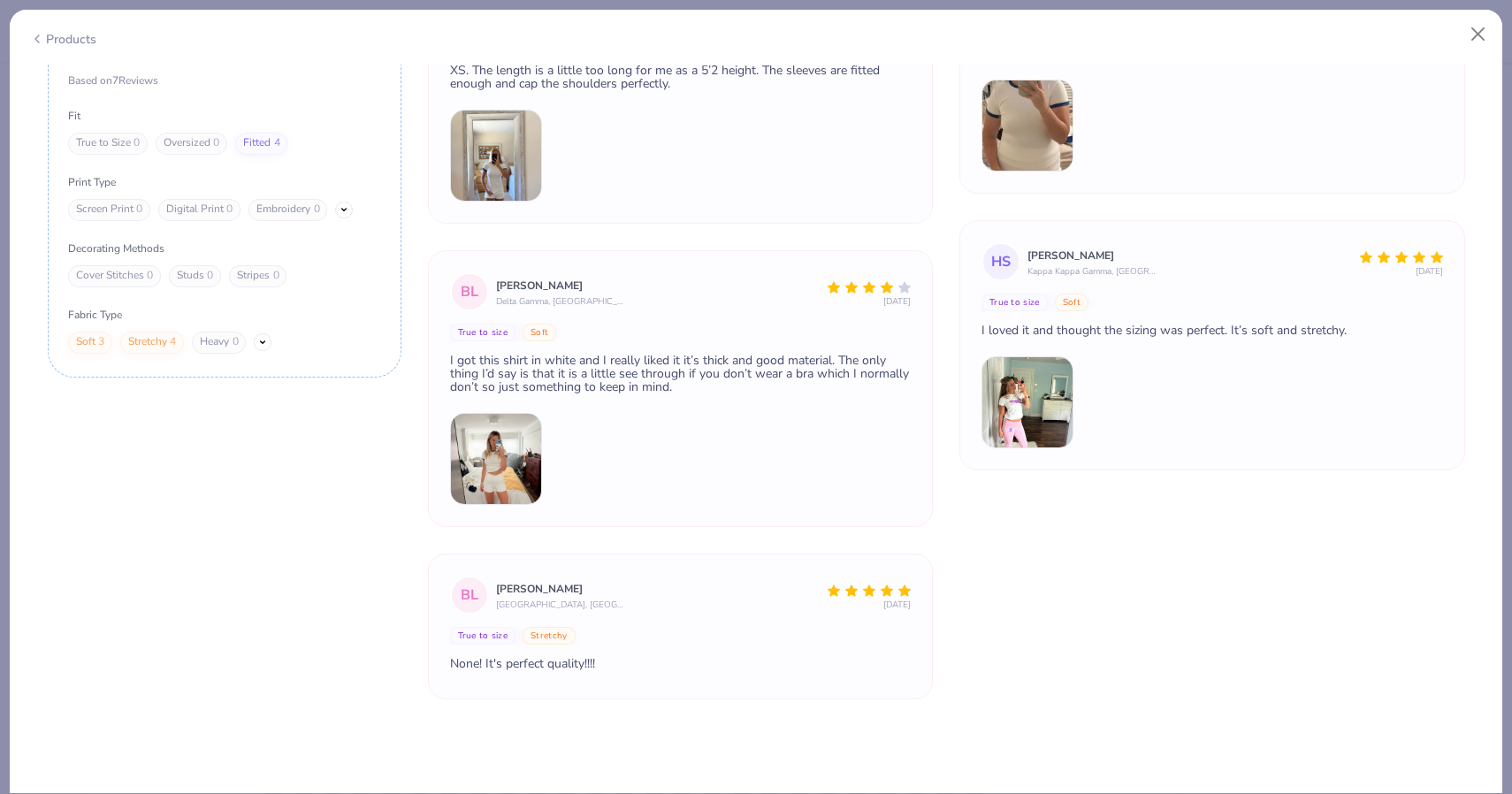
click at [510, 442] on img at bounding box center [496, 459] width 92 height 92
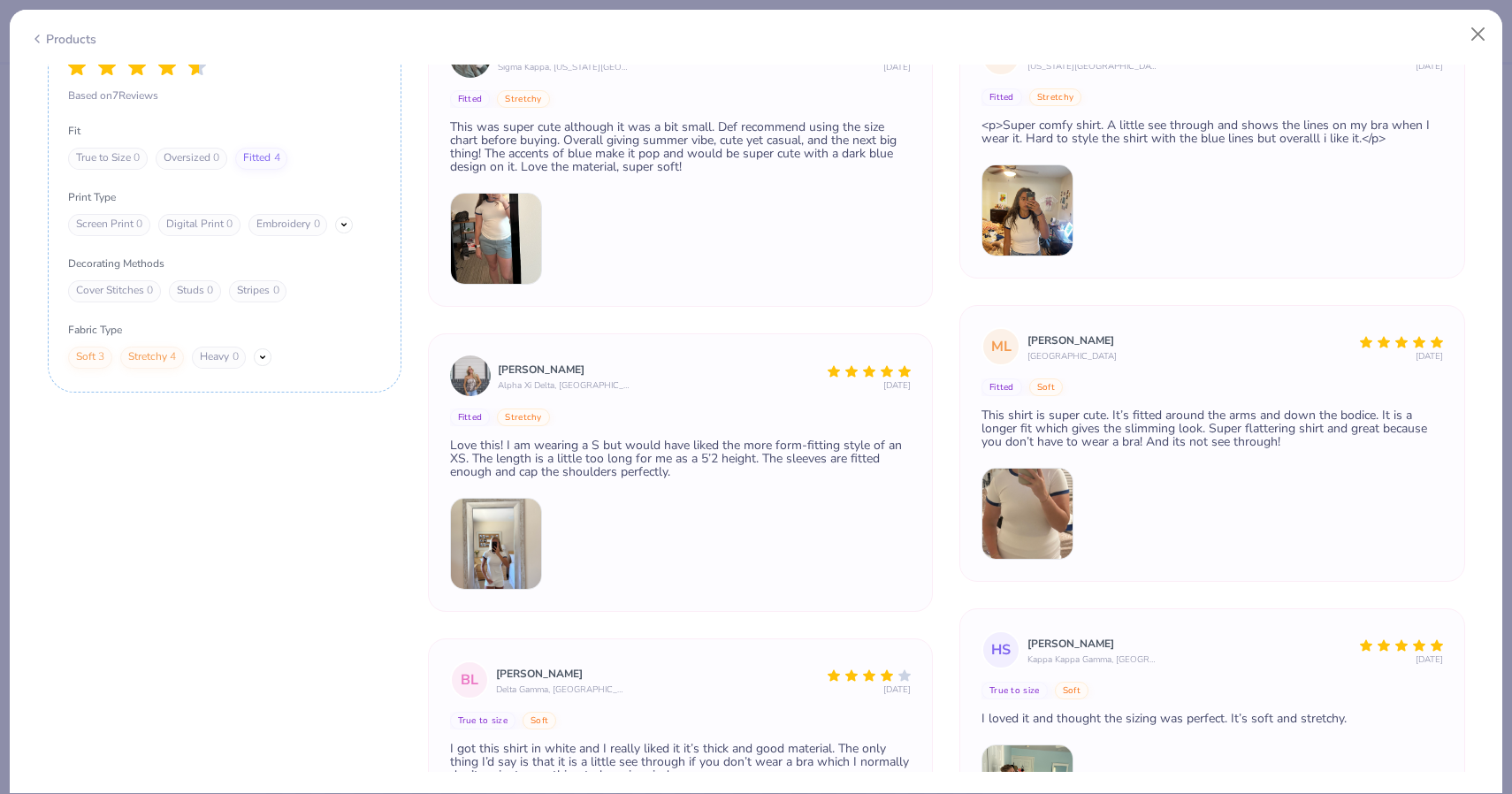
scroll to position [2727, 0]
click at [490, 544] on img at bounding box center [496, 544] width 92 height 92
click at [464, 418] on button "Fitted" at bounding box center [470, 417] width 40 height 17
click at [511, 417] on button "Stretchy" at bounding box center [522, 417] width 52 height 17
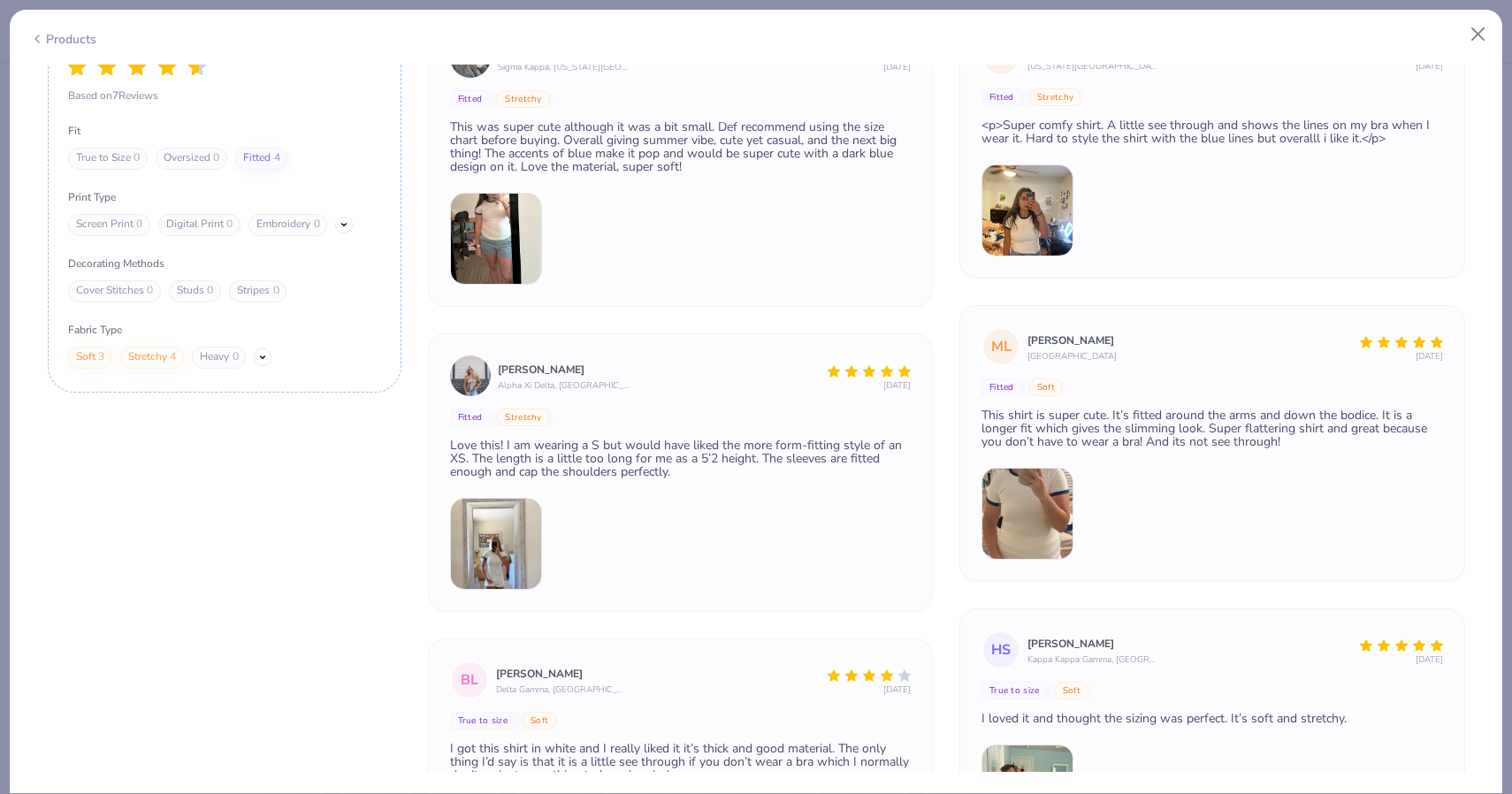
click at [484, 365] on img at bounding box center [470, 375] width 40 height 40
click at [502, 215] on img at bounding box center [496, 239] width 92 height 92
click at [1053, 253] on img at bounding box center [1027, 211] width 92 height 92
click at [1035, 570] on div "ML Mallie Lahman Appalachian State University 1 Month Ago Fitted Soft This shir…" at bounding box center [1212, 443] width 506 height 277
click at [1013, 114] on div "SF Susan Foss Oregon State University 1 Month Ago Fitted Stretchy <p>Super comf…" at bounding box center [1212, 94] width 462 height 115
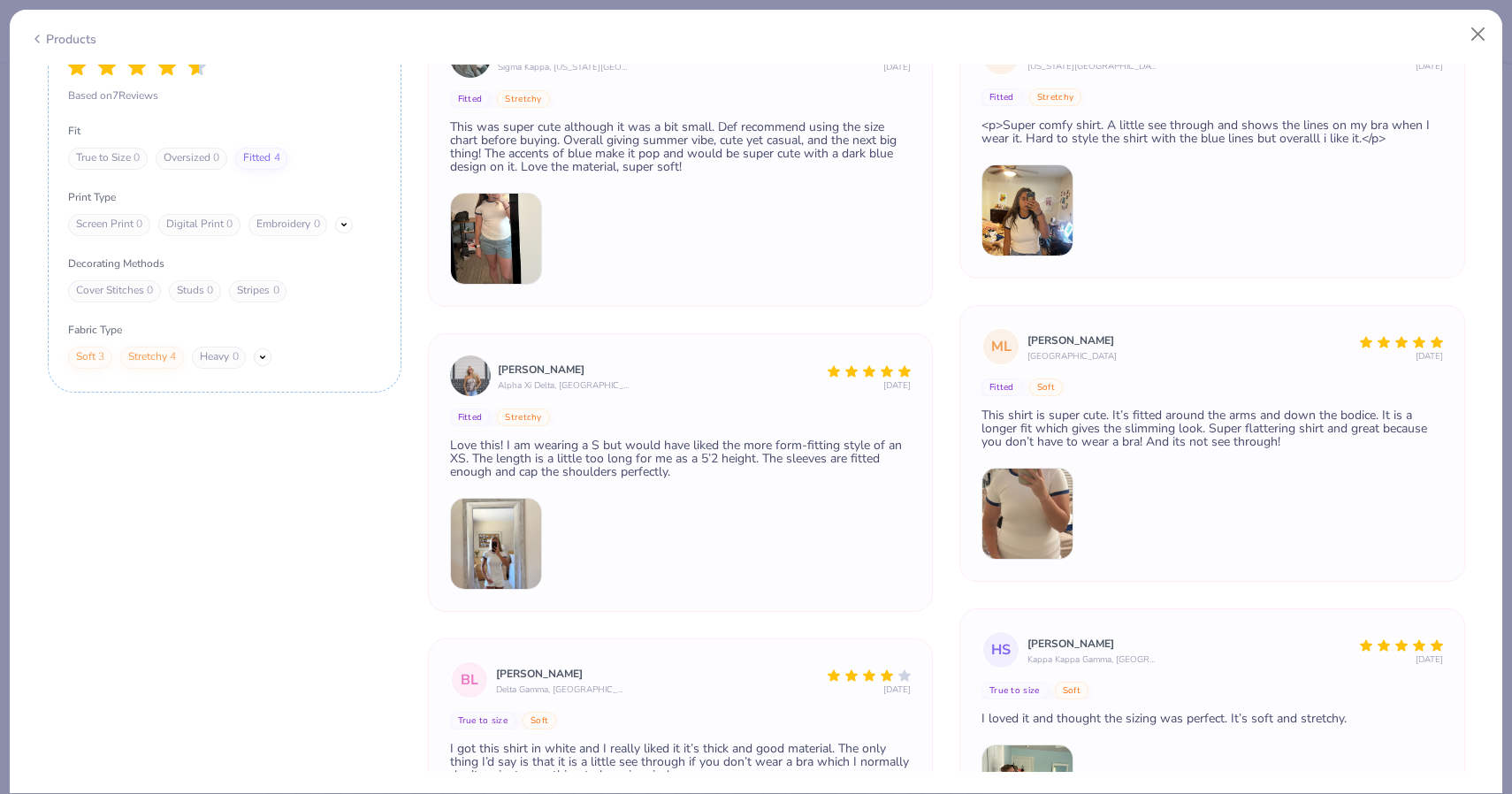
scroll to position [2721, 0]
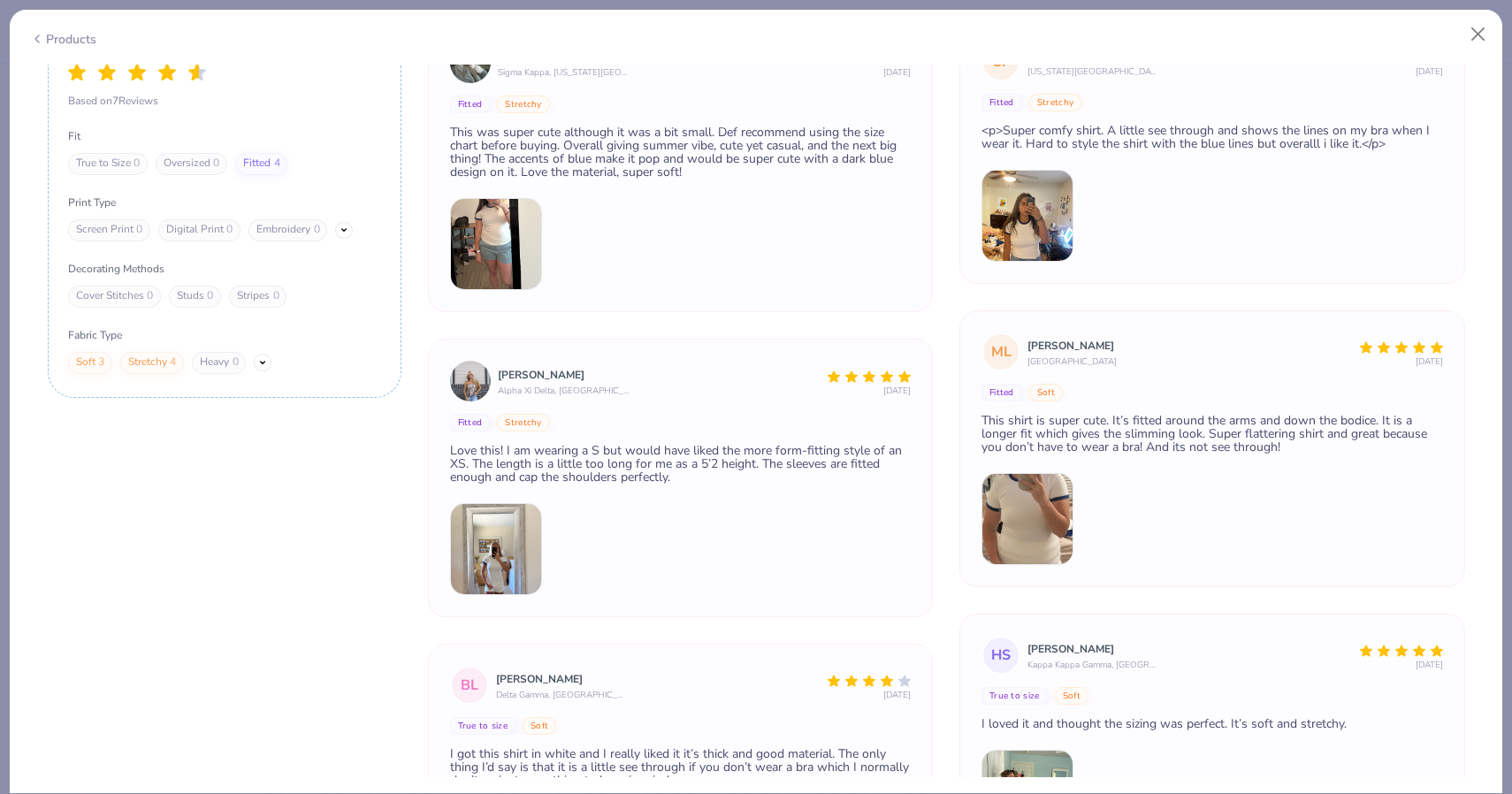
drag, startPoint x: 1028, startPoint y: 361, endPoint x: 679, endPoint y: 455, distance: 361.4
click at [1143, 353] on div "Mallie Lahman Appalachian State University 1 Month Ago" at bounding box center [1235, 351] width 416 height 34
click at [679, 455] on div "Love this! I am wearing a S but would have liked the more form-fitting style of…" at bounding box center [681, 464] width 462 height 40
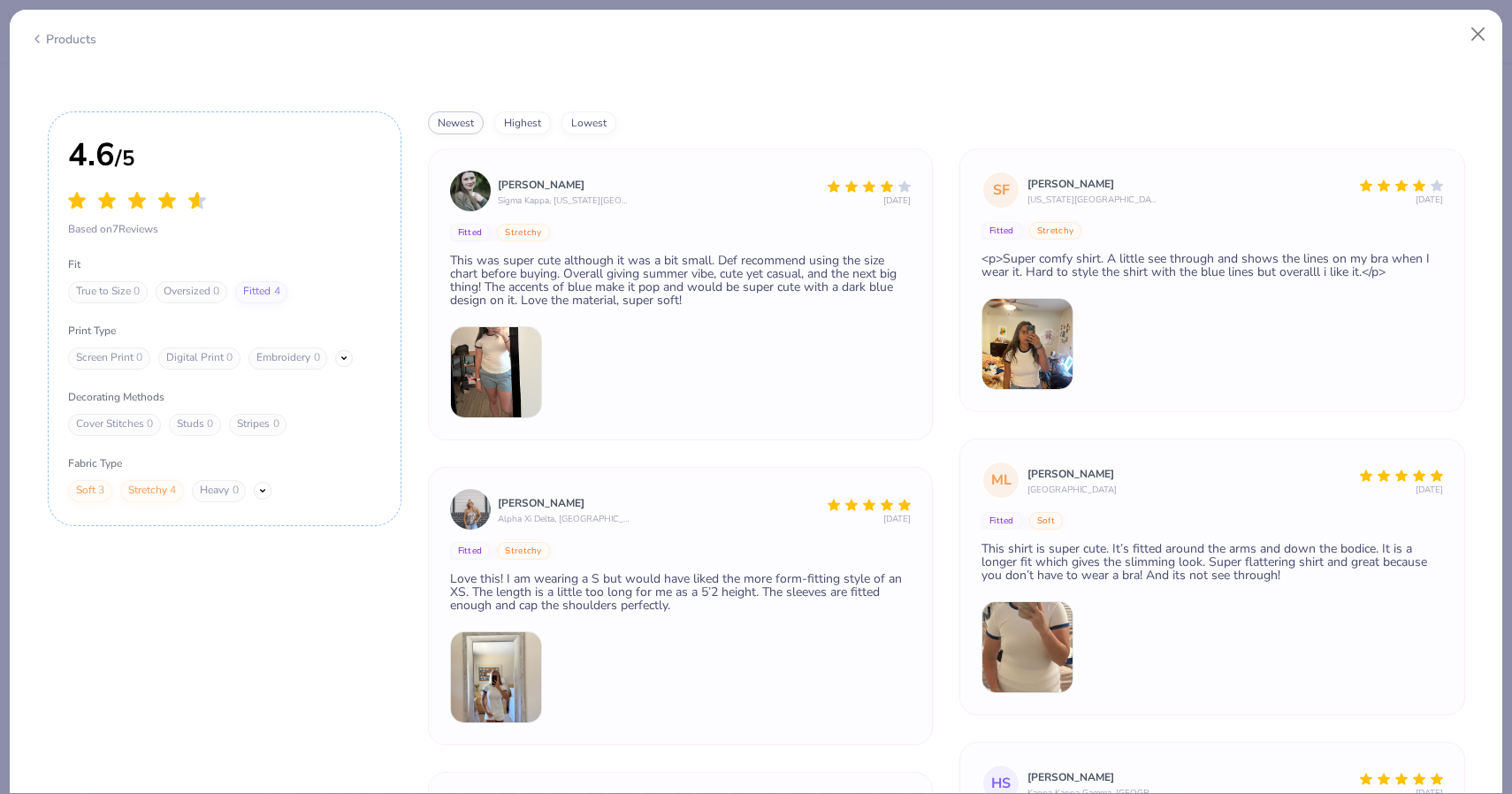
scroll to position [2595, 0]
click at [57, 37] on div "Products" at bounding box center [63, 40] width 66 height 18
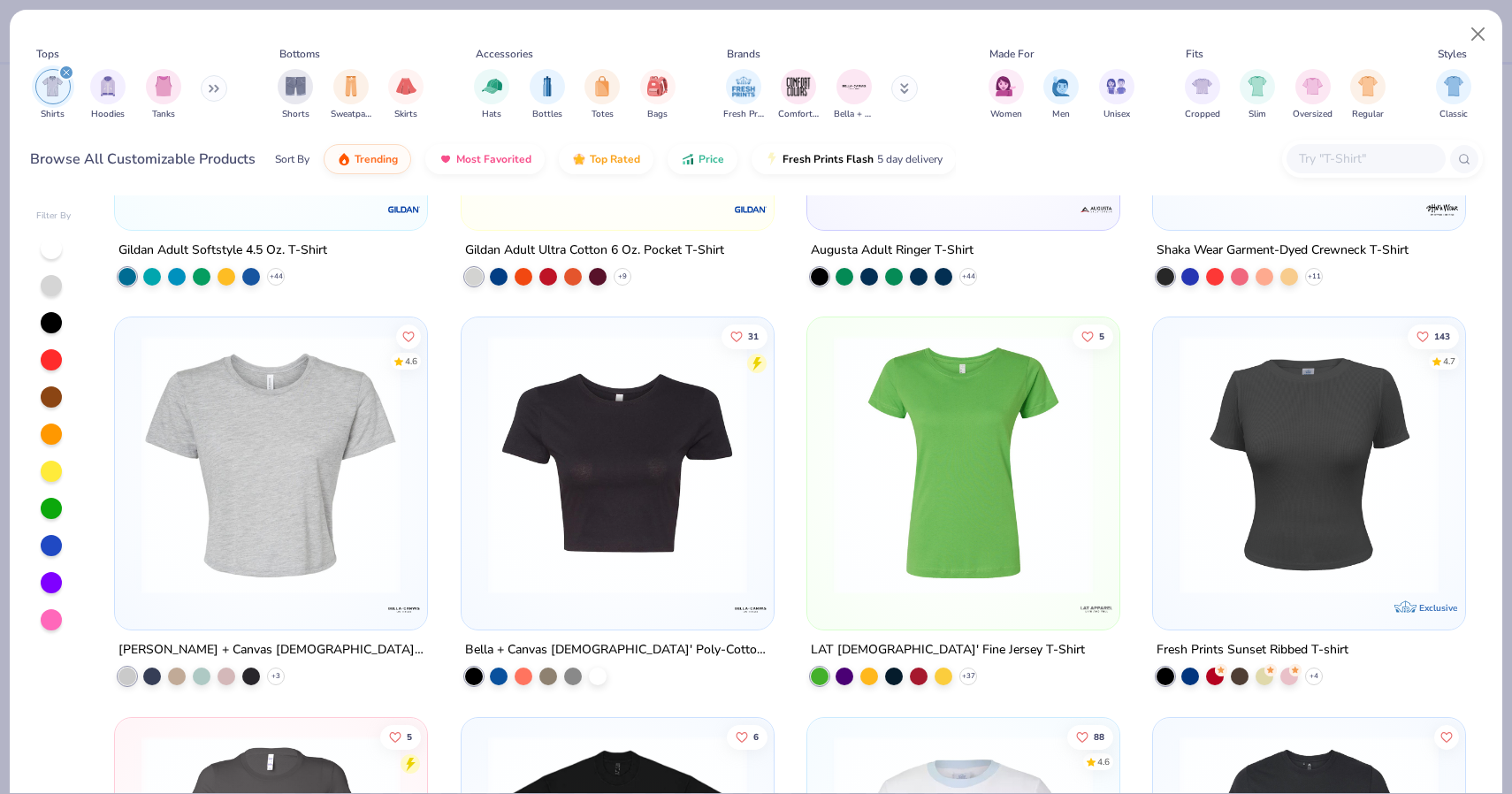
scroll to position [1886, 0]
click at [577, 426] on img at bounding box center [617, 466] width 277 height 259
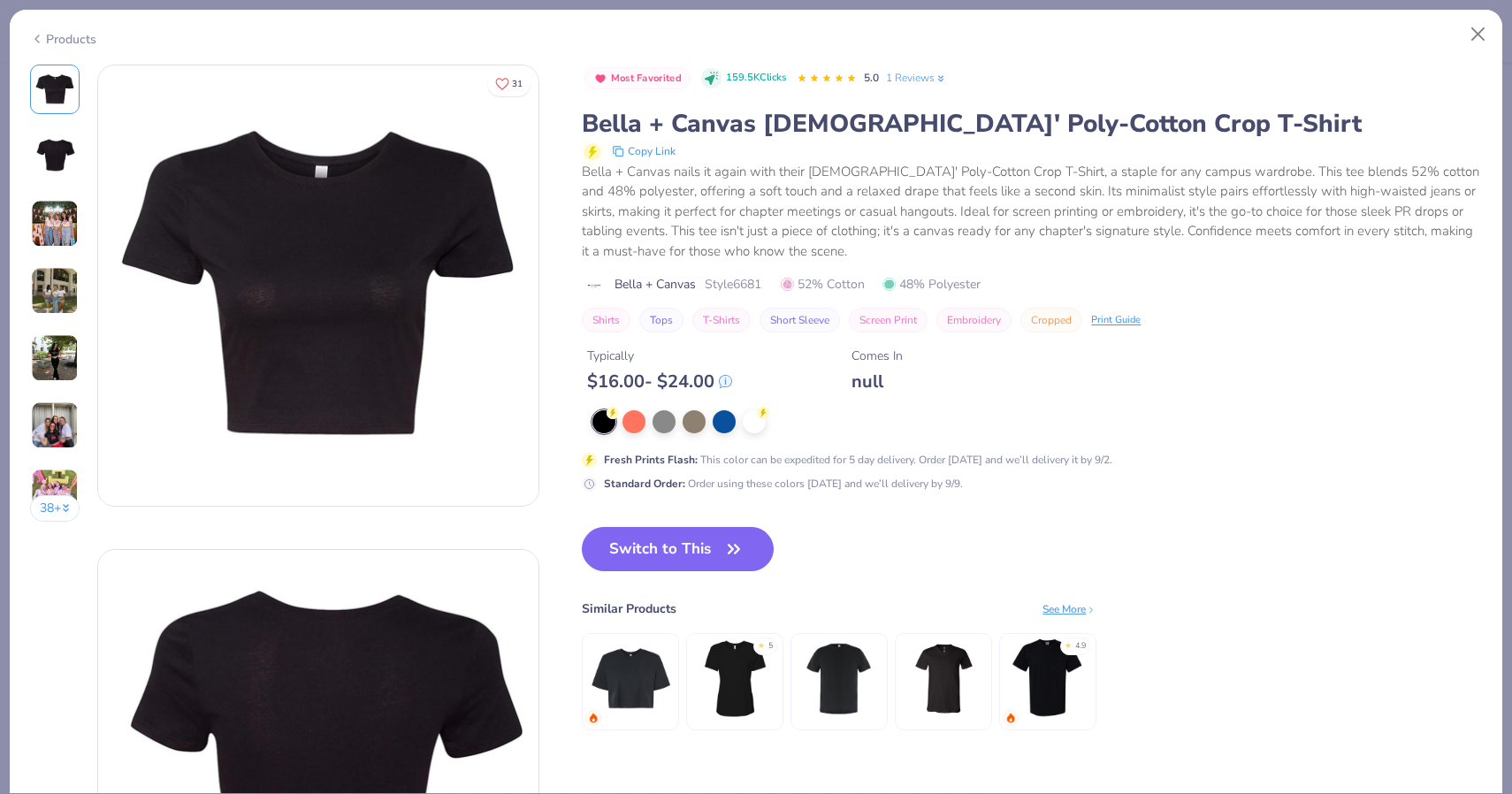
click at [59, 222] on img at bounding box center [55, 224] width 48 height 48
click at [83, 37] on div "Products" at bounding box center [63, 40] width 66 height 18
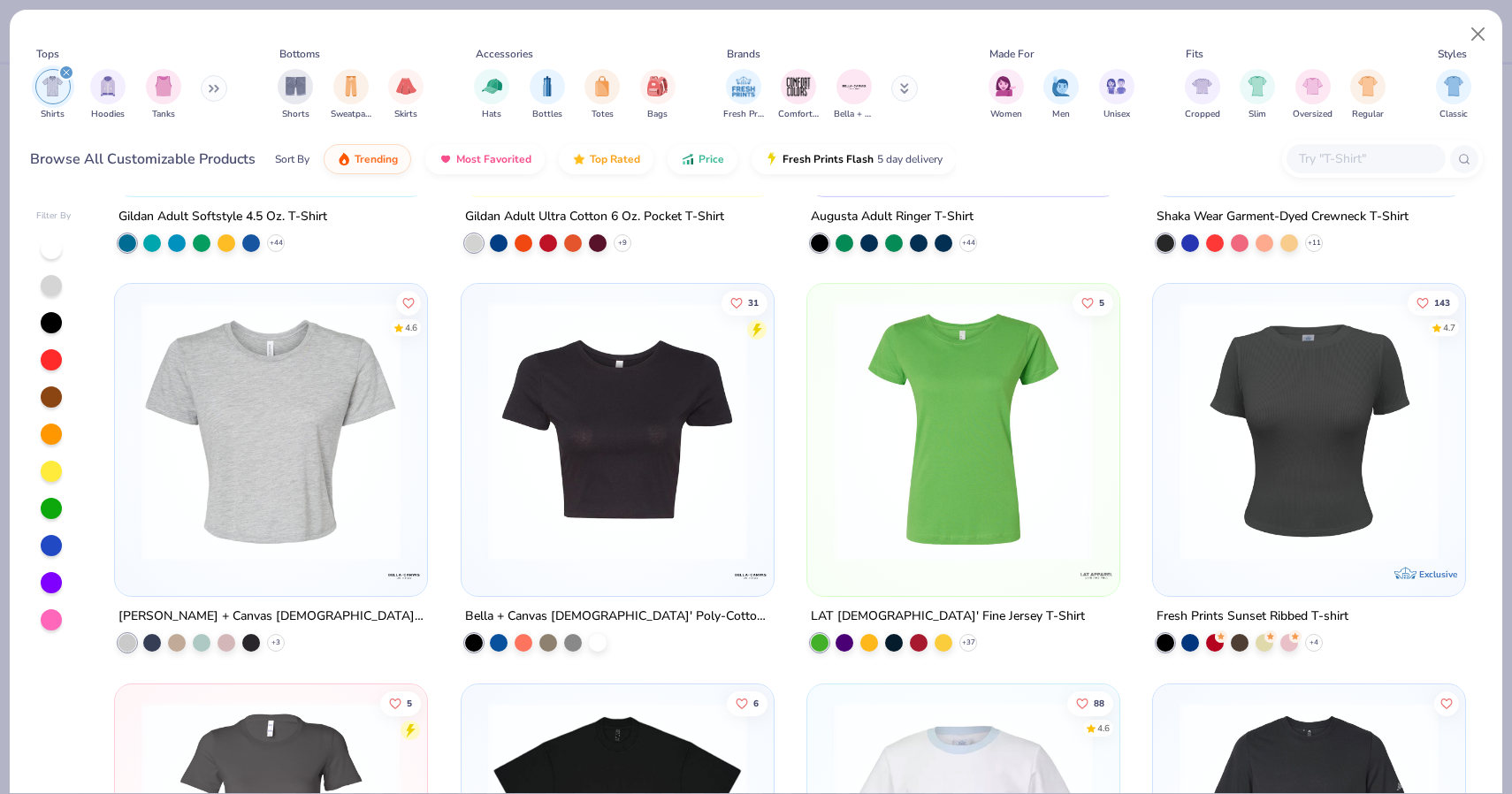
scroll to position [1904, 0]
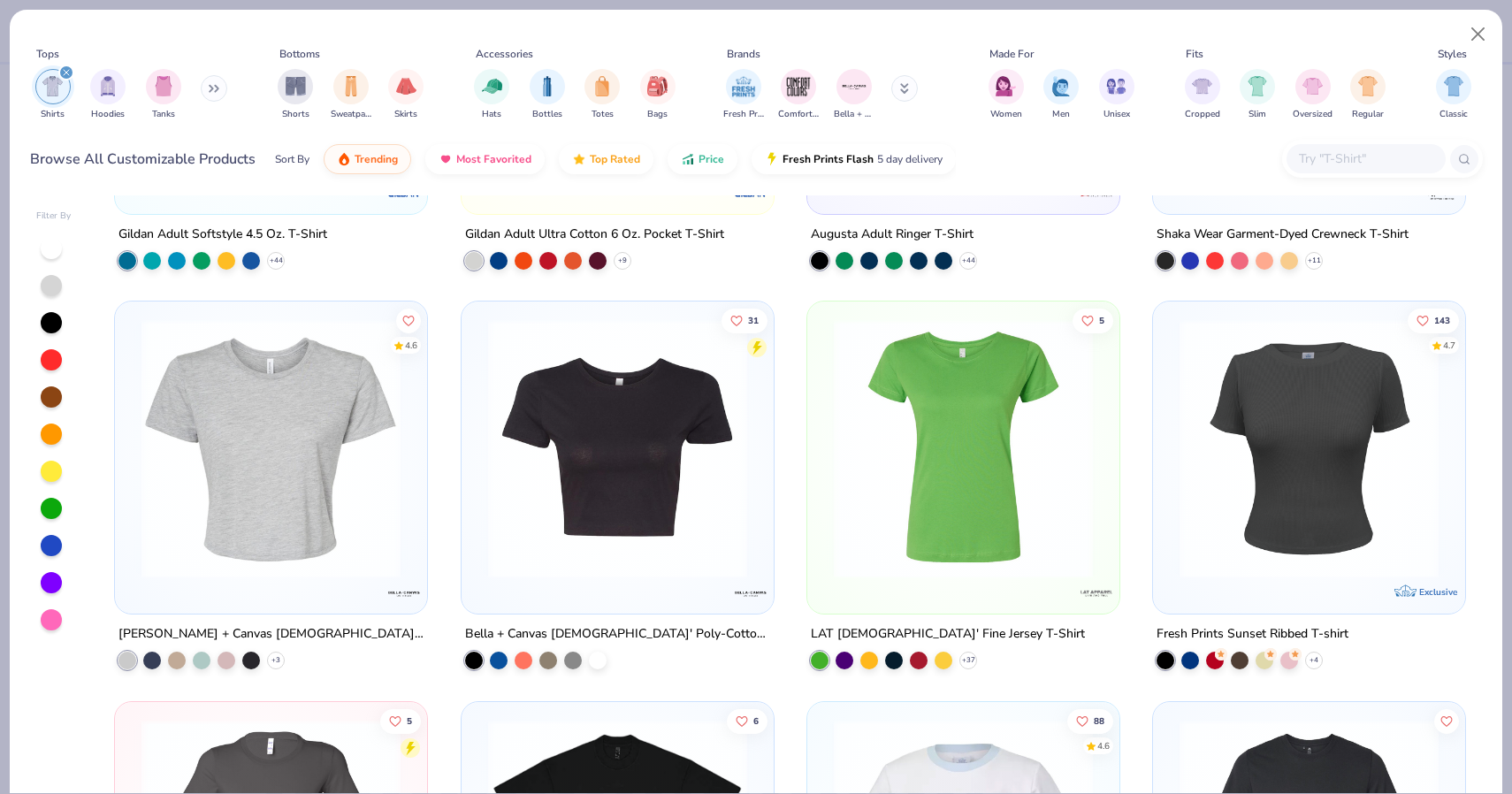
drag, startPoint x: 445, startPoint y: 505, endPoint x: 445, endPoint y: 478, distance: 27.0
click at [445, 478] on div "37 4.8 Trending Bella + Canvas Ladies' Slouchy T-Shirt + 11 24 5.0 Trending Gil…" at bounding box center [790, 496] width 1352 height 4390
drag, startPoint x: 445, startPoint y: 478, endPoint x: 449, endPoint y: 286, distance: 192.0
click at [449, 286] on div "37 4.8 Trending Bella + Canvas Ladies' Slouchy T-Shirt + 11 24 5.0 Trending Gil…" at bounding box center [790, 496] width 1352 height 4390
click at [798, 674] on div "37 4.8 Trending Bella + Canvas Ladies' Slouchy T-Shirt + 11 24 5.0 Trending Gil…" at bounding box center [790, 496] width 1352 height 4390
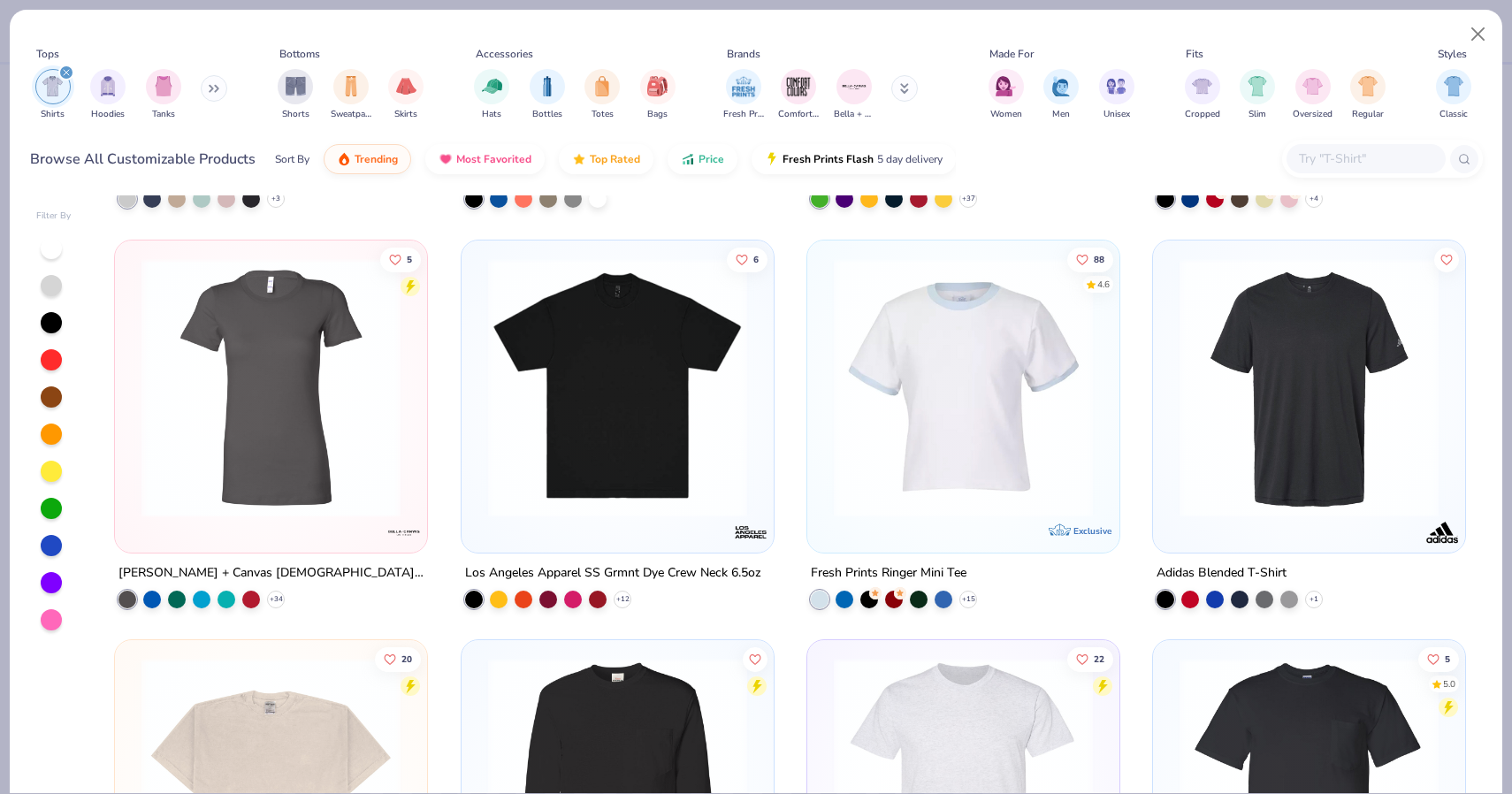
scroll to position [2365, 0]
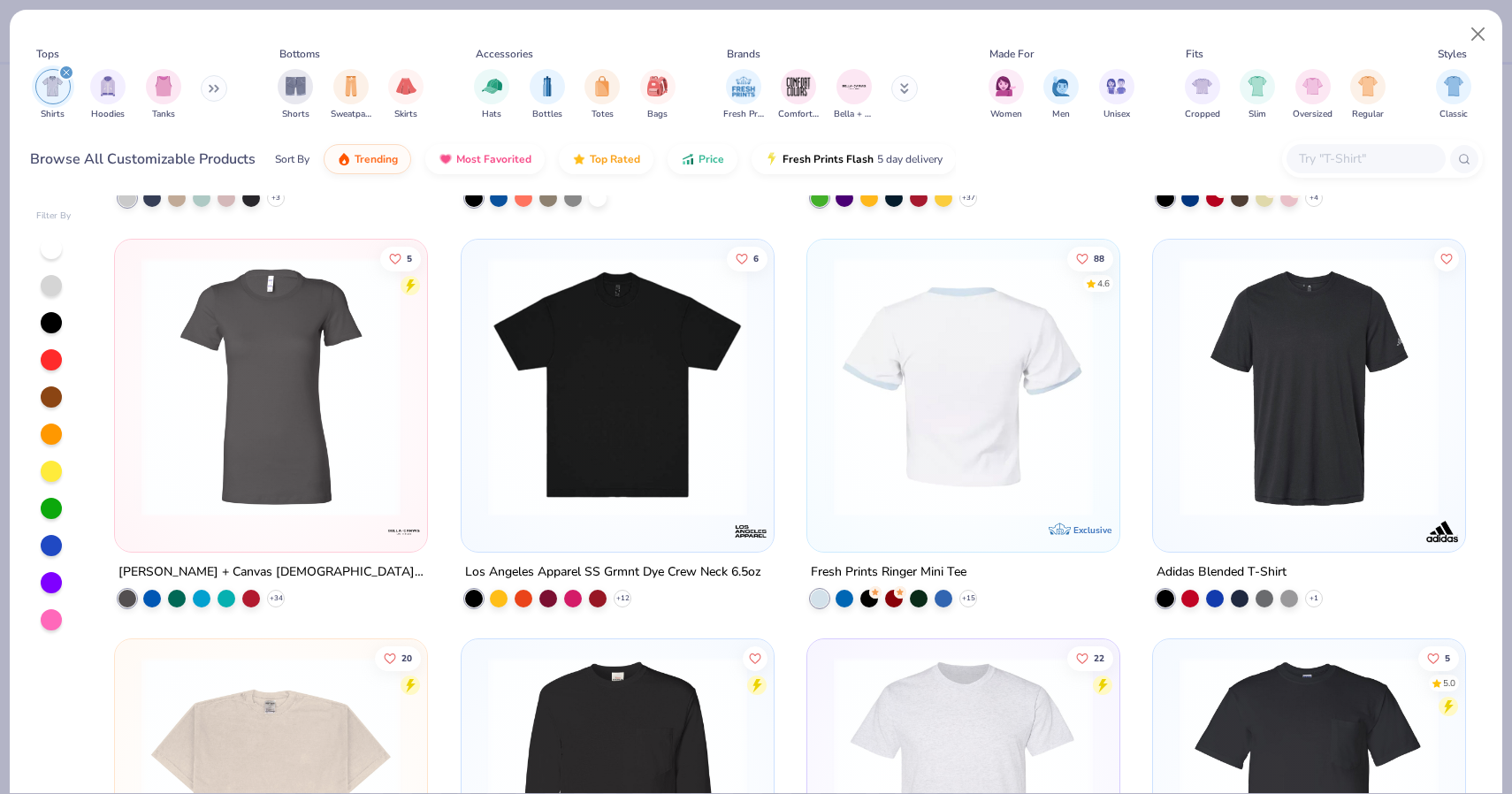
click at [944, 403] on img at bounding box center [963, 386] width 277 height 259
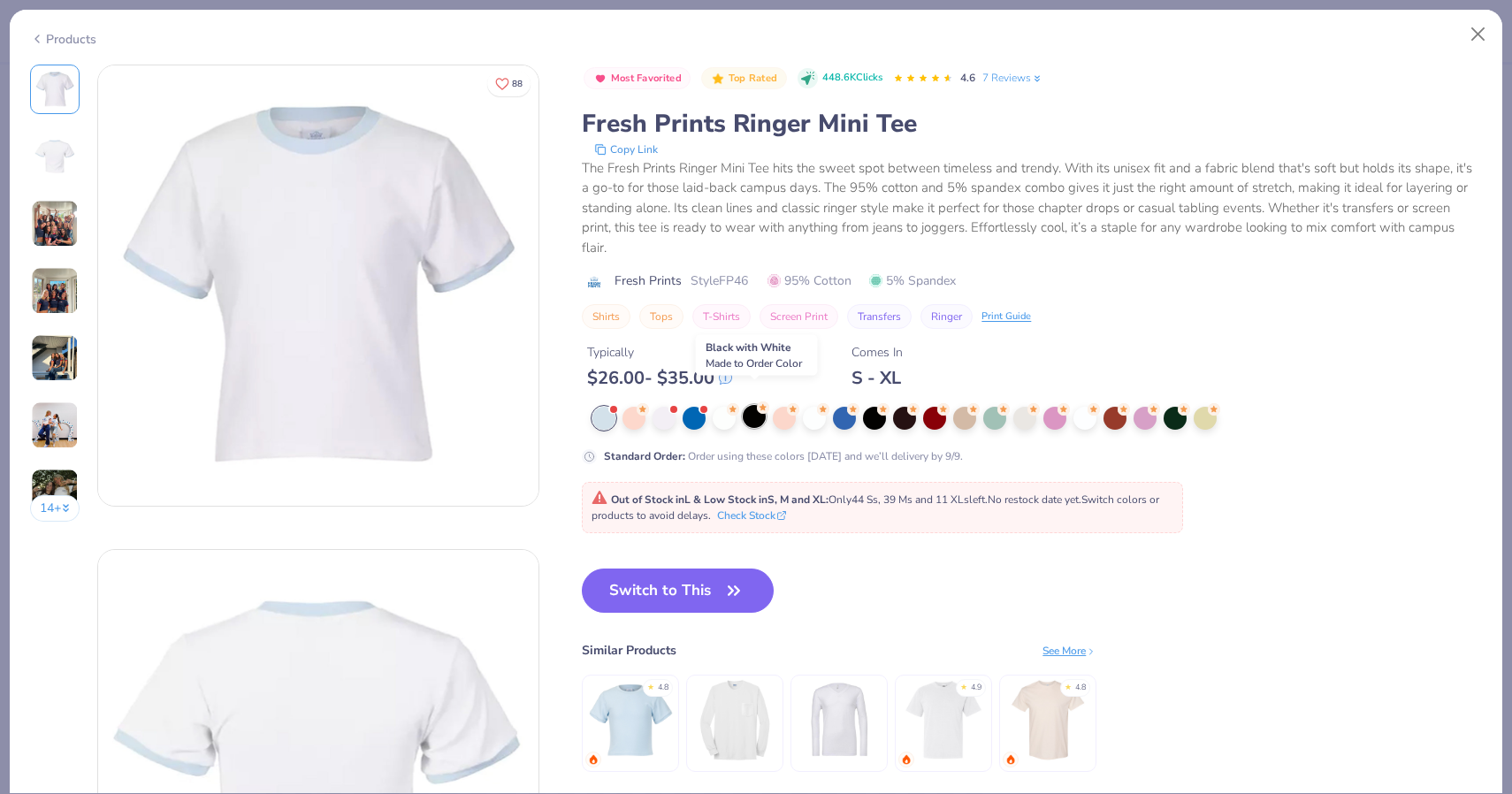
click at [752, 405] on div at bounding box center [753, 416] width 23 height 23
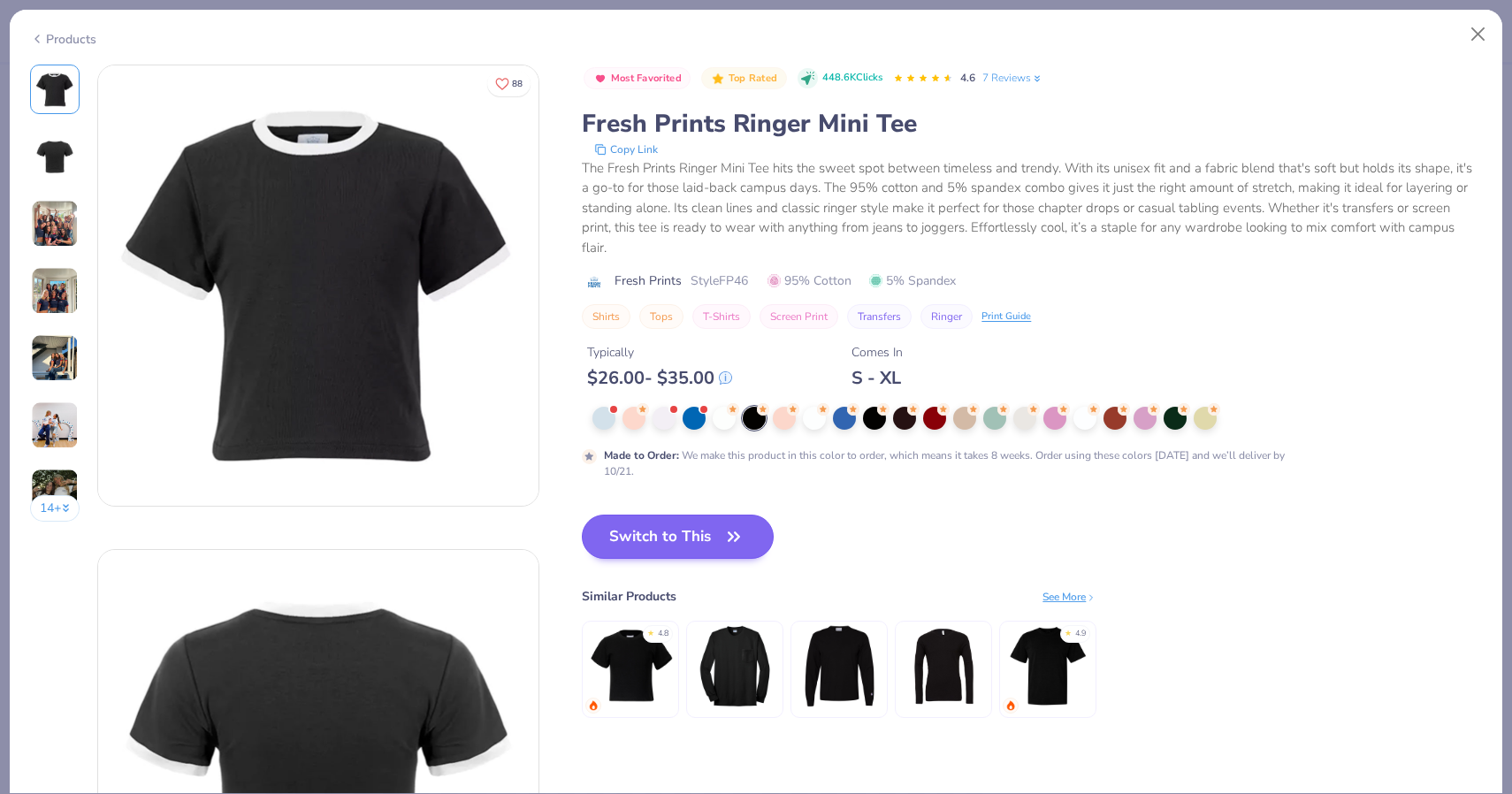
click at [661, 526] on button "Switch to This" at bounding box center [678, 536] width 192 height 44
type input "50"
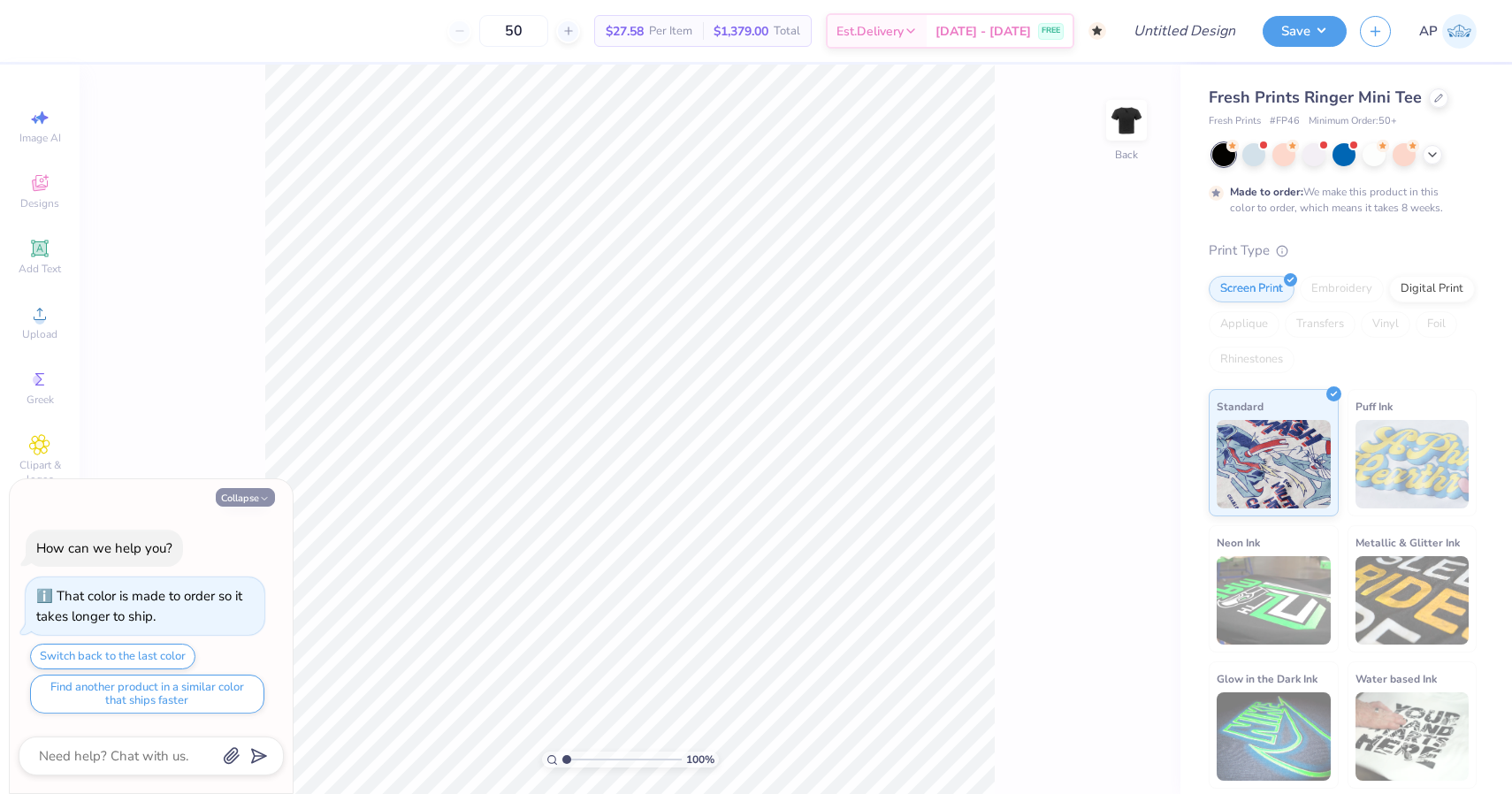
click at [240, 495] on button "Collapse" at bounding box center [246, 498] width 59 height 18
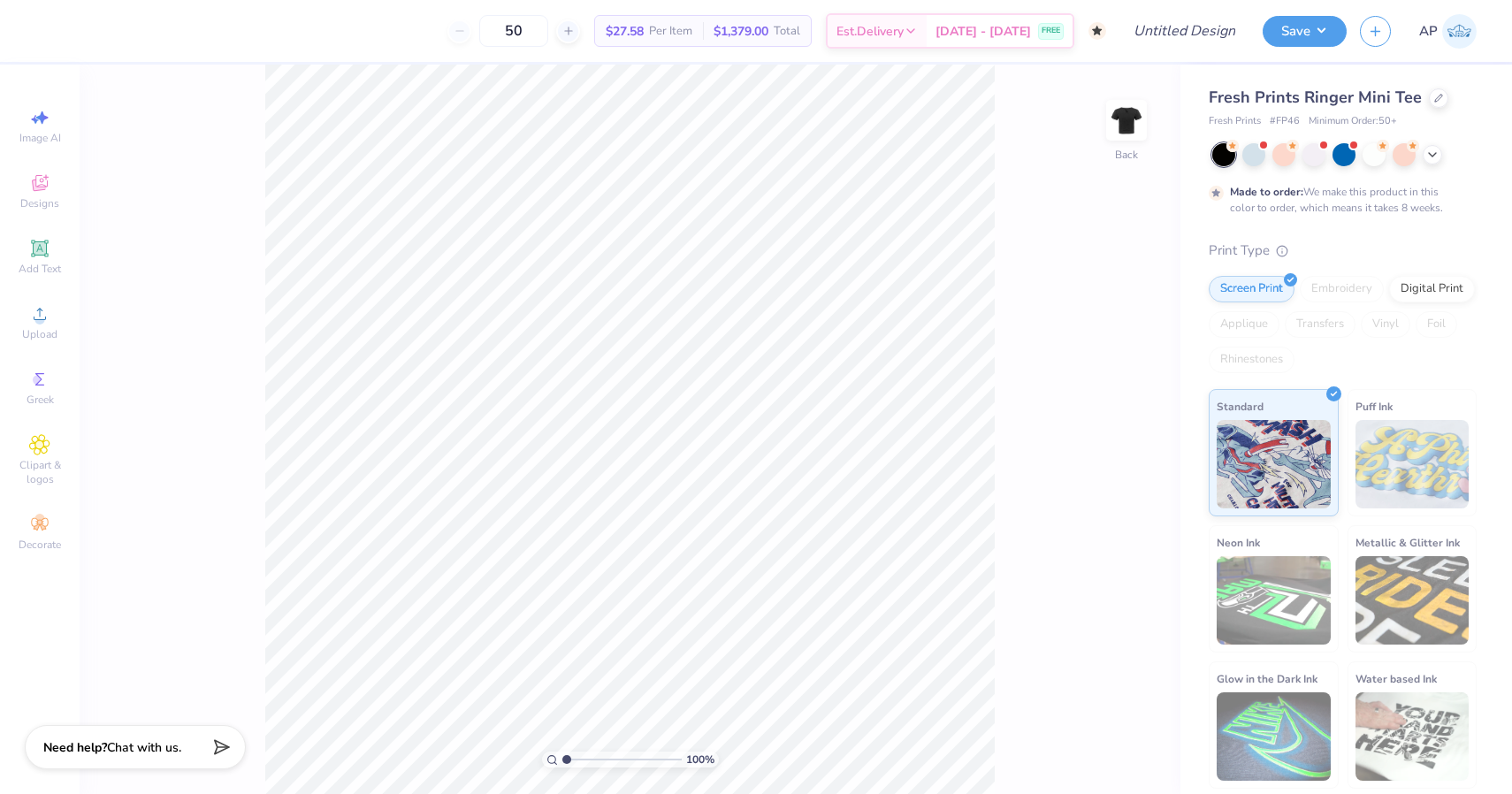
type textarea "x"
click at [18, 160] on div "Image AI Designs Add Text Upload Greek Clipart & logos Decorate" at bounding box center [40, 329] width 62 height 459
click at [44, 219] on div "Image AI Designs Add Text Upload Greek Clipart & logos Decorate" at bounding box center [40, 329] width 62 height 459
click at [52, 202] on span "Designs" at bounding box center [40, 202] width 39 height 14
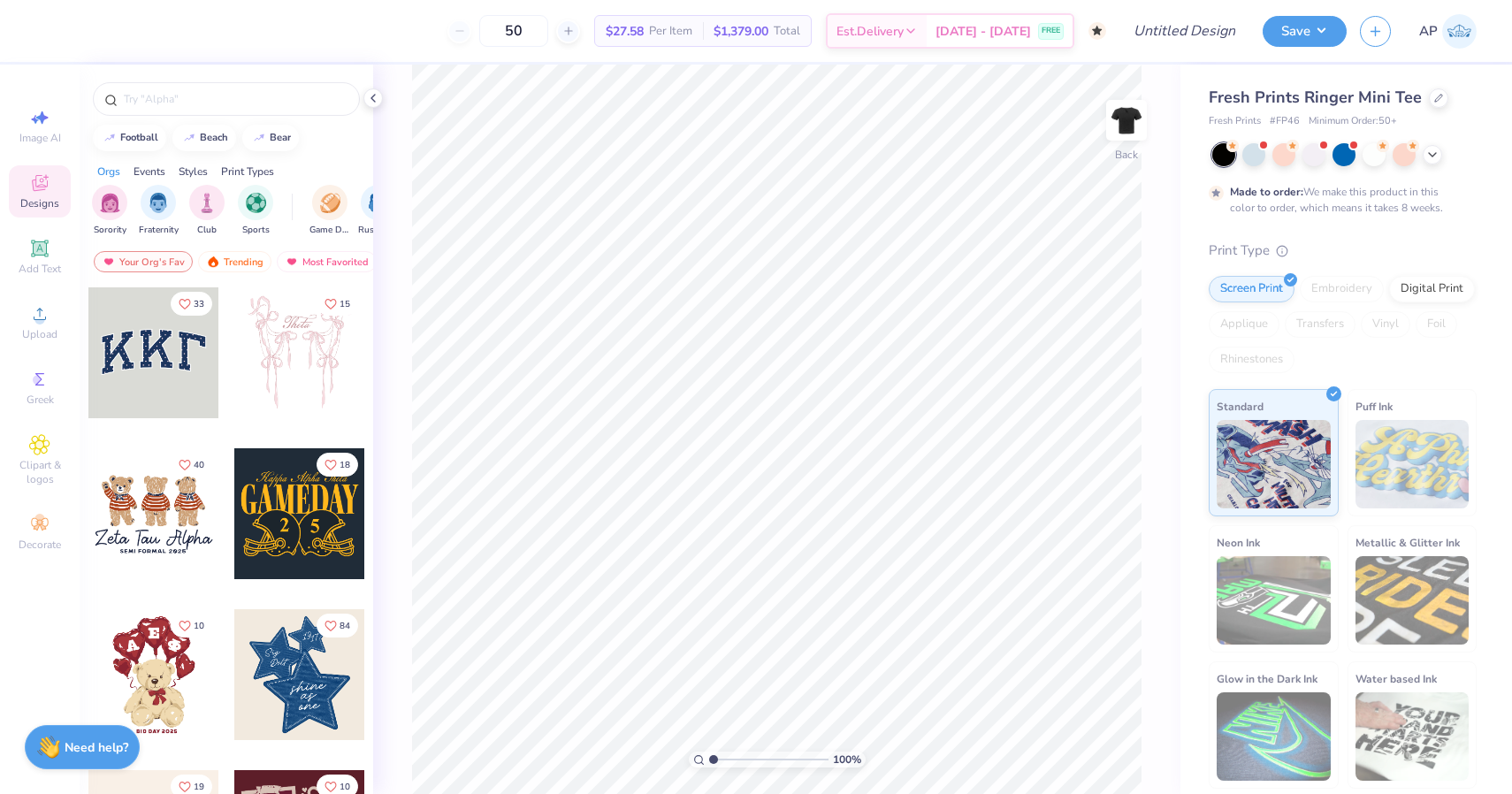
click at [243, 78] on div at bounding box center [226, 94] width 293 height 60
click at [190, 105] on input "text" at bounding box center [235, 98] width 226 height 17
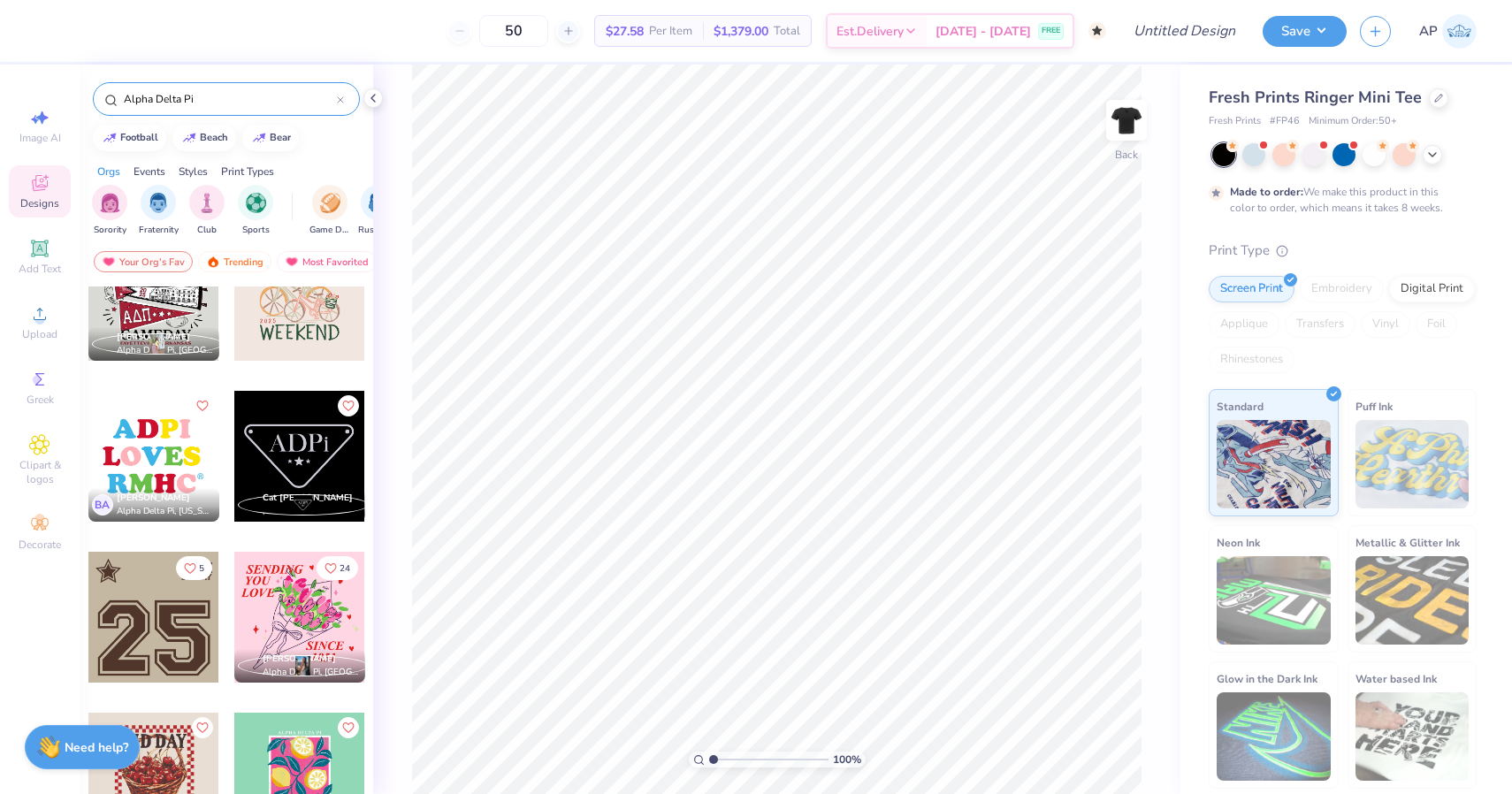
scroll to position [79, 0]
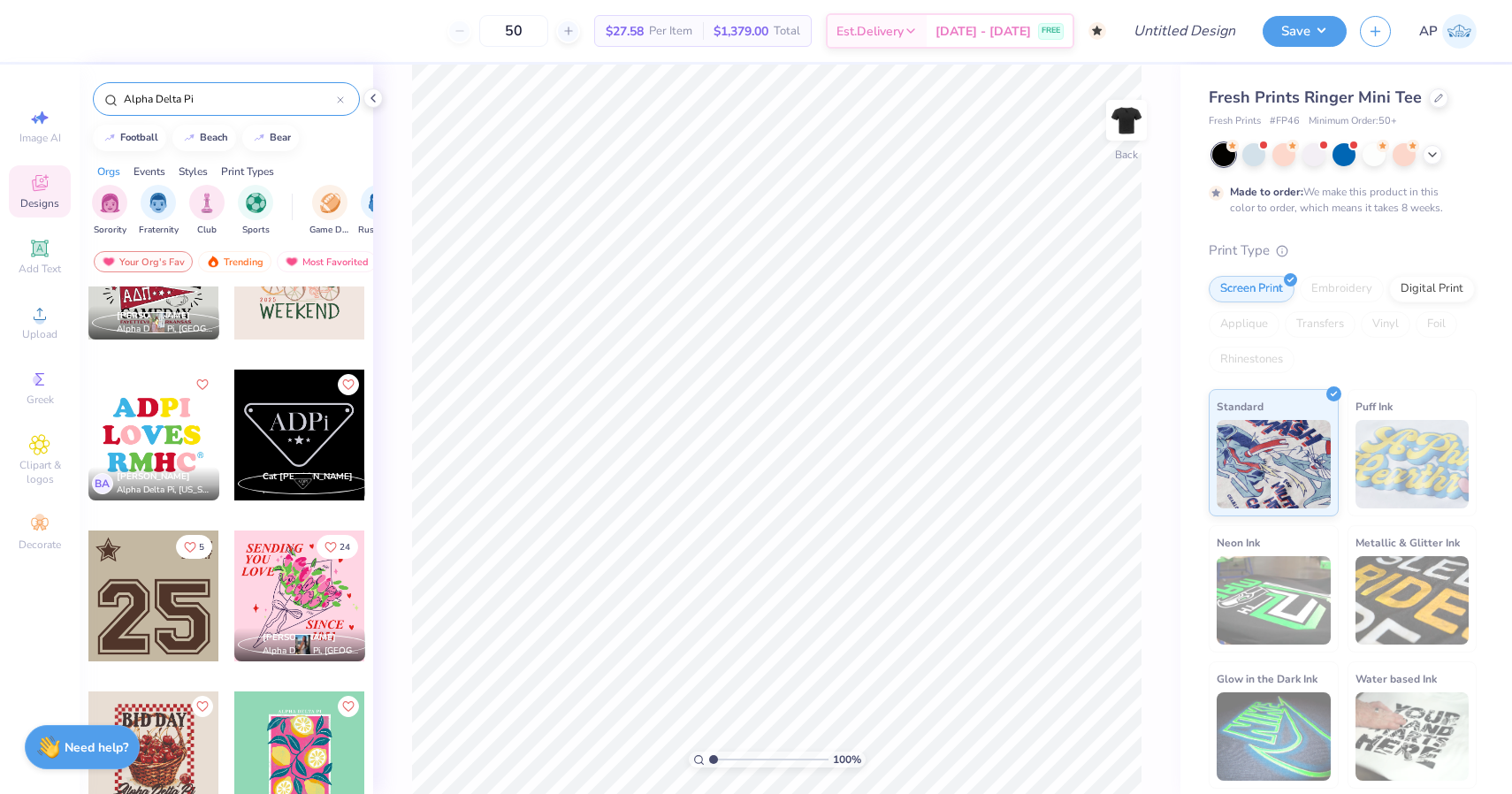
type input "Alpha Delta Pi"
click at [294, 422] on div at bounding box center [300, 435] width 131 height 131
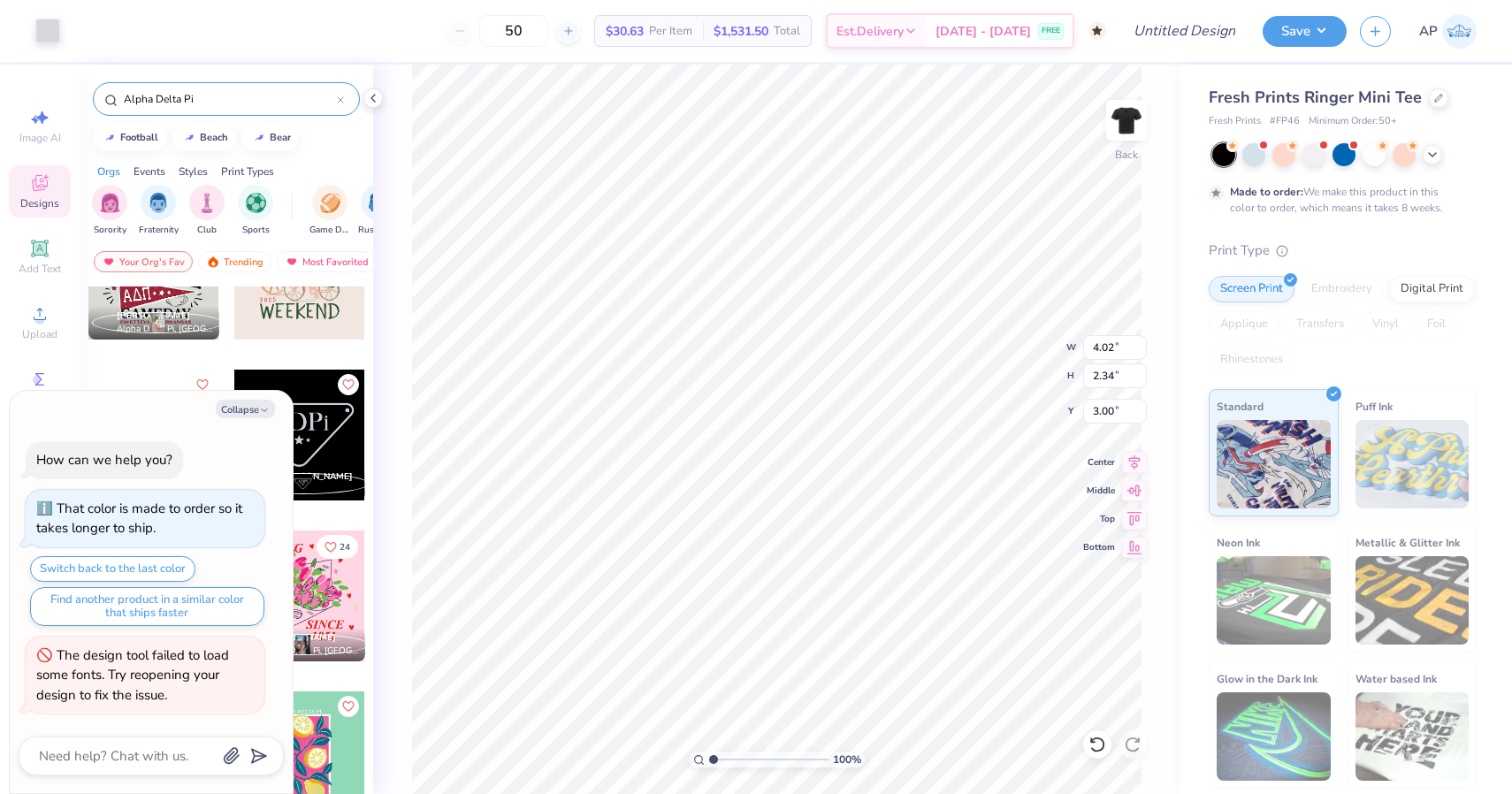
click at [387, 174] on div "100 % Back W 4.02 4.02 " H 2.34 2.34 " Y 3.00 3.00 " Center Middle Top Bottom" at bounding box center [777, 429] width 808 height 730
click at [249, 414] on button "Collapse" at bounding box center [246, 409] width 59 height 18
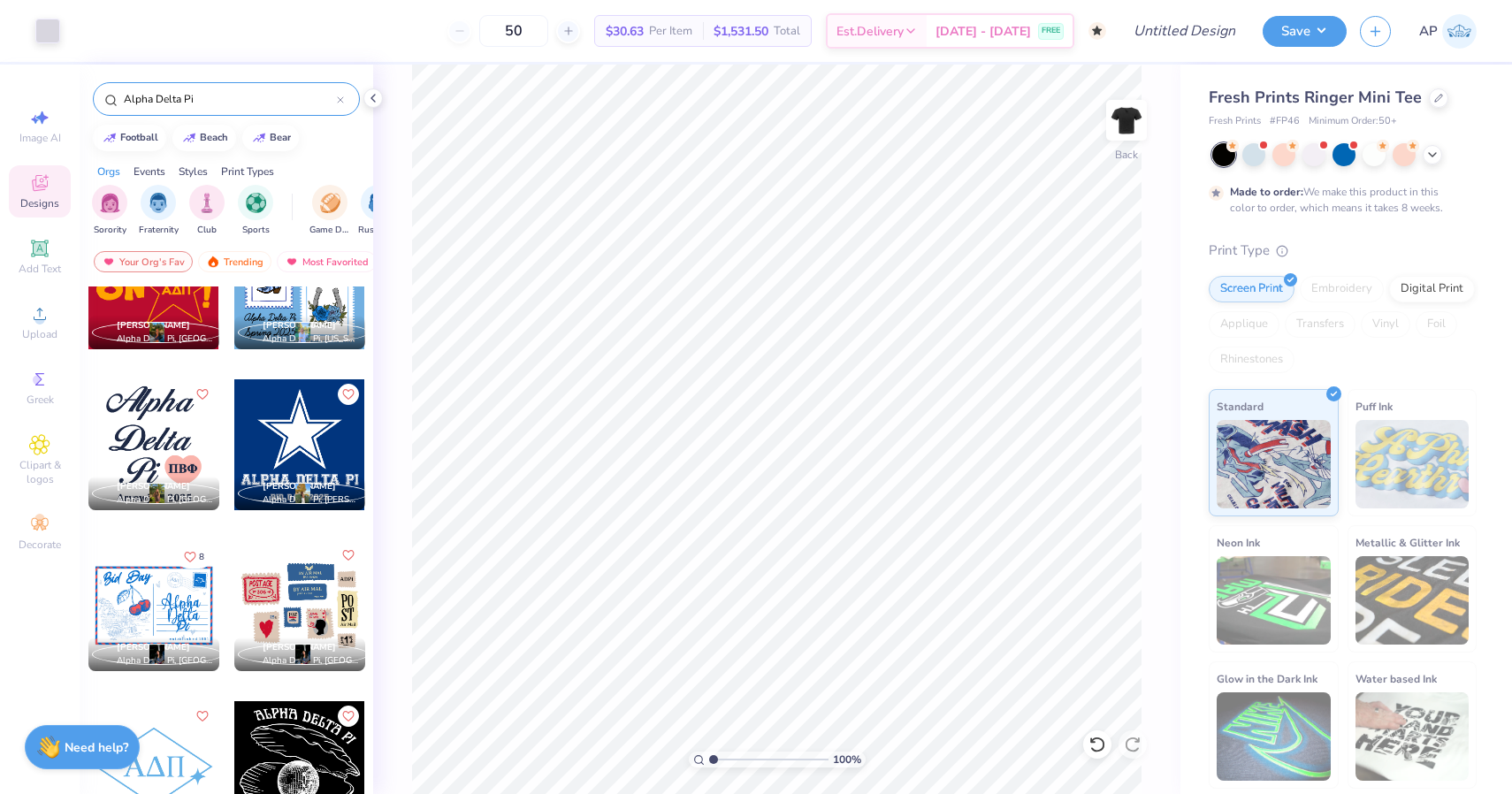
scroll to position [5707, 0]
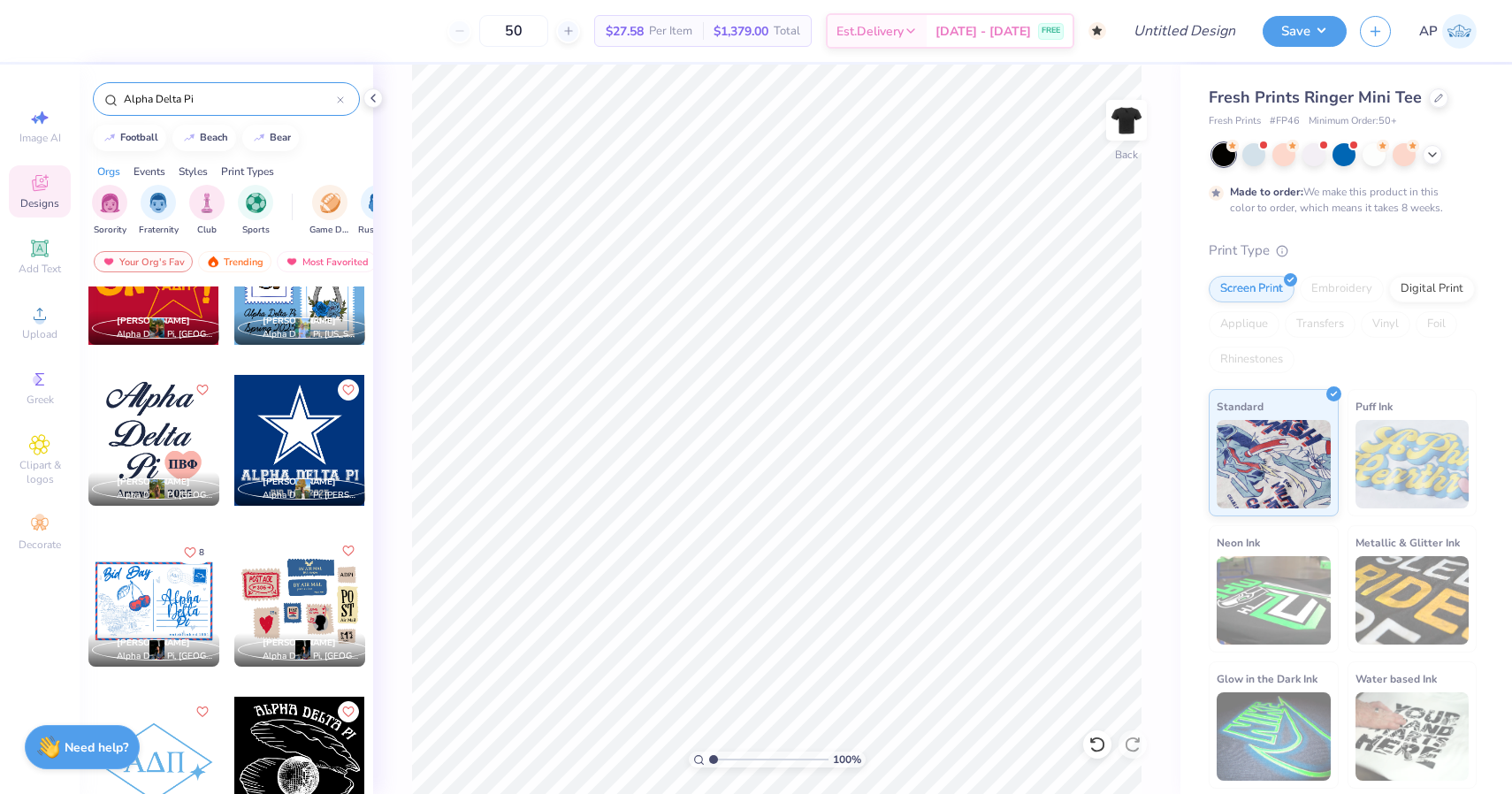
click at [287, 428] on div at bounding box center [300, 441] width 131 height 131
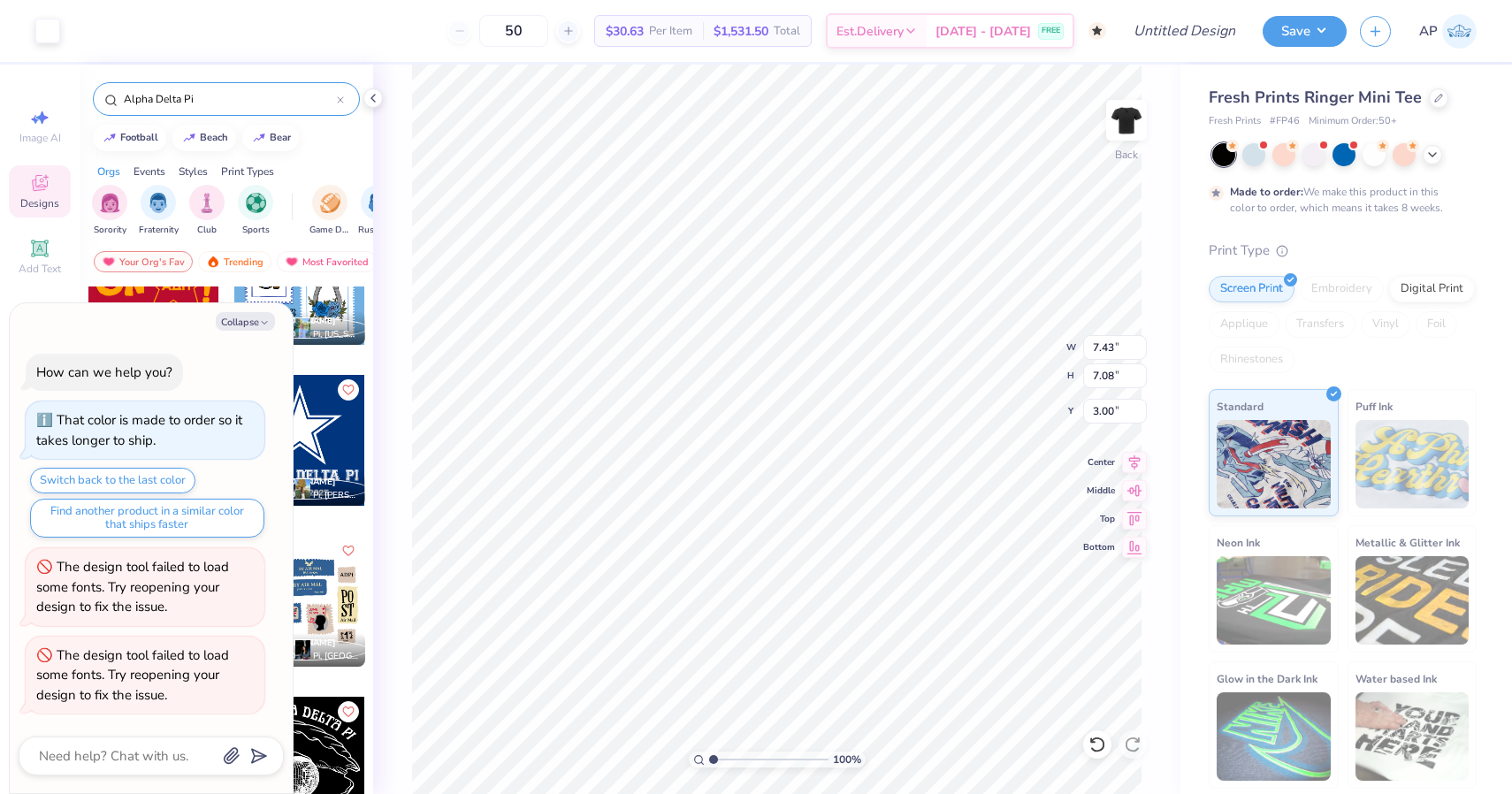
type textarea "x"
type input "0.50"
click at [244, 331] on button "Collapse" at bounding box center [246, 321] width 59 height 18
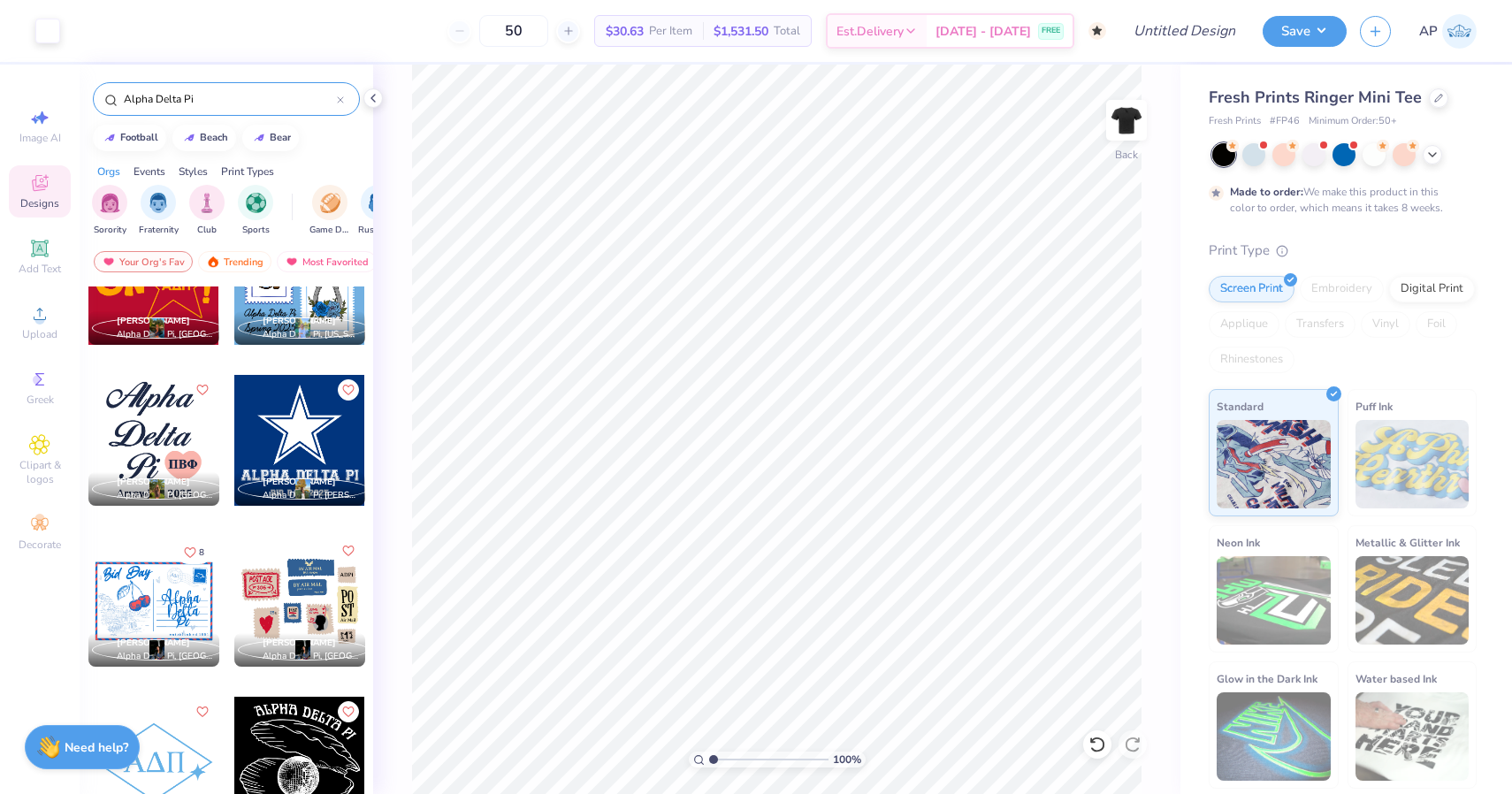
type textarea "x"
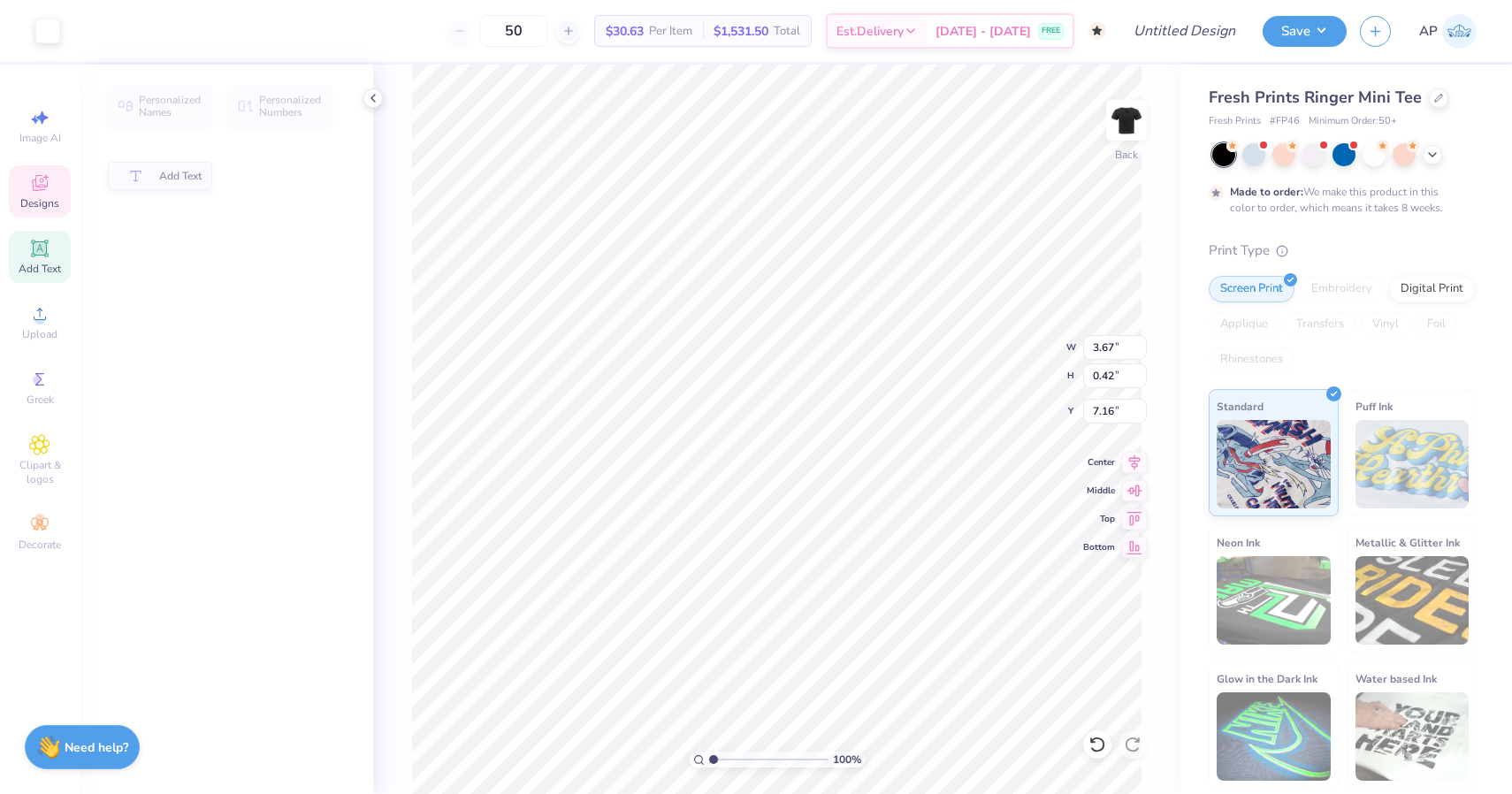
type input "3.67"
type input "0.42"
type input "7.16"
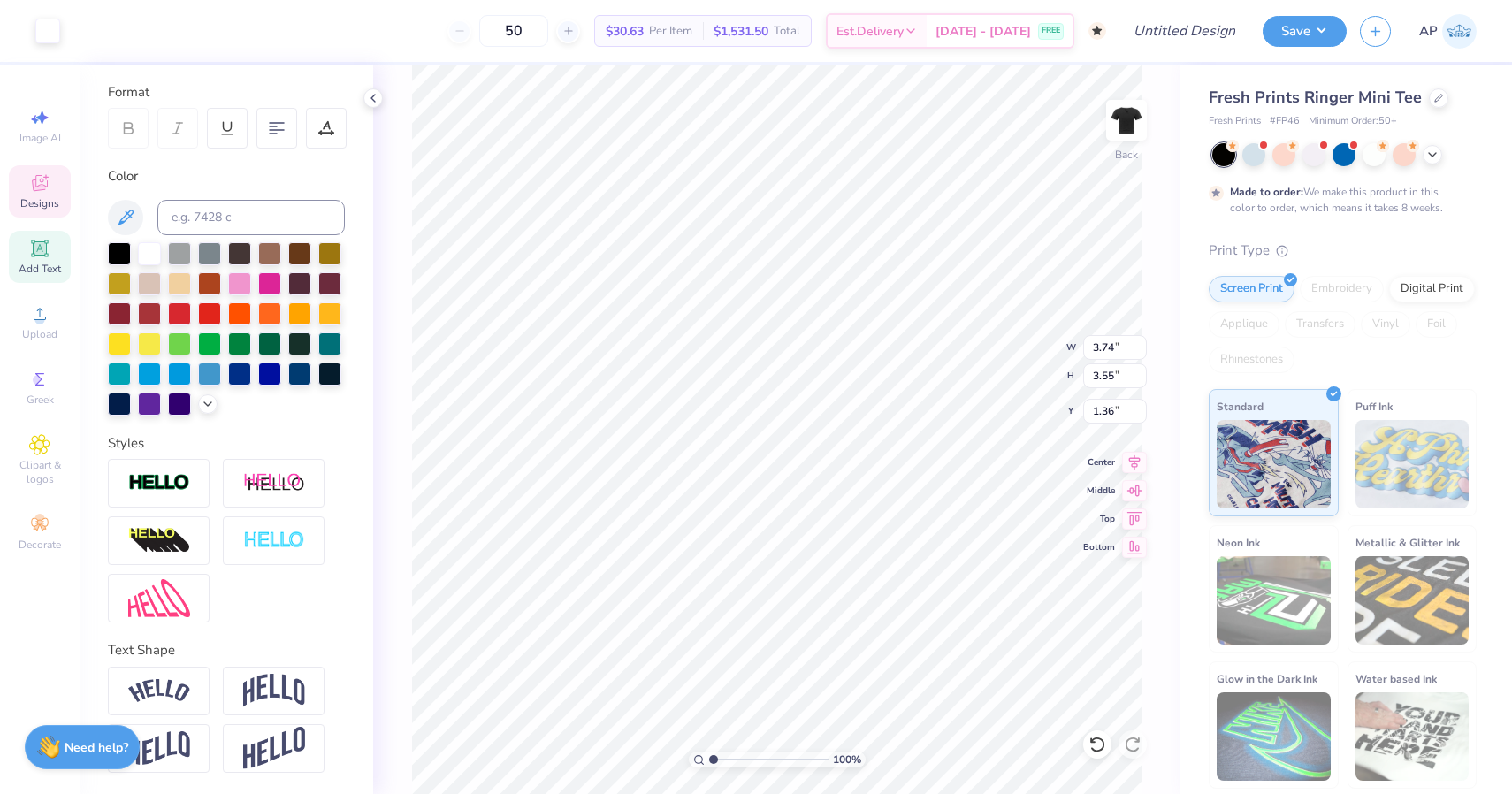
scroll to position [235, 0]
type input "7.43"
type input "0.70"
type input "5.91"
click at [1434, 98] on icon at bounding box center [1438, 97] width 9 height 9
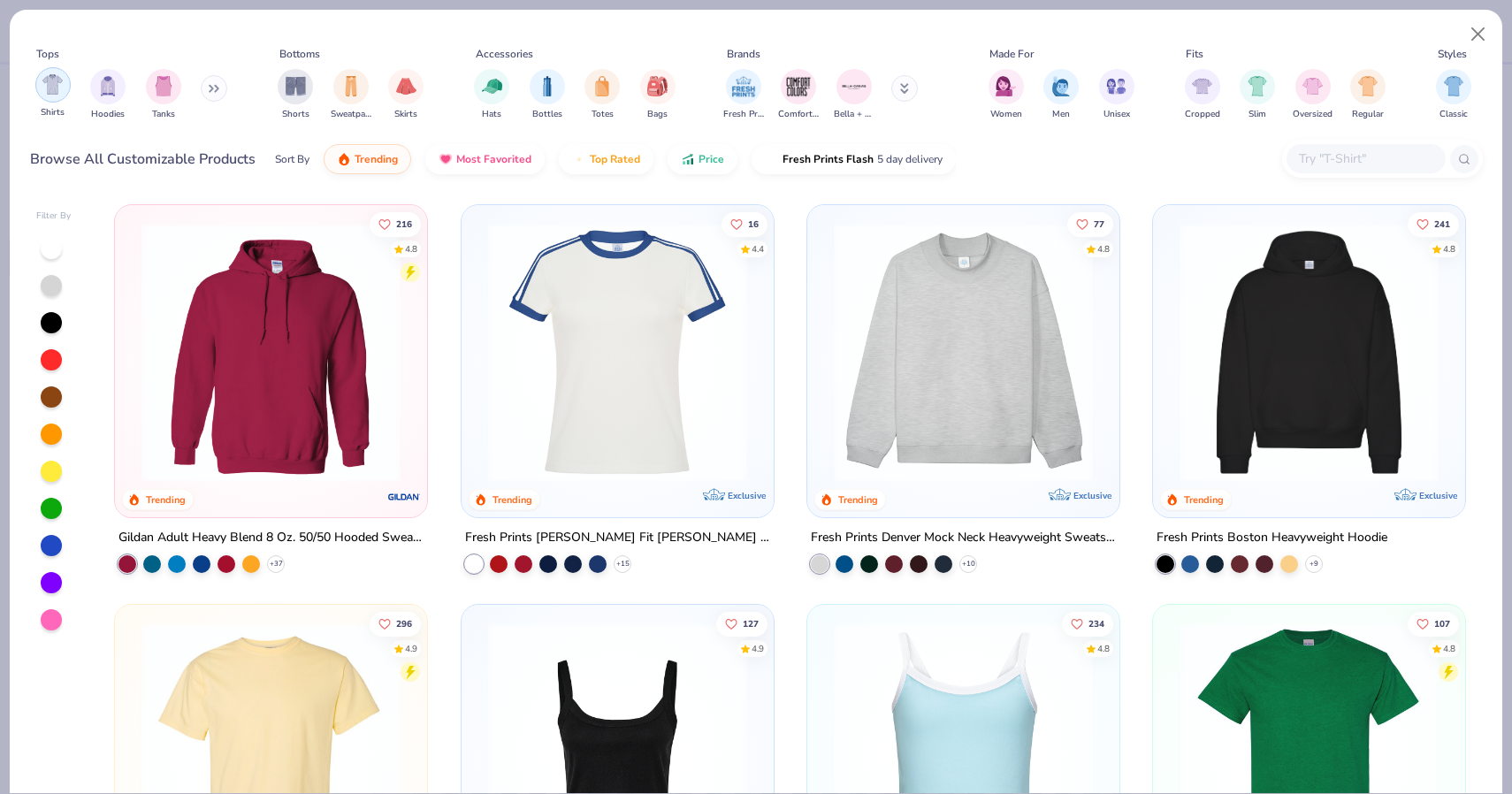
click at [57, 87] on img "filter for Shirts" at bounding box center [52, 85] width 20 height 20
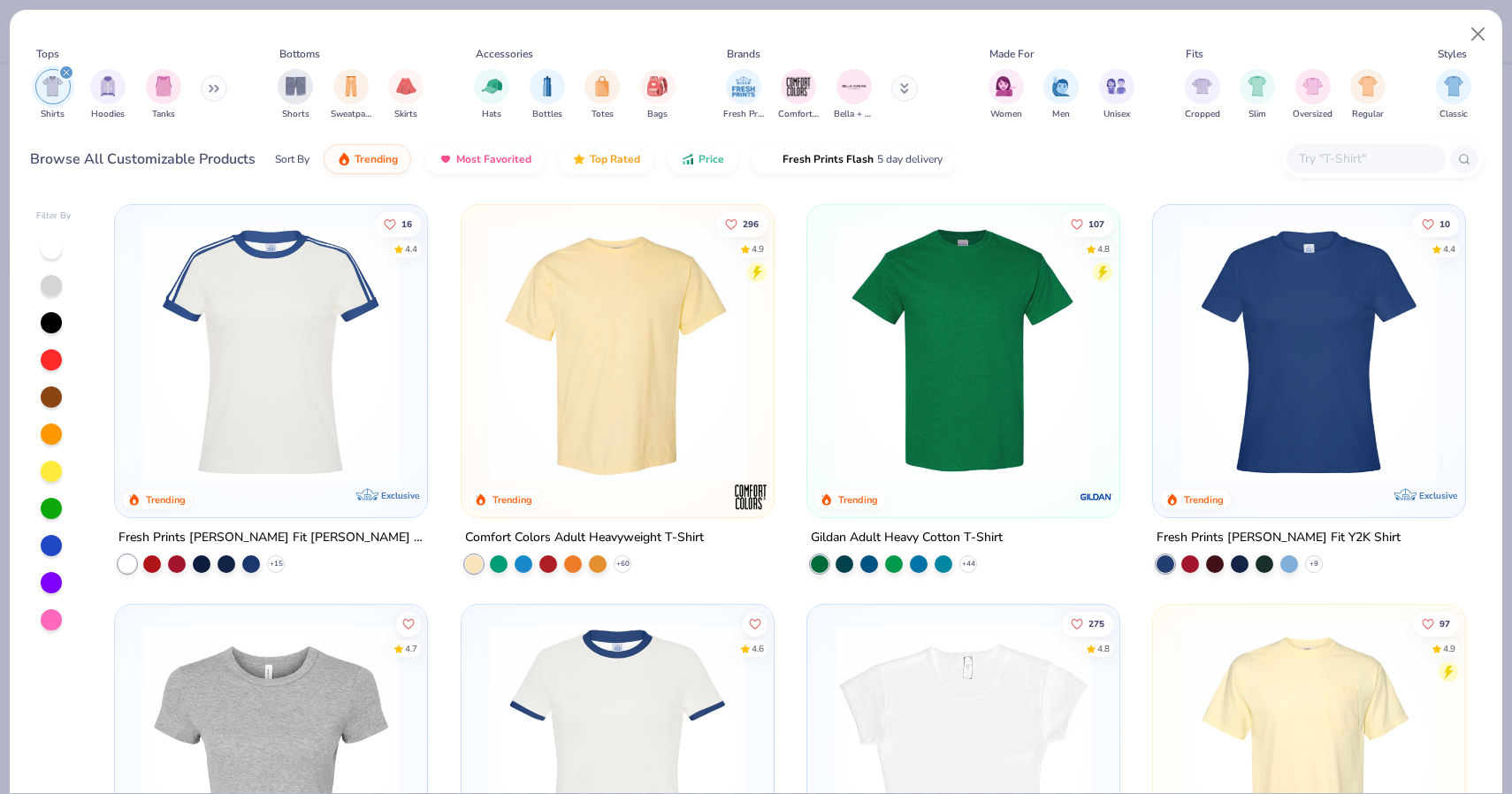
click at [625, 339] on img at bounding box center [617, 352] width 277 height 259
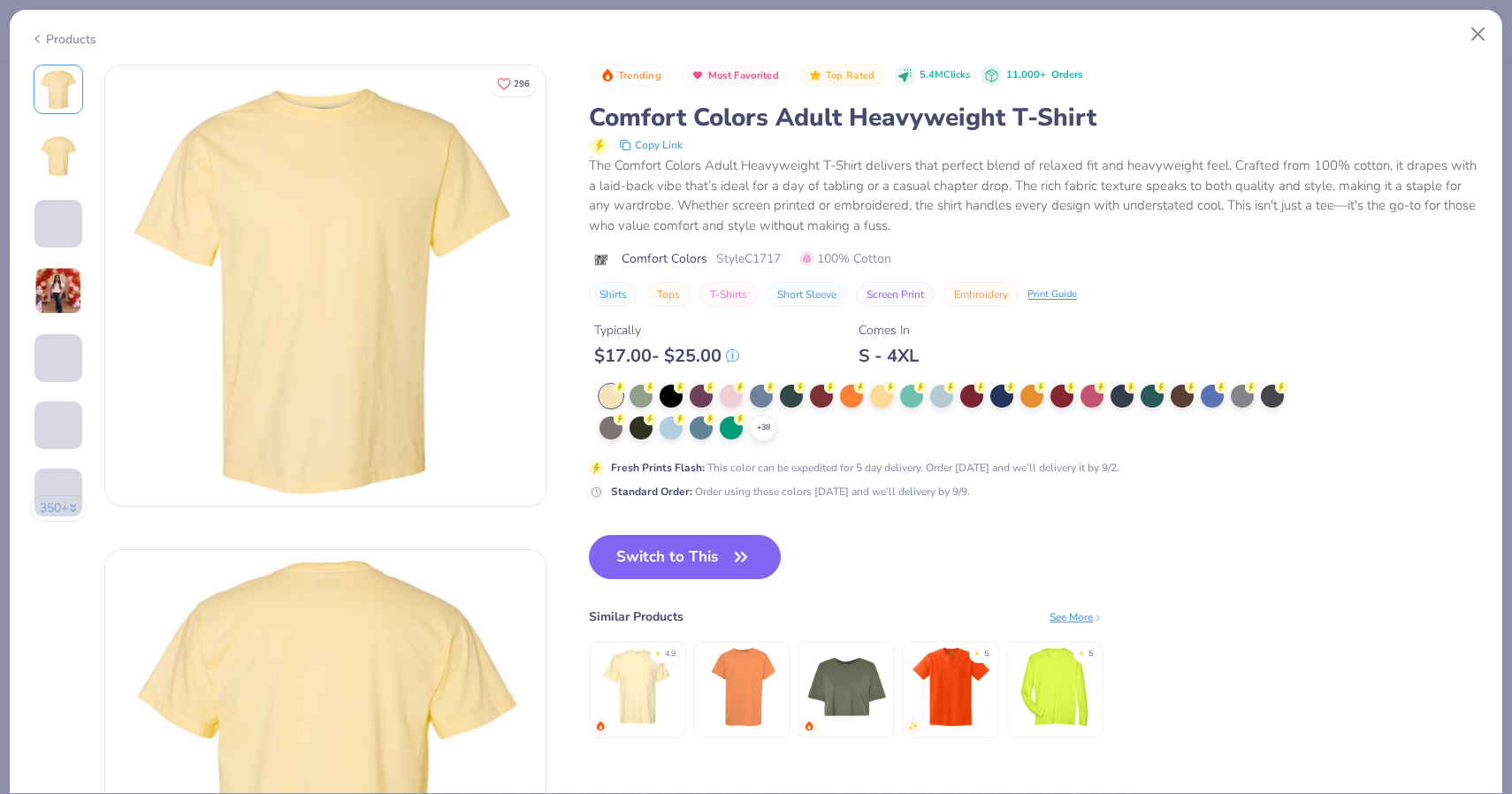
click at [765, 430] on div "+ 38" at bounding box center [762, 428] width 27 height 27
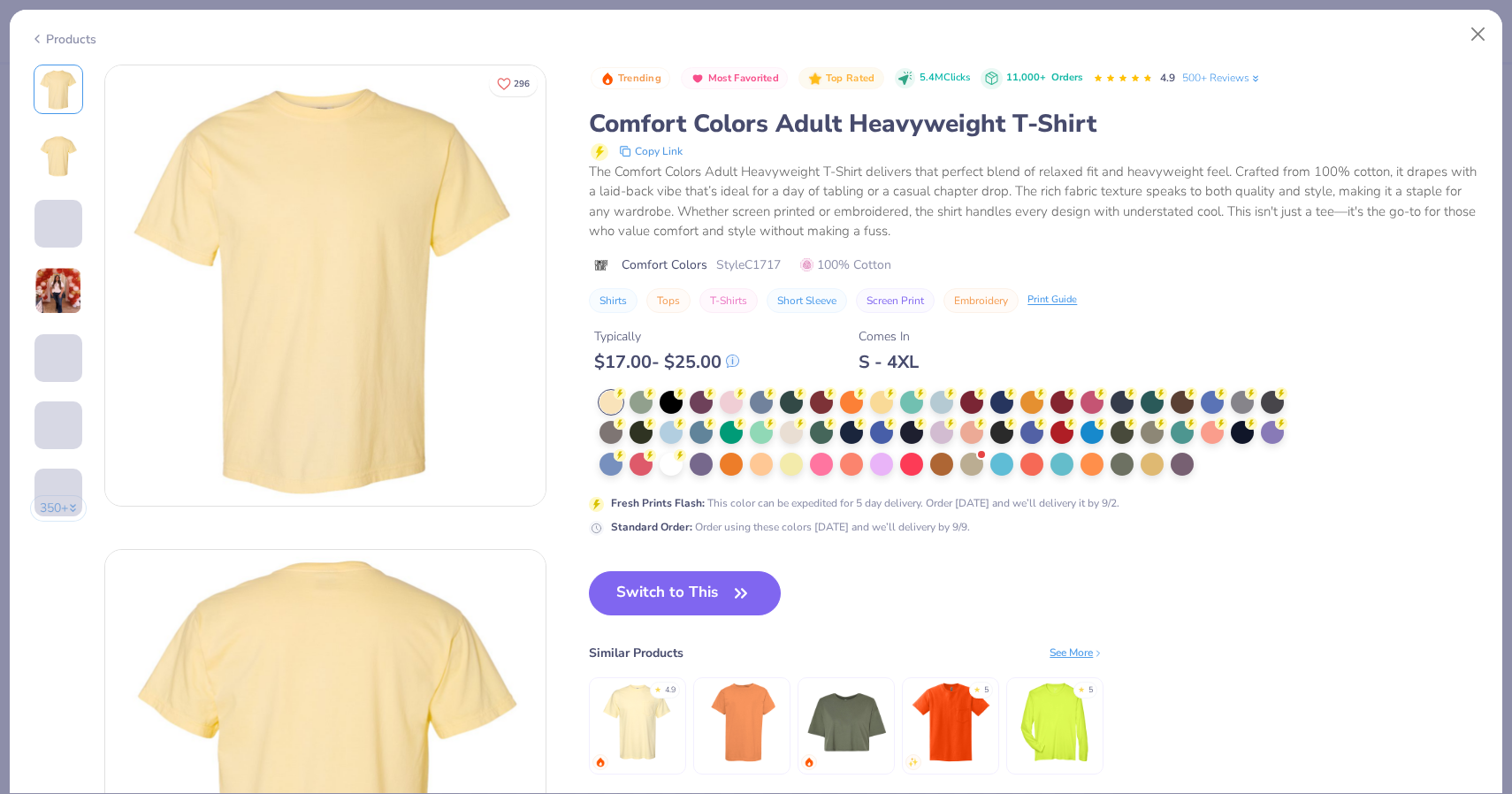
click at [716, 558] on div "Trending Most Favorited Top Rated 5.4M Clicks 11,000+ Orders 4.9 500+ Reviews C…" at bounding box center [1035, 437] width 893 height 745
click at [666, 457] on div at bounding box center [670, 462] width 23 height 23
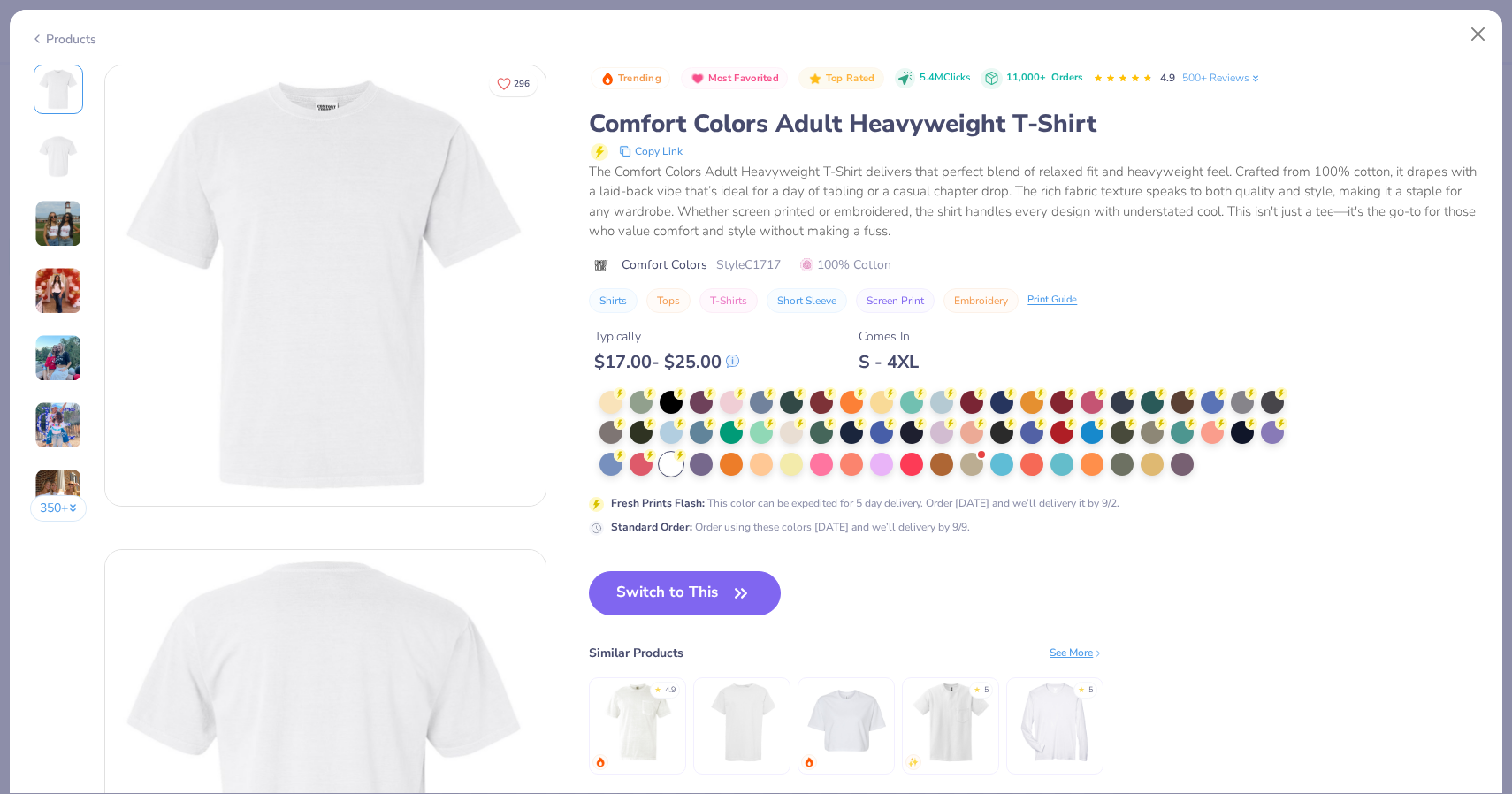
drag, startPoint x: 697, startPoint y: 601, endPoint x: 725, endPoint y: 191, distance: 411.0
click at [697, 601] on button "Switch to This" at bounding box center [684, 593] width 192 height 44
click at [725, 191] on div "The Comfort Colors Adult Heavyweight T-Shirt delivers that perfect blend of rel…" at bounding box center [1035, 201] width 893 height 80
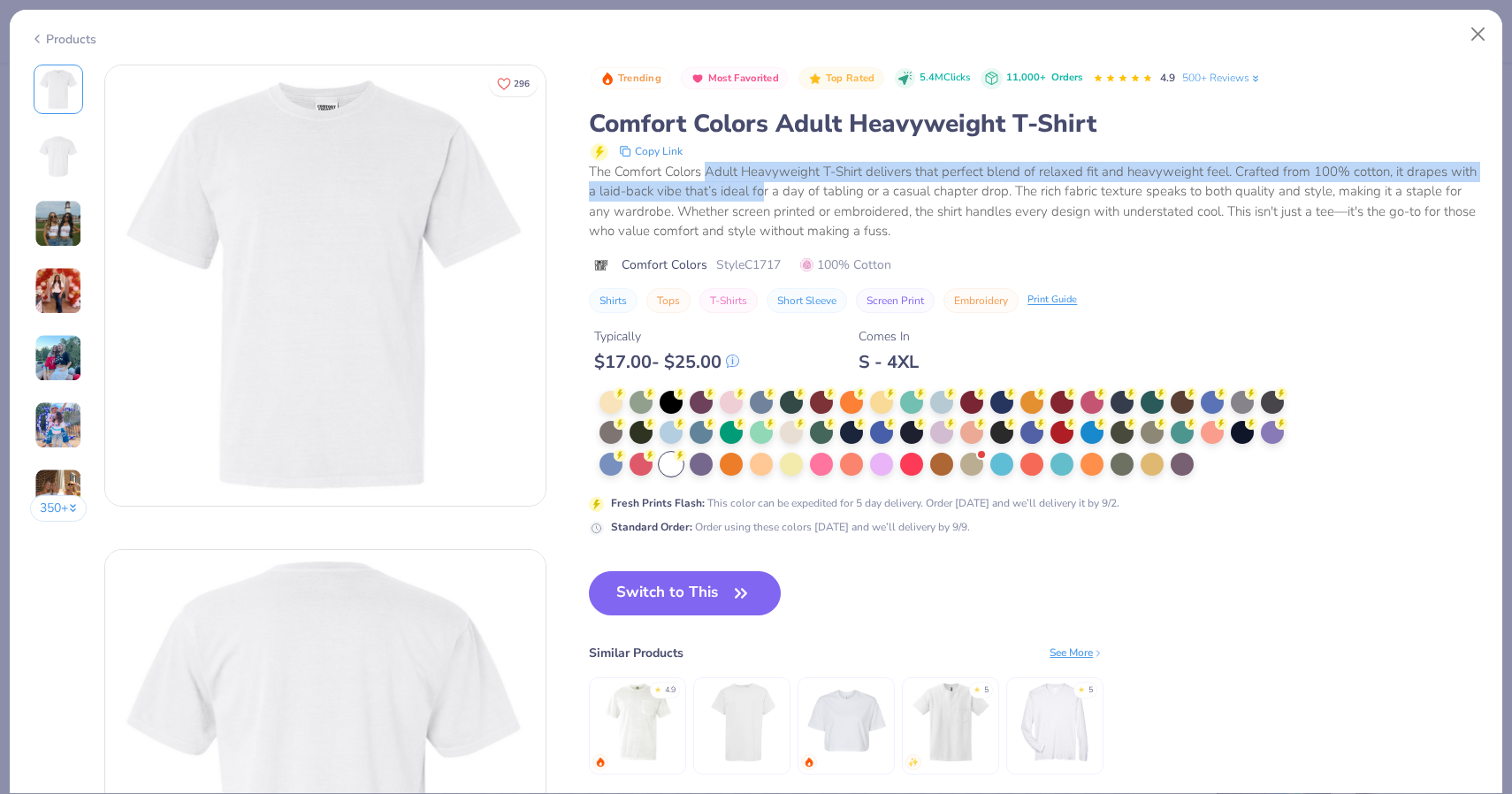
drag, startPoint x: 711, startPoint y: 178, endPoint x: 728, endPoint y: 270, distance: 93.6
click at [762, 190] on div "The Comfort Colors Adult Heavyweight T-Shirt delivers that perfect blend of rel…" at bounding box center [1035, 201] width 893 height 80
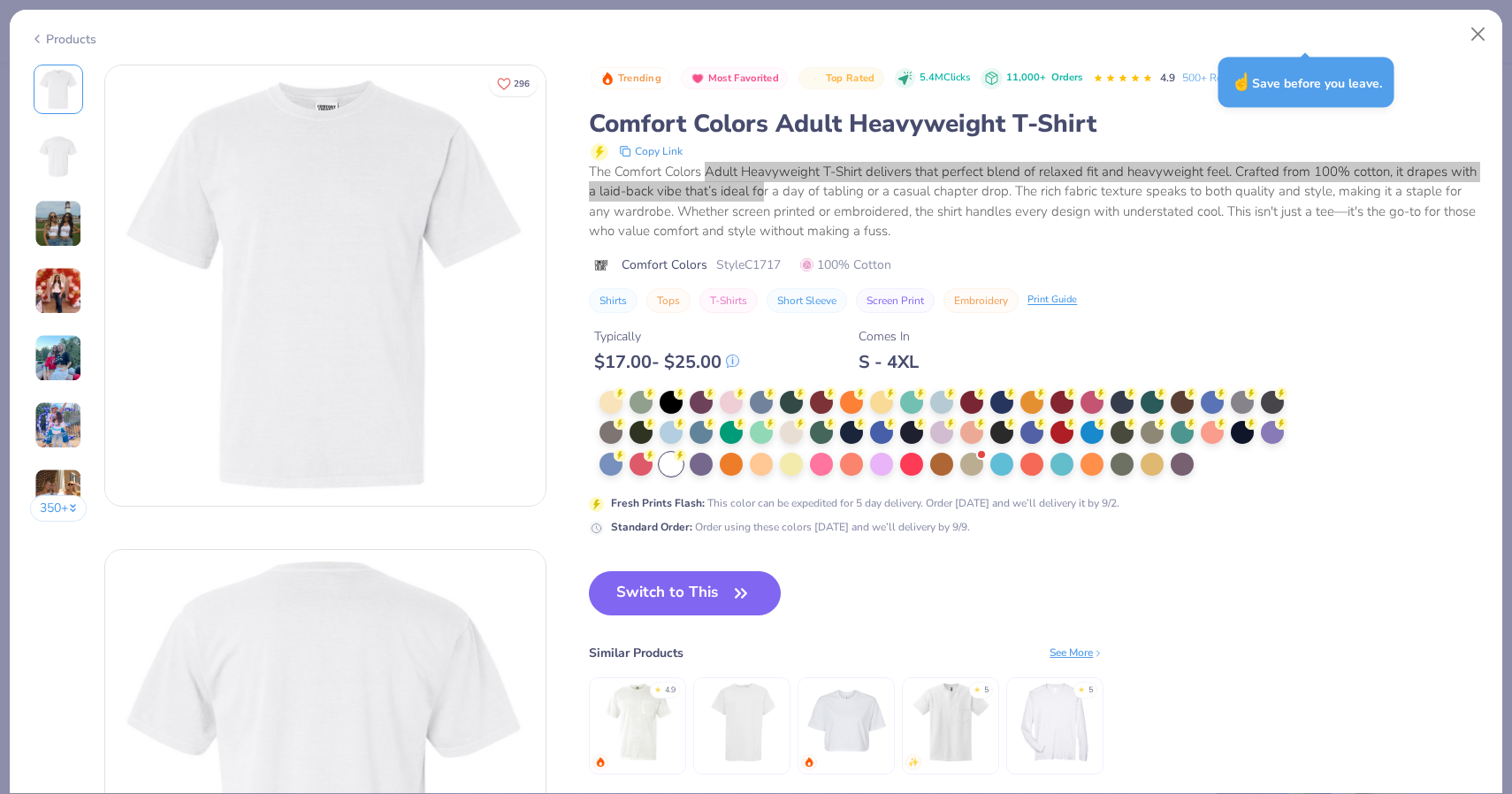
drag, startPoint x: 728, startPoint y: 270, endPoint x: 749, endPoint y: 215, distance: 58.9
click at [749, 215] on div "The Comfort Colors Adult Heavyweight T-Shirt delivers that perfect blend of rel…" at bounding box center [1035, 201] width 893 height 80
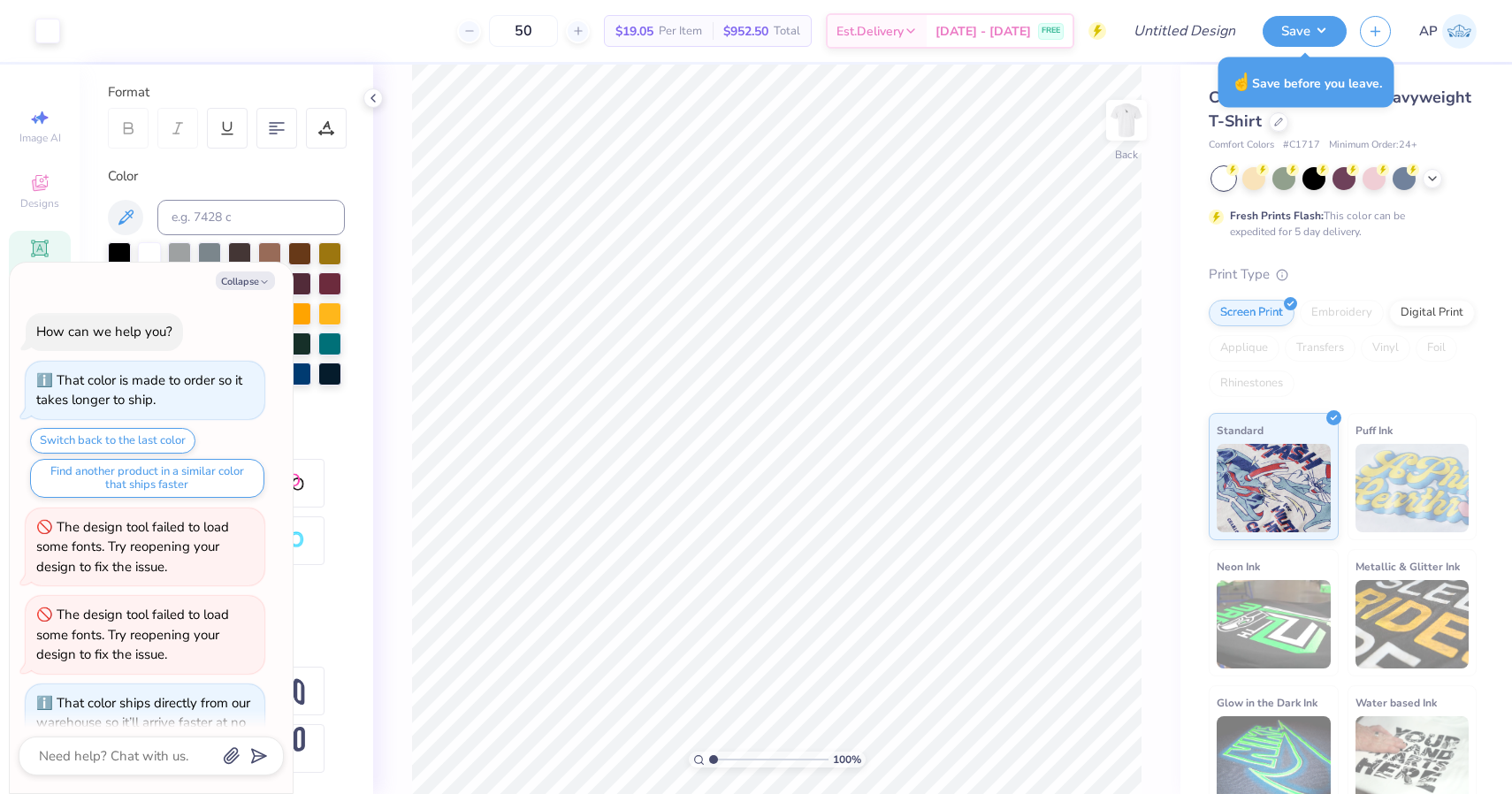
scroll to position [62, 0]
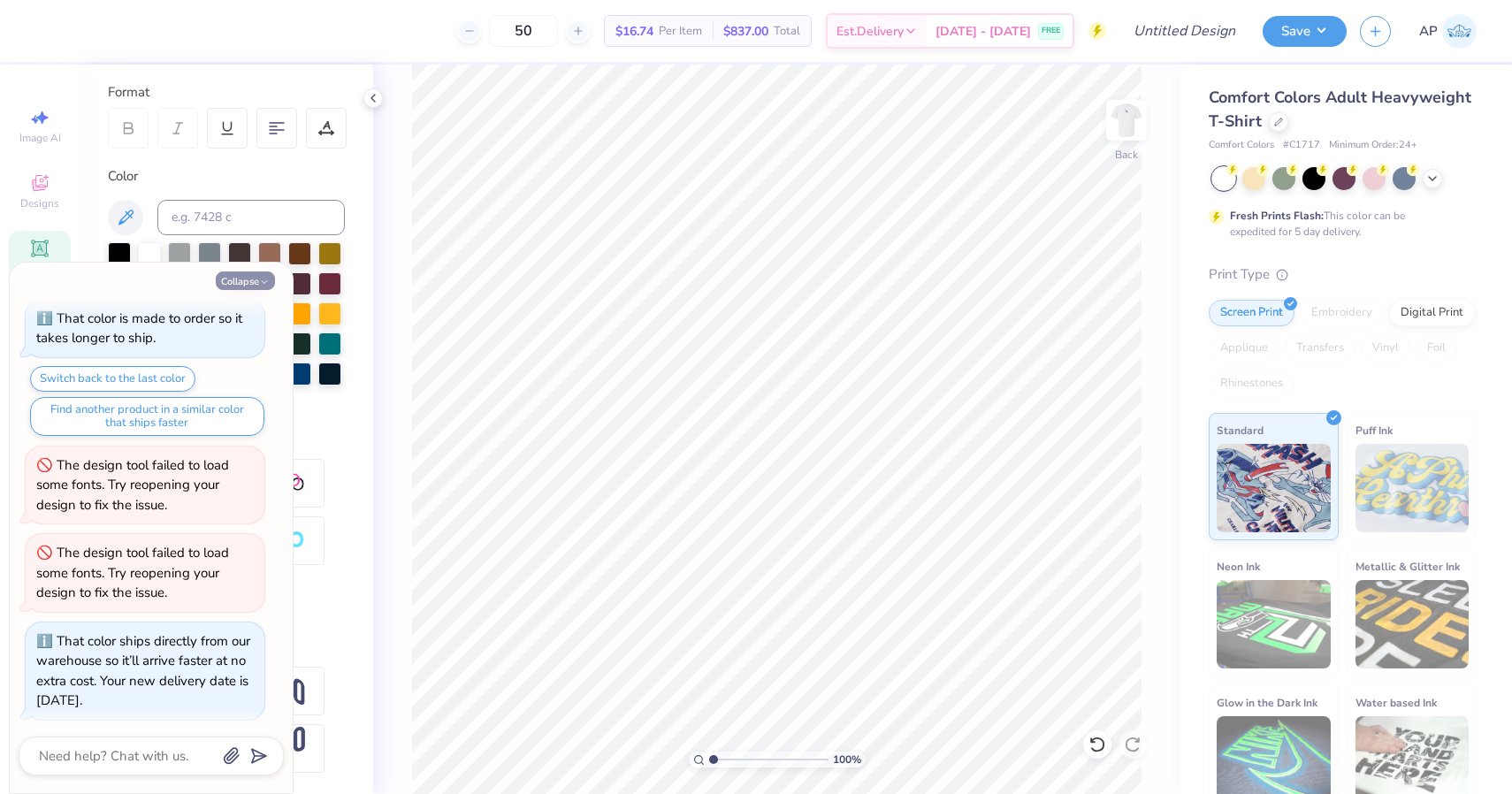
click at [248, 283] on button "Collapse" at bounding box center [246, 281] width 59 height 18
type textarea "x"
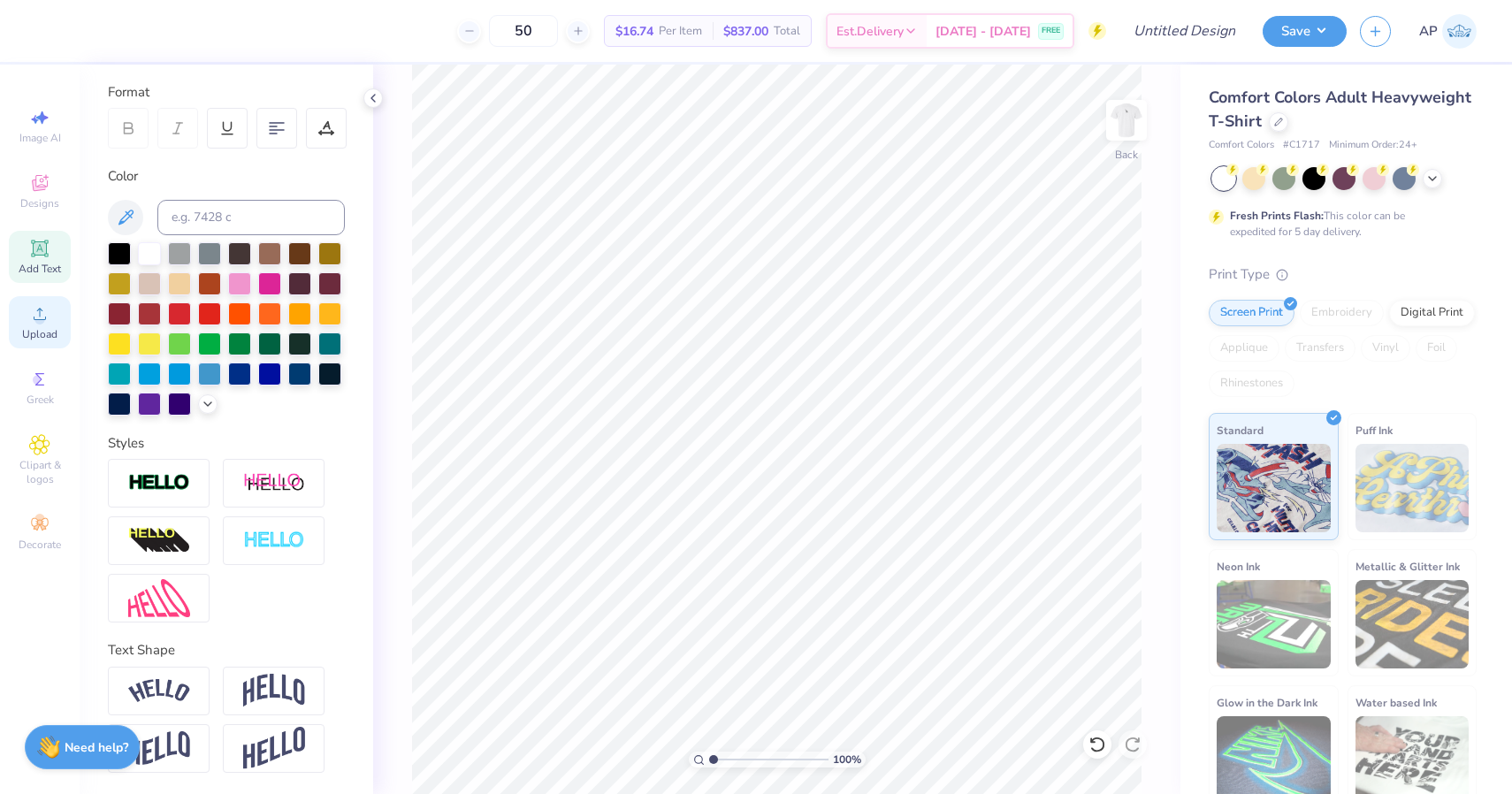
click at [46, 320] on icon at bounding box center [40, 314] width 21 height 21
click at [40, 331] on span "Upload" at bounding box center [40, 334] width 35 height 14
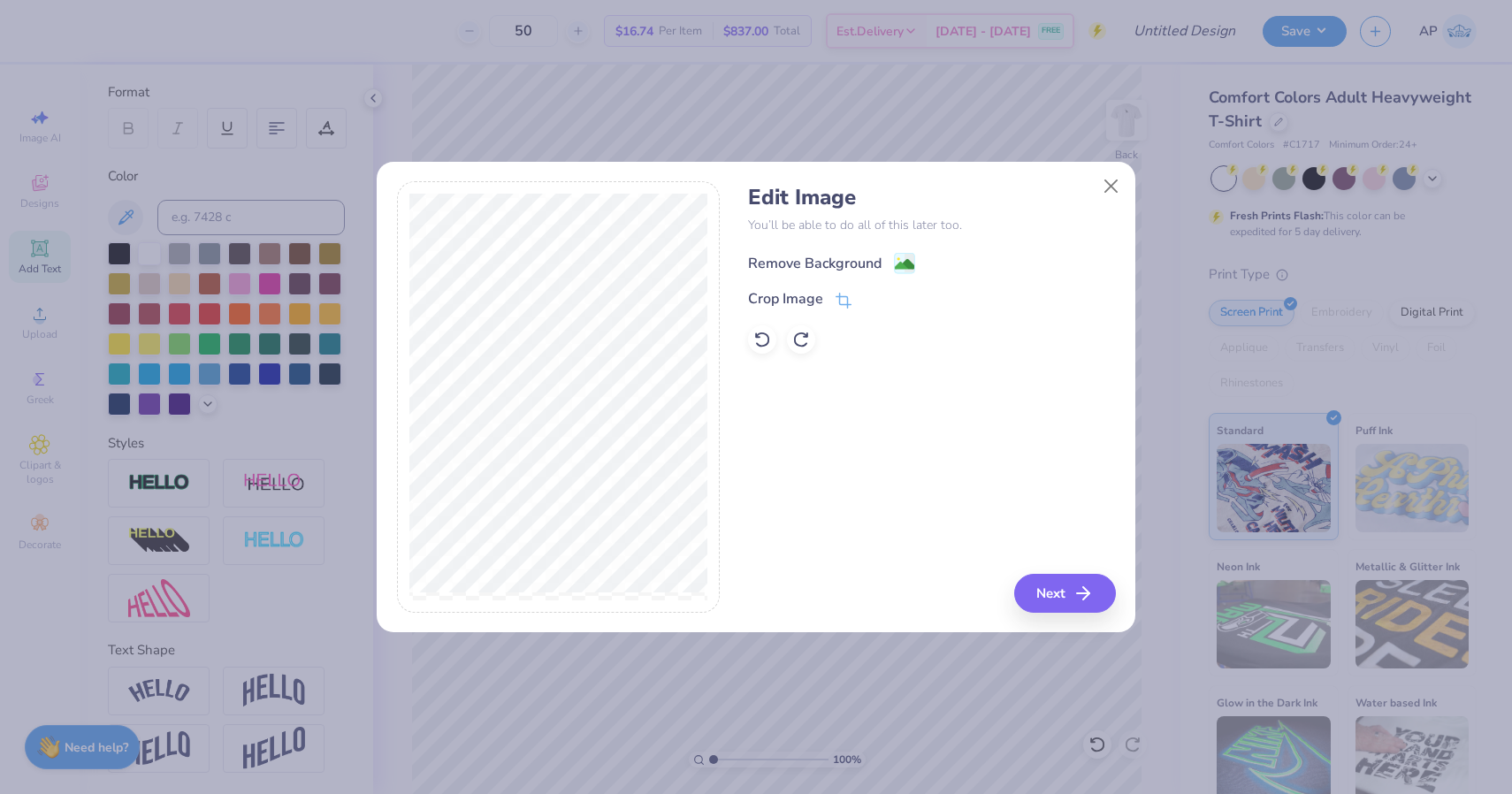
click at [865, 262] on div "Remove Background" at bounding box center [814, 263] width 133 height 21
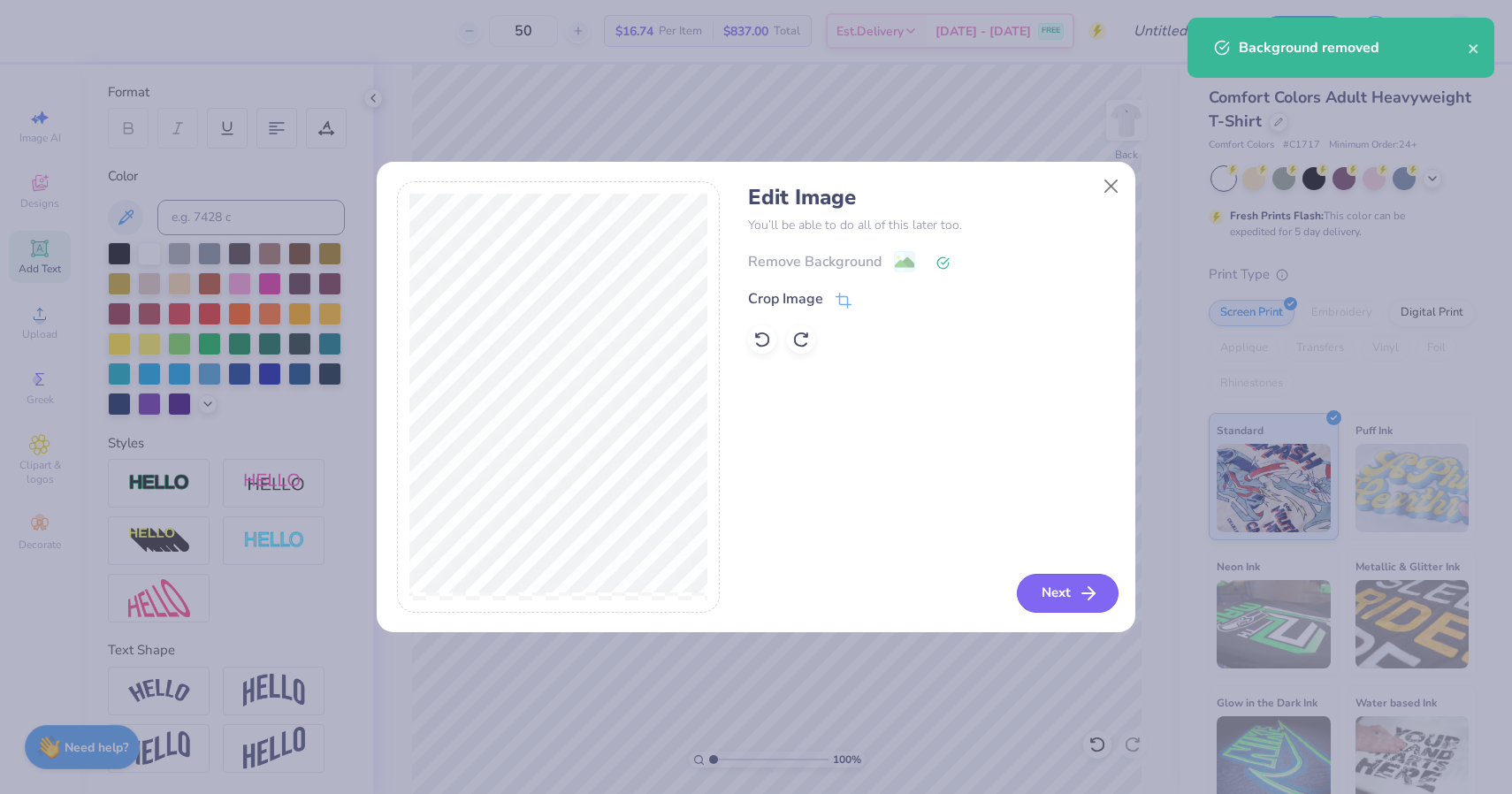
click at [1072, 599] on button "Next" at bounding box center [1068, 593] width 102 height 39
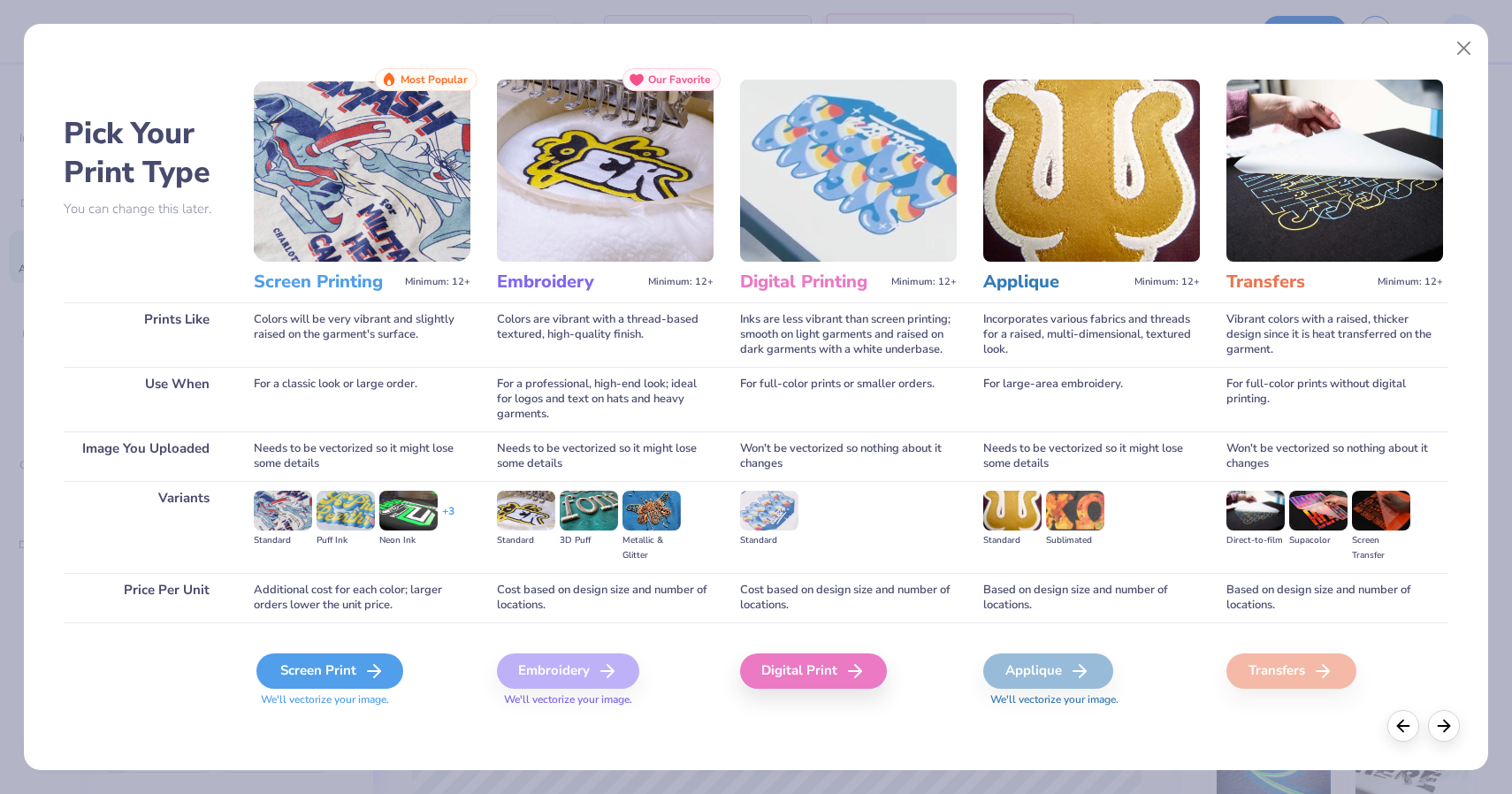
click at [376, 672] on line at bounding box center [373, 672] width 12 height 0
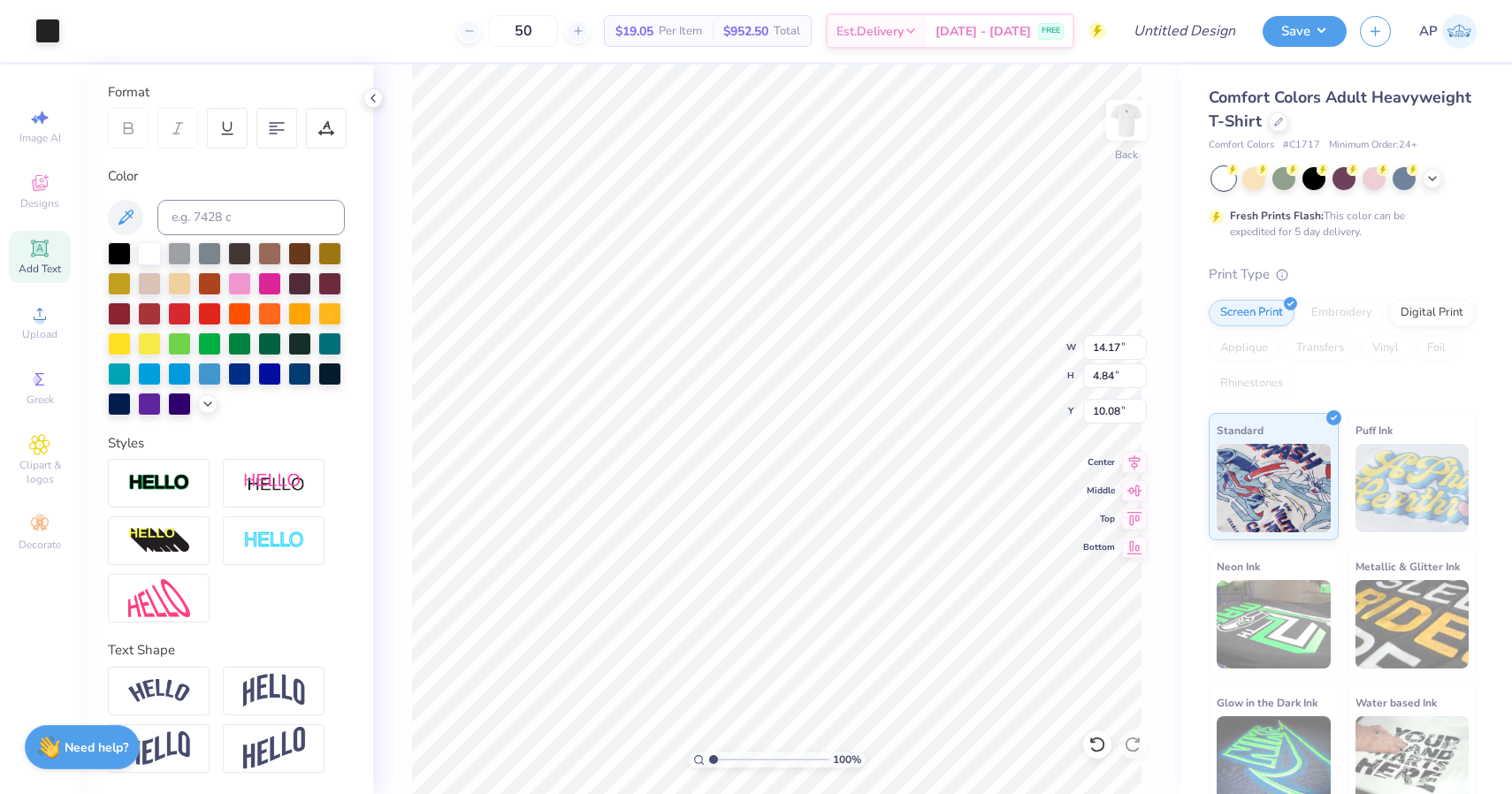
type input "3.00"
type input "10.10"
type input "3.45"
click at [41, 269] on span "Add Text" at bounding box center [40, 269] width 42 height 14
type input "6.68"
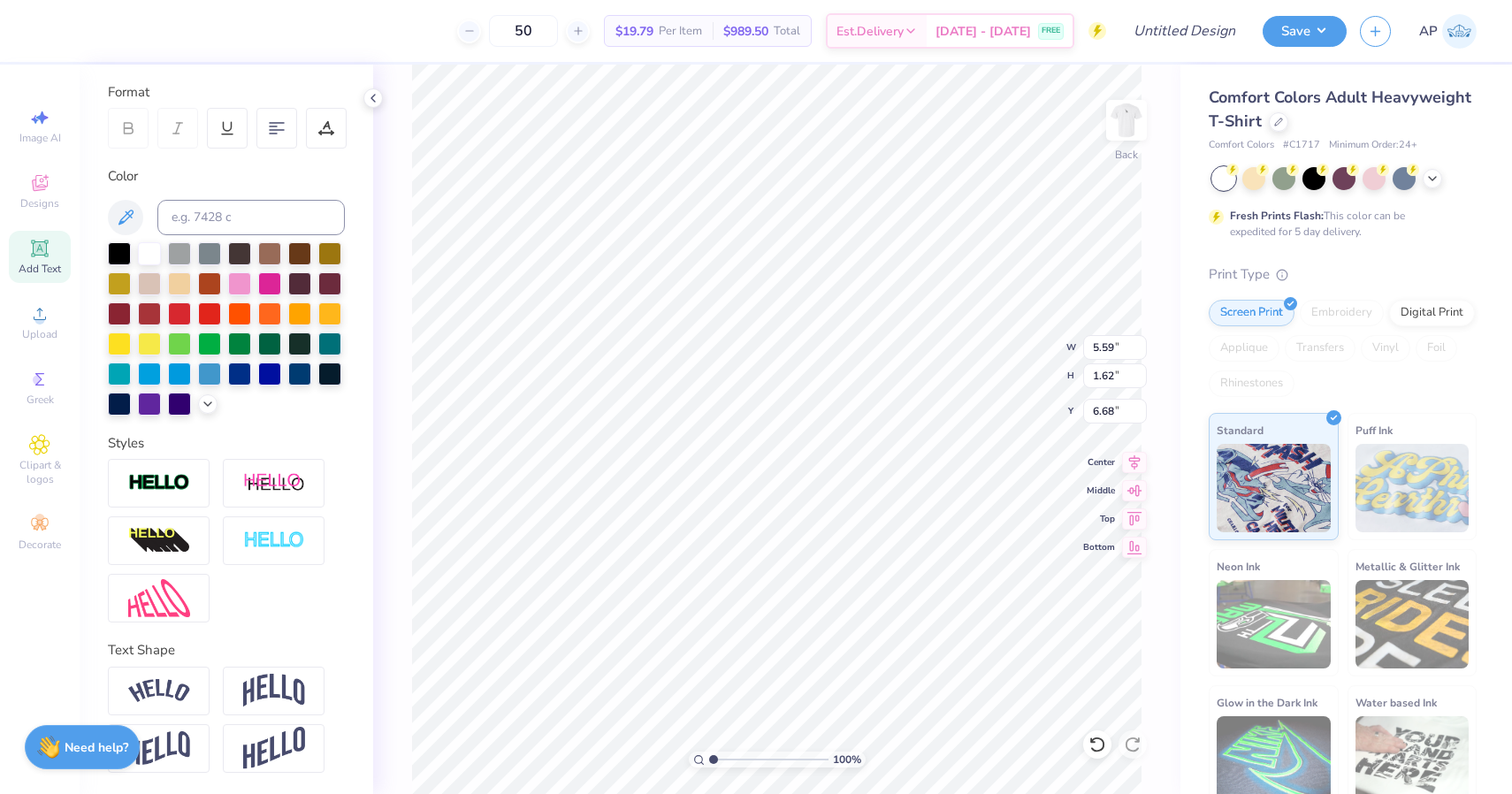
scroll to position [0, 2]
type textarea "Brothers"
click at [125, 257] on div at bounding box center [119, 251] width 23 height 23
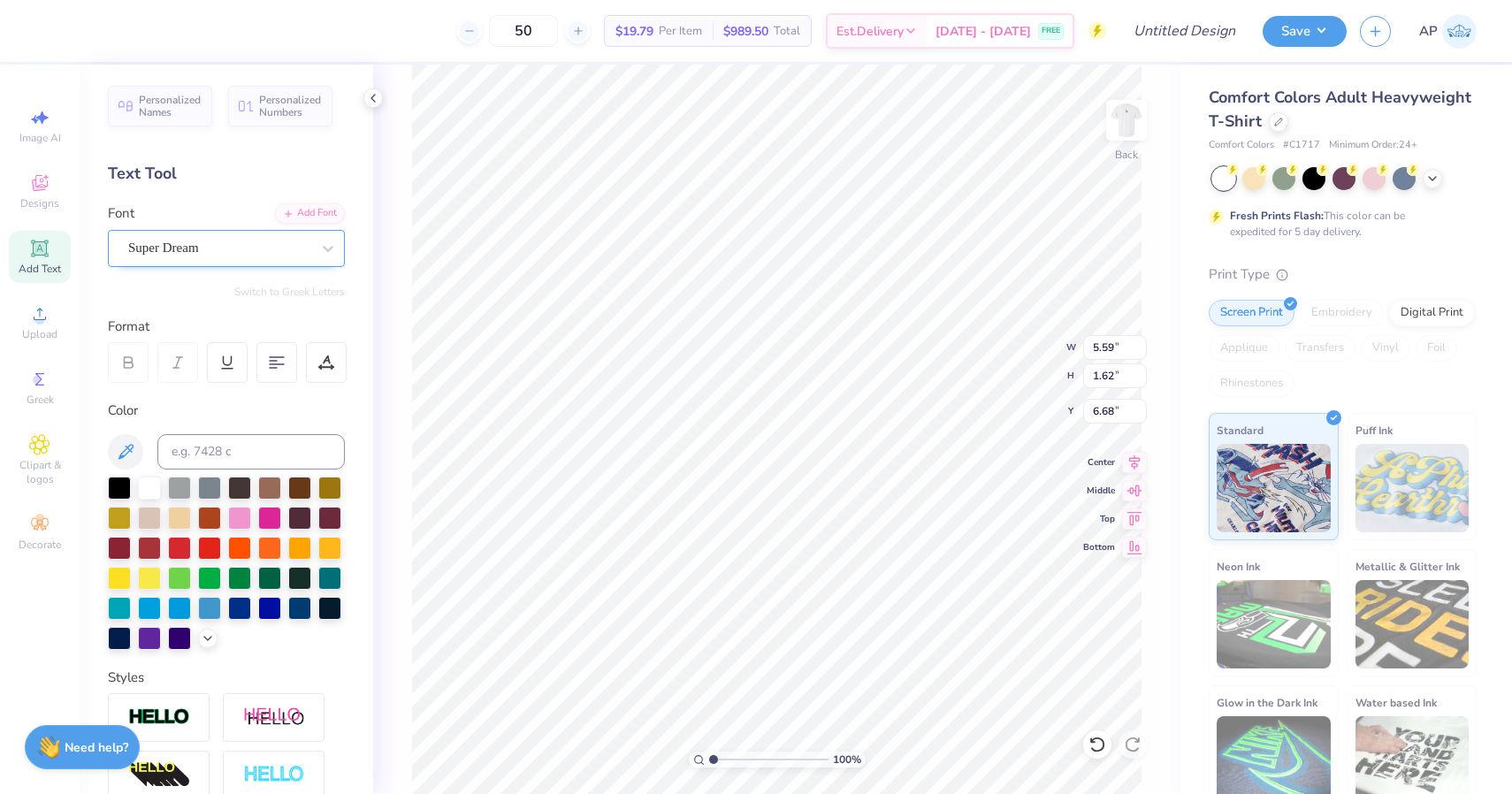
scroll to position [-2, 0]
click at [265, 253] on div "Super Dream" at bounding box center [219, 248] width 186 height 28
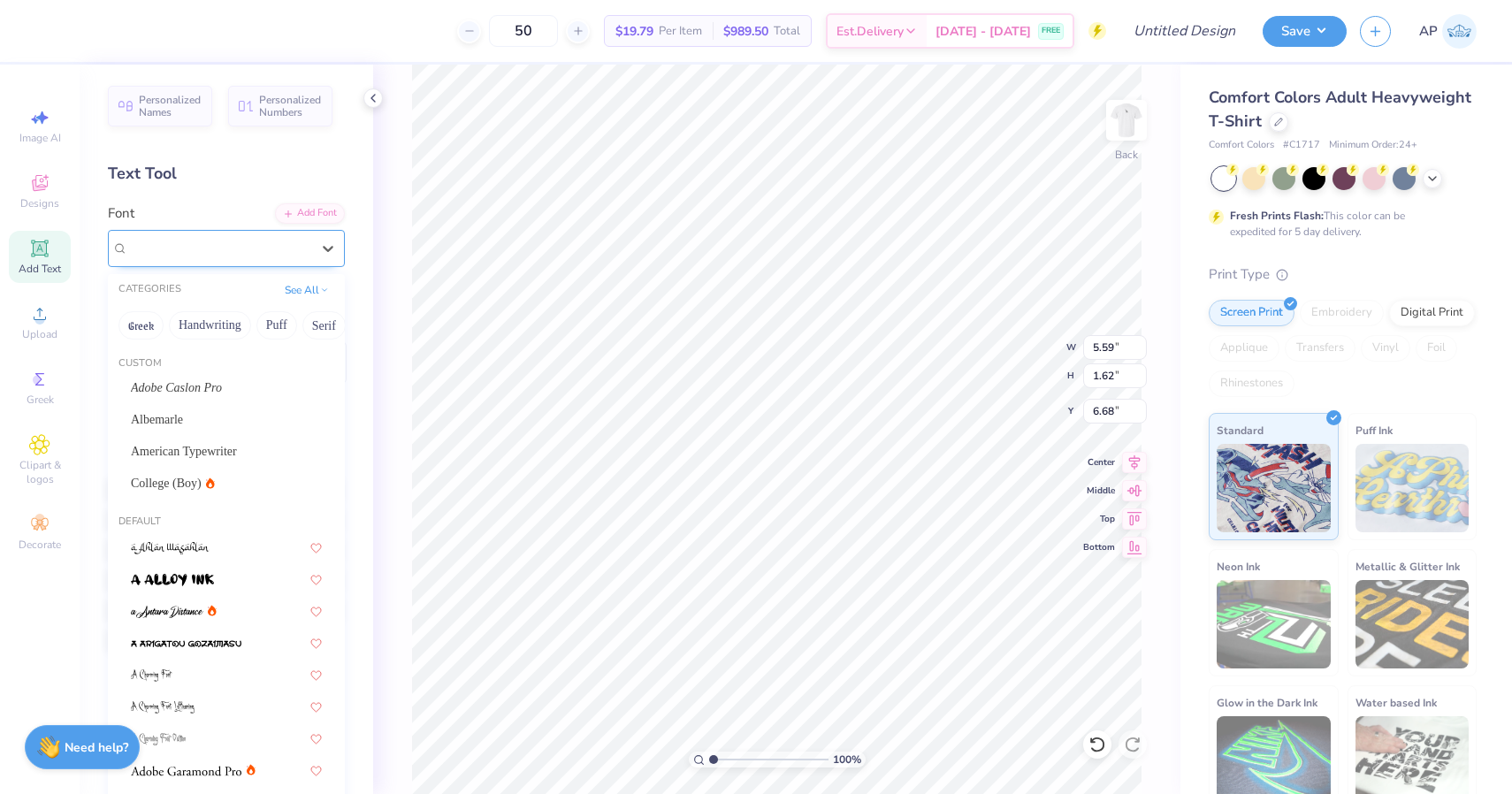
scroll to position [0, 0]
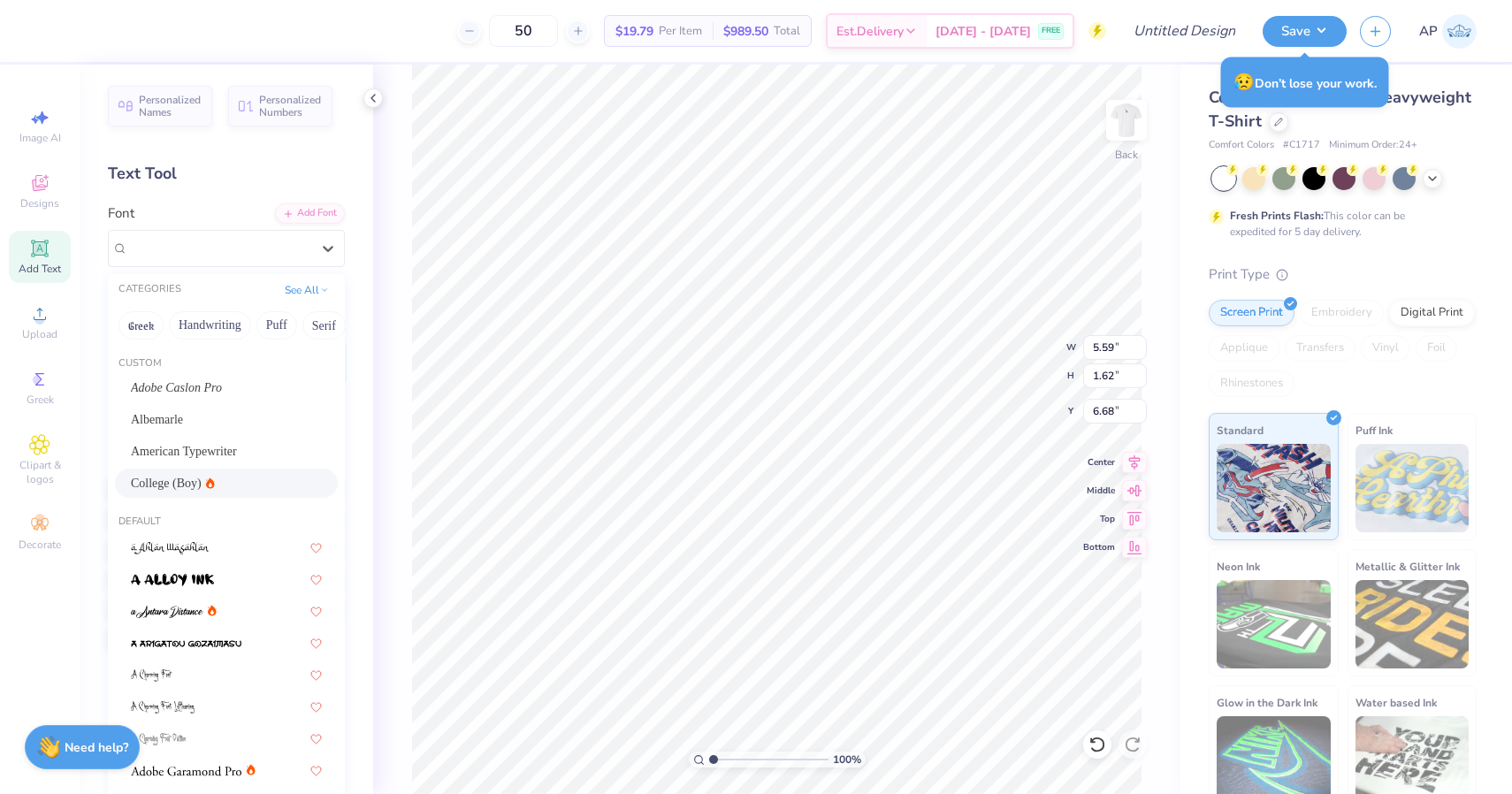
click at [270, 484] on div "College (Boy)" at bounding box center [226, 483] width 191 height 18
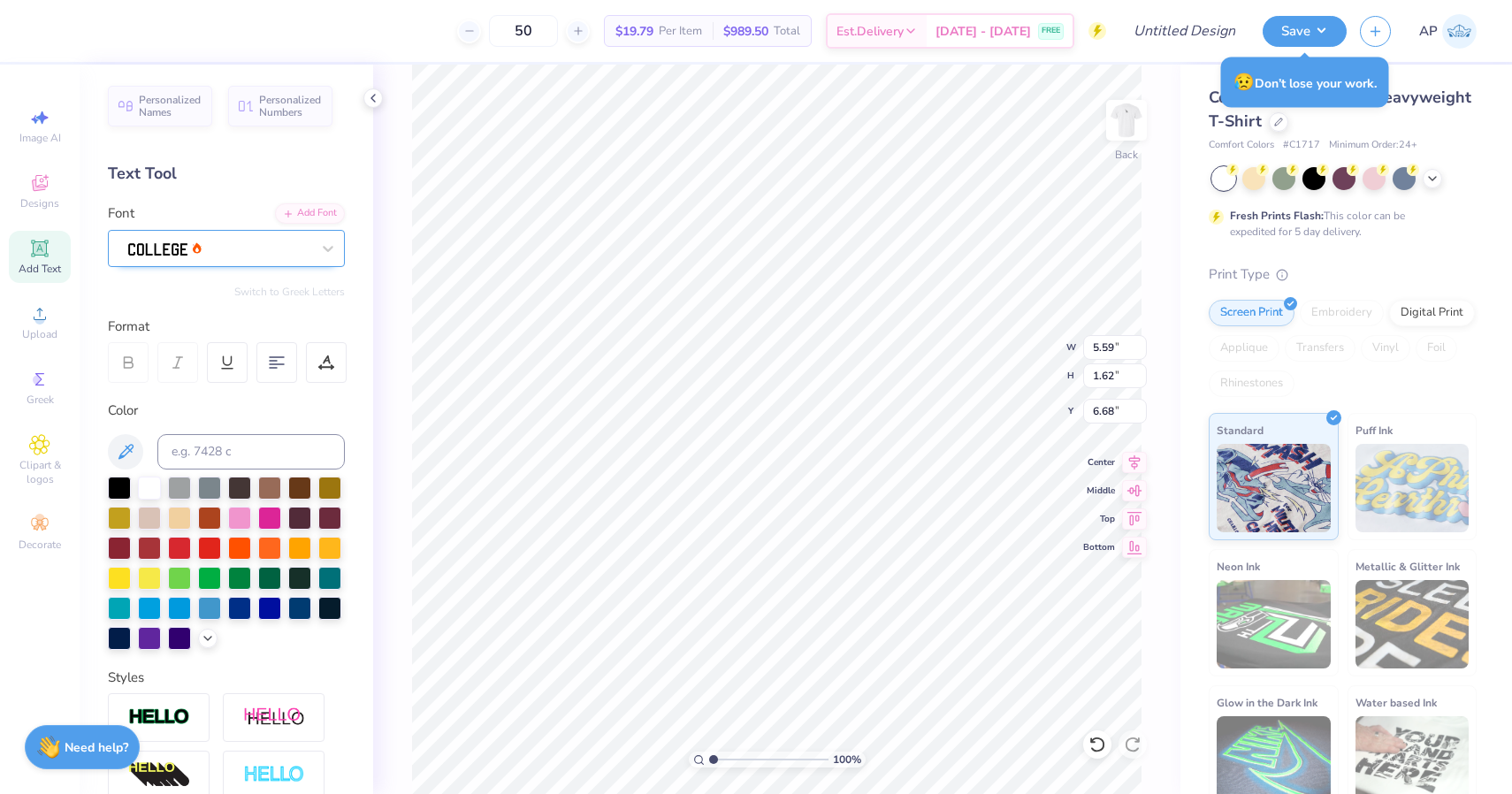
click at [239, 235] on div at bounding box center [219, 248] width 186 height 28
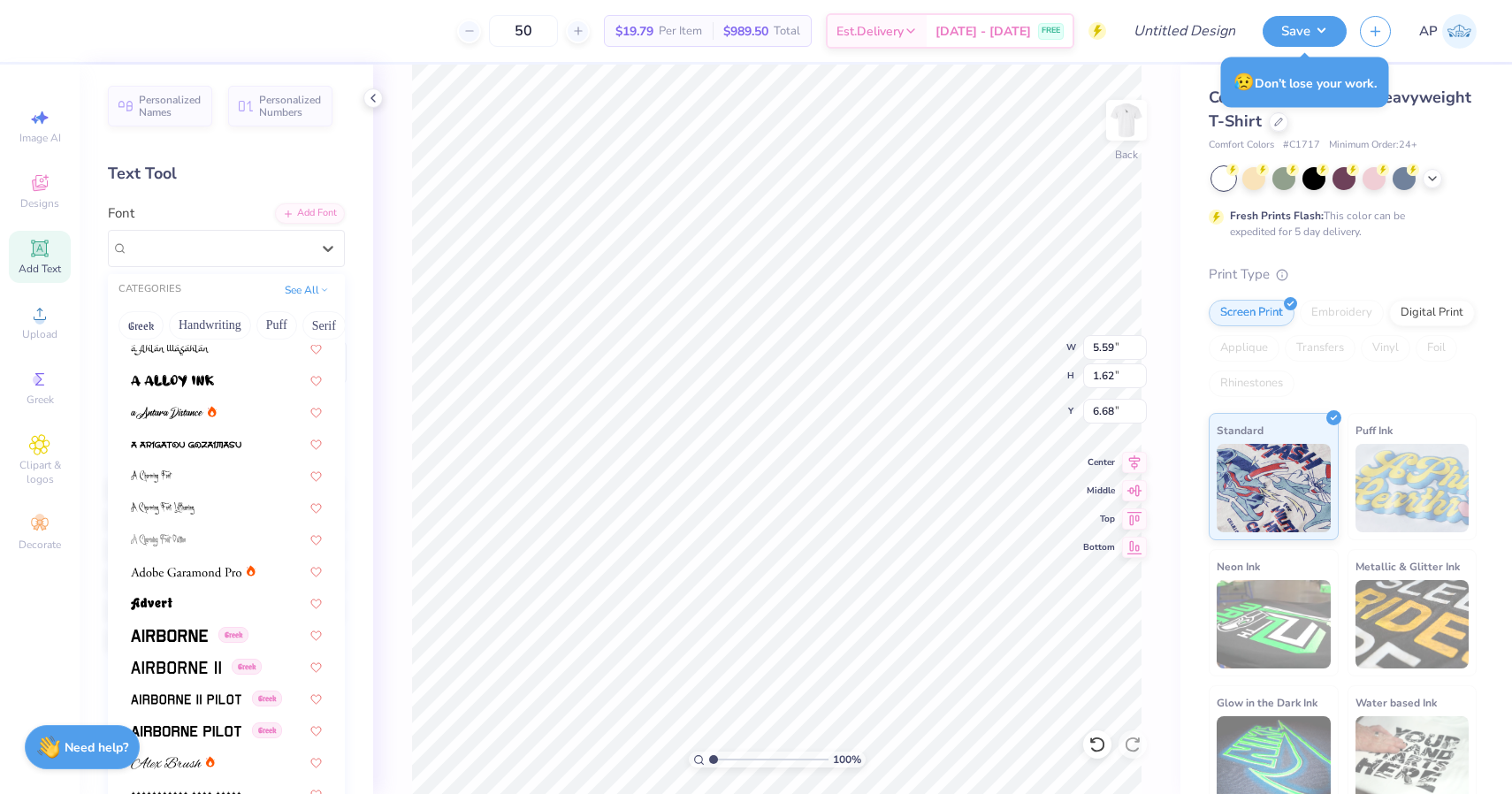
scroll to position [199, 0]
click at [258, 571] on div at bounding box center [226, 570] width 191 height 18
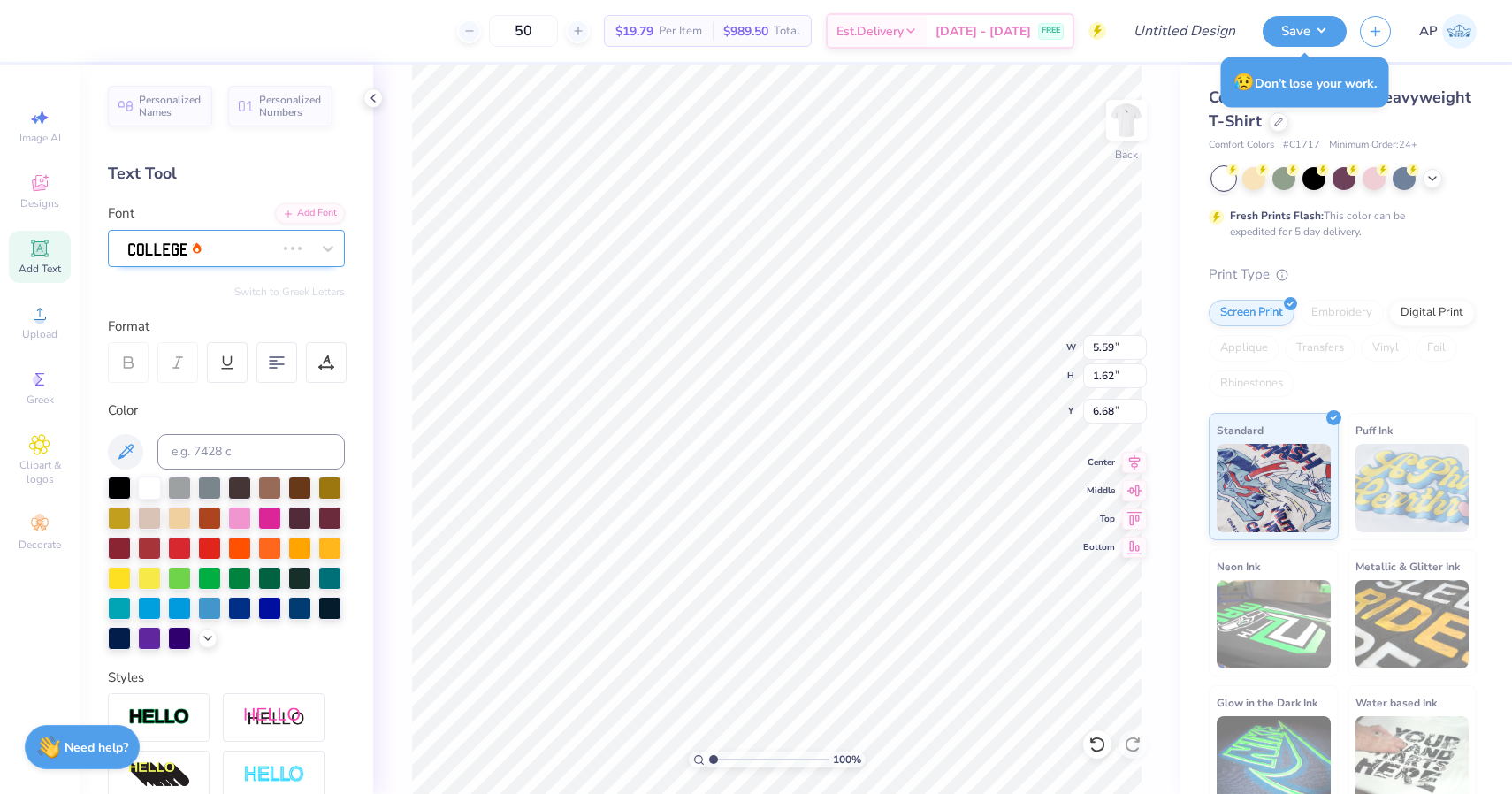
click at [277, 257] on div at bounding box center [310, 248] width 67 height 35
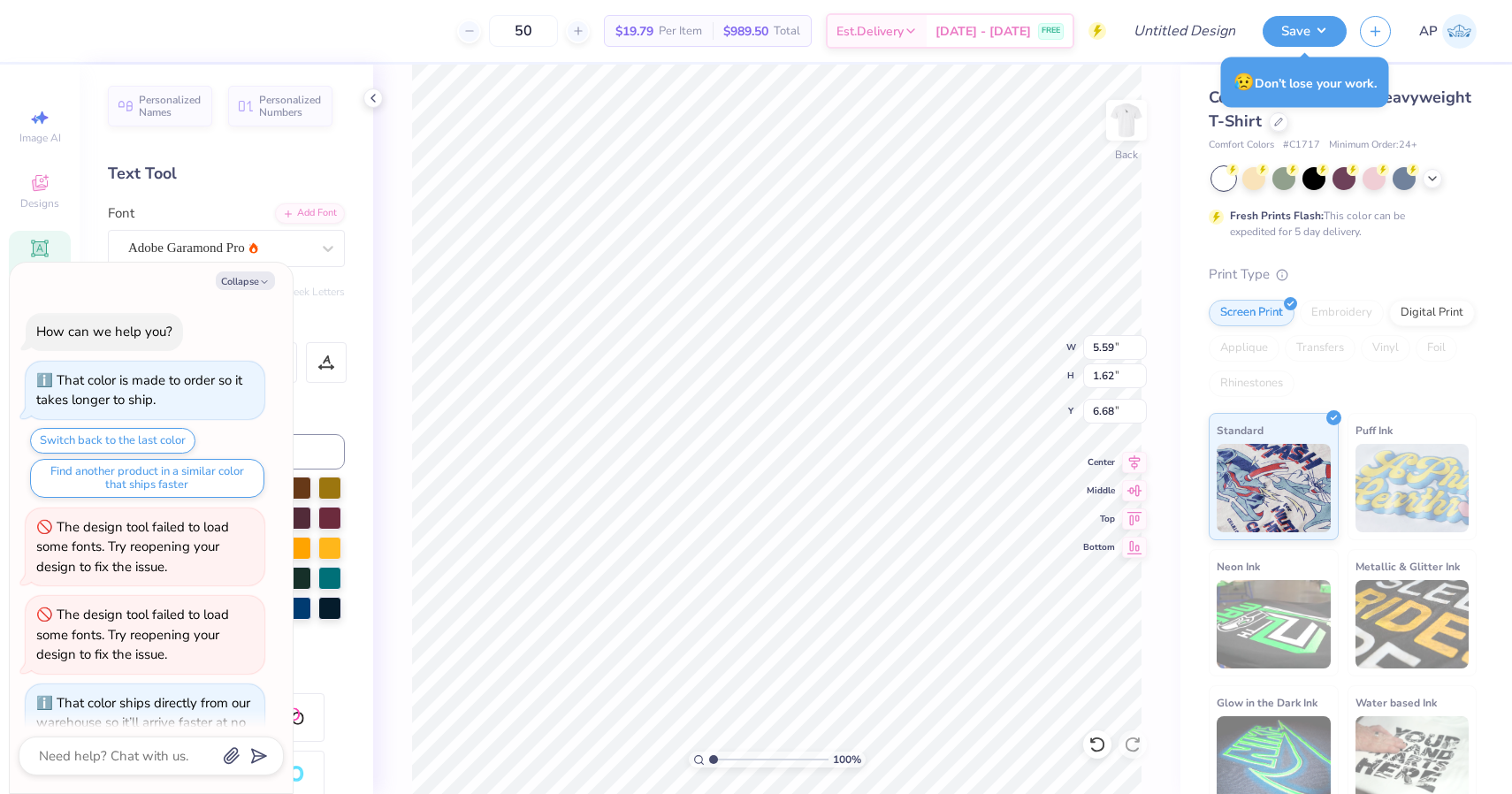
scroll to position [148, 0]
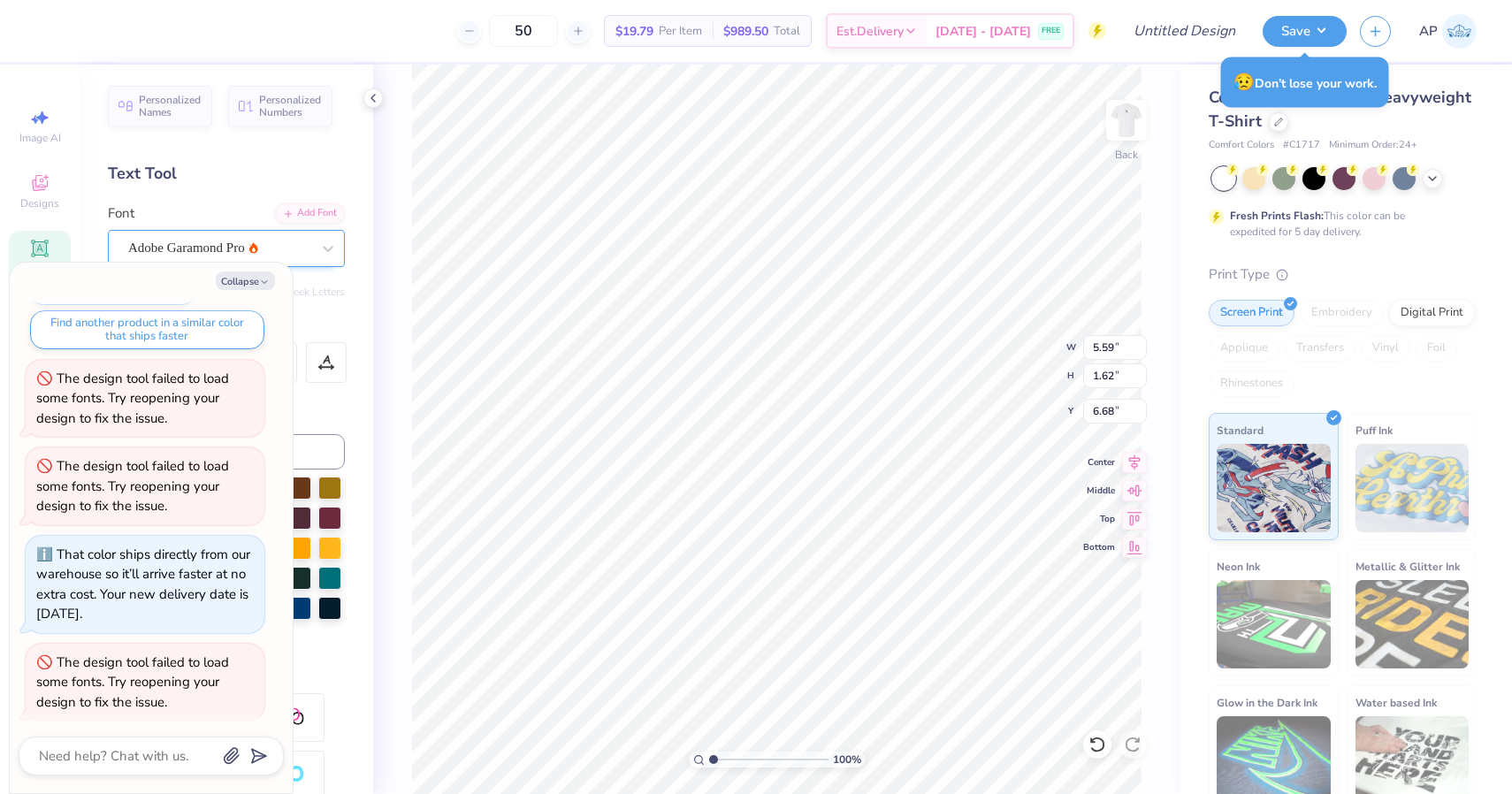
type textarea "x"
type input "7.41"
type input "1.69"
type input "6.64"
drag, startPoint x: 258, startPoint y: 279, endPoint x: 287, endPoint y: 247, distance: 43.2
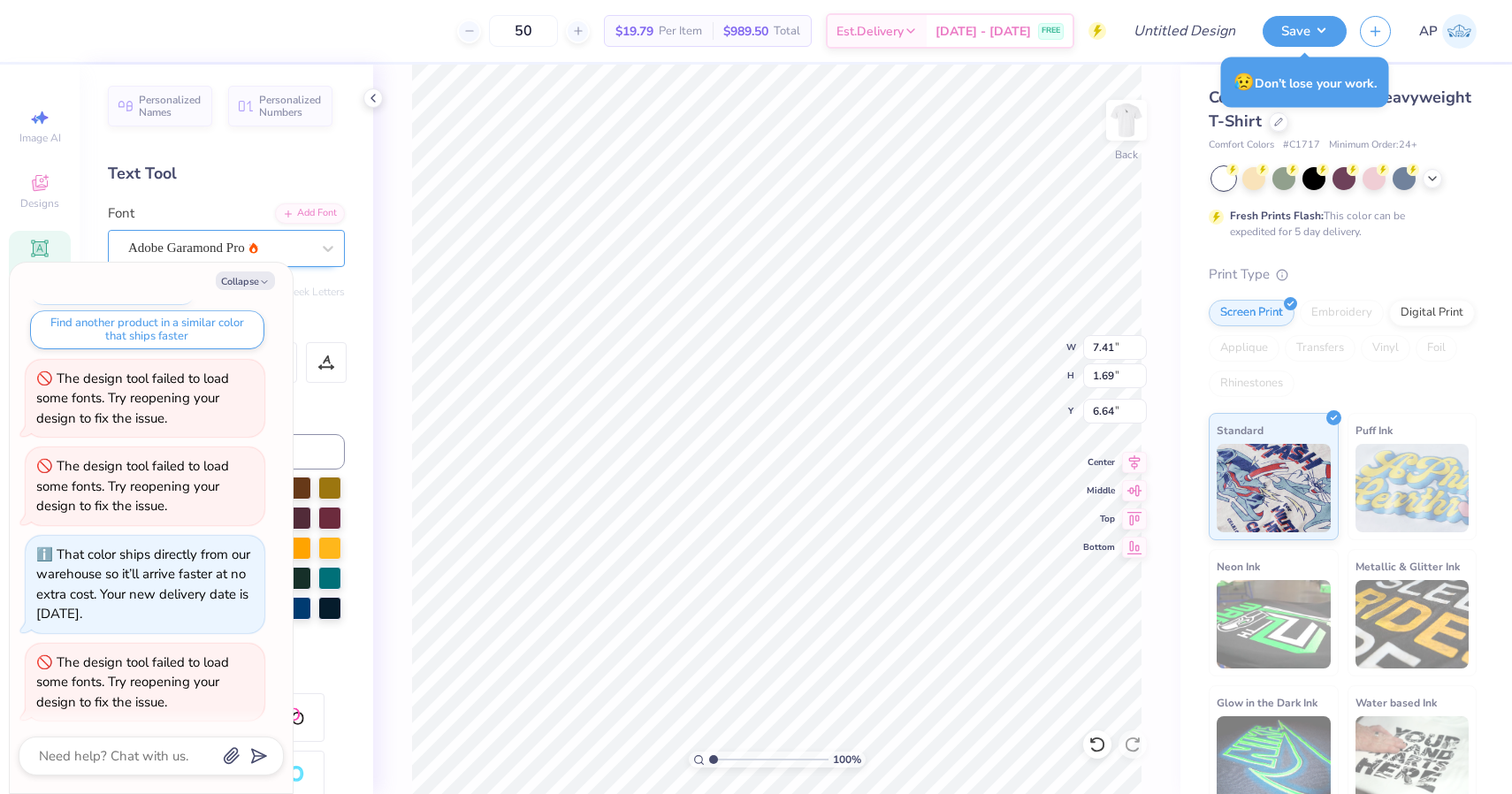
click at [258, 279] on button "Collapse" at bounding box center [246, 281] width 59 height 18
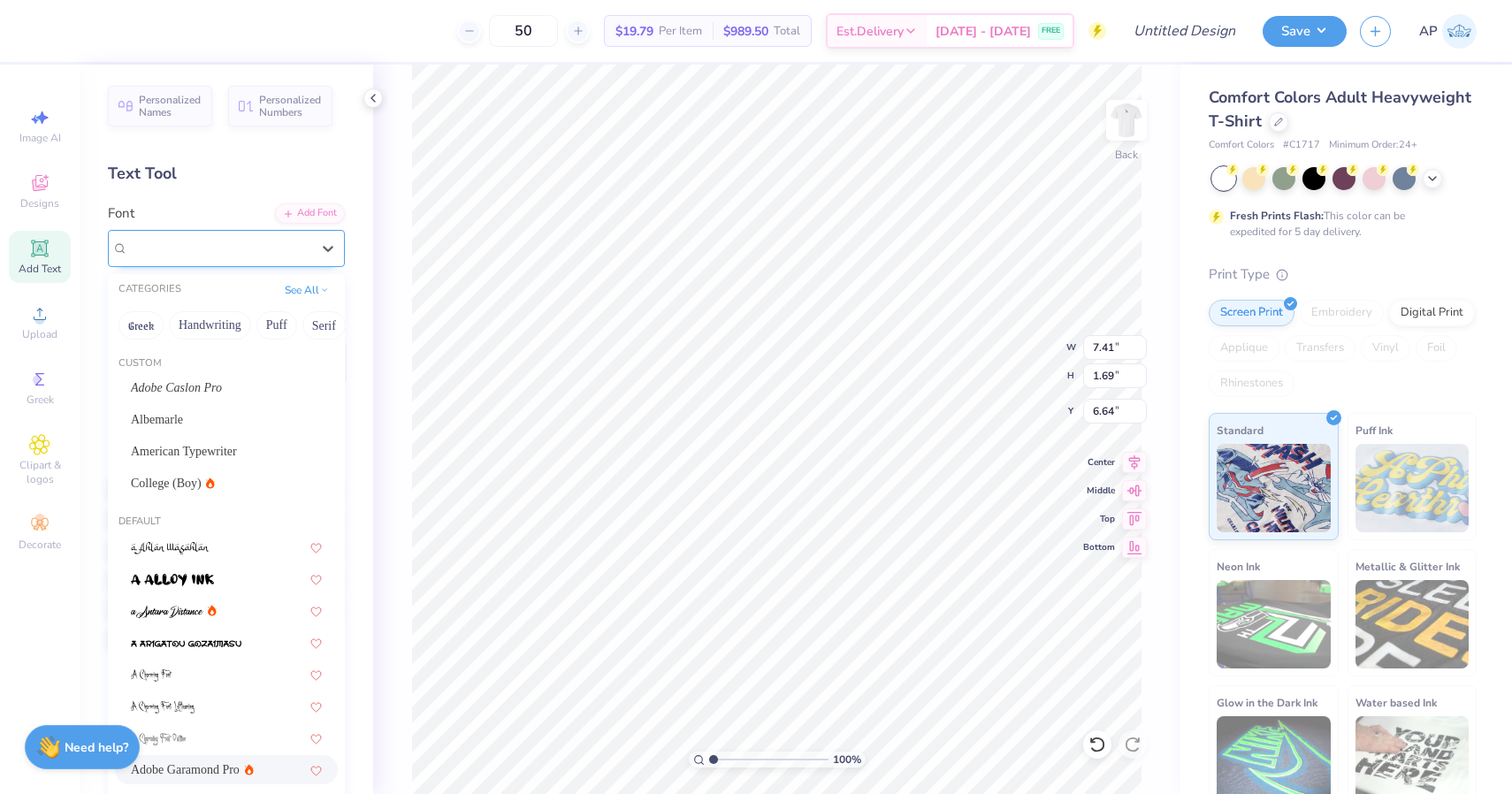
click at [287, 249] on div "Adobe Garamond Pro" at bounding box center [219, 248] width 186 height 28
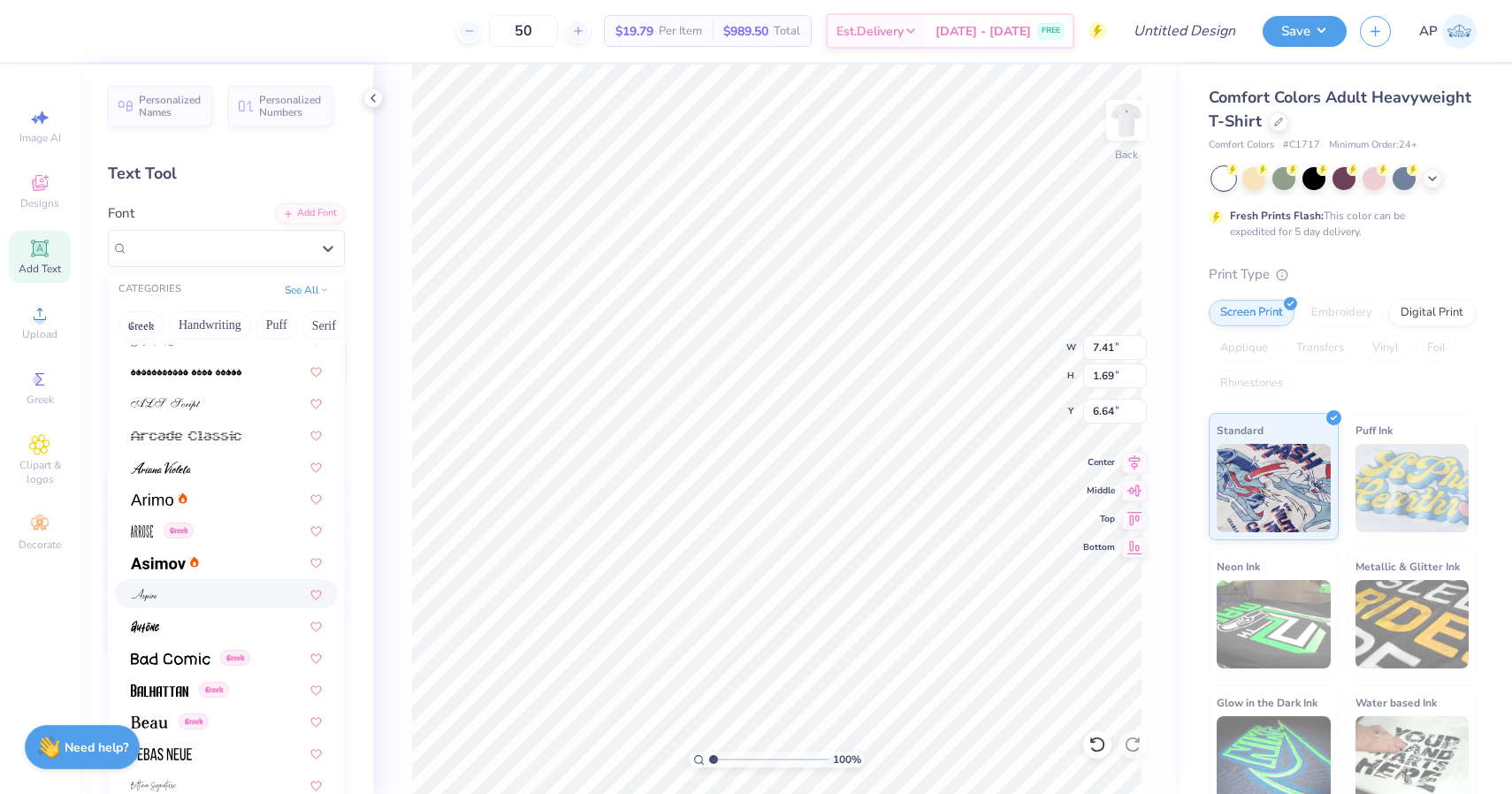
scroll to position [618, 0]
click at [261, 561] on div at bounding box center [226, 566] width 191 height 18
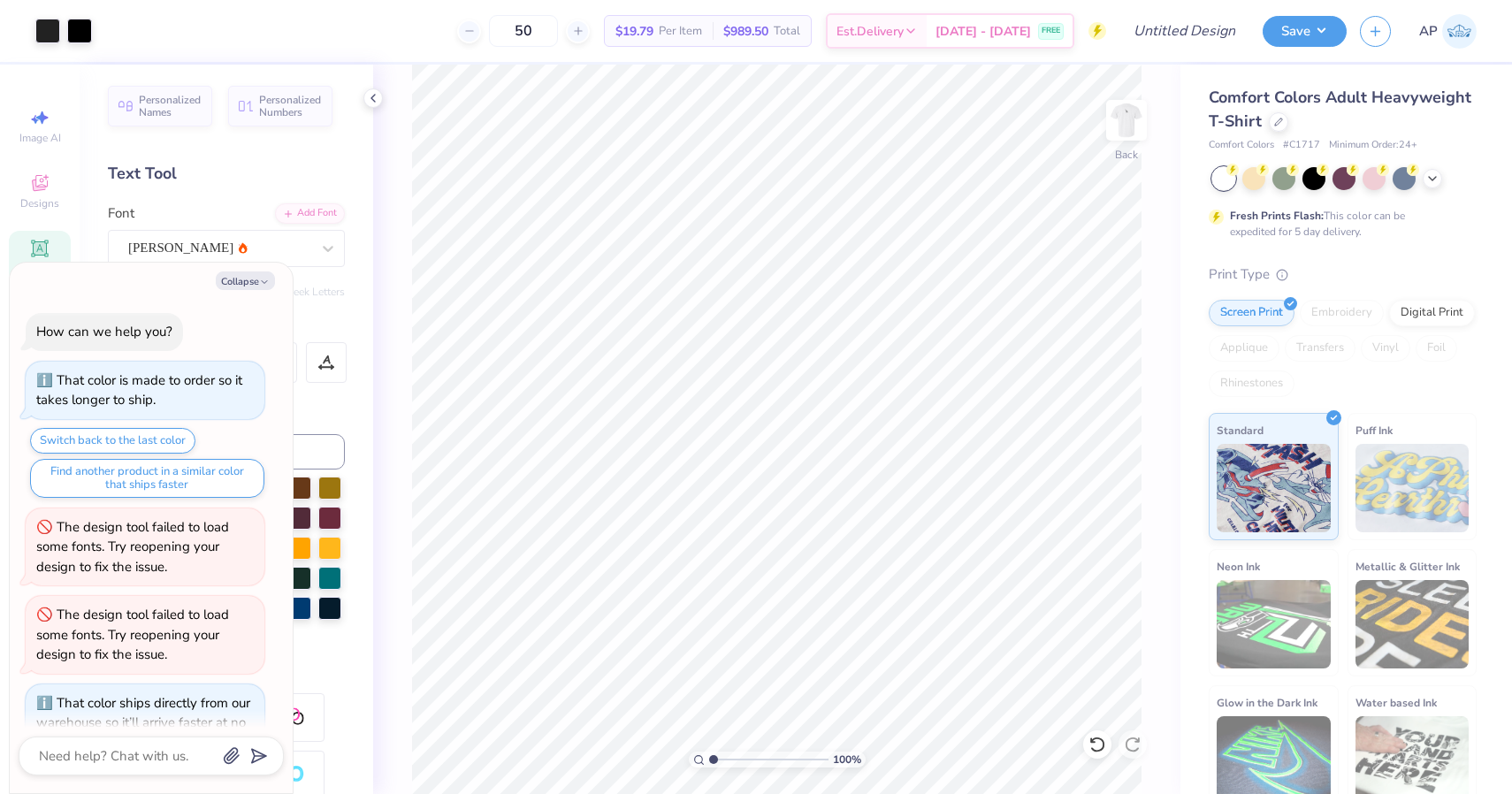
scroll to position [236, 0]
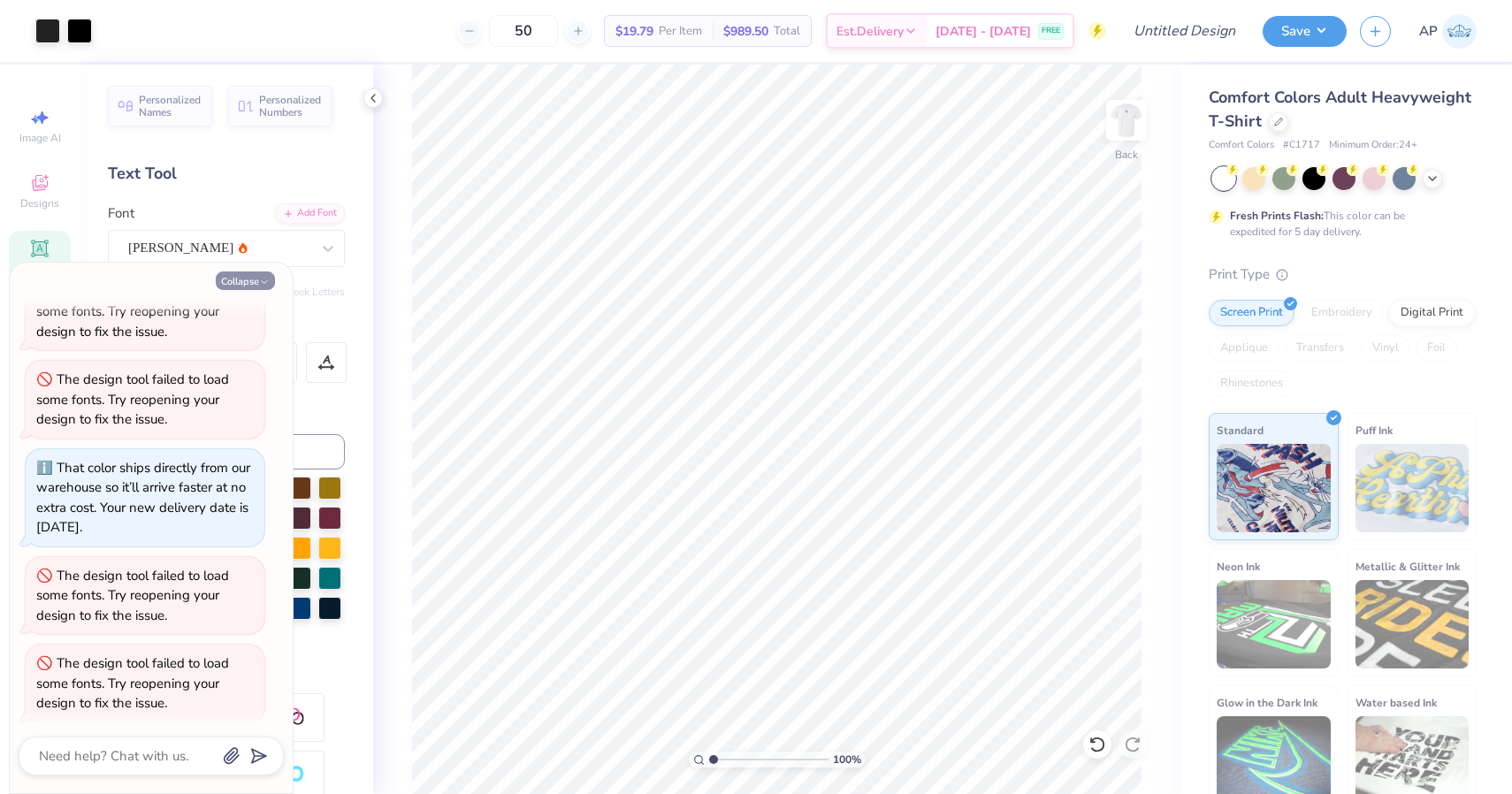
click at [247, 272] on button "Collapse" at bounding box center [246, 281] width 59 height 18
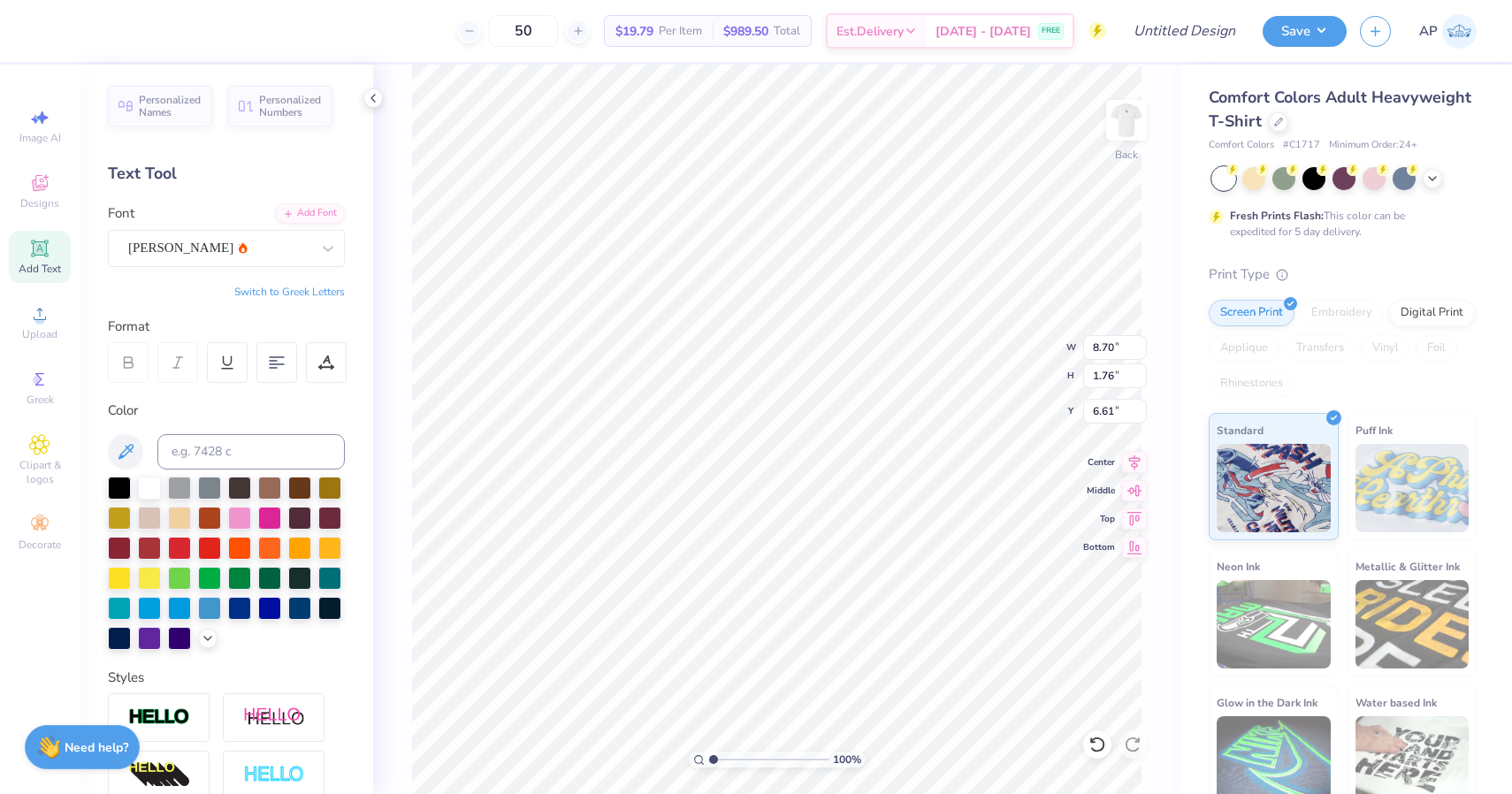
scroll to position [0, 1]
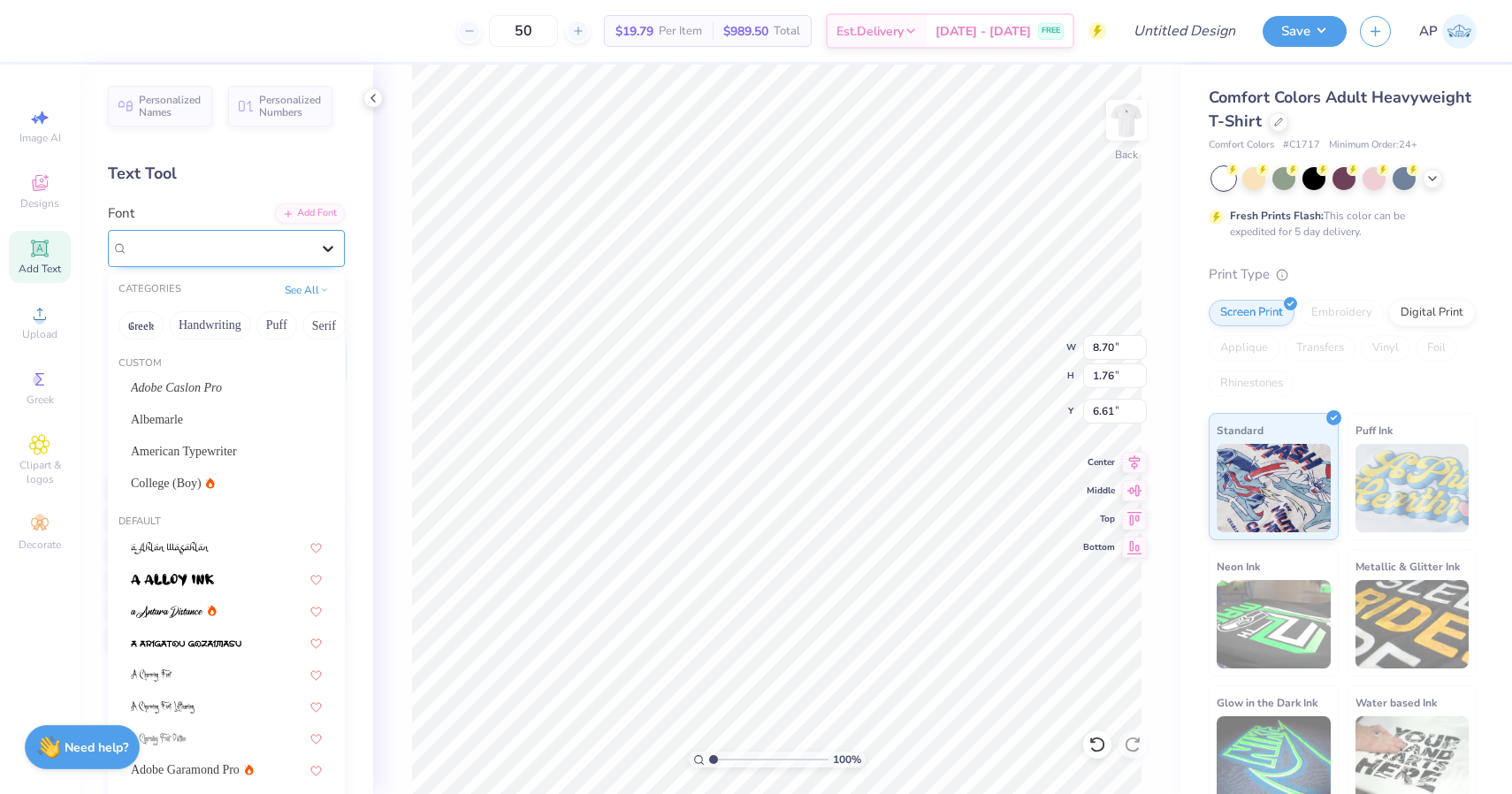
click at [319, 257] on div at bounding box center [327, 248] width 32 height 32
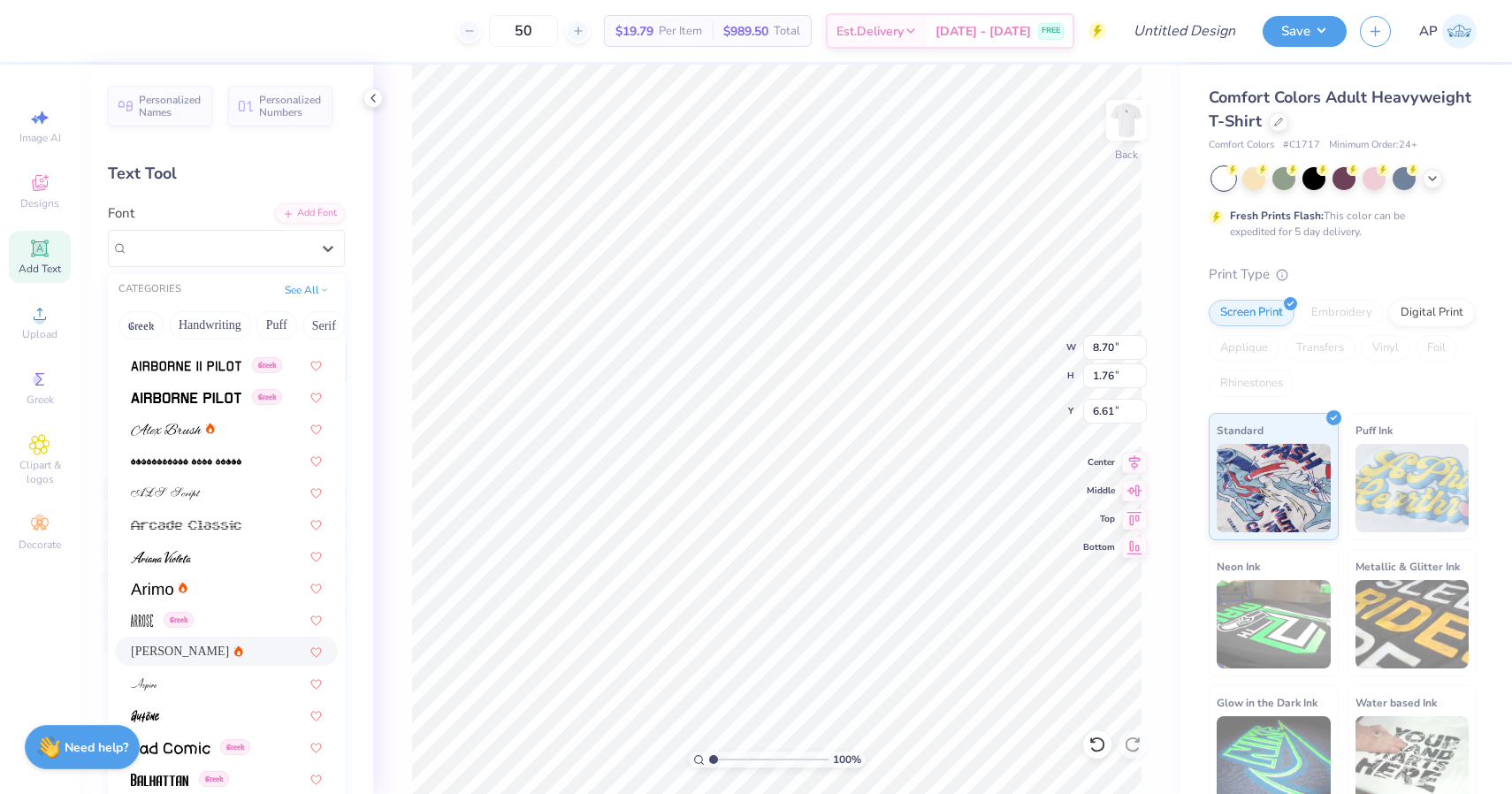
scroll to position [617, 0]
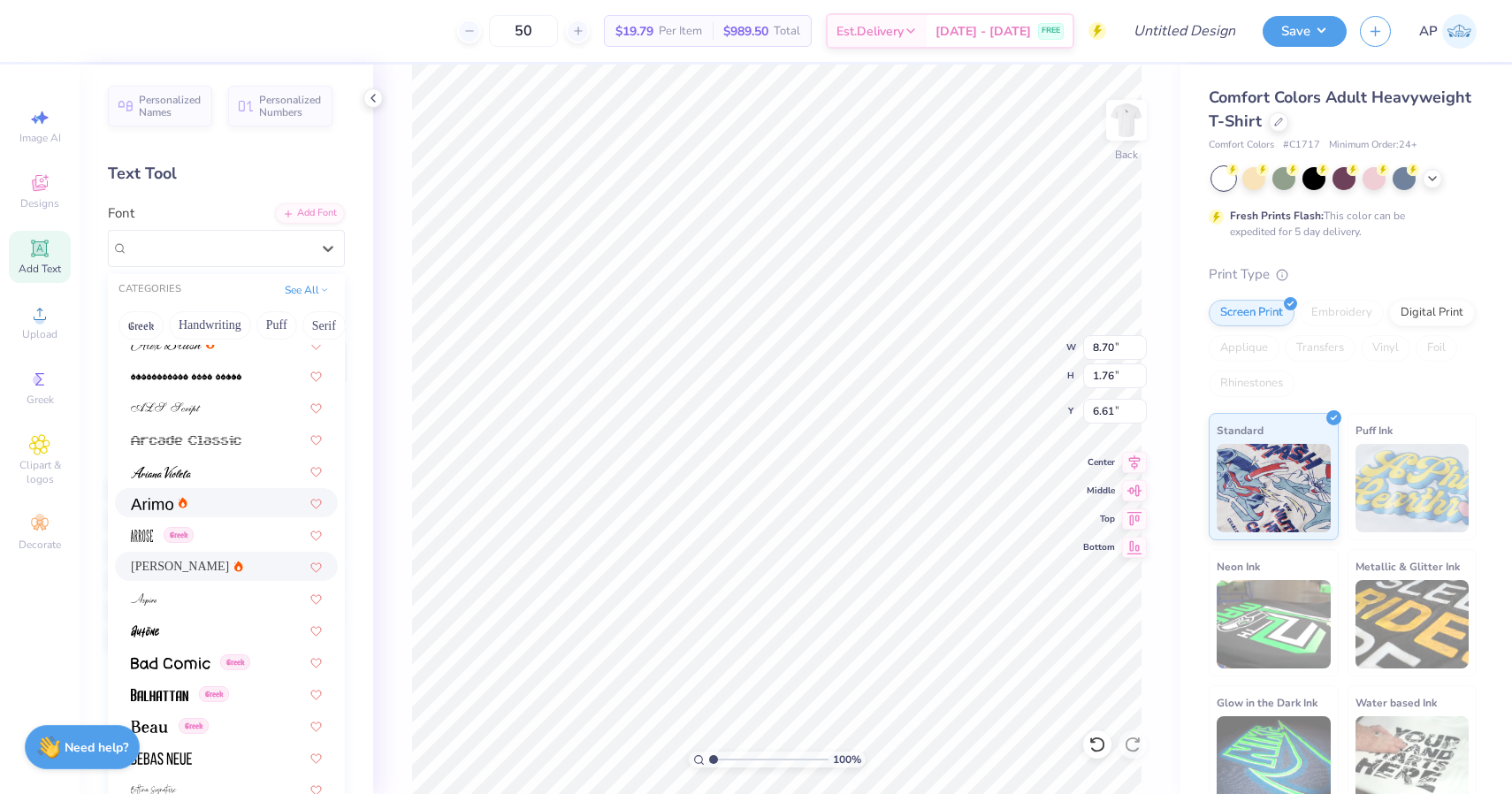
click at [243, 512] on div at bounding box center [226, 502] width 191 height 18
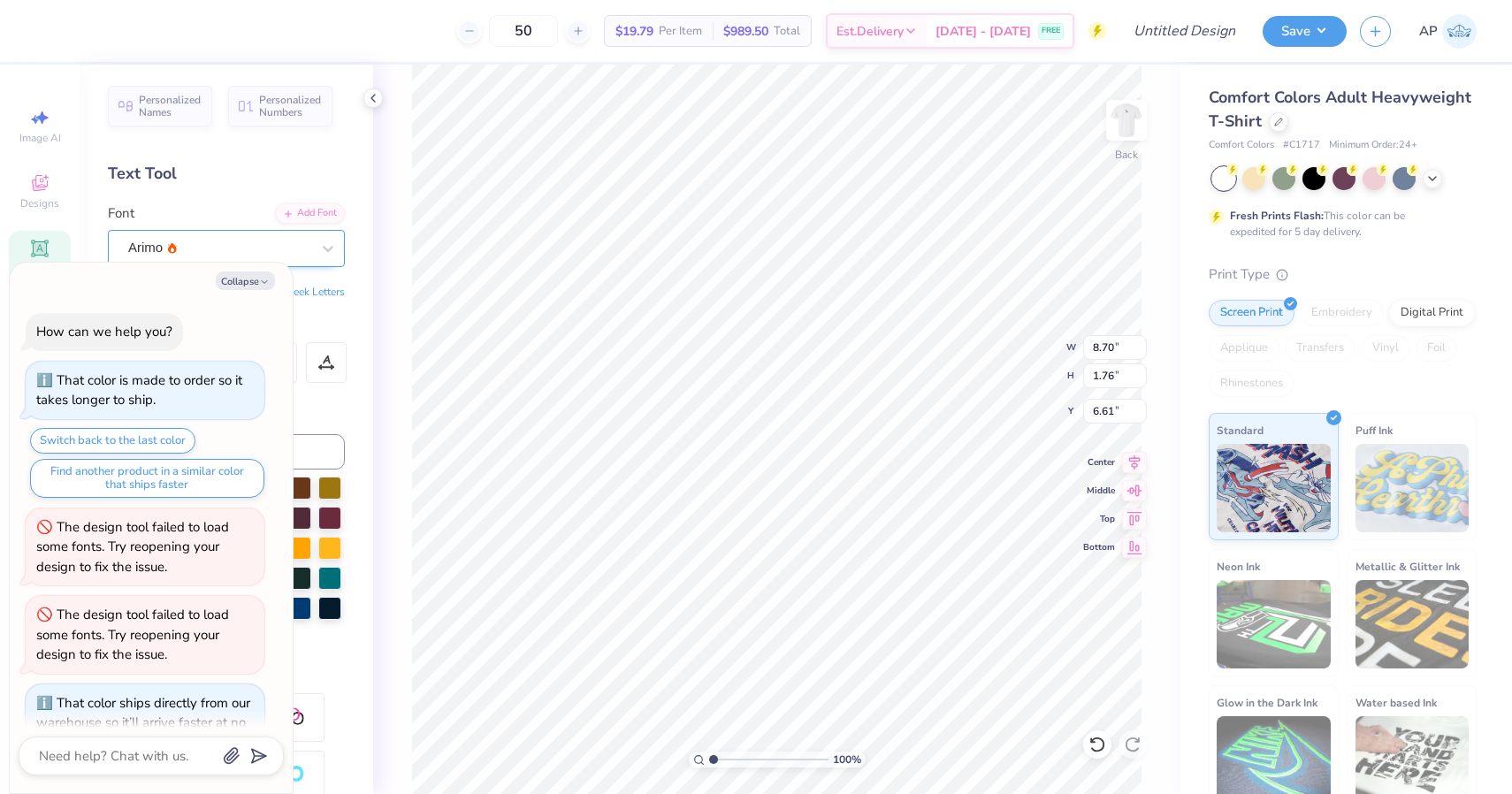
scroll to position [322, 0]
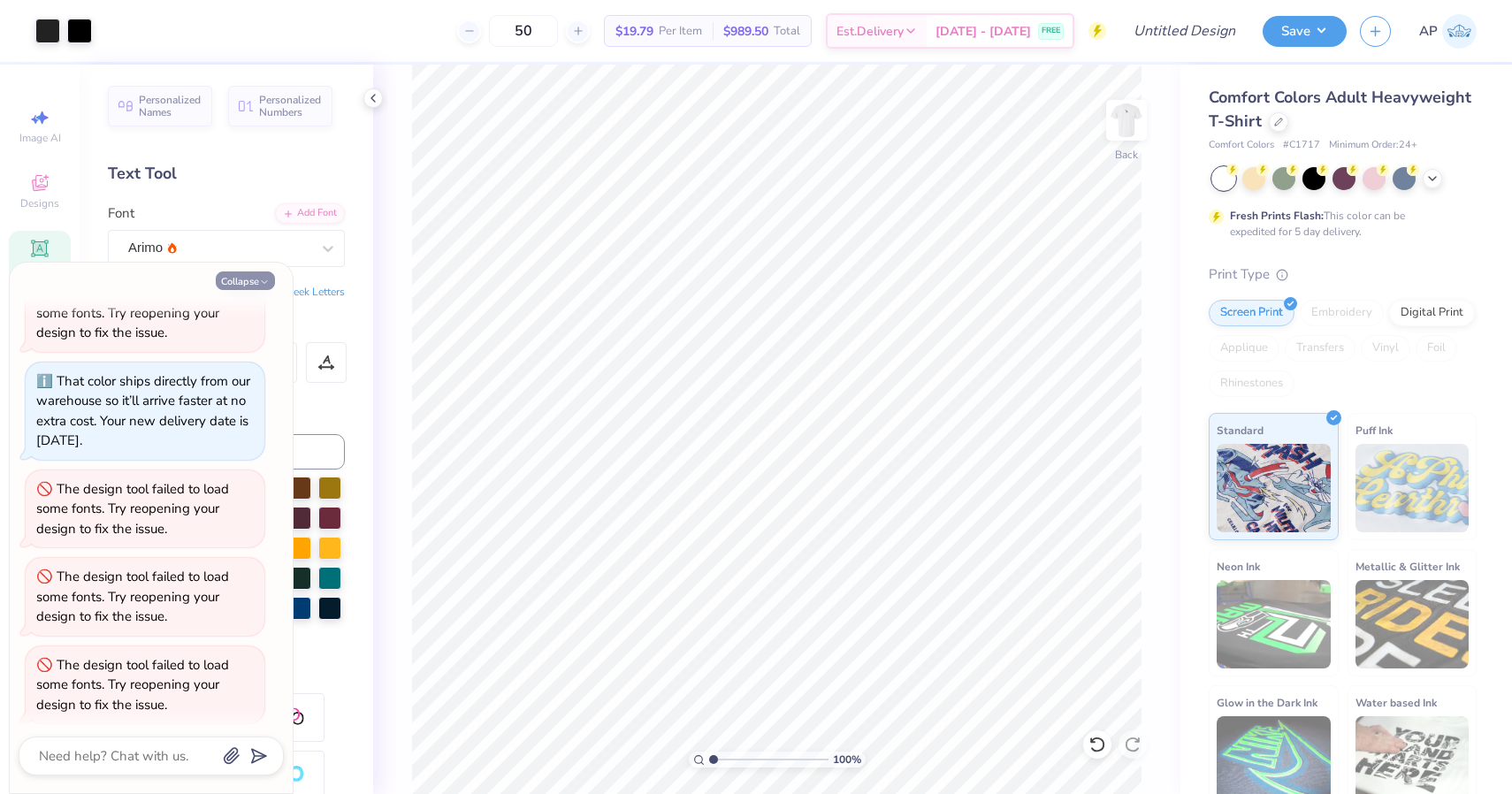
click at [263, 276] on button "Collapse" at bounding box center [246, 281] width 59 height 18
type textarea "x"
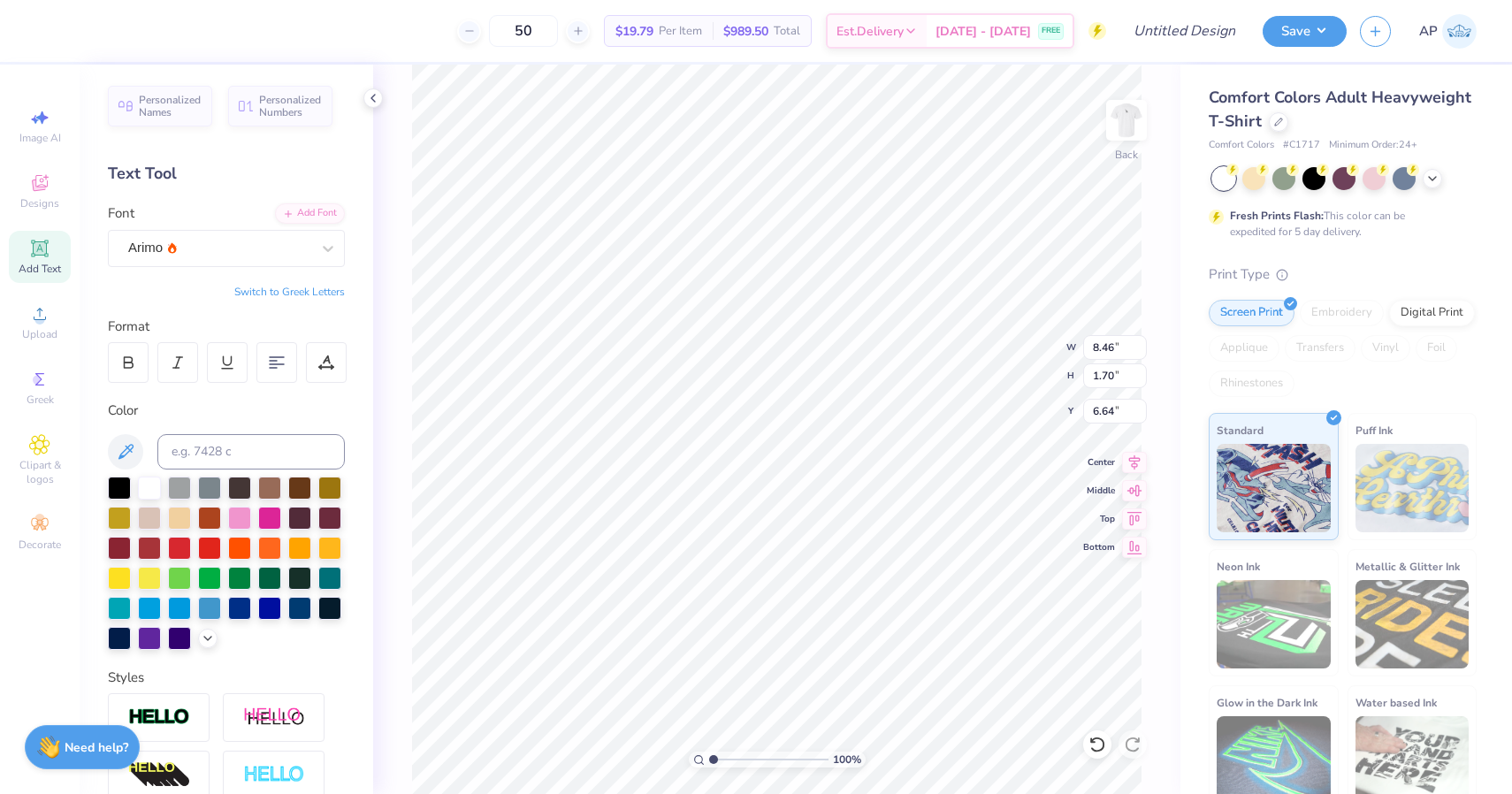
type input "10.10"
type input "3.45"
type input "3.00"
type input "8.46"
type input "1.70"
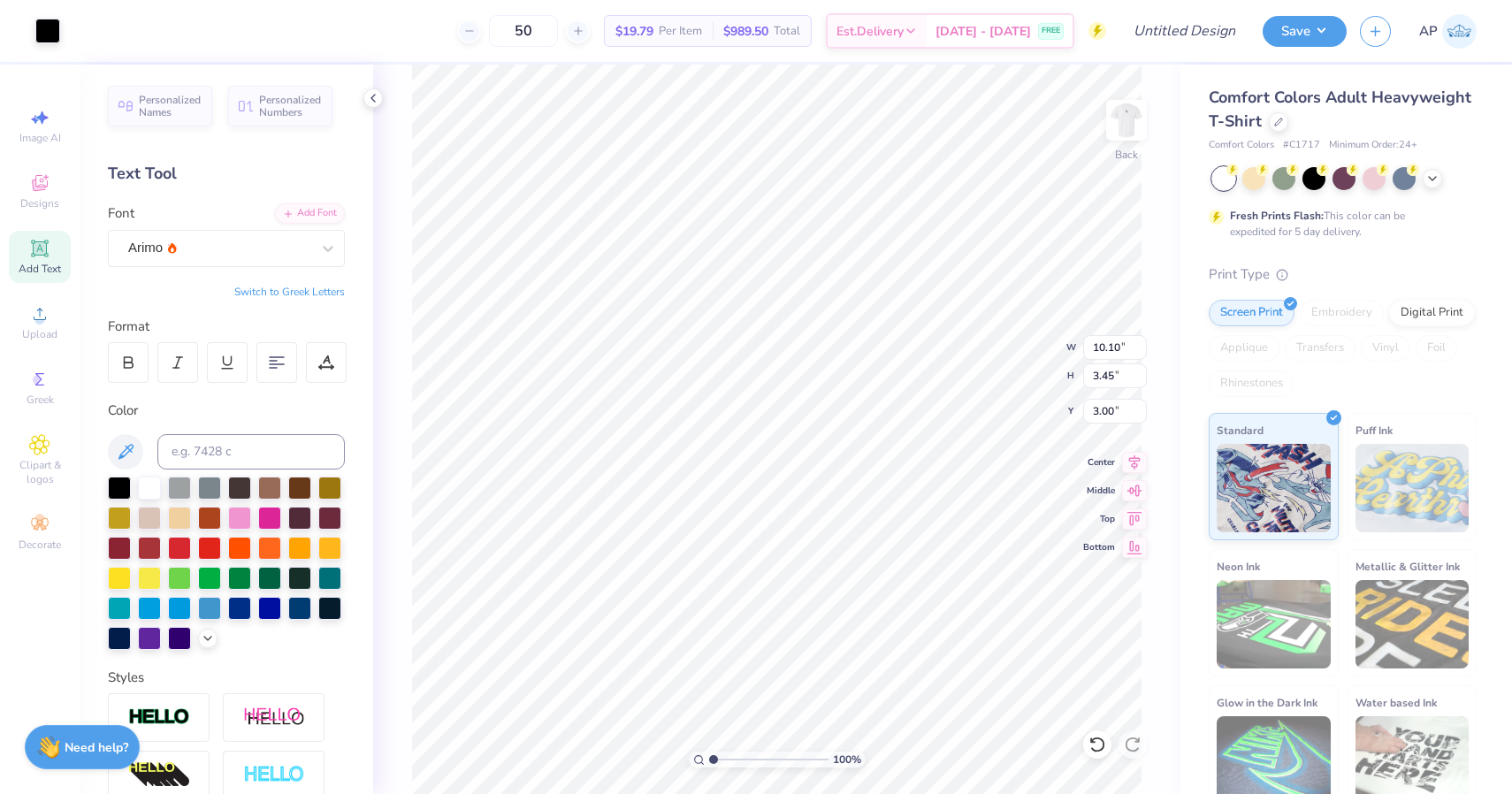
type input "6.64"
click at [299, 243] on div "Arimo" at bounding box center [219, 248] width 186 height 28
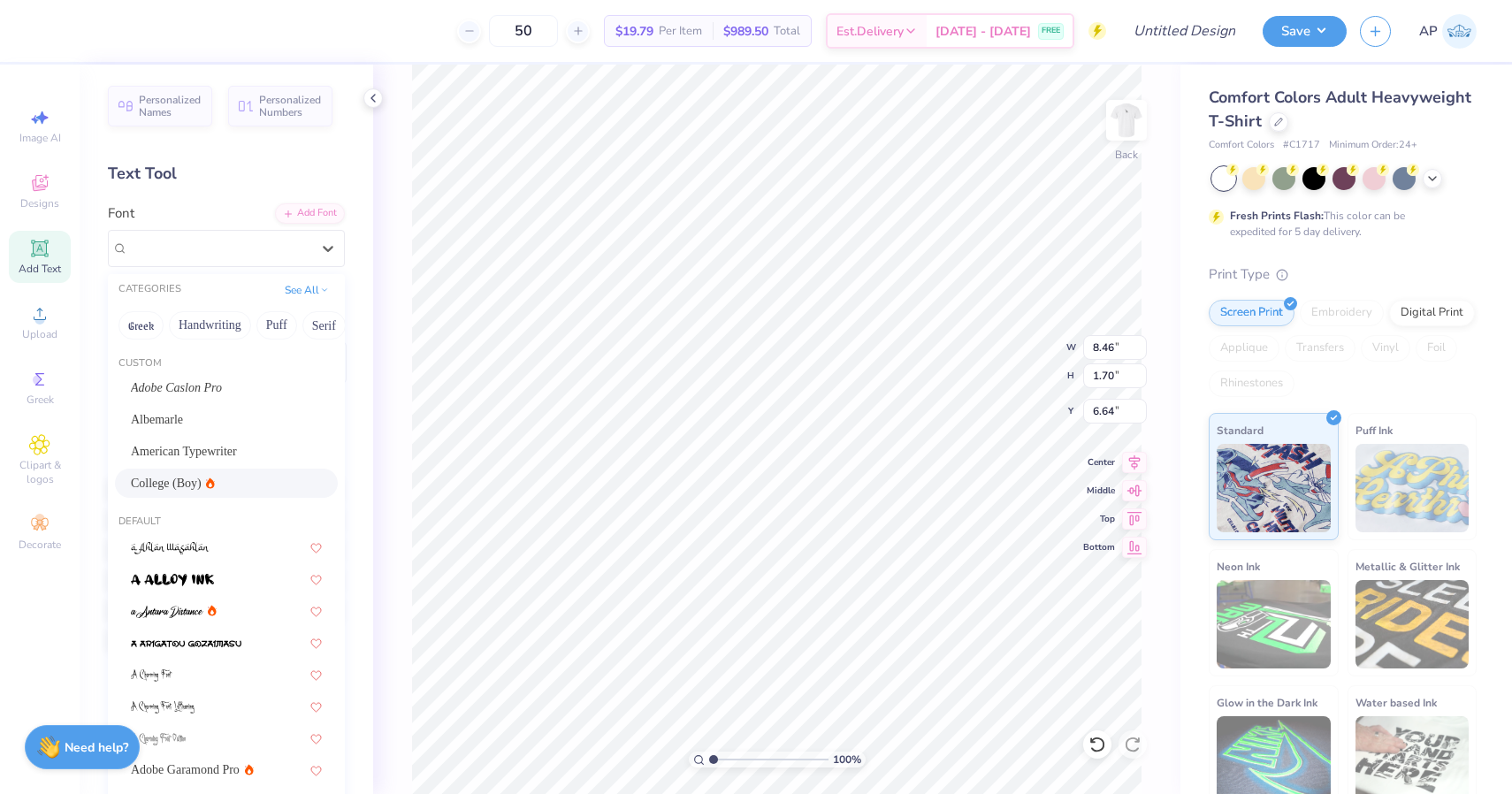
click at [250, 480] on div "College (Boy)" at bounding box center [226, 483] width 191 height 18
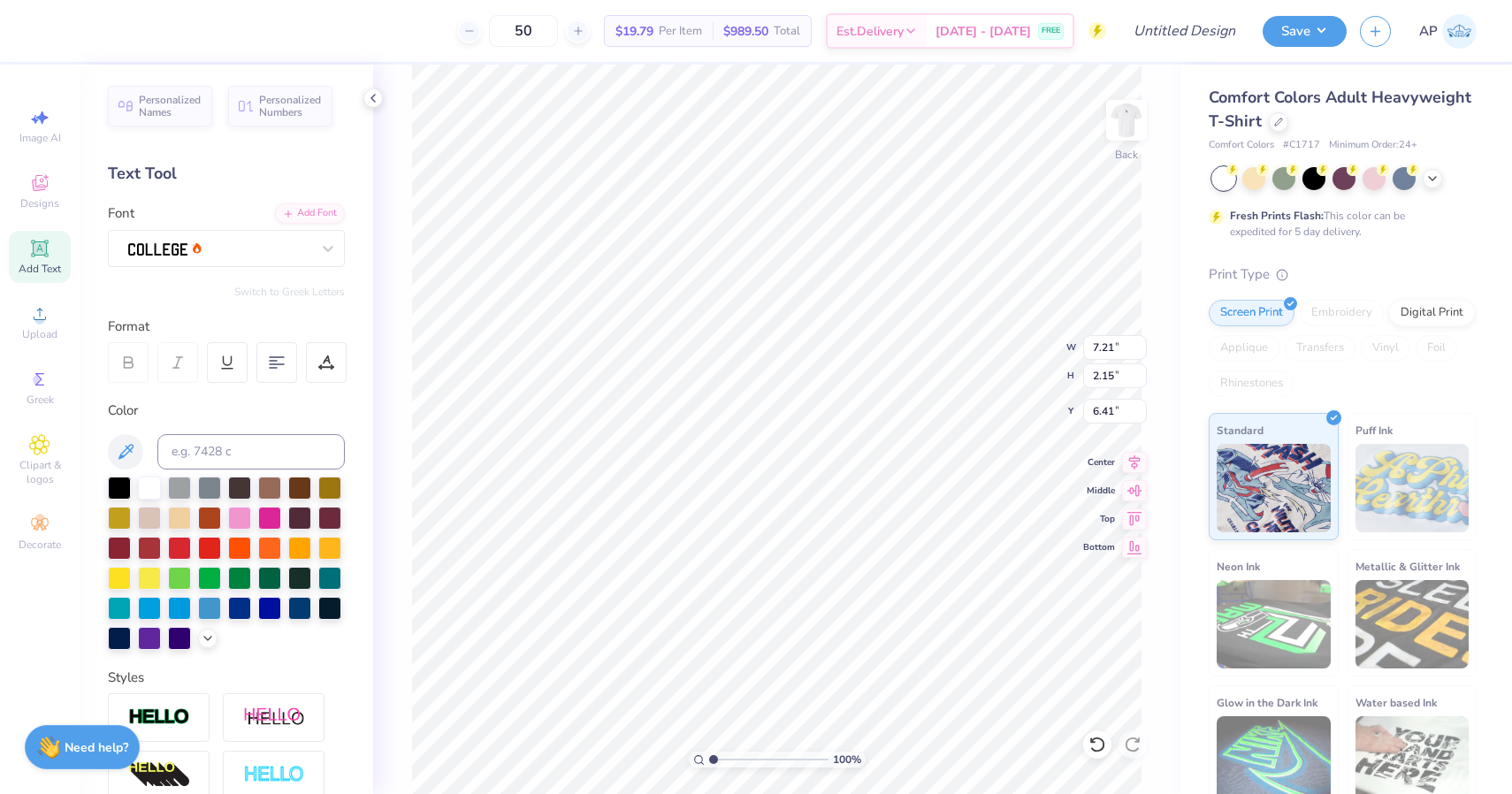
scroll to position [1, 3]
type textarea "BROTHERS"
click at [384, 532] on div "100 % Back W 7.21 7.21 " H 2.15 2.15 " Y 6.41 6.41 " Center Middle Top Bottom" at bounding box center [777, 429] width 808 height 730
type input "6.74"
click at [402, 526] on div "100 % Back W 9.25 9.25 " H 2.15 2.15 " Y 6.74 6.74 " Center Middle Top Bottom" at bounding box center [777, 429] width 808 height 730
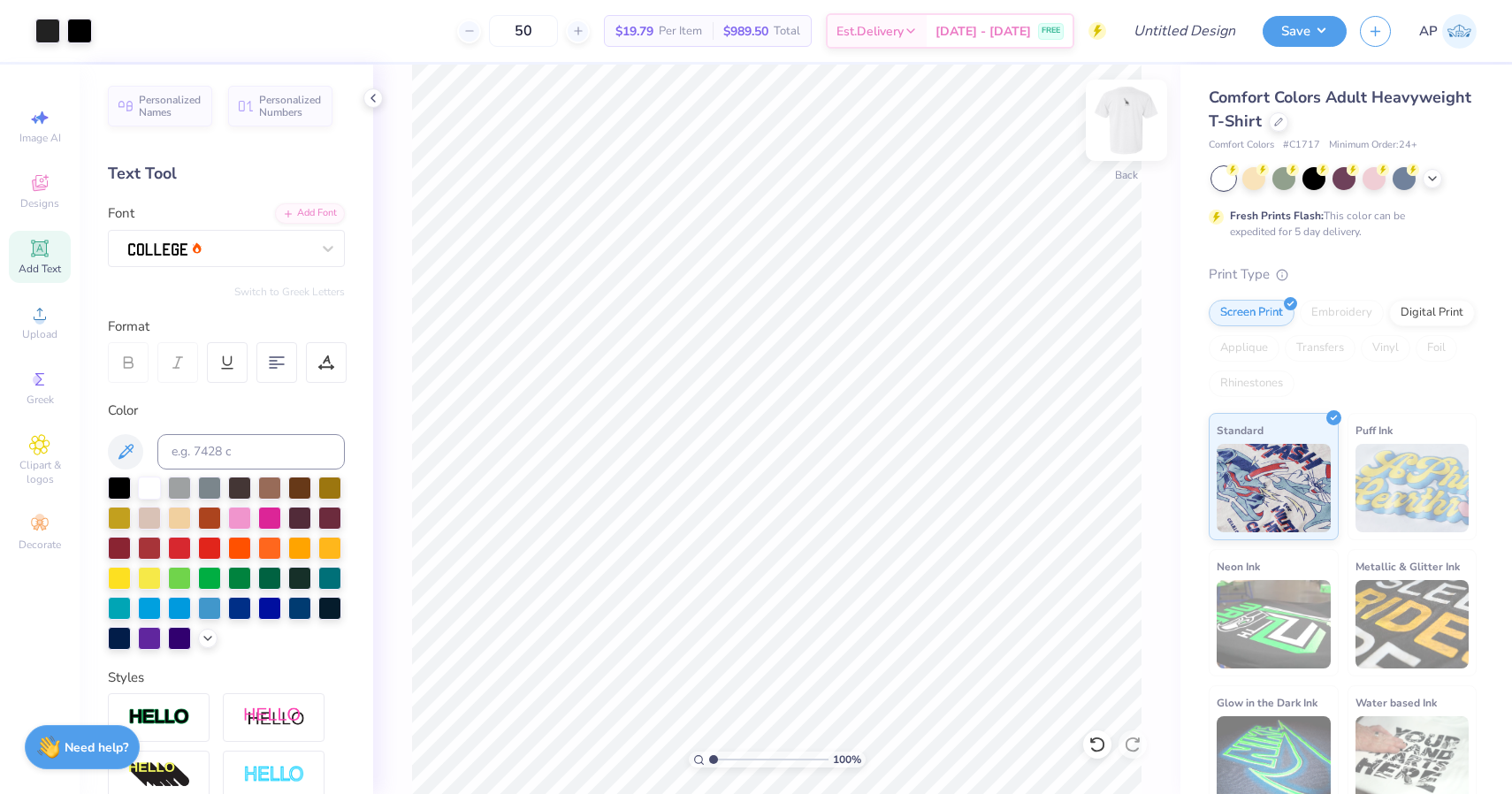
click at [1127, 119] on img at bounding box center [1126, 120] width 71 height 71
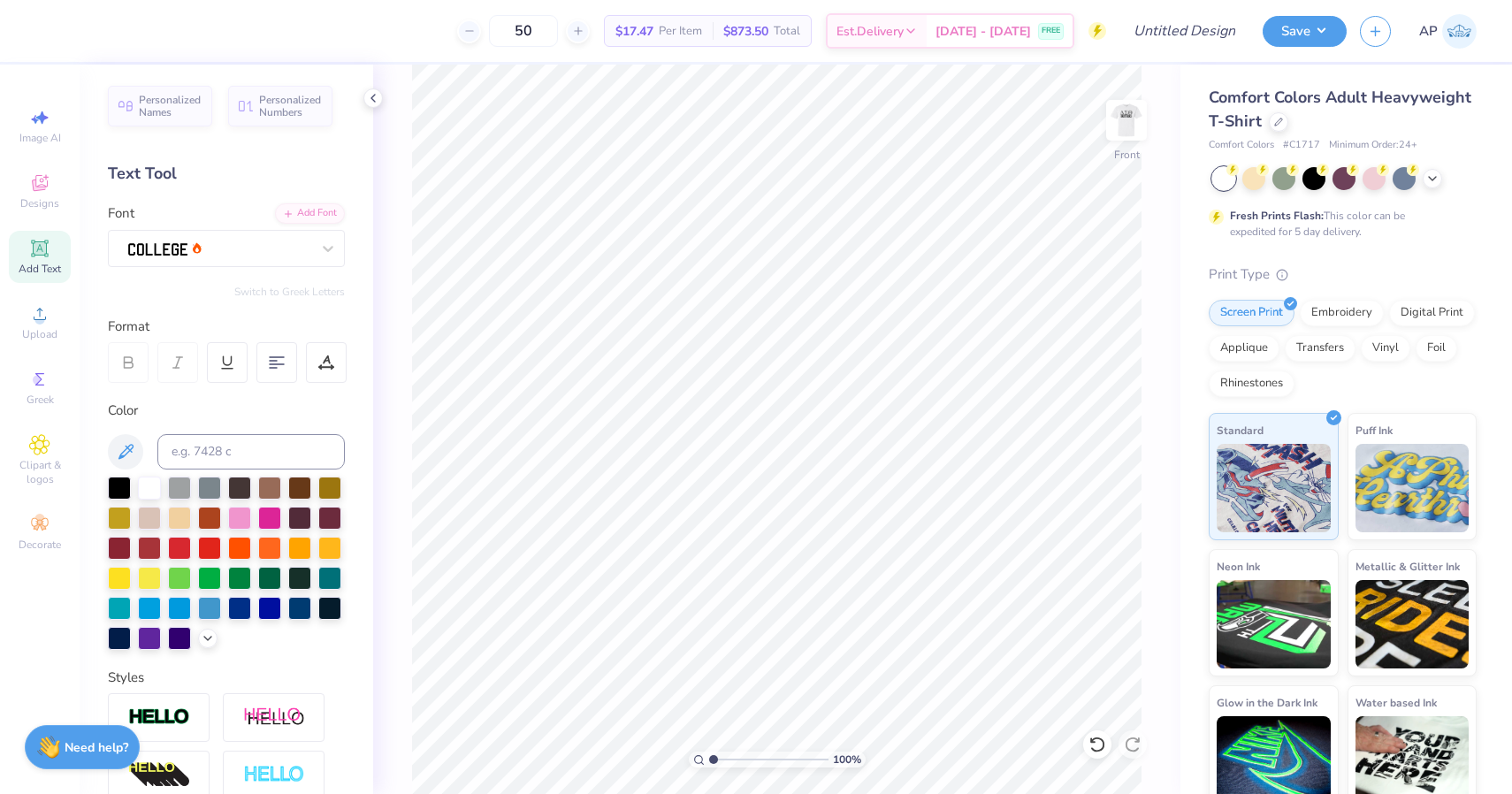
click at [33, 250] on icon at bounding box center [40, 248] width 21 height 21
type input "5.24"
type textarea "DST Charity Bash"
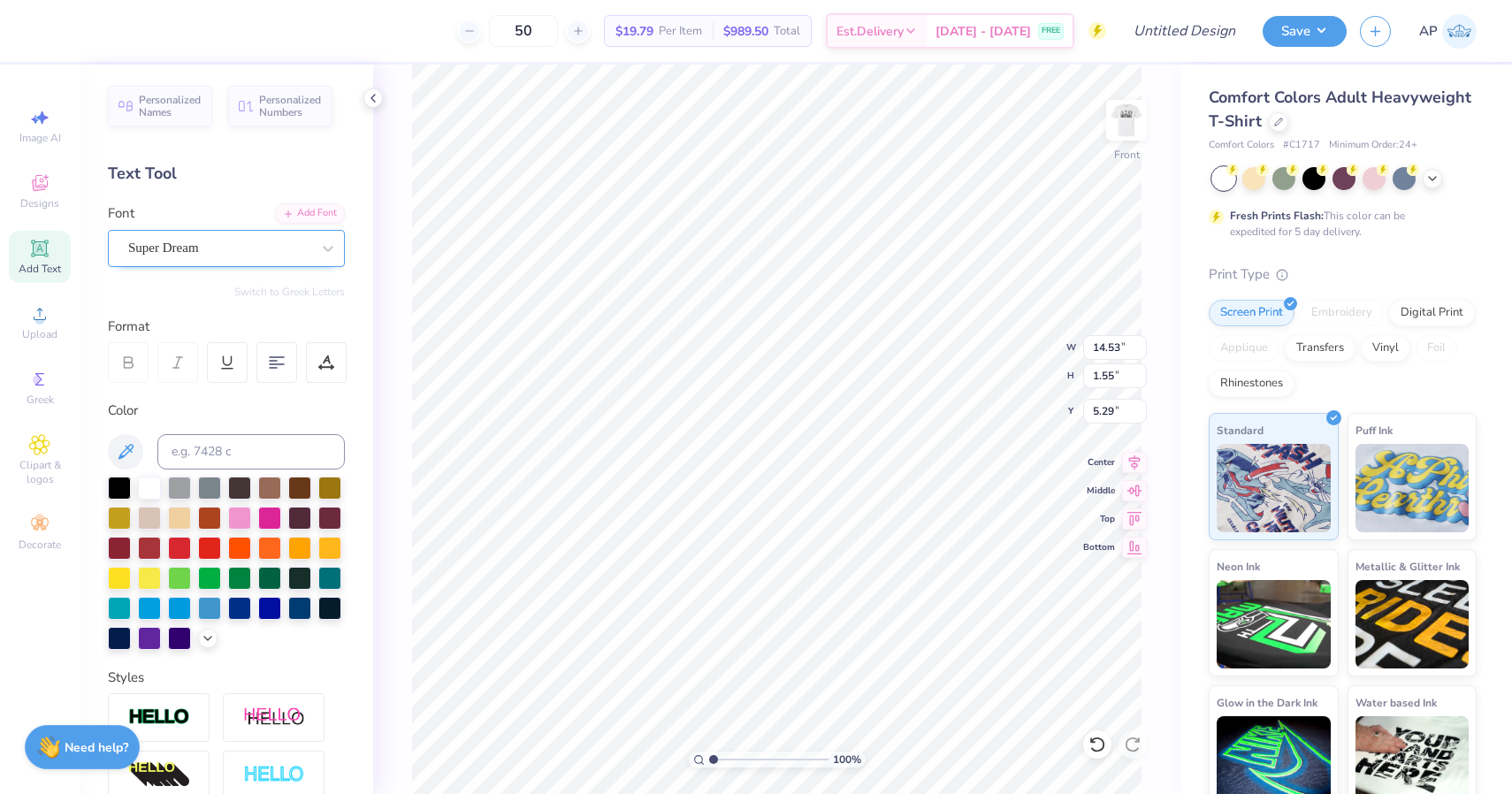
click at [240, 250] on div "Super Dream" at bounding box center [219, 248] width 186 height 28
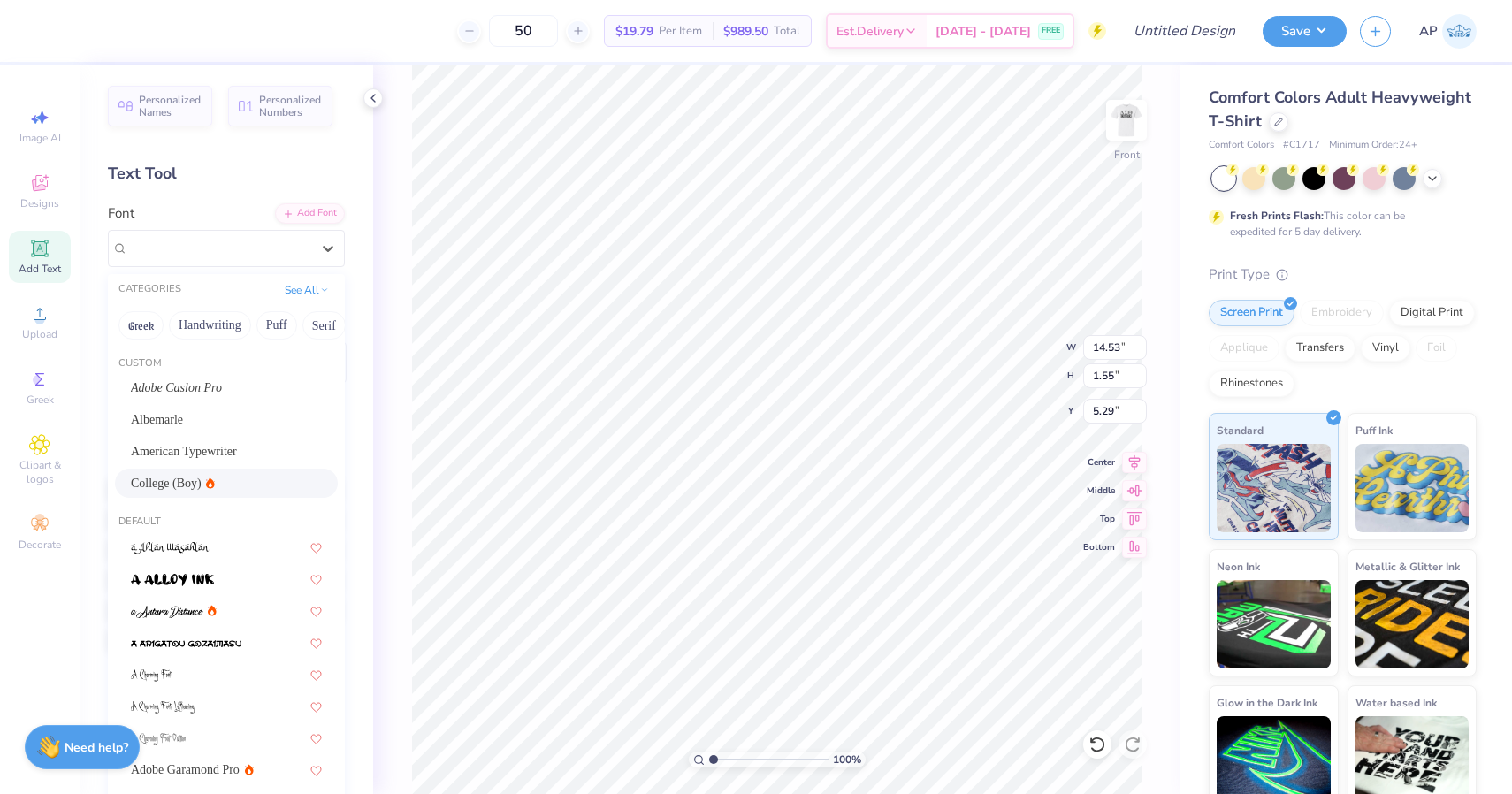
click at [253, 488] on div "College (Boy)" at bounding box center [226, 483] width 191 height 18
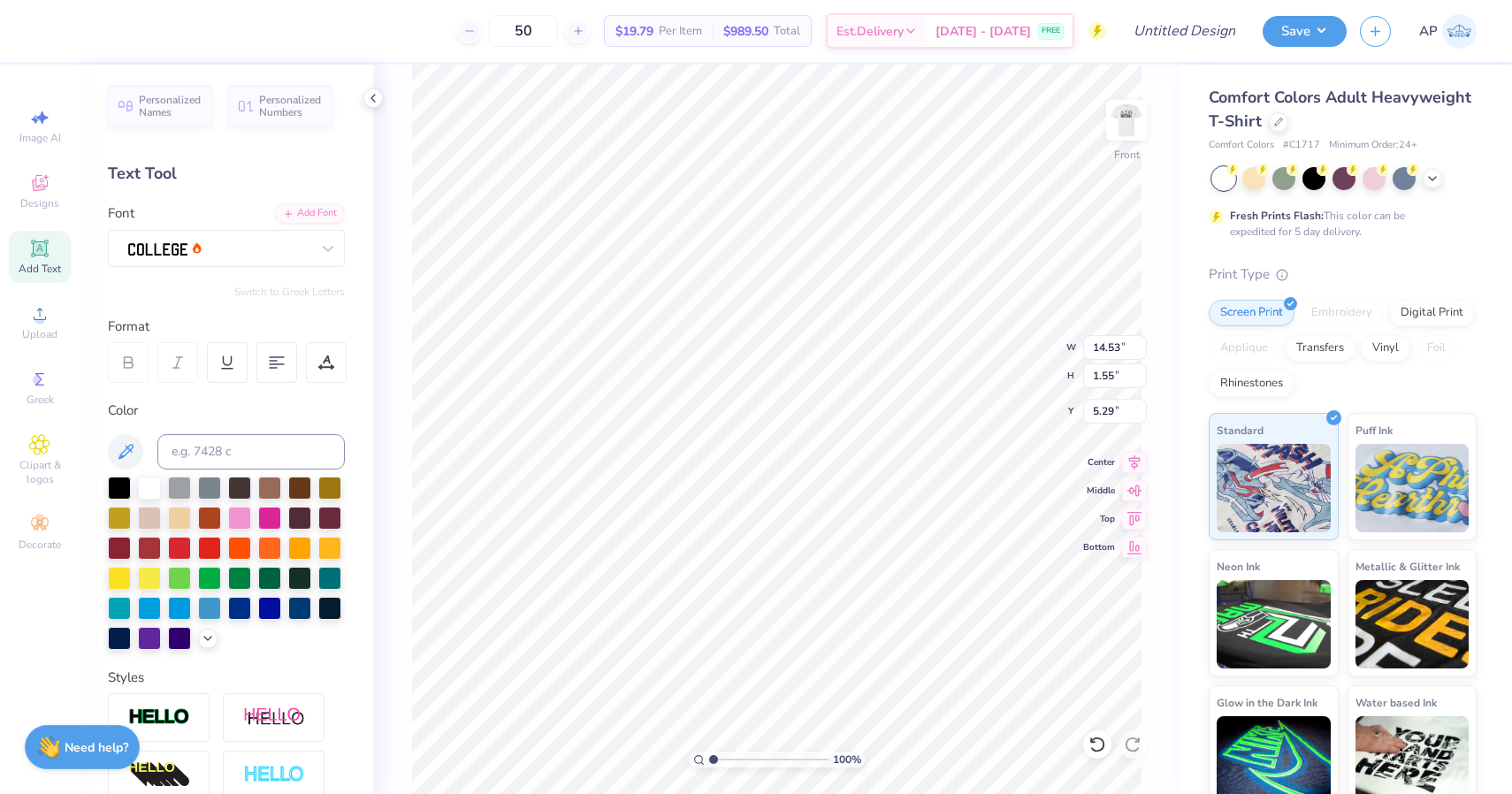
scroll to position [0, 6]
click at [120, 482] on div at bounding box center [119, 486] width 23 height 23
type textarea "Charity Bash"
click at [48, 269] on span "Add Text" at bounding box center [40, 269] width 42 height 14
paste textarea "DS"
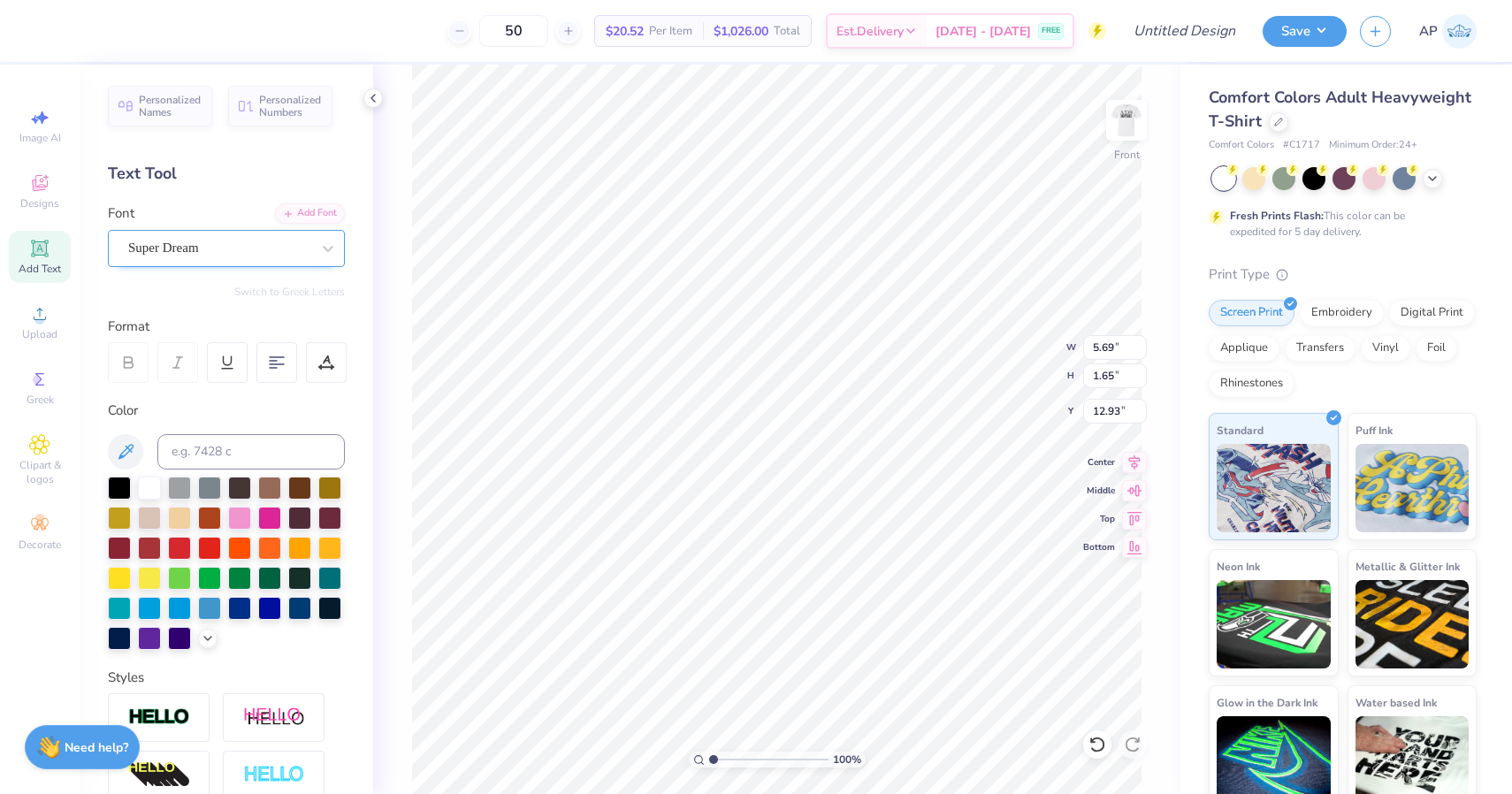
type textarea "DST"
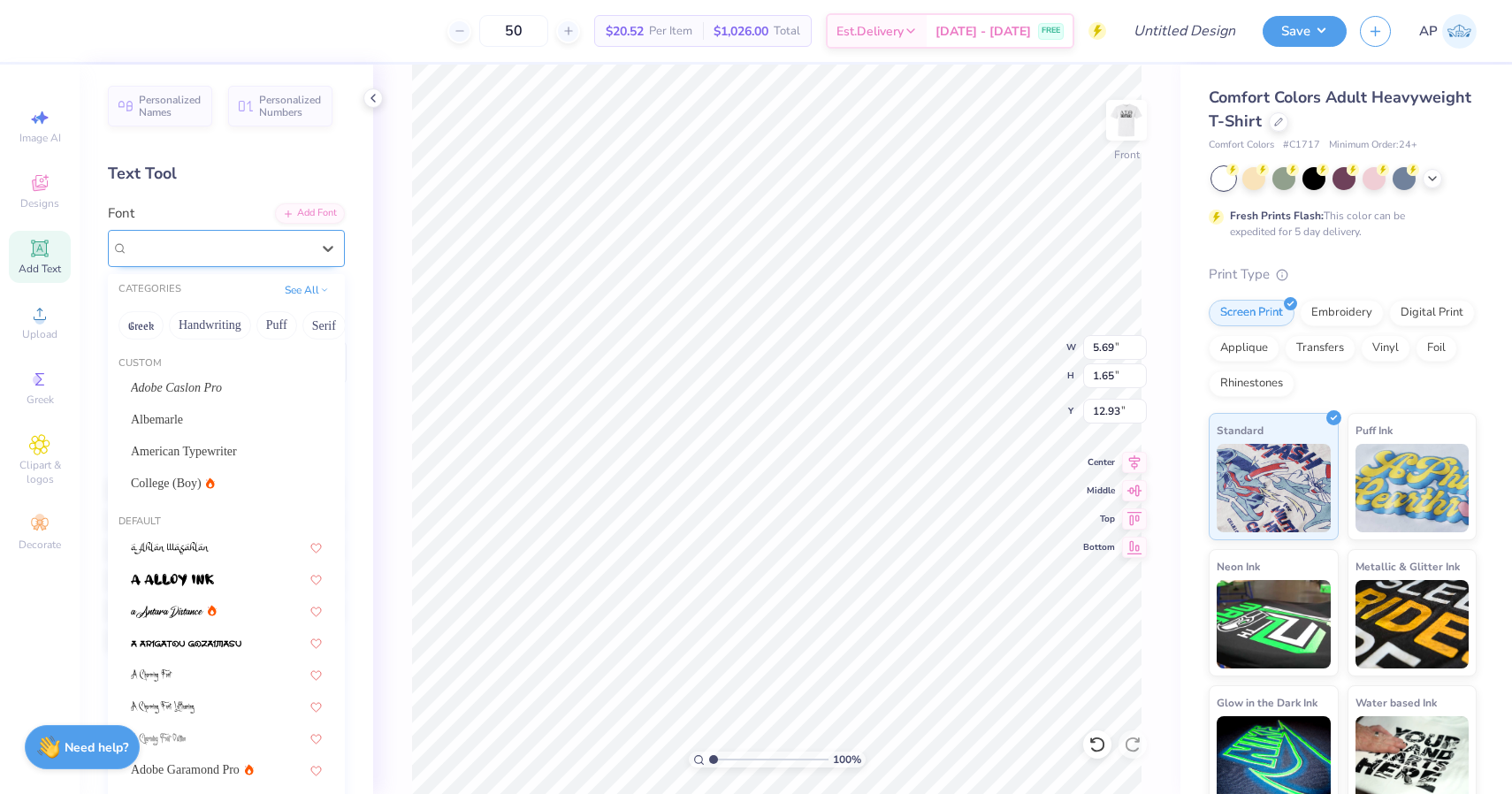
click at [296, 257] on div "Super Dream" at bounding box center [219, 248] width 186 height 28
click at [246, 478] on div "College (Boy)" at bounding box center [226, 483] width 191 height 18
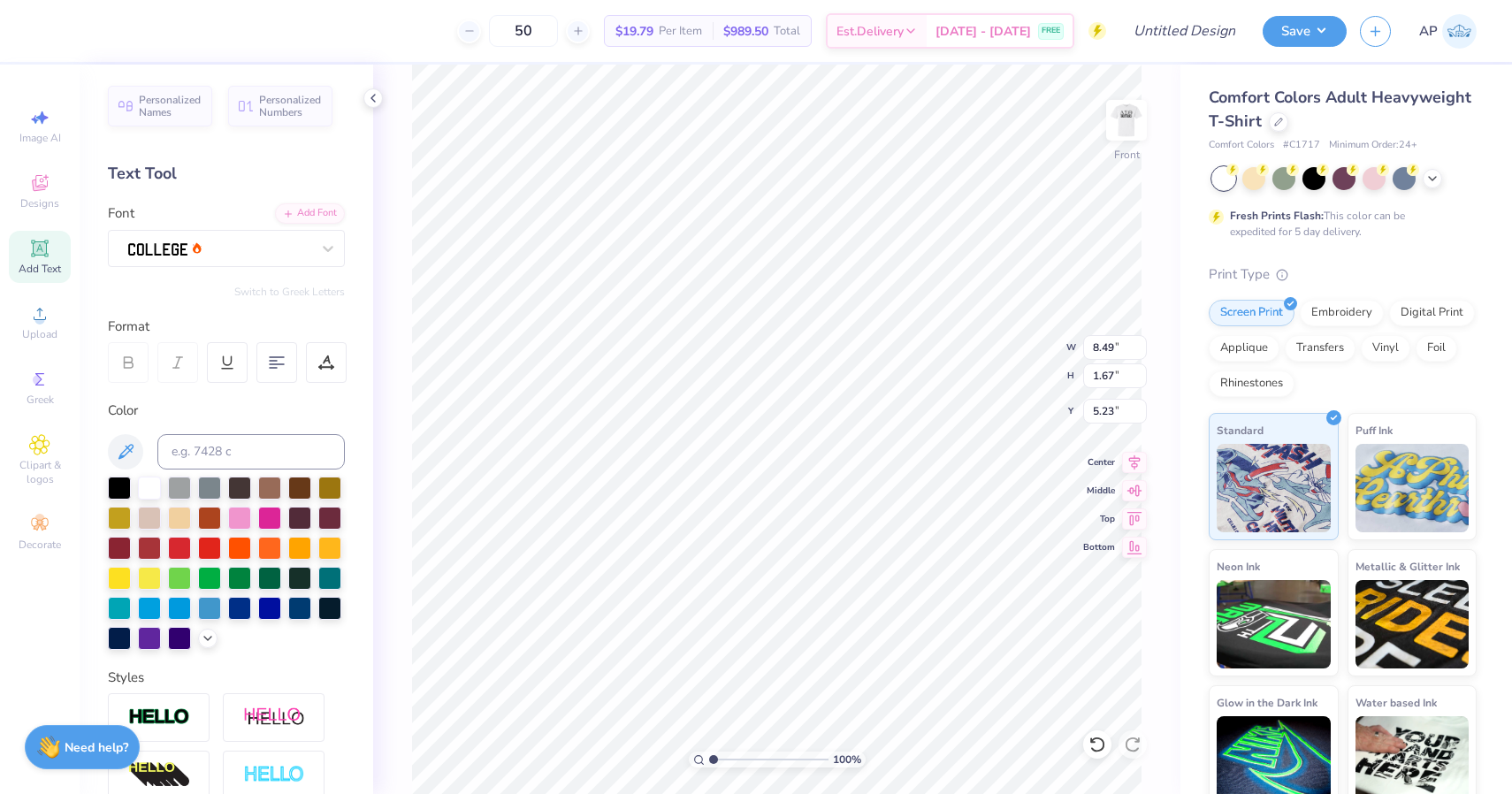
type input "5.94"
type input "3.35"
type input "2.19"
type input "3.76"
type input "6.17"
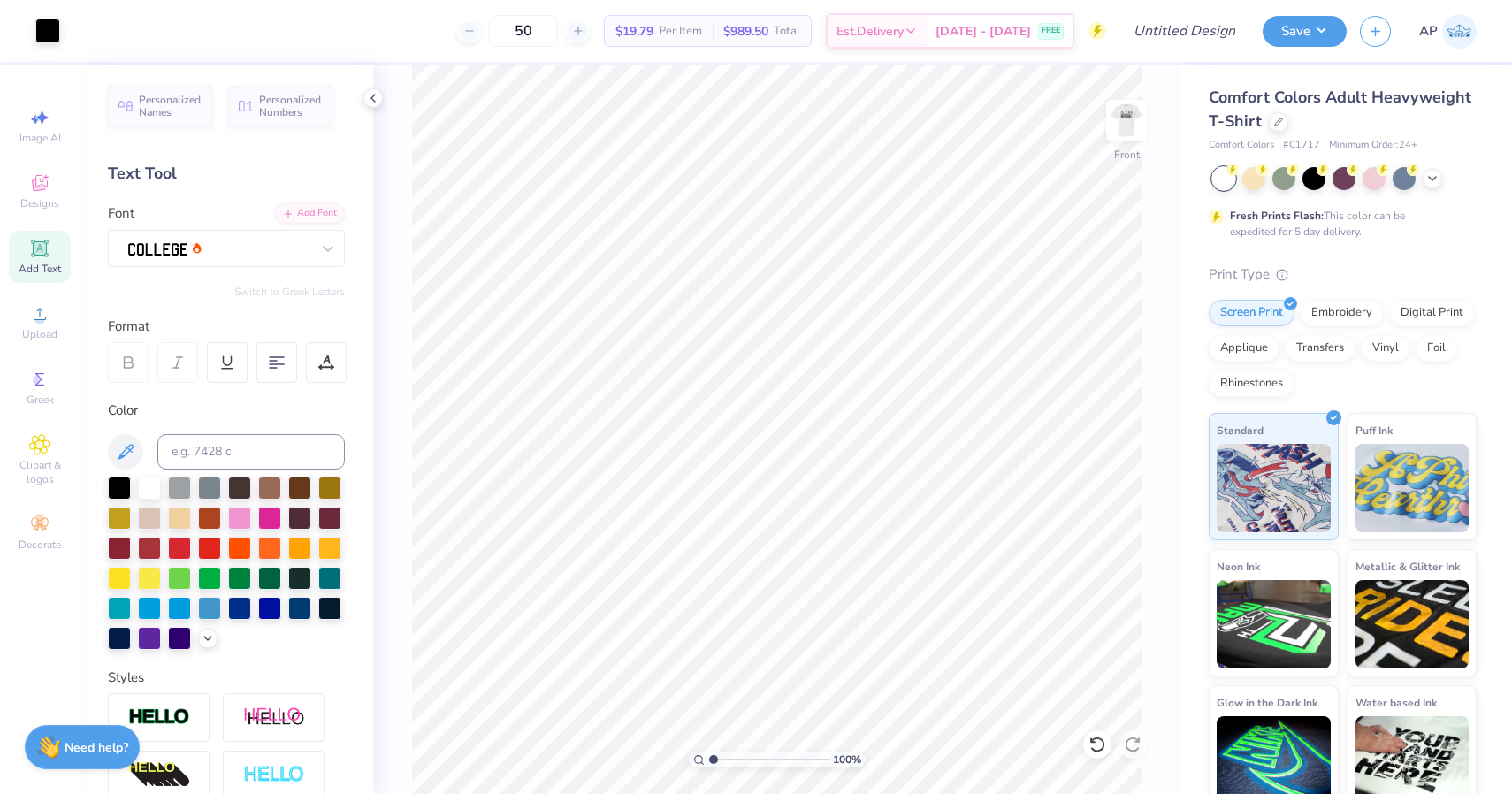
click at [40, 247] on icon at bounding box center [40, 248] width 17 height 17
type input "8.35"
click at [118, 484] on div at bounding box center [119, 486] width 23 height 23
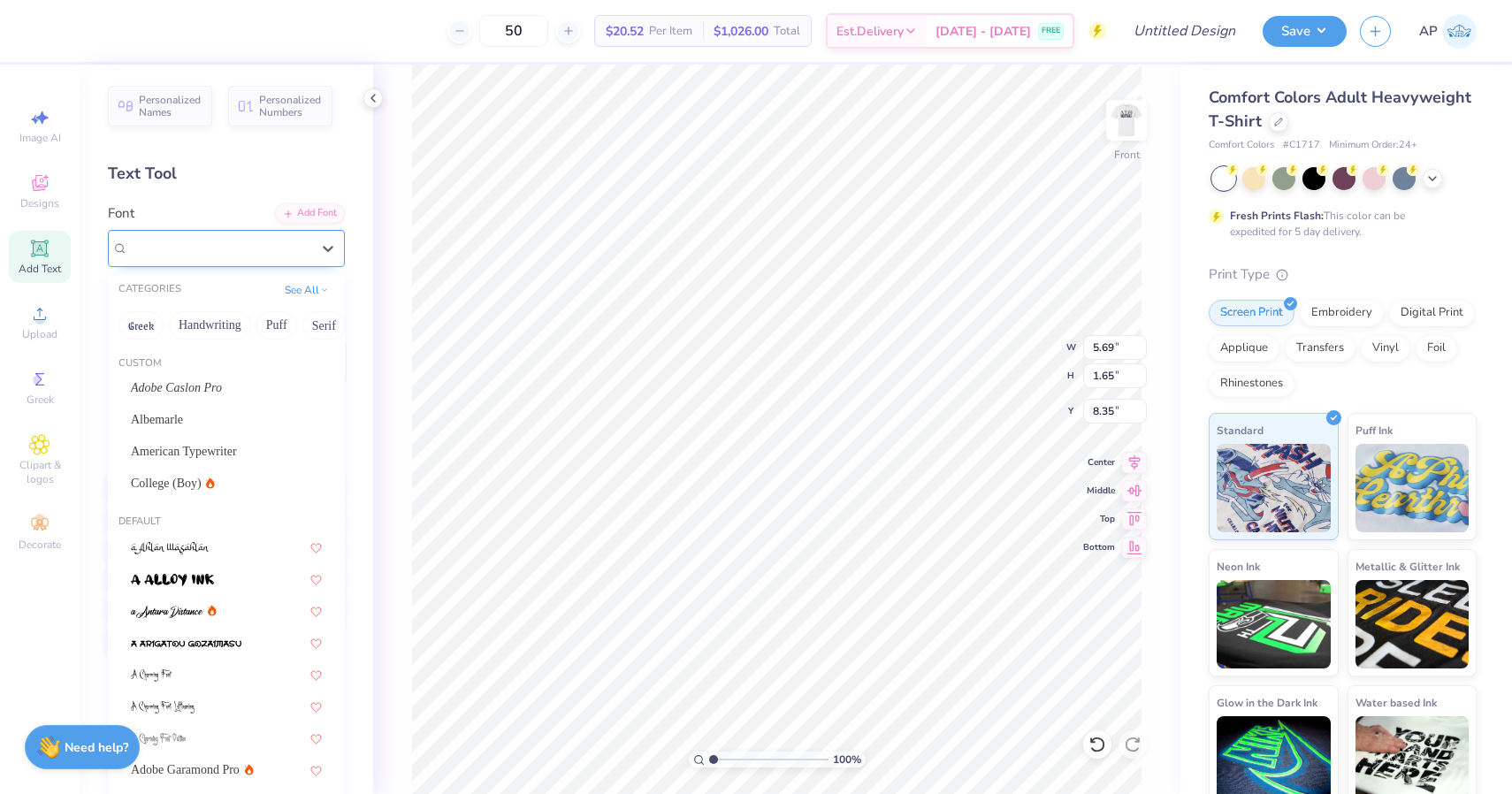
click at [291, 256] on div "Super Dream" at bounding box center [219, 248] width 186 height 28
click at [237, 491] on div "College (Boy)" at bounding box center [226, 483] width 191 height 18
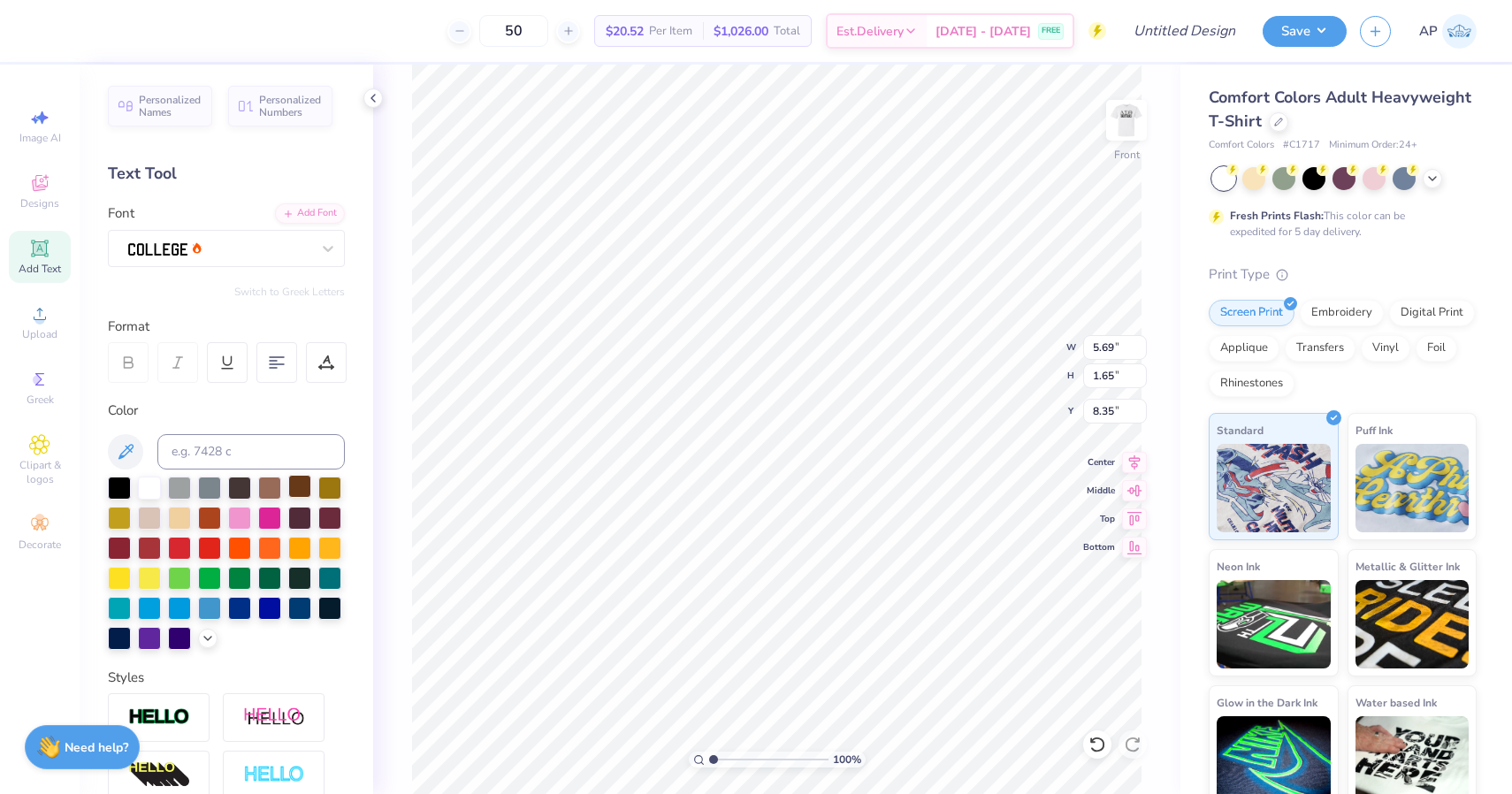
scroll to position [0, 1]
type textarea "19 01 2022"
type input "4.66"
type input "1.11"
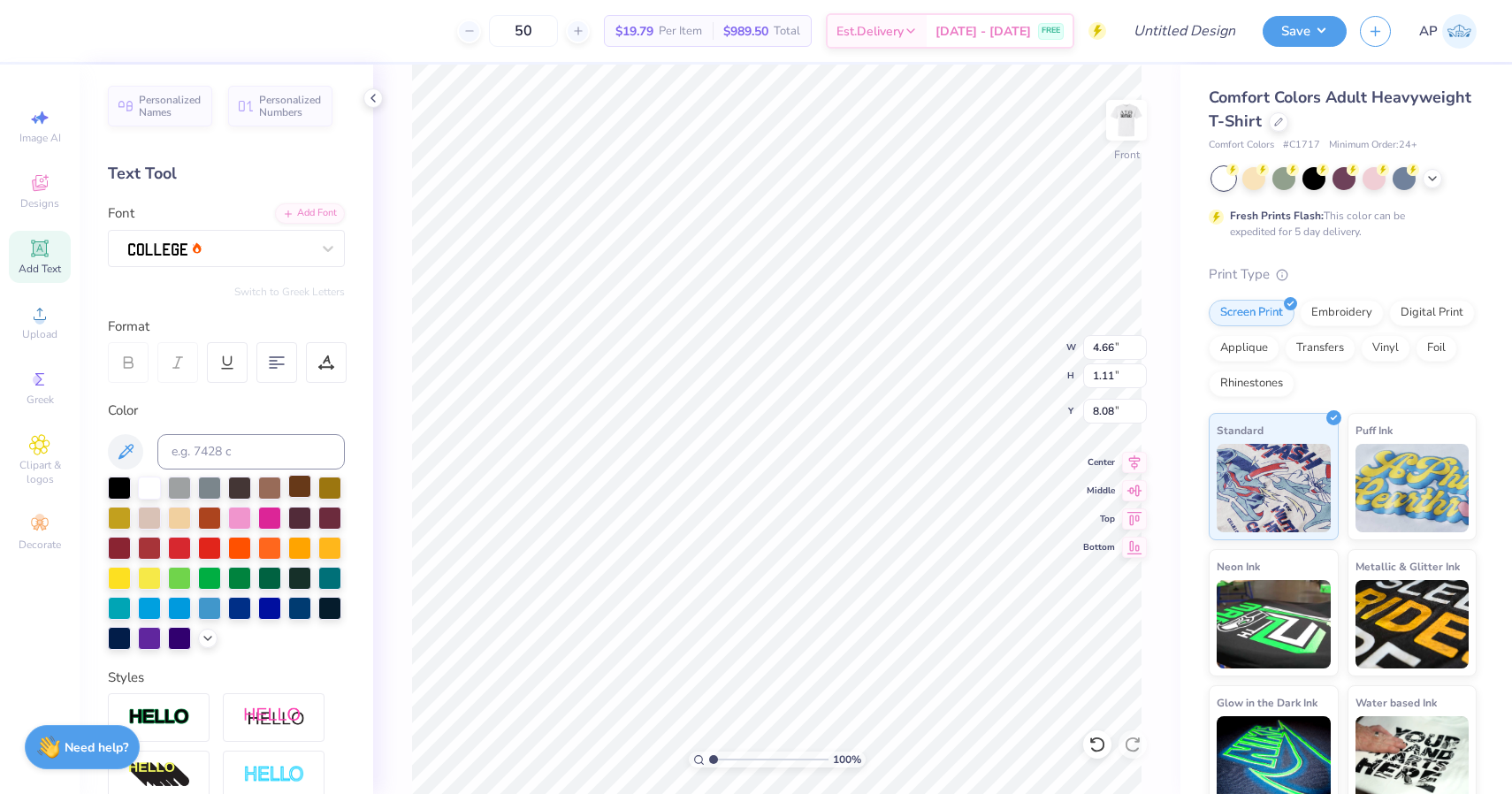
type input "8.20"
type input "9.43"
type input "8.49"
type input "1.67"
type input "7.52"
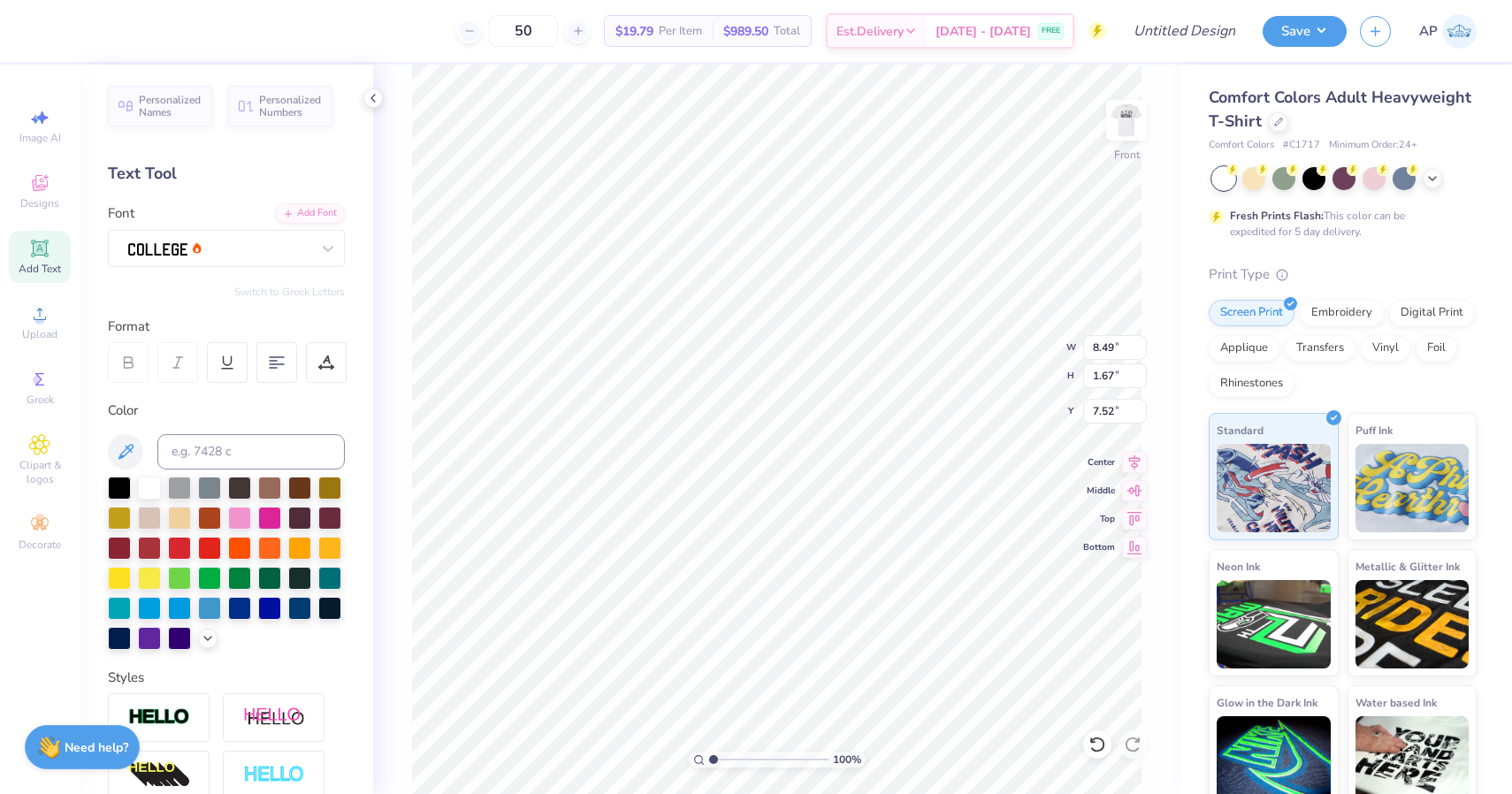
type input "3.35"
type input "2.19"
type input "4.99"
type input "8.49"
type input "1.67"
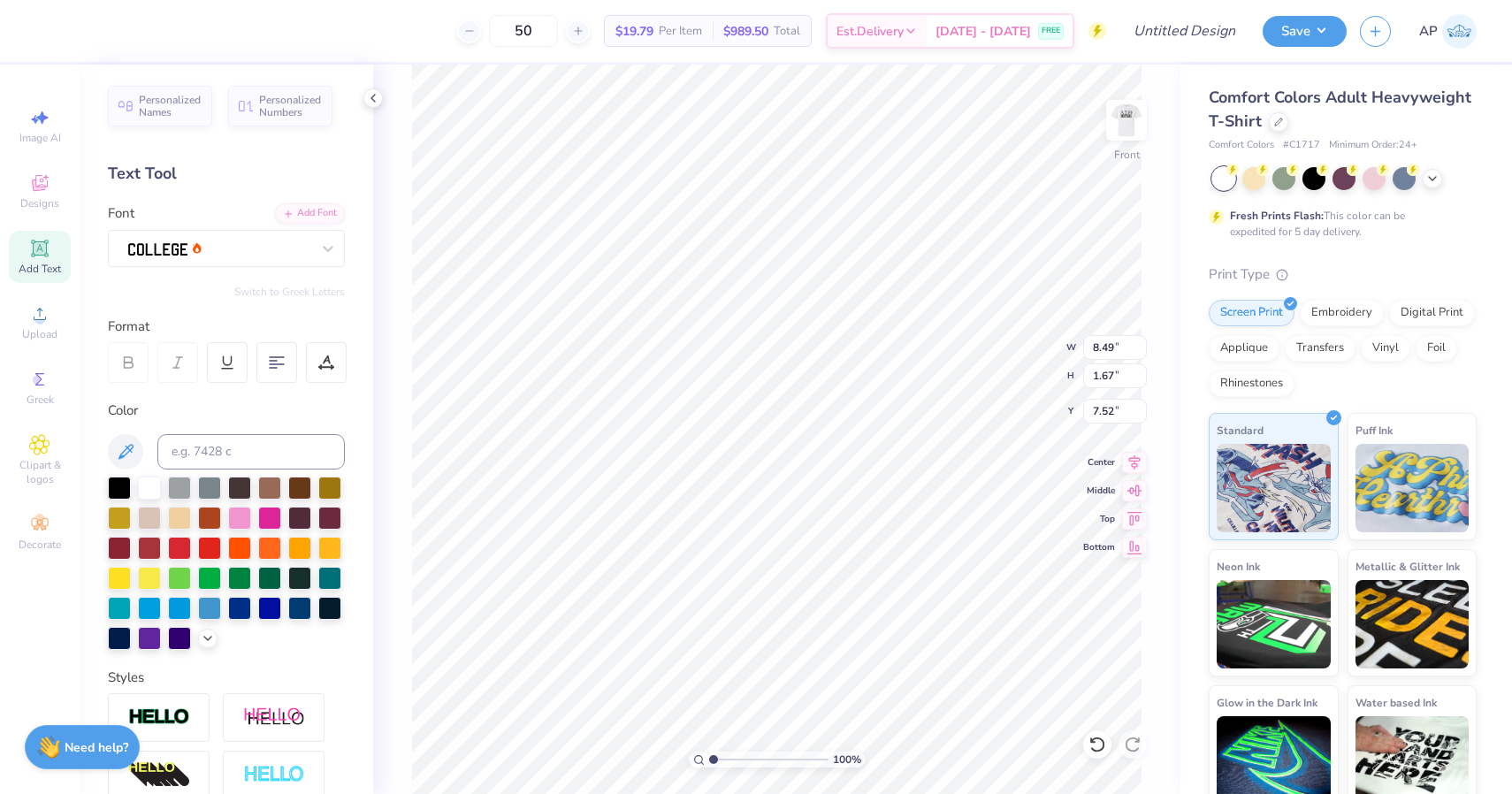
type input "7.18"
type input "4.73"
click at [138, 357] on div at bounding box center [128, 362] width 40 height 40
click at [56, 249] on div "Add Text" at bounding box center [40, 257] width 62 height 52
type textarea "New York"
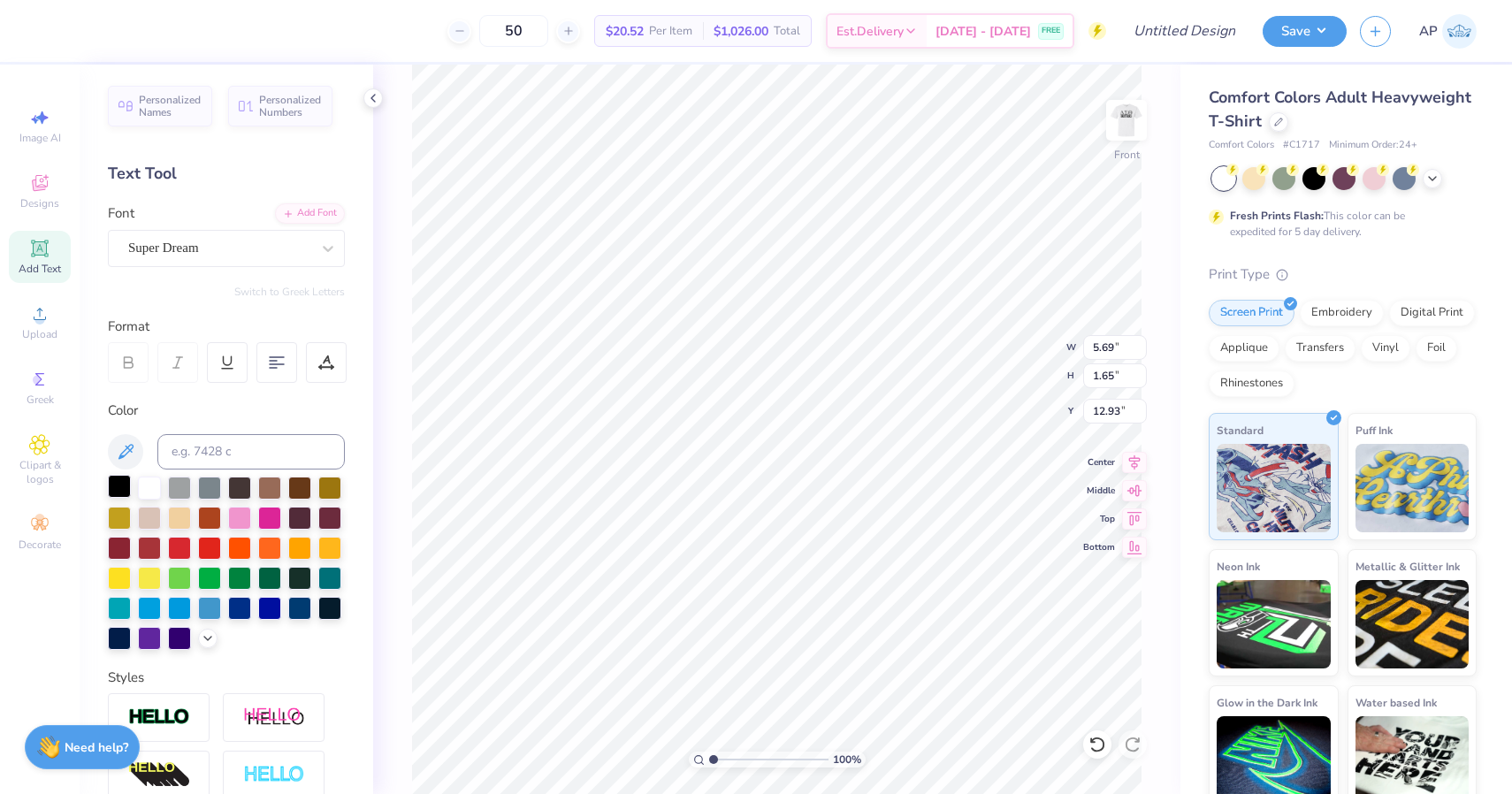
click at [121, 482] on div at bounding box center [119, 486] width 23 height 23
click at [268, 250] on div "Super Dream" at bounding box center [219, 248] width 186 height 28
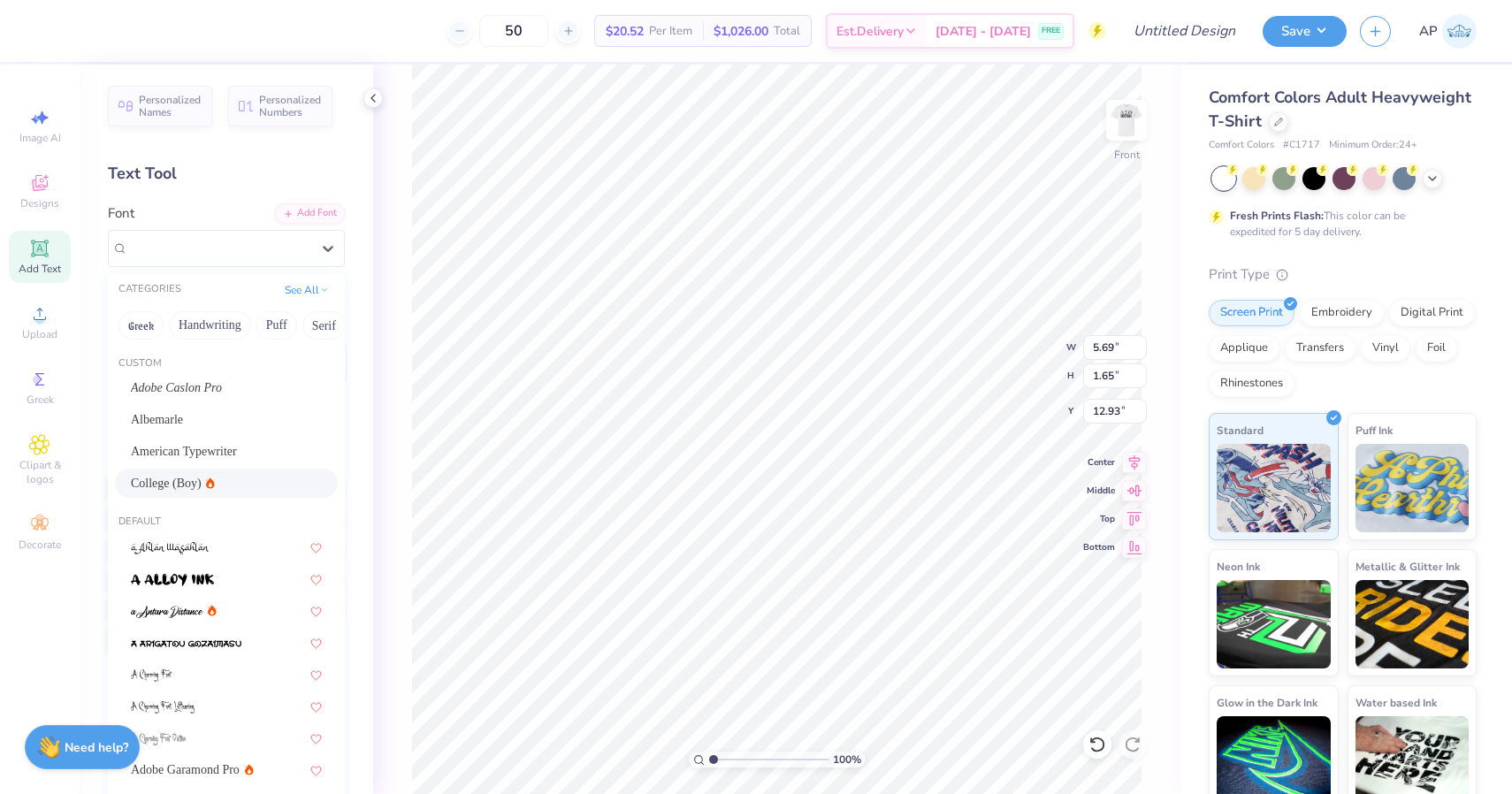
click at [247, 489] on div "College (Boy)" at bounding box center [226, 483] width 191 height 18
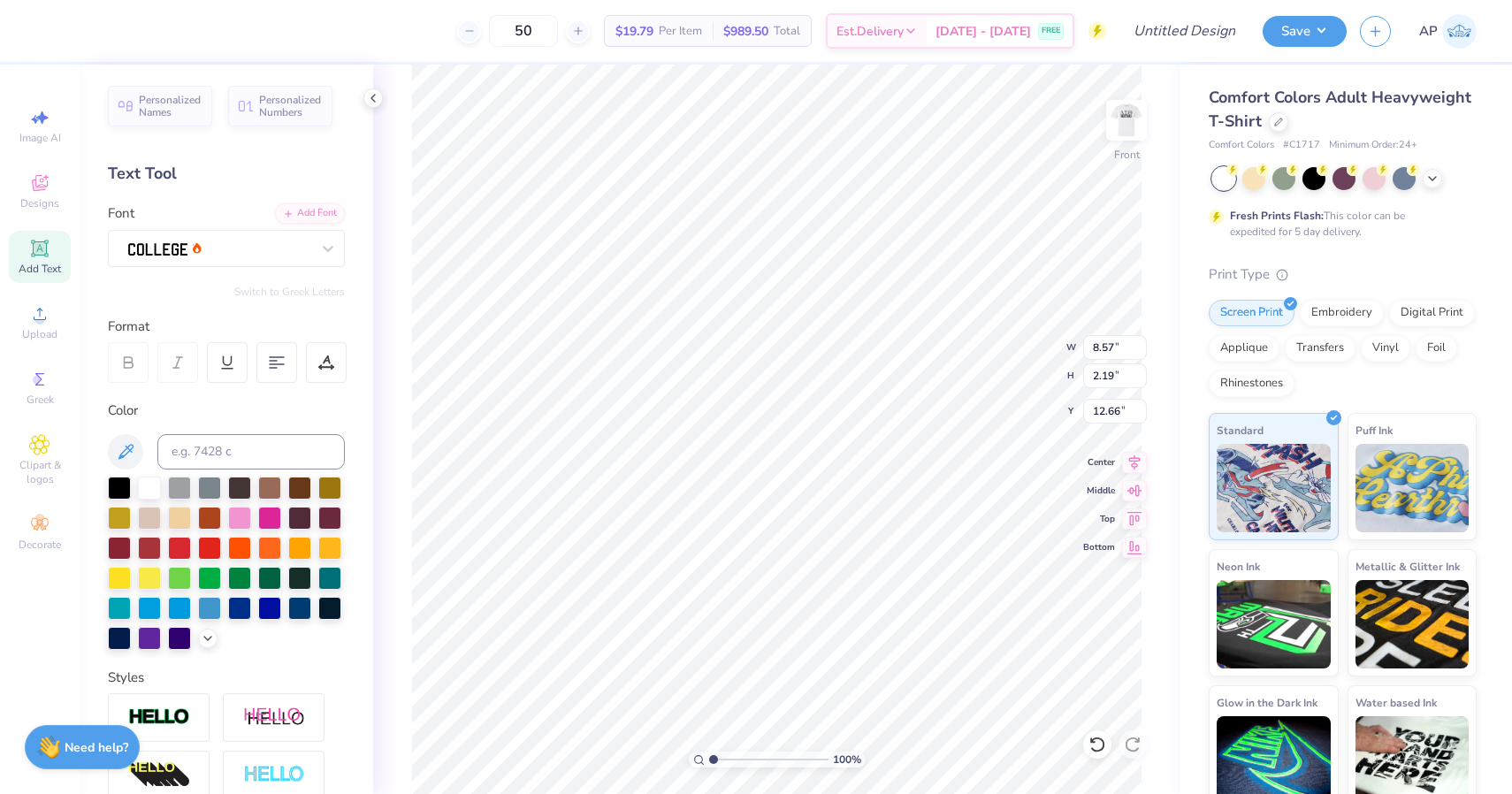
type input "10.86"
click at [1127, 119] on img at bounding box center [1126, 120] width 71 height 71
click at [1128, 118] on img at bounding box center [1126, 120] width 71 height 71
click at [1132, 122] on img at bounding box center [1126, 120] width 71 height 71
click at [1122, 125] on img at bounding box center [1126, 120] width 71 height 71
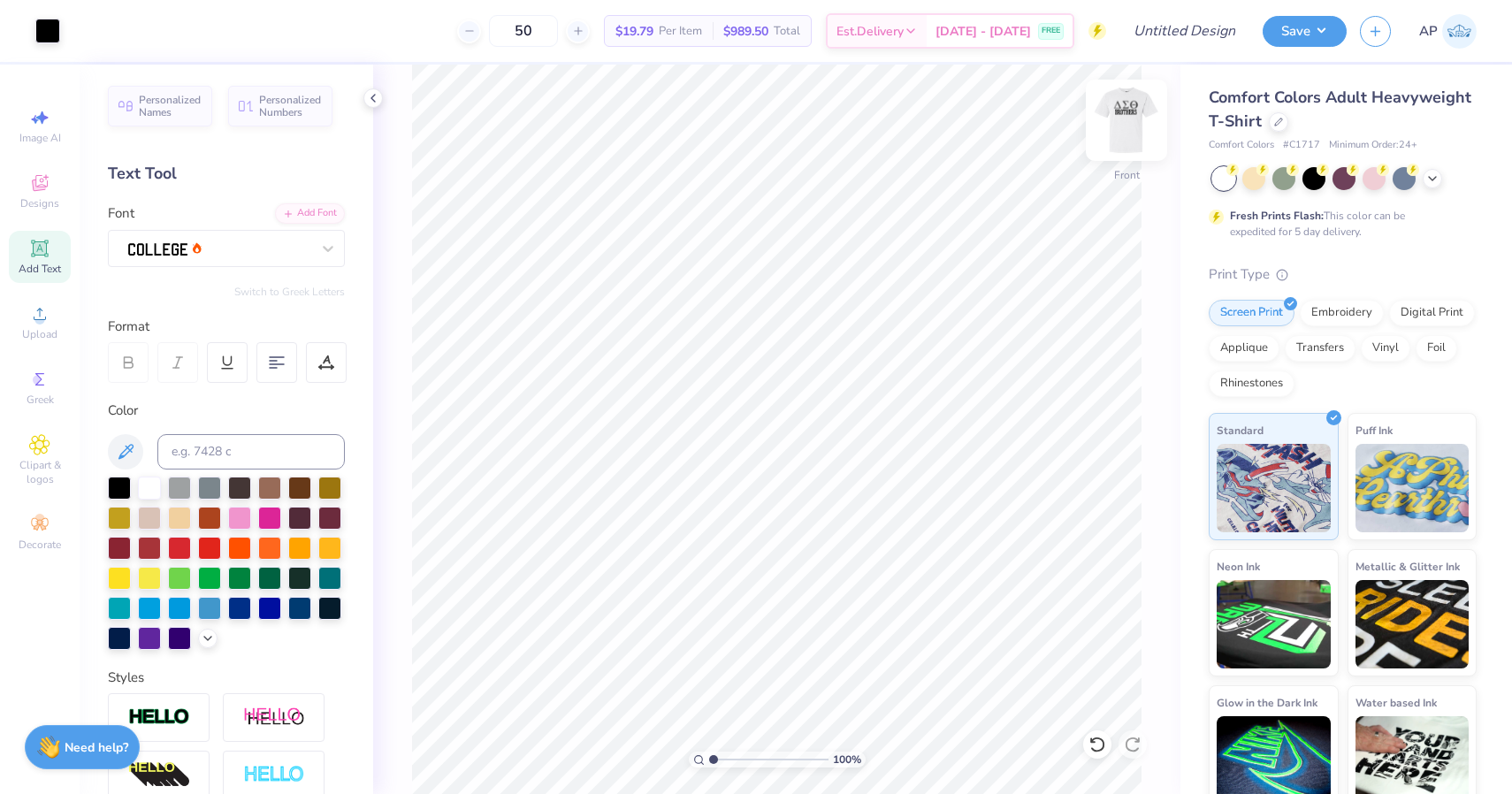
click at [1121, 126] on img at bounding box center [1126, 120] width 71 height 71
click at [1111, 103] on img at bounding box center [1126, 120] width 71 height 71
click at [244, 607] on div at bounding box center [239, 606] width 23 height 23
click at [269, 604] on div at bounding box center [269, 606] width 23 height 23
click at [265, 610] on div at bounding box center [269, 606] width 23 height 23
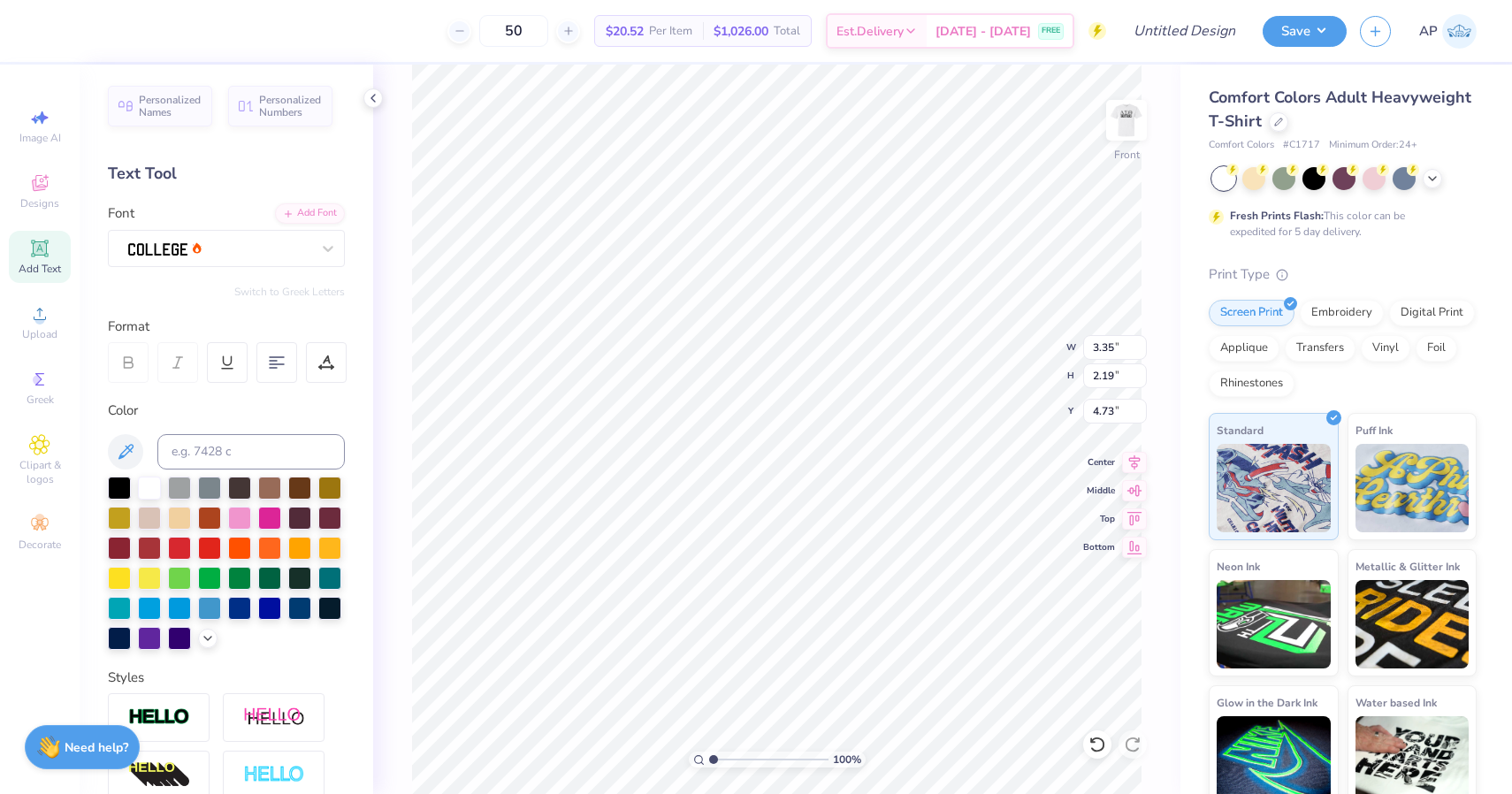
type input "8.49"
type input "1.67"
type input "7.18"
click at [268, 609] on div at bounding box center [269, 606] width 23 height 23
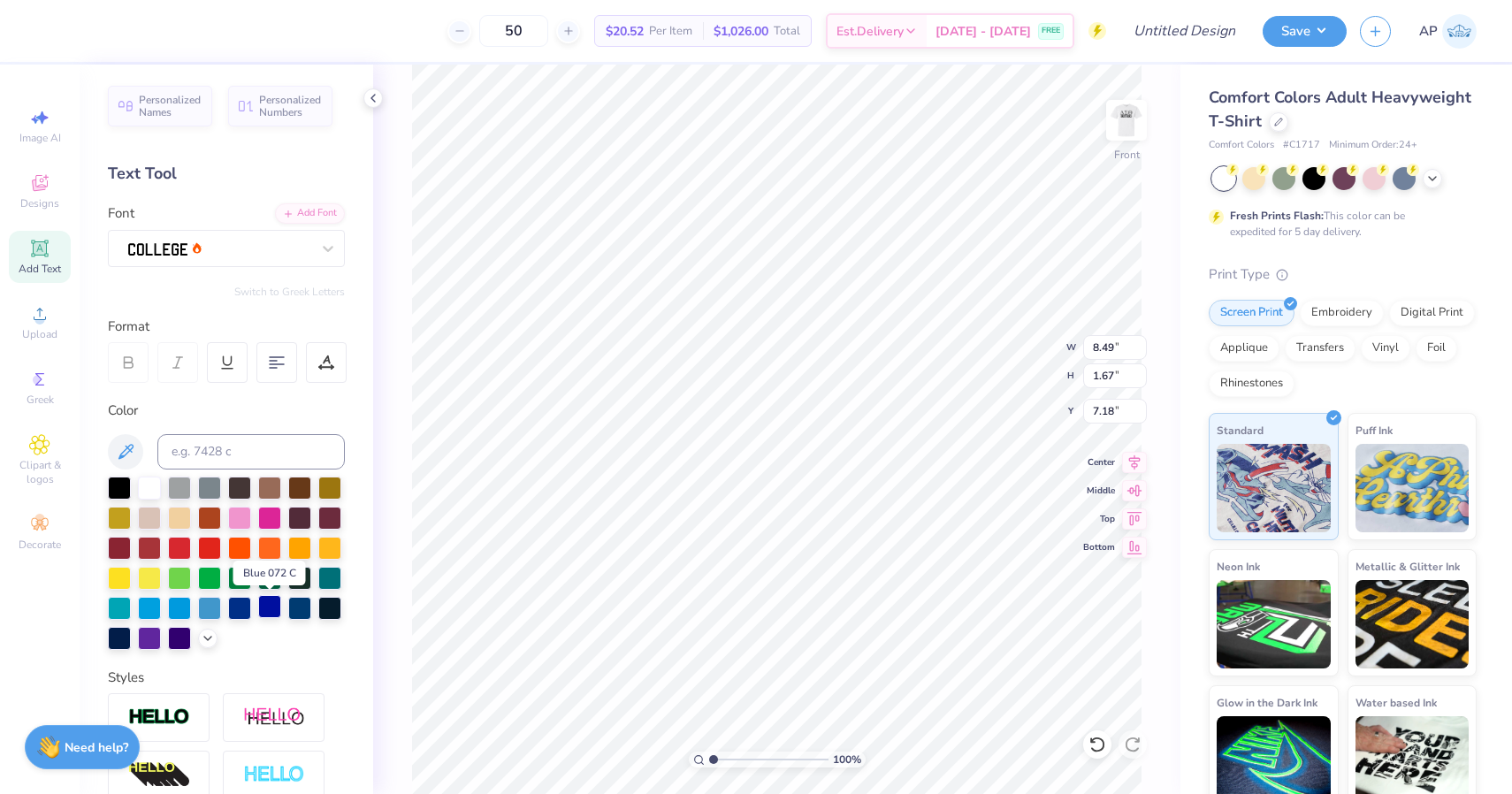
scroll to position [0, 4]
type input "4.66"
type input "1.11"
type input "9.43"
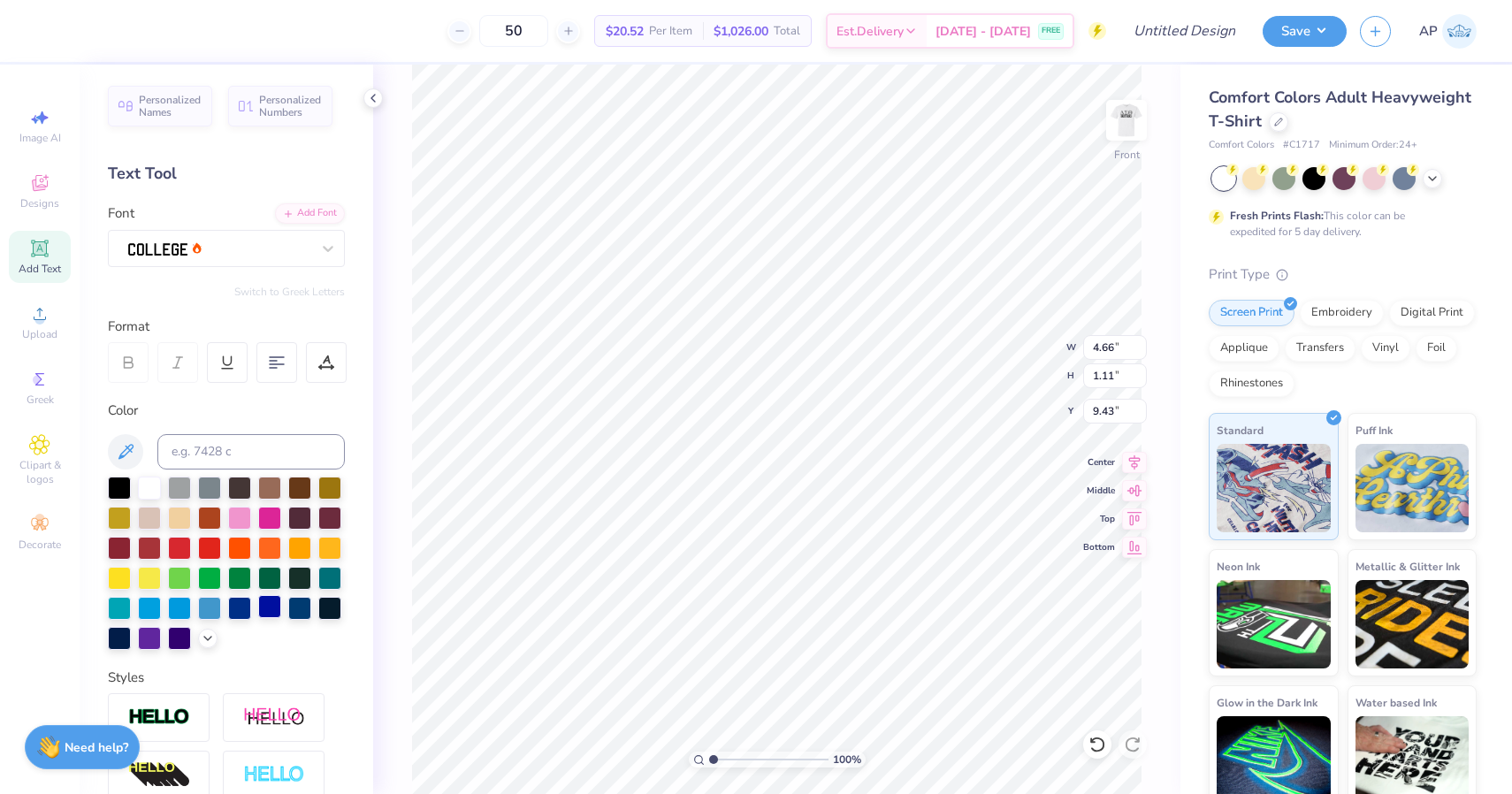
click at [272, 607] on div at bounding box center [269, 606] width 23 height 23
click at [367, 62] on div "Art colors 50 $19.79 Per Item $989.50 Total Est. Delivery Sep 6 - 9 FREE Design…" at bounding box center [756, 397] width 1512 height 794
